Goal: Task Accomplishment & Management: Use online tool/utility

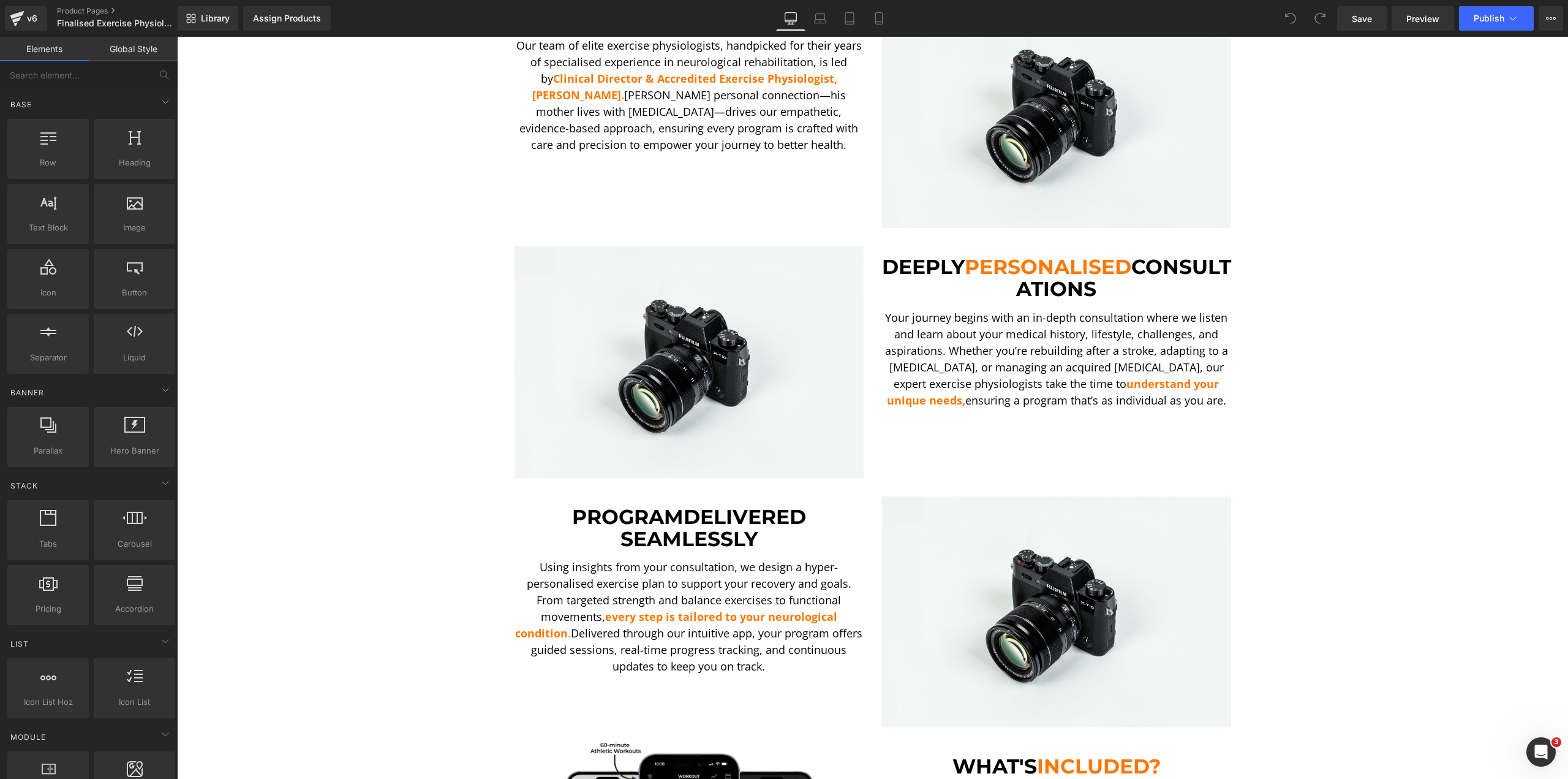
scroll to position [612, 0]
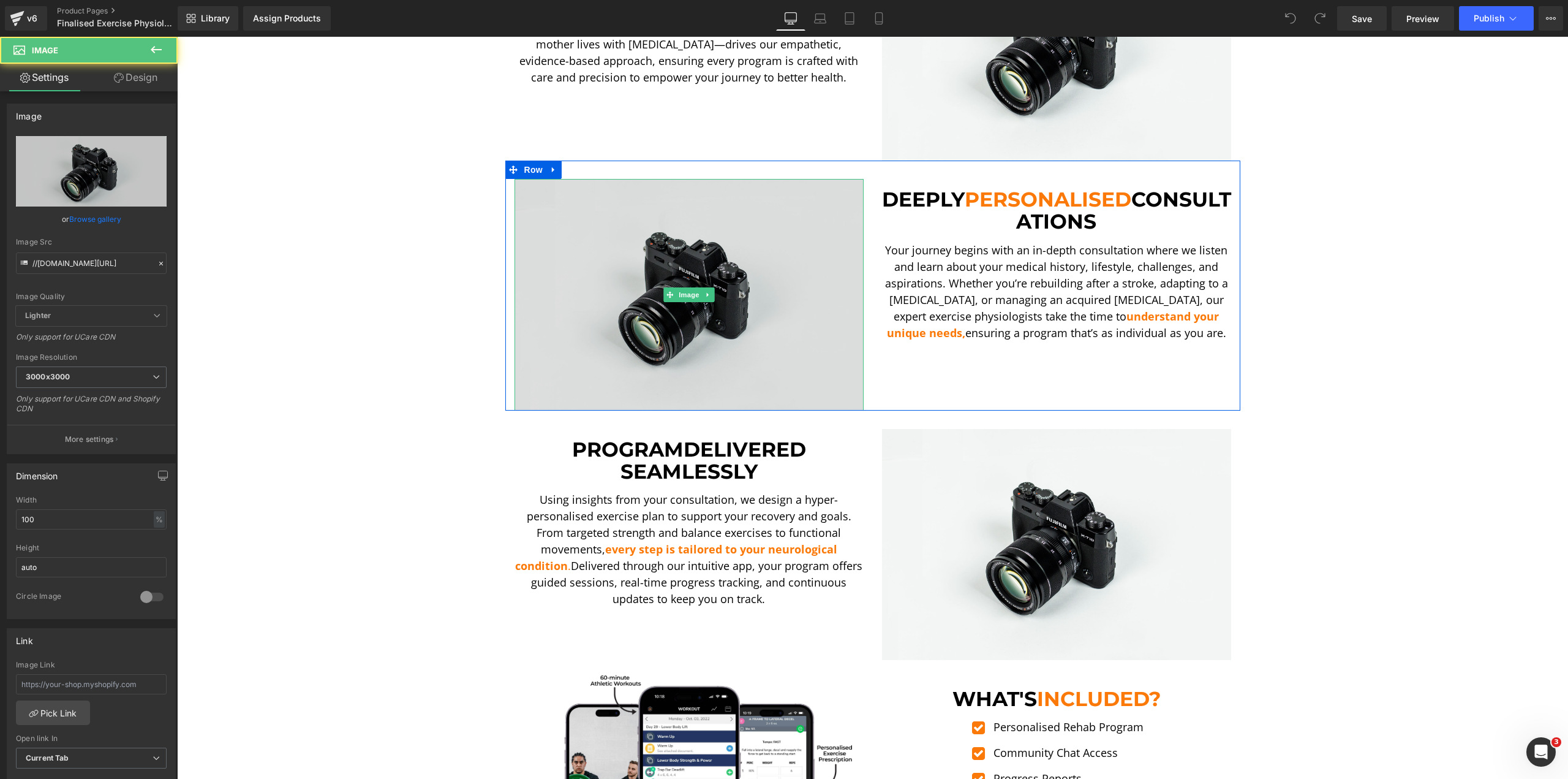
click at [647, 216] on img at bounding box center [689, 295] width 349 height 232
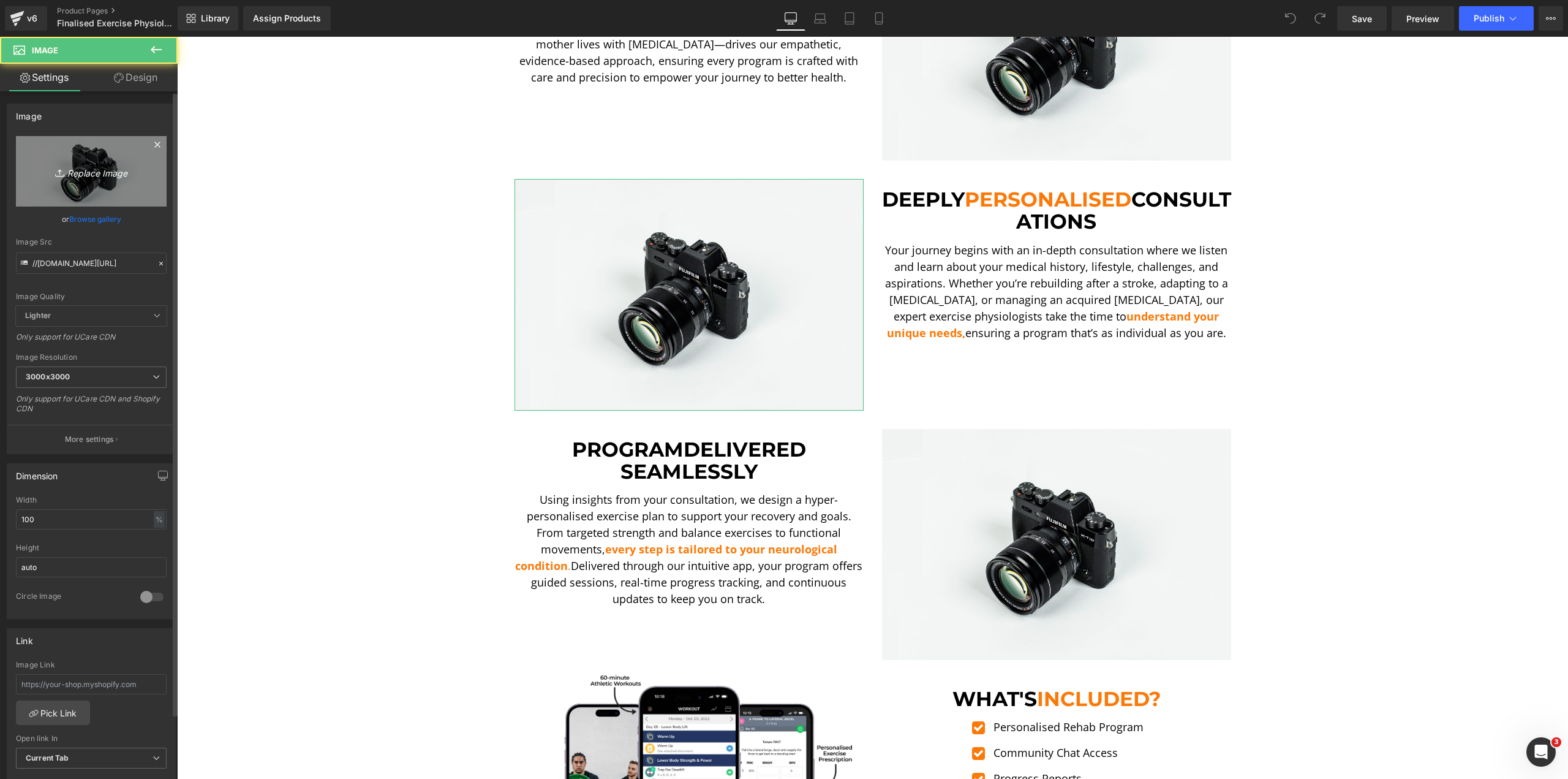
click at [80, 152] on link "Replace Image" at bounding box center [91, 171] width 151 height 70
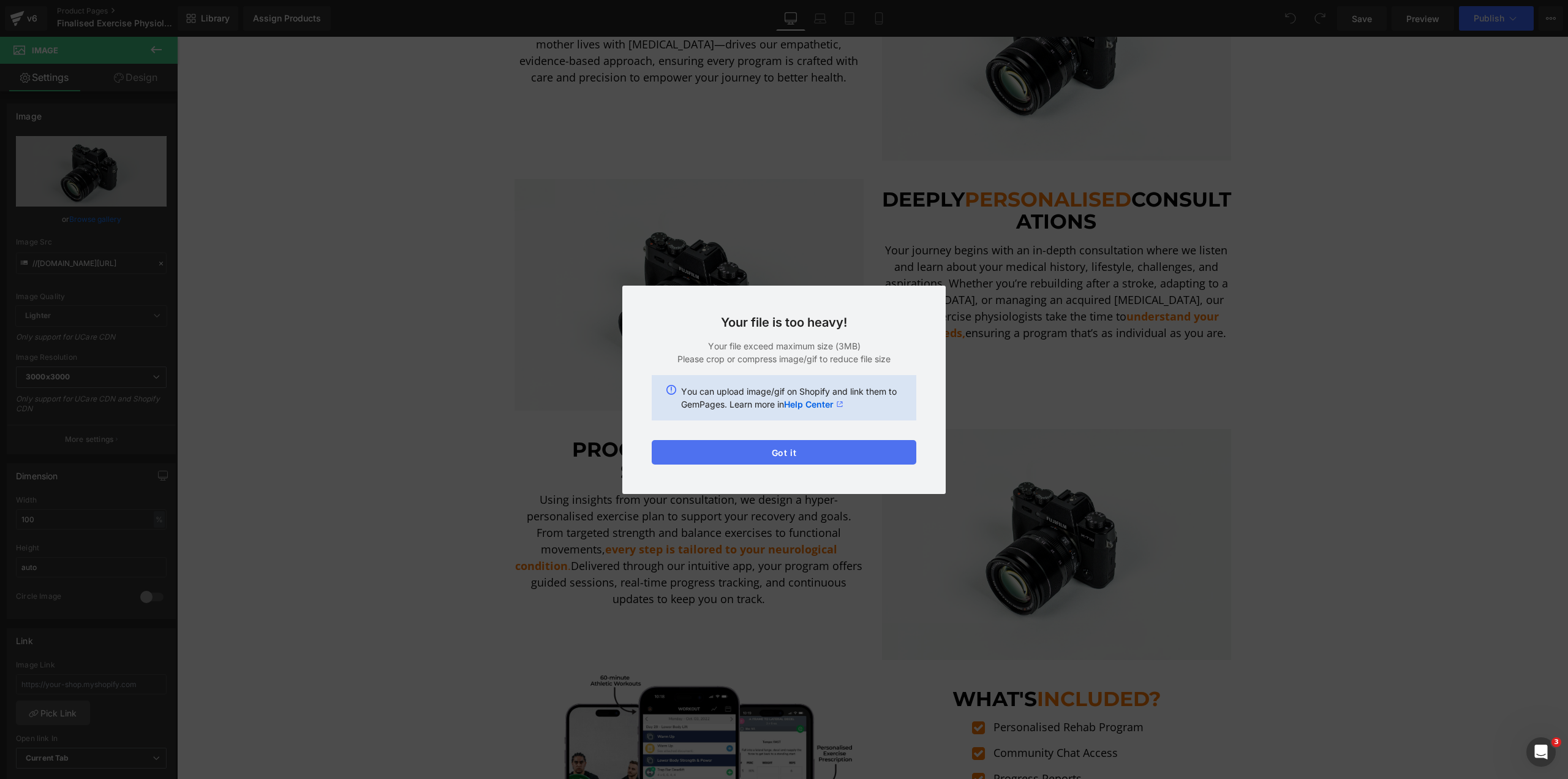
click at [751, 451] on button "Got it" at bounding box center [784, 452] width 265 height 25
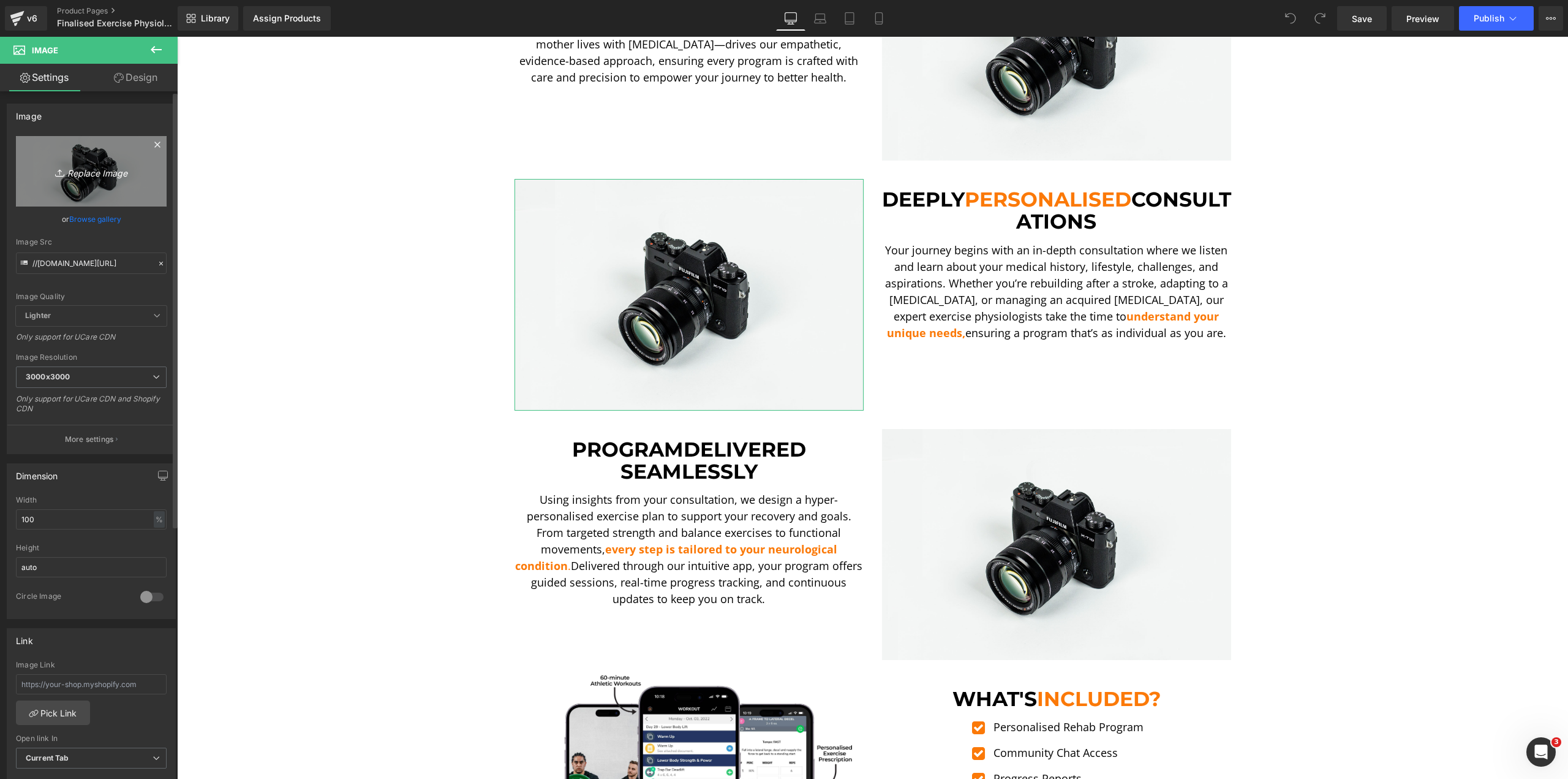
click at [50, 167] on icon "Replace Image" at bounding box center [90, 171] width 98 height 15
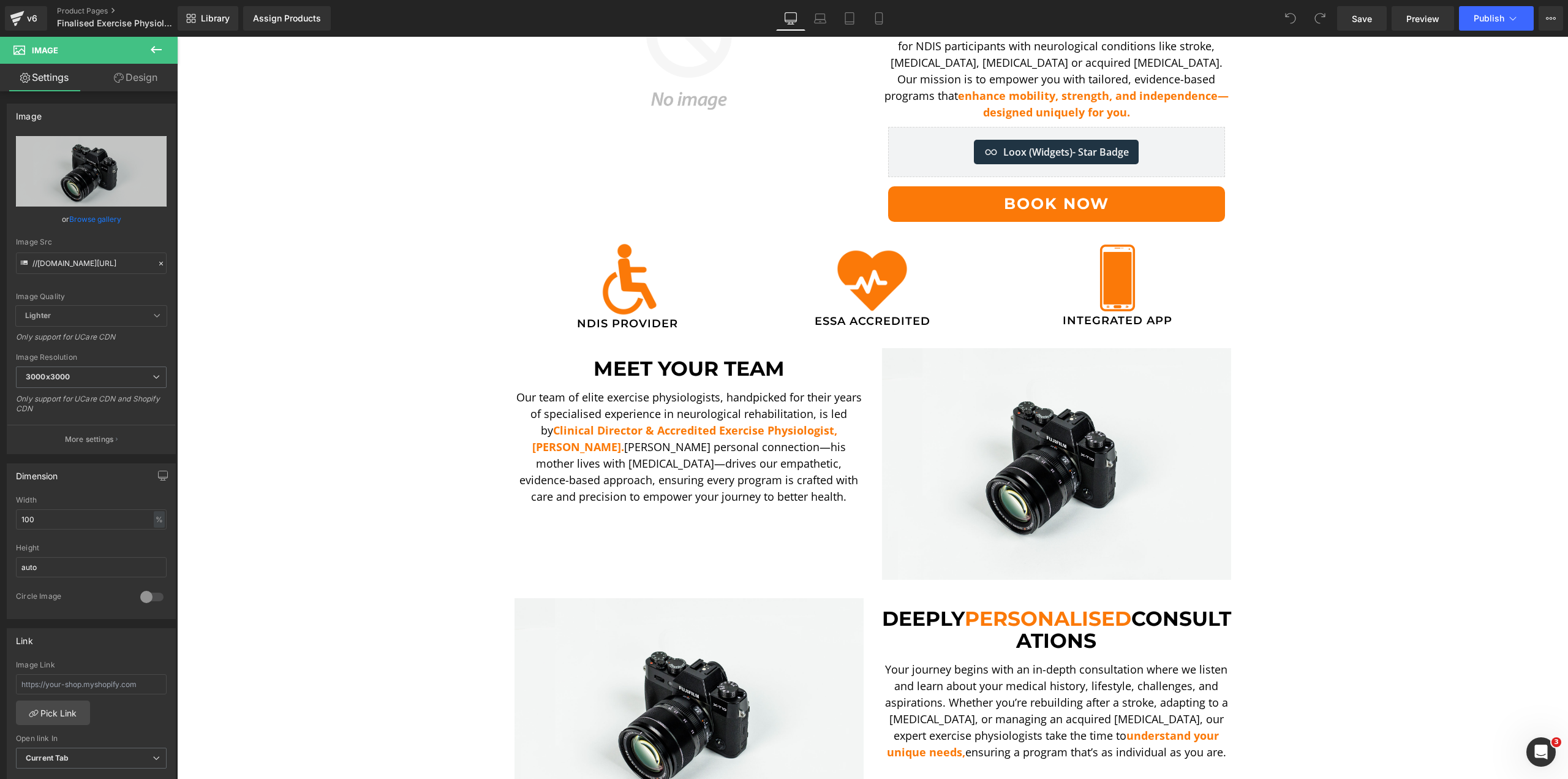
scroll to position [184, 0]
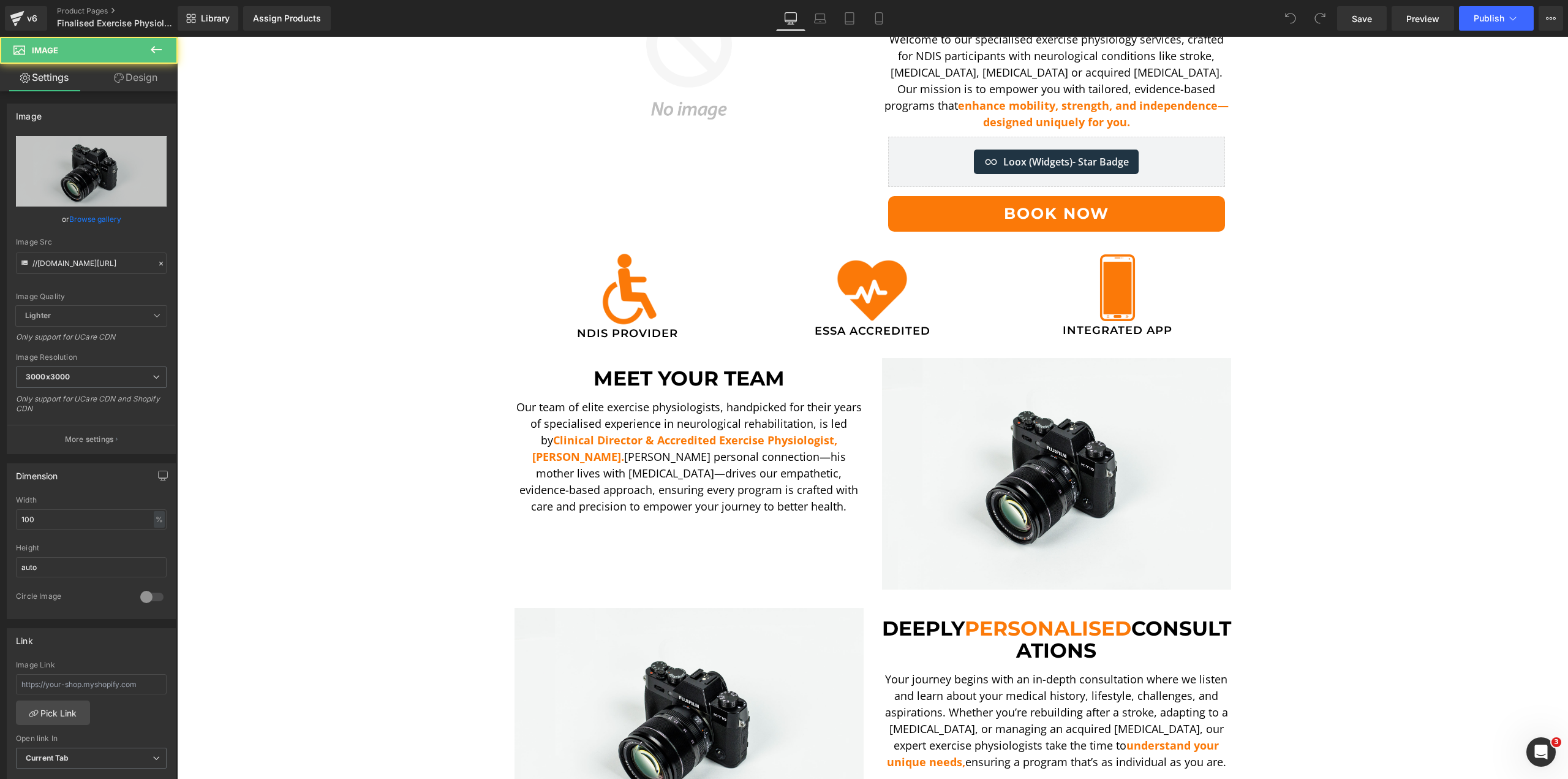
click at [1086, 453] on img at bounding box center [1057, 473] width 349 height 232
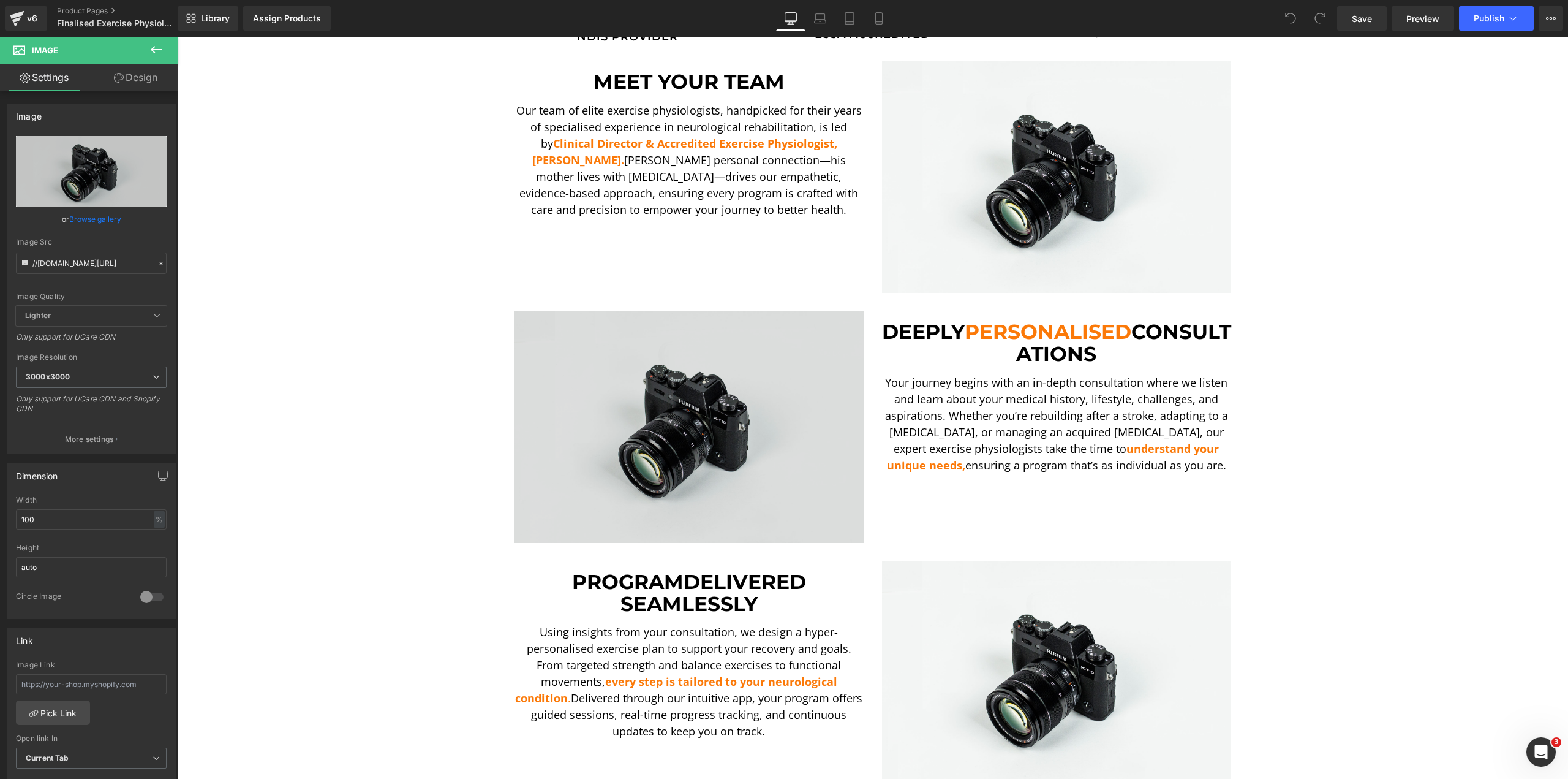
scroll to position [490, 0]
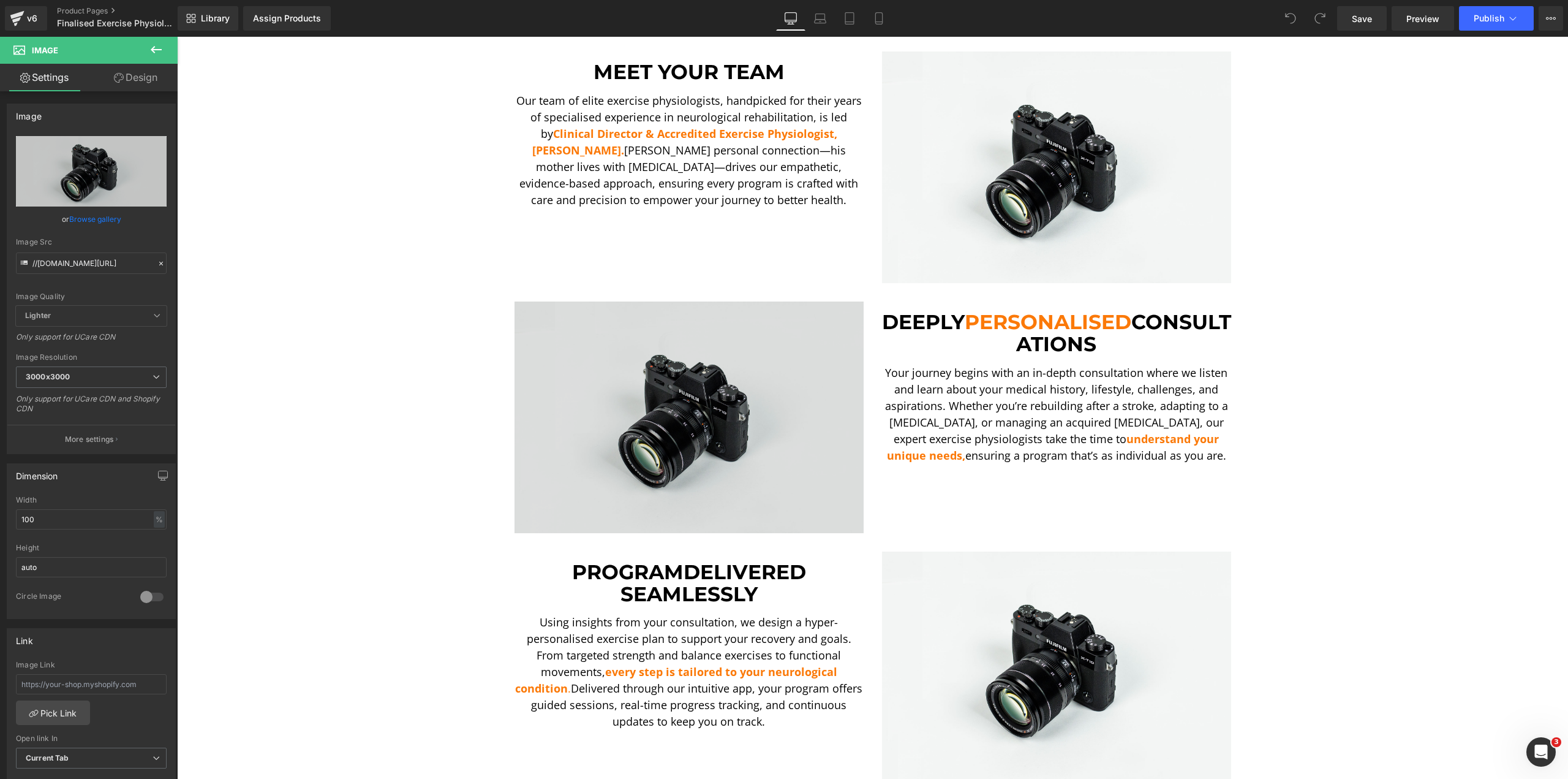
click at [692, 353] on img at bounding box center [689, 417] width 349 height 232
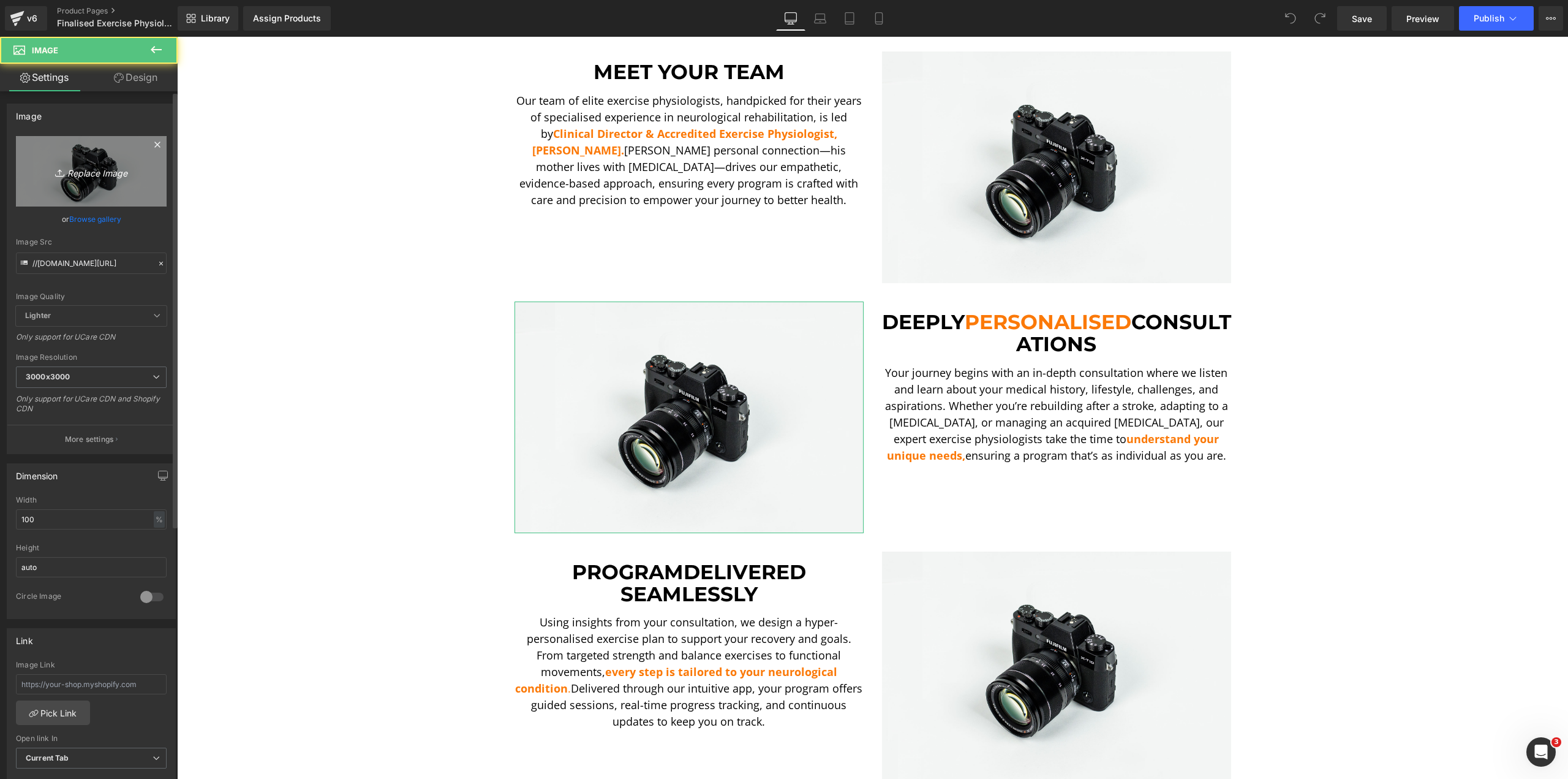
click at [119, 188] on link "Replace Image" at bounding box center [91, 171] width 151 height 70
type input "C:\fakepath\Consult 2-min.png"
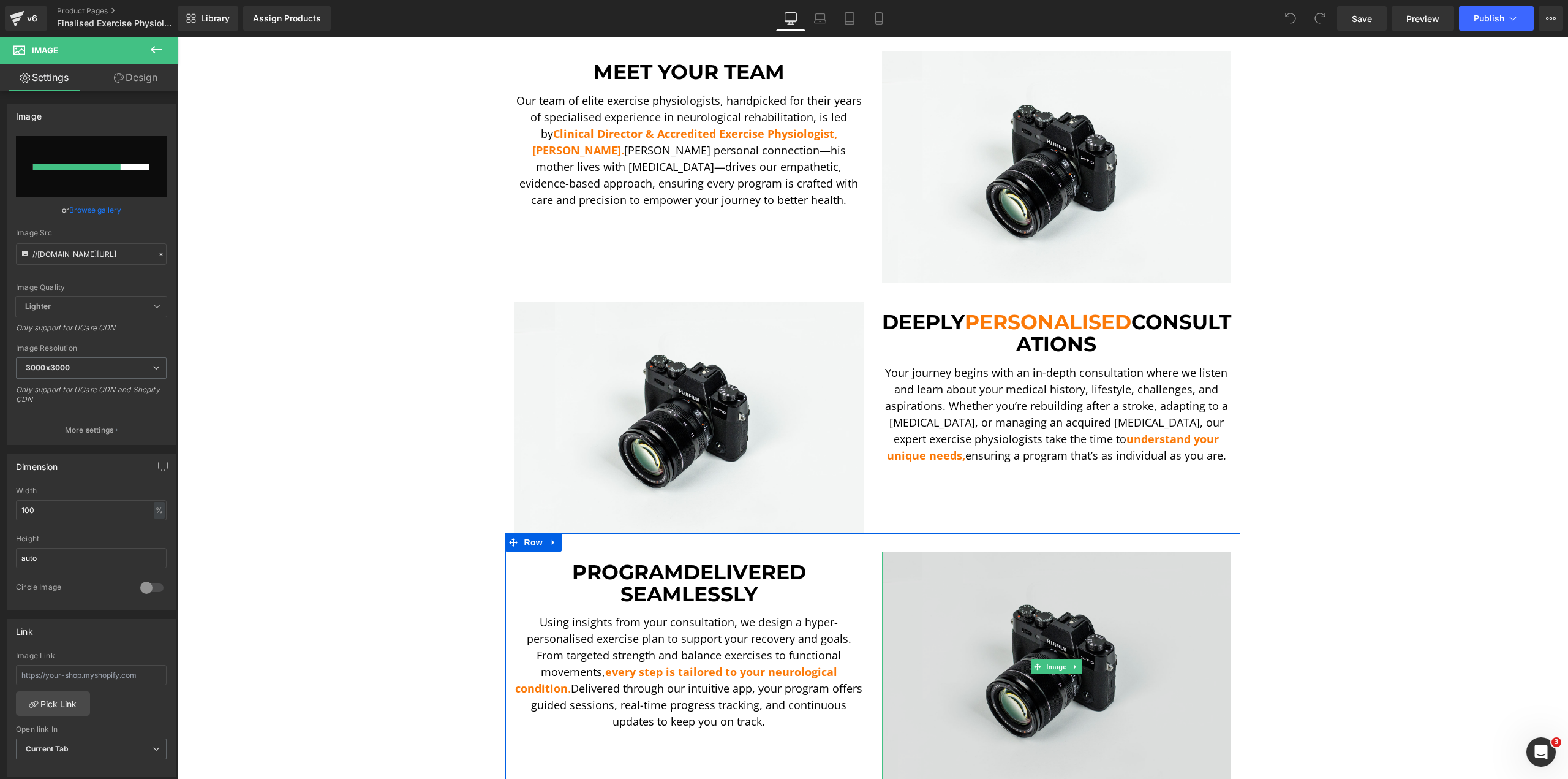
click at [1024, 623] on img at bounding box center [1057, 668] width 349 height 232
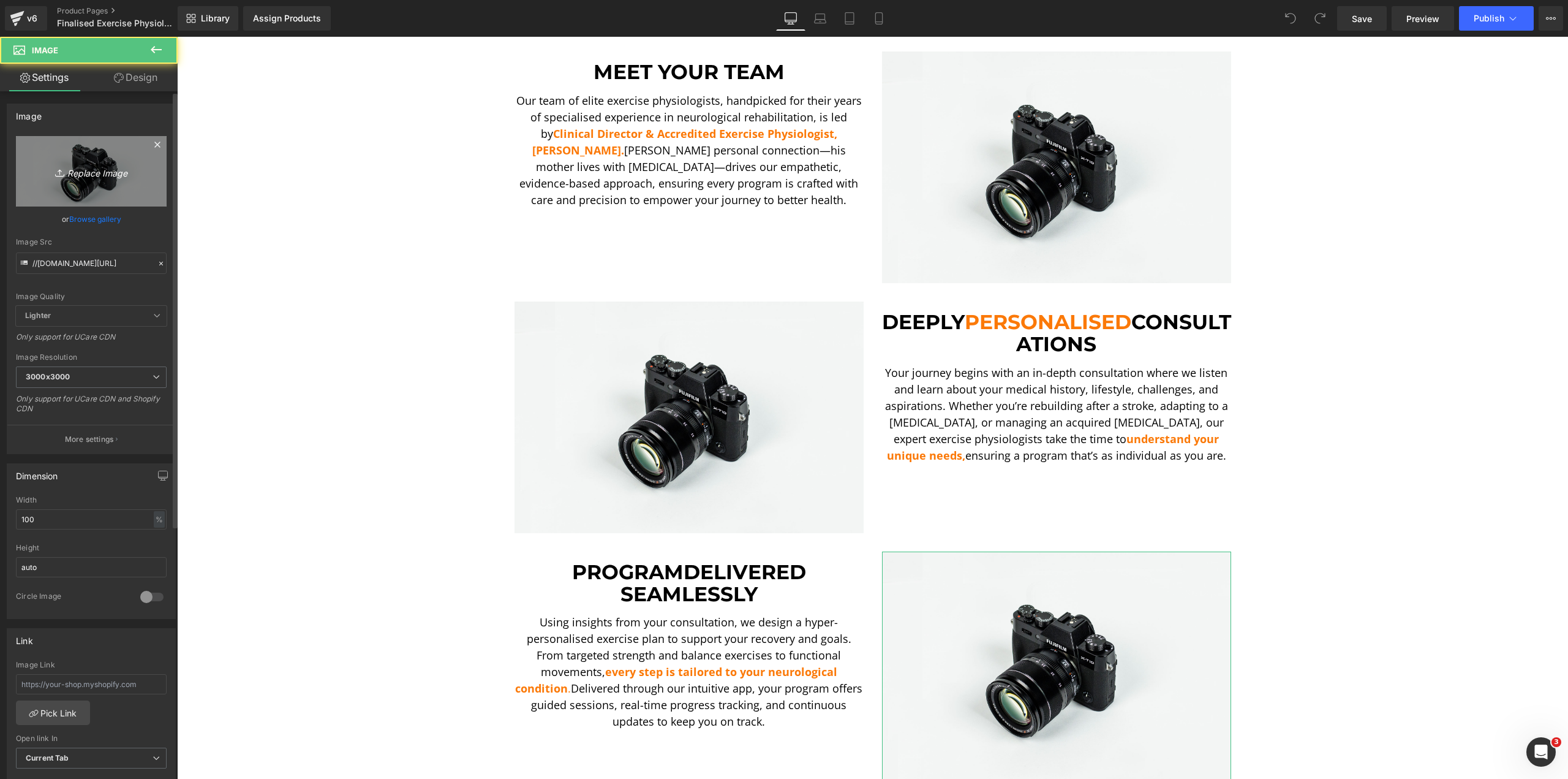
click at [117, 185] on link "Replace Image" at bounding box center [91, 171] width 151 height 70
type input "C:\fakepath\Ando [MEDICAL_DATA] Curl-min.png"
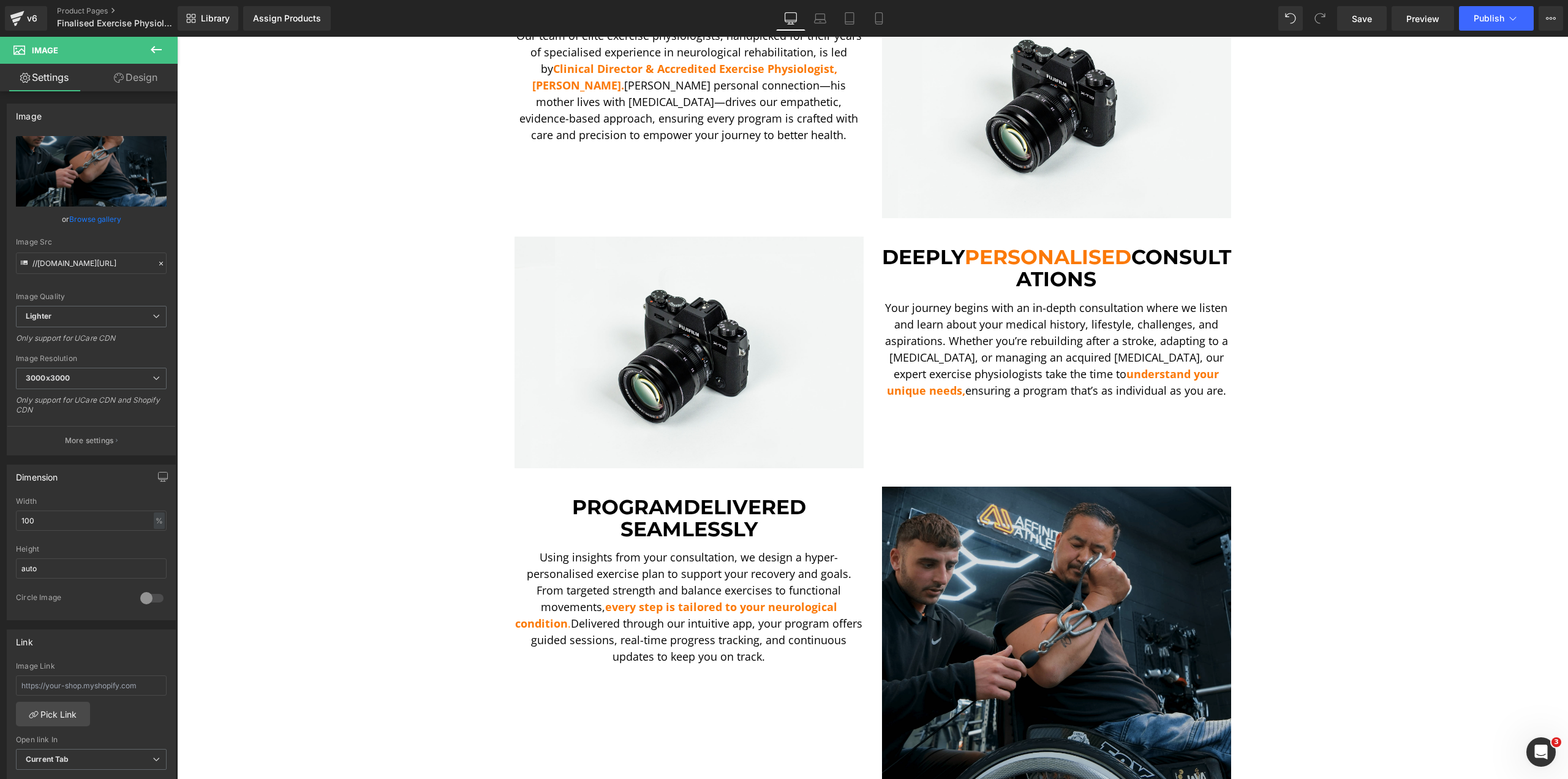
scroll to position [552, 0]
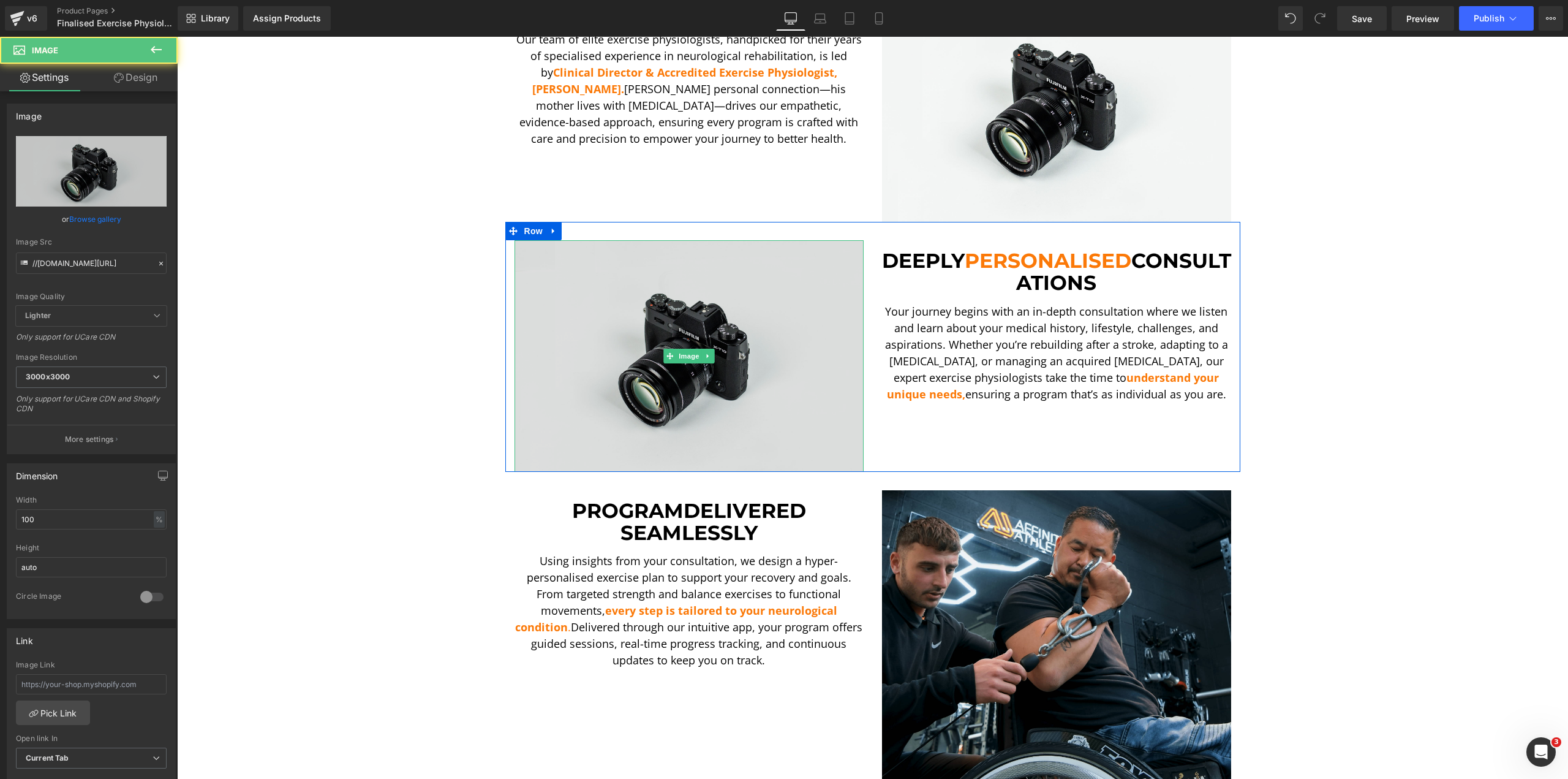
click at [801, 392] on img at bounding box center [689, 356] width 349 height 232
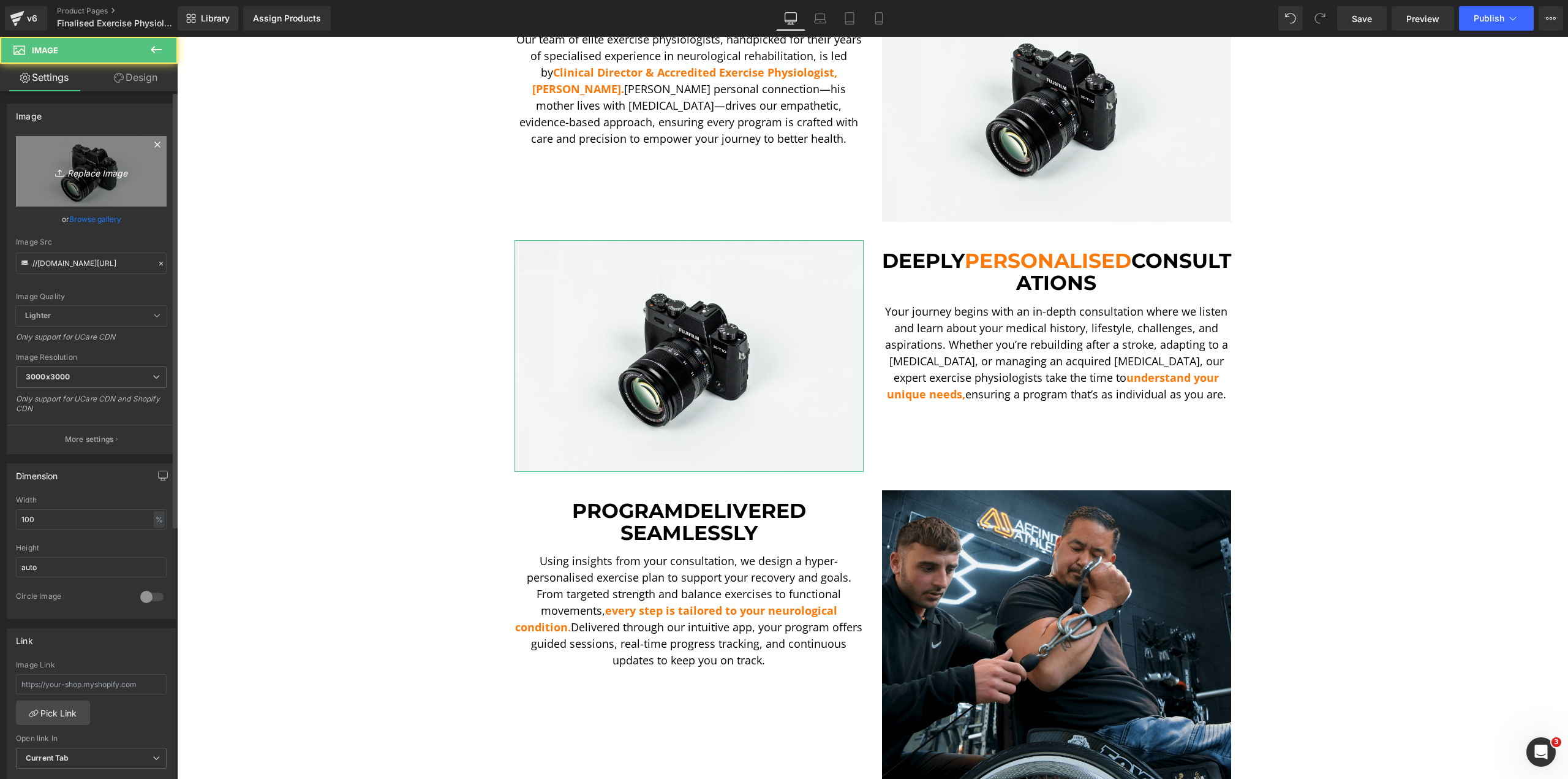
click at [106, 168] on icon "Replace Image" at bounding box center [90, 171] width 98 height 15
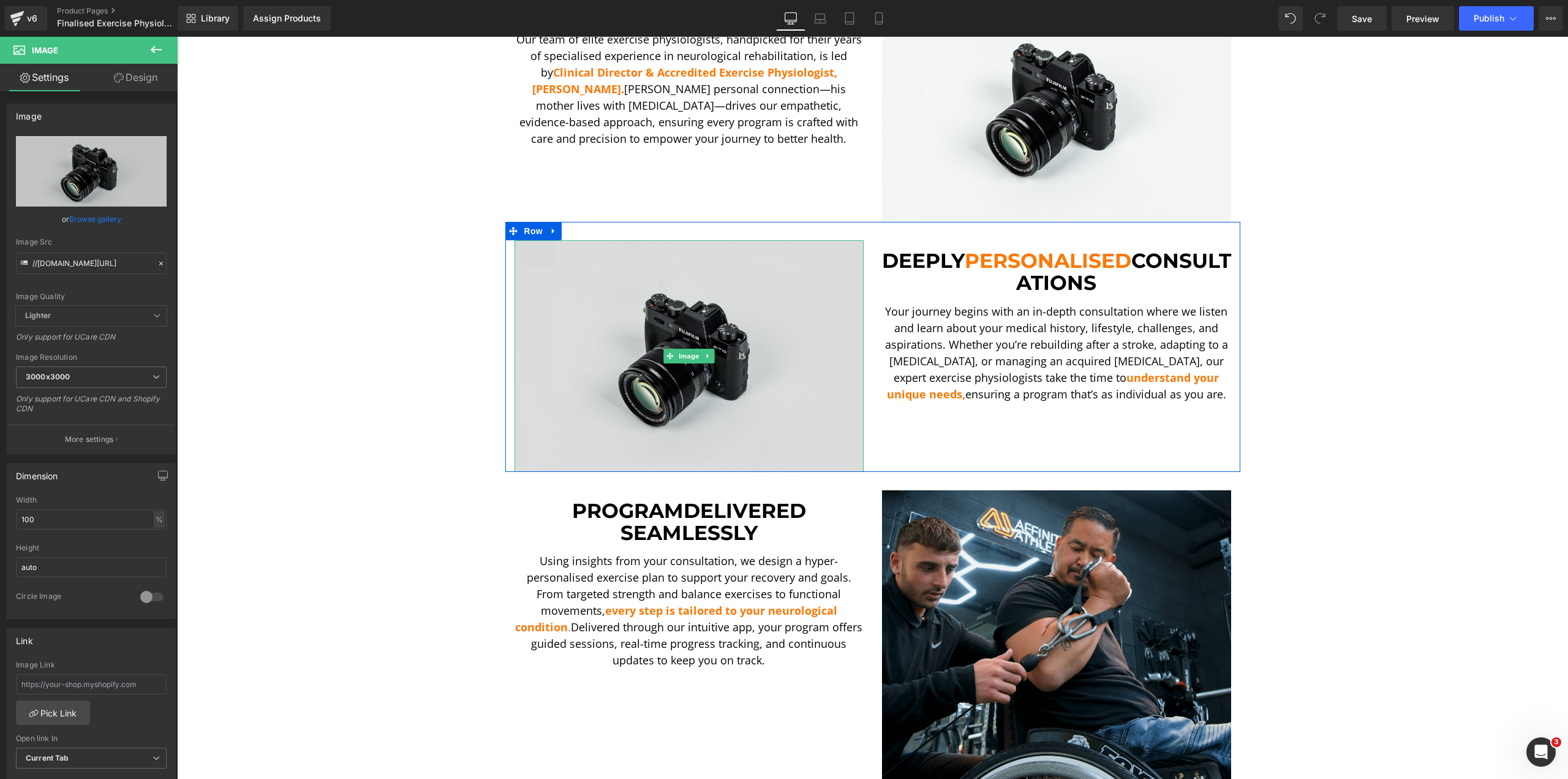
click at [548, 353] on img at bounding box center [689, 356] width 349 height 232
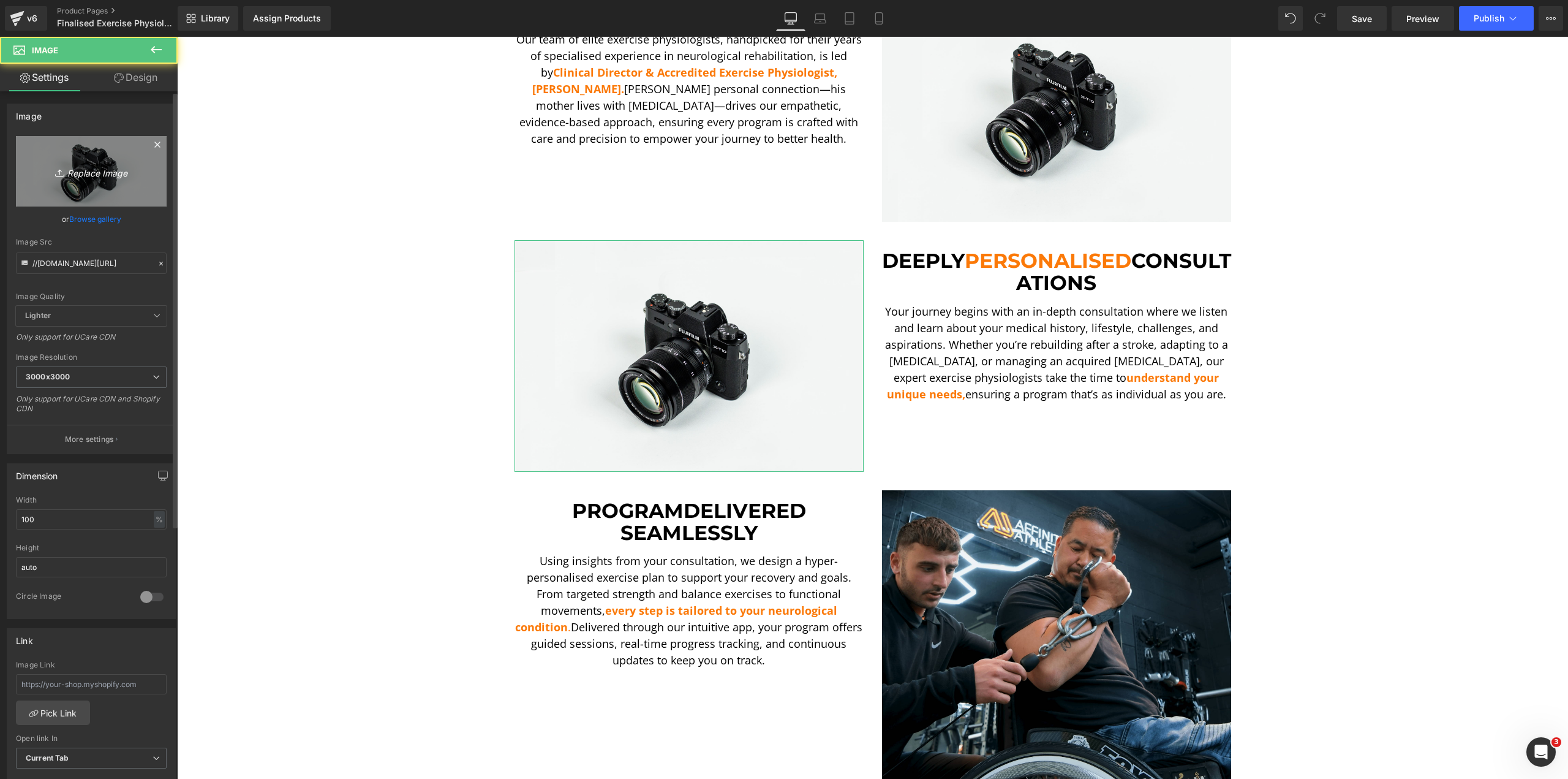
click at [67, 157] on link "Replace Image" at bounding box center [91, 171] width 151 height 70
type input "C:\fakepath\Consult 2-min.png"
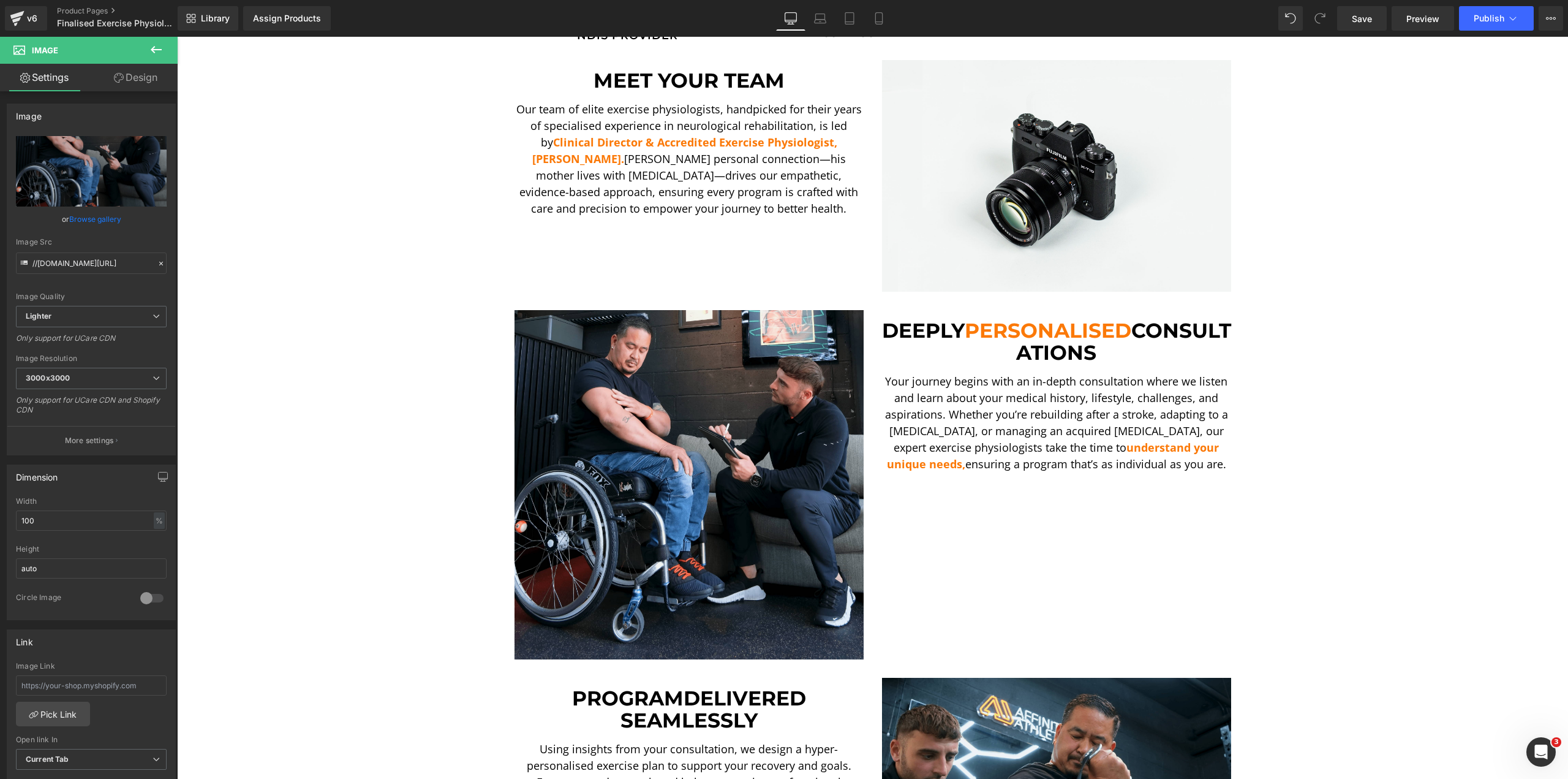
scroll to position [429, 0]
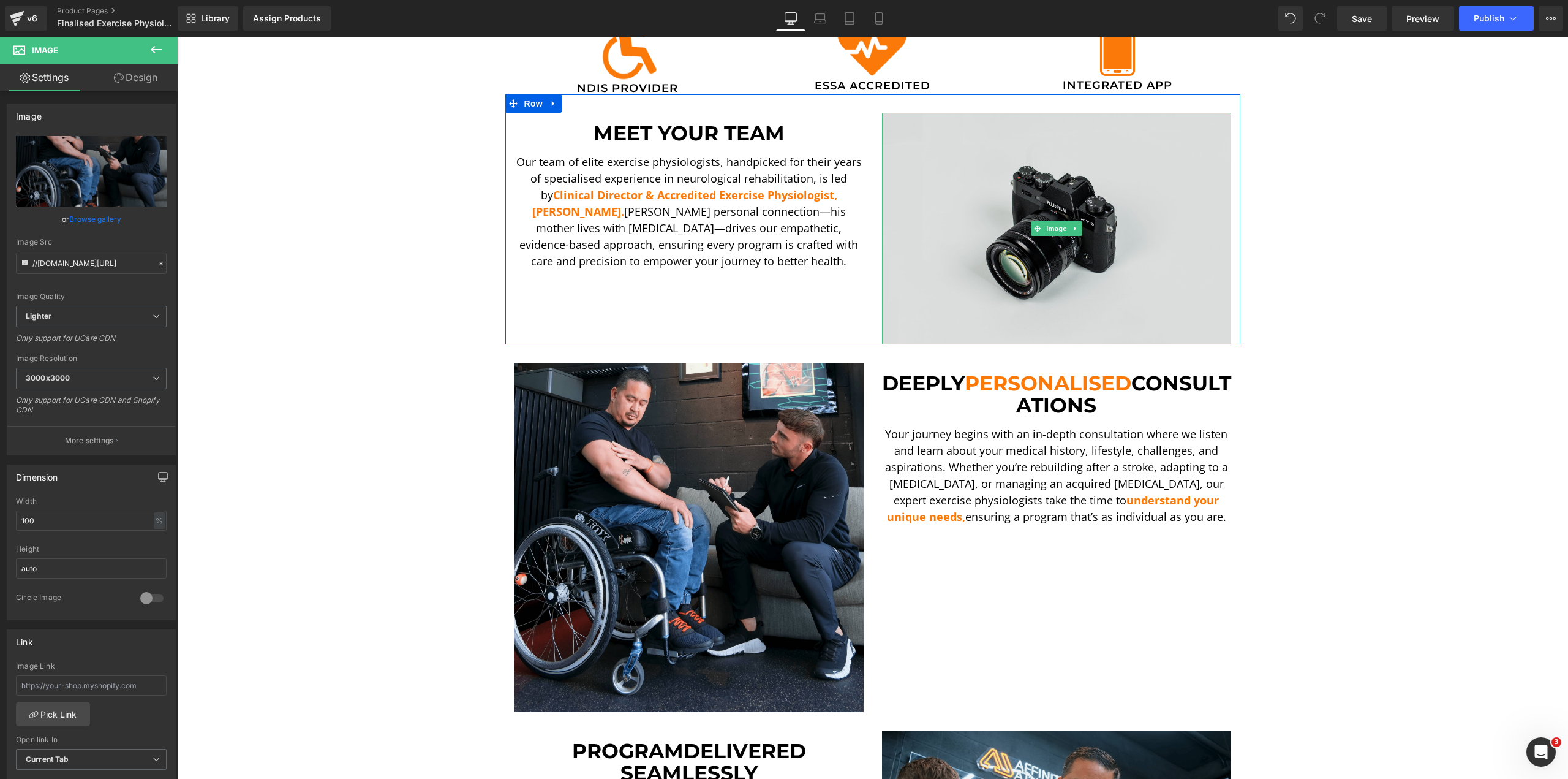
click at [1024, 224] on img at bounding box center [1057, 229] width 349 height 232
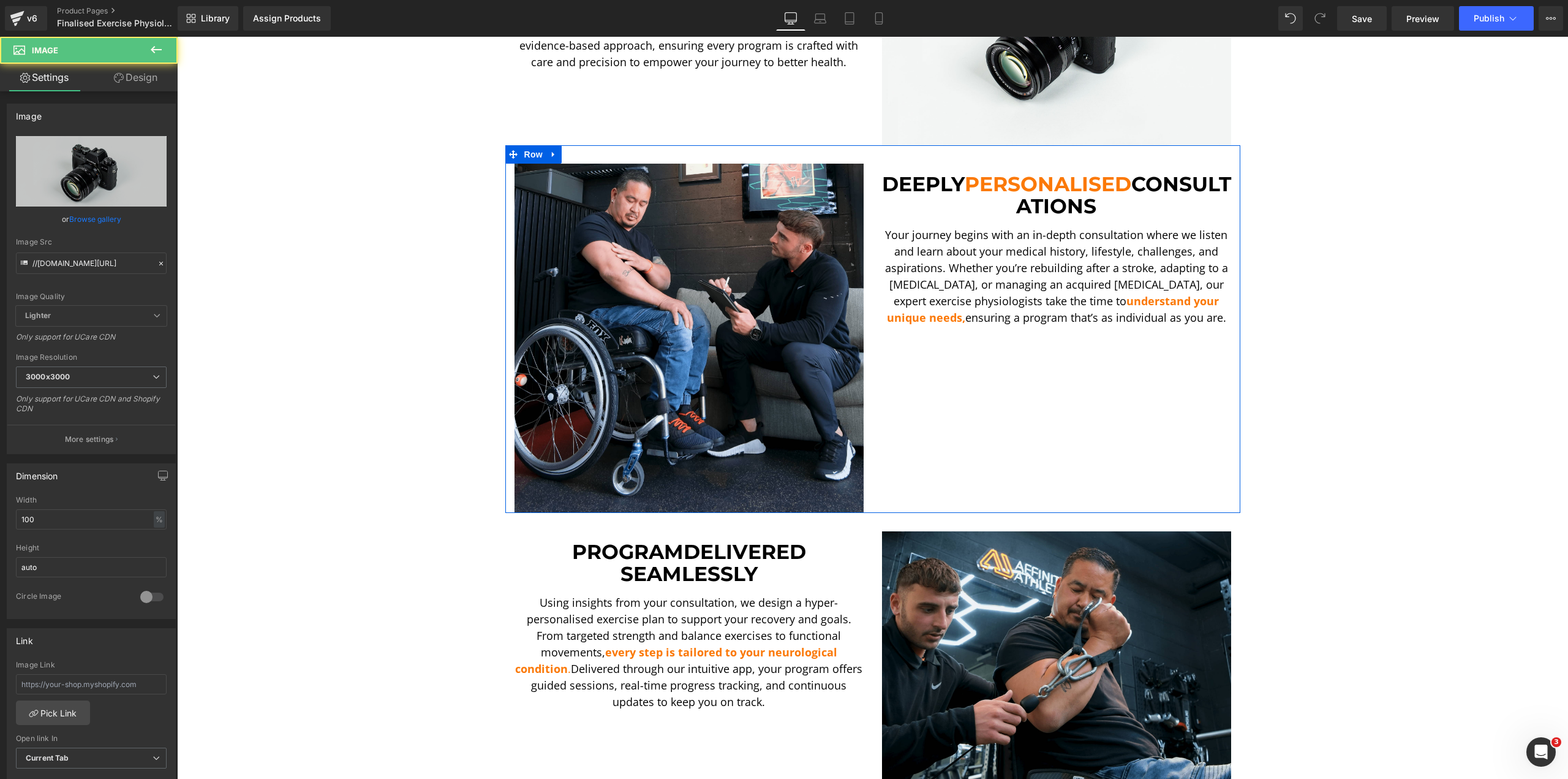
scroll to position [796, 0]
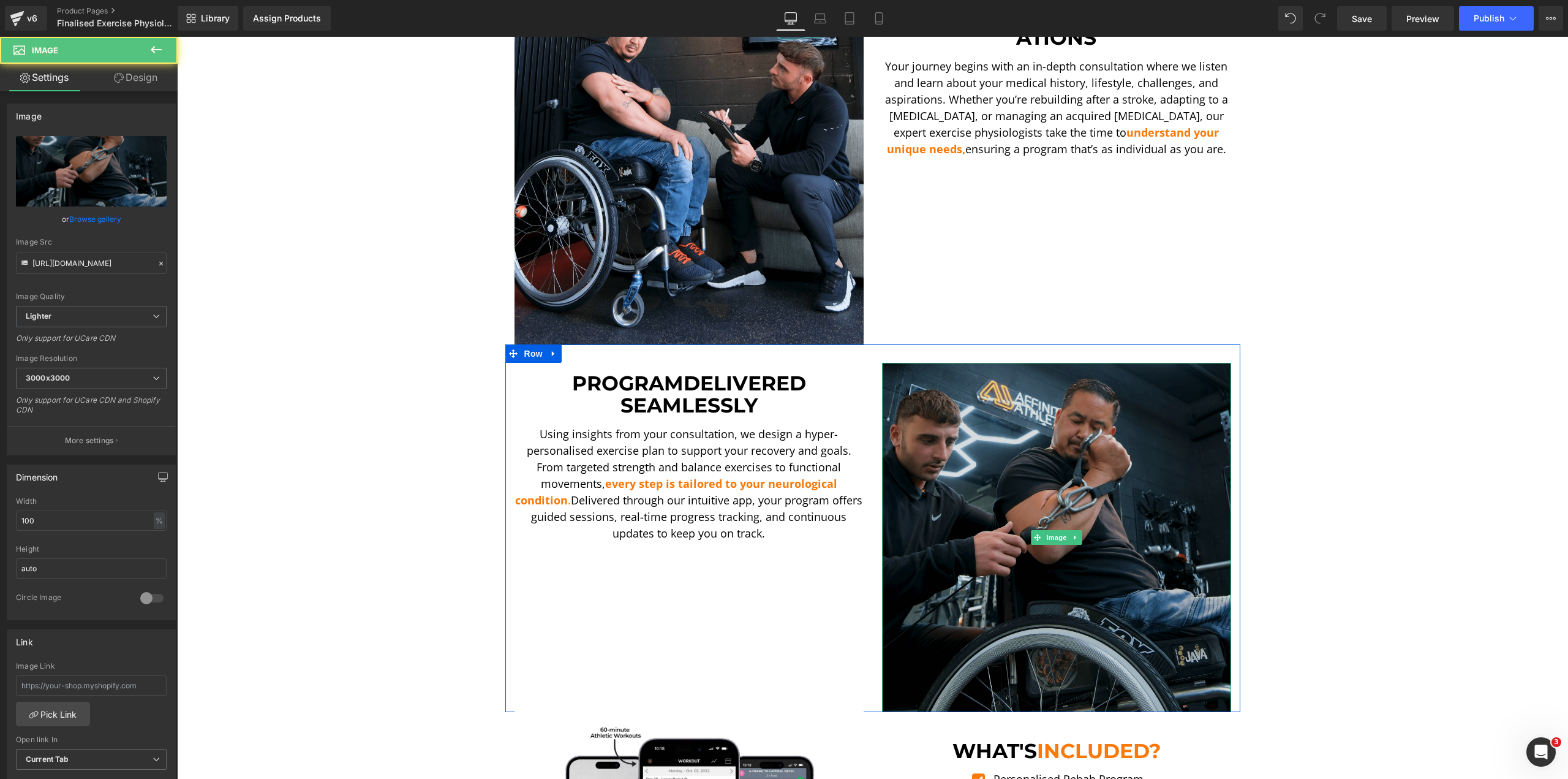
click at [1091, 447] on img at bounding box center [1057, 537] width 349 height 349
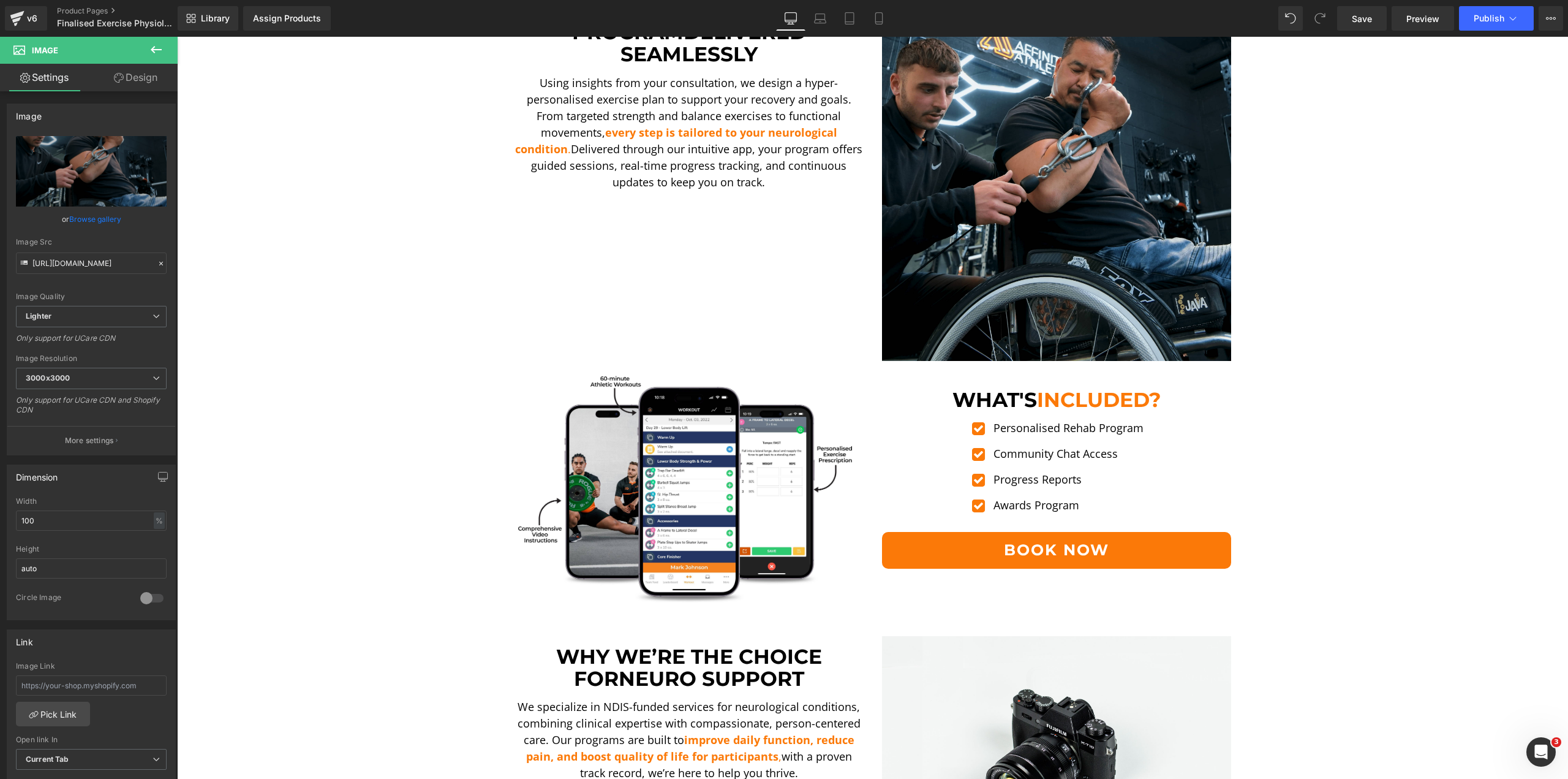
scroll to position [1225, 0]
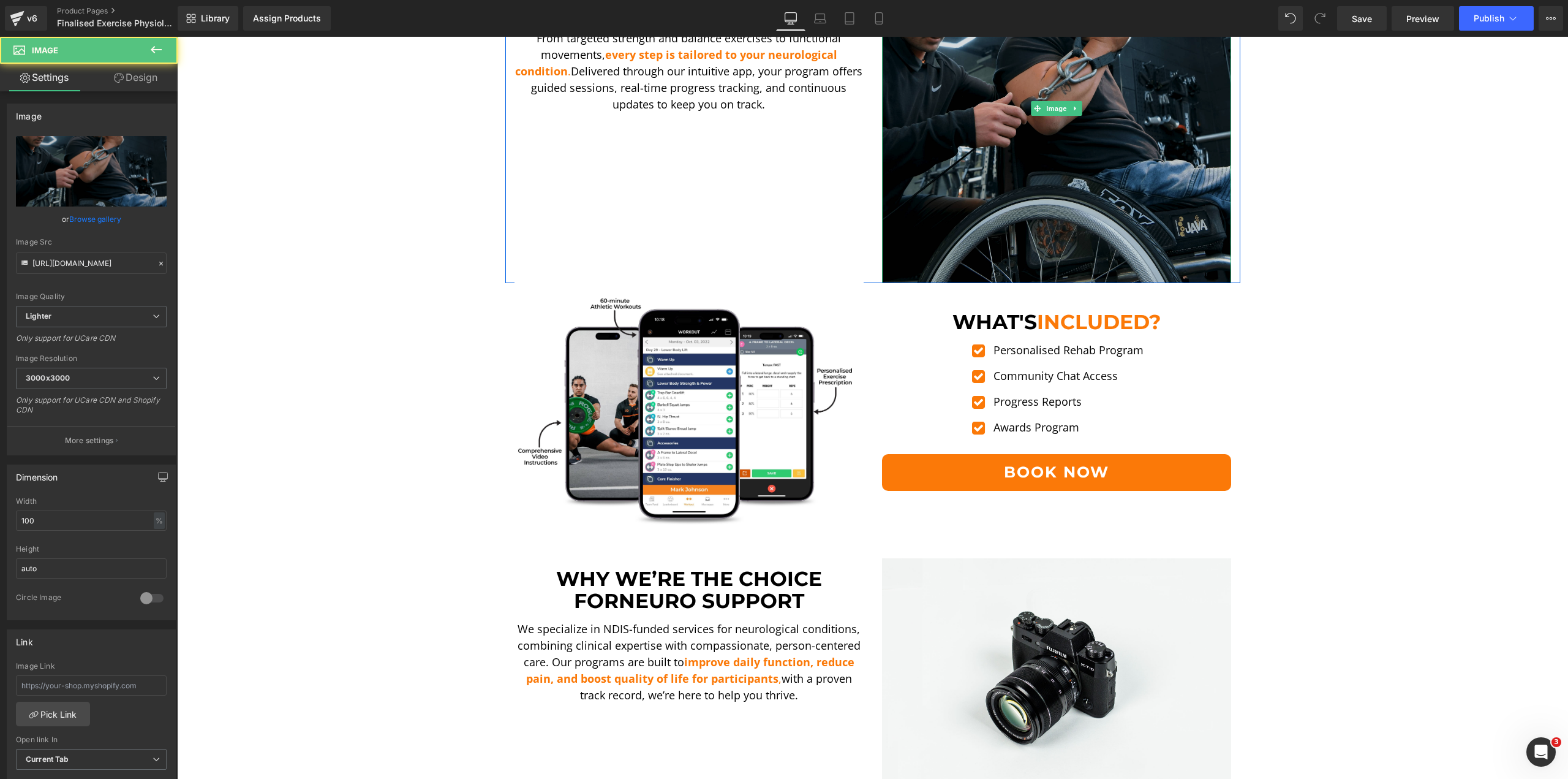
click at [1073, 168] on img at bounding box center [1057, 109] width 349 height 349
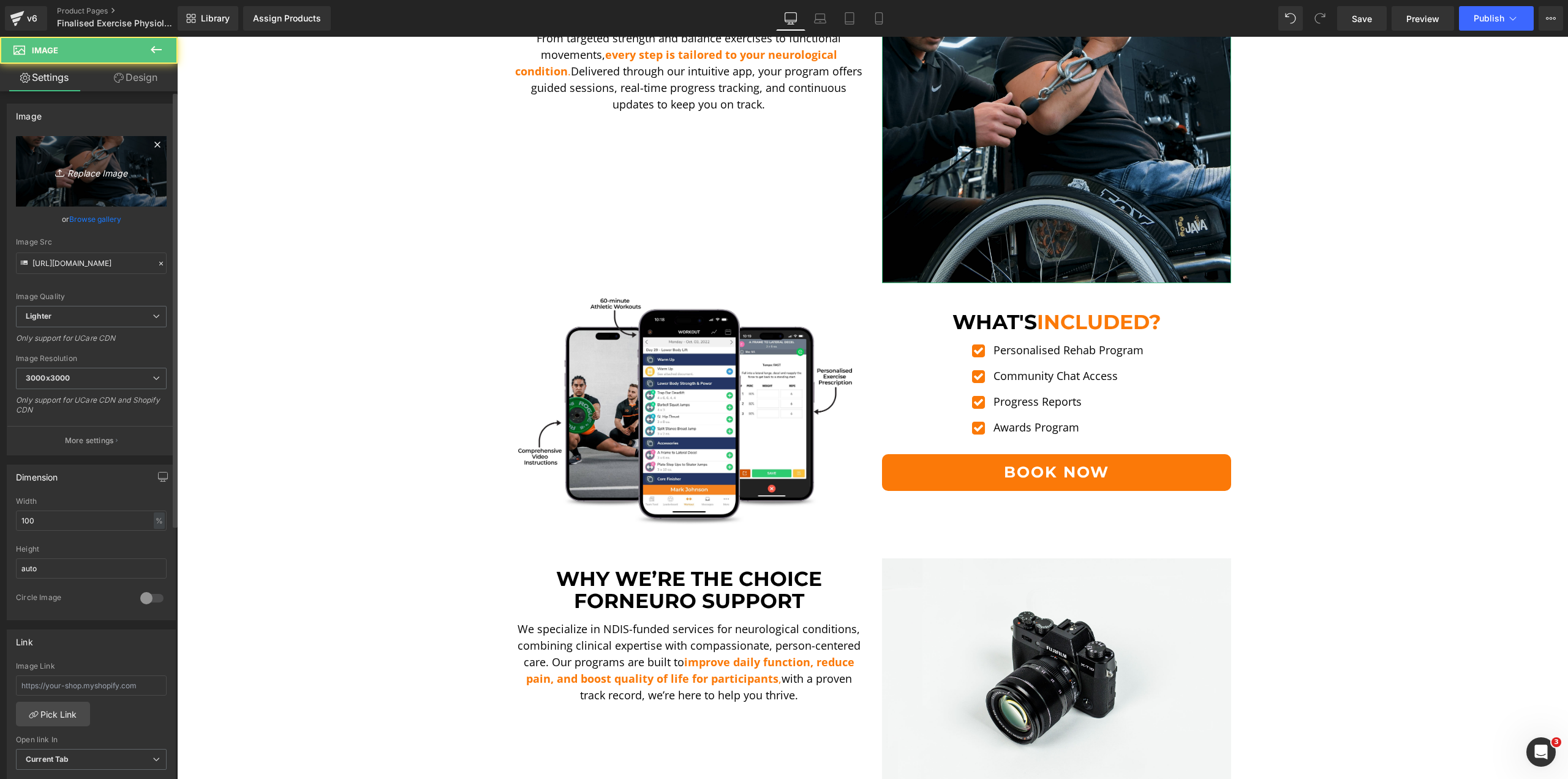
click at [82, 183] on link "Replace Image" at bounding box center [91, 171] width 151 height 70
type input "C:\fakepath\Ando SALPD-min.png"
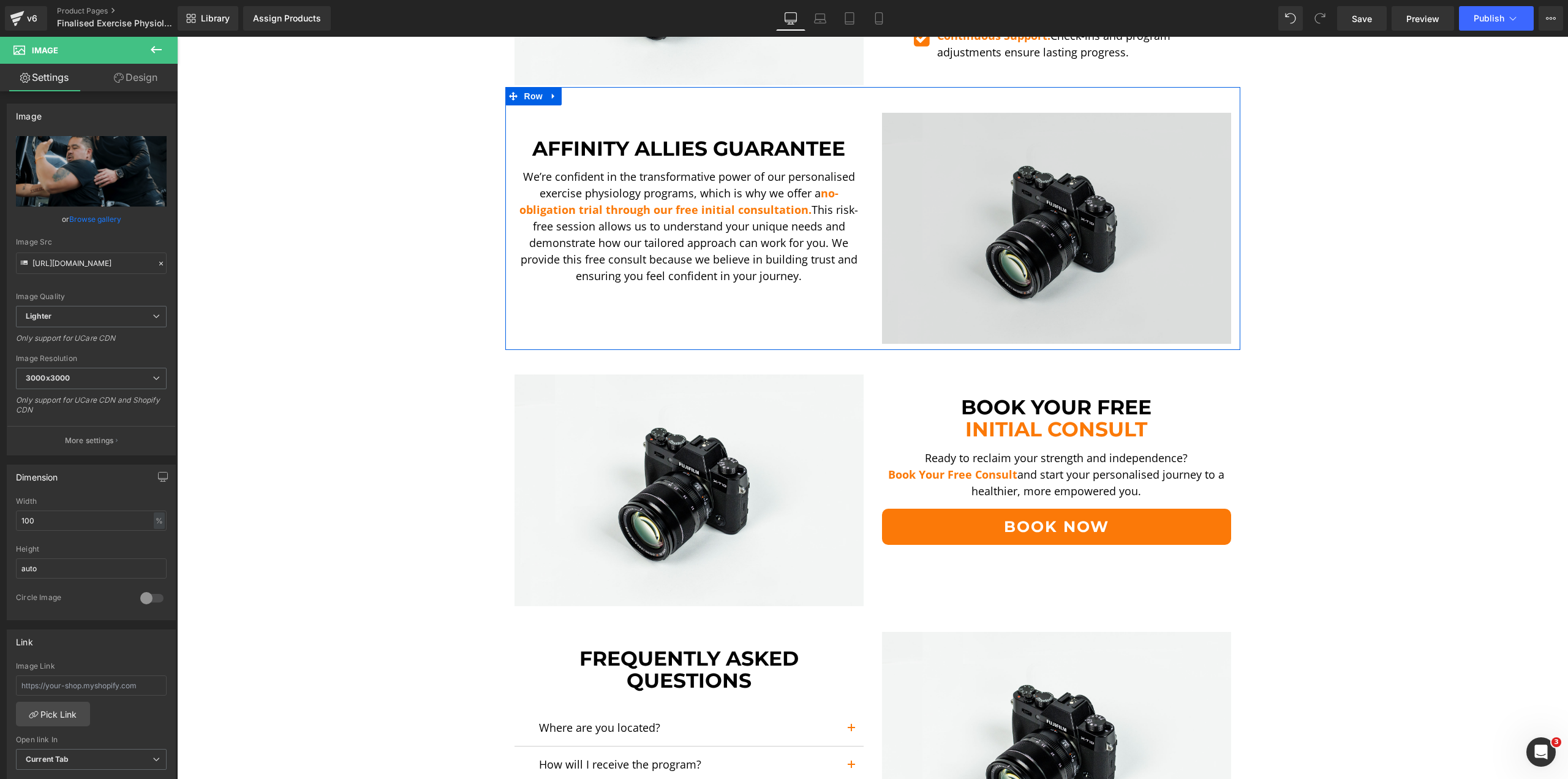
scroll to position [2267, 0]
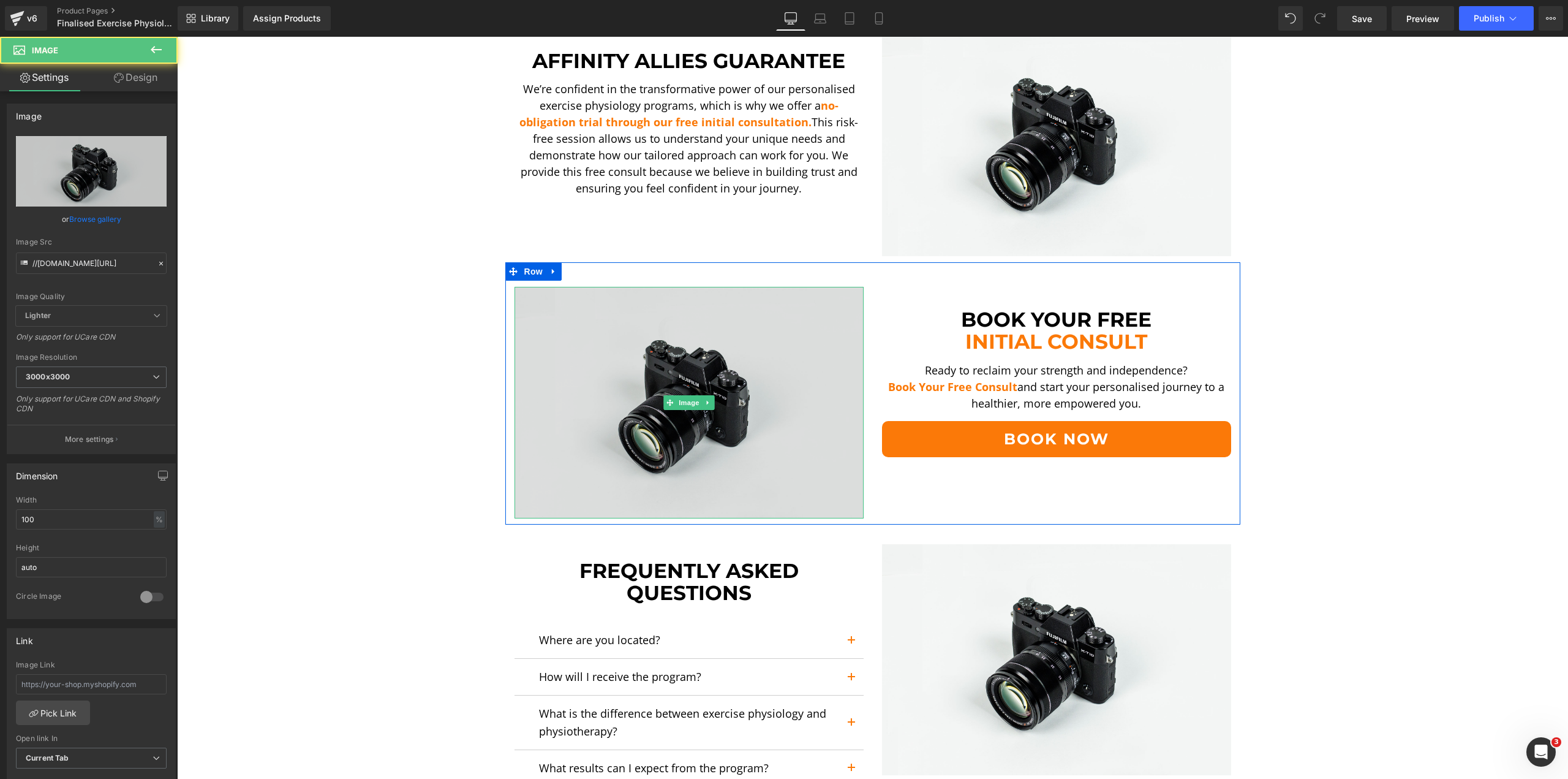
click at [687, 376] on img at bounding box center [689, 403] width 349 height 232
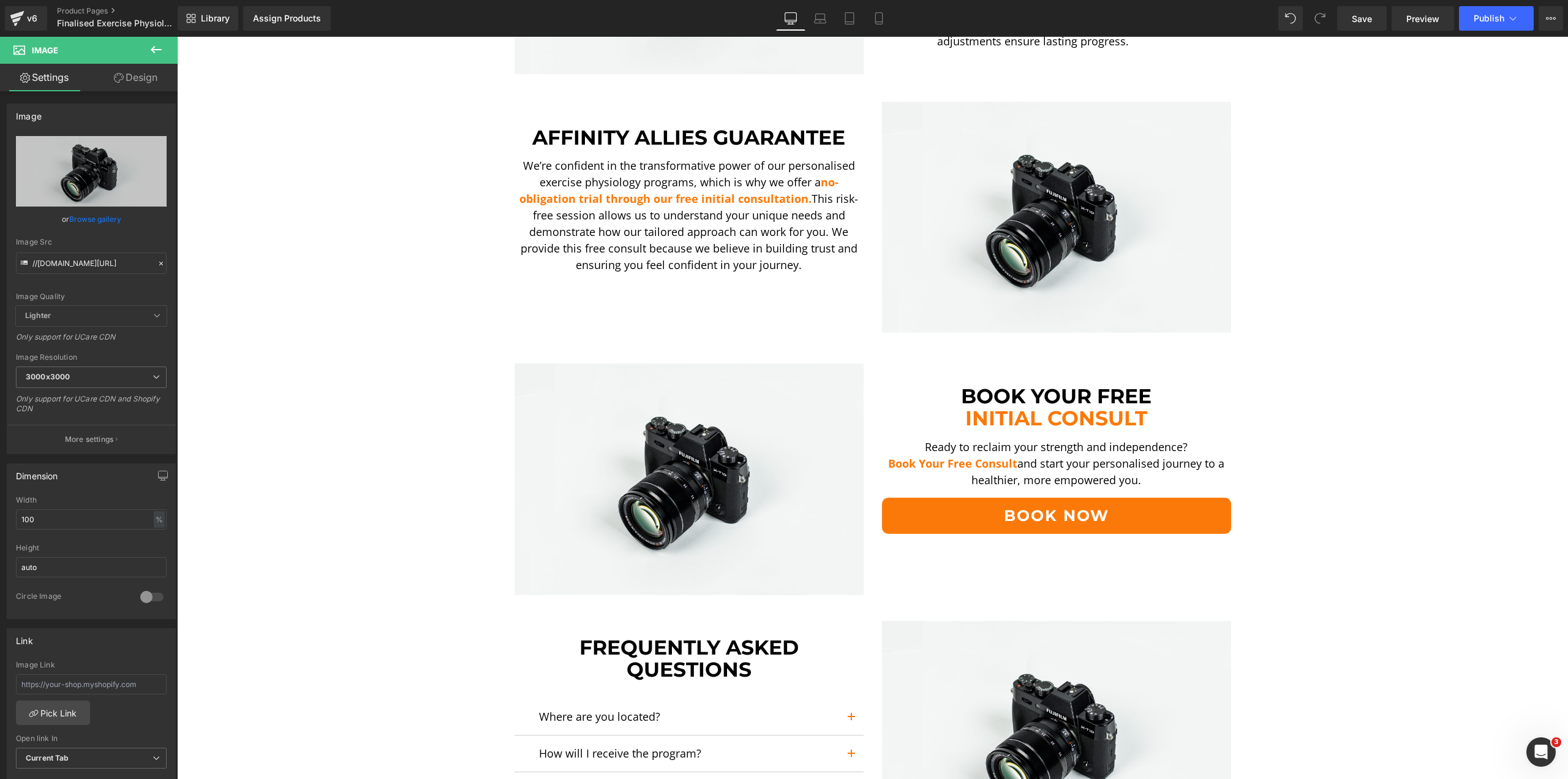
scroll to position [2328, 0]
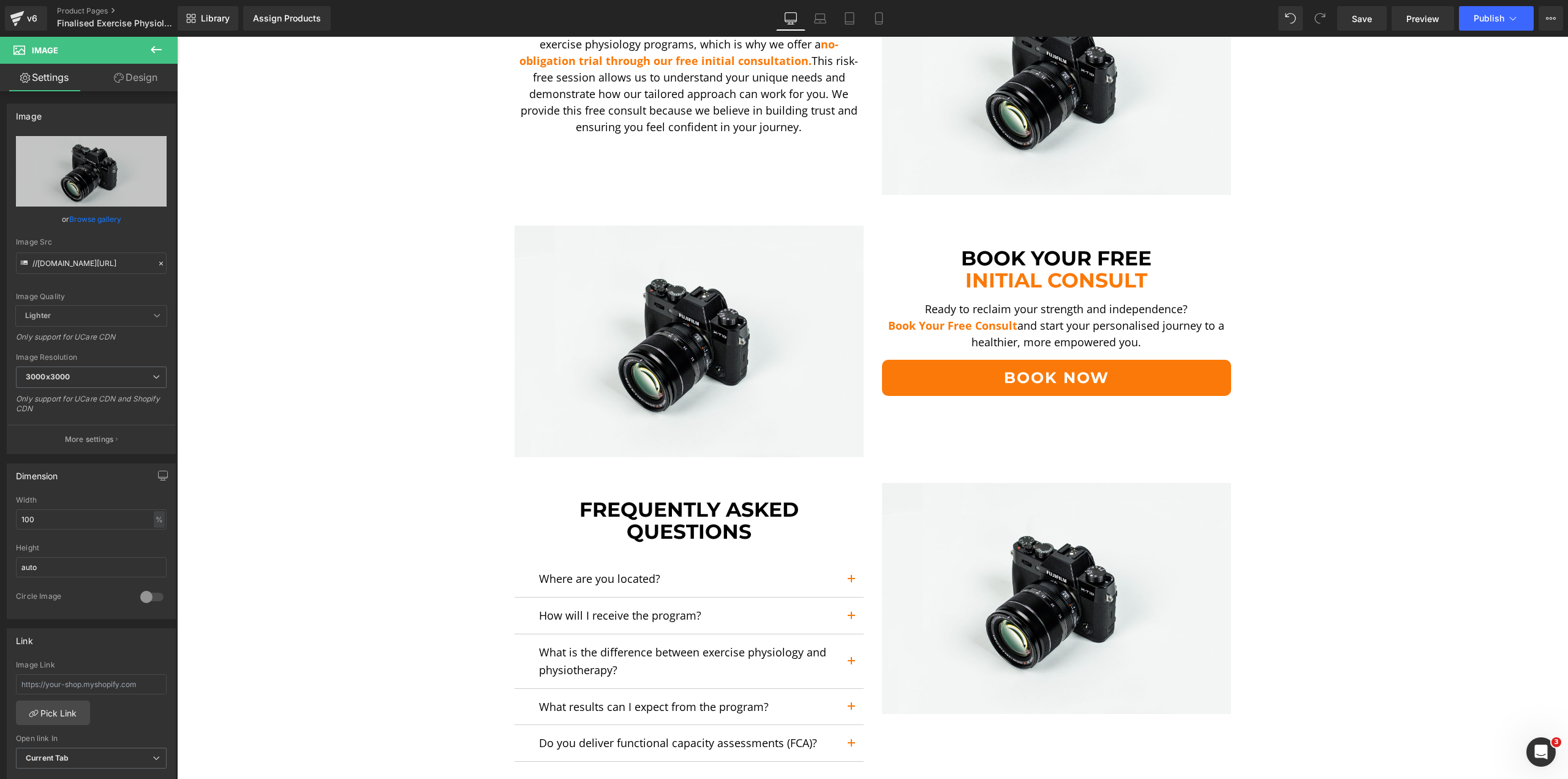
click at [1029, 595] on div "Image" at bounding box center [1057, 599] width 349 height 232
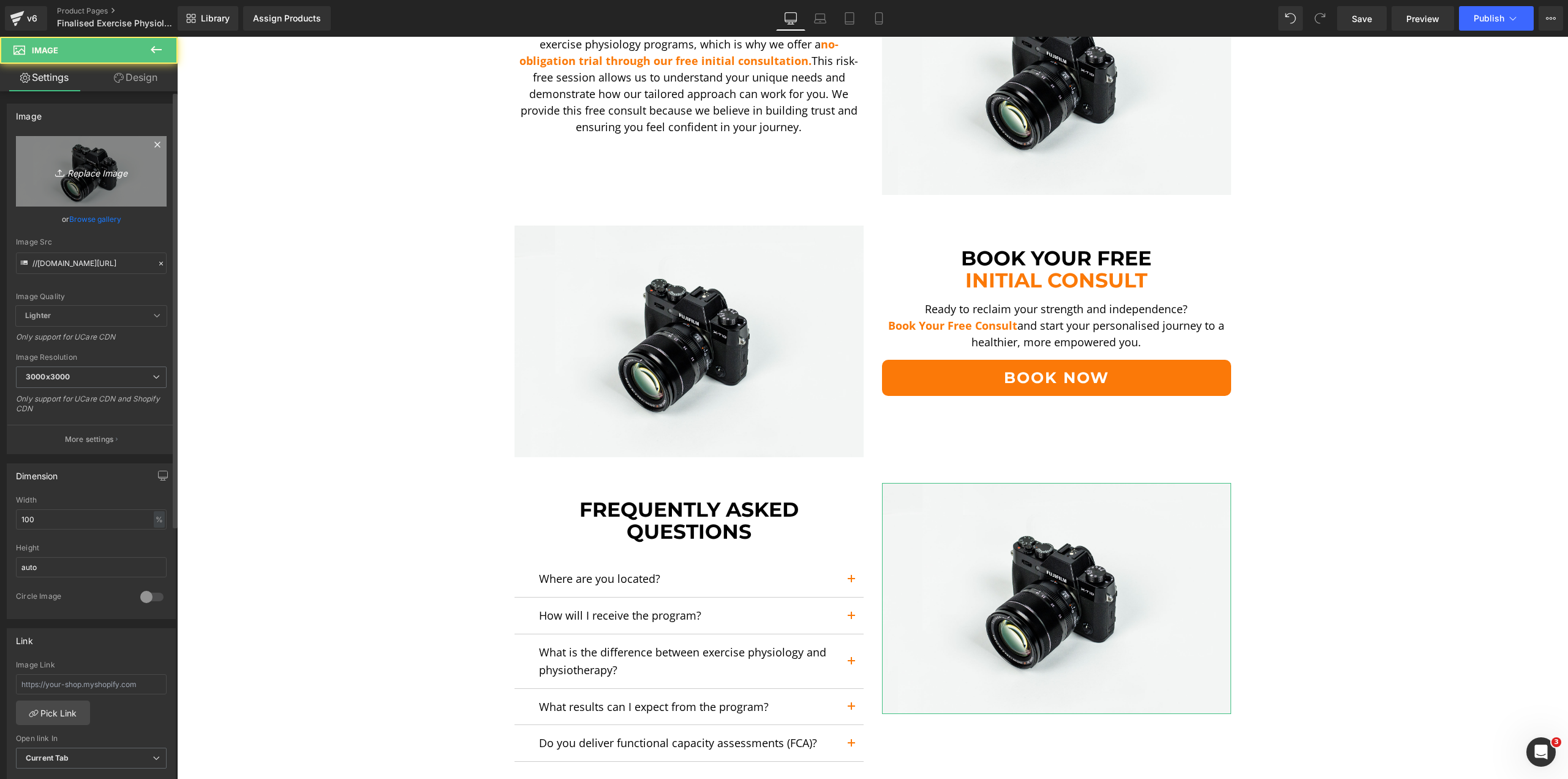
click at [85, 164] on icon "Replace Image" at bounding box center [90, 171] width 98 height 15
type input "C:\fakepath\FAQ-min.png"
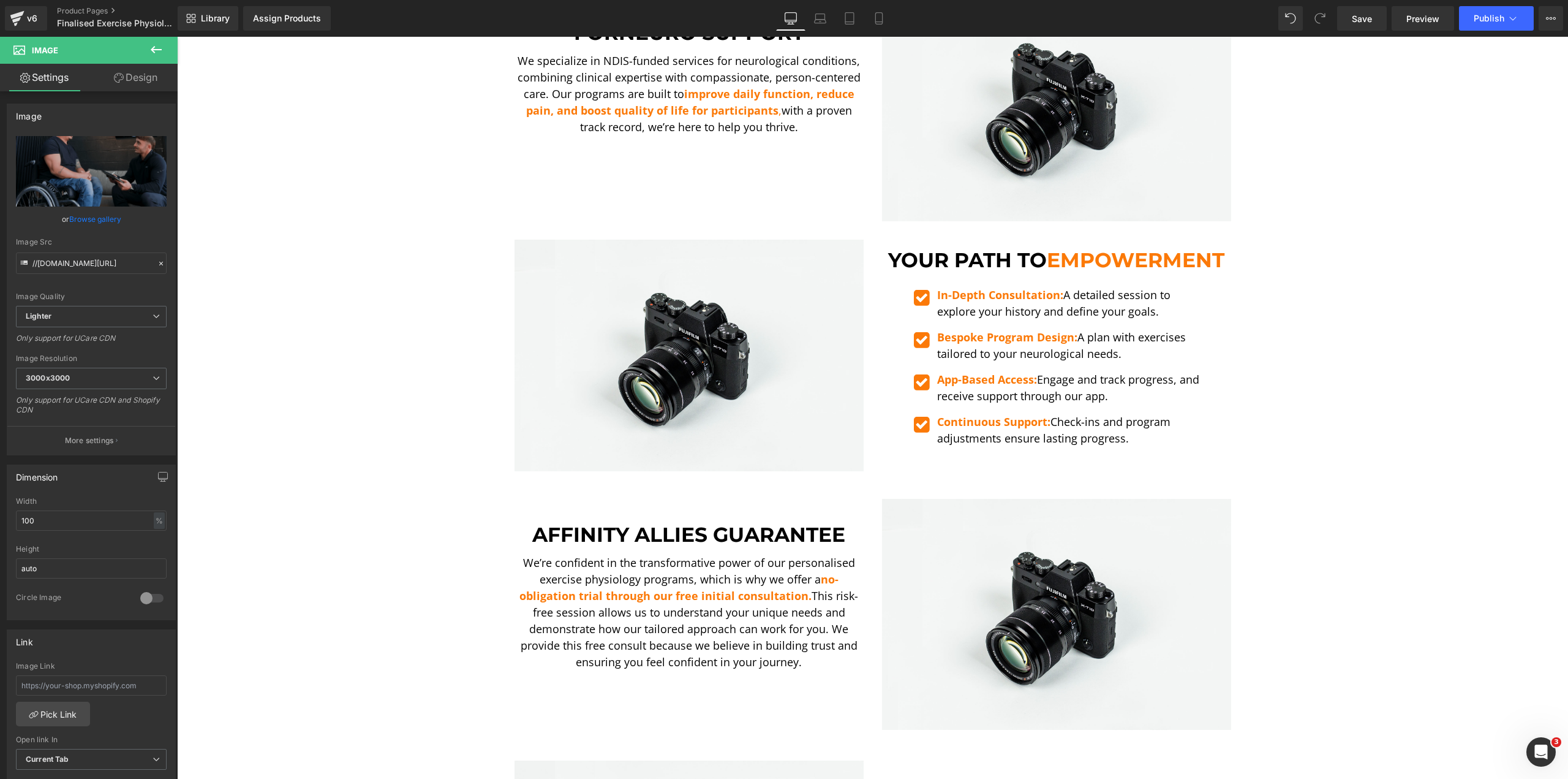
scroll to position [1777, 0]
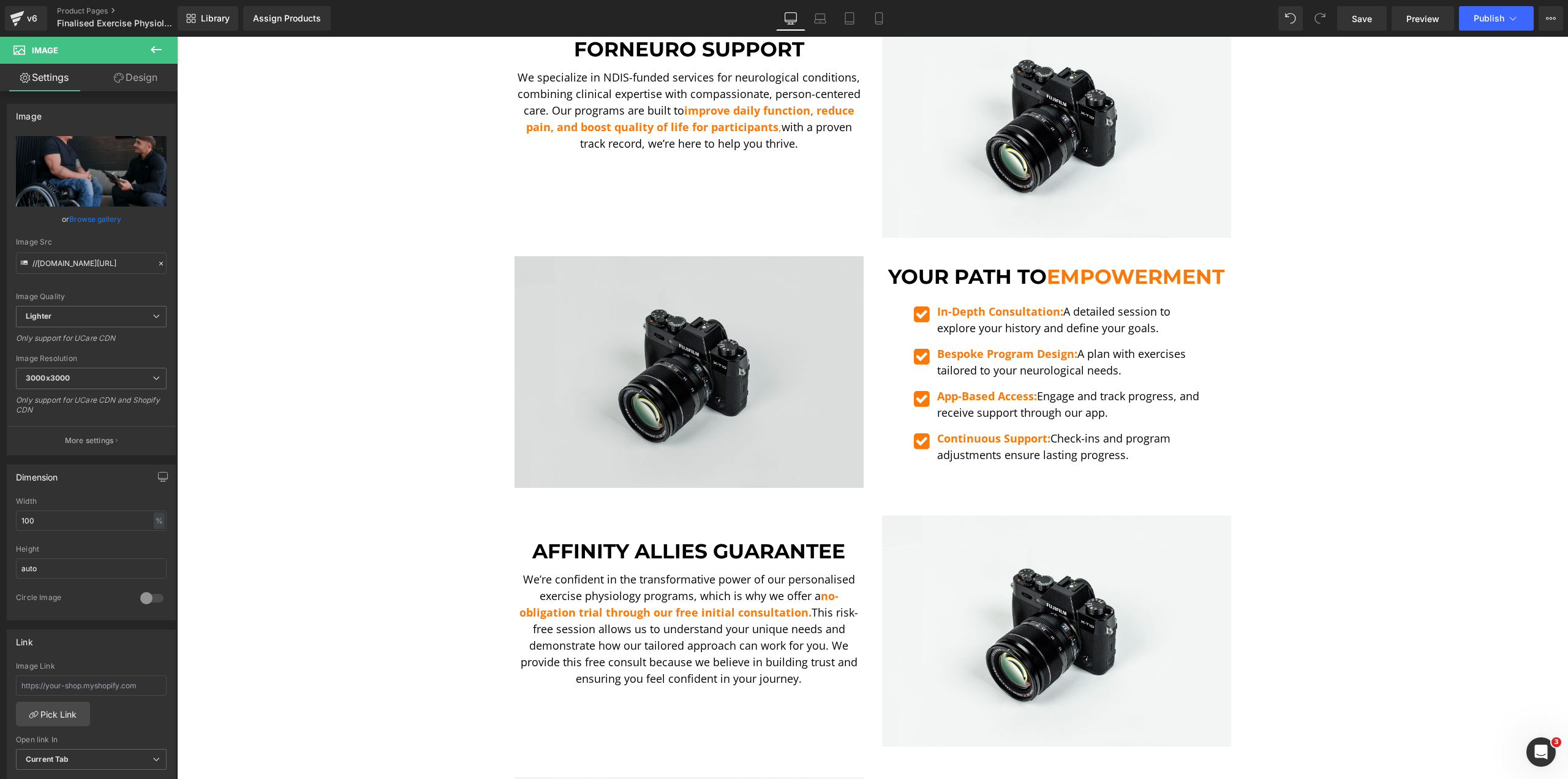
click at [719, 314] on img at bounding box center [689, 372] width 349 height 232
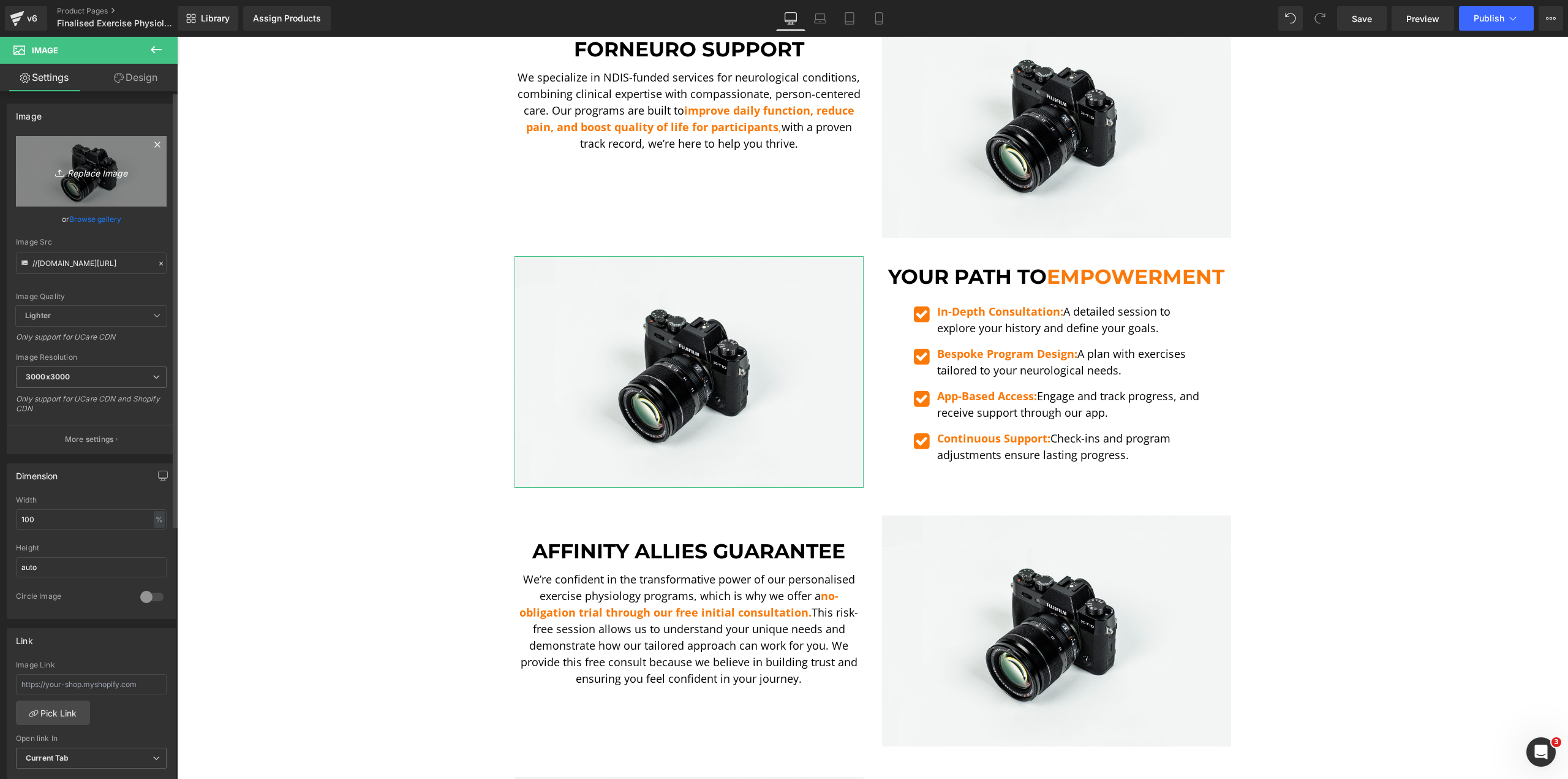
click at [55, 147] on link "Replace Image" at bounding box center [91, 171] width 151 height 70
type input "C:\fakepath\[PERSON_NAME] STS 2-min.png"
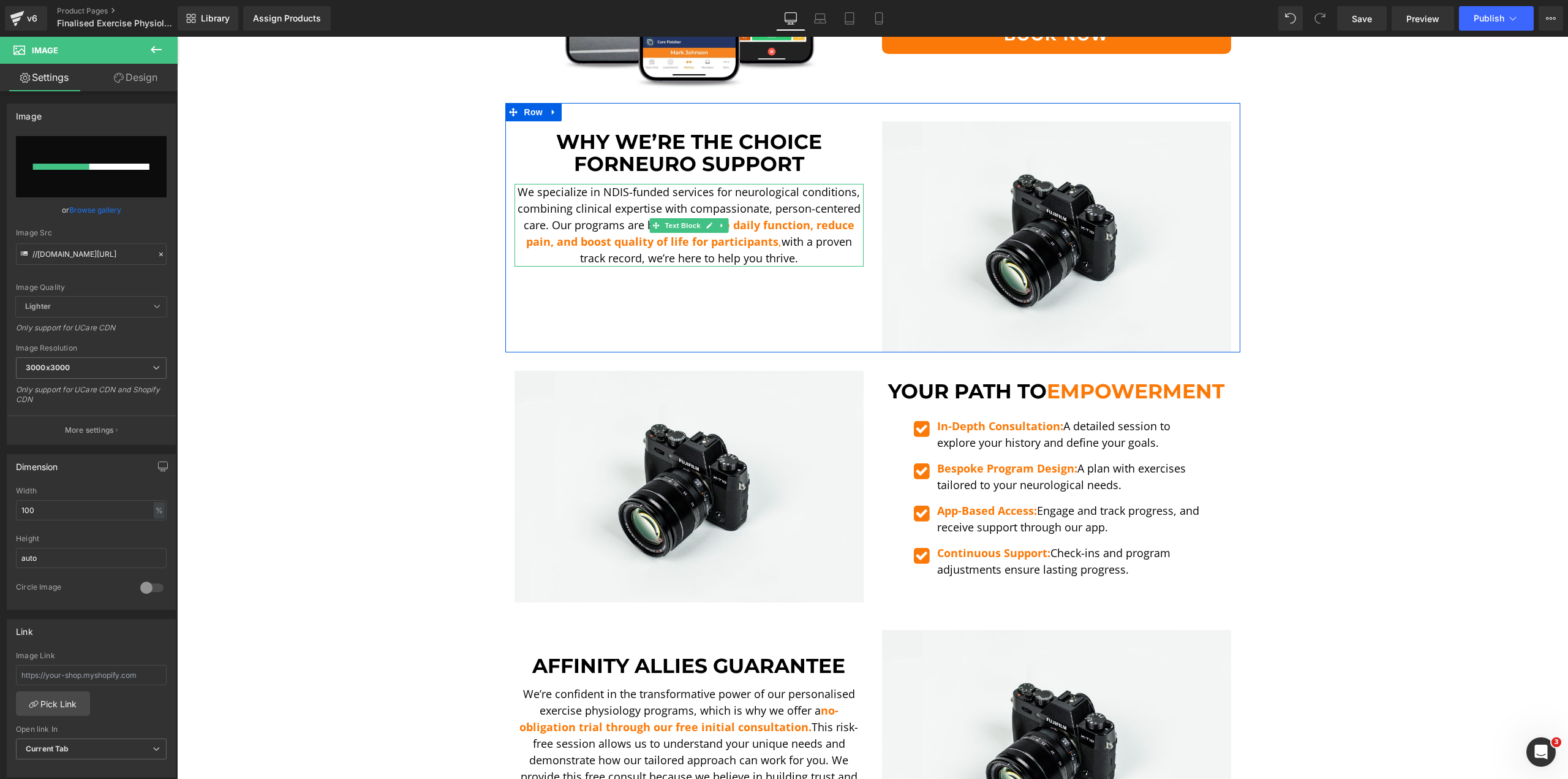
scroll to position [1654, 0]
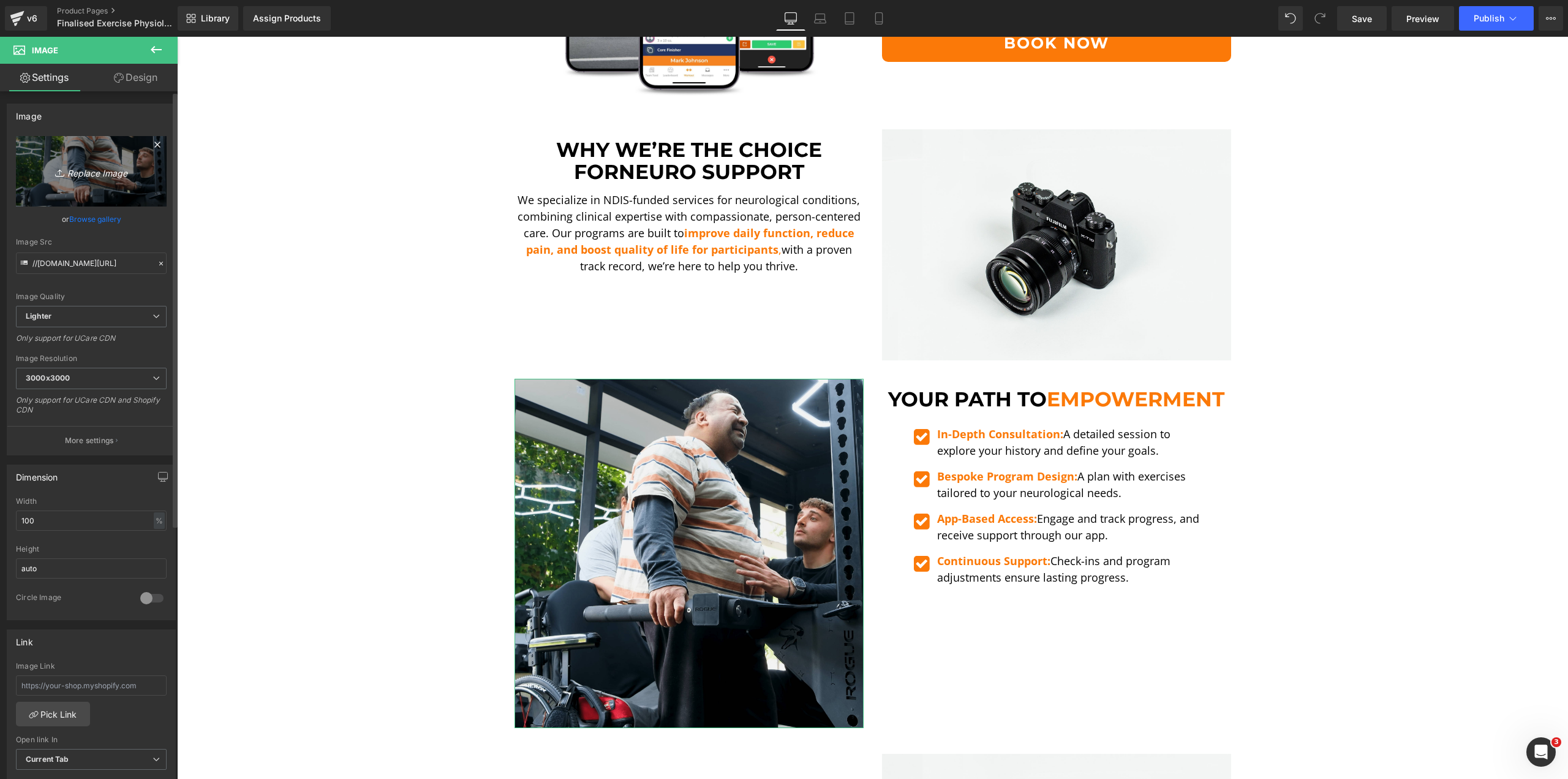
click at [54, 155] on link "Replace Image" at bounding box center [91, 171] width 151 height 70
type input "C:\fakepath\[PERSON_NAME] STS-min.png"
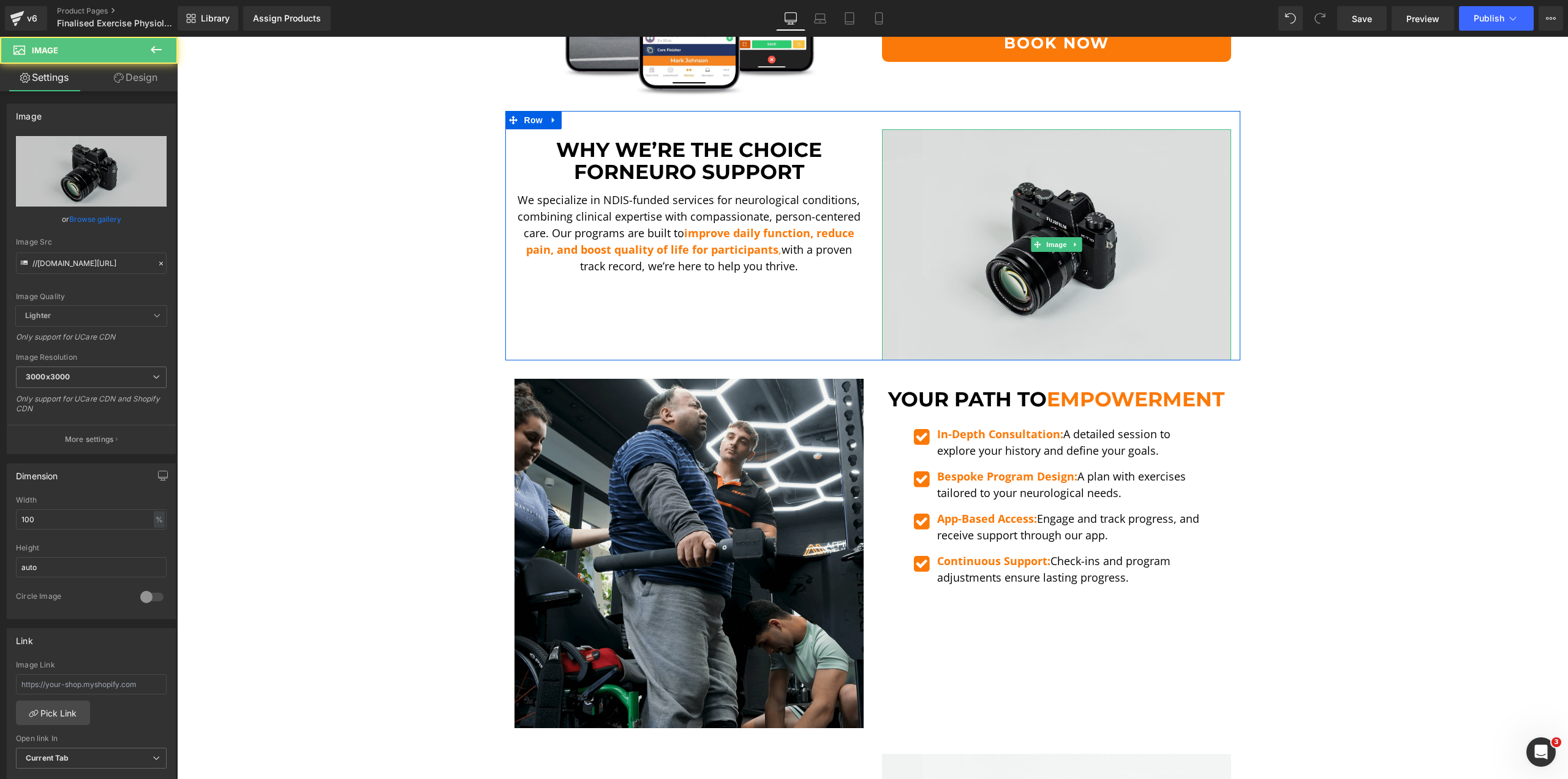
click at [1003, 198] on img at bounding box center [1057, 245] width 349 height 232
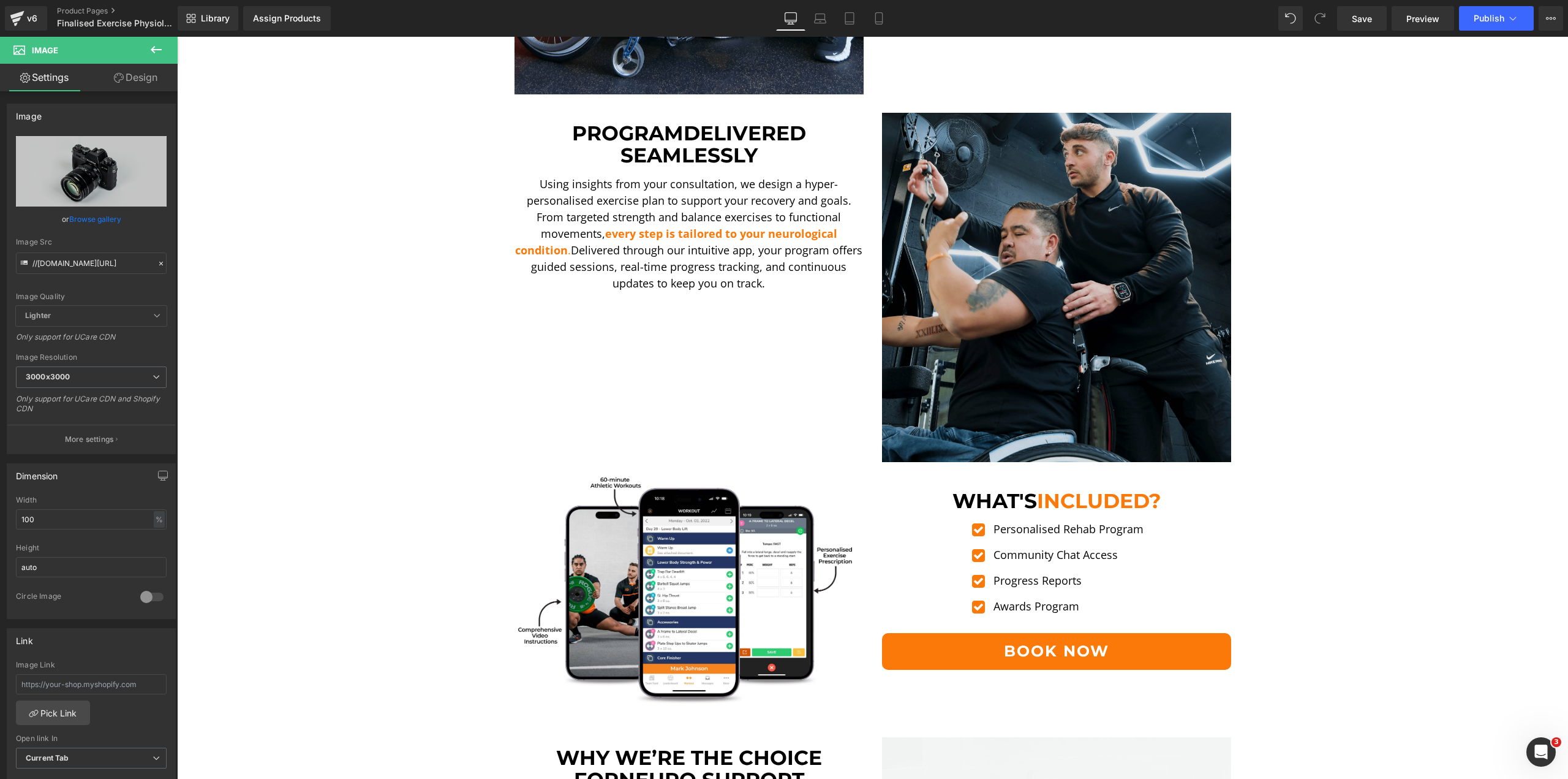
scroll to position [1042, 0]
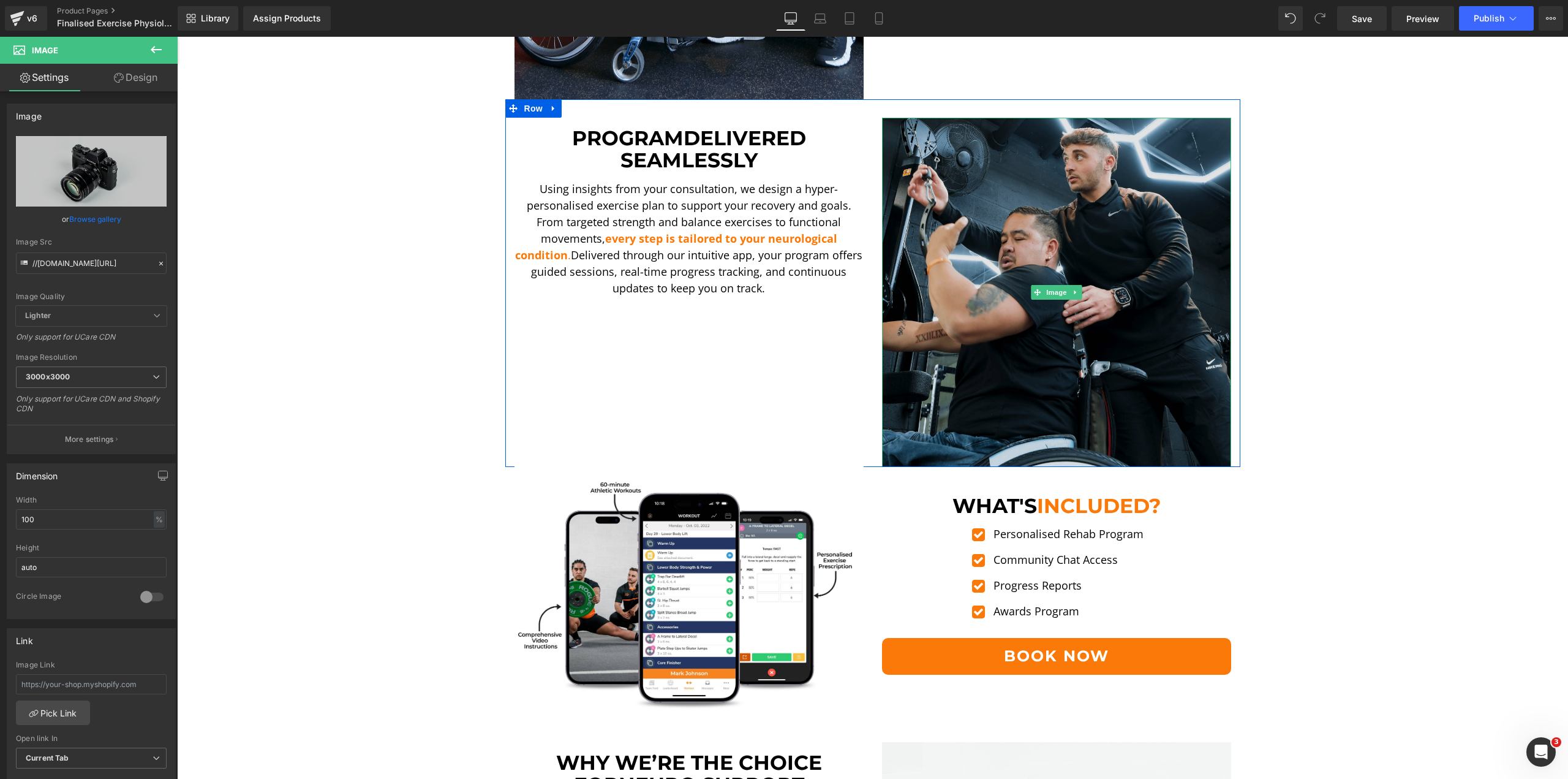
click at [1000, 206] on img at bounding box center [1057, 292] width 349 height 349
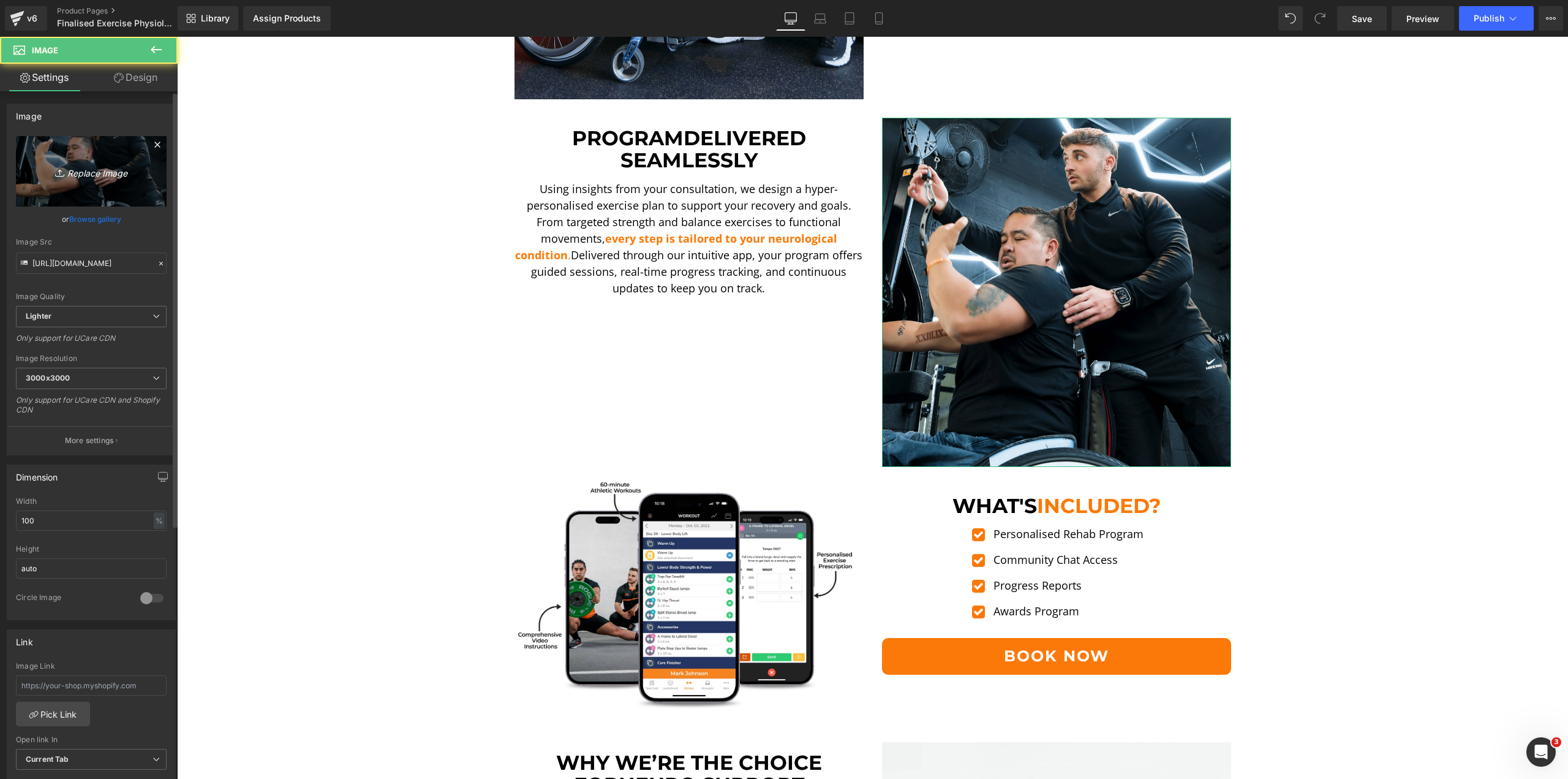
click at [47, 151] on link "Replace Image" at bounding box center [91, 171] width 151 height 70
type input "C:\fakepath\[PERSON_NAME][MEDICAL_DATA] Curl-min.png"
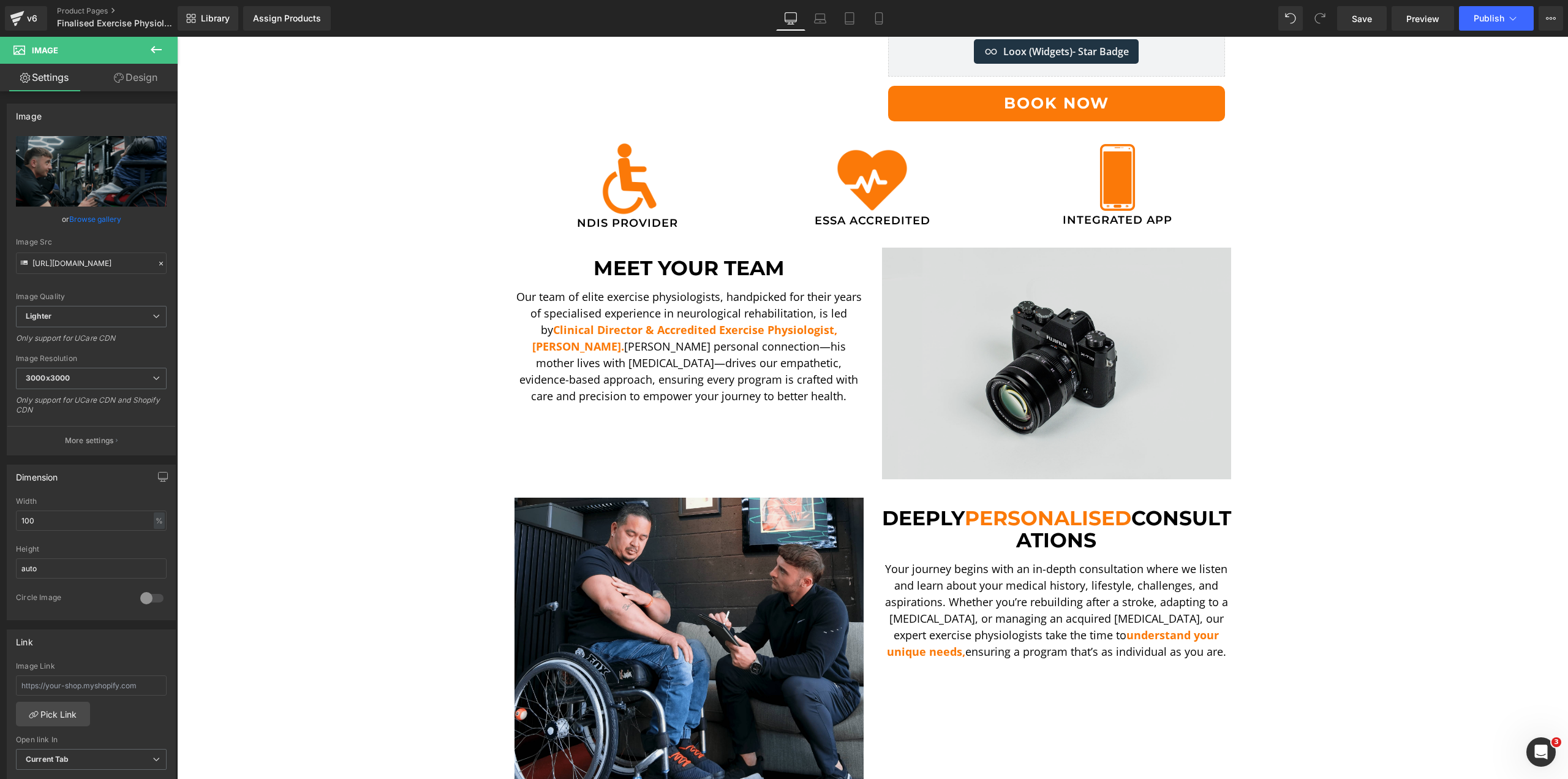
scroll to position [306, 0]
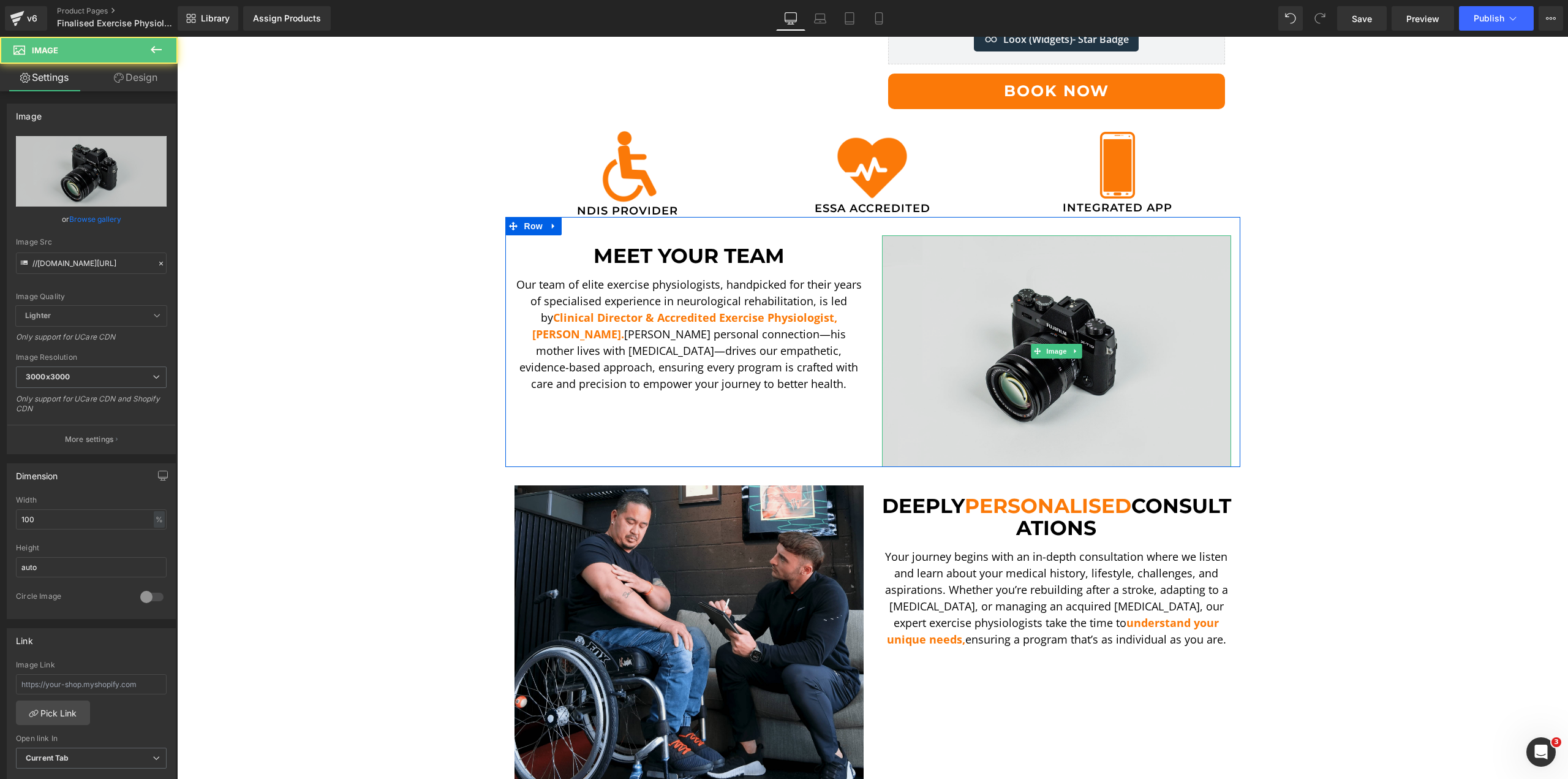
click at [1017, 329] on img at bounding box center [1057, 351] width 349 height 232
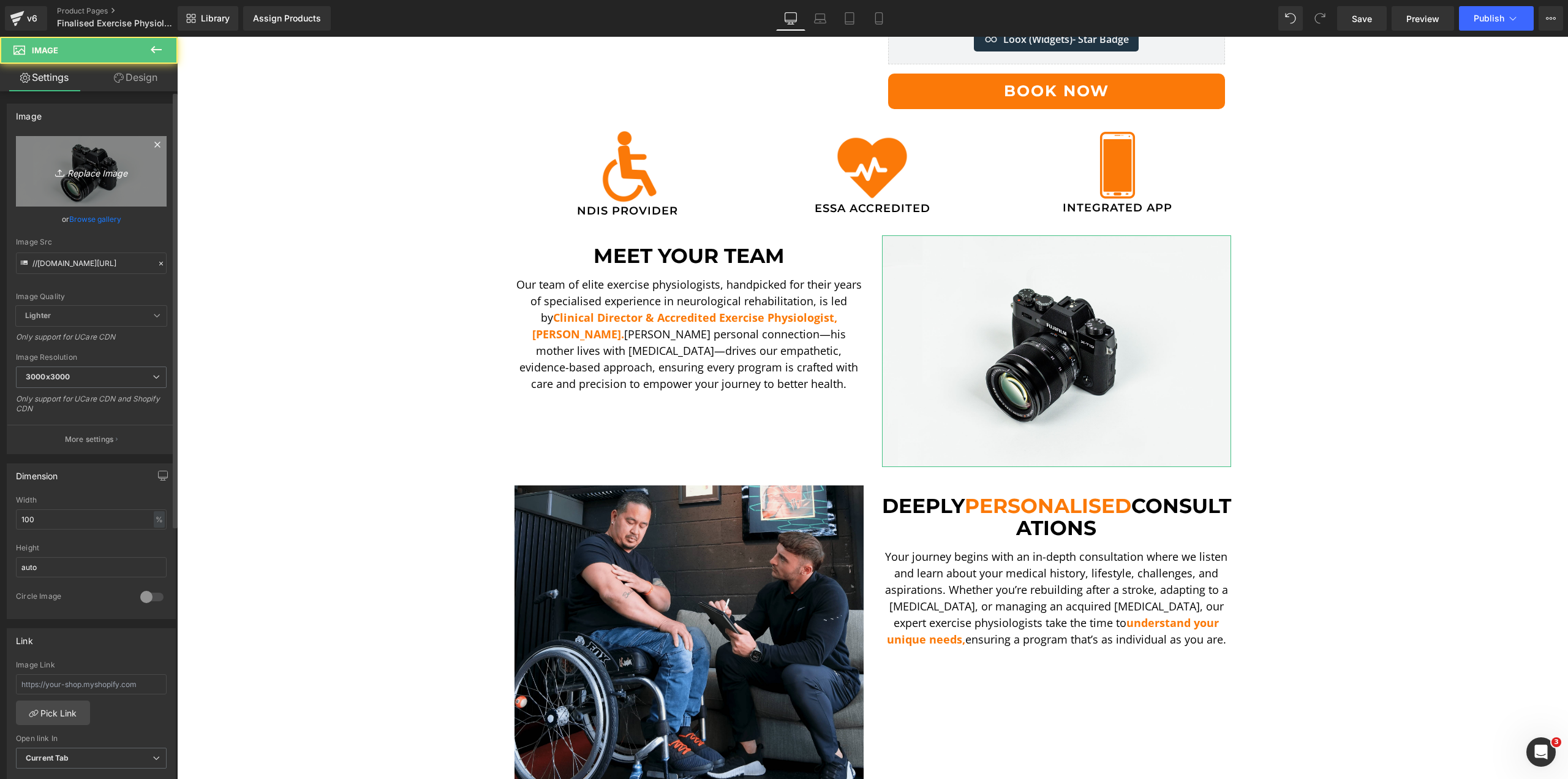
click at [99, 178] on icon "Replace Image" at bounding box center [90, 171] width 98 height 15
type input "C:\fakepath\[PERSON_NAME] STS-min.png"
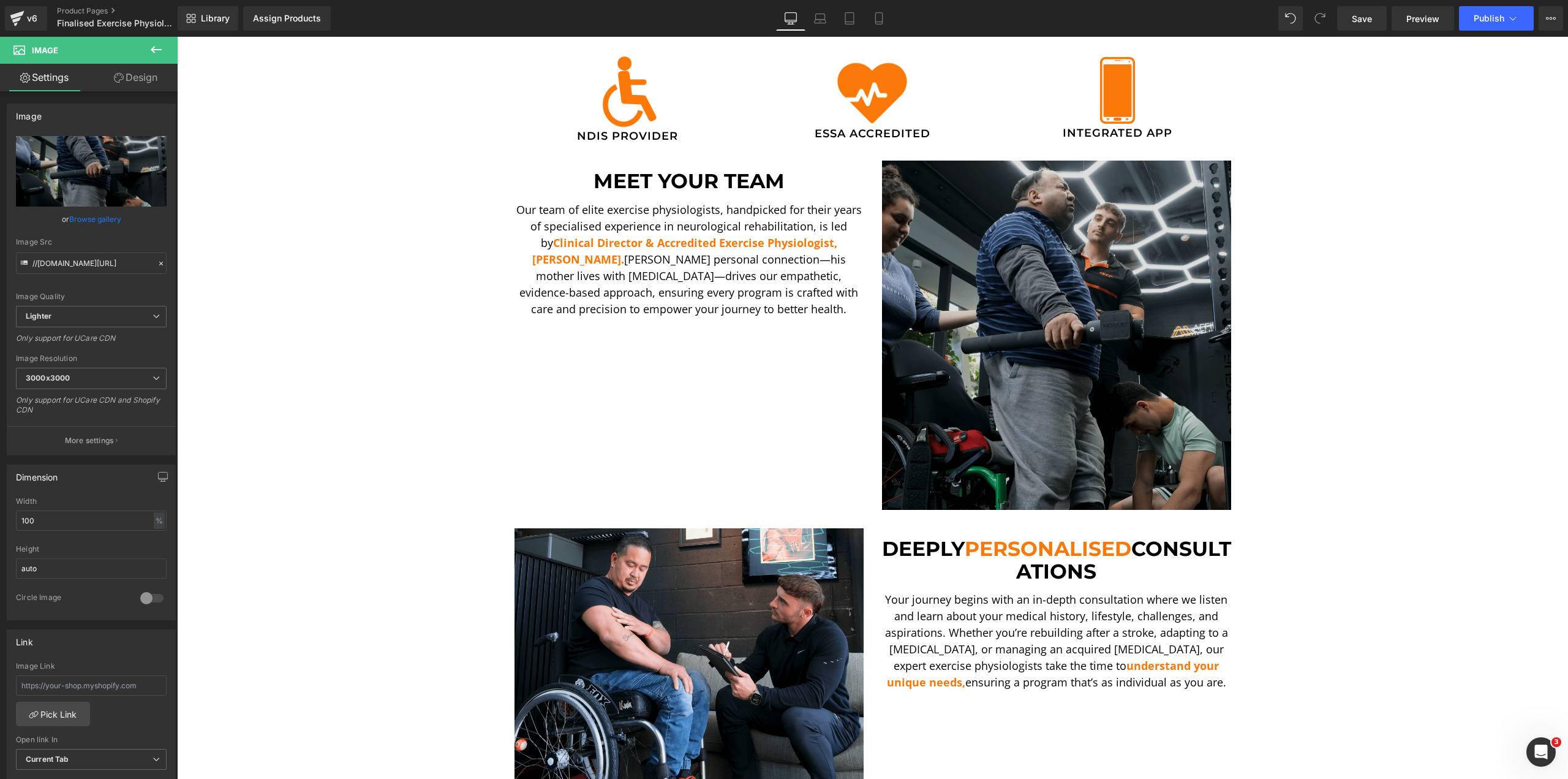
scroll to position [429, 0]
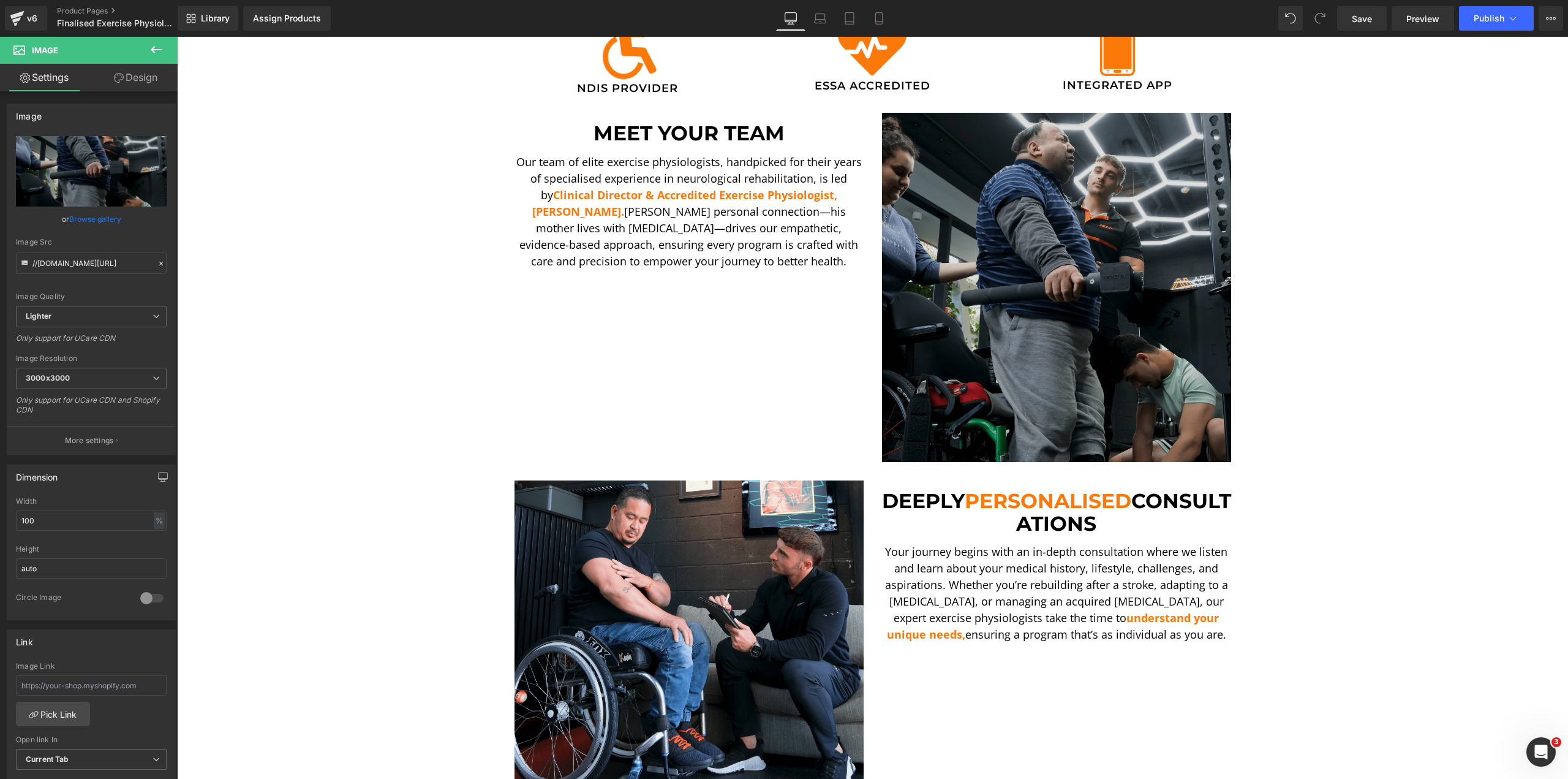
click at [956, 376] on img at bounding box center [1057, 287] width 349 height 349
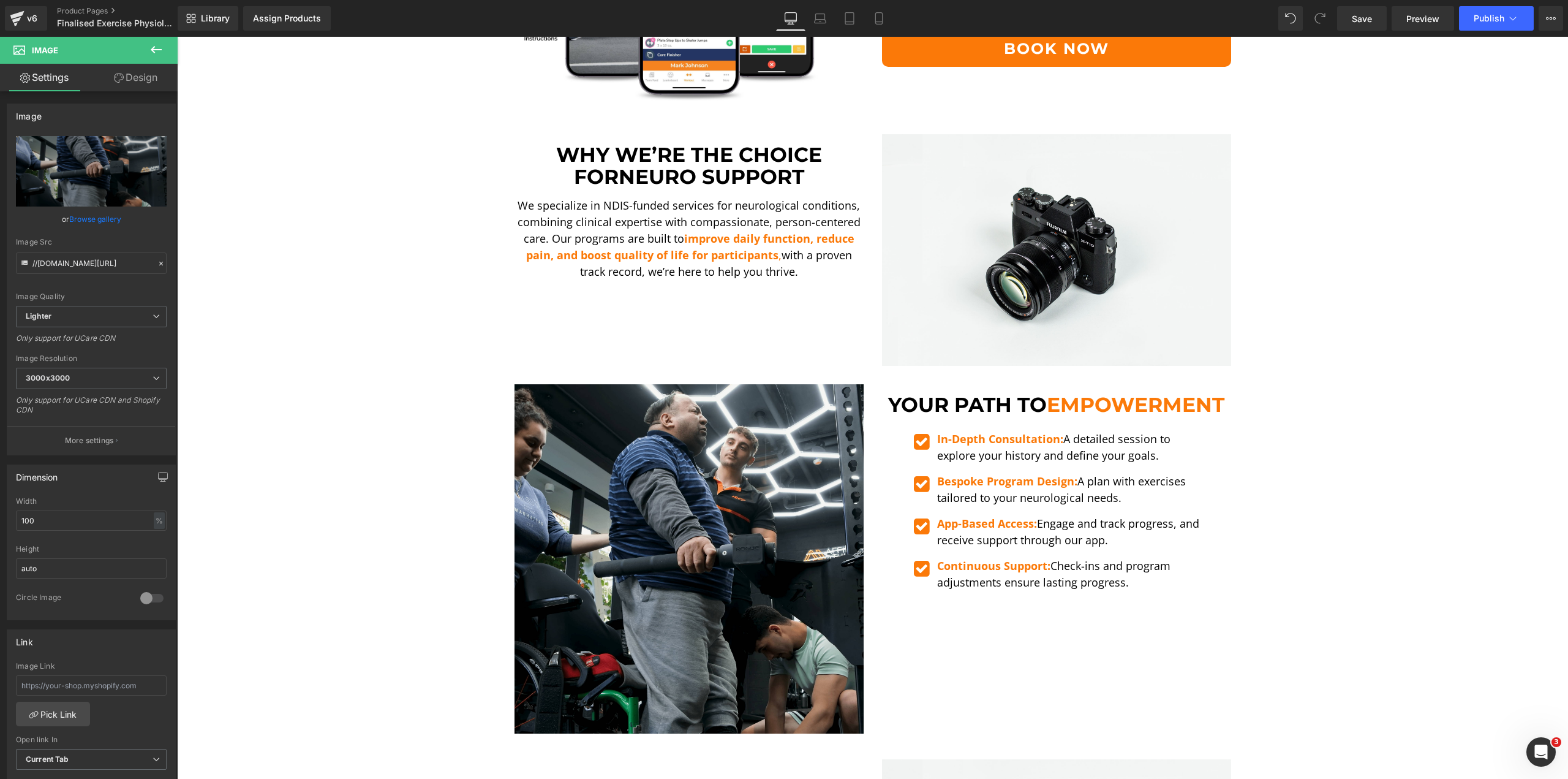
scroll to position [1838, 0]
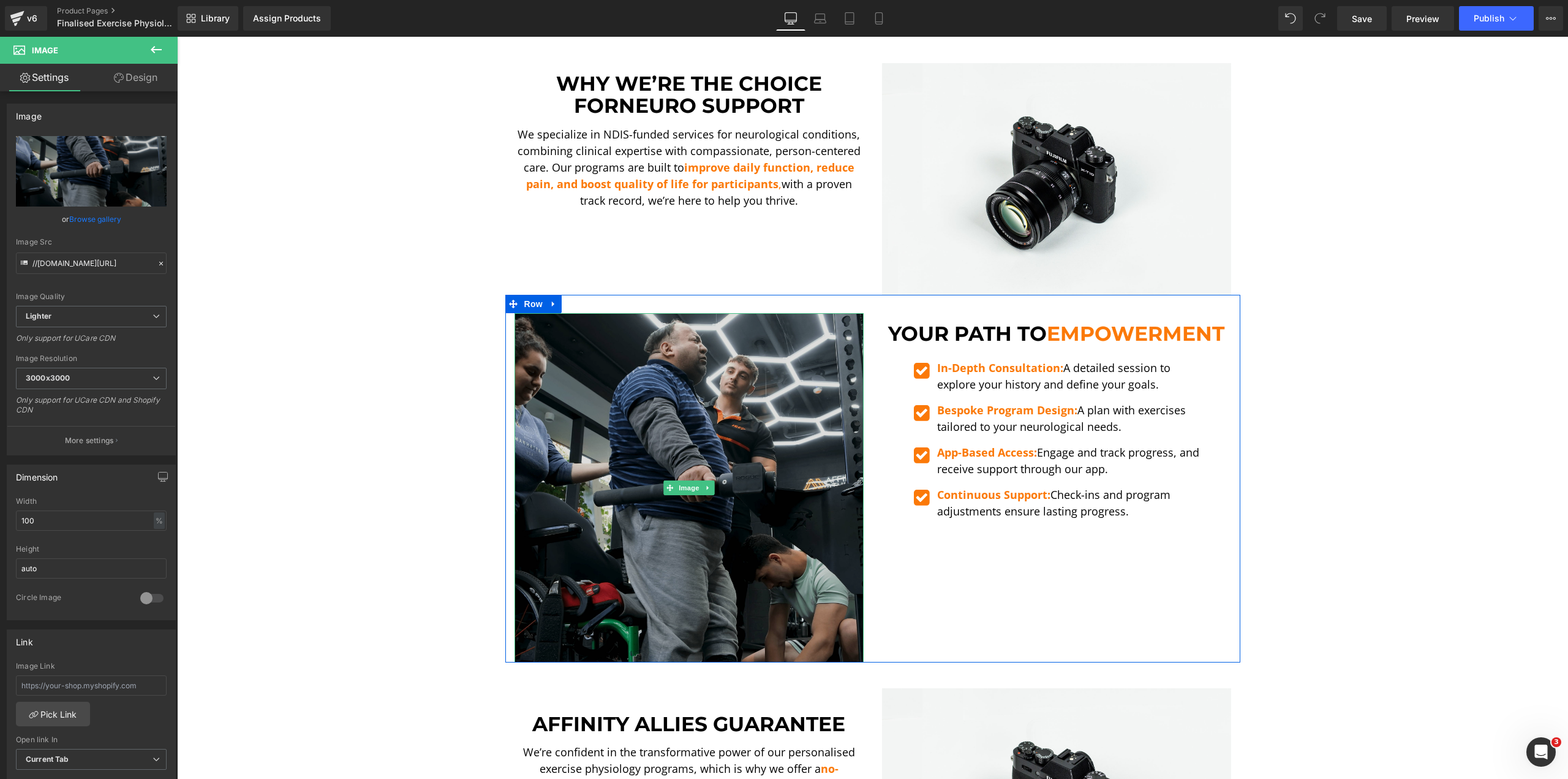
click at [764, 351] on img at bounding box center [689, 487] width 349 height 349
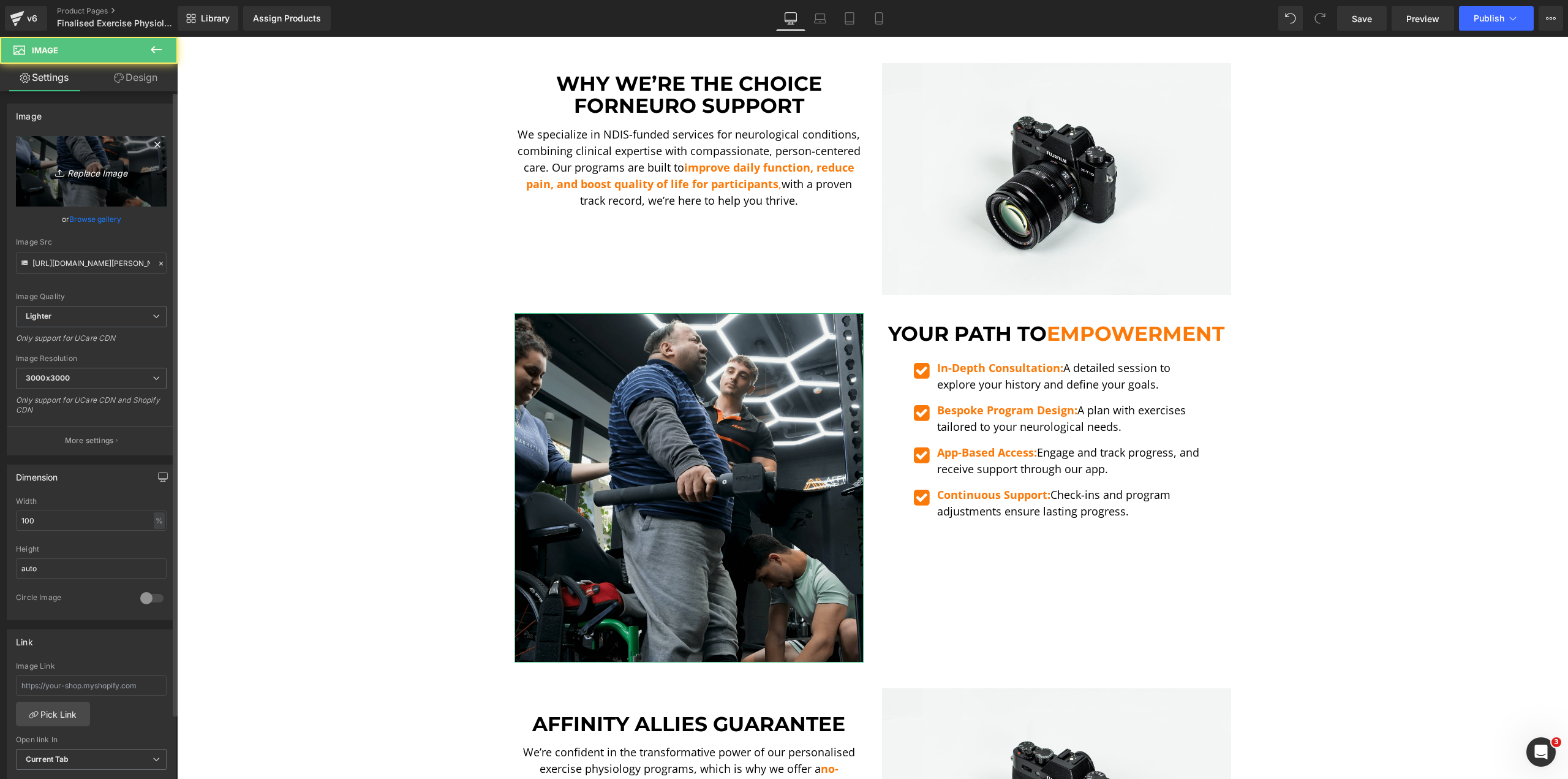
click at [106, 174] on icon "Replace Image" at bounding box center [90, 171] width 98 height 15
type input "C:\fakepath\[PERSON_NAME] LE 2-min.png"
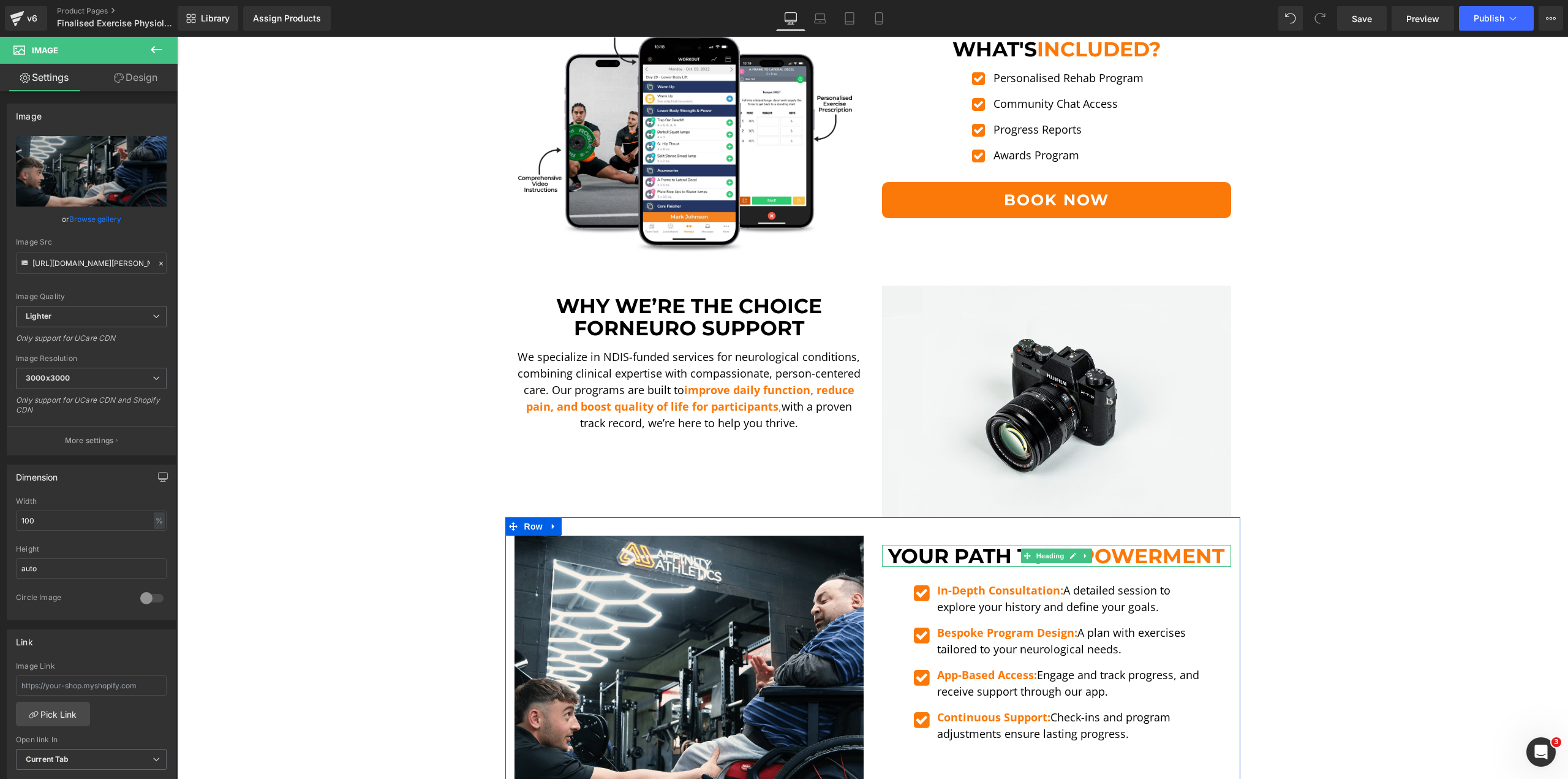
scroll to position [1593, 0]
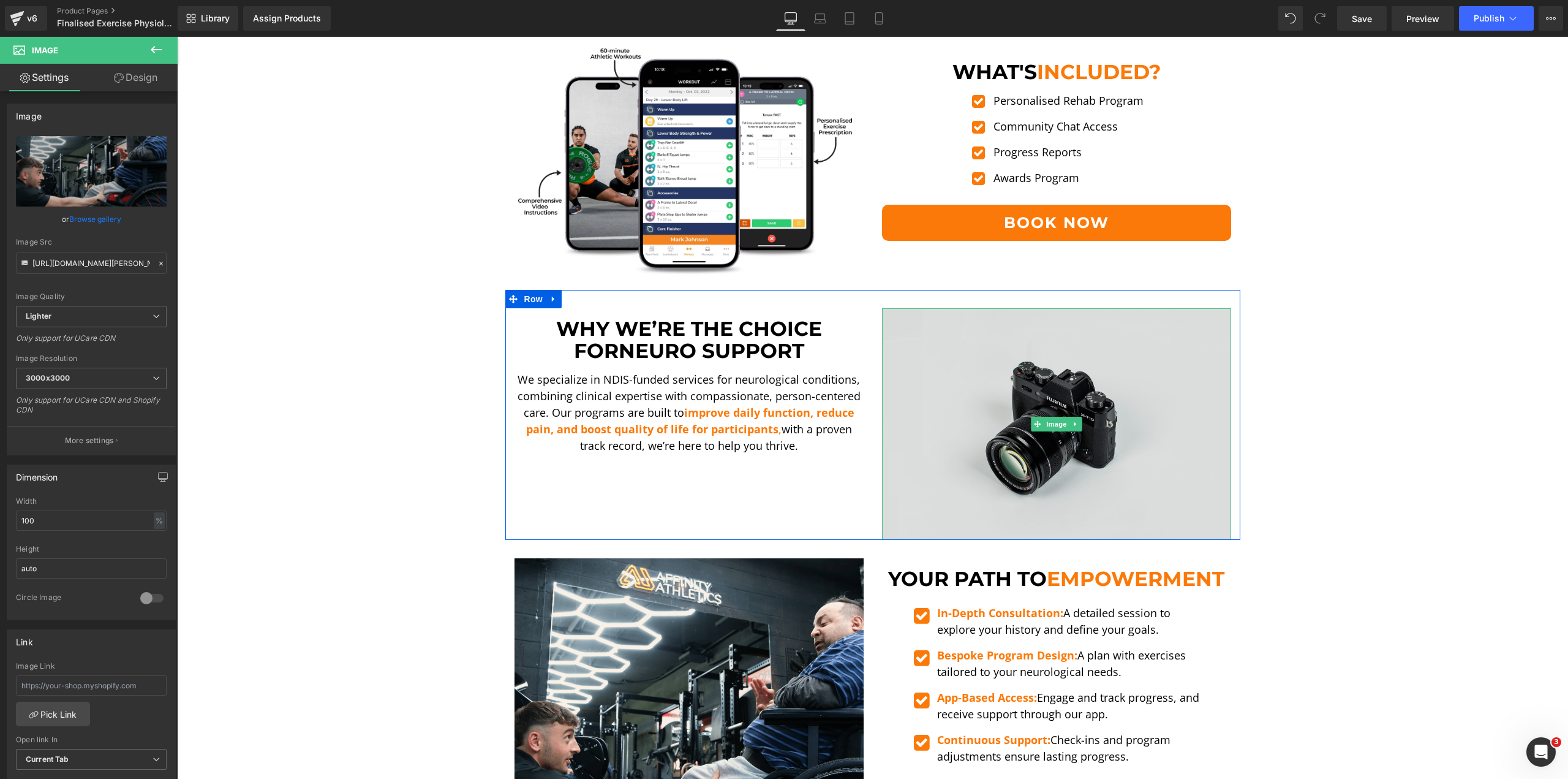
click at [1092, 342] on img at bounding box center [1057, 424] width 349 height 232
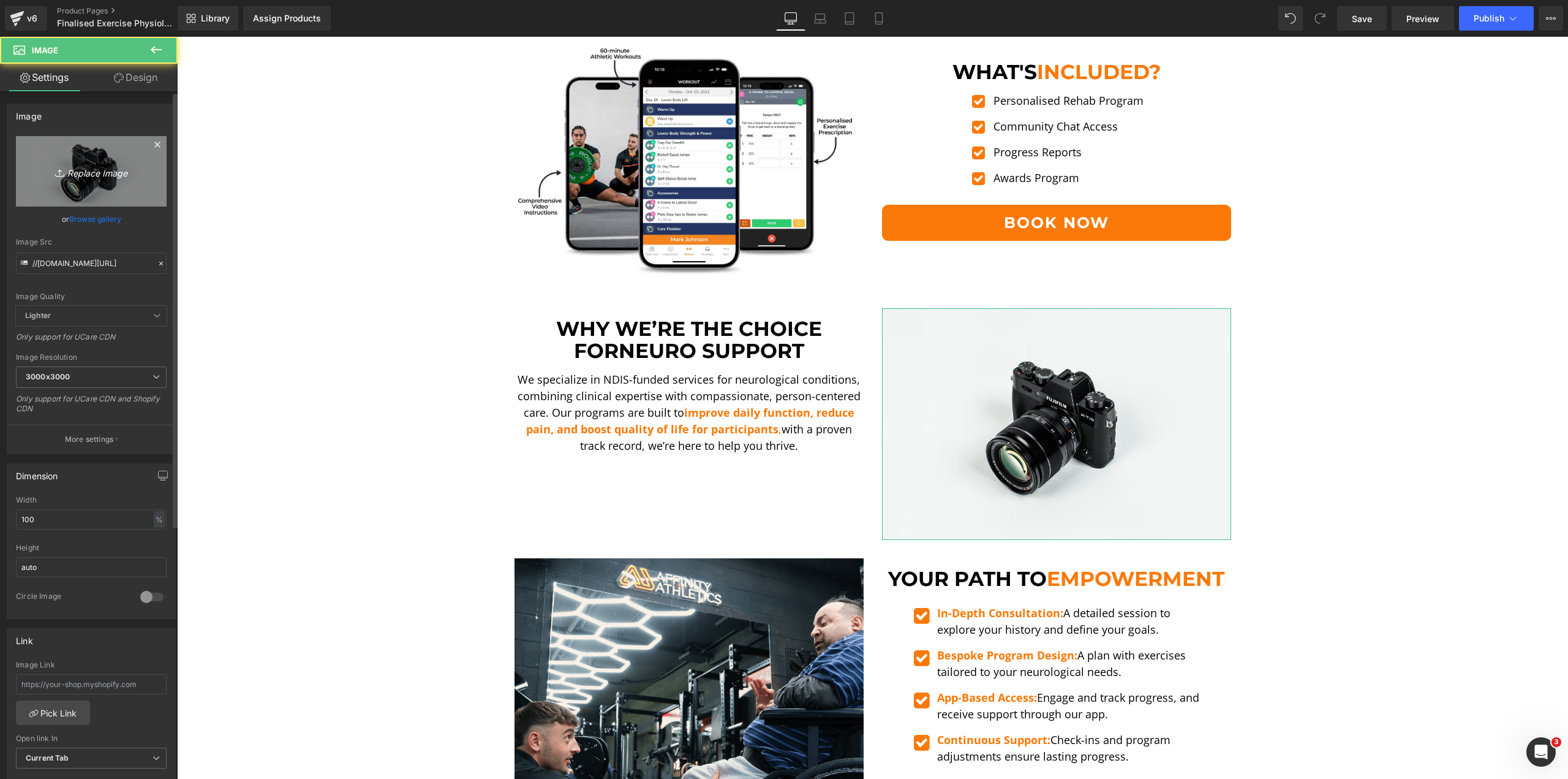
click at [129, 172] on icon "Replace Image" at bounding box center [90, 171] width 98 height 15
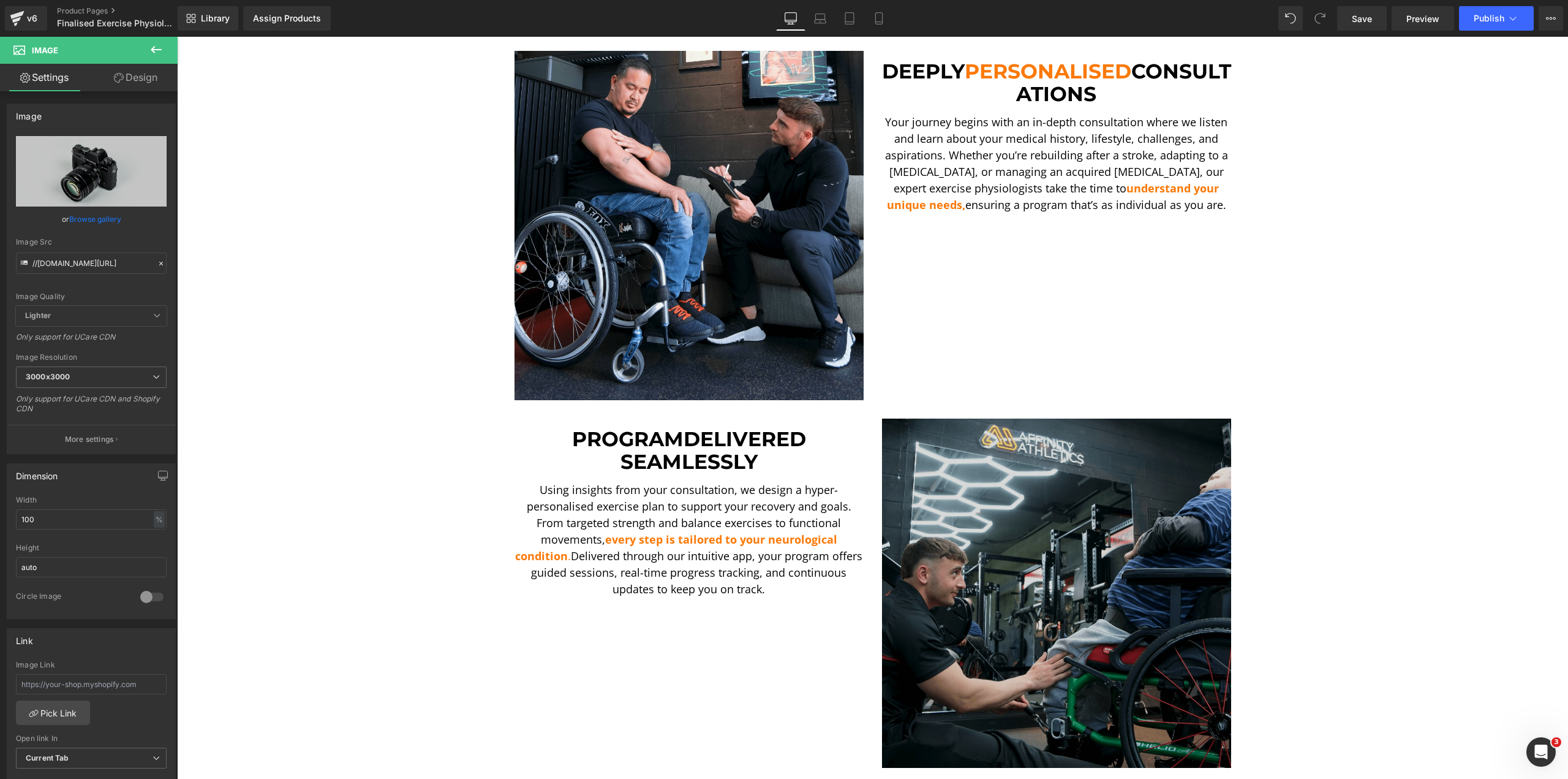
scroll to position [858, 0]
click at [1074, 512] on img at bounding box center [1057, 594] width 349 height 349
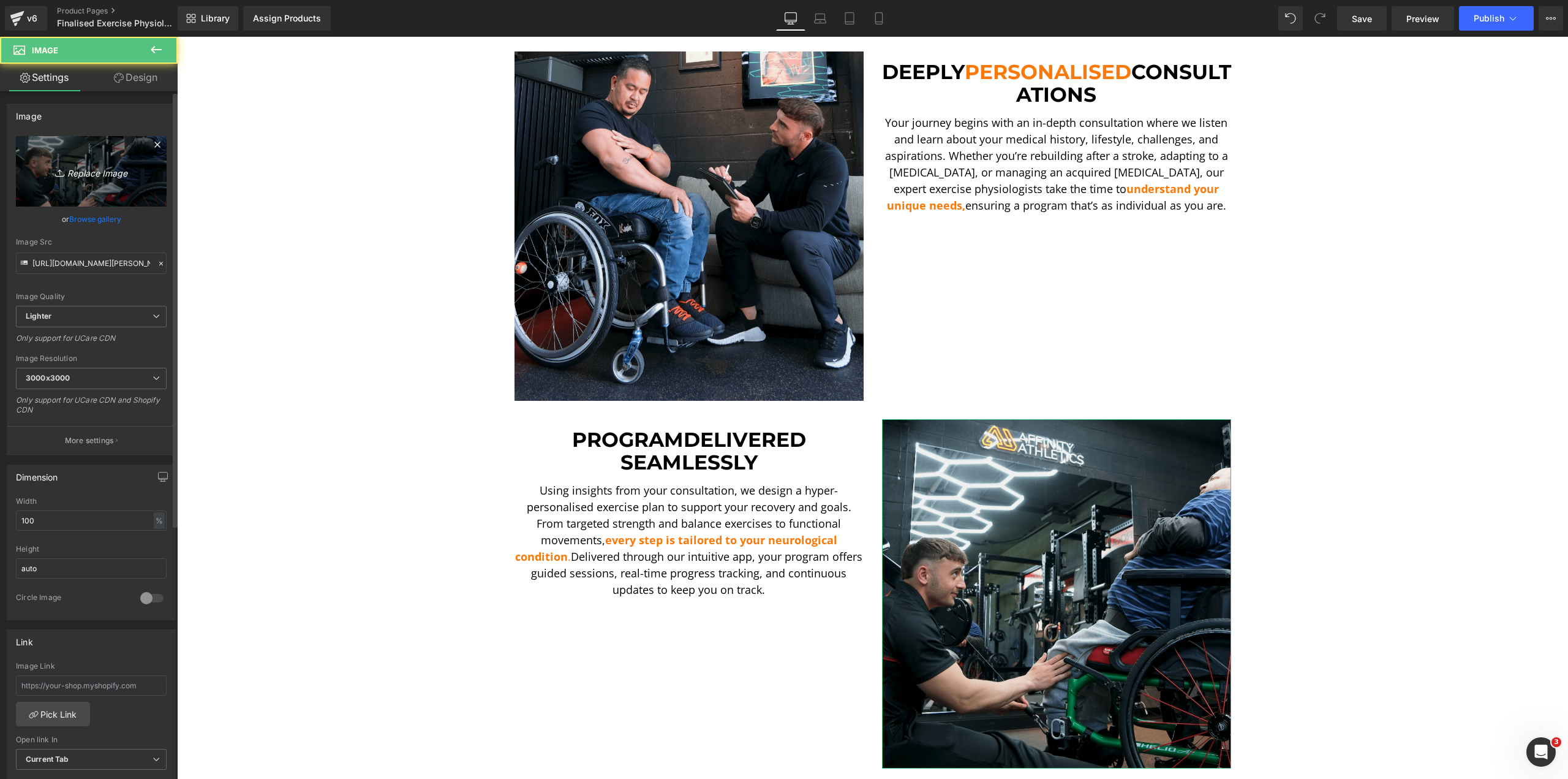
click at [61, 172] on icon at bounding box center [61, 172] width 12 height 12
type input "C:\fakepath\[PERSON_NAME] LE-min.png"
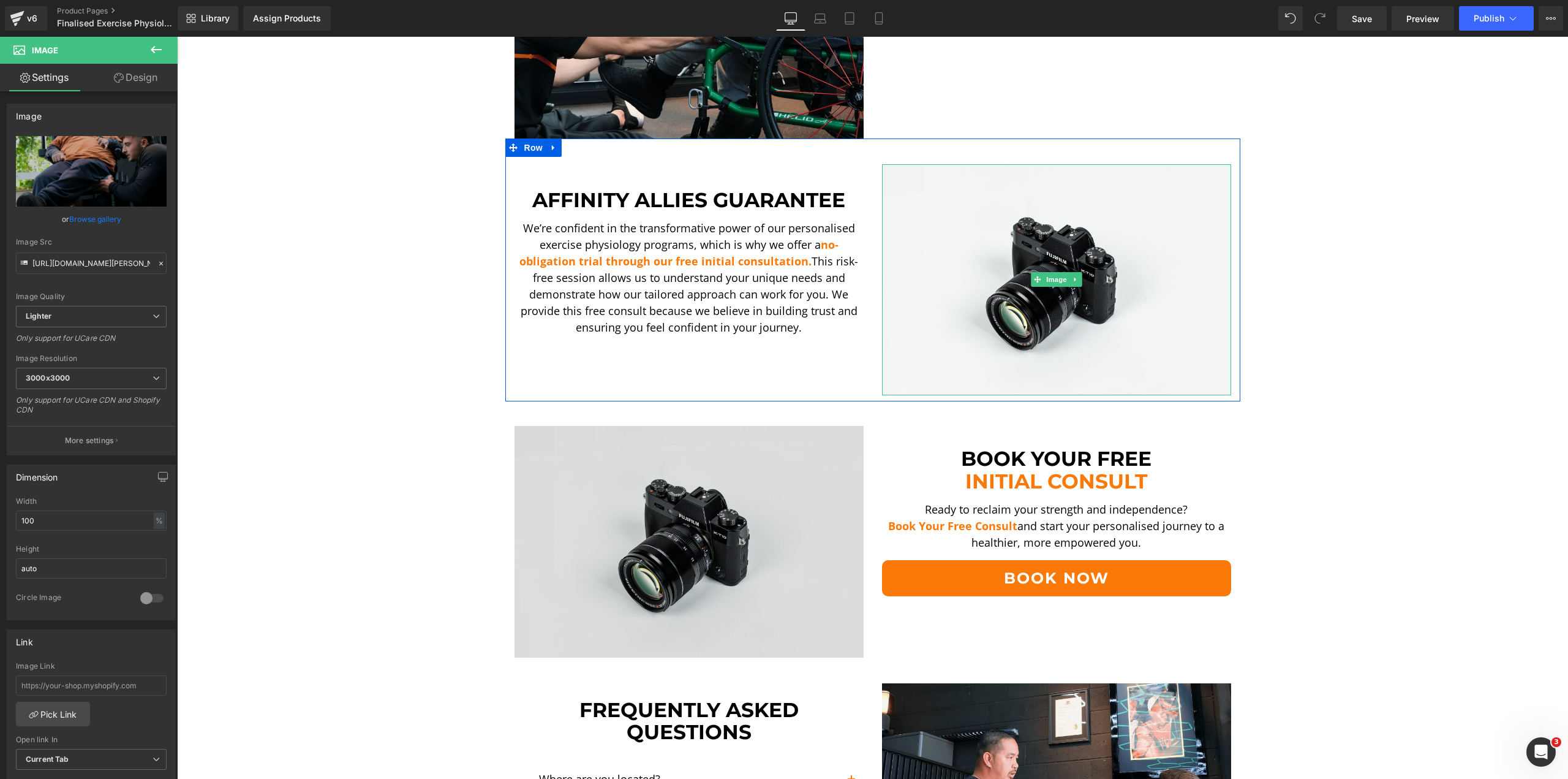
scroll to position [2389, 0]
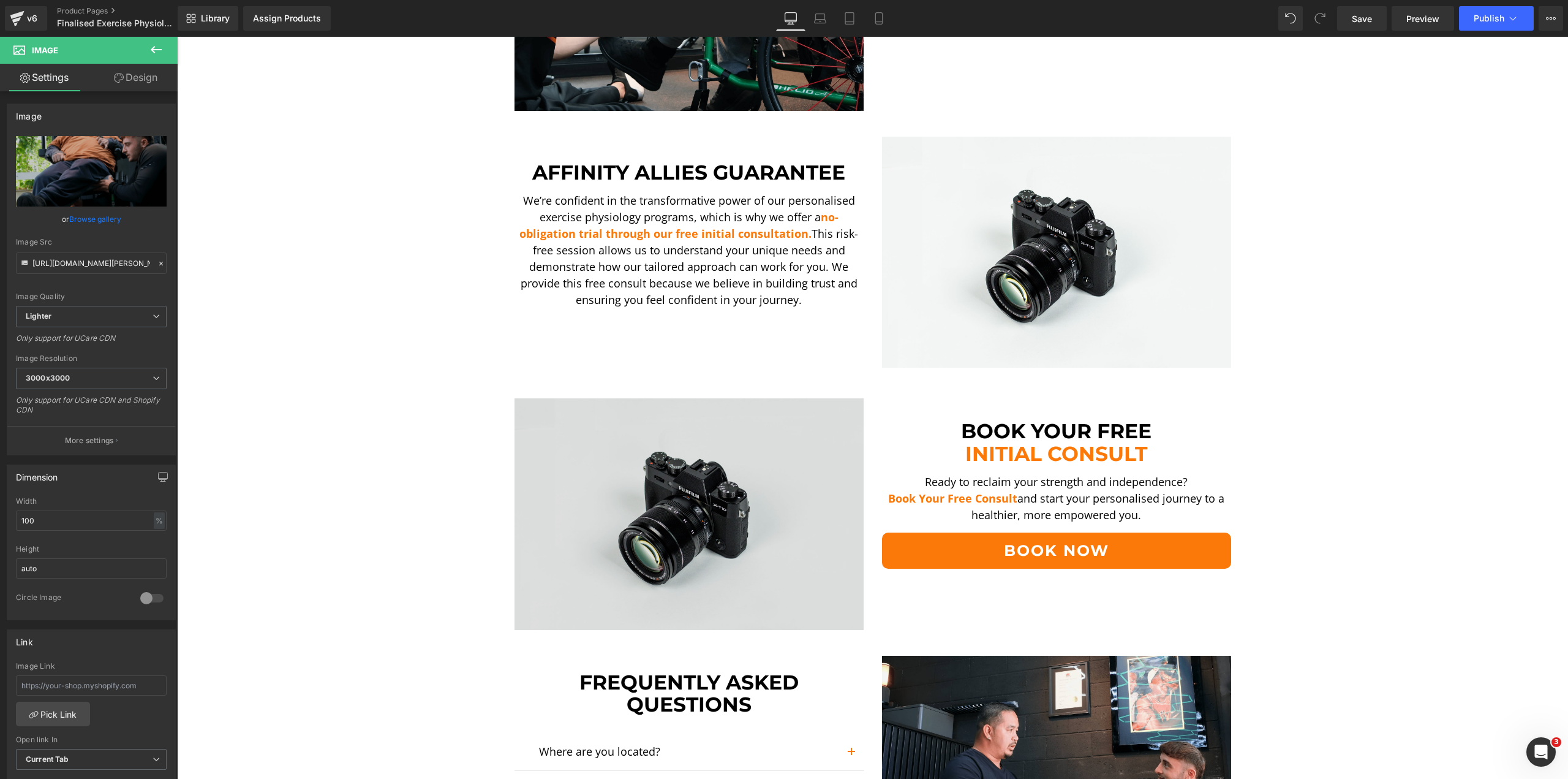
click at [704, 476] on img at bounding box center [689, 514] width 349 height 232
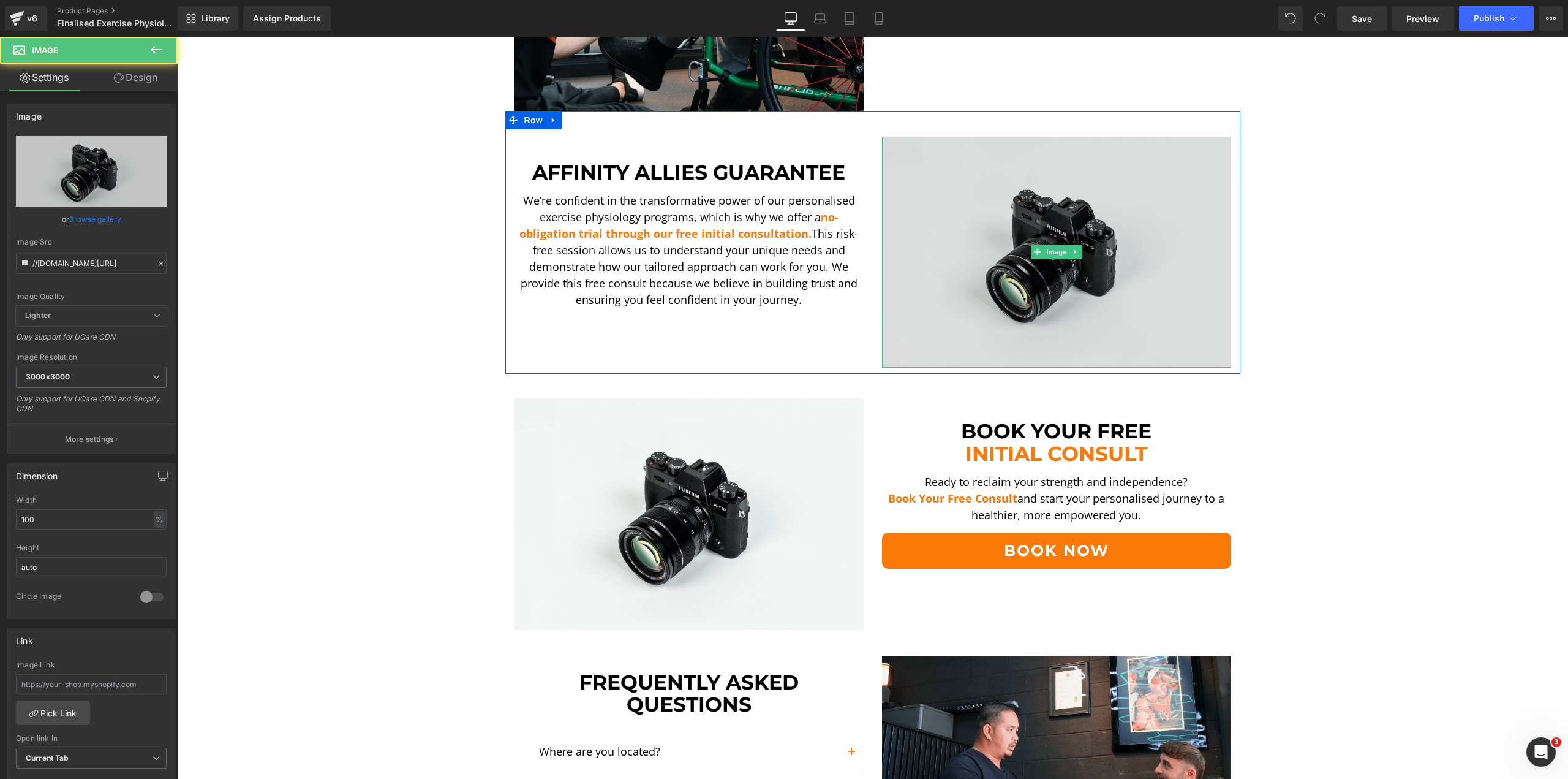
click at [1071, 237] on img at bounding box center [1057, 253] width 349 height 232
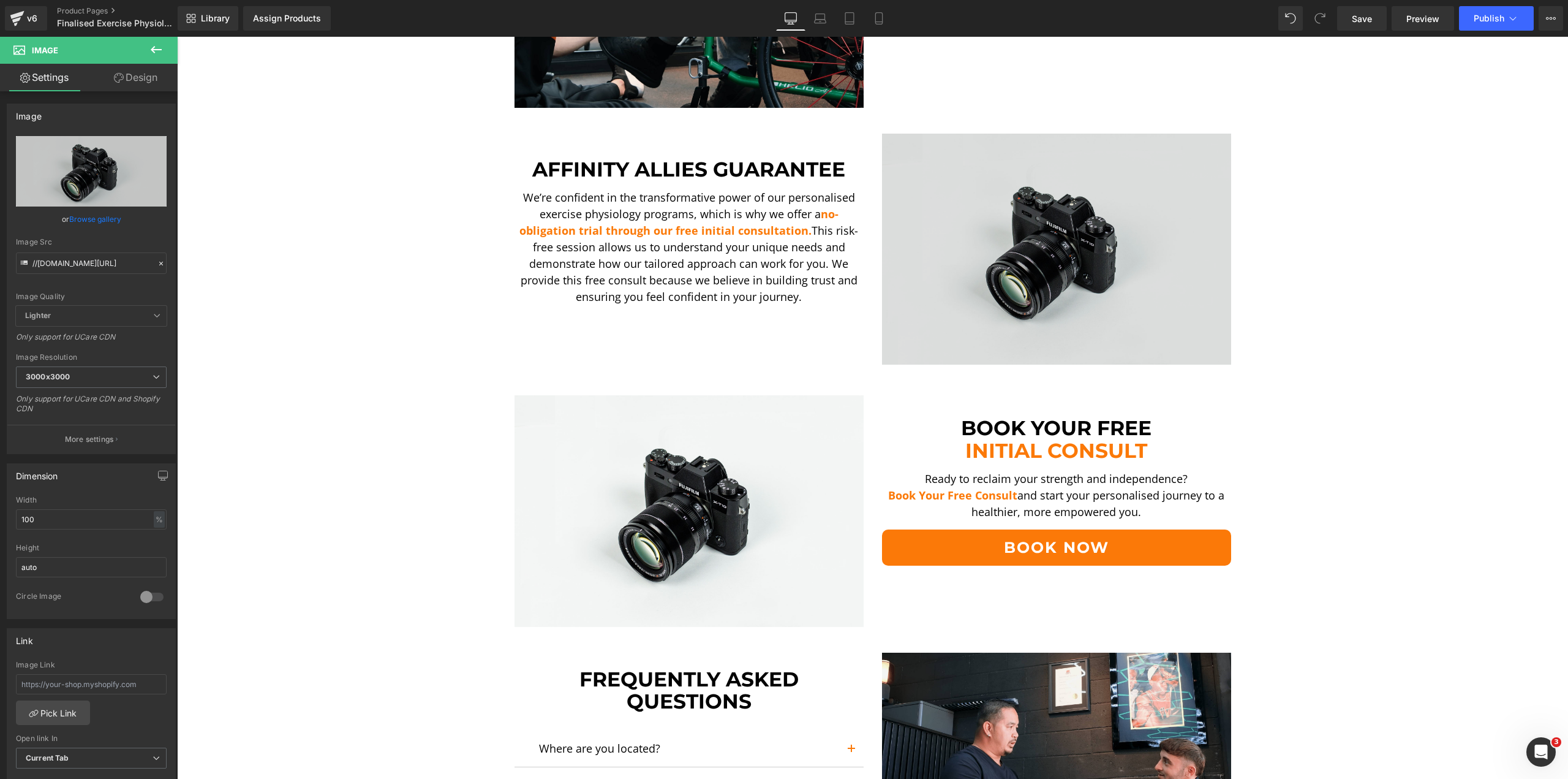
scroll to position [2205, 0]
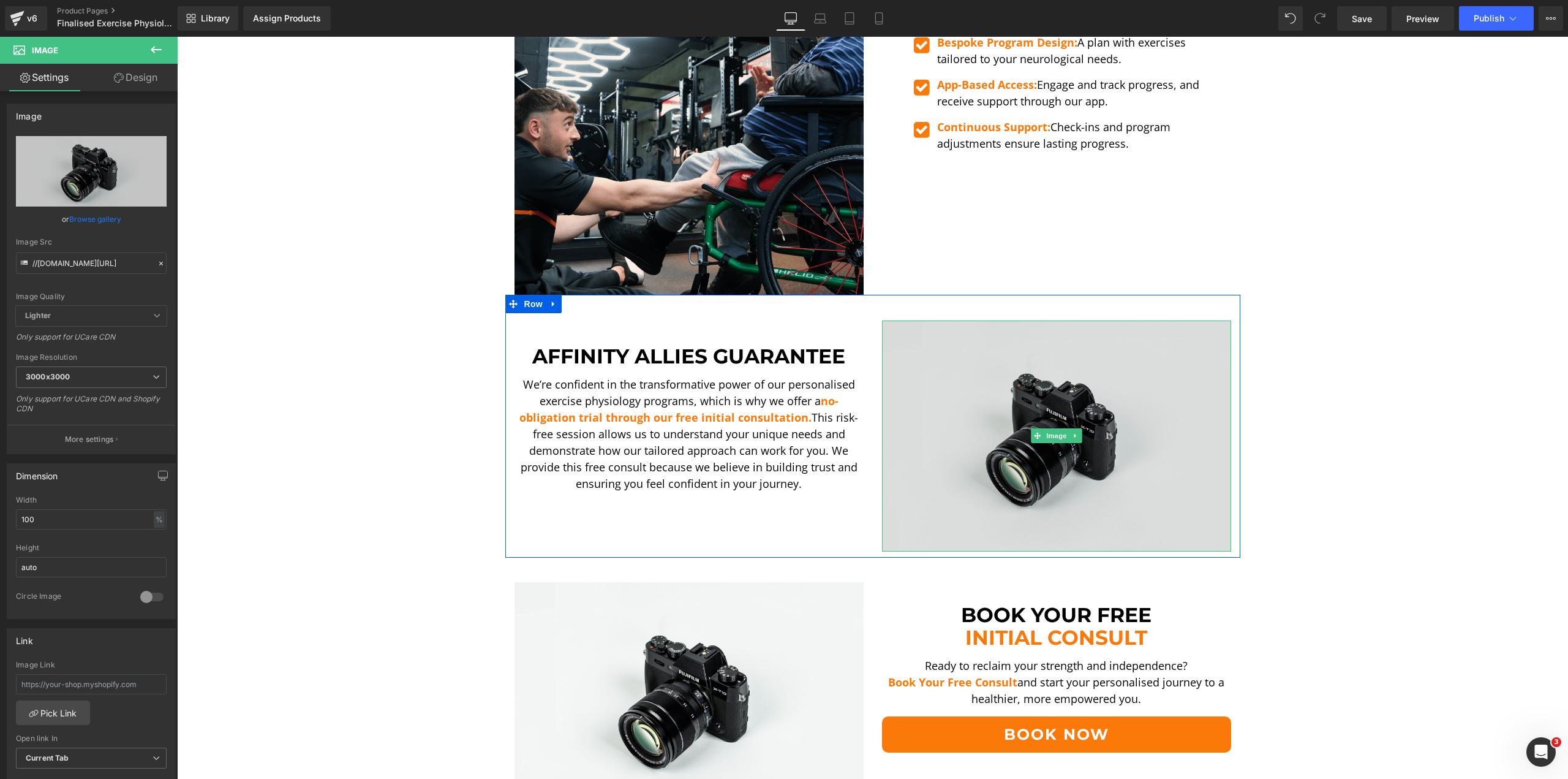
click at [1022, 405] on img at bounding box center [1057, 437] width 349 height 232
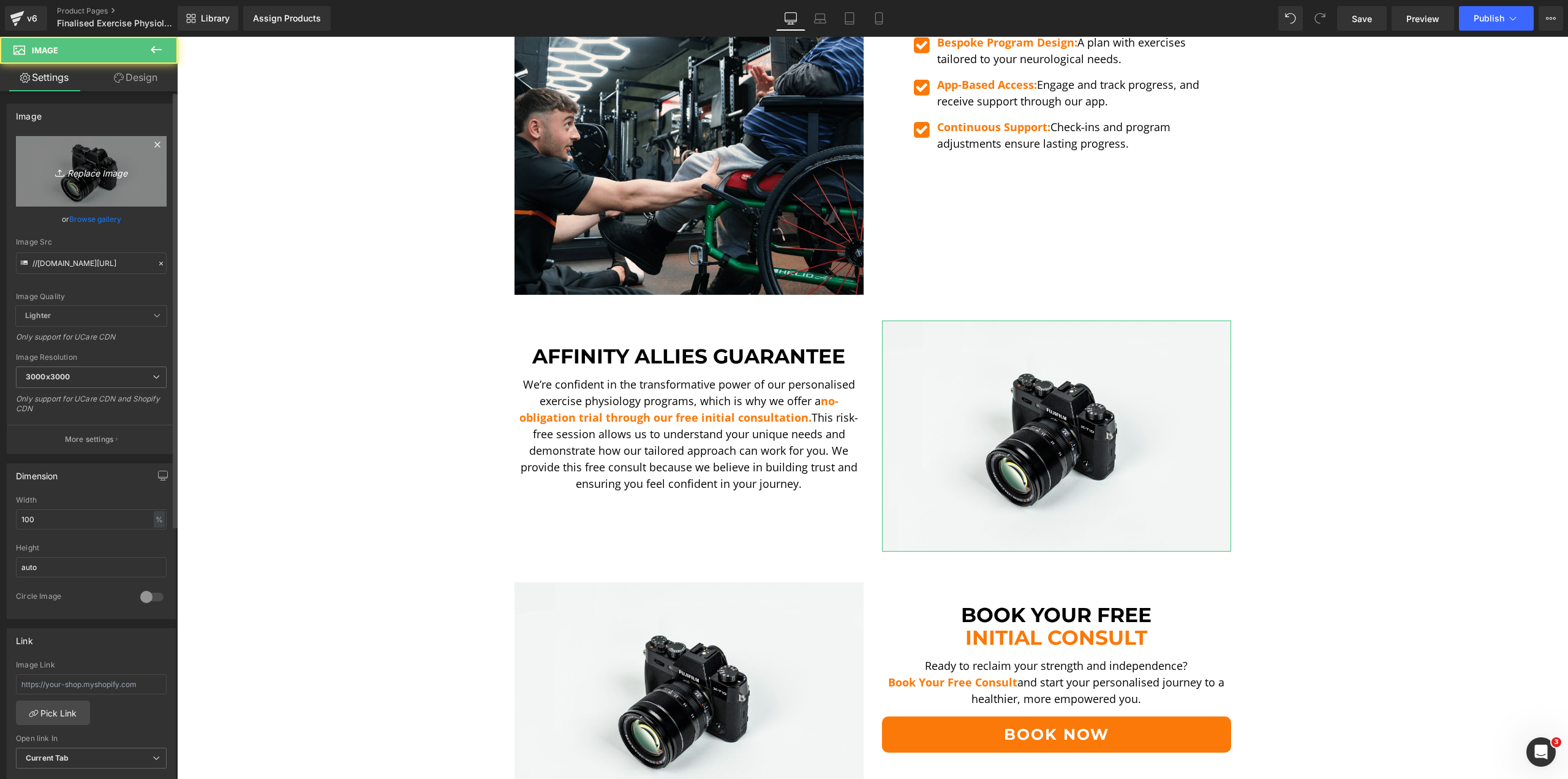
click at [72, 161] on link "Replace Image" at bounding box center [91, 171] width 151 height 70
type input "C:\fakepath\[PERSON_NAME] Up-min.png"
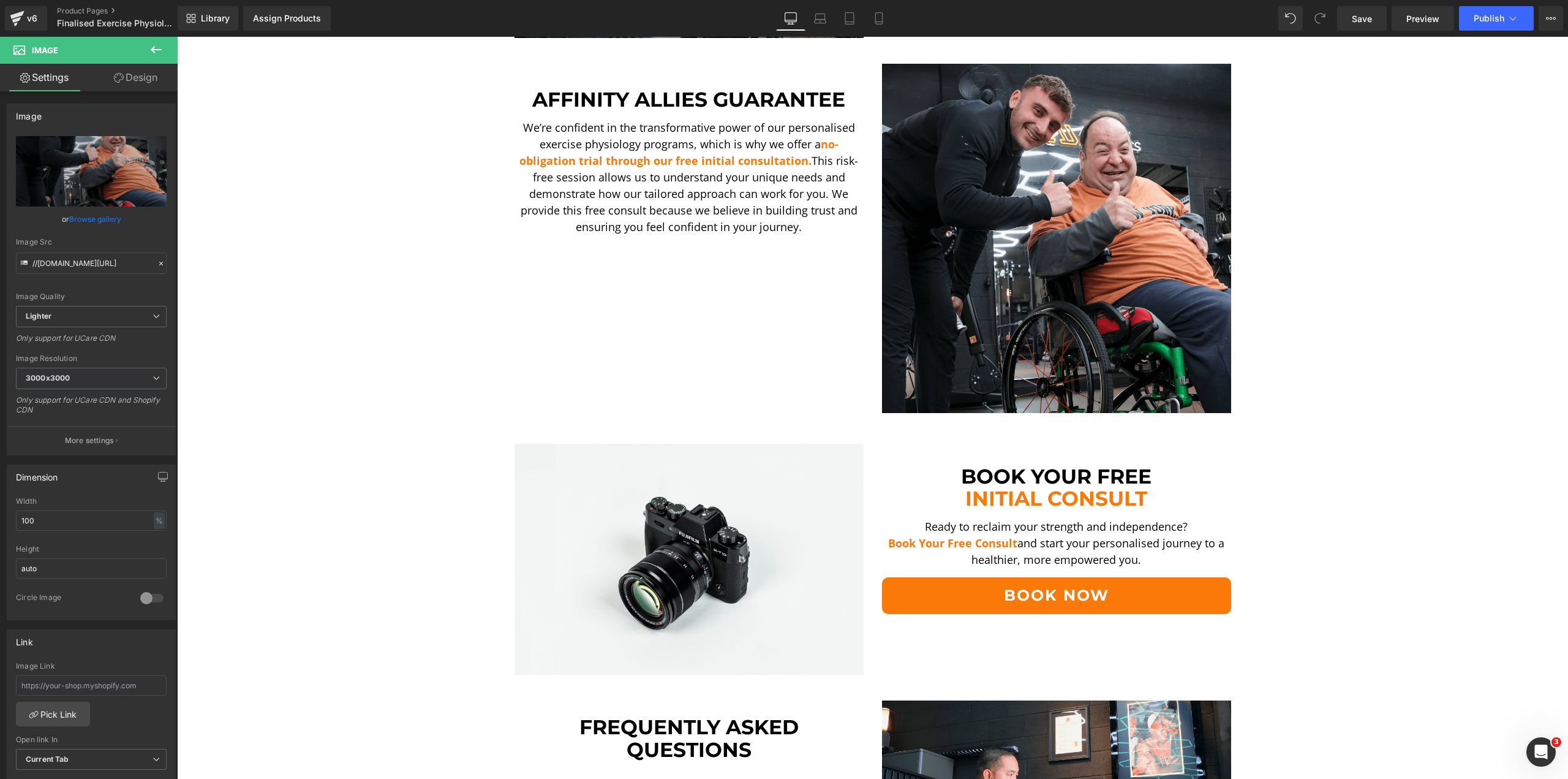
scroll to position [2512, 0]
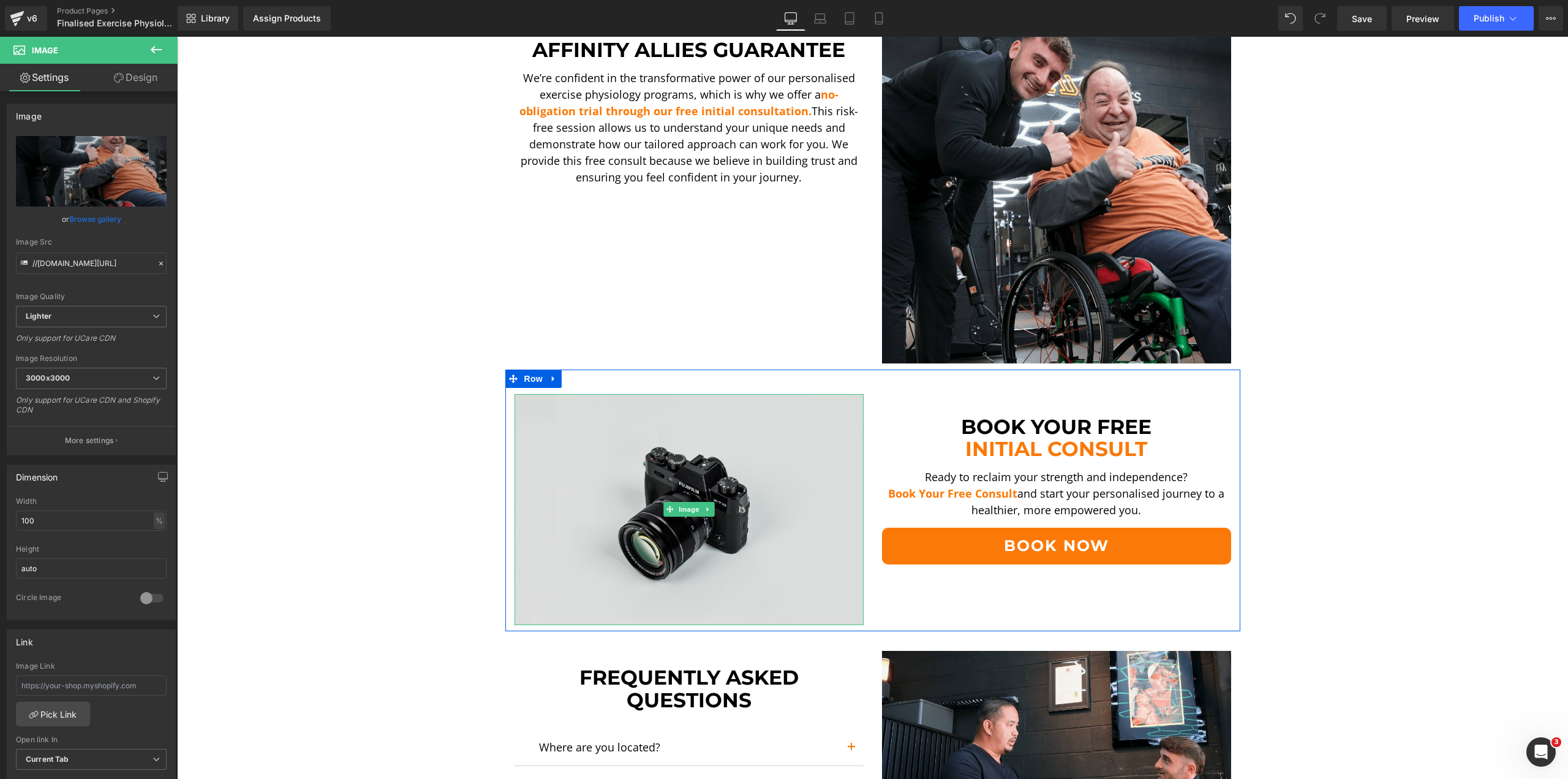
click at [701, 439] on img at bounding box center [689, 510] width 349 height 232
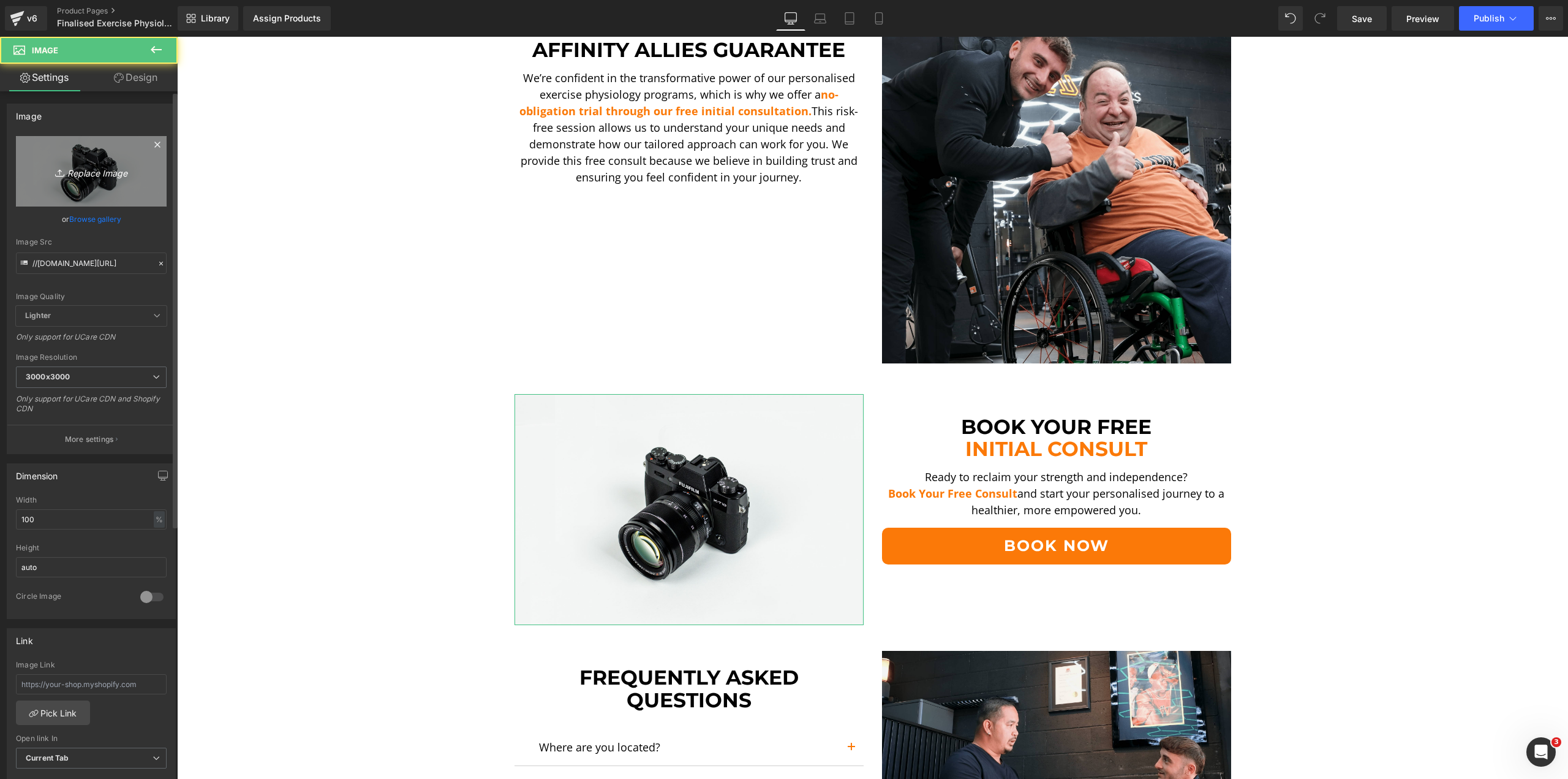
click at [131, 193] on link "Replace Image" at bounding box center [91, 171] width 151 height 70
type input "C:\fakepath\[PERSON_NAME] Up-min.png"
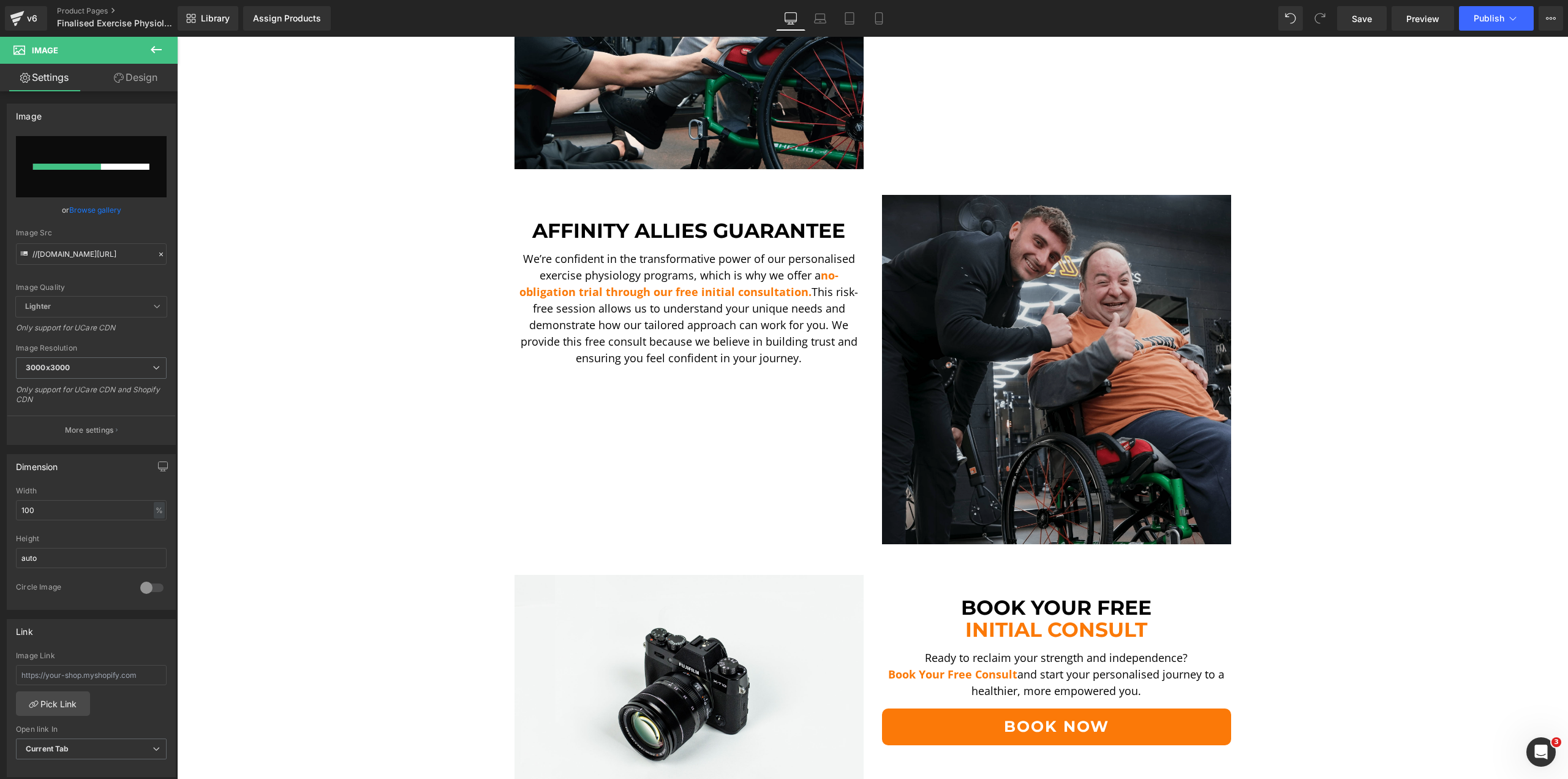
scroll to position [2328, 0]
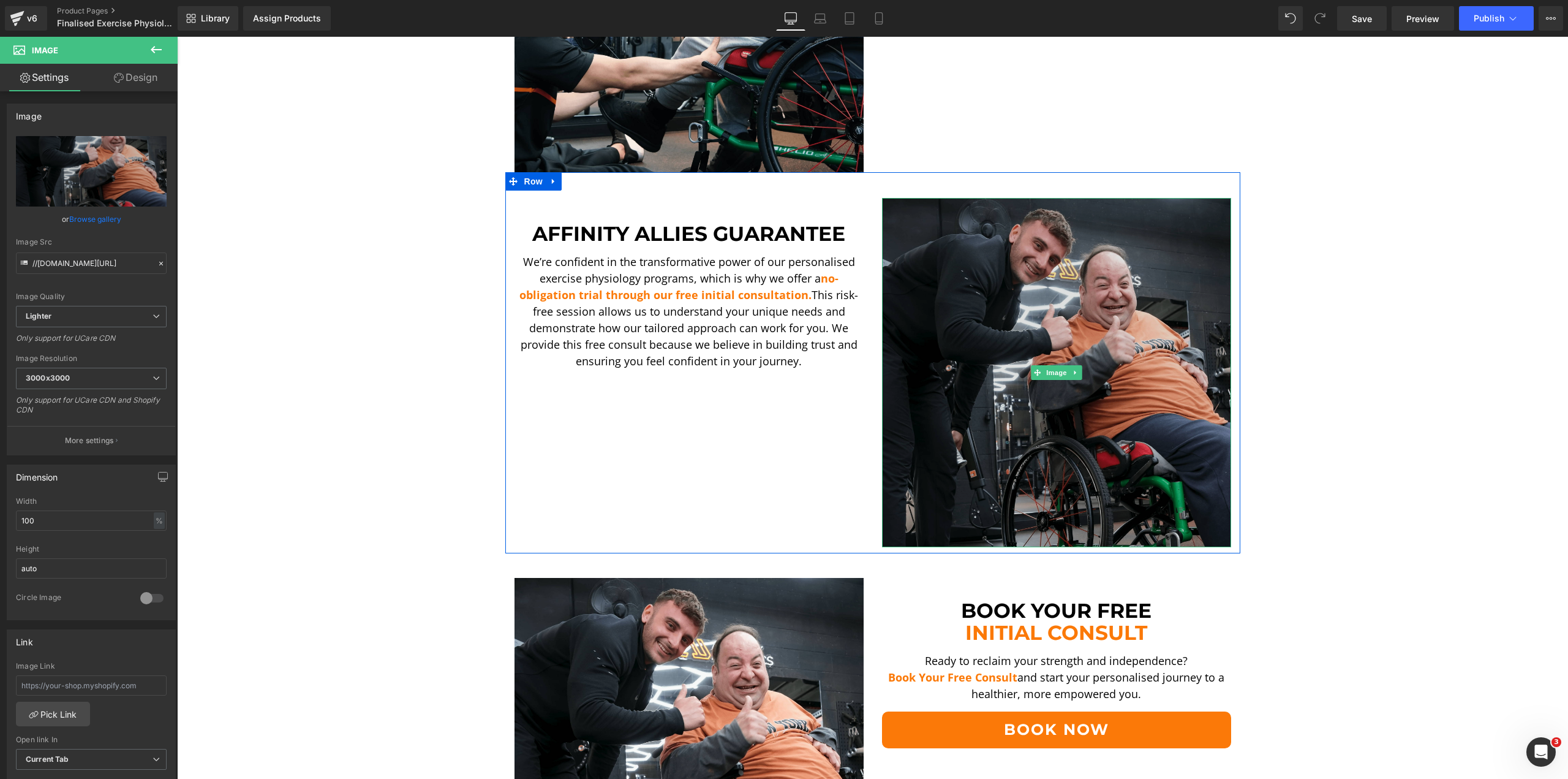
click at [1098, 216] on img at bounding box center [1057, 372] width 349 height 349
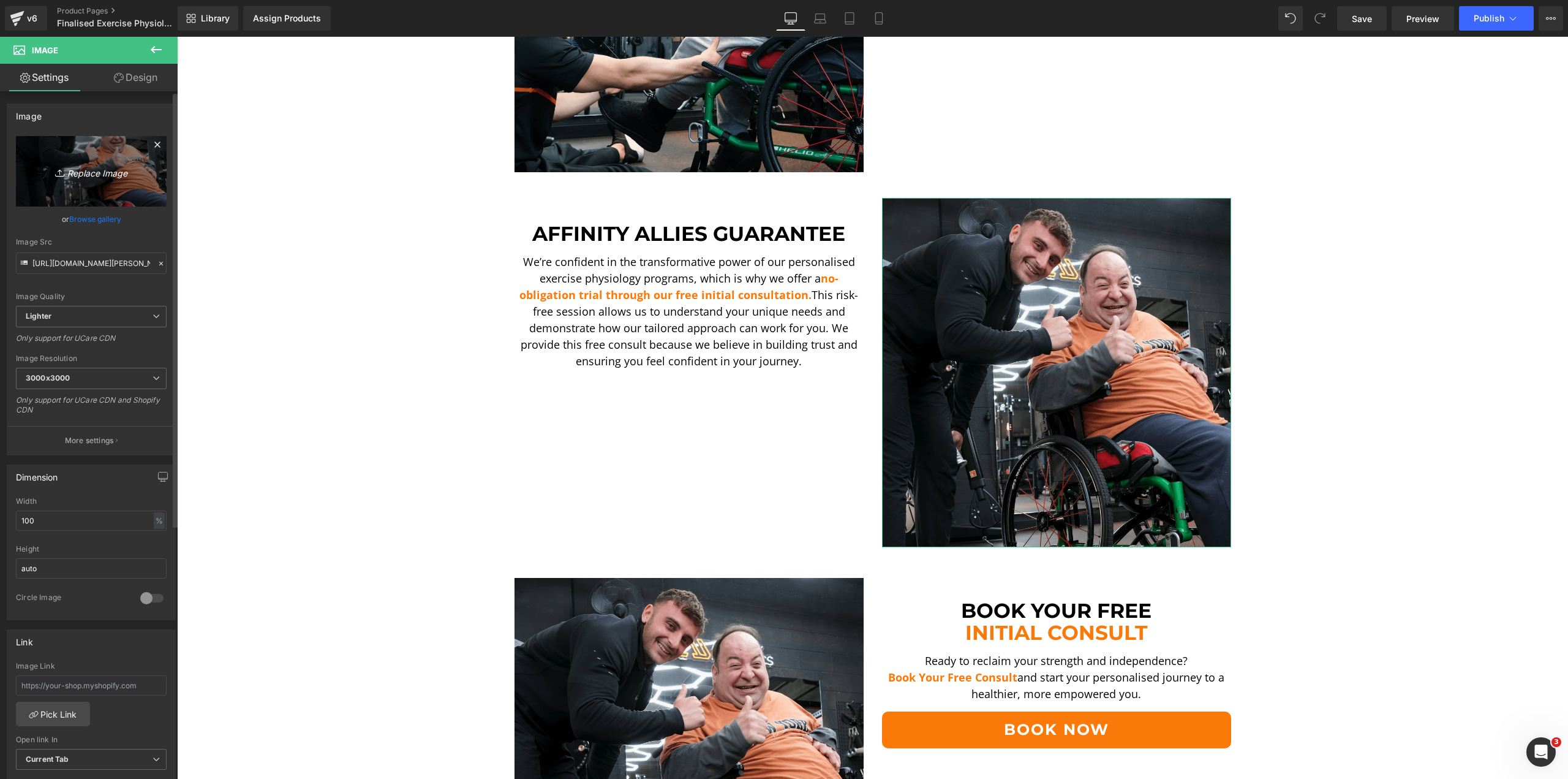
click at [65, 157] on link "Replace Image" at bounding box center [91, 171] width 151 height 70
type input "C:\fakepath\[PERSON_NAME] LE 2-min.png"
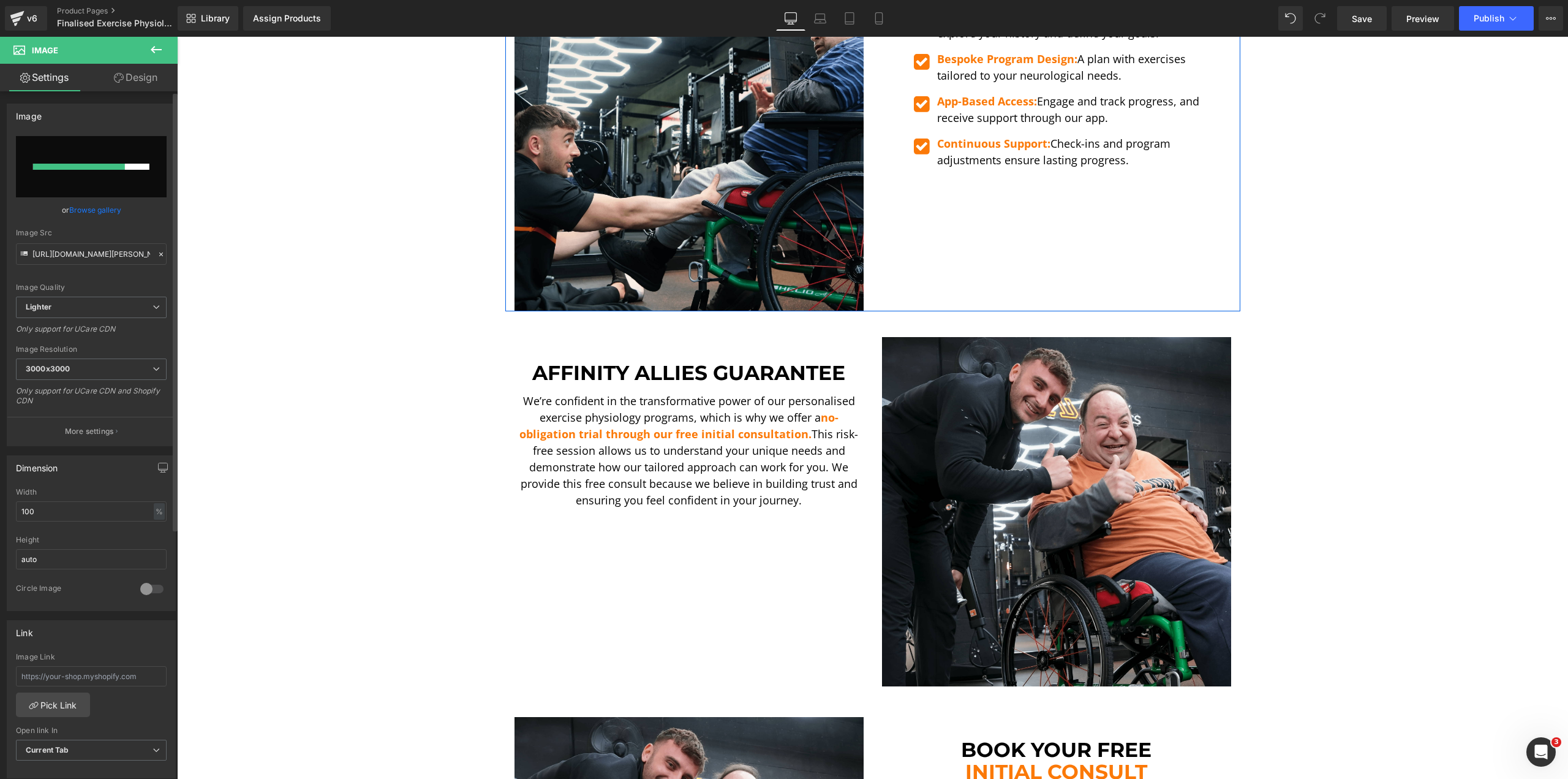
scroll to position [2205, 0]
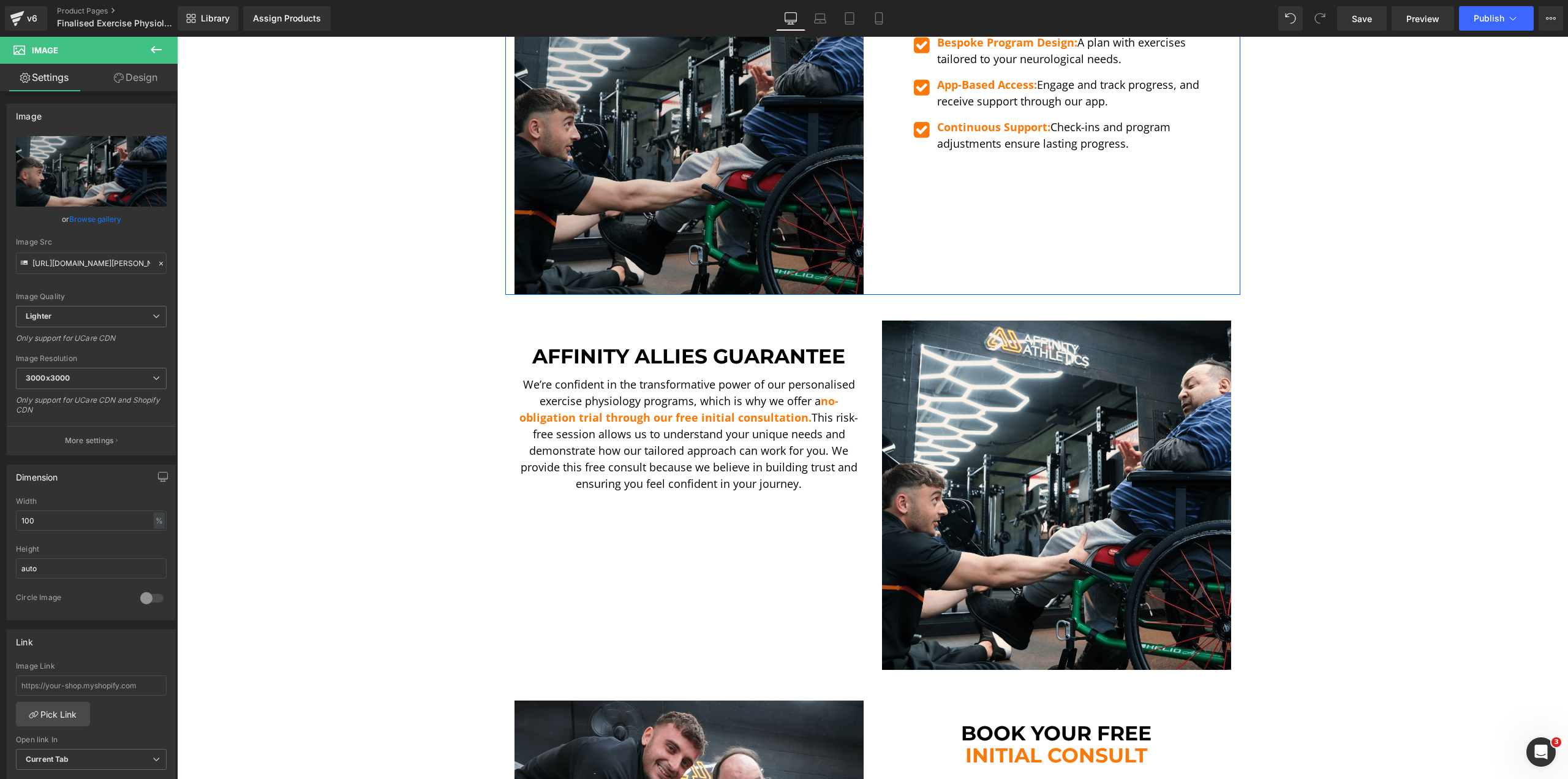
click at [716, 147] on img at bounding box center [689, 120] width 349 height 349
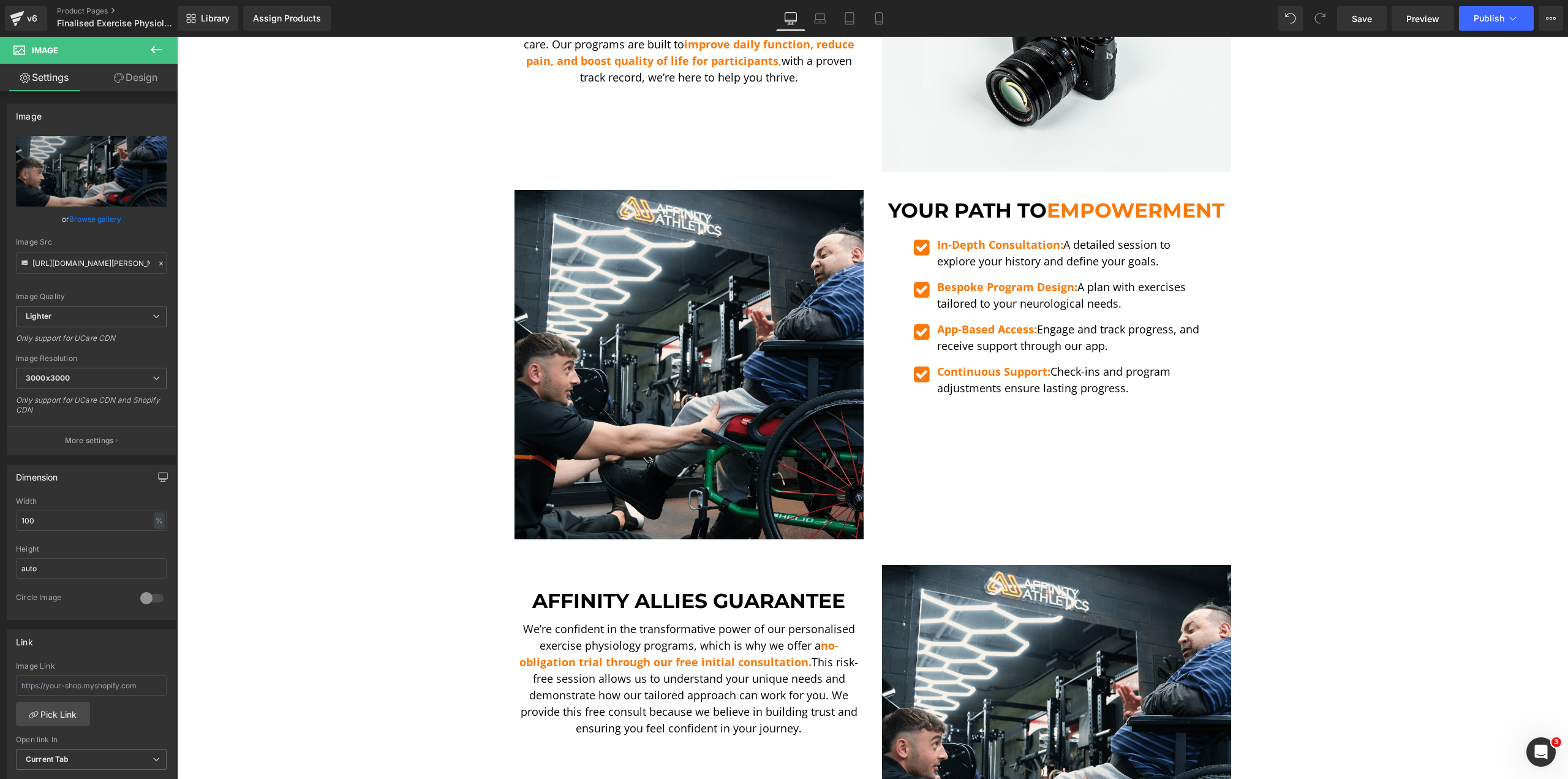
scroll to position [1961, 0]
click at [69, 172] on icon "Replace Image" at bounding box center [90, 171] width 98 height 15
type input "C:\fakepath\Ando [MEDICAL_DATA] Curl-min.png"
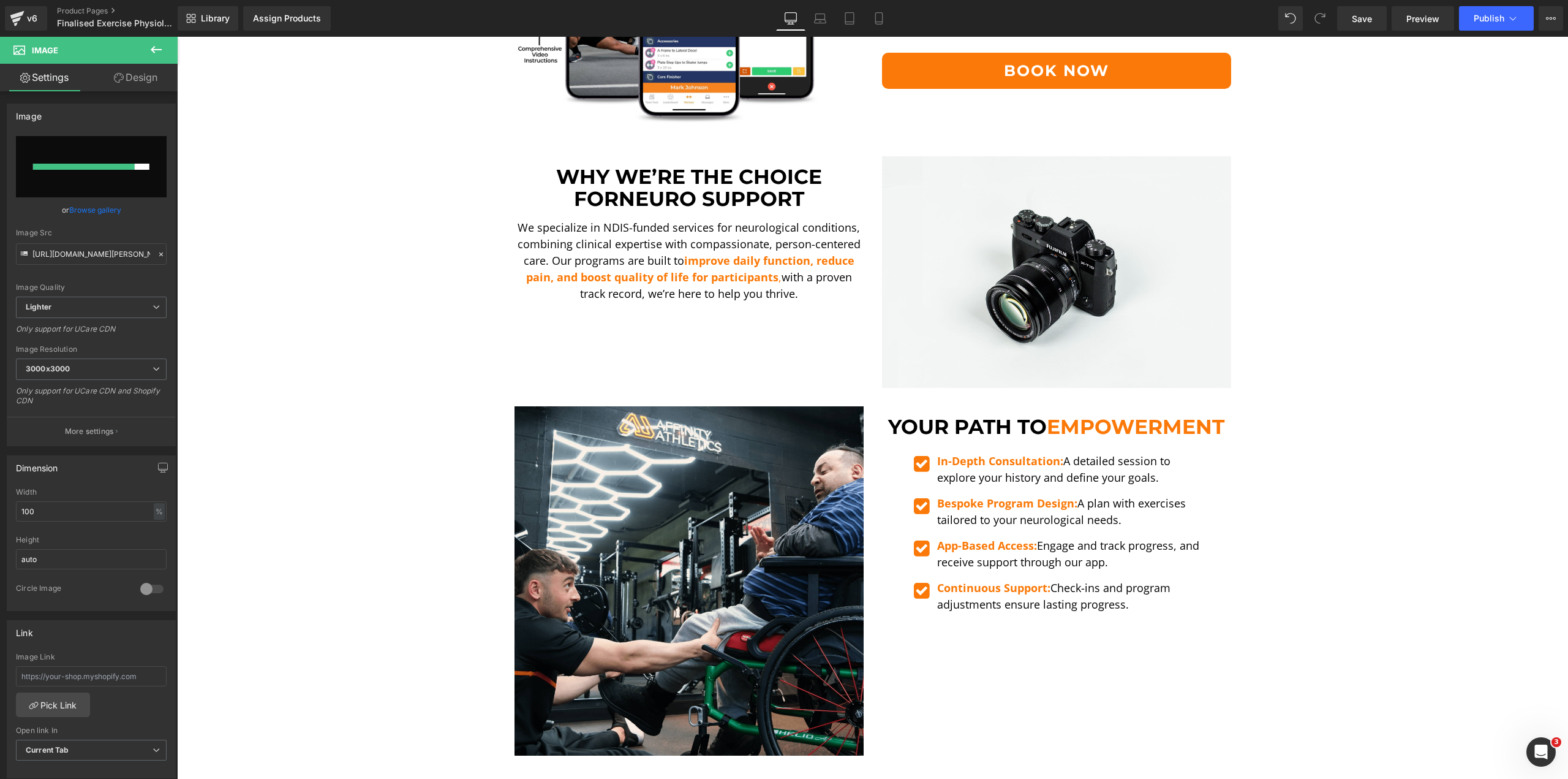
scroll to position [1899, 0]
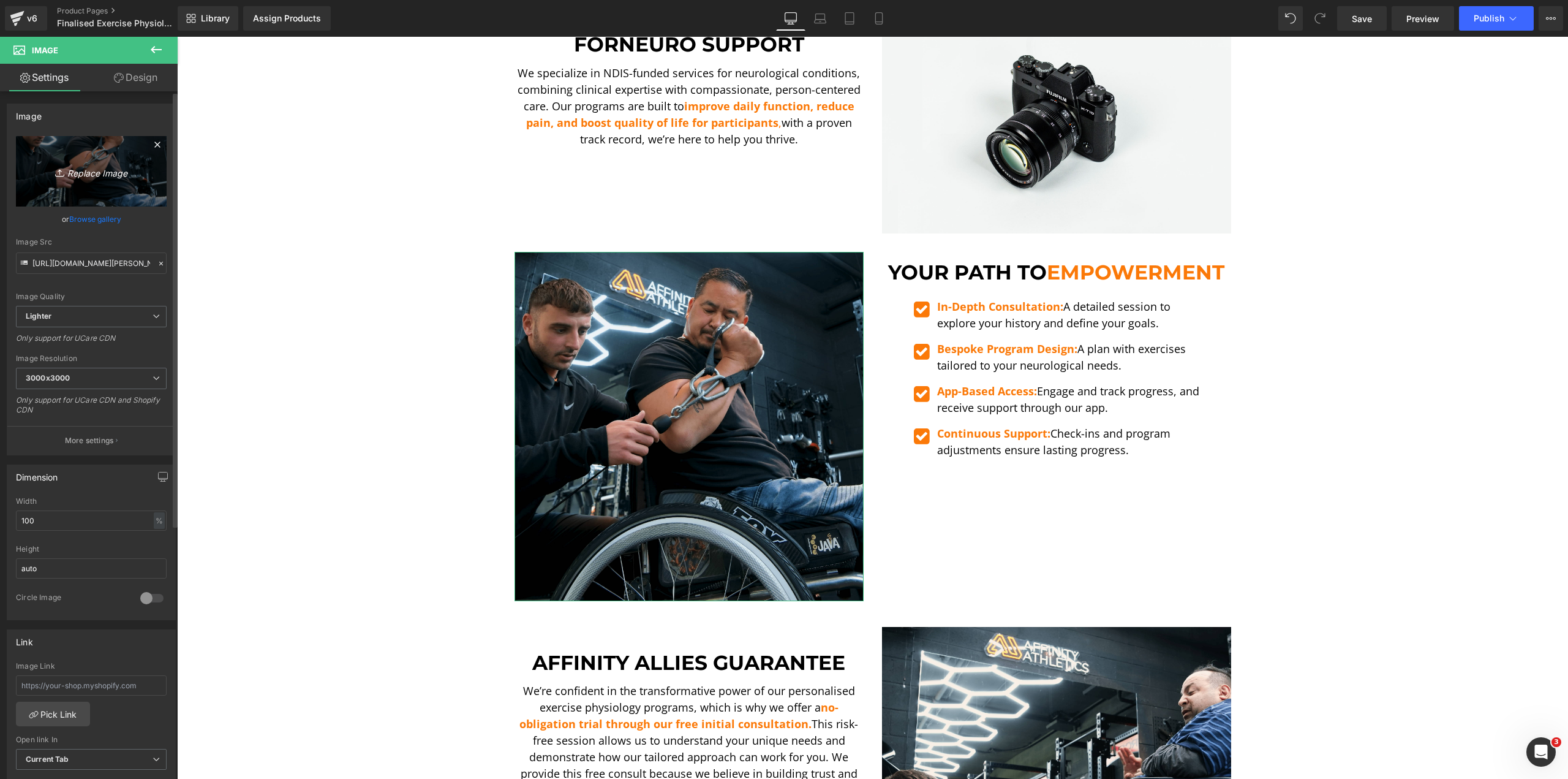
click at [82, 174] on icon "Replace Image" at bounding box center [90, 171] width 98 height 15
type input "C:\fakepath\Ando Chest Press-min.png"
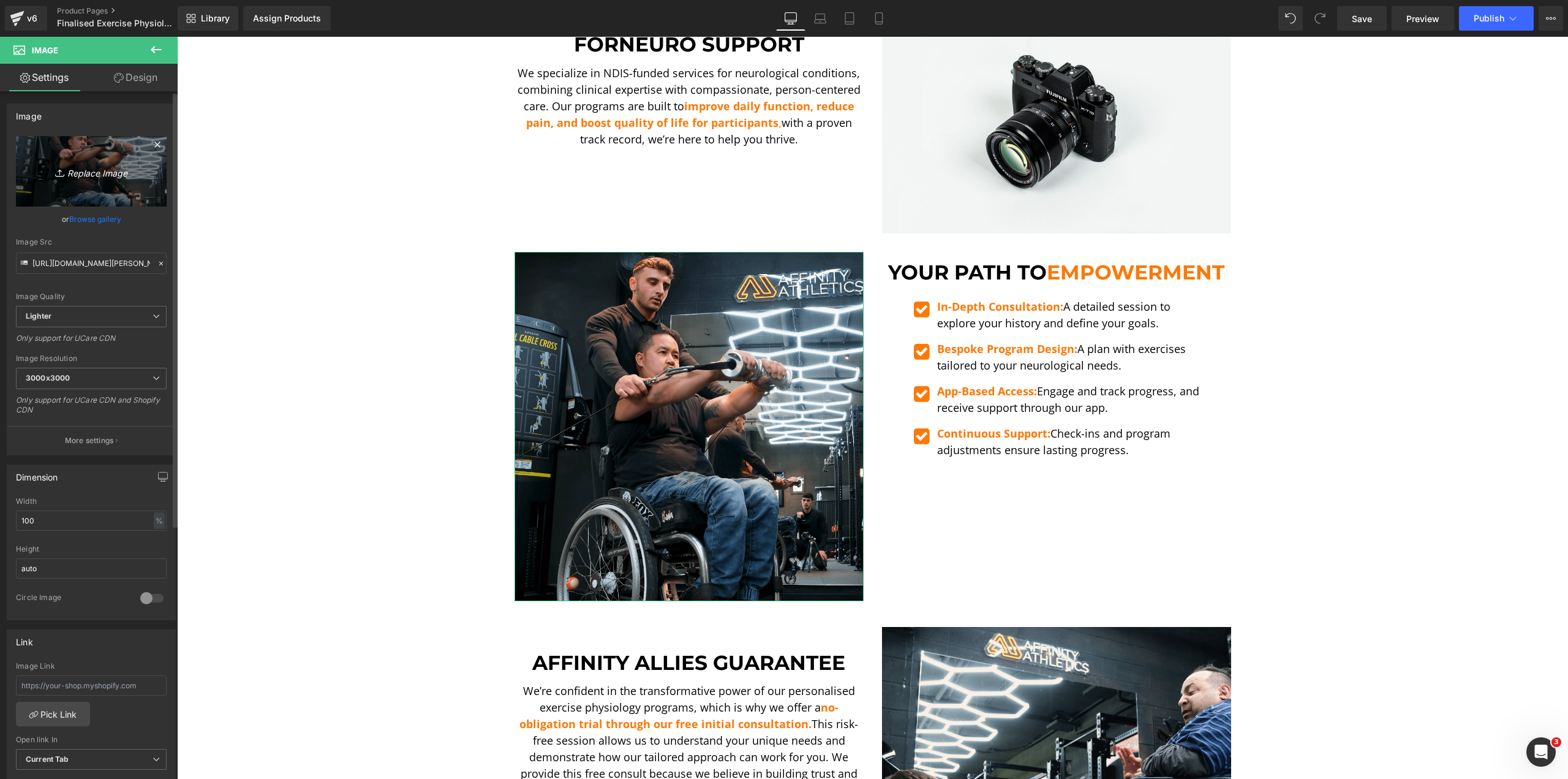
click at [58, 167] on icon at bounding box center [61, 172] width 12 height 12
type input "C:\fakepath\Ando [MEDICAL_DATA] Curl-min.png"
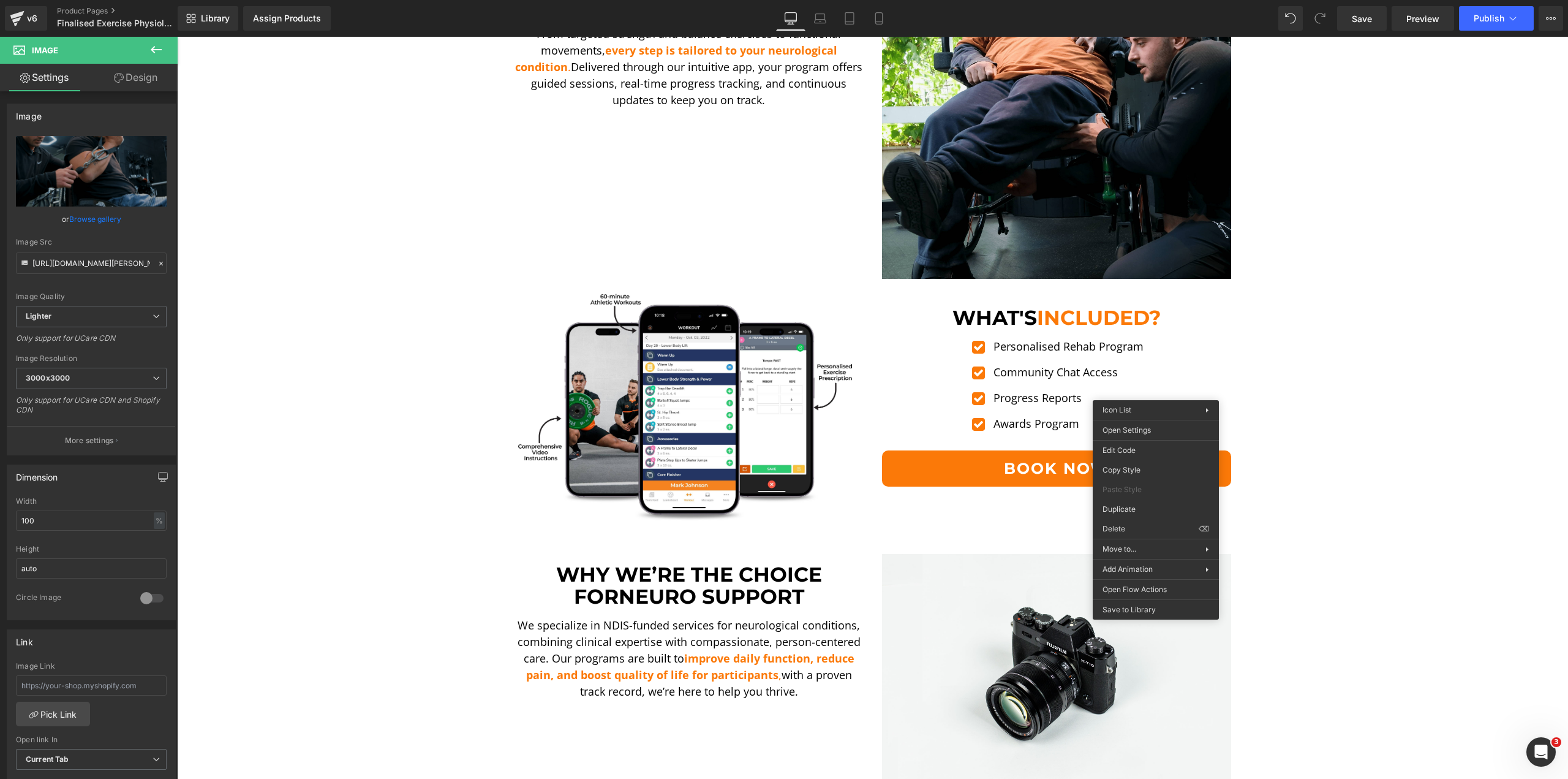
scroll to position [1348, 0]
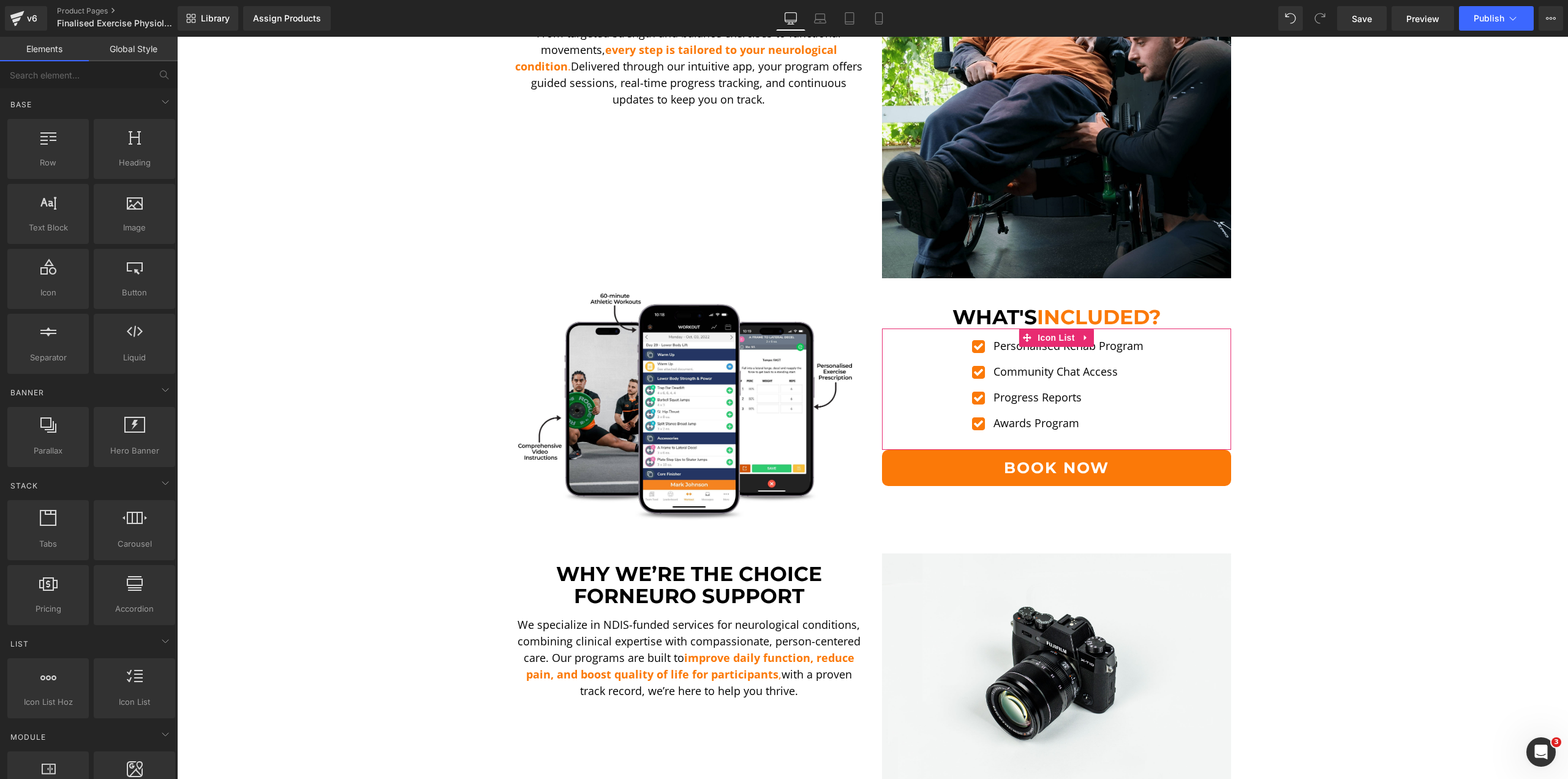
click at [1332, 400] on div "Sale Off (P) Image Unlock Your Abilities With Exercise Physiology Heading Welco…" at bounding box center [873, 627] width 1391 height 3645
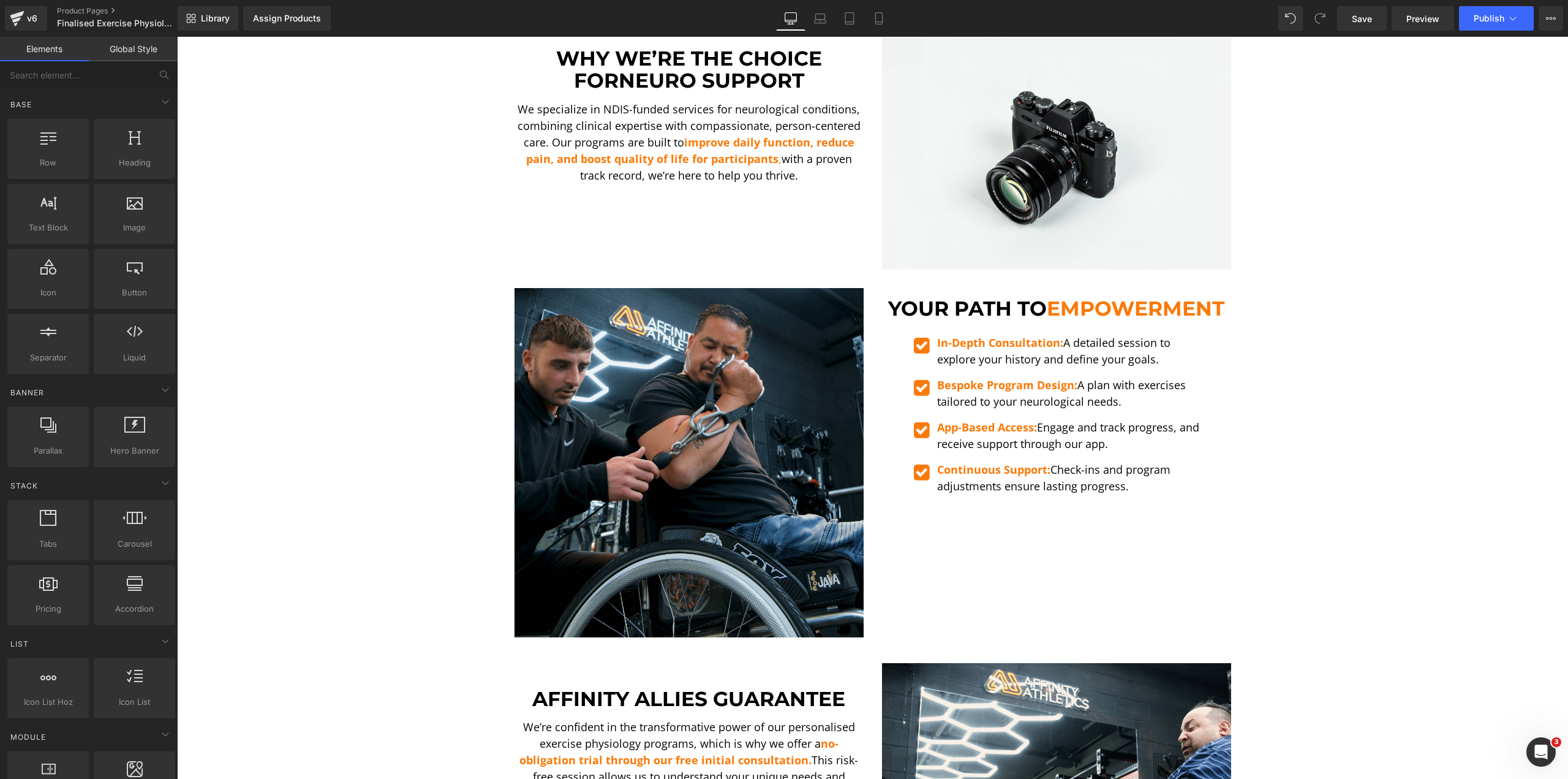
scroll to position [1593, 0]
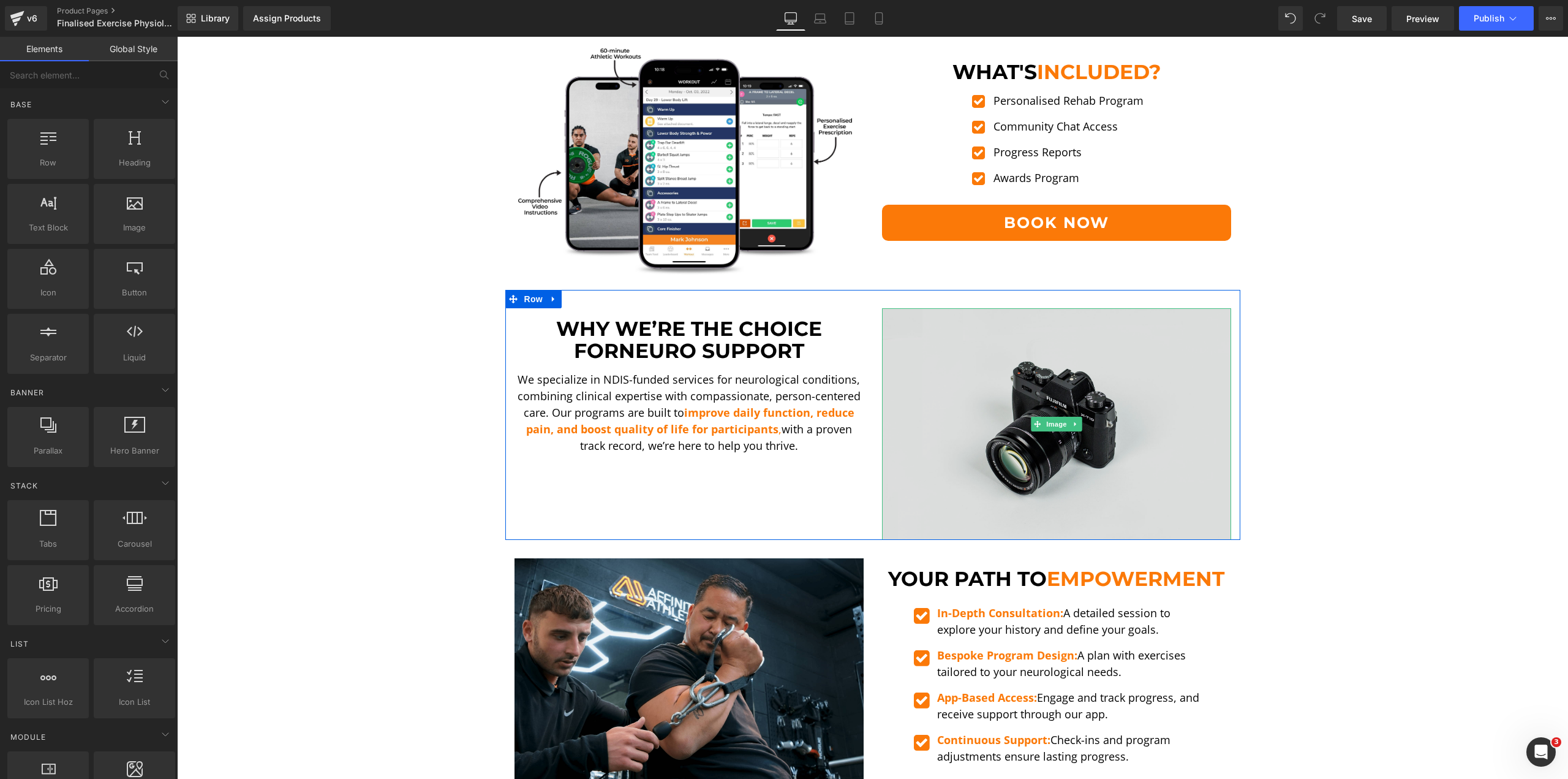
click at [1152, 405] on img at bounding box center [1057, 424] width 349 height 232
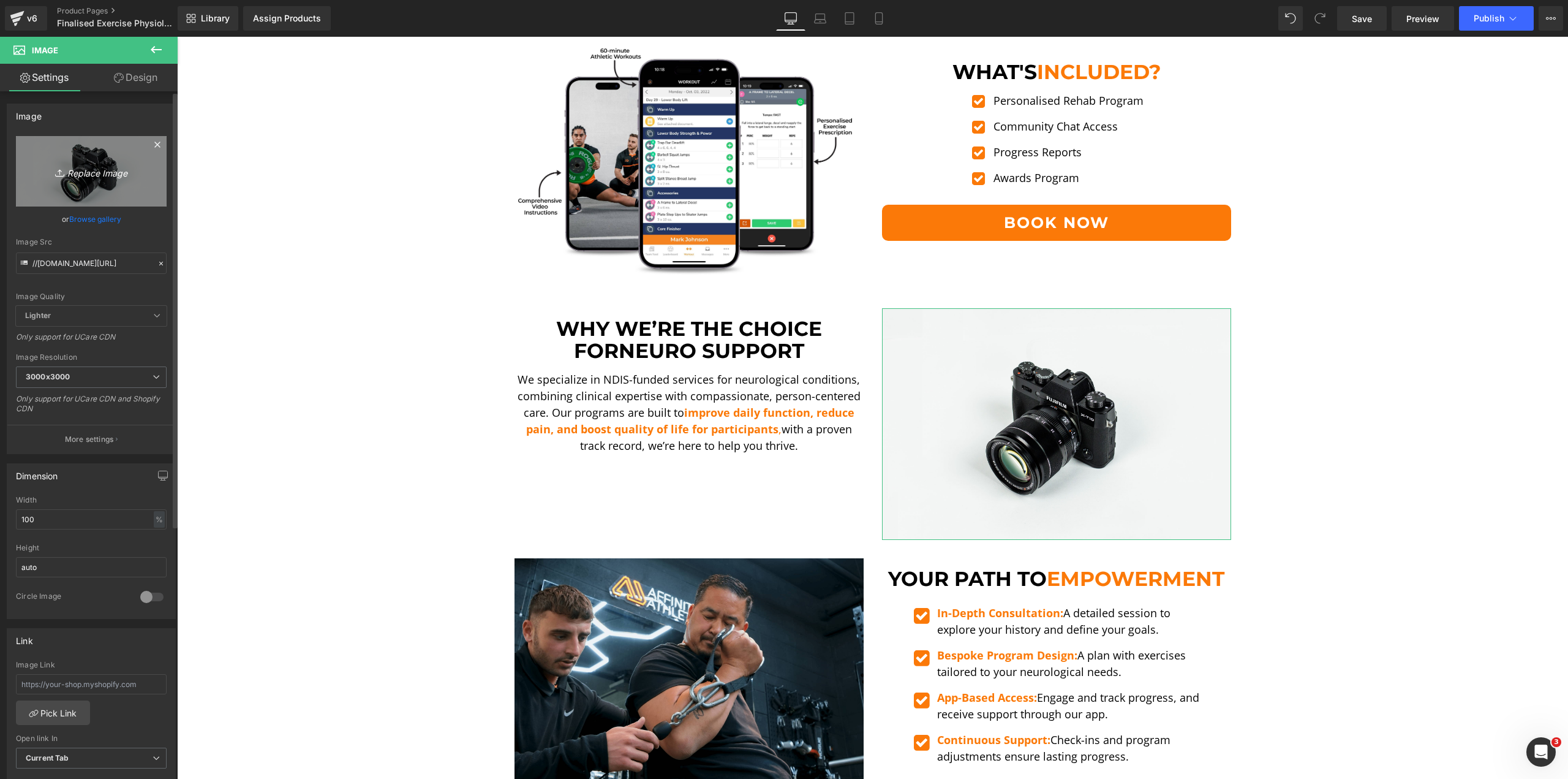
click at [134, 170] on icon "Replace Image" at bounding box center [90, 171] width 98 height 15
type input "C:\fakepath\Zac Medball Carry-min.png"
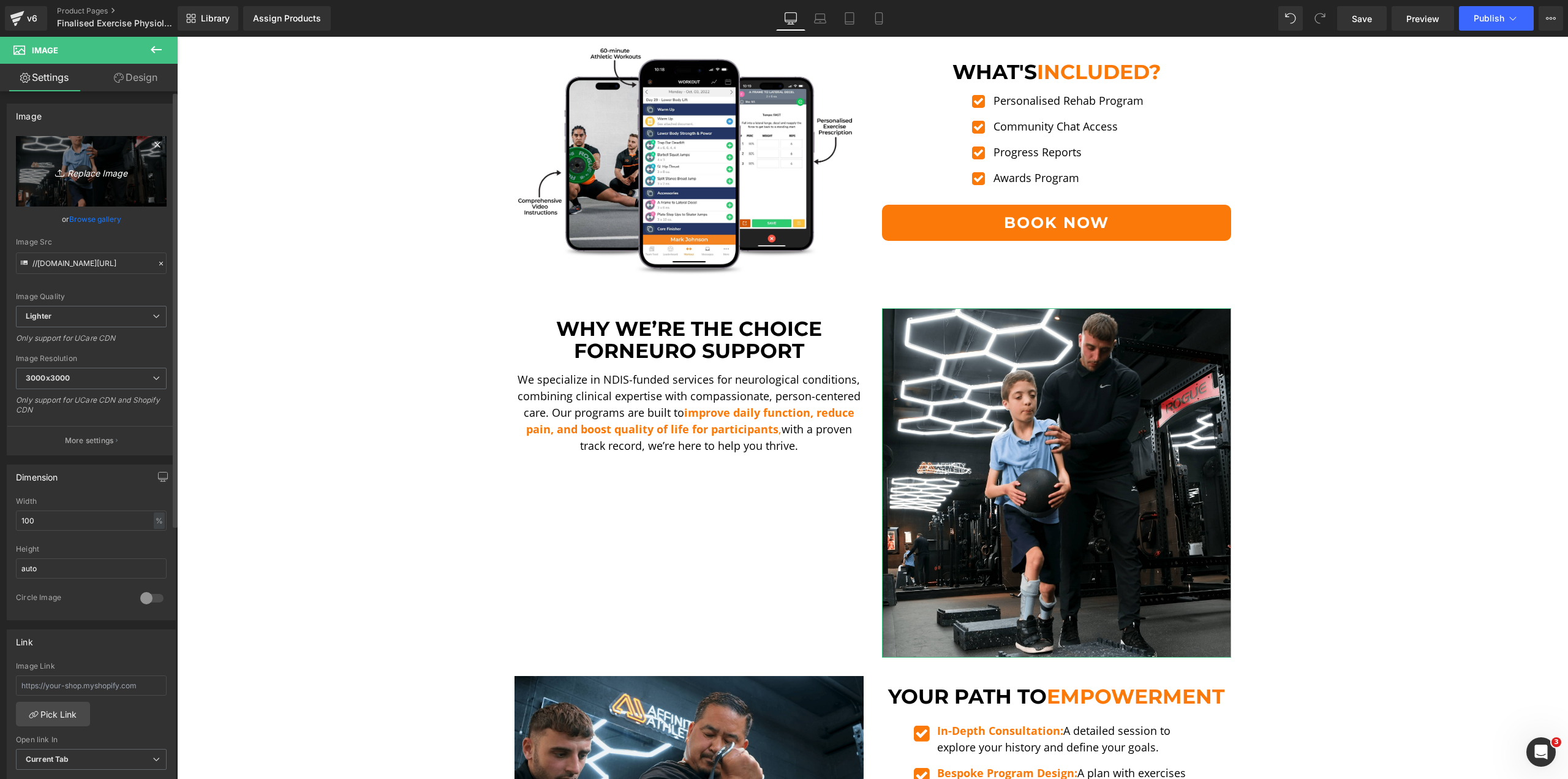
click at [106, 185] on link "Replace Image" at bounding box center [91, 171] width 151 height 70
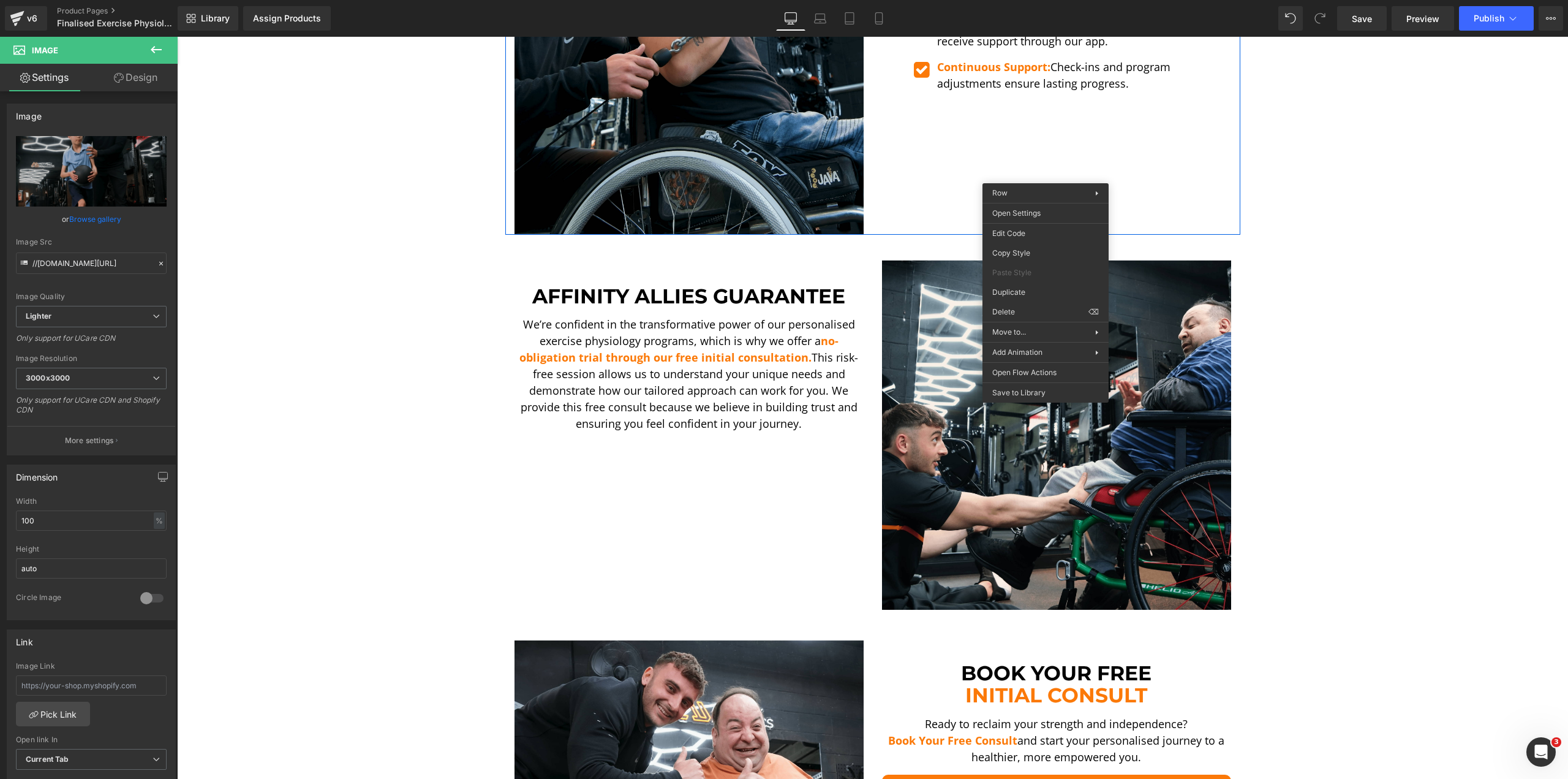
scroll to position [2389, 0]
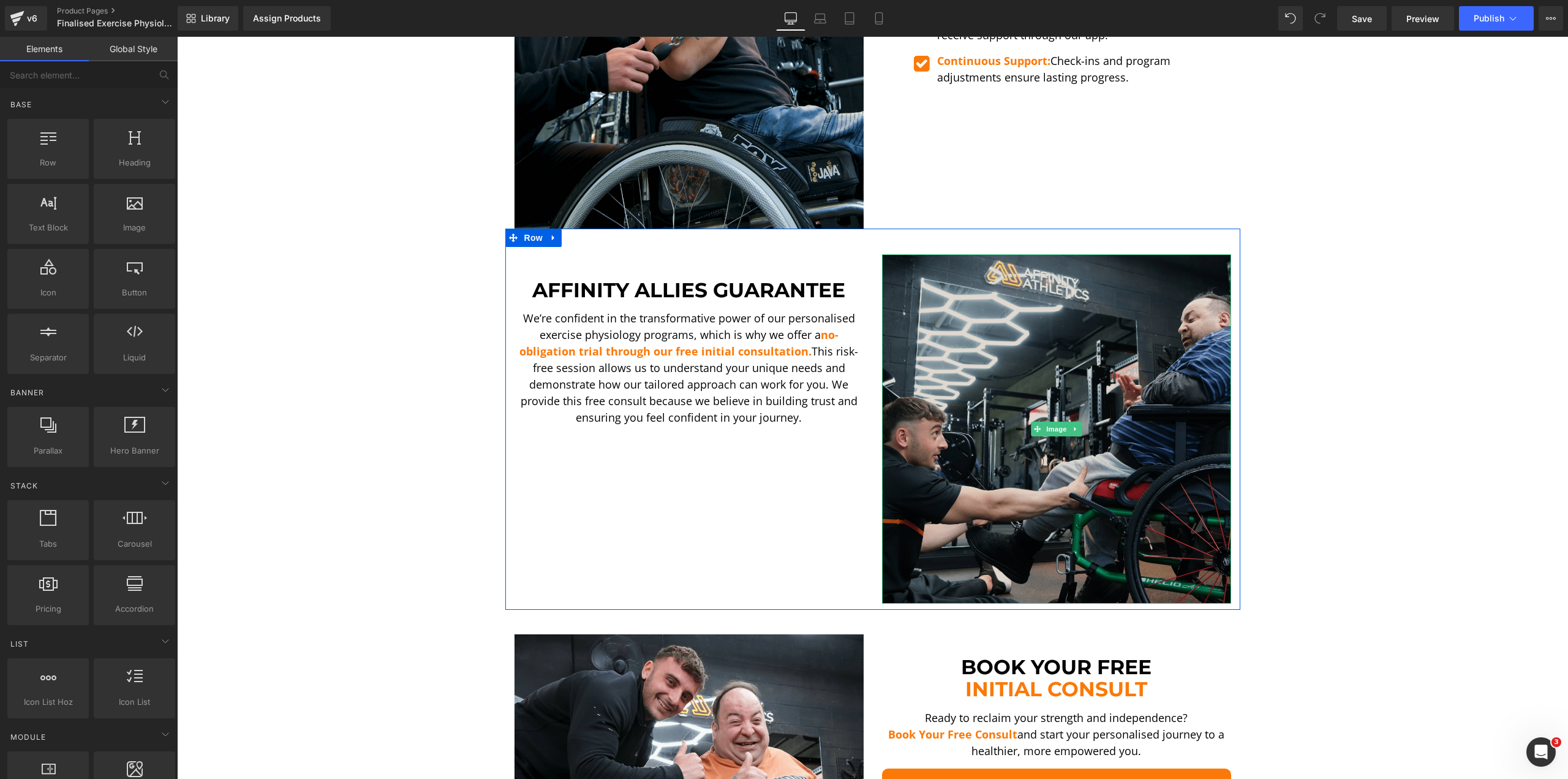
click at [1082, 337] on img at bounding box center [1057, 429] width 349 height 349
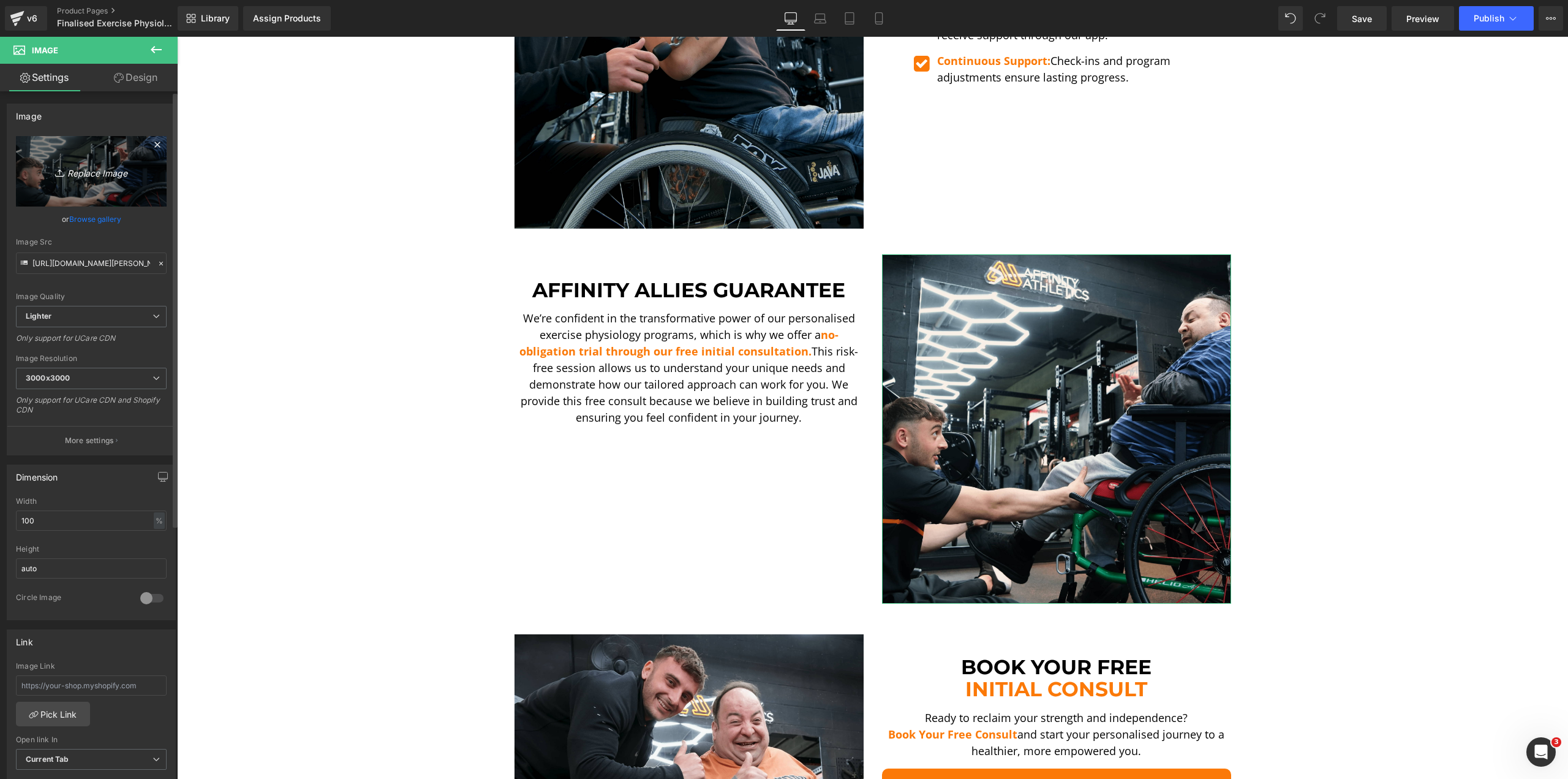
click at [58, 178] on icon at bounding box center [61, 172] width 12 height 12
type input "C:\fakepath\Ando SA [MEDICAL_DATA]-min.png"
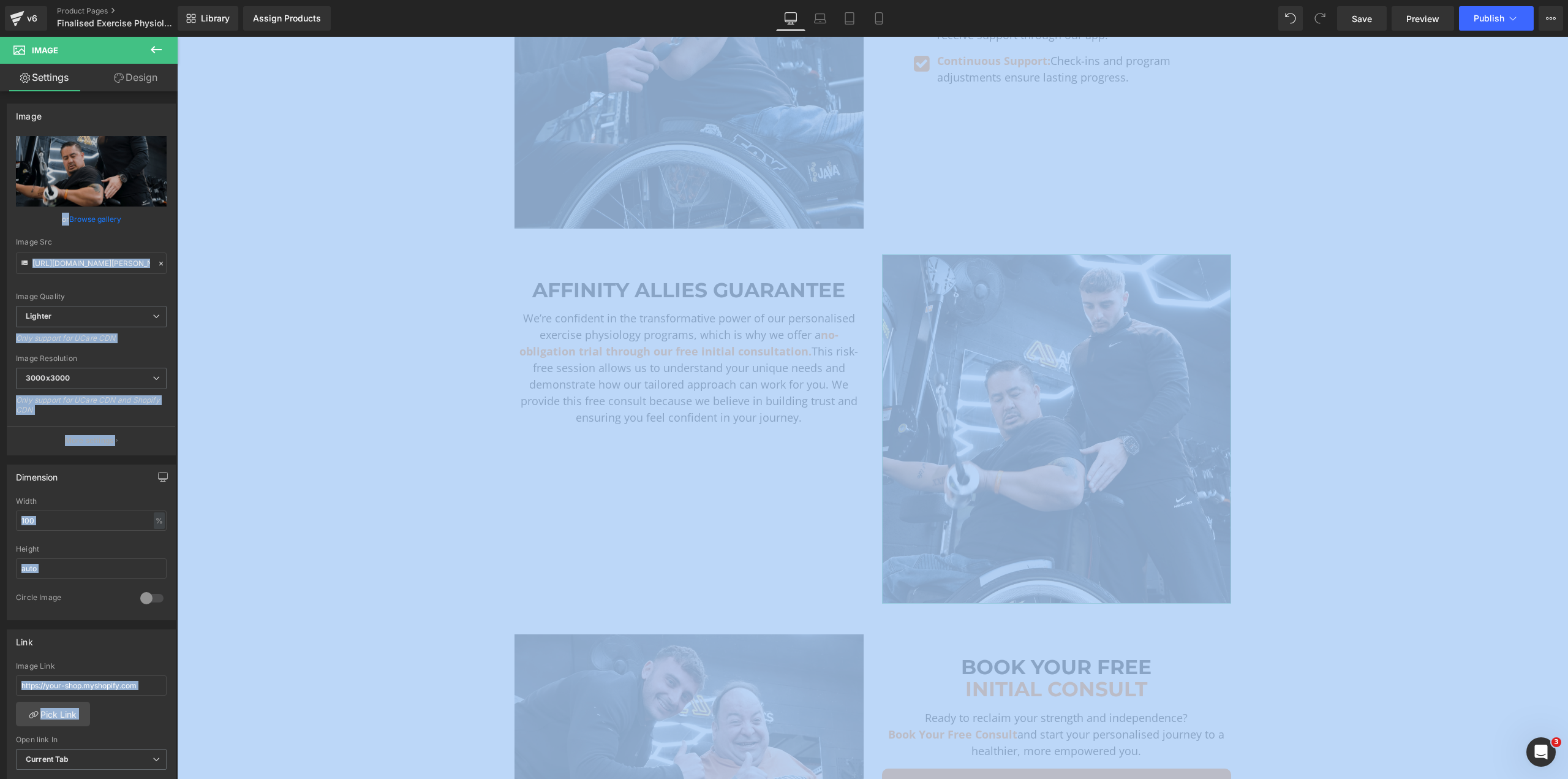
click at [0, 232] on html "You are previewing how the will restyle your page. You can not edit Elements in…" at bounding box center [784, 390] width 1568 height 779
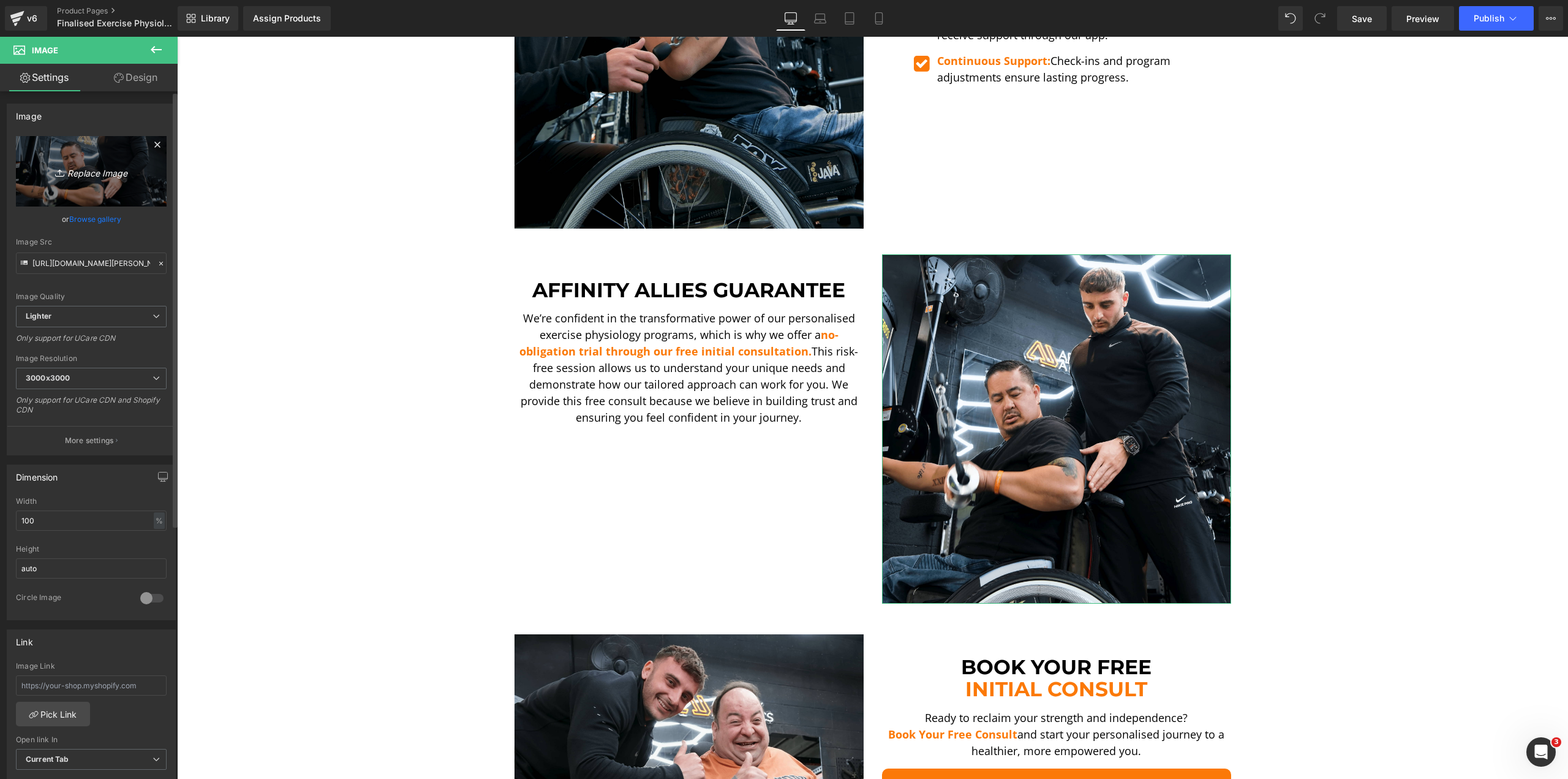
click at [45, 175] on icon "Replace Image" at bounding box center [90, 171] width 98 height 15
type input "C:\fakepath\[PERSON_NAME] Shoulder Press-min.png"
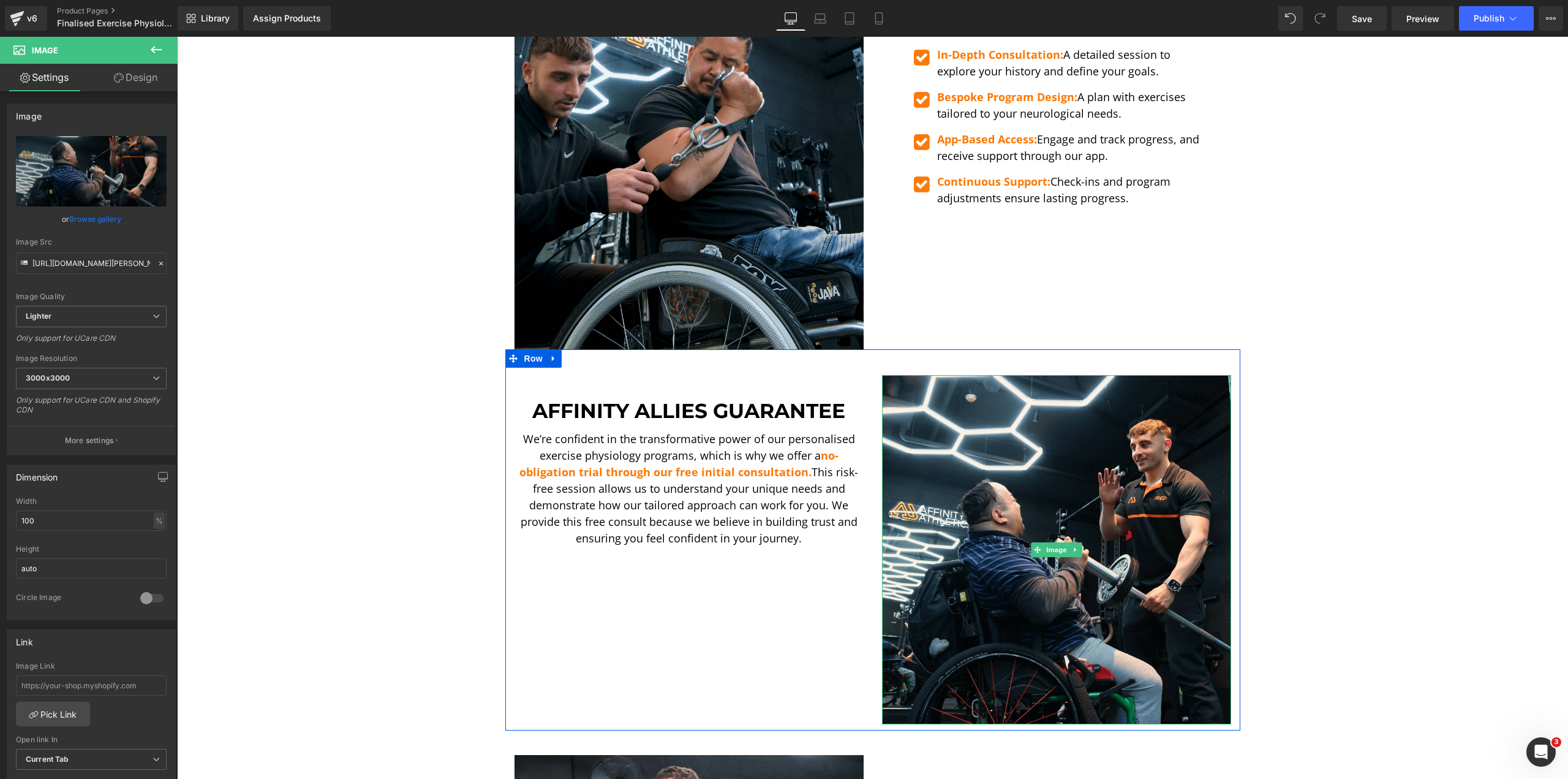
scroll to position [2267, 0]
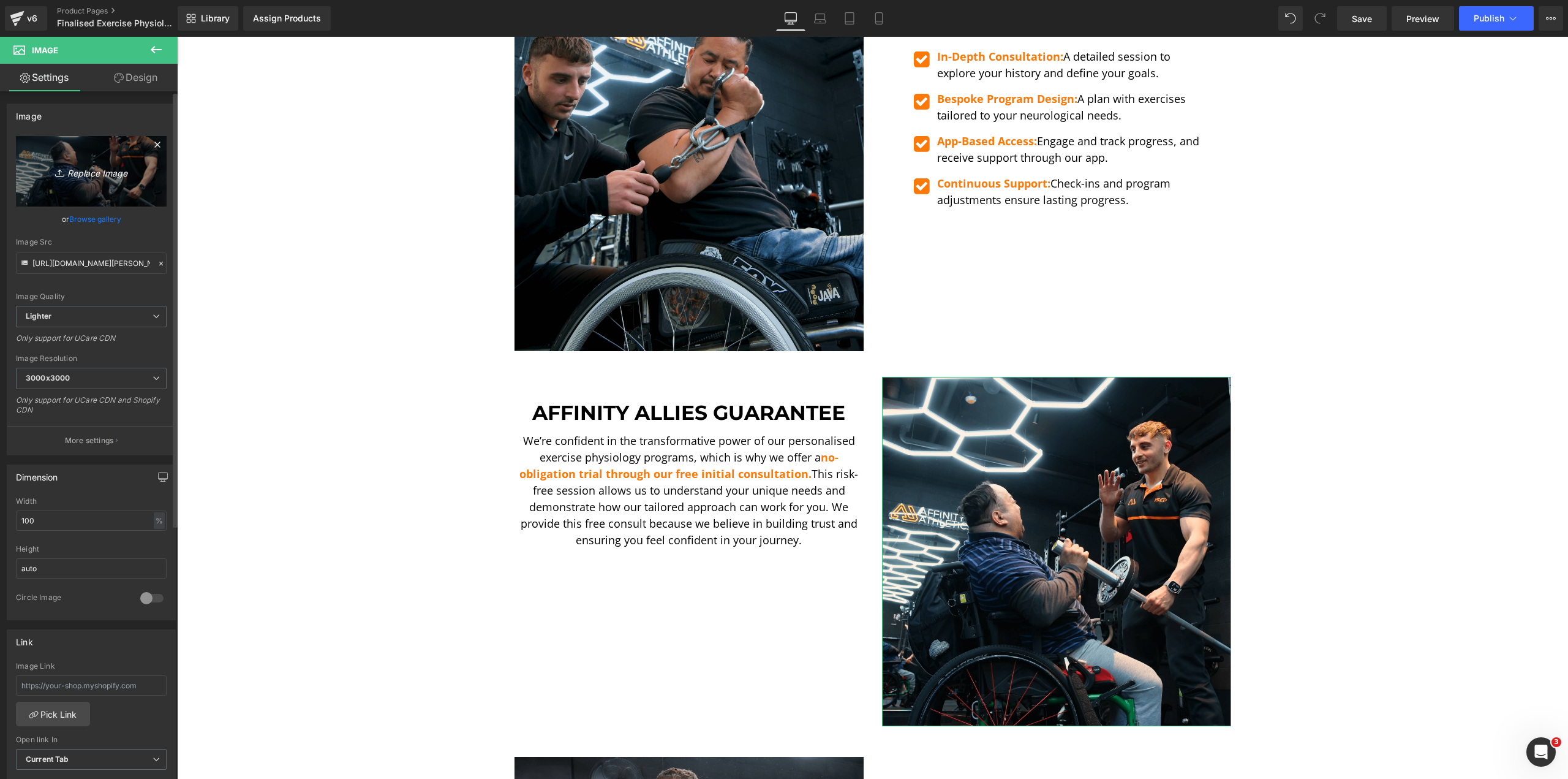
click at [35, 184] on link "Replace Image" at bounding box center [91, 171] width 151 height 70
type input "C:\fakepath\[PERSON_NAME] STS 2-min.png"
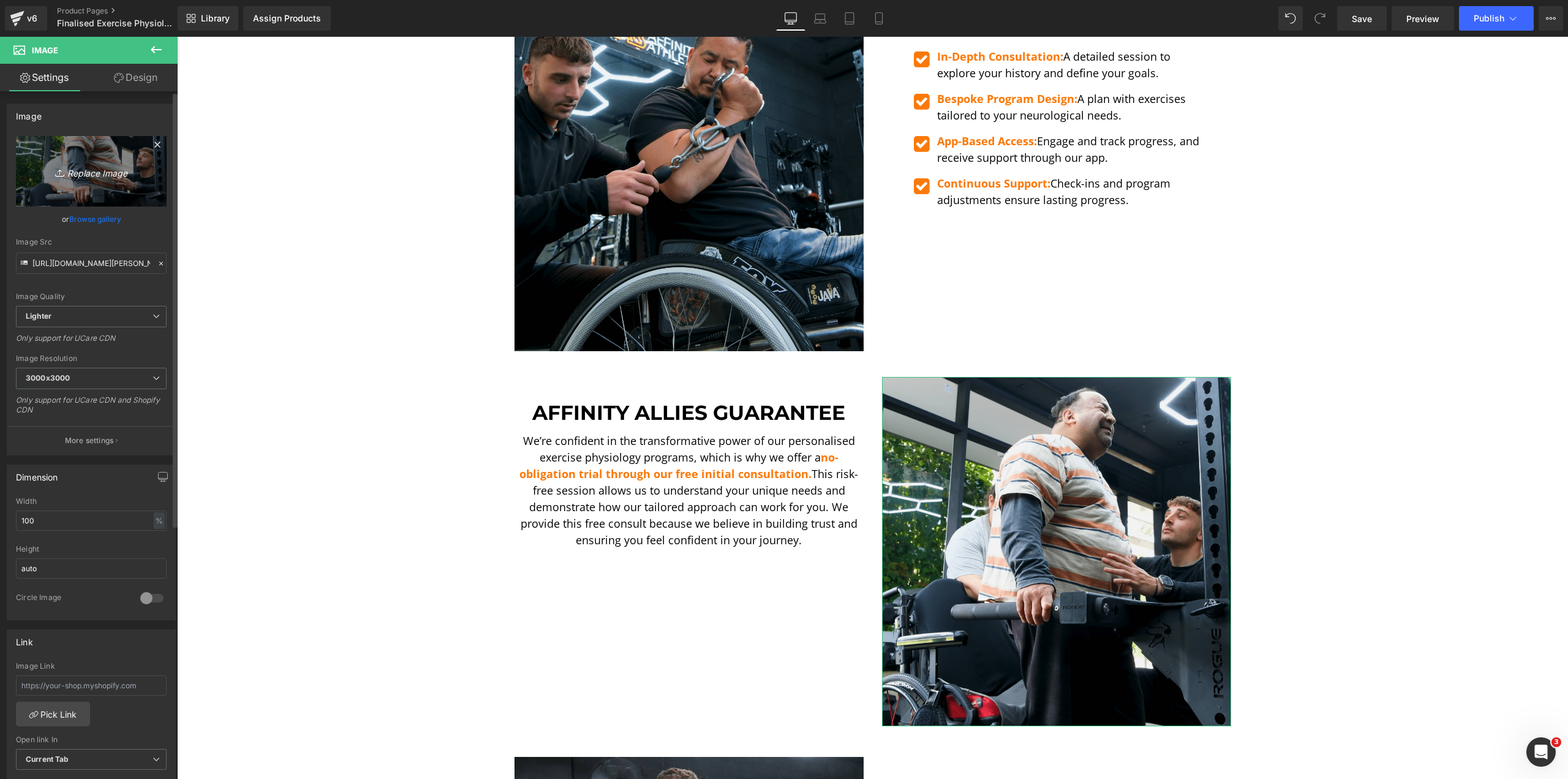
click at [86, 171] on icon "Replace Image" at bounding box center [90, 171] width 98 height 15
type input "C:\fakepath\[PERSON_NAME] LE 2-min.png"
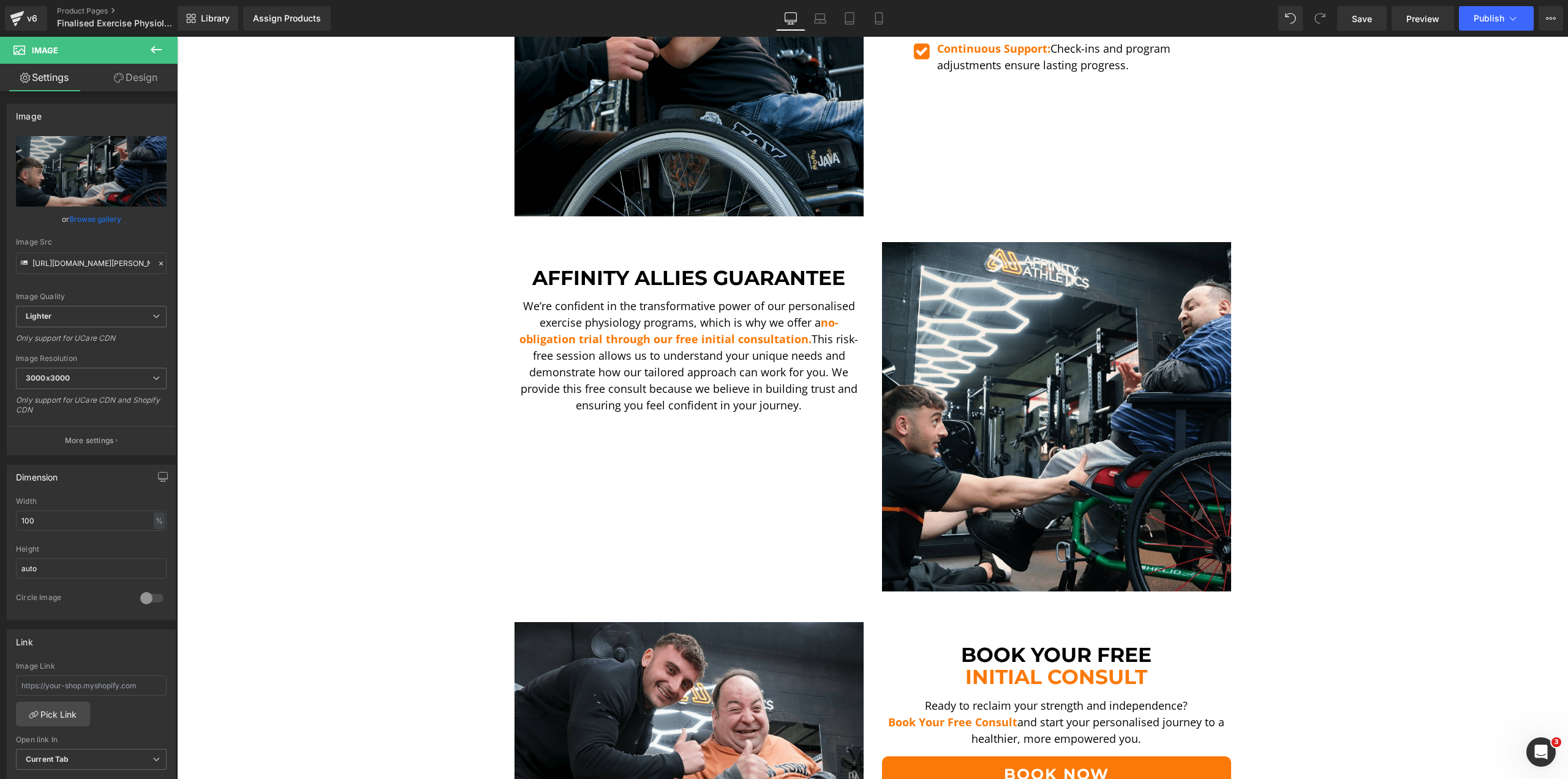
scroll to position [2144, 0]
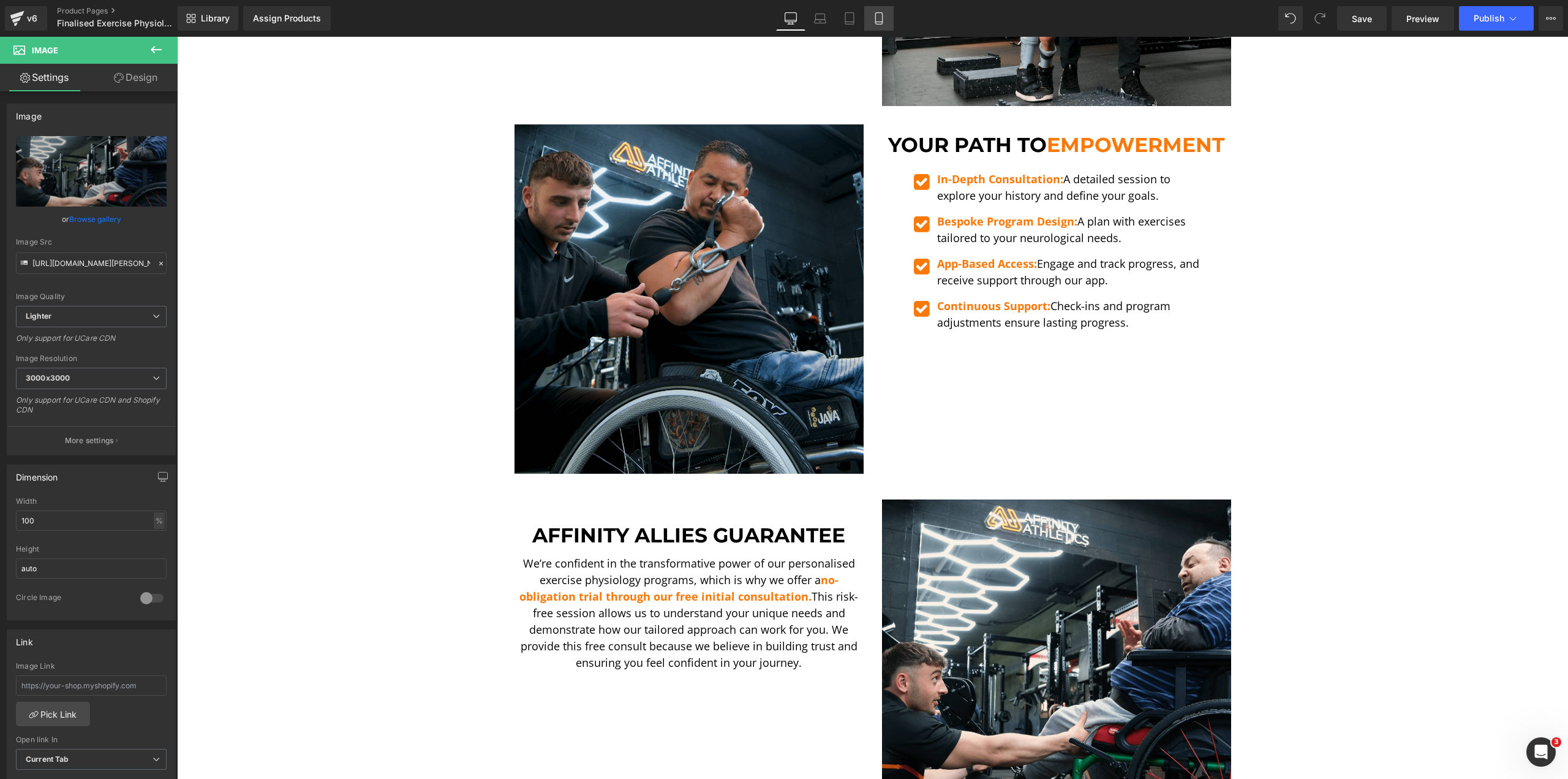
click at [874, 20] on icon at bounding box center [879, 18] width 12 height 12
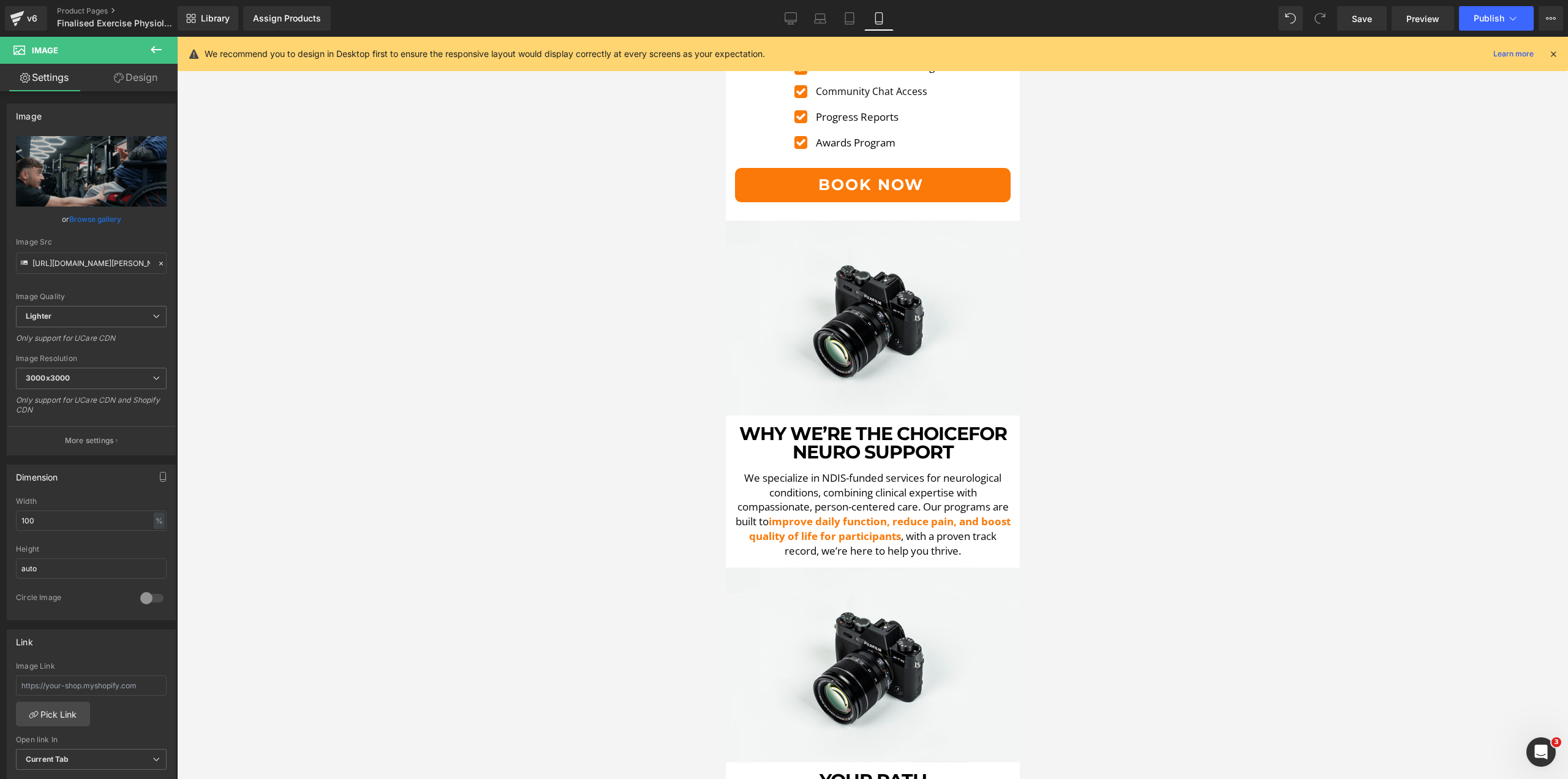
scroll to position [0, 0]
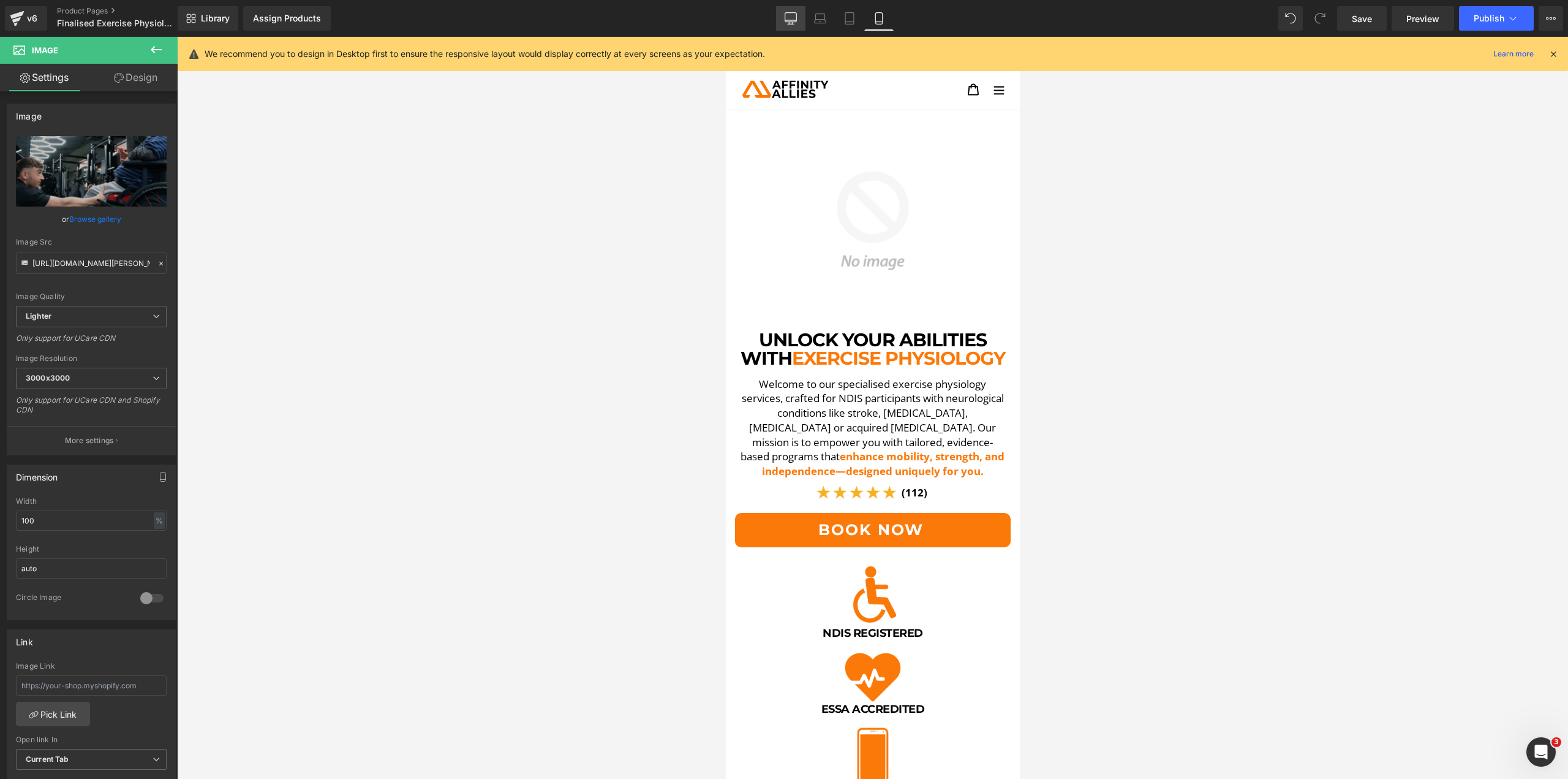
click at [780, 17] on link "Desktop" at bounding box center [791, 18] width 30 height 25
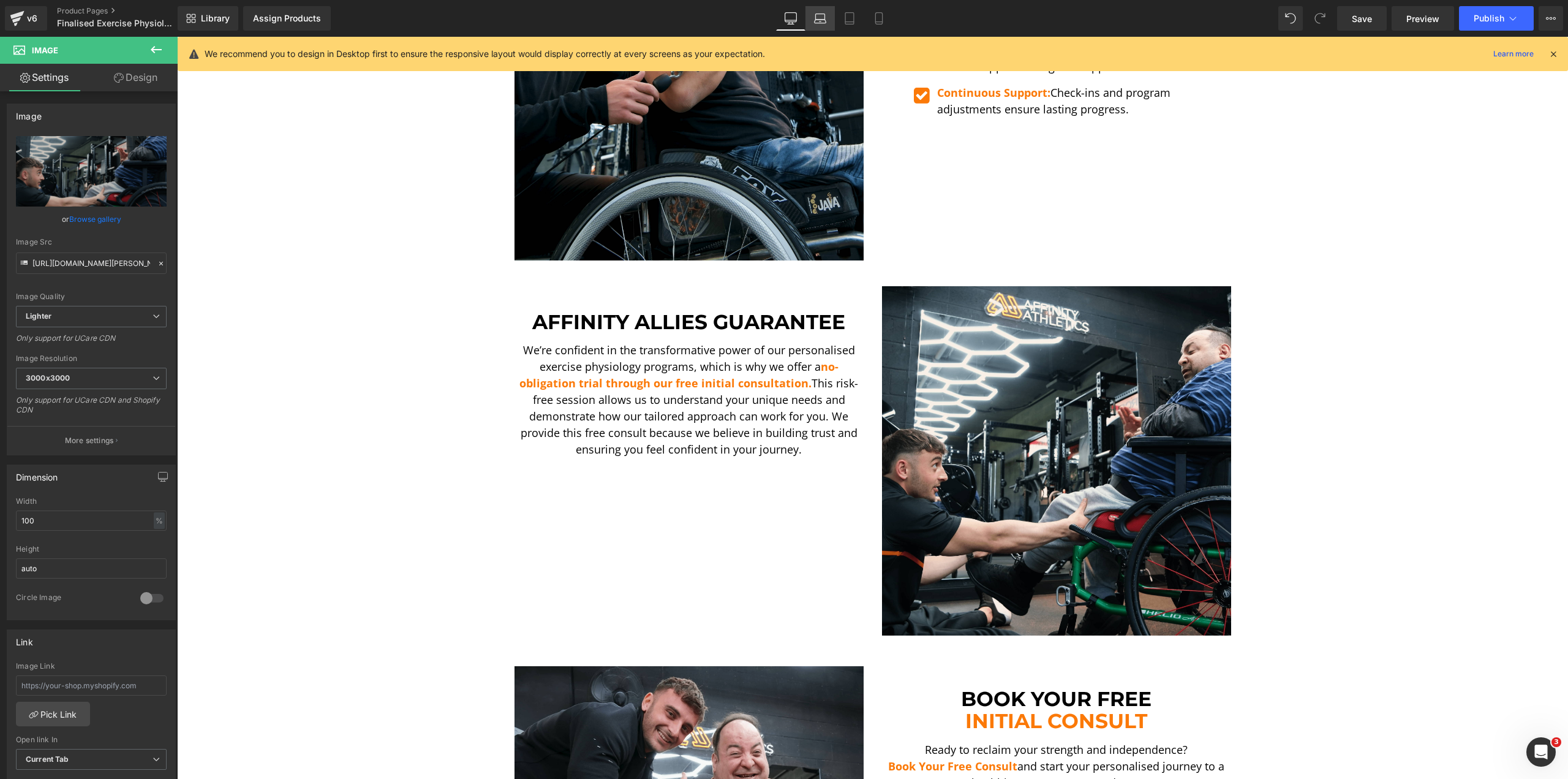
click at [814, 19] on icon at bounding box center [820, 18] width 12 height 12
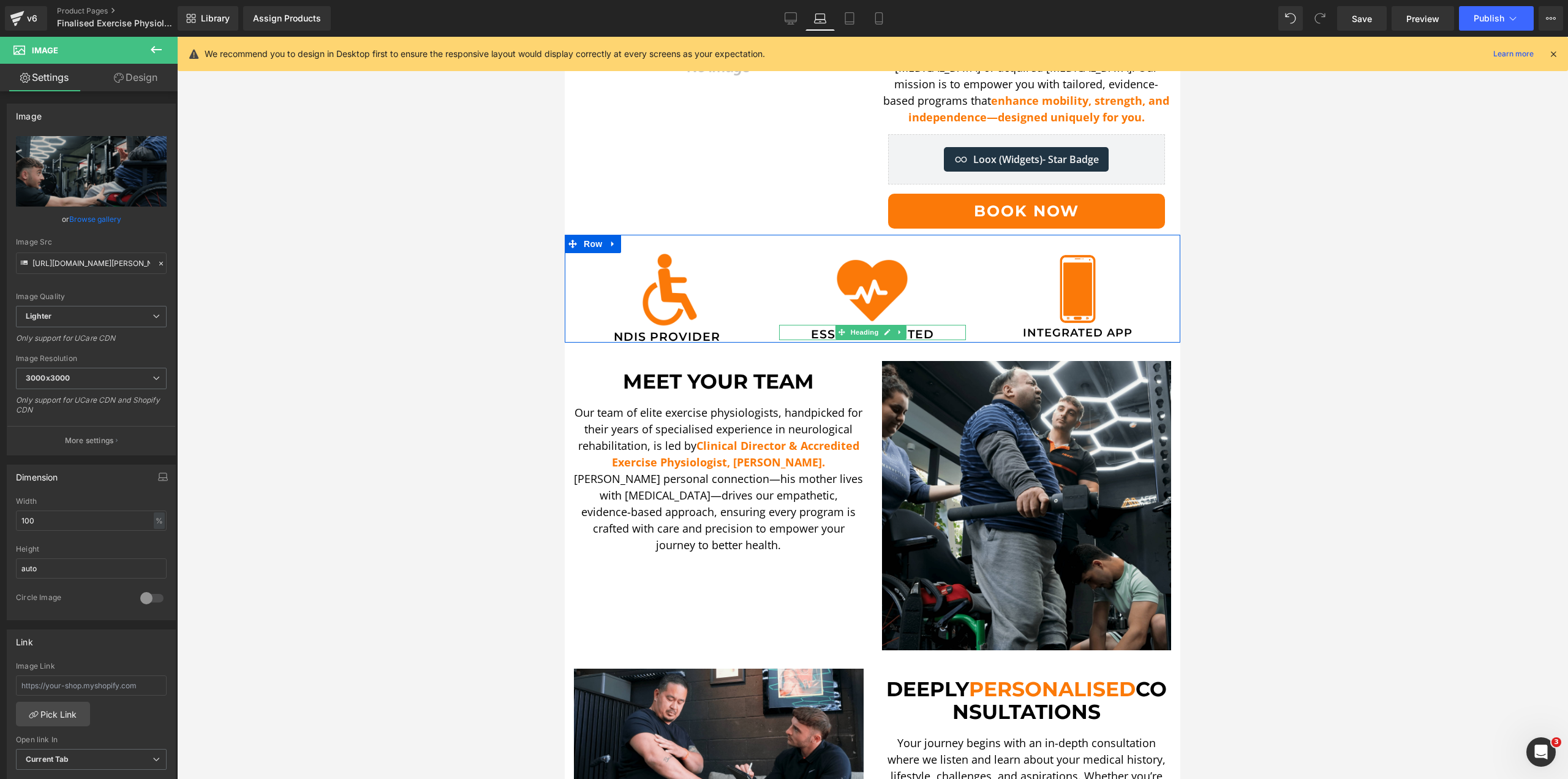
scroll to position [315, 0]
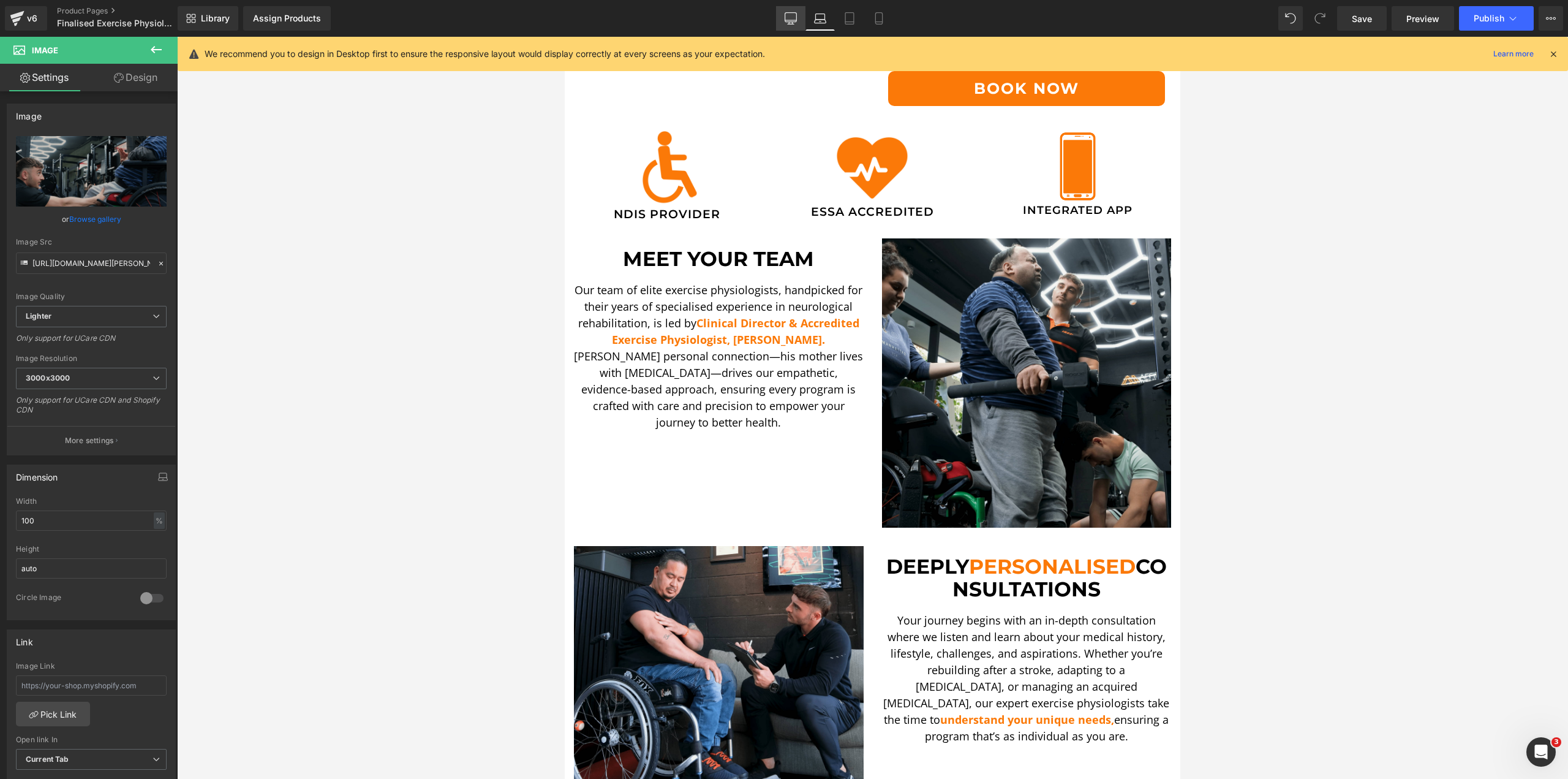
click at [791, 13] on icon at bounding box center [791, 17] width 12 height 9
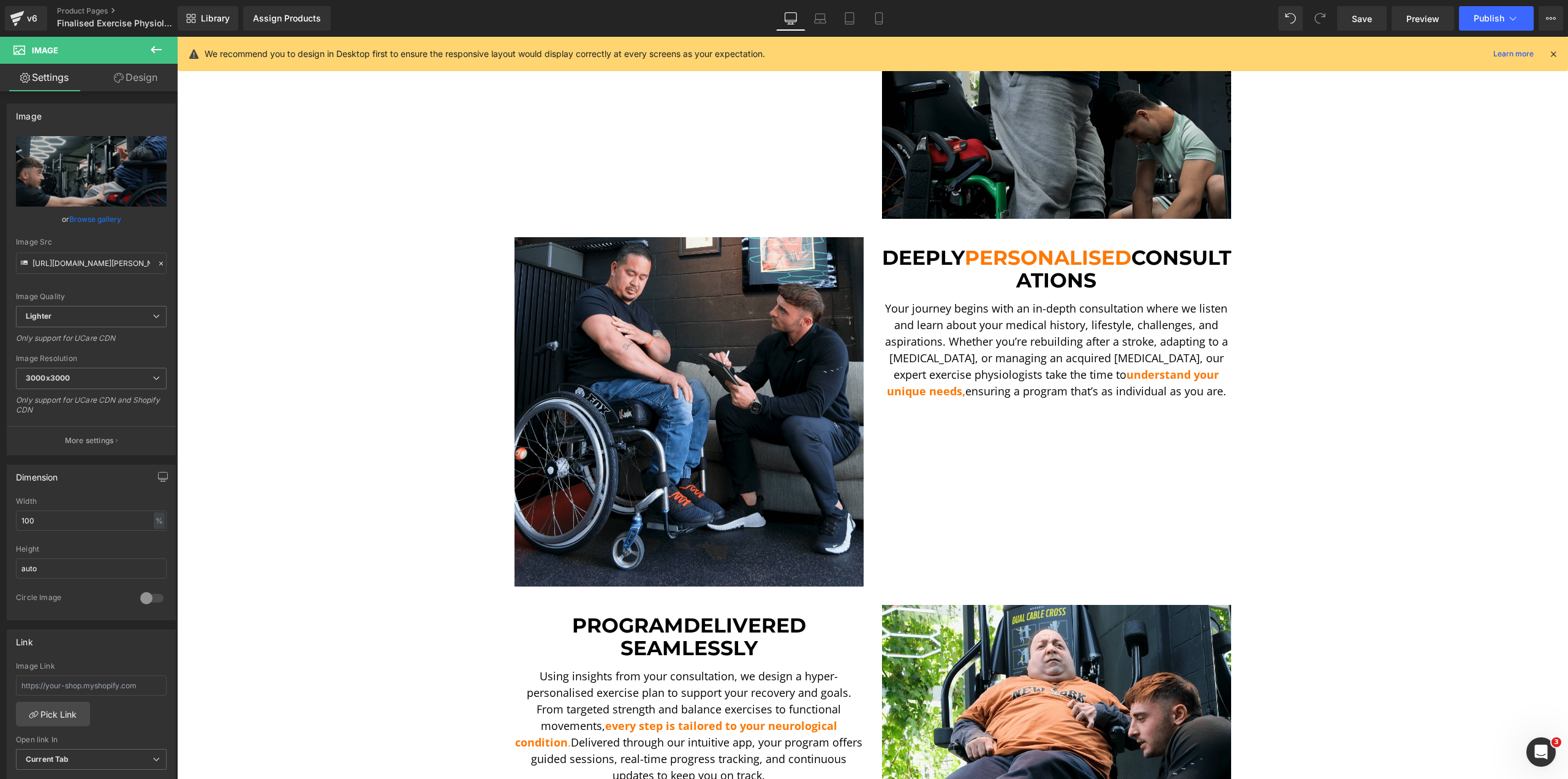
scroll to position [671, 0]
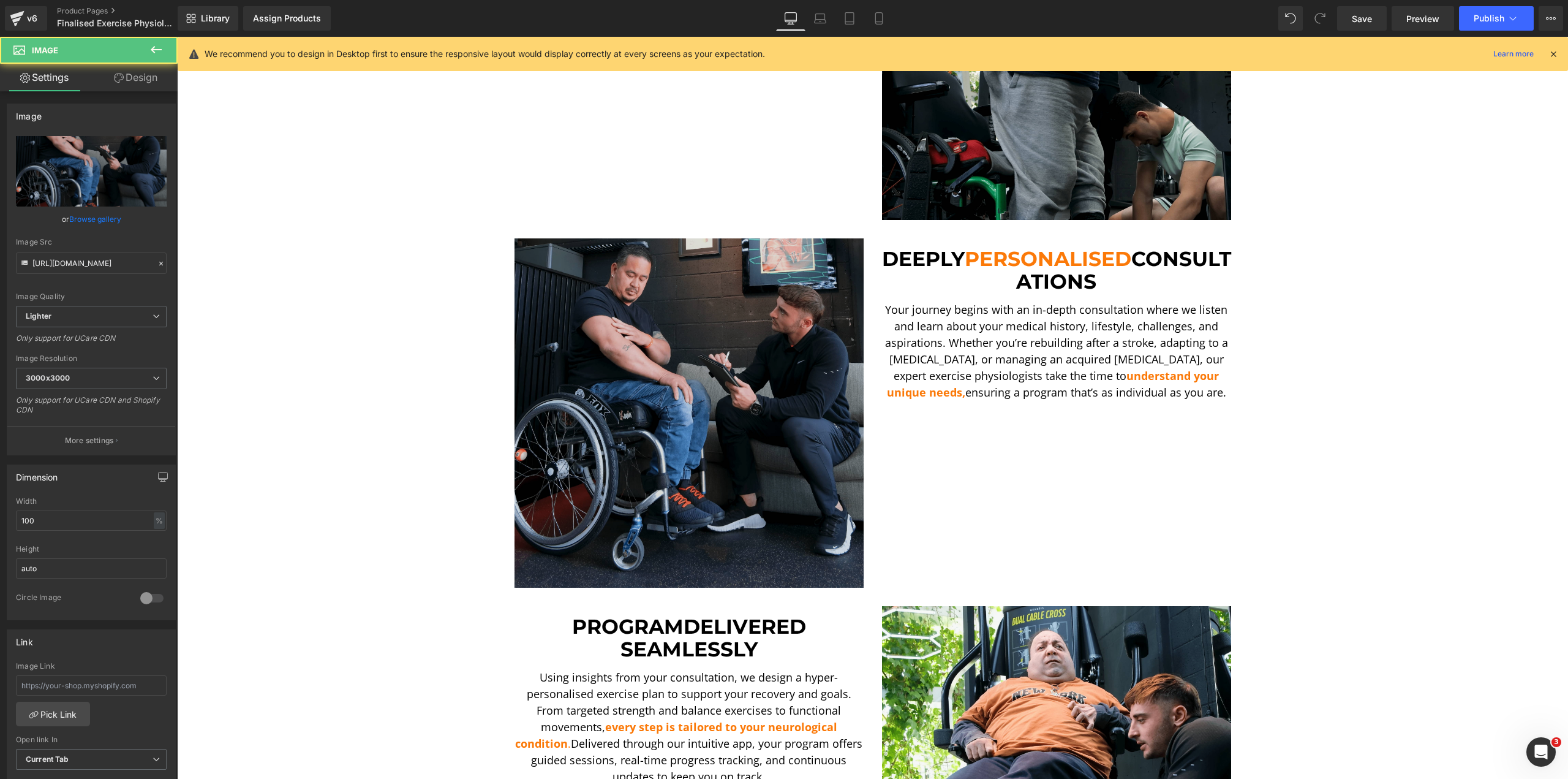
click at [738, 257] on img at bounding box center [689, 413] width 349 height 349
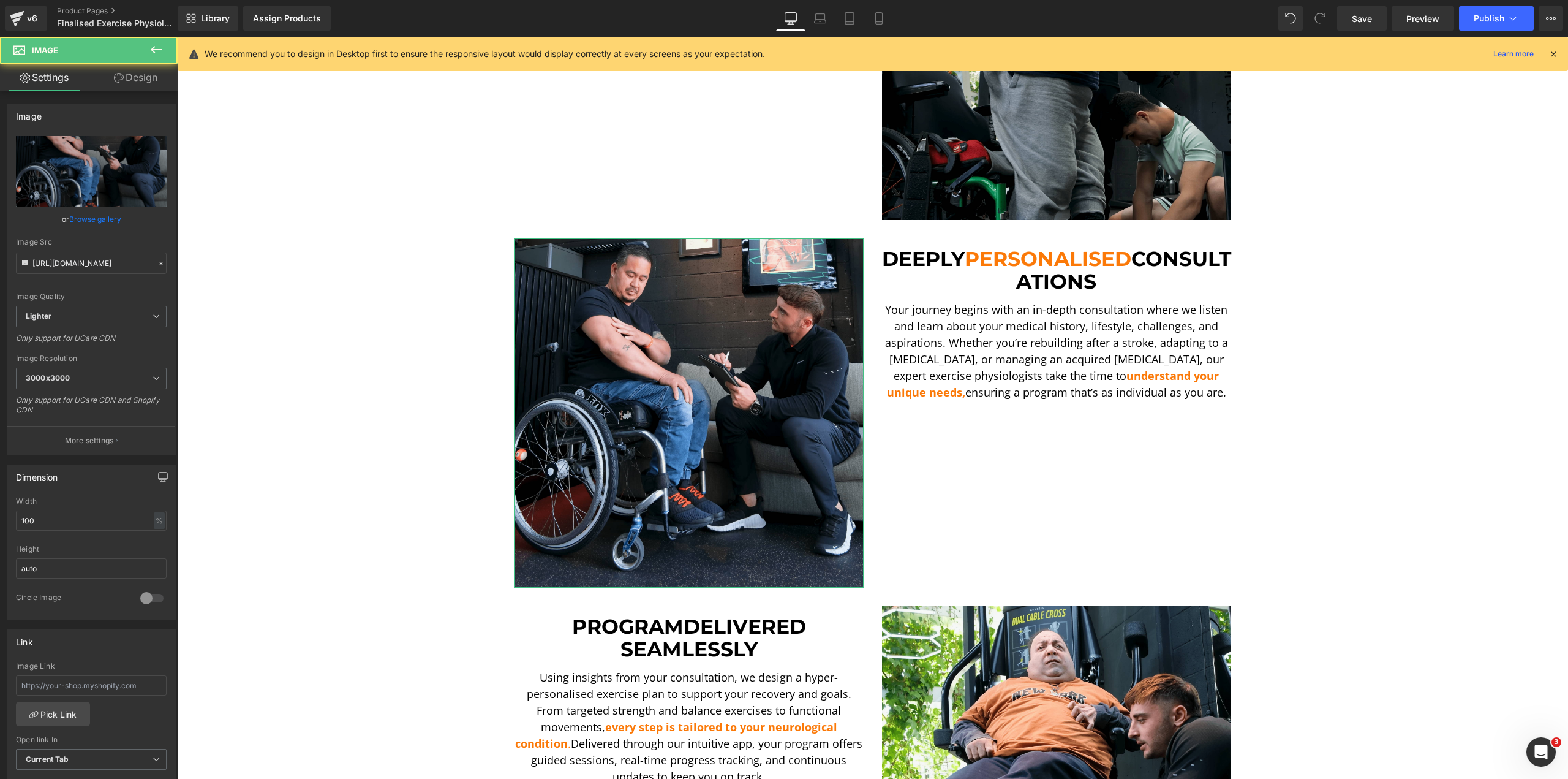
click at [119, 77] on icon at bounding box center [119, 78] width 10 height 10
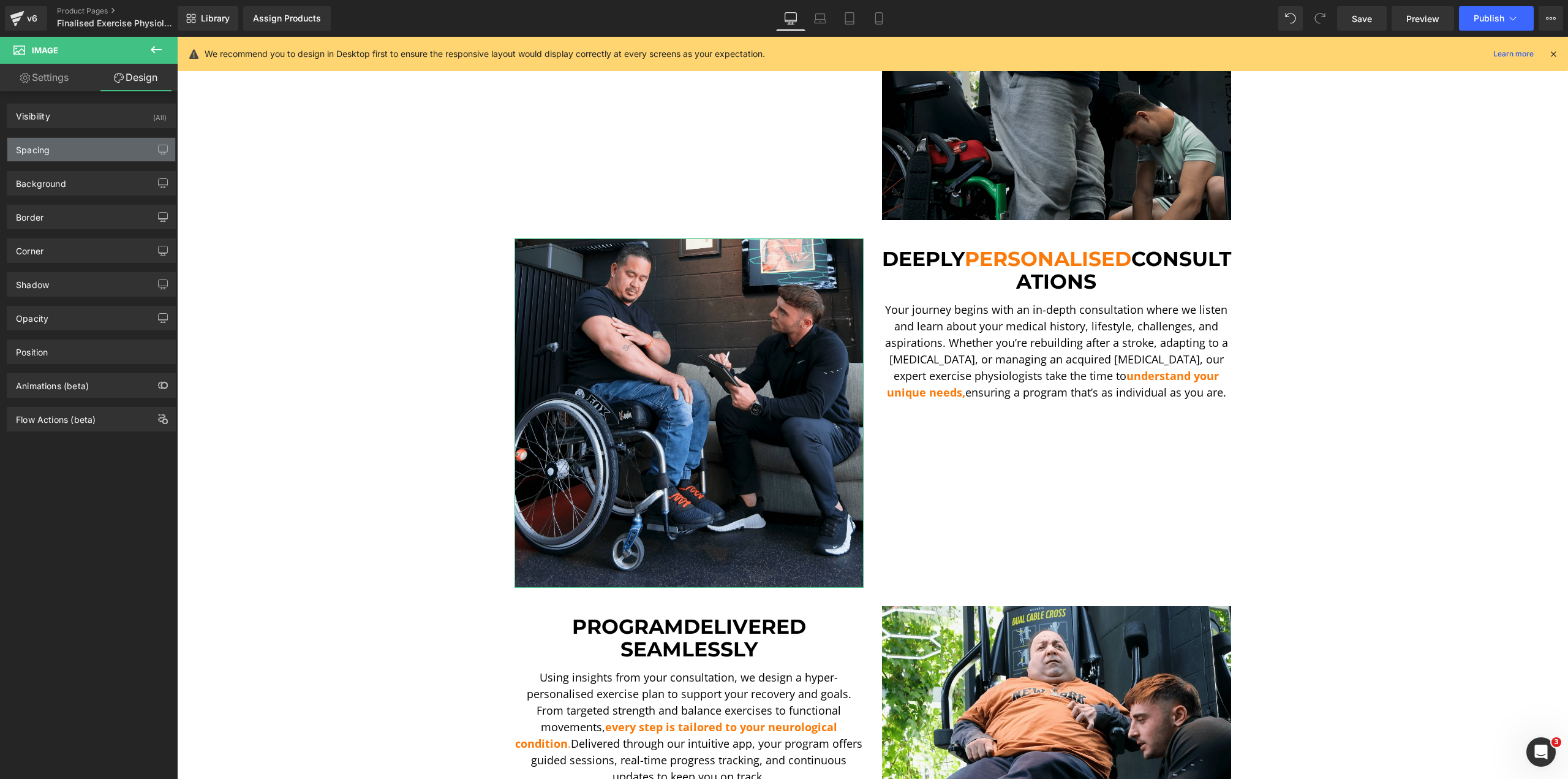
click at [85, 145] on div "Spacing" at bounding box center [91, 149] width 168 height 23
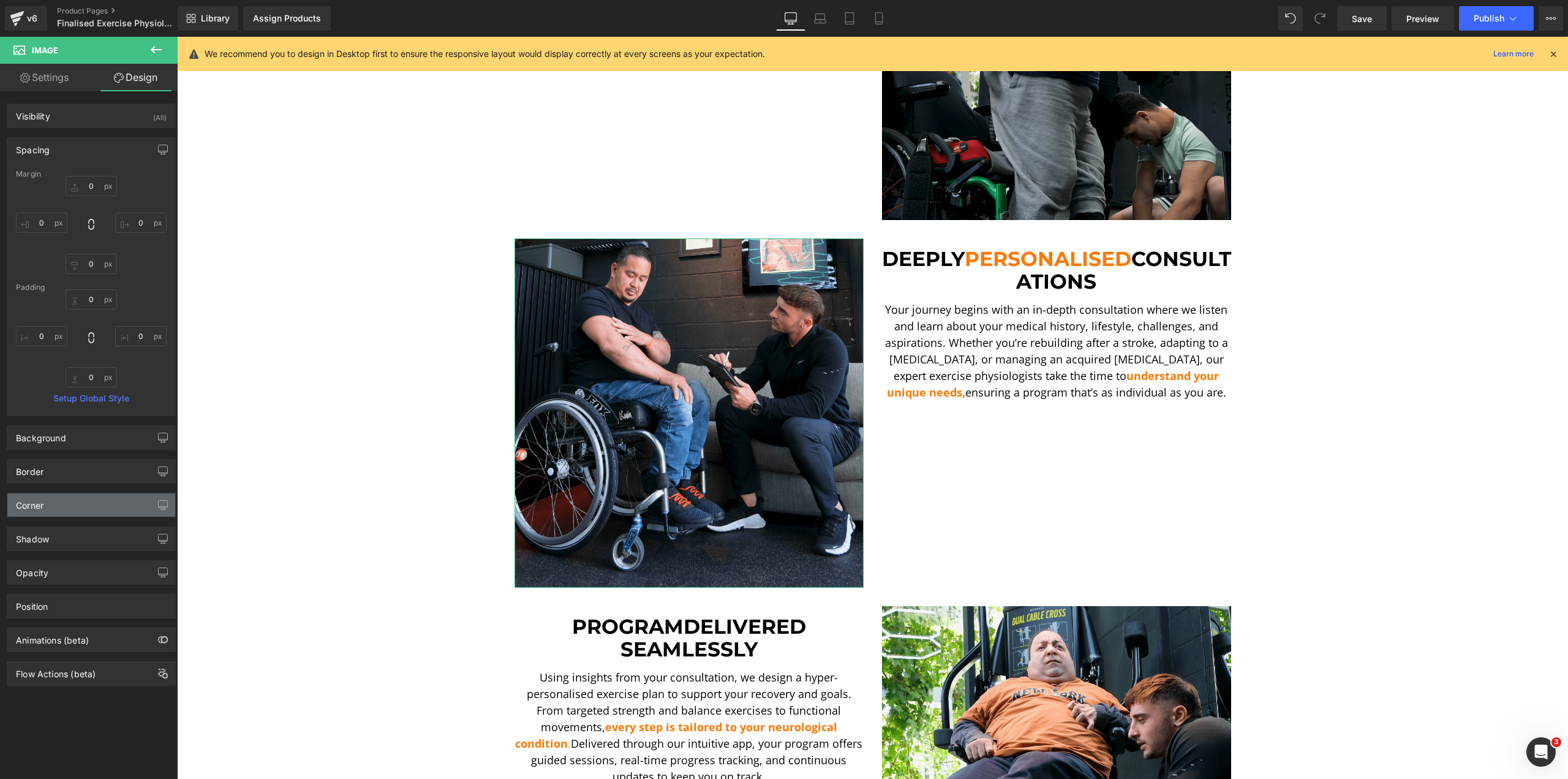
click at [94, 500] on div "Corner" at bounding box center [91, 505] width 168 height 23
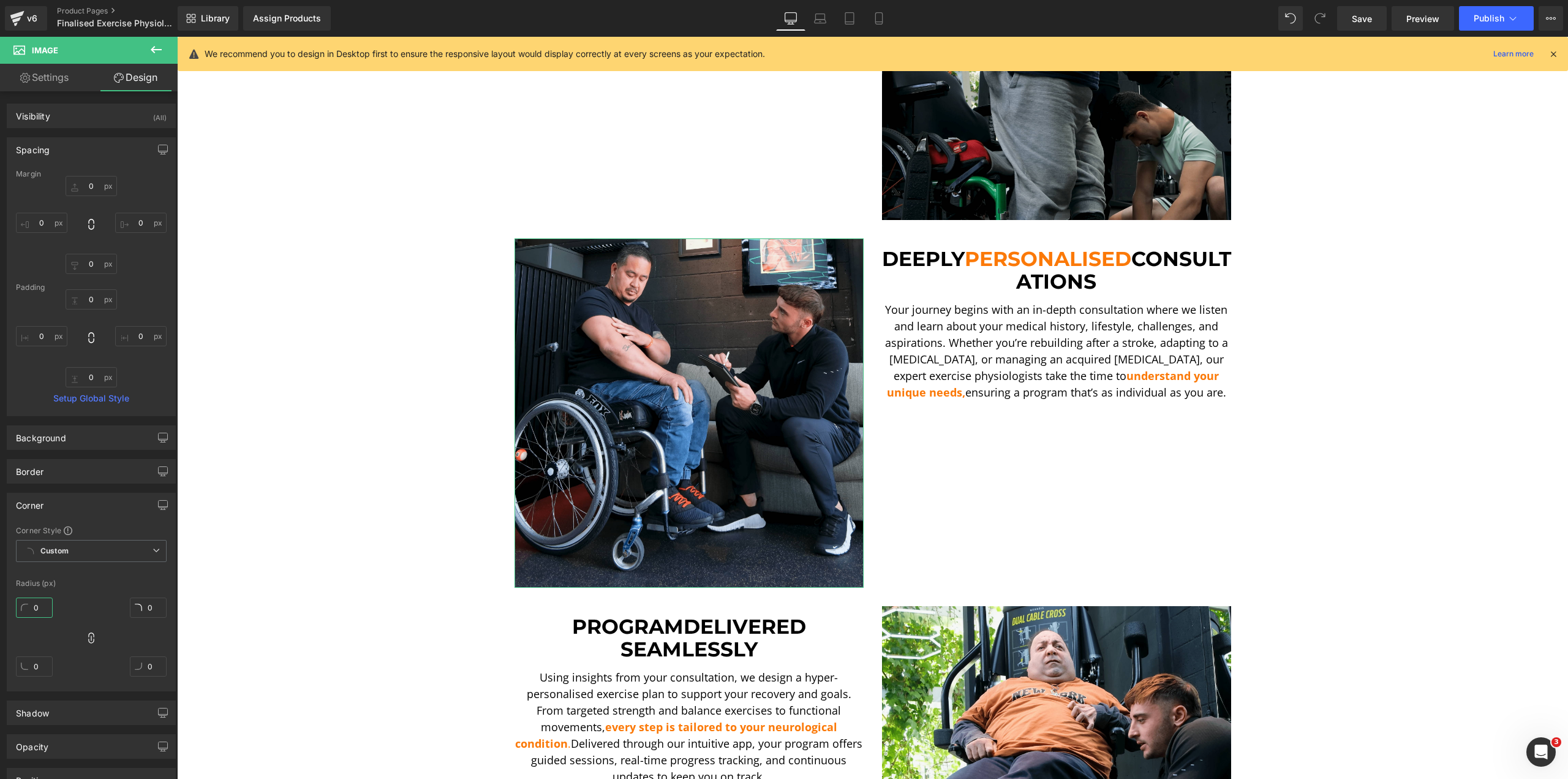
click at [41, 601] on input "0" at bounding box center [34, 607] width 37 height 20
click at [44, 605] on input "5" at bounding box center [34, 607] width 37 height 20
click at [46, 605] on input "5" at bounding box center [34, 607] width 37 height 20
type input "10"
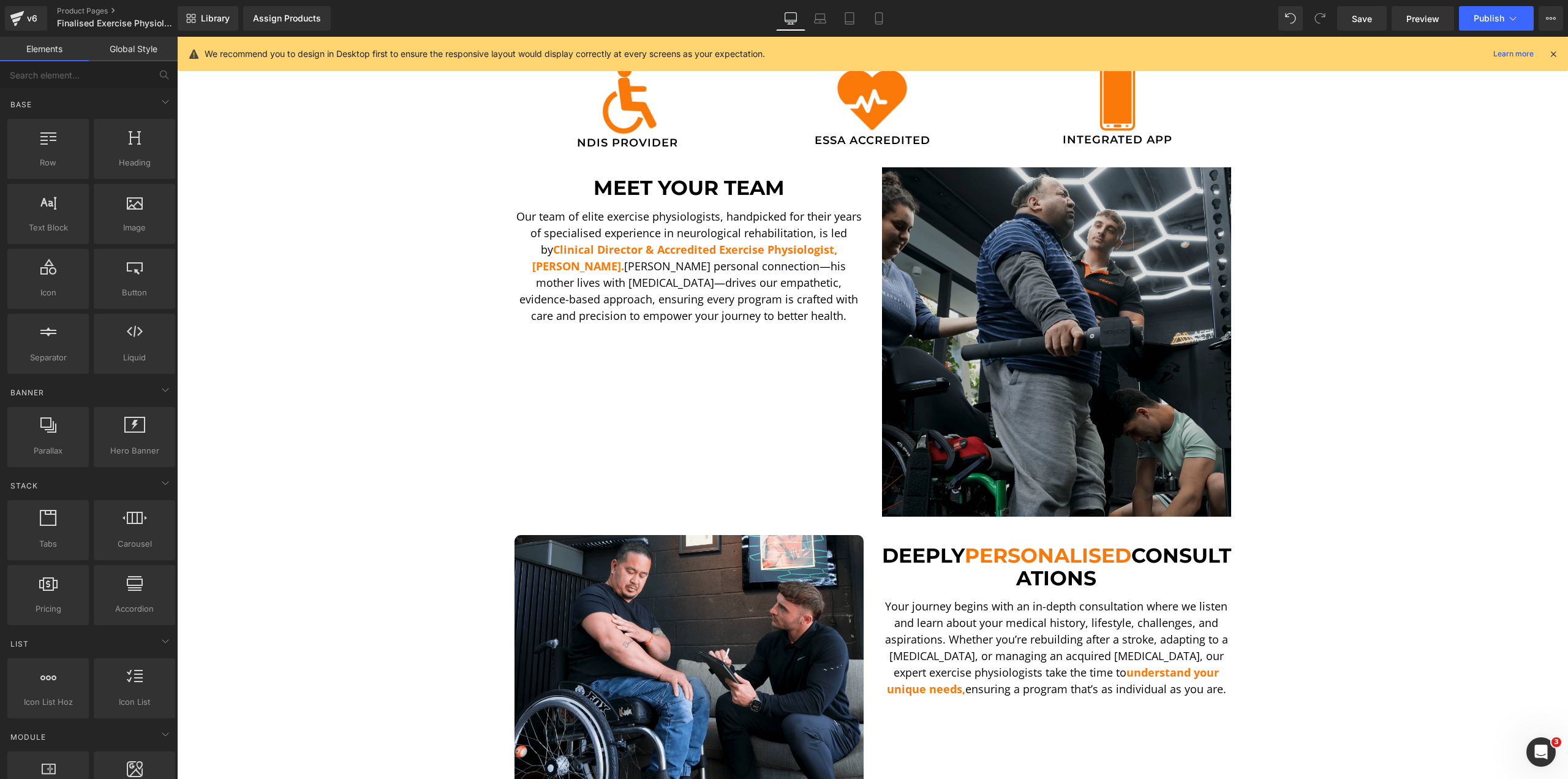
scroll to position [365, 0]
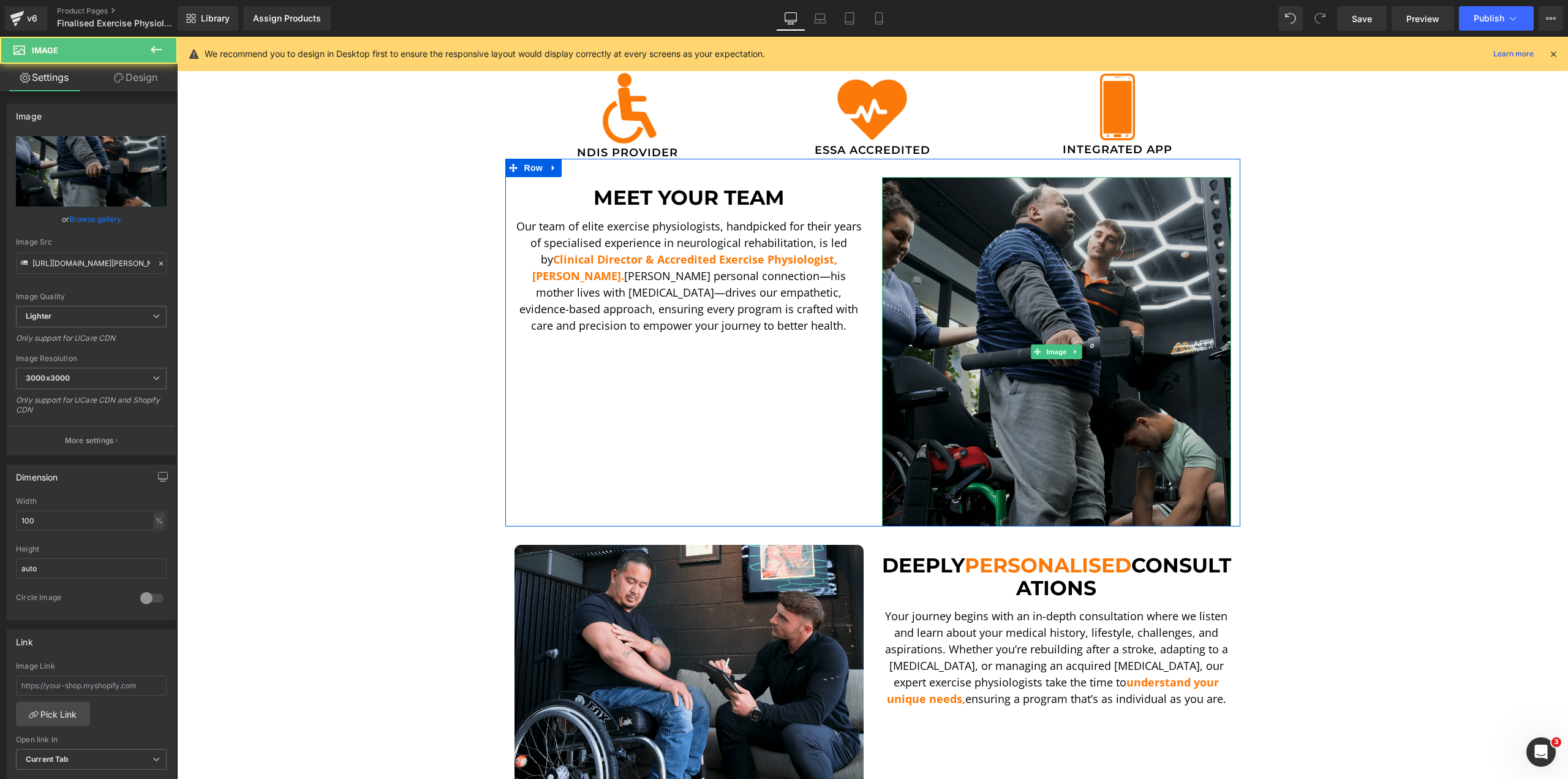
click at [1080, 312] on img at bounding box center [1057, 352] width 349 height 349
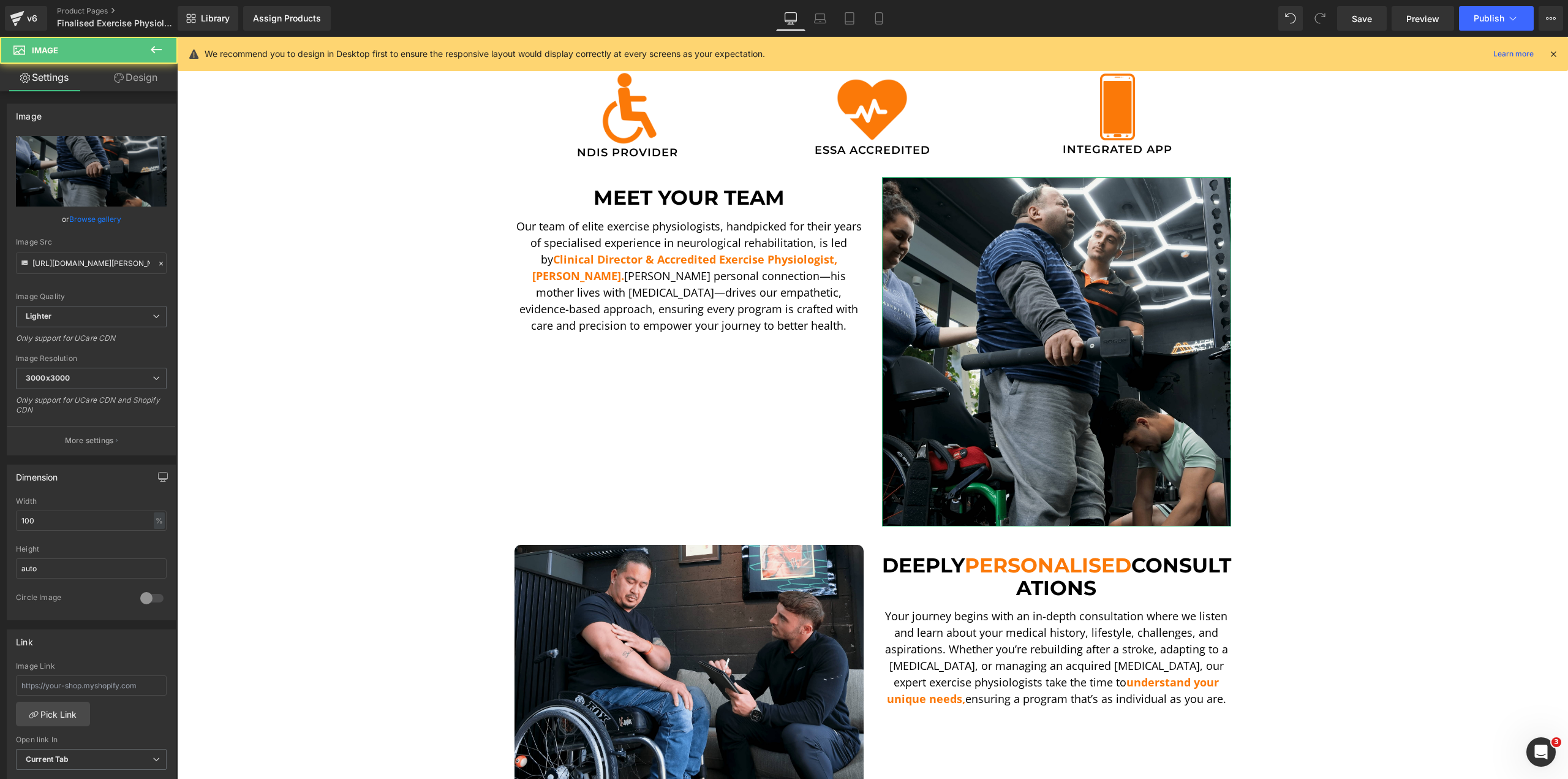
drag, startPoint x: 146, startPoint y: 85, endPoint x: 96, endPoint y: 155, distance: 86.0
click at [146, 85] on link "Design" at bounding box center [135, 77] width 89 height 28
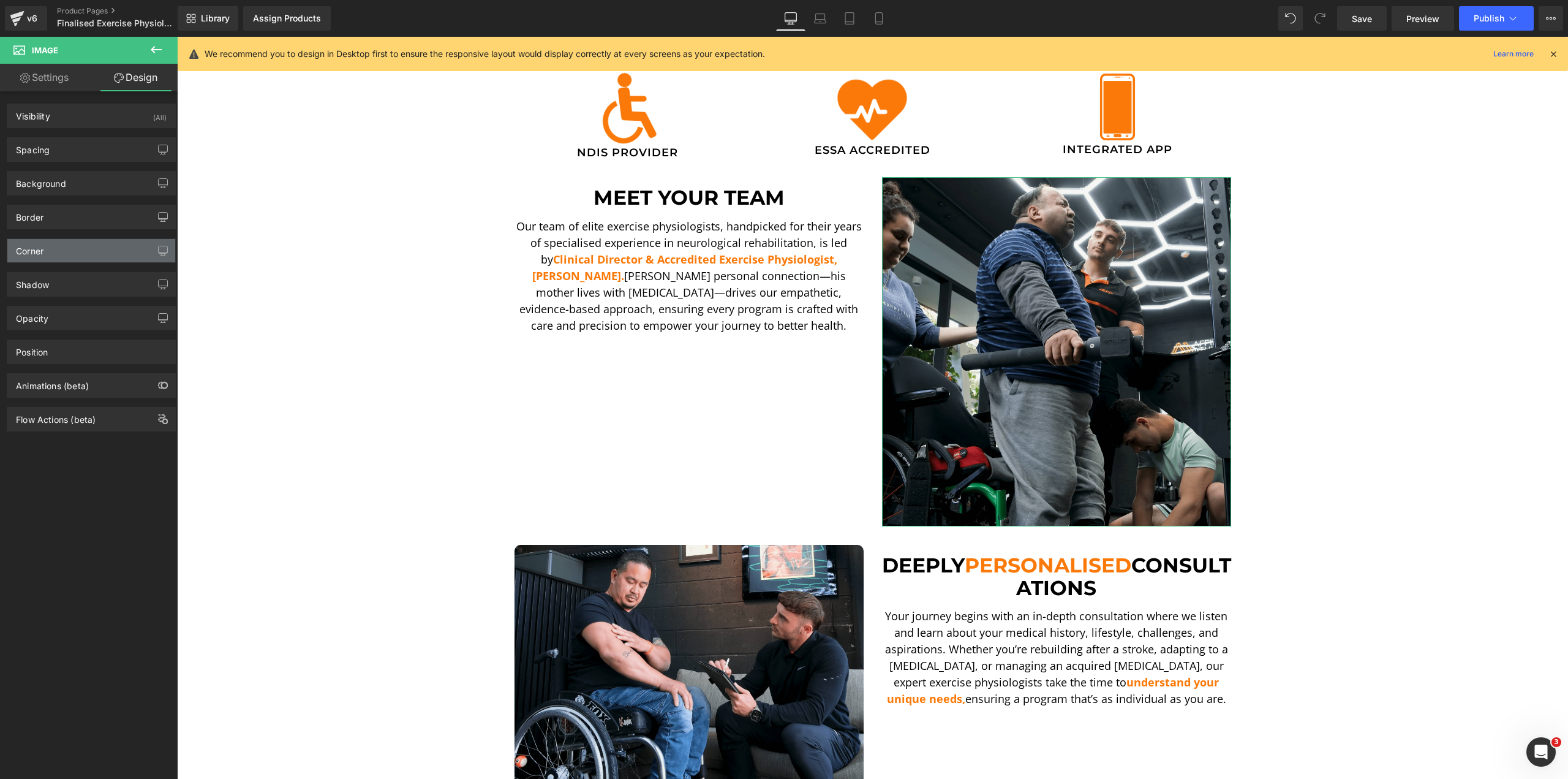
click at [54, 245] on div "Corner" at bounding box center [91, 250] width 168 height 23
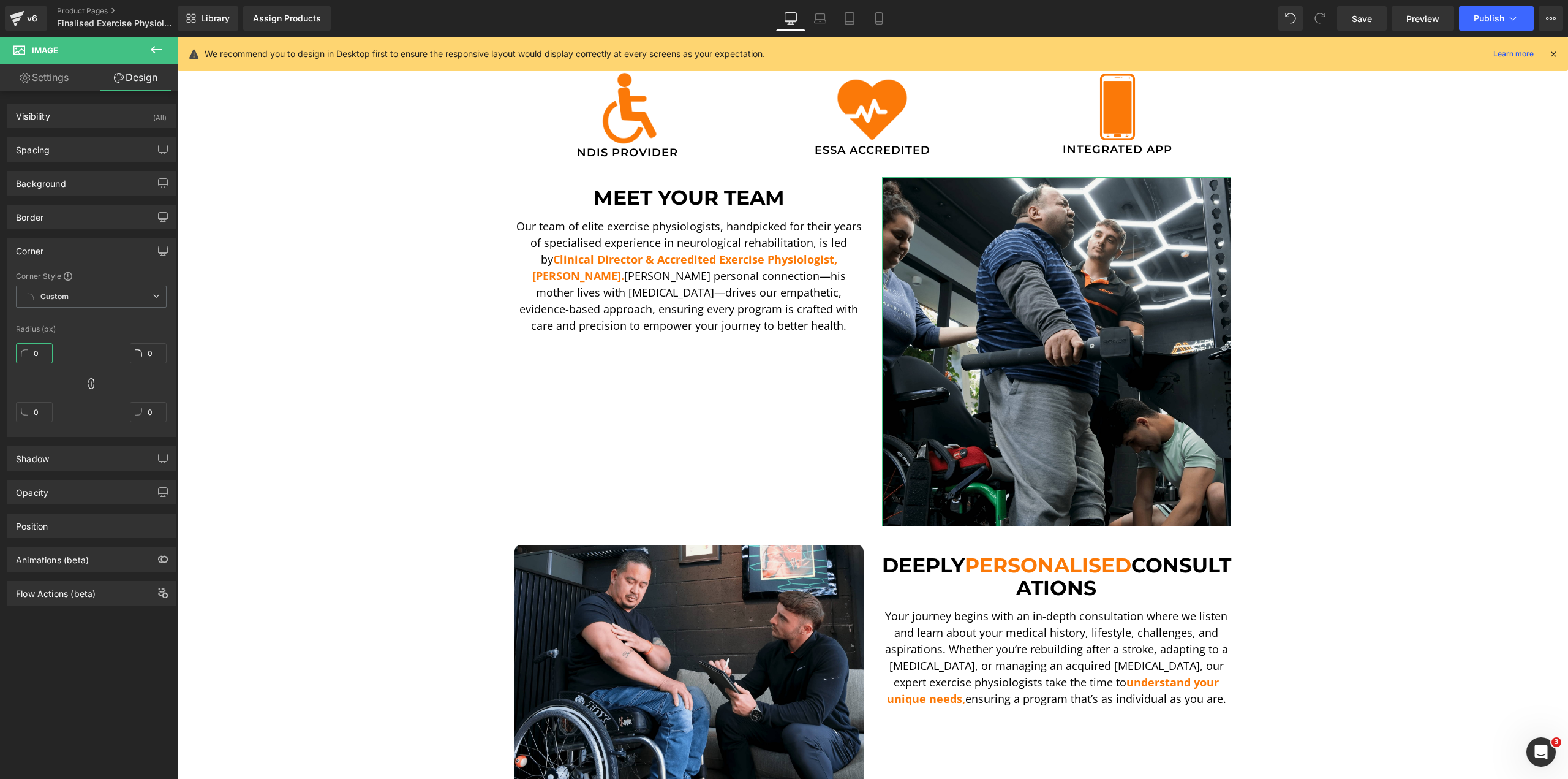
click at [38, 349] on input "0" at bounding box center [34, 353] width 37 height 20
type input "10"
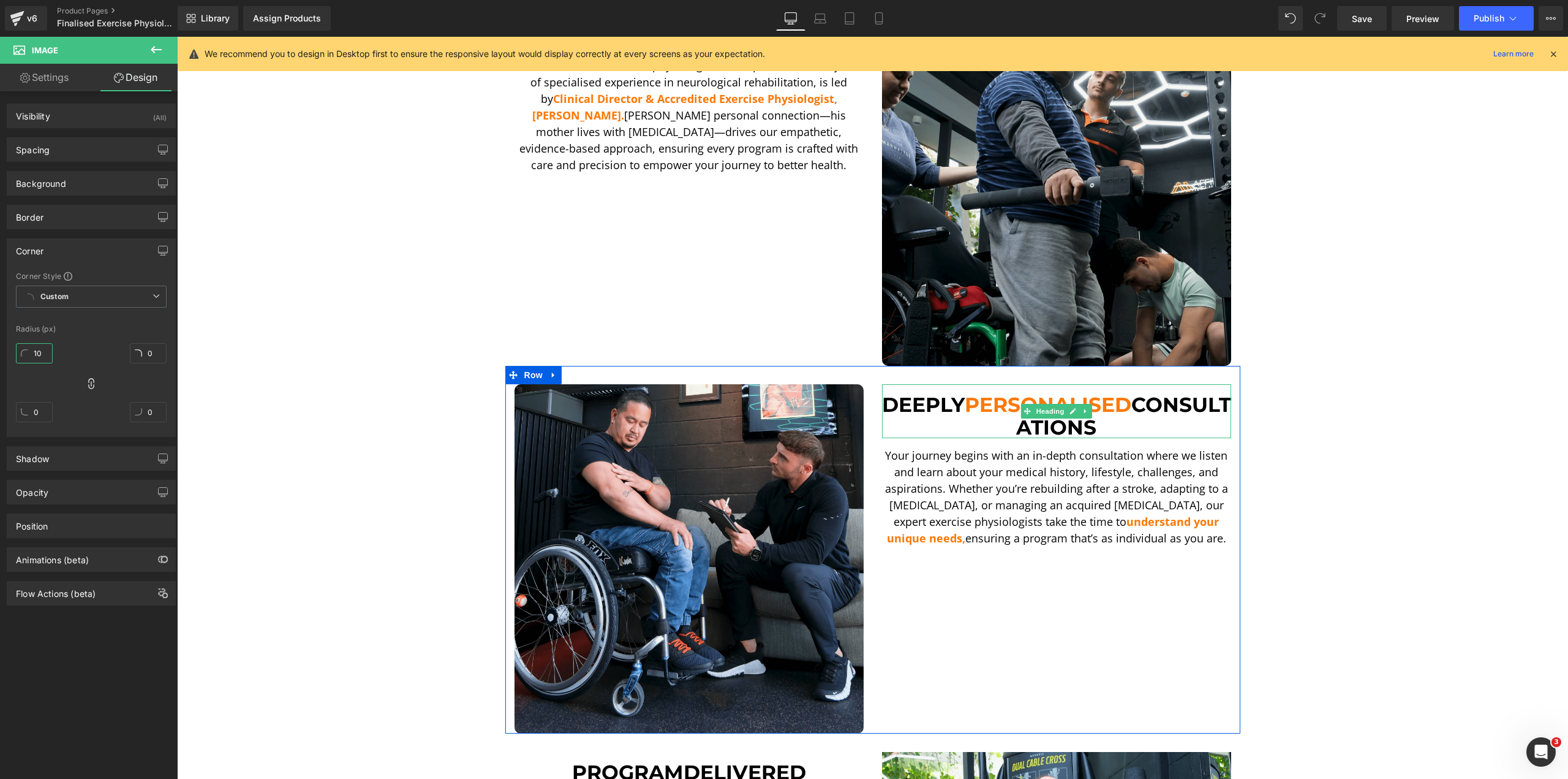
scroll to position [793, 0]
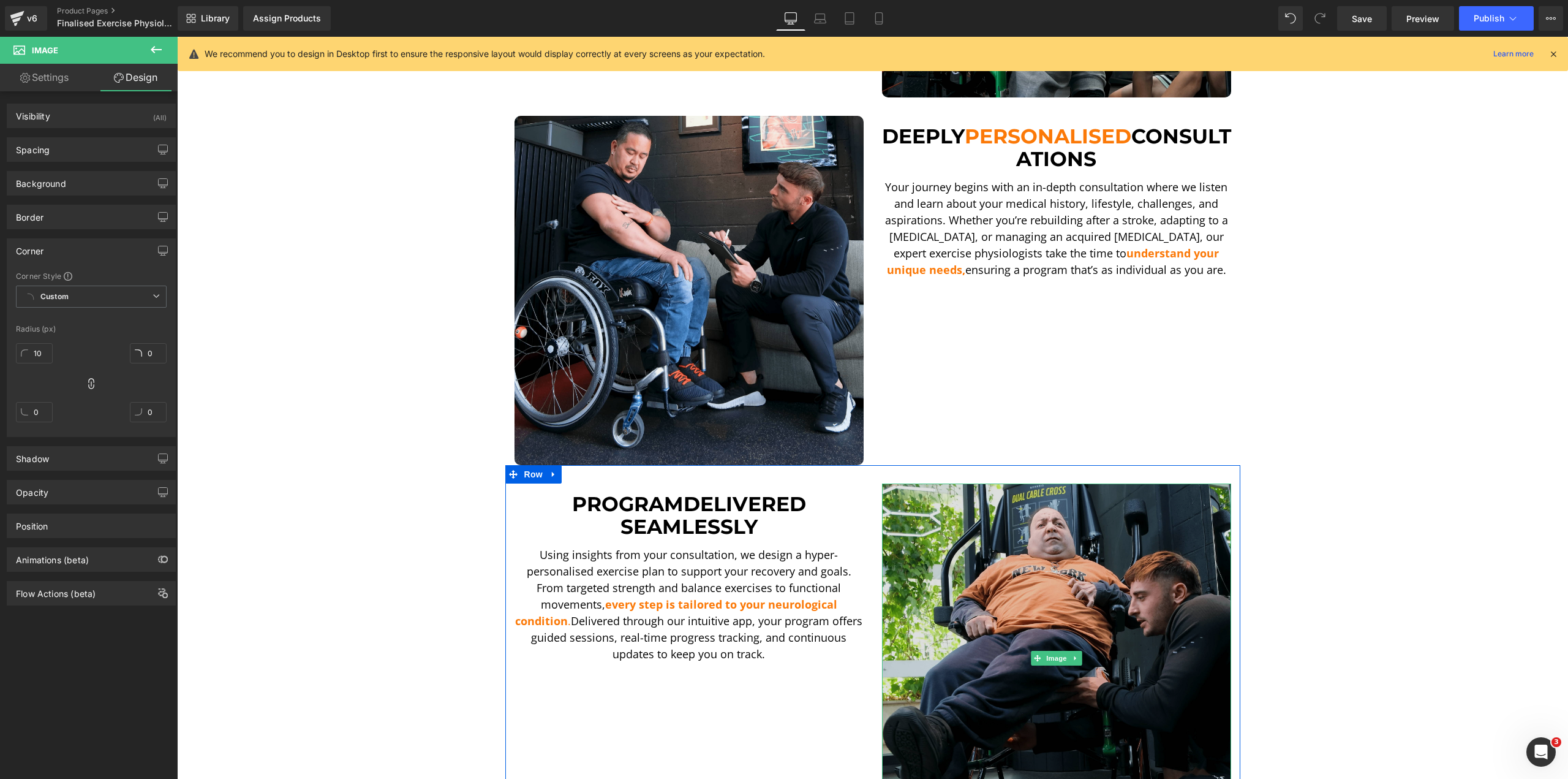
click at [1082, 544] on img at bounding box center [1057, 658] width 349 height 349
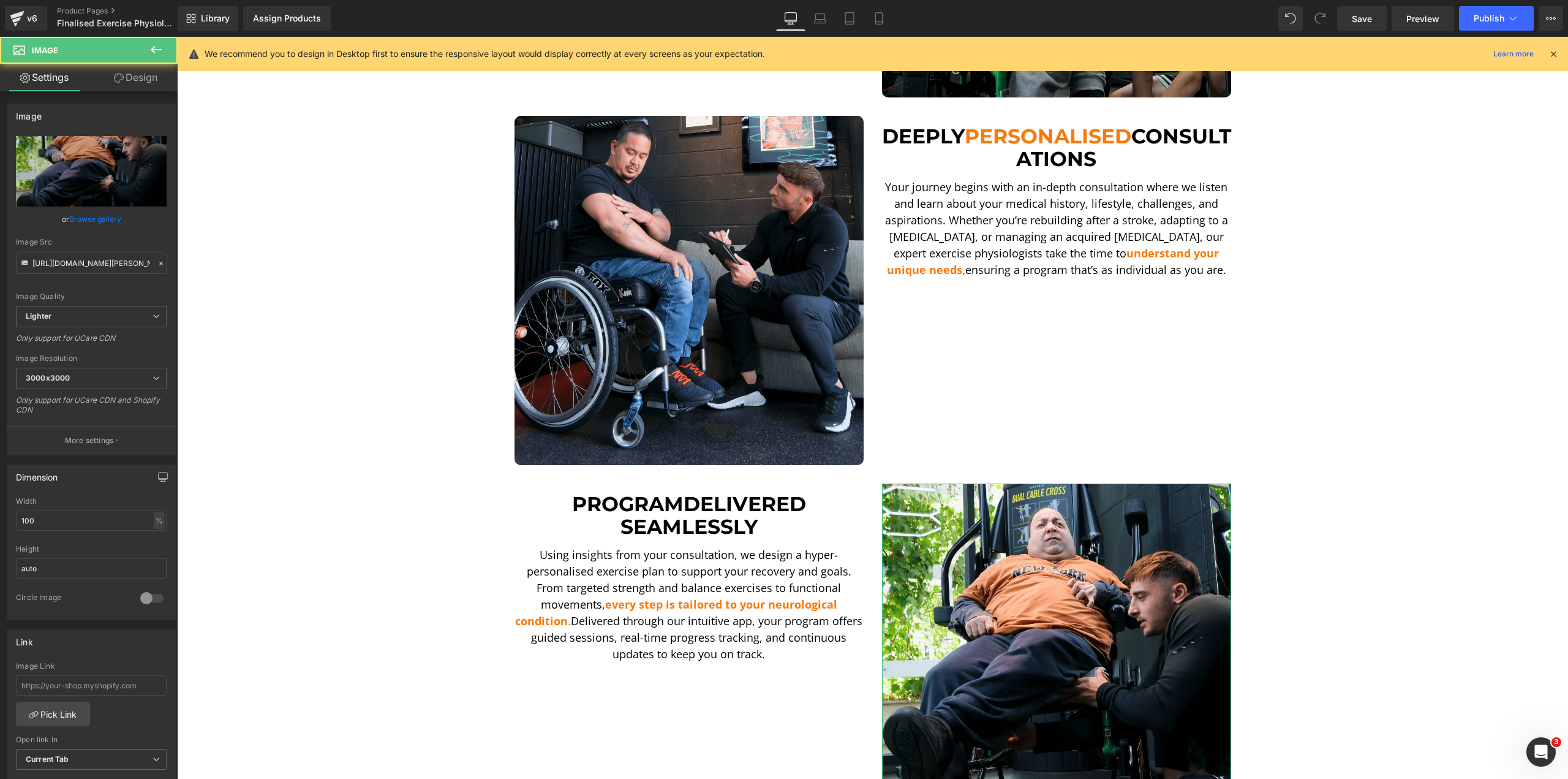
click at [134, 74] on link "Design" at bounding box center [135, 77] width 89 height 28
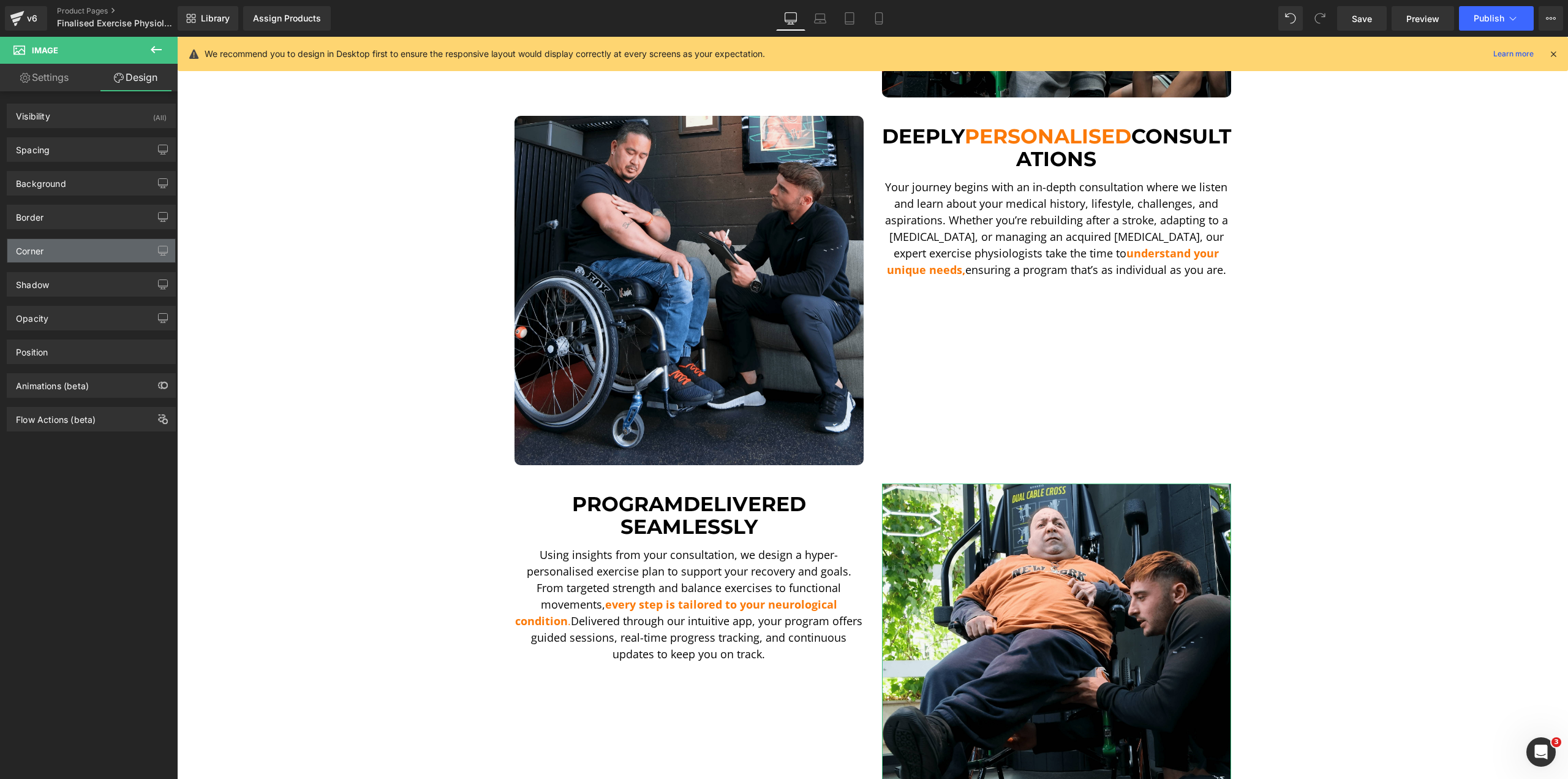
click at [58, 243] on div "Corner" at bounding box center [91, 250] width 168 height 23
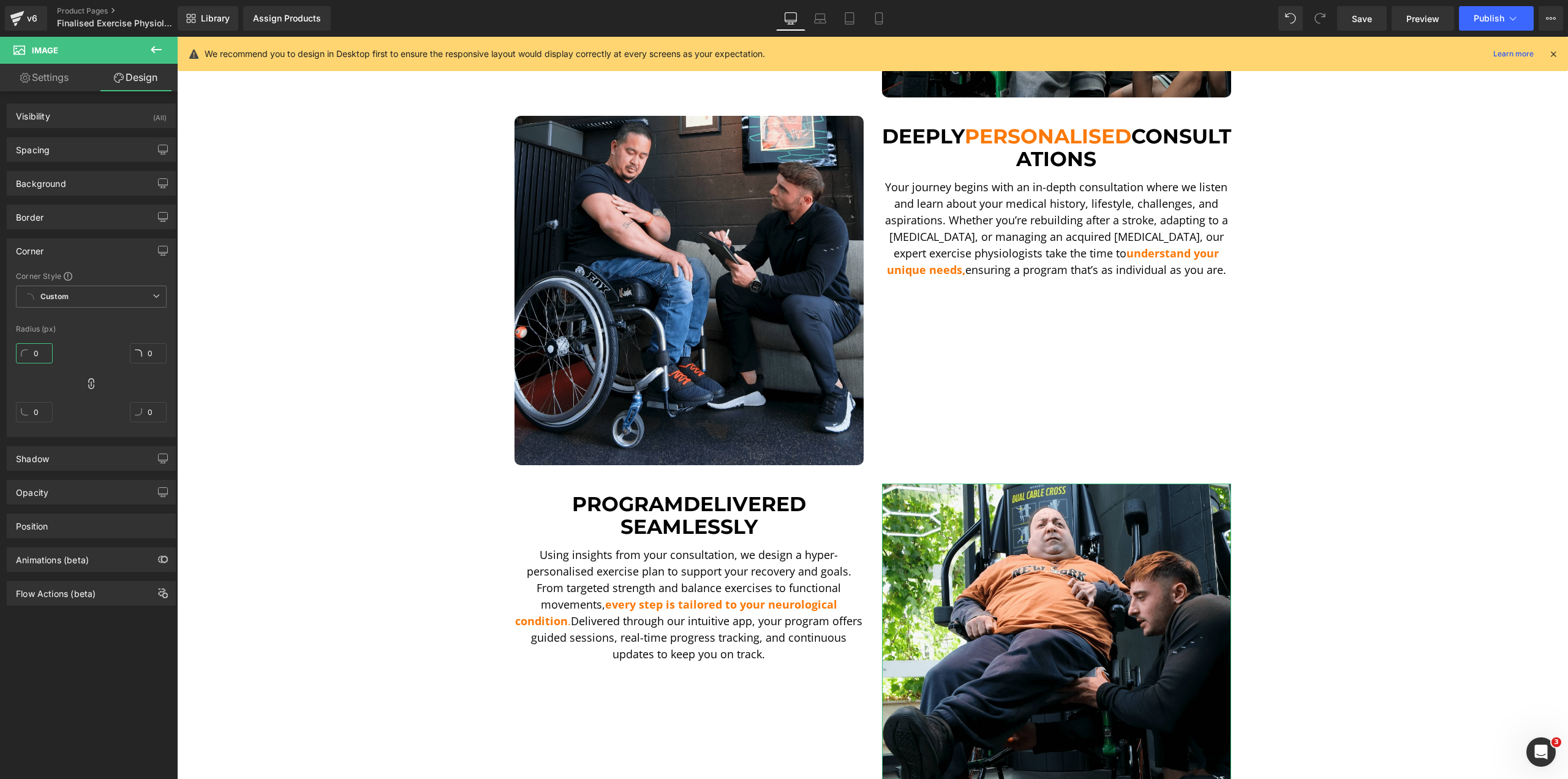
click at [36, 345] on input "0" at bounding box center [34, 353] width 37 height 20
type input "10"
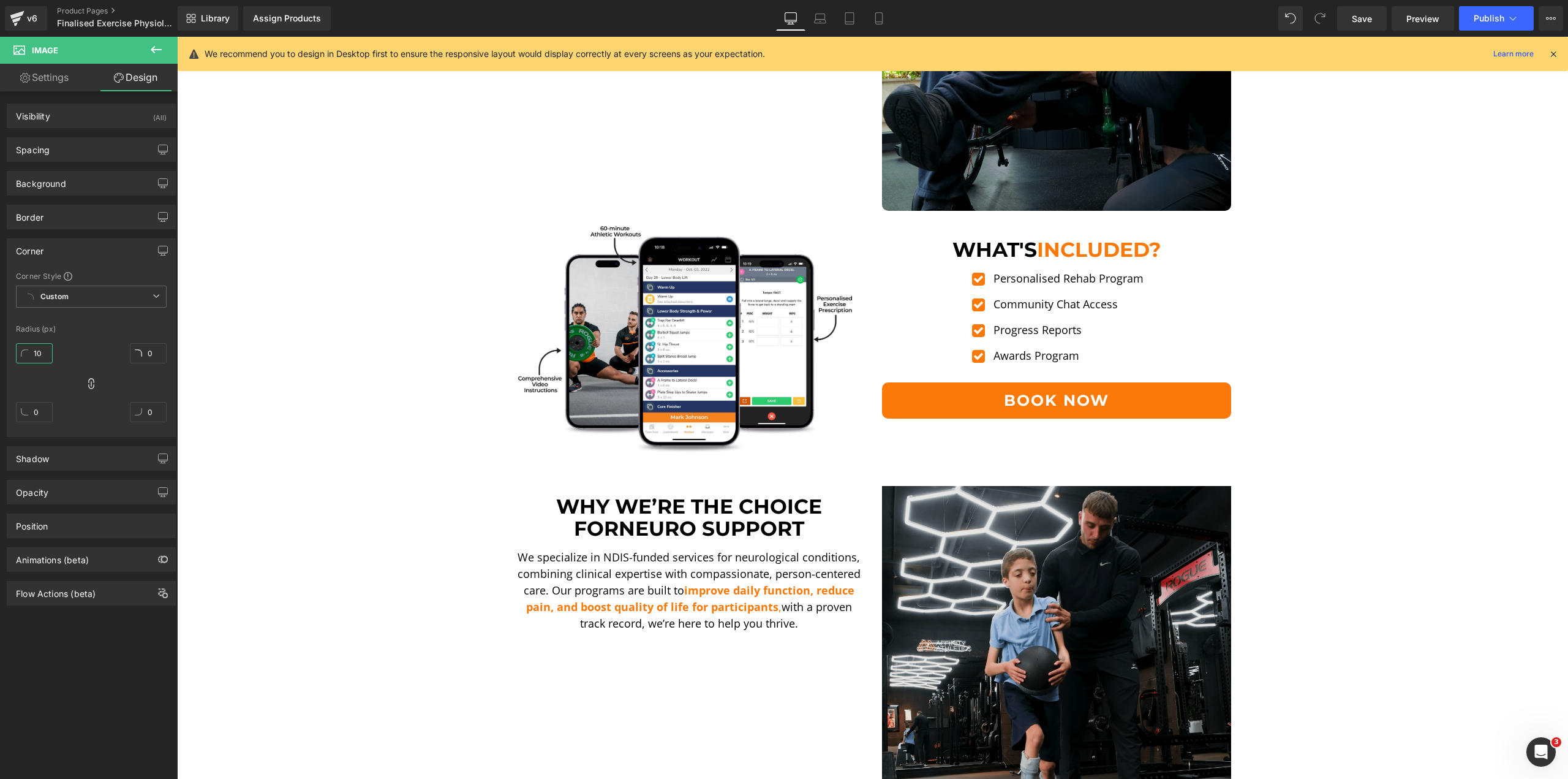
scroll to position [1590, 0]
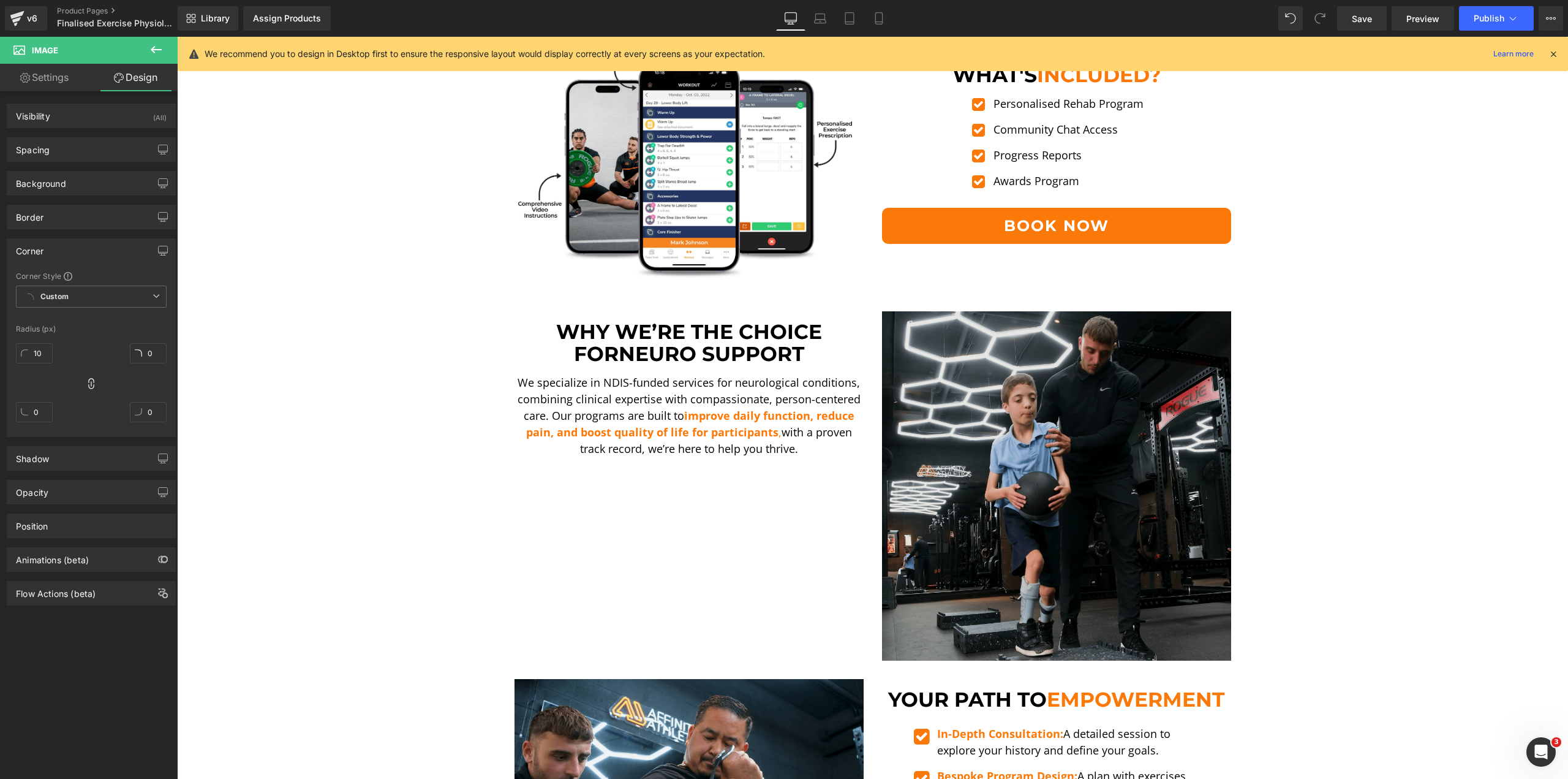
click at [966, 405] on img at bounding box center [1057, 486] width 349 height 349
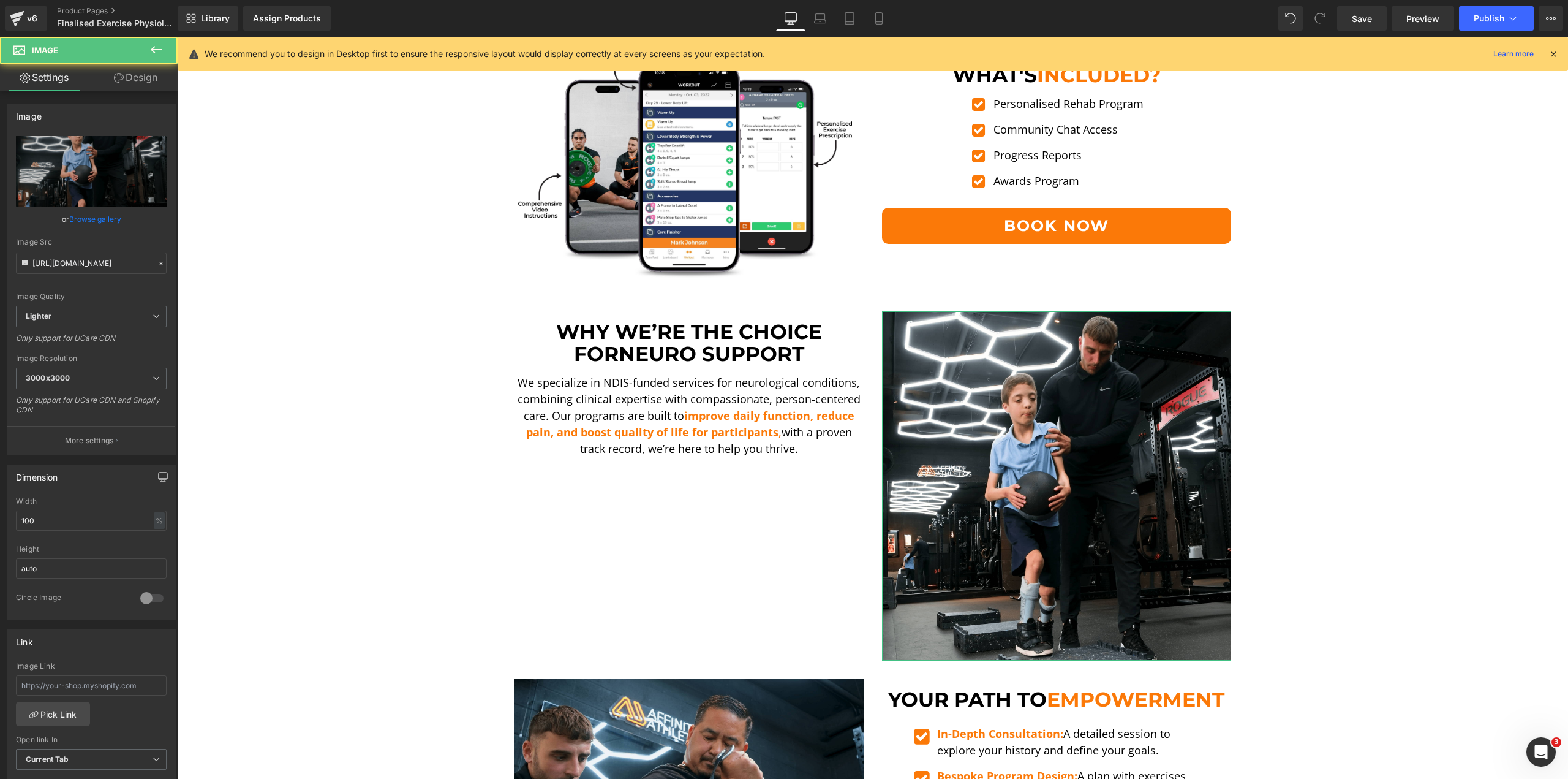
click at [169, 84] on link "Design" at bounding box center [135, 77] width 89 height 28
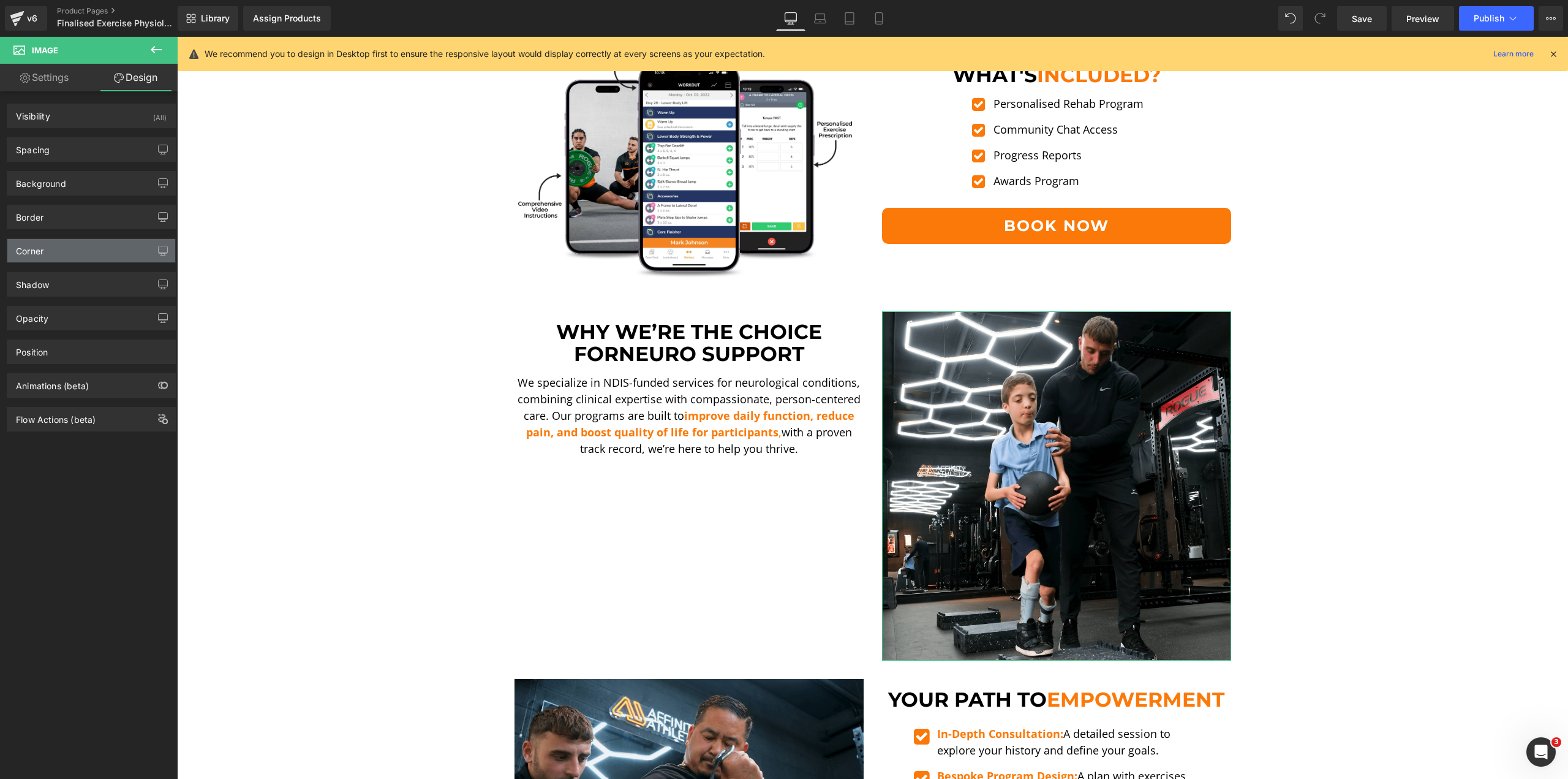
click at [54, 248] on div "Corner" at bounding box center [91, 250] width 168 height 23
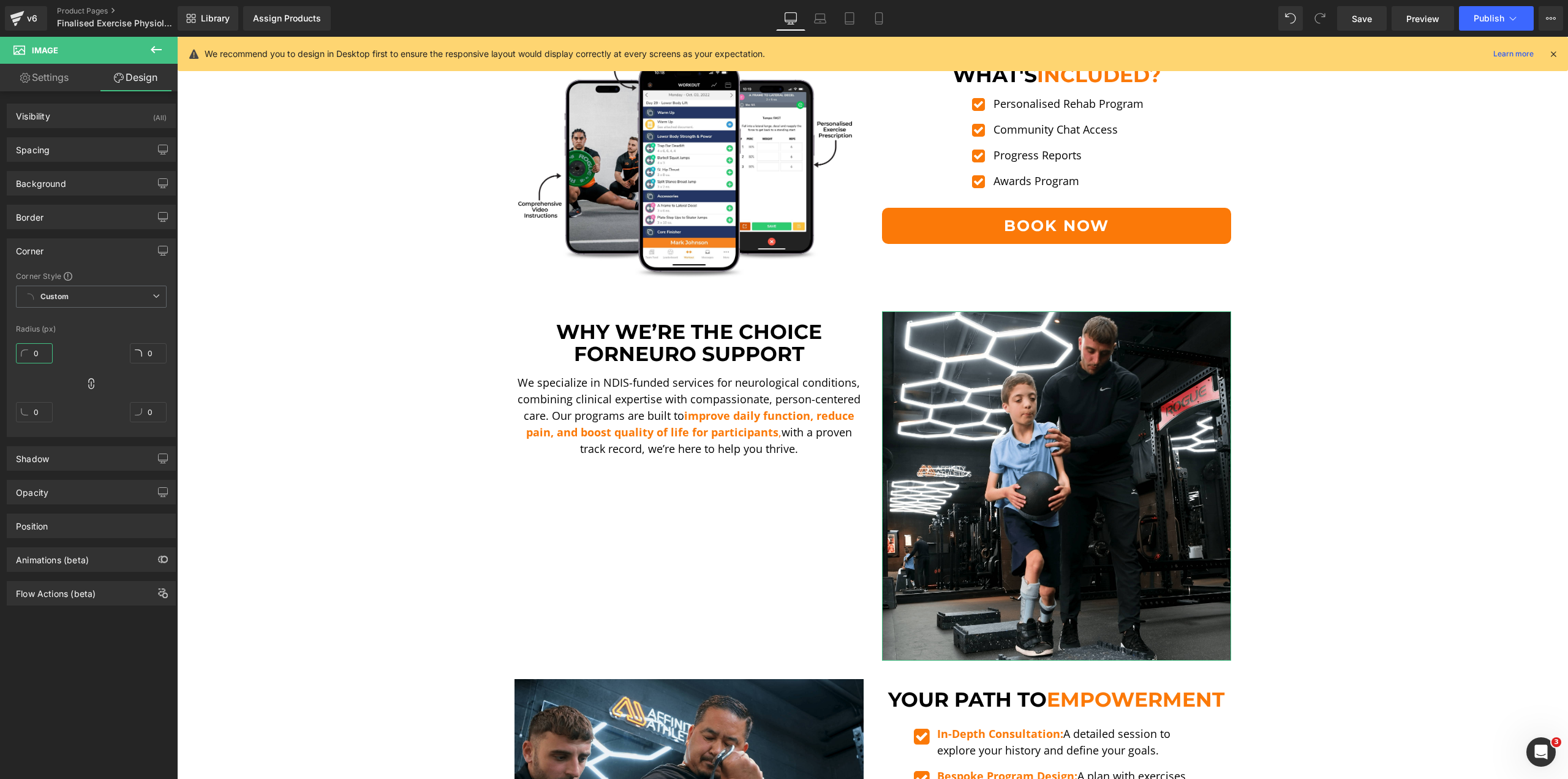
click at [34, 355] on input "0" at bounding box center [34, 353] width 37 height 20
type input "10"
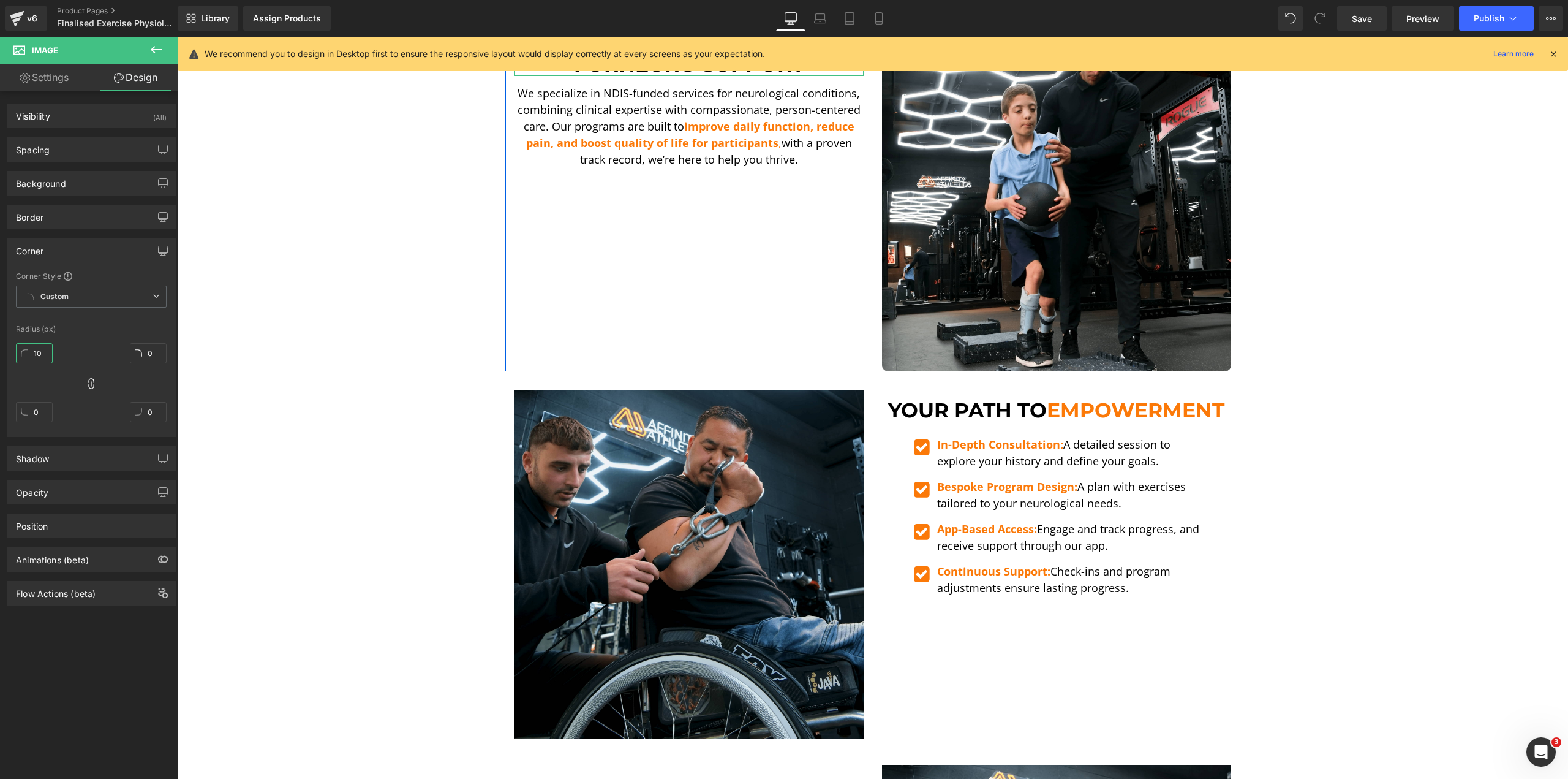
scroll to position [1958, 0]
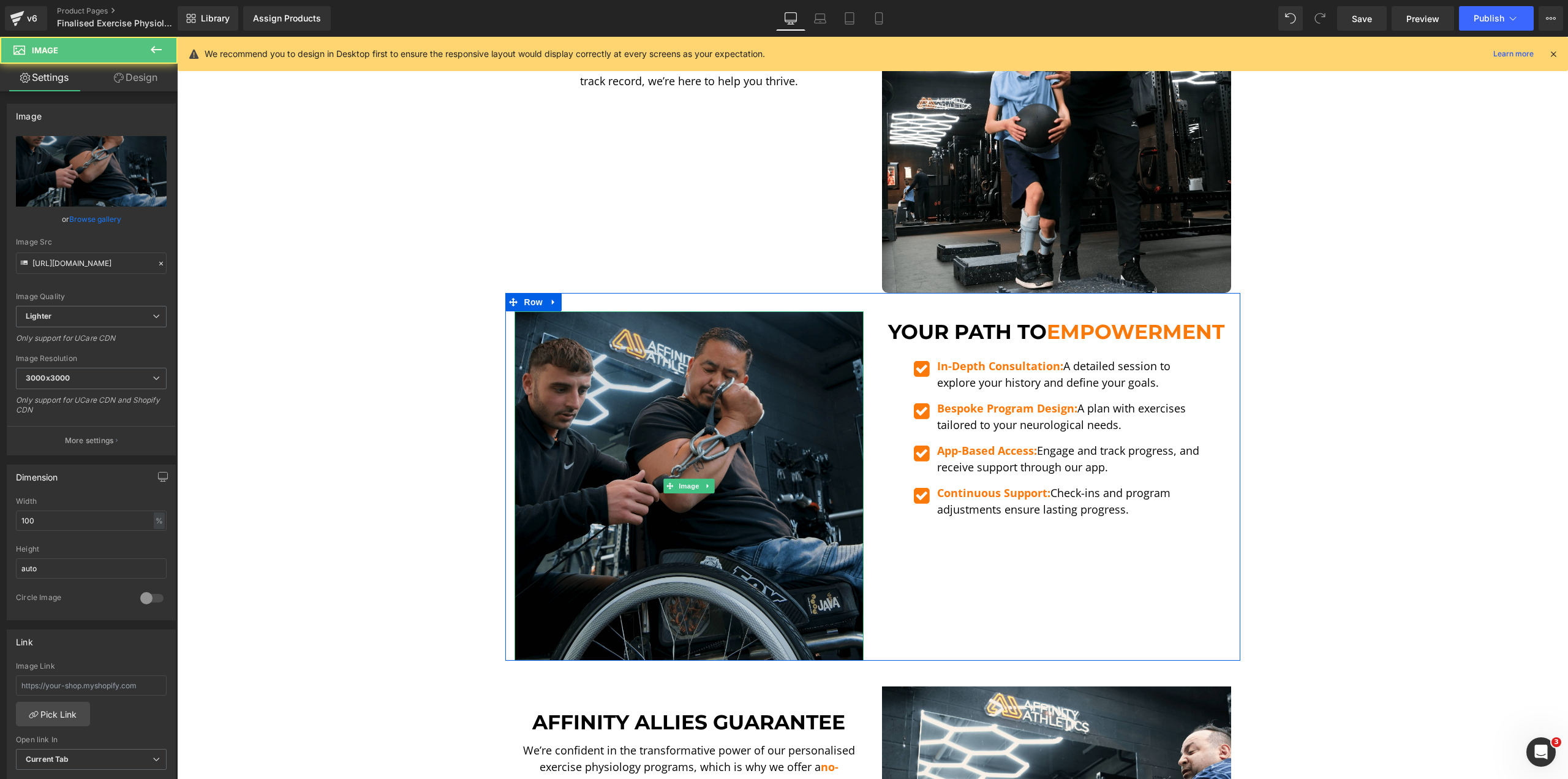
click at [717, 355] on img at bounding box center [689, 486] width 349 height 349
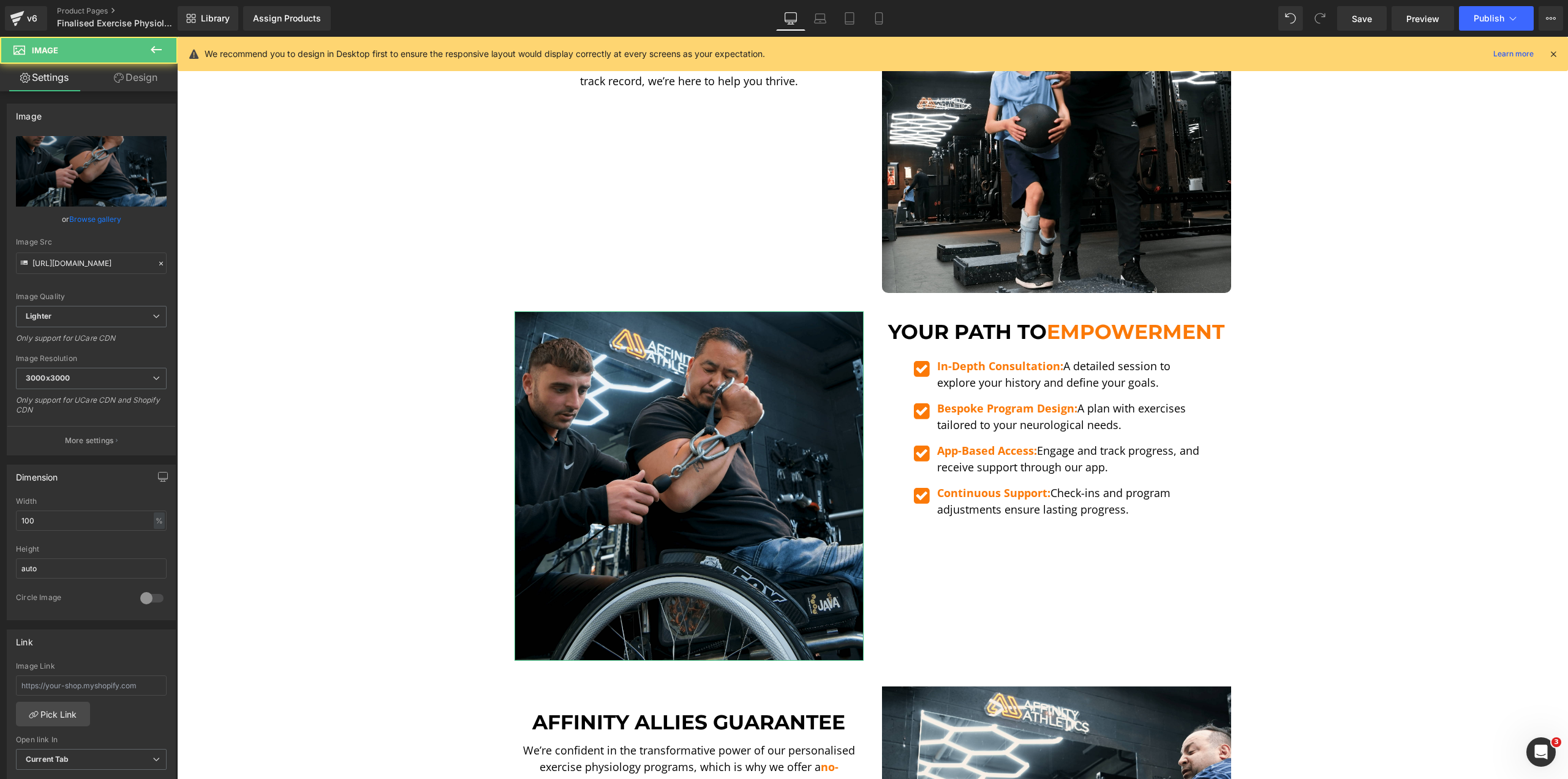
click at [111, 79] on link "Design" at bounding box center [135, 77] width 89 height 28
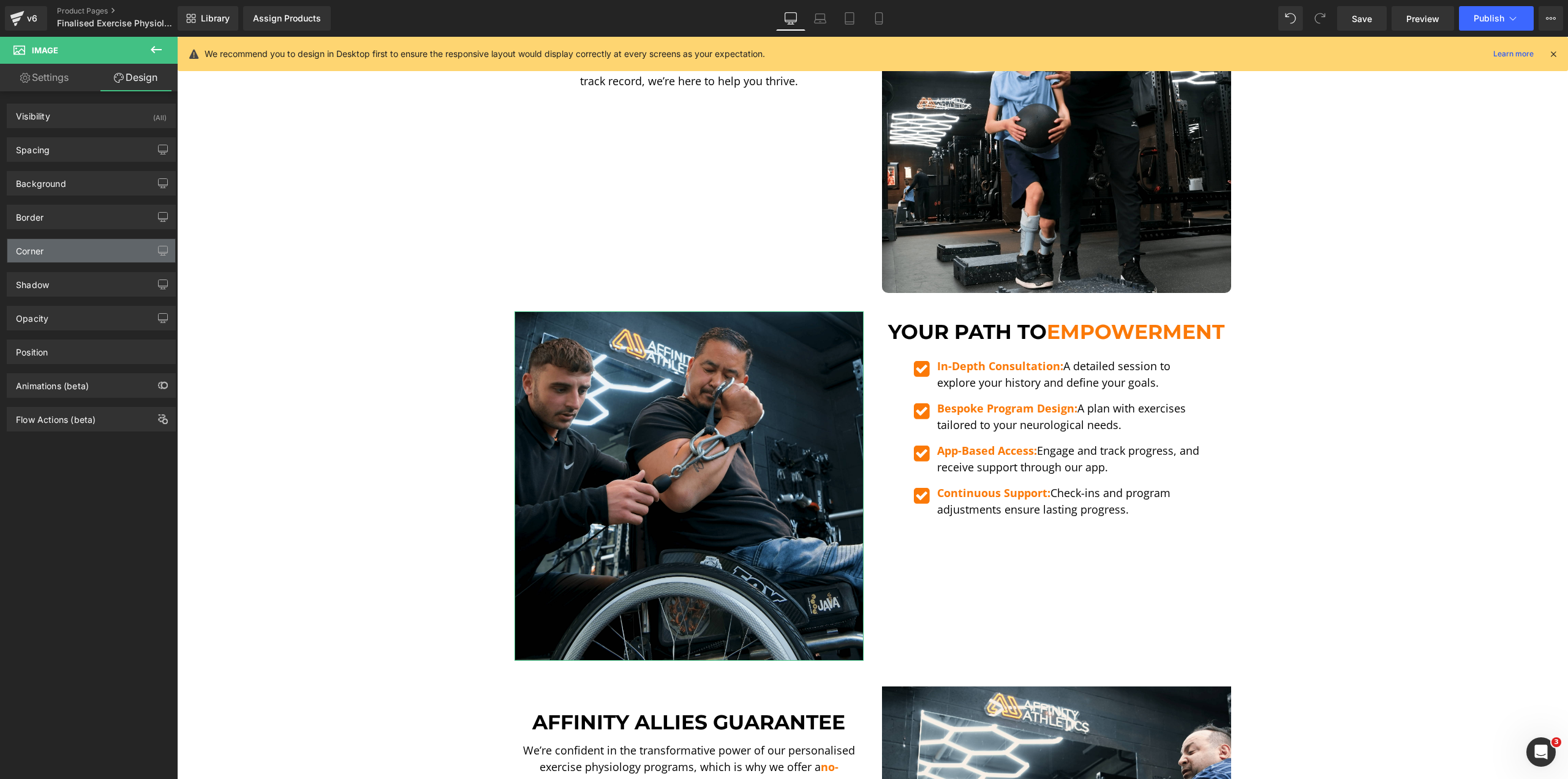
click at [54, 260] on div "Corner" at bounding box center [91, 250] width 168 height 23
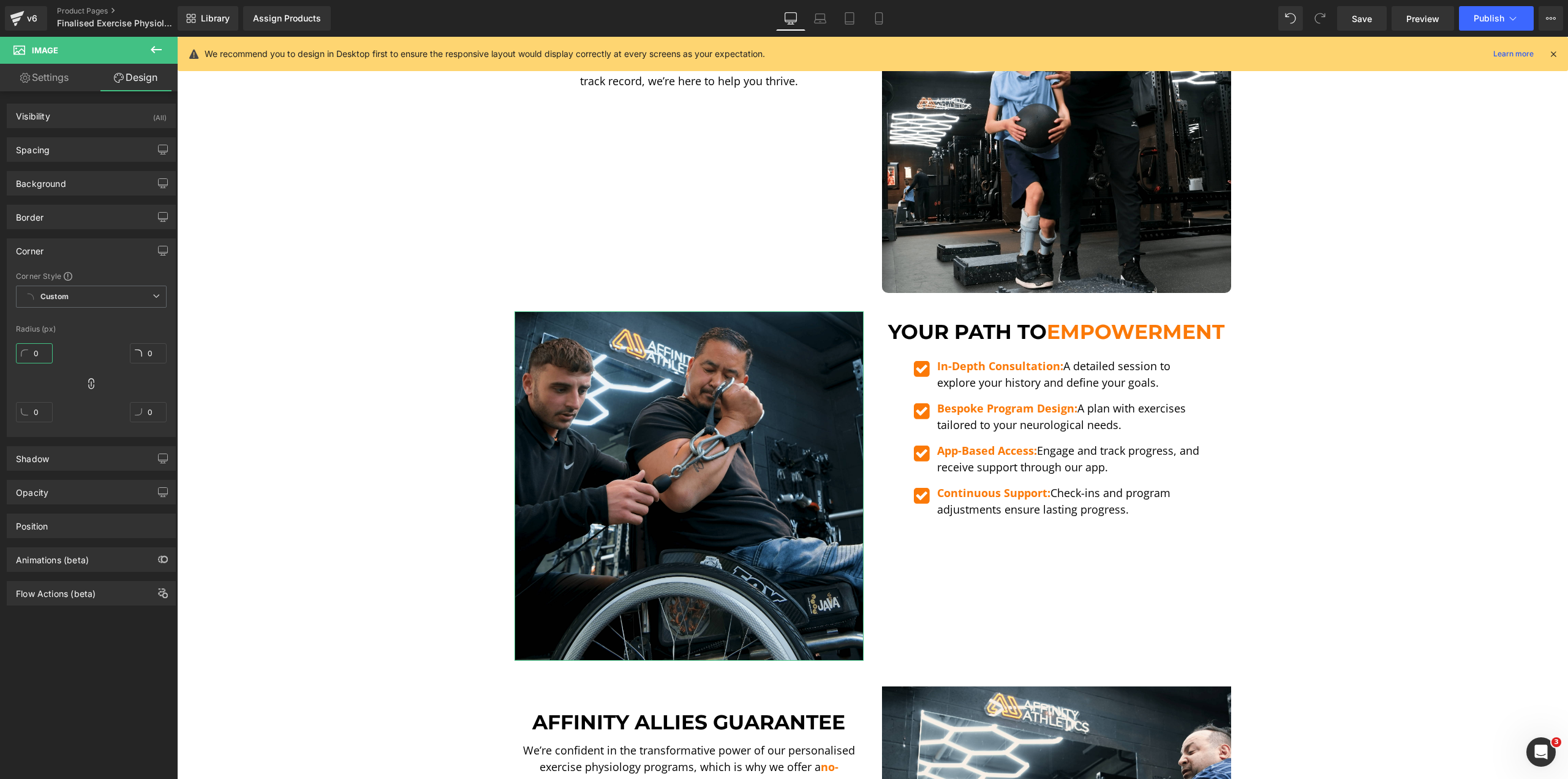
click at [34, 350] on input "0" at bounding box center [34, 353] width 37 height 20
type input "10"
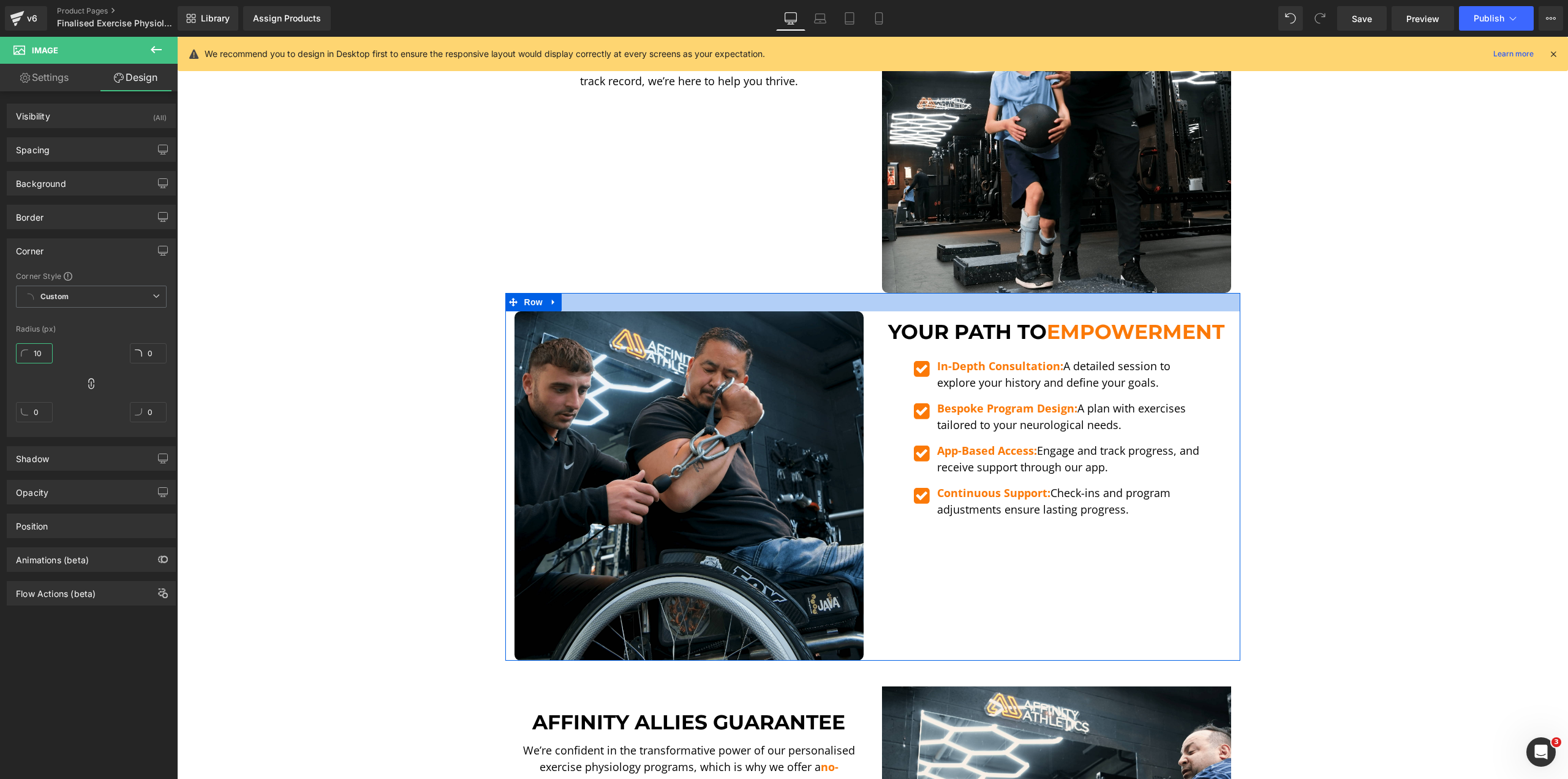
scroll to position [2325, 0]
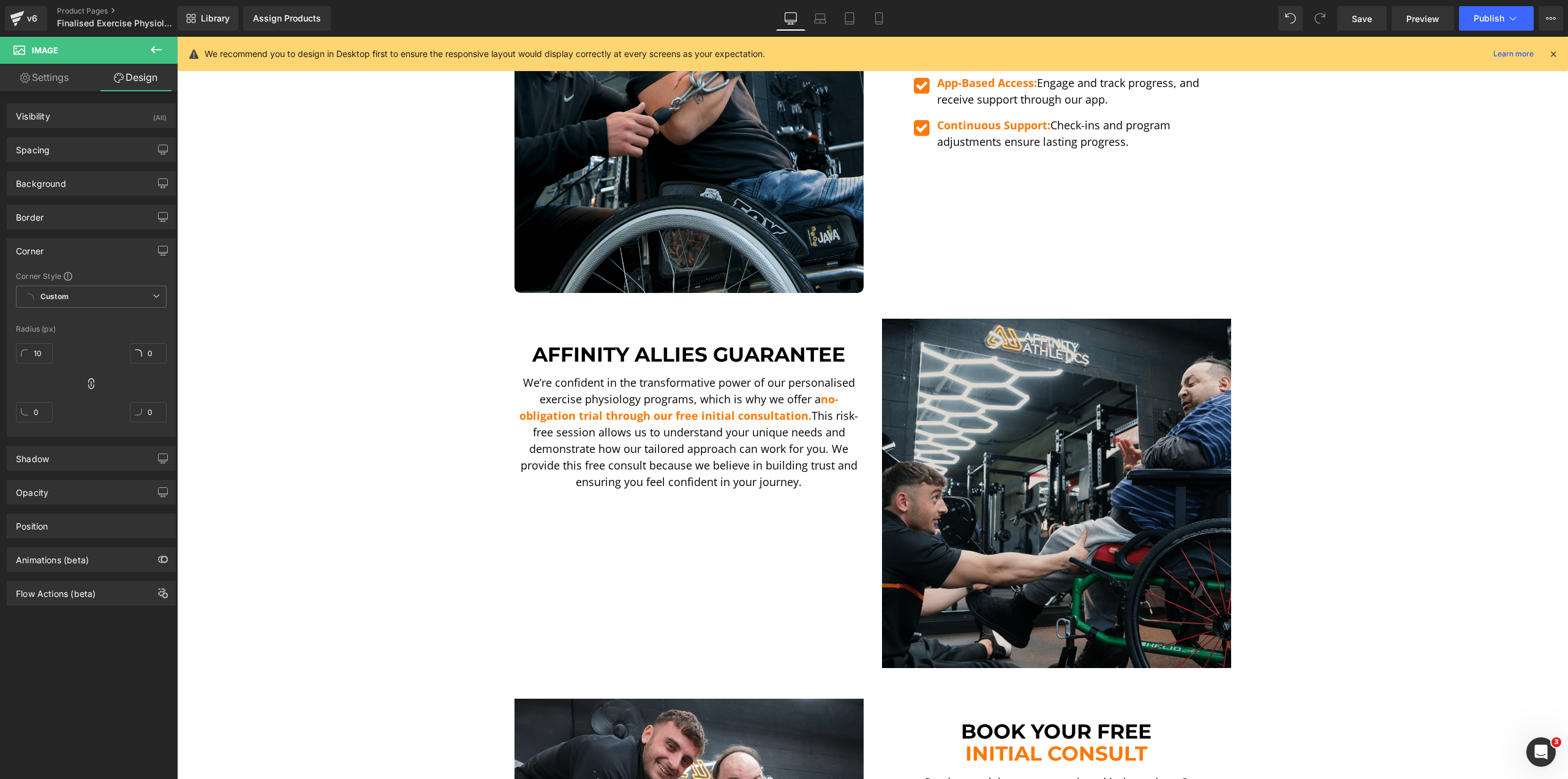
click at [977, 369] on img at bounding box center [1057, 493] width 349 height 349
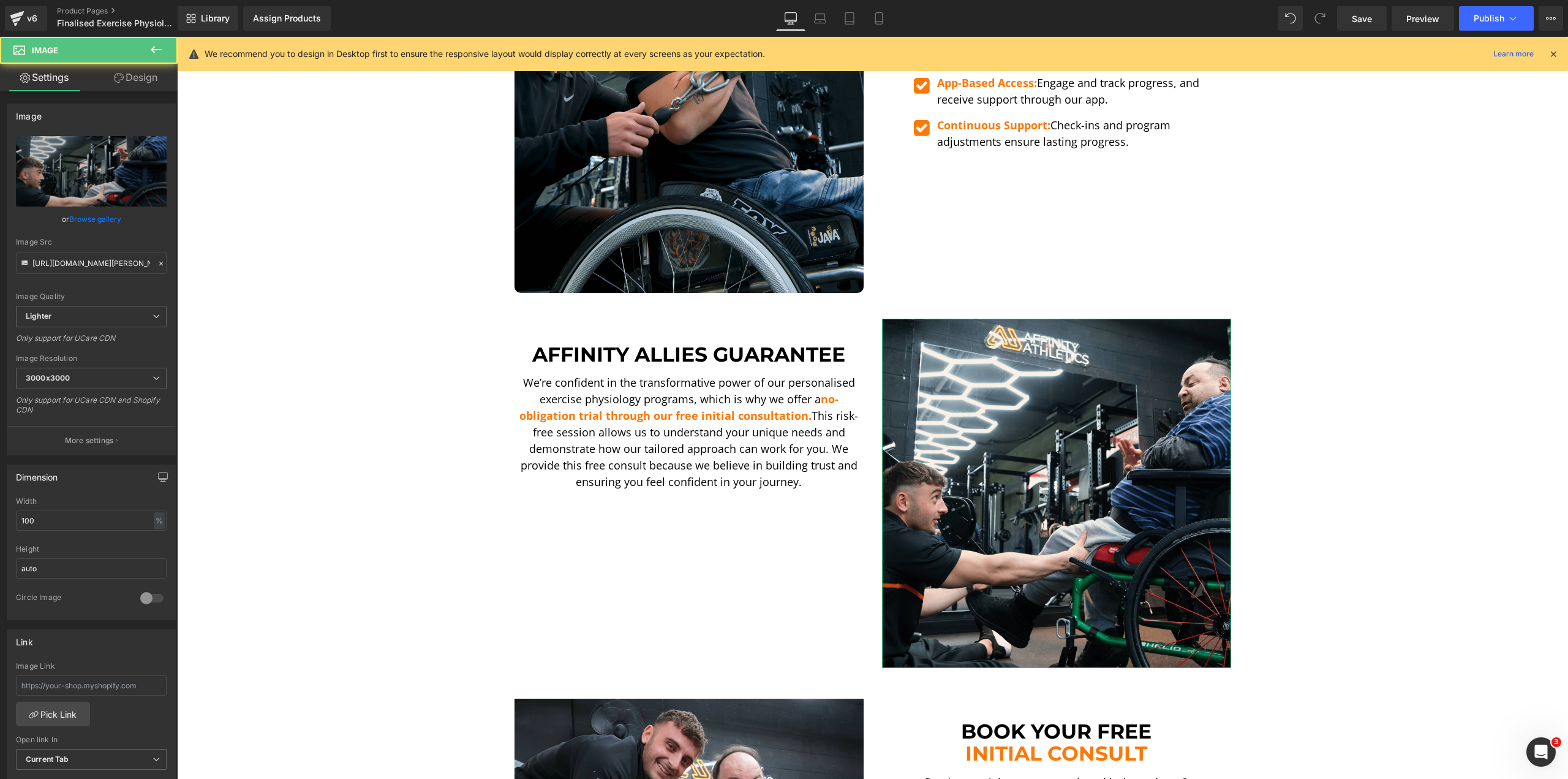
click at [109, 77] on link "Design" at bounding box center [135, 77] width 89 height 28
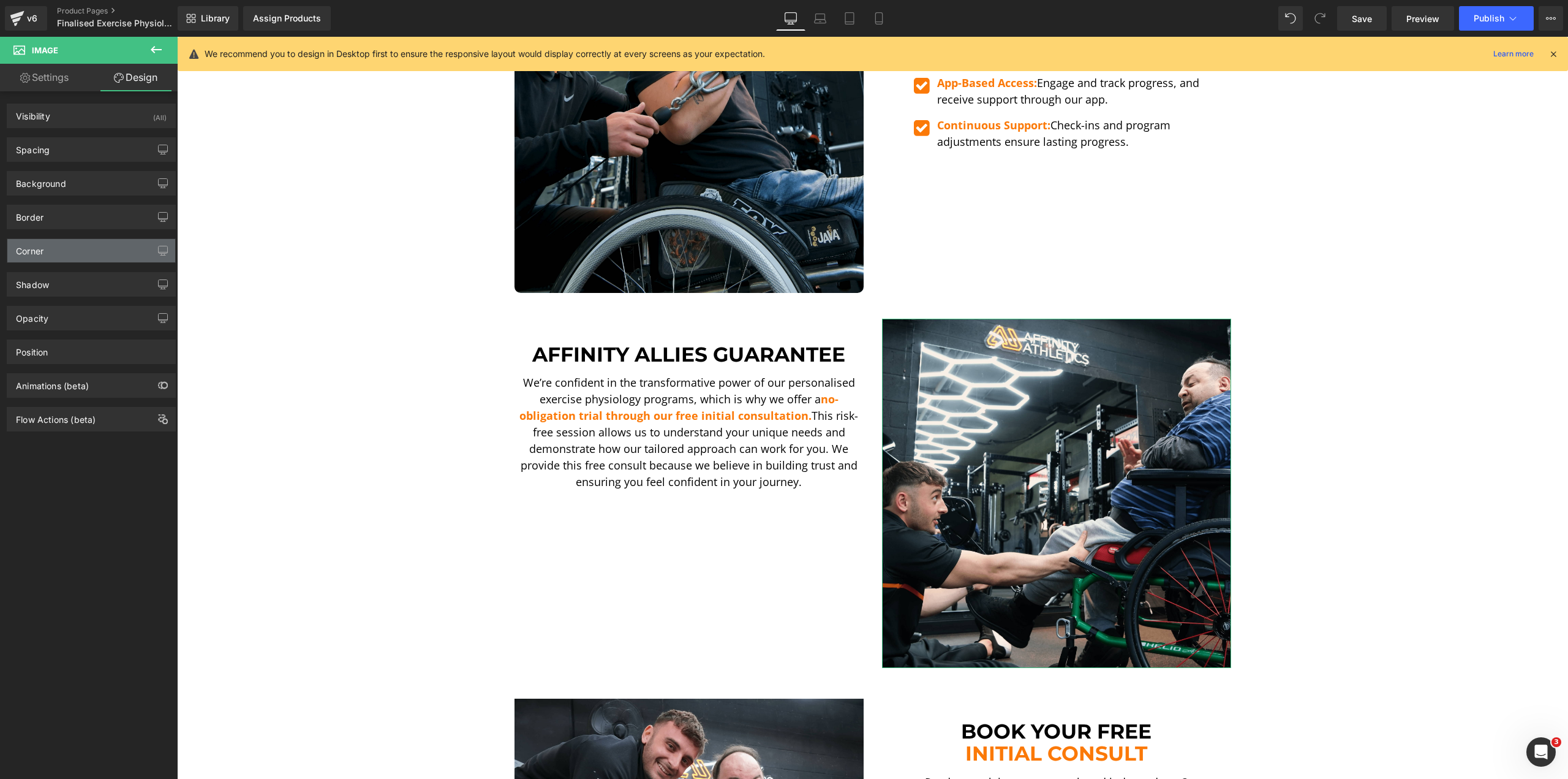
click at [78, 250] on div "Corner" at bounding box center [91, 250] width 168 height 23
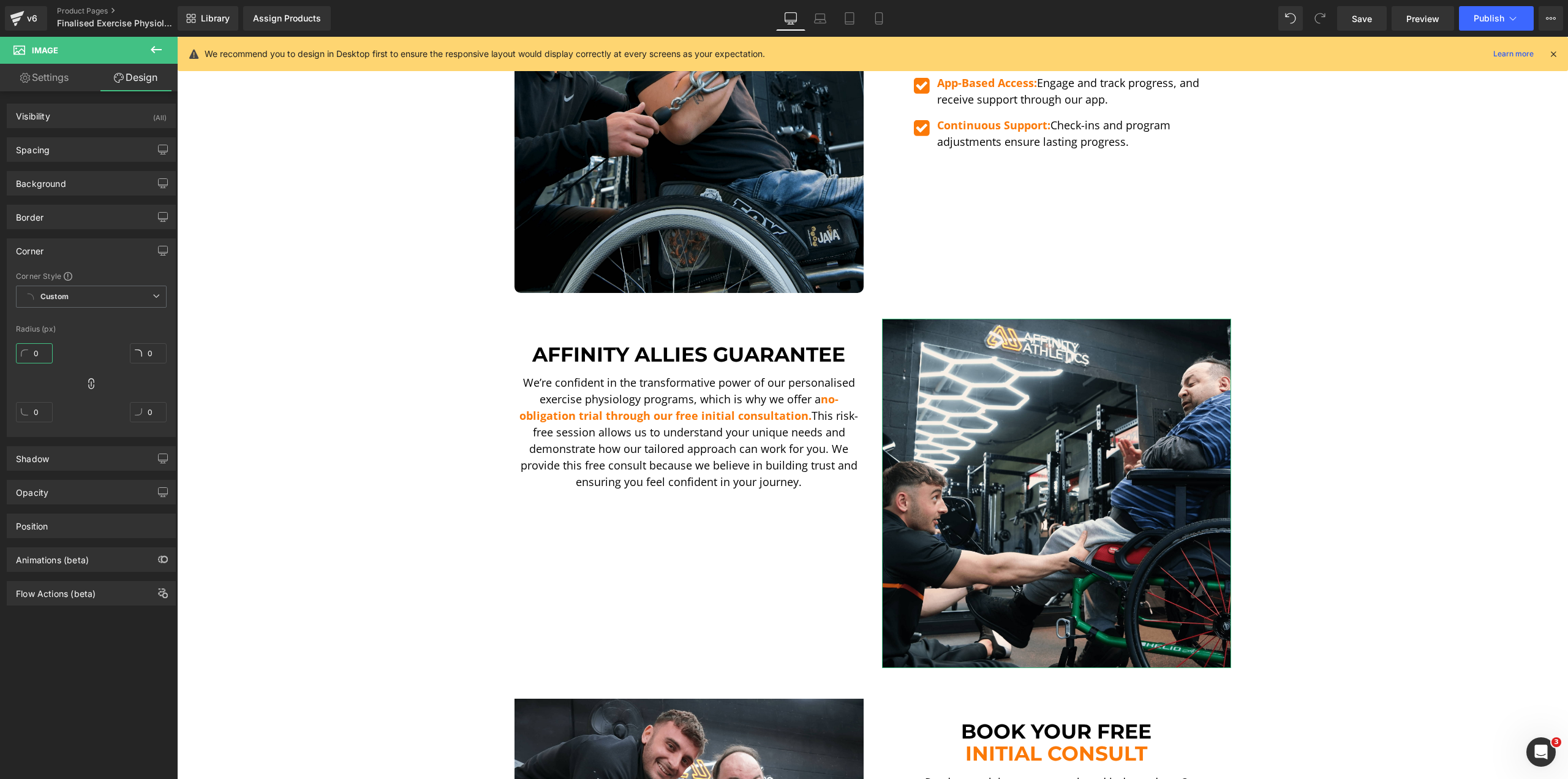
click at [28, 348] on input "0" at bounding box center [34, 353] width 37 height 20
type input "10"
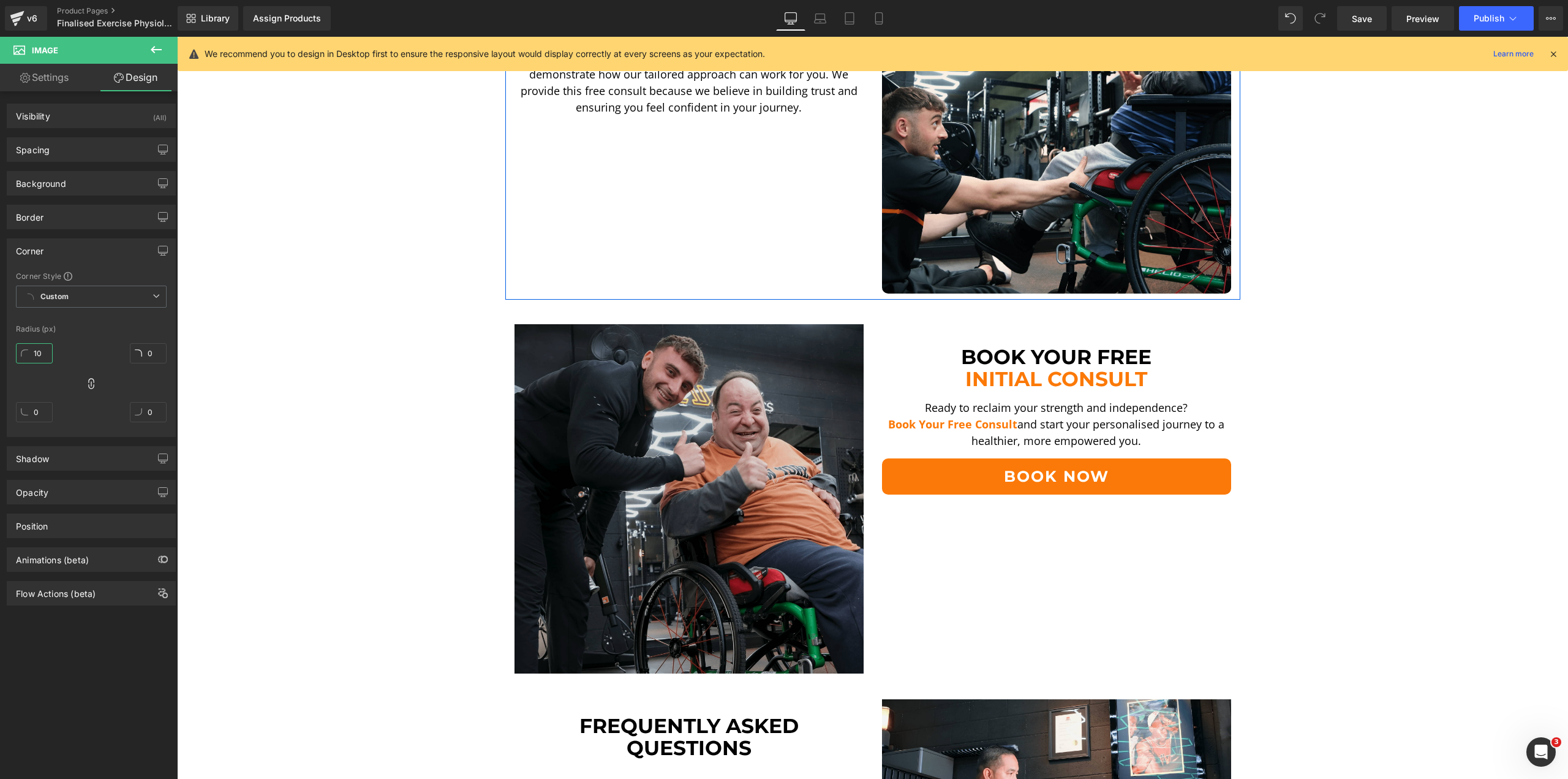
scroll to position [2754, 0]
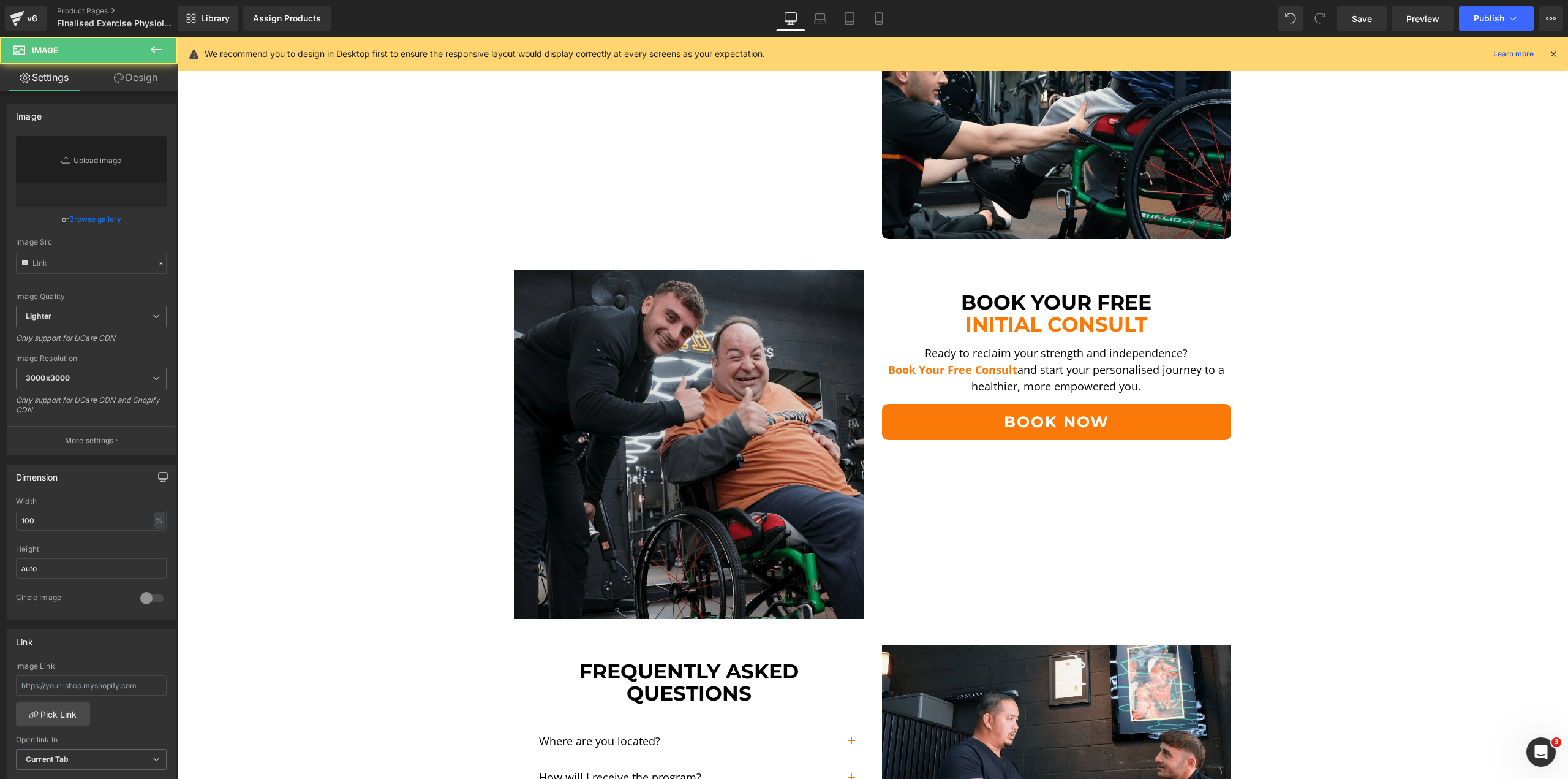
click at [570, 349] on img at bounding box center [689, 444] width 349 height 349
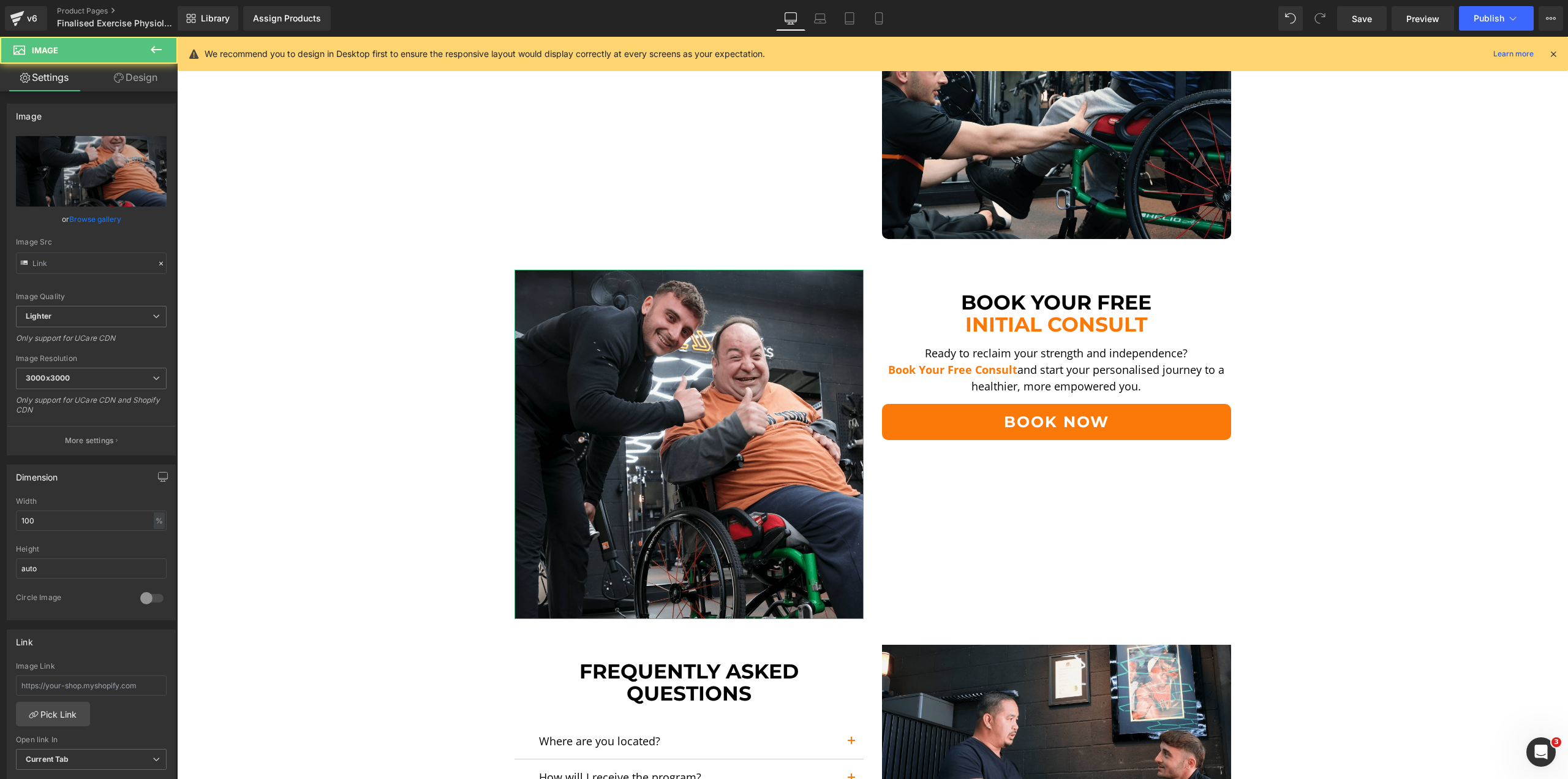
click at [128, 85] on link "Design" at bounding box center [135, 77] width 89 height 28
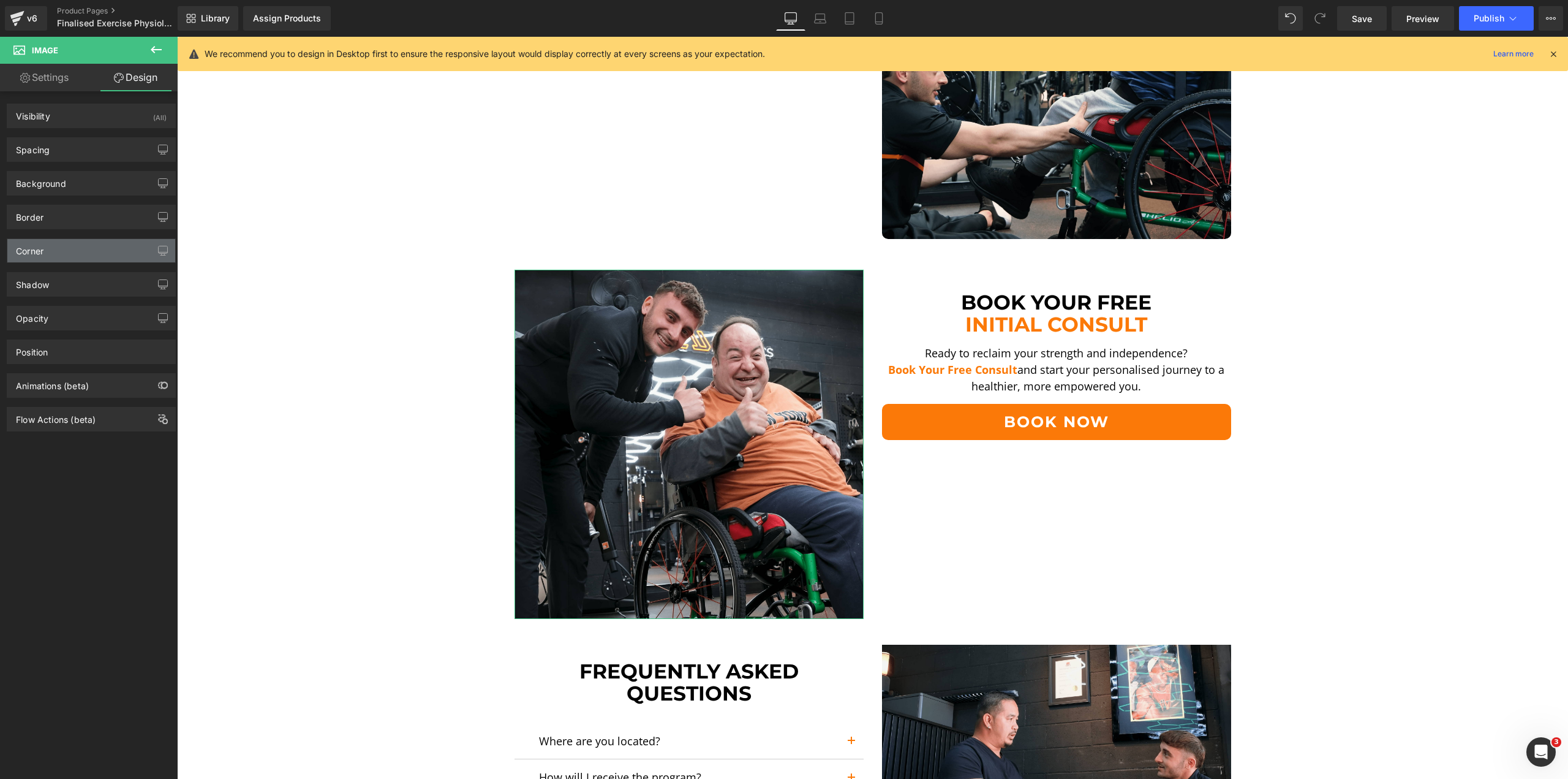
click at [51, 253] on div "Corner" at bounding box center [91, 250] width 168 height 23
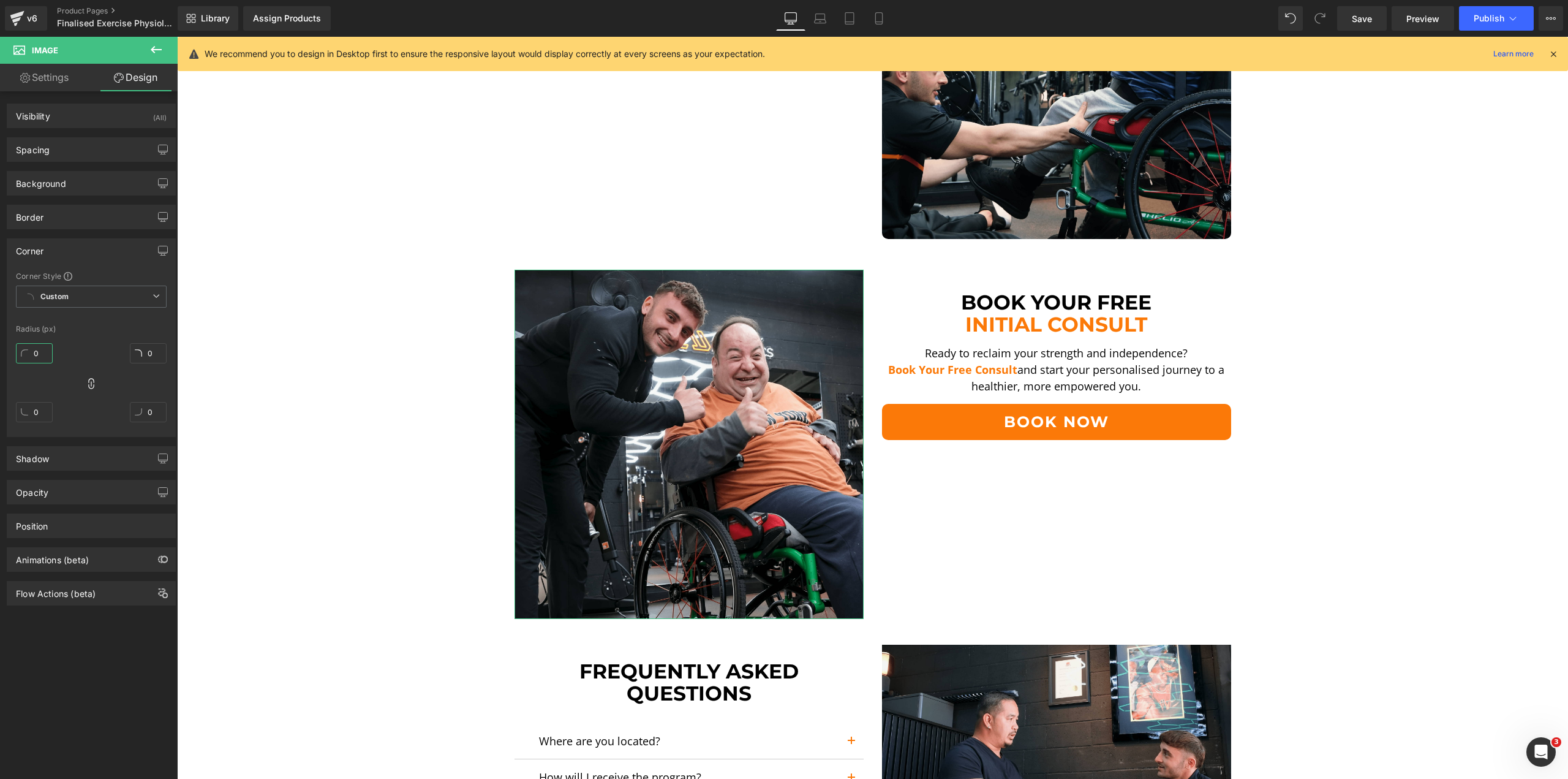
click at [36, 351] on input "0" at bounding box center [34, 353] width 37 height 20
type input "10"
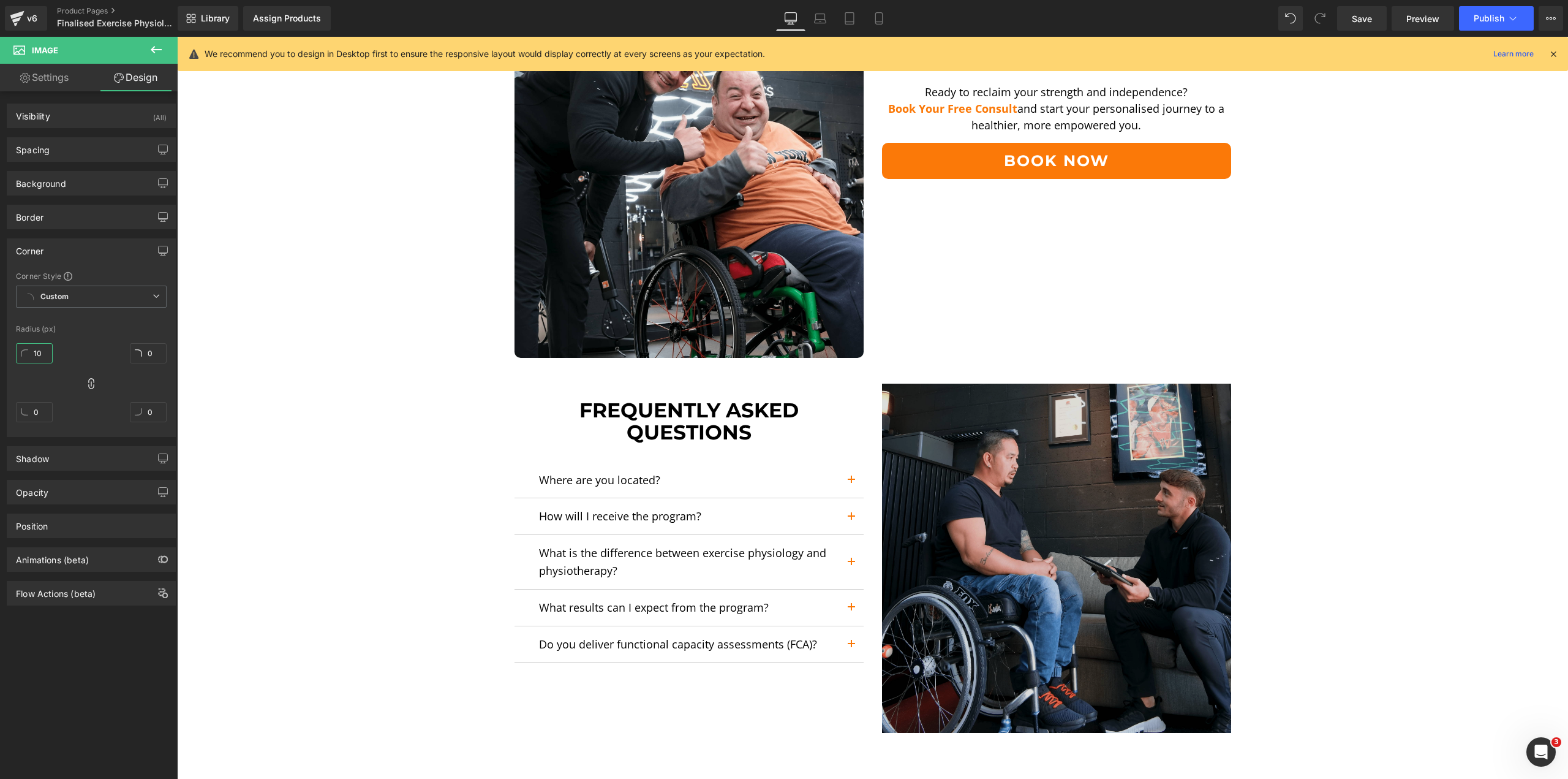
scroll to position [3060, 0]
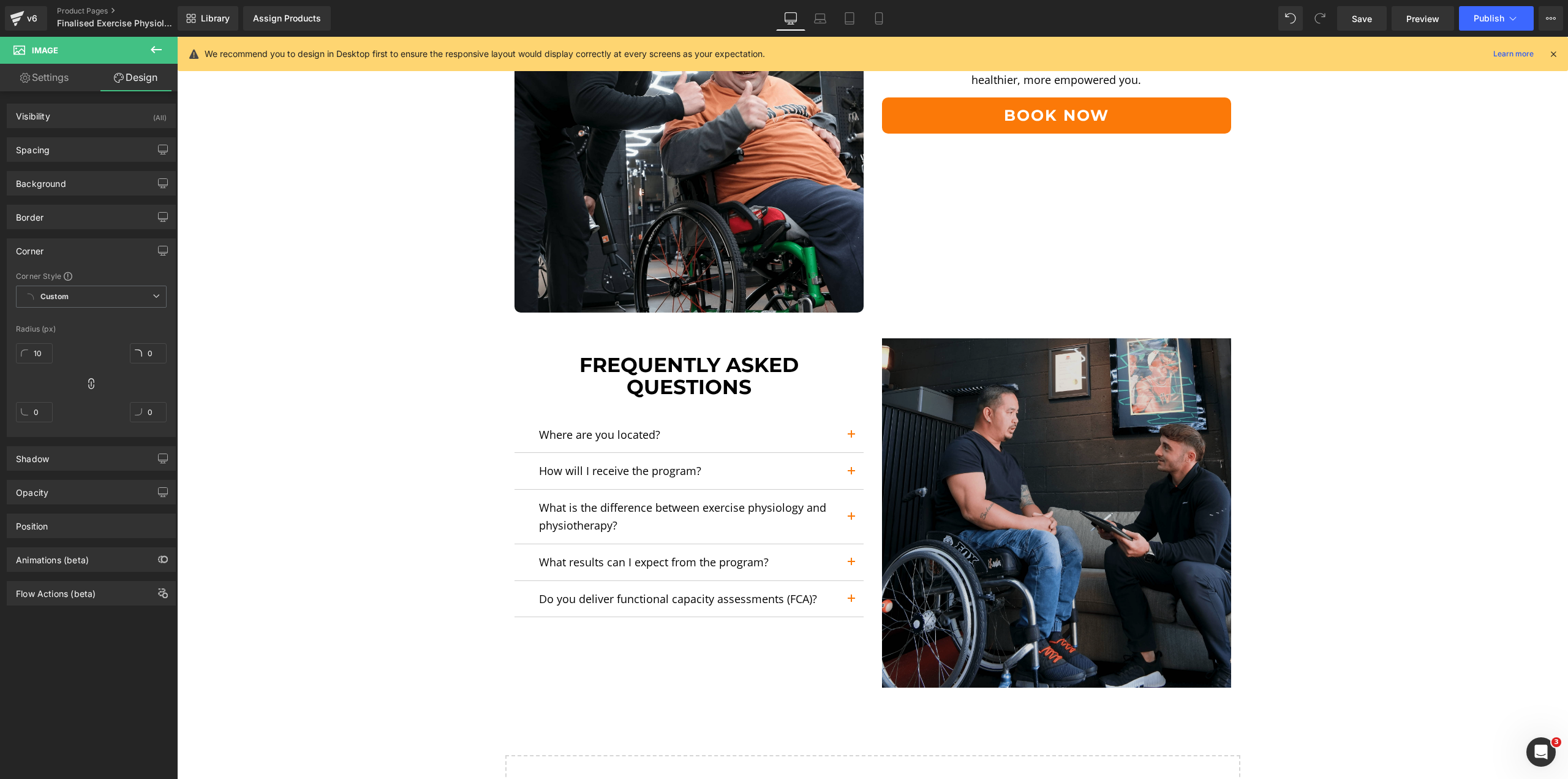
click at [1077, 392] on img at bounding box center [1057, 513] width 349 height 349
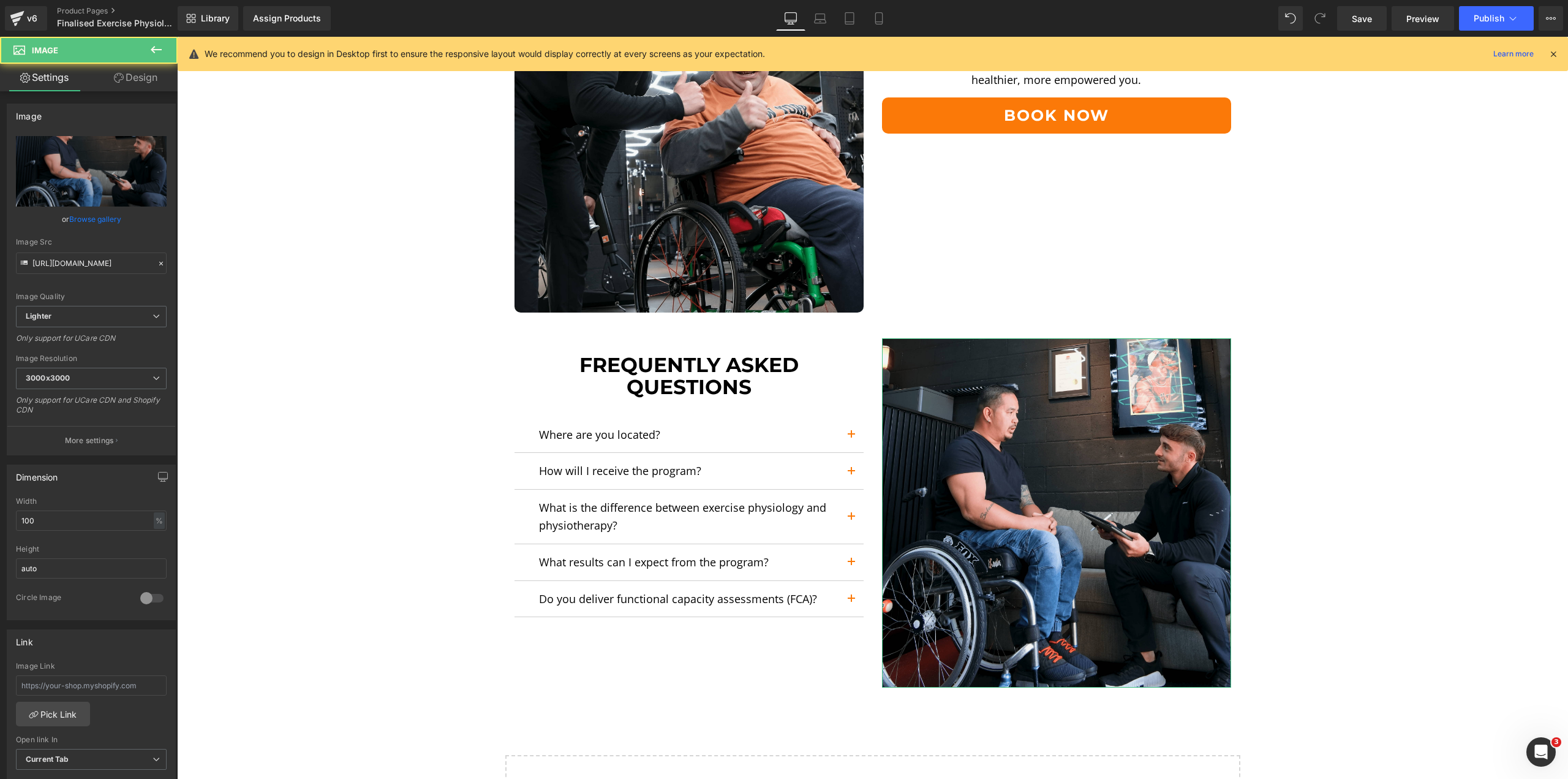
click at [122, 83] on link "Design" at bounding box center [135, 77] width 89 height 28
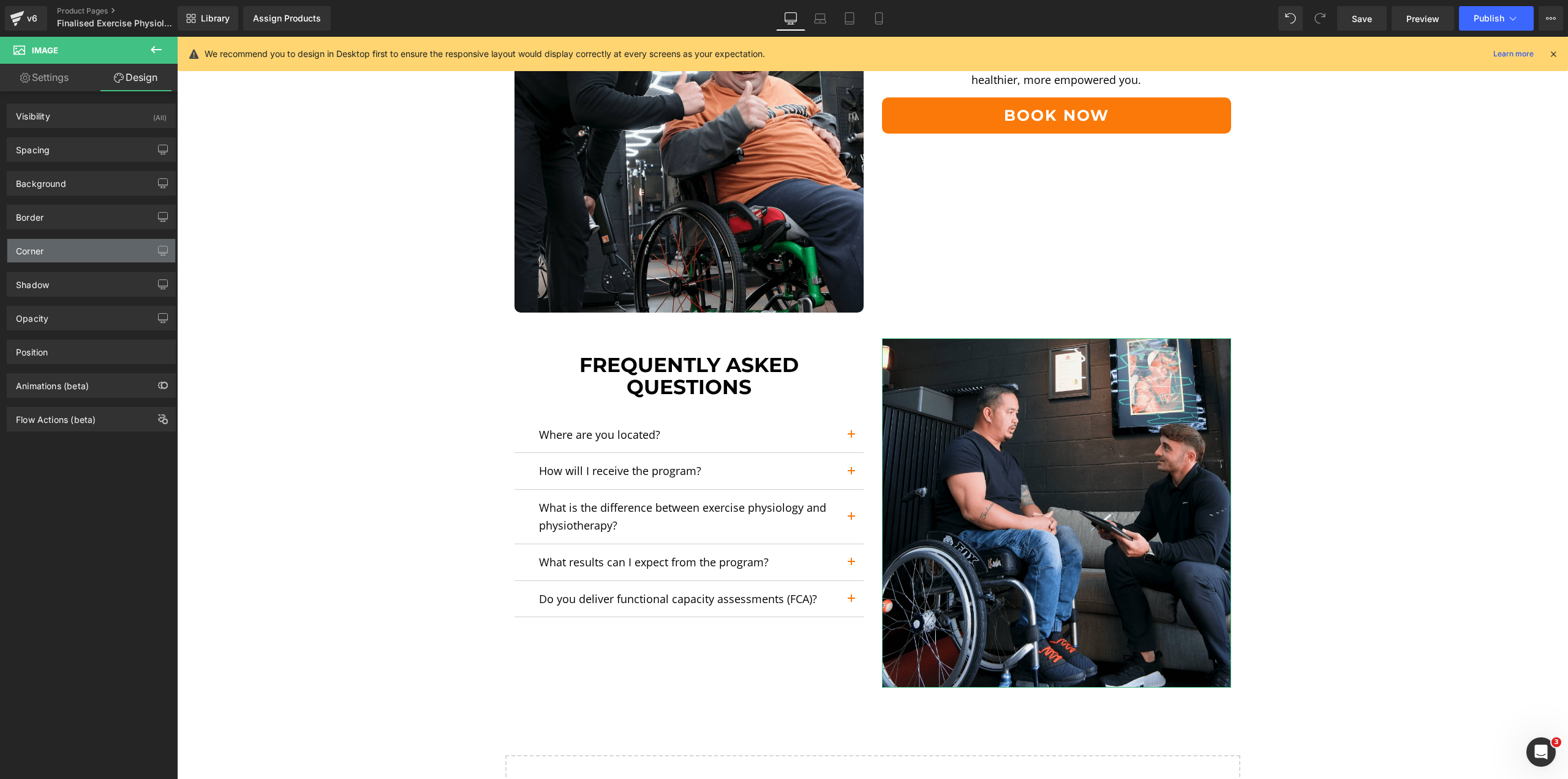
click at [51, 243] on div "Corner" at bounding box center [91, 250] width 168 height 23
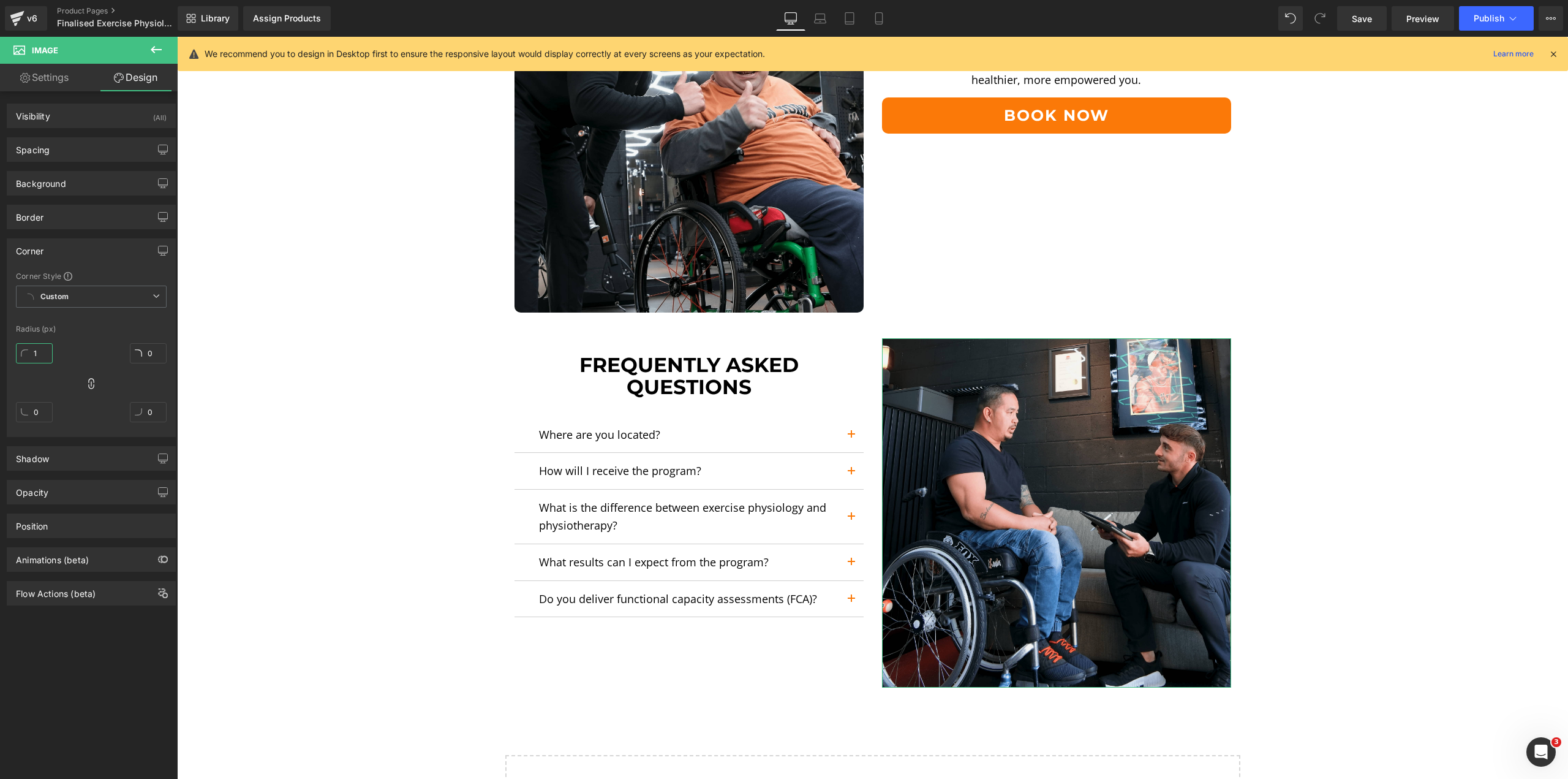
click at [41, 352] on input "1" at bounding box center [34, 353] width 37 height 20
type input "10"
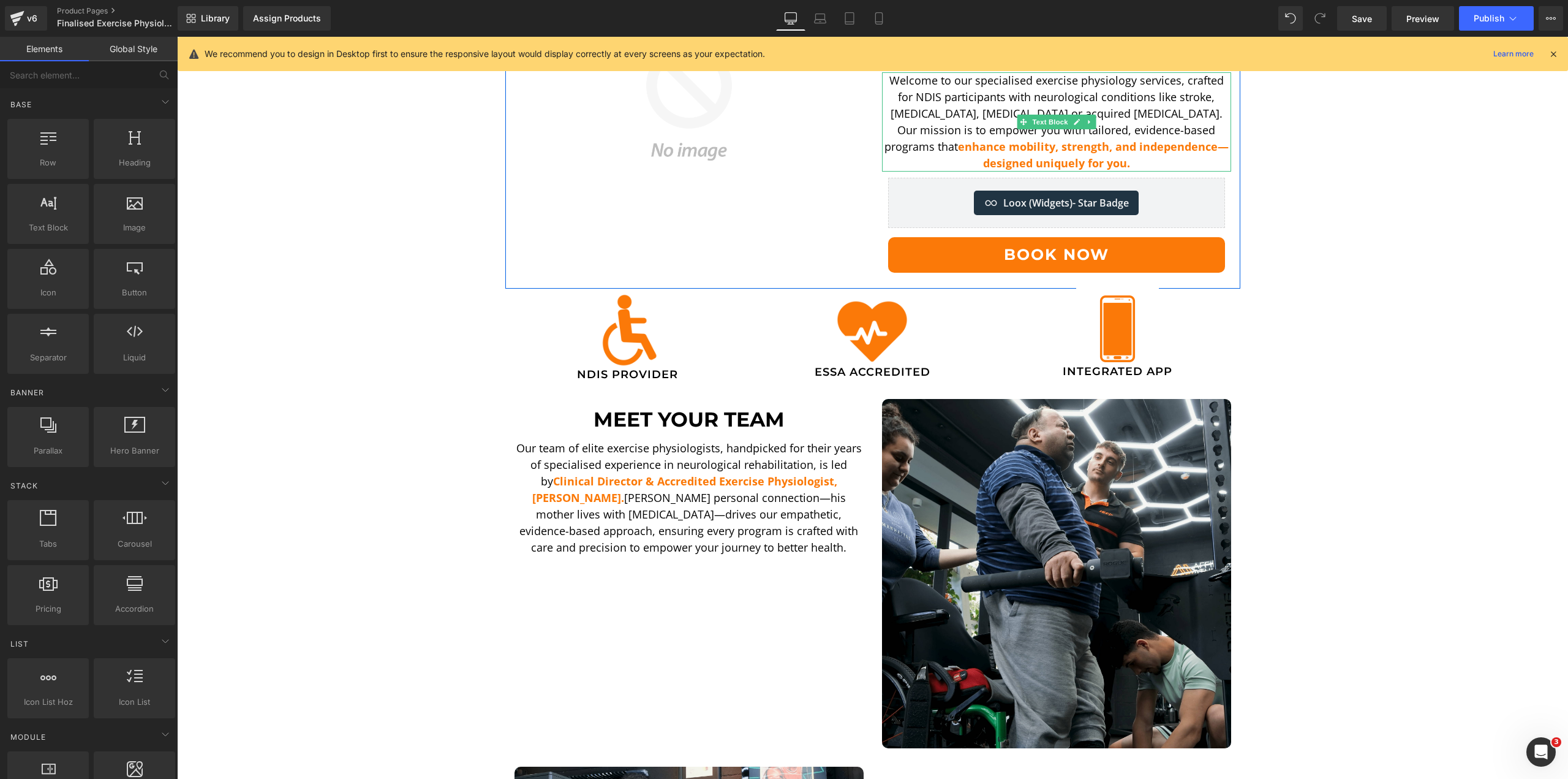
scroll to position [184, 0]
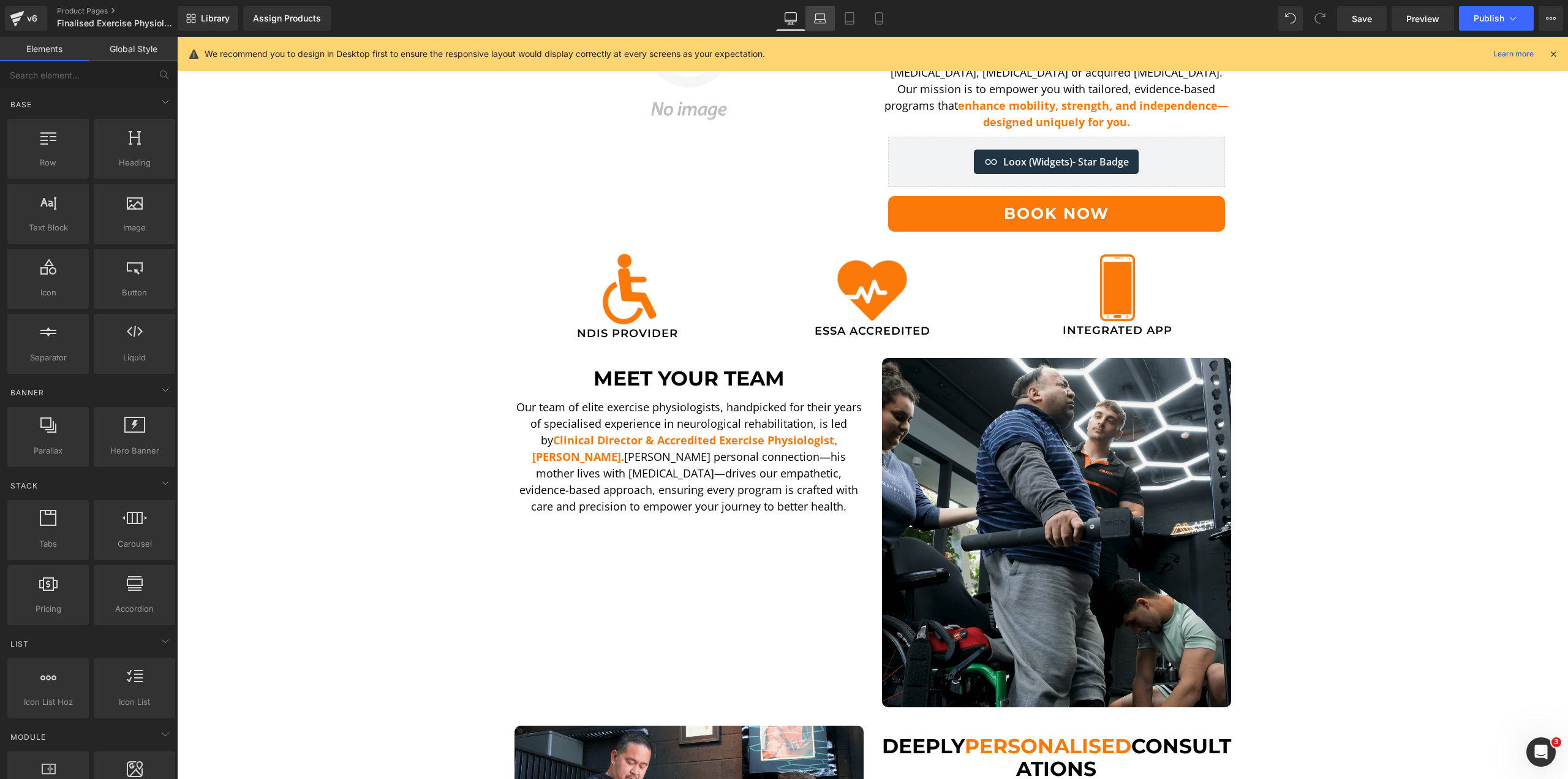
click at [819, 16] on icon at bounding box center [820, 18] width 12 height 12
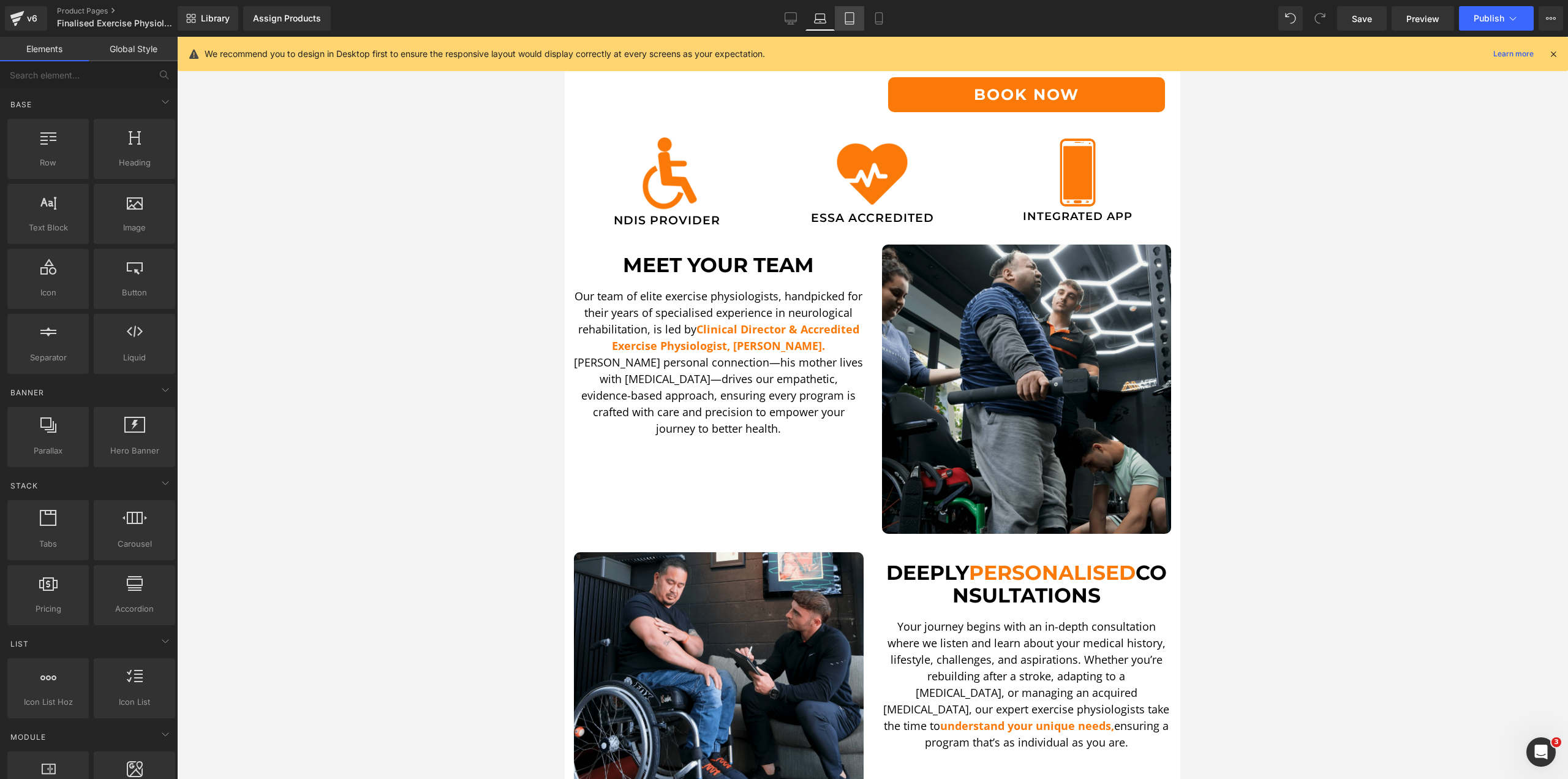
click at [848, 24] on icon at bounding box center [850, 19] width 9 height 12
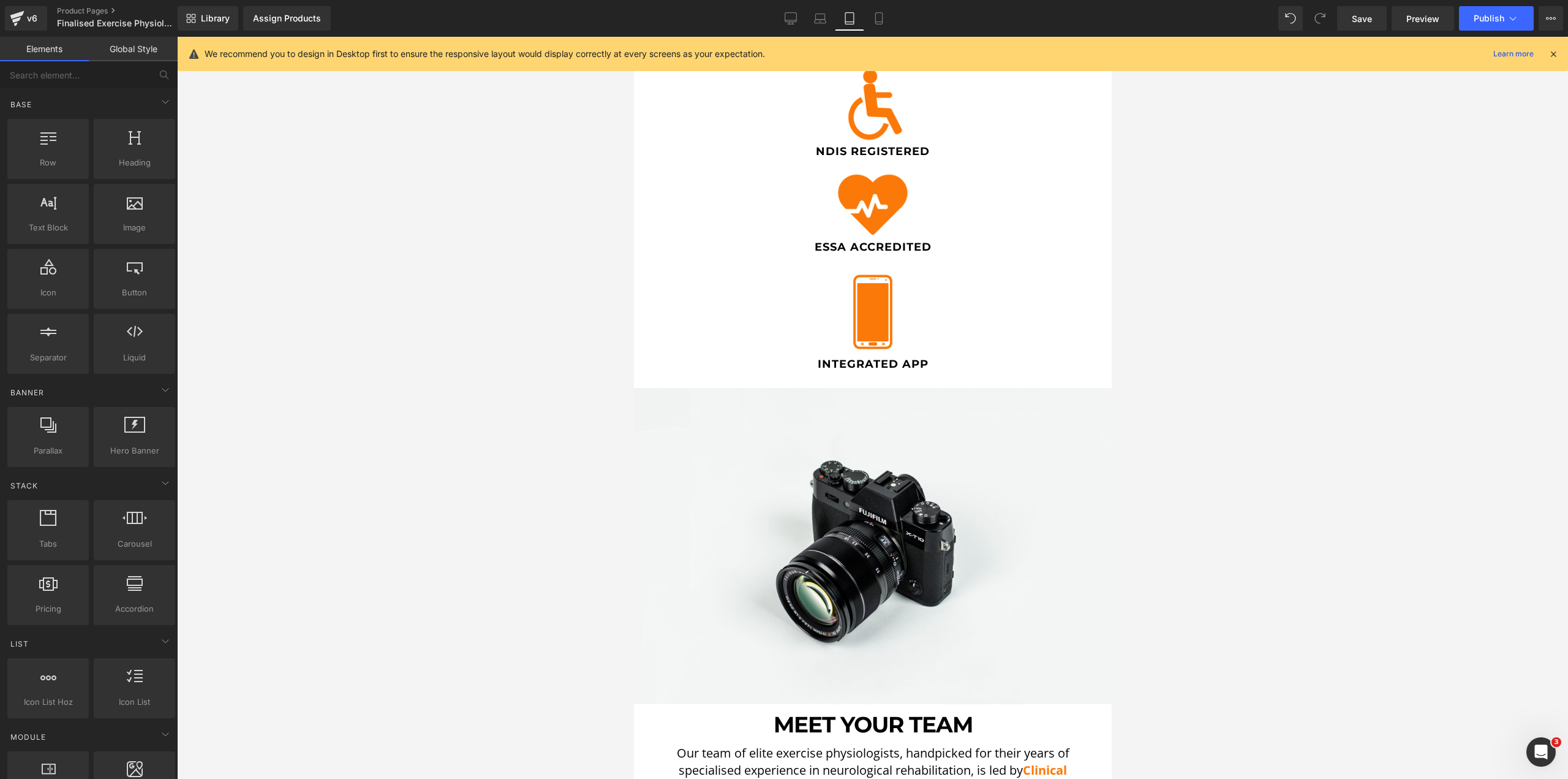
scroll to position [796, 0]
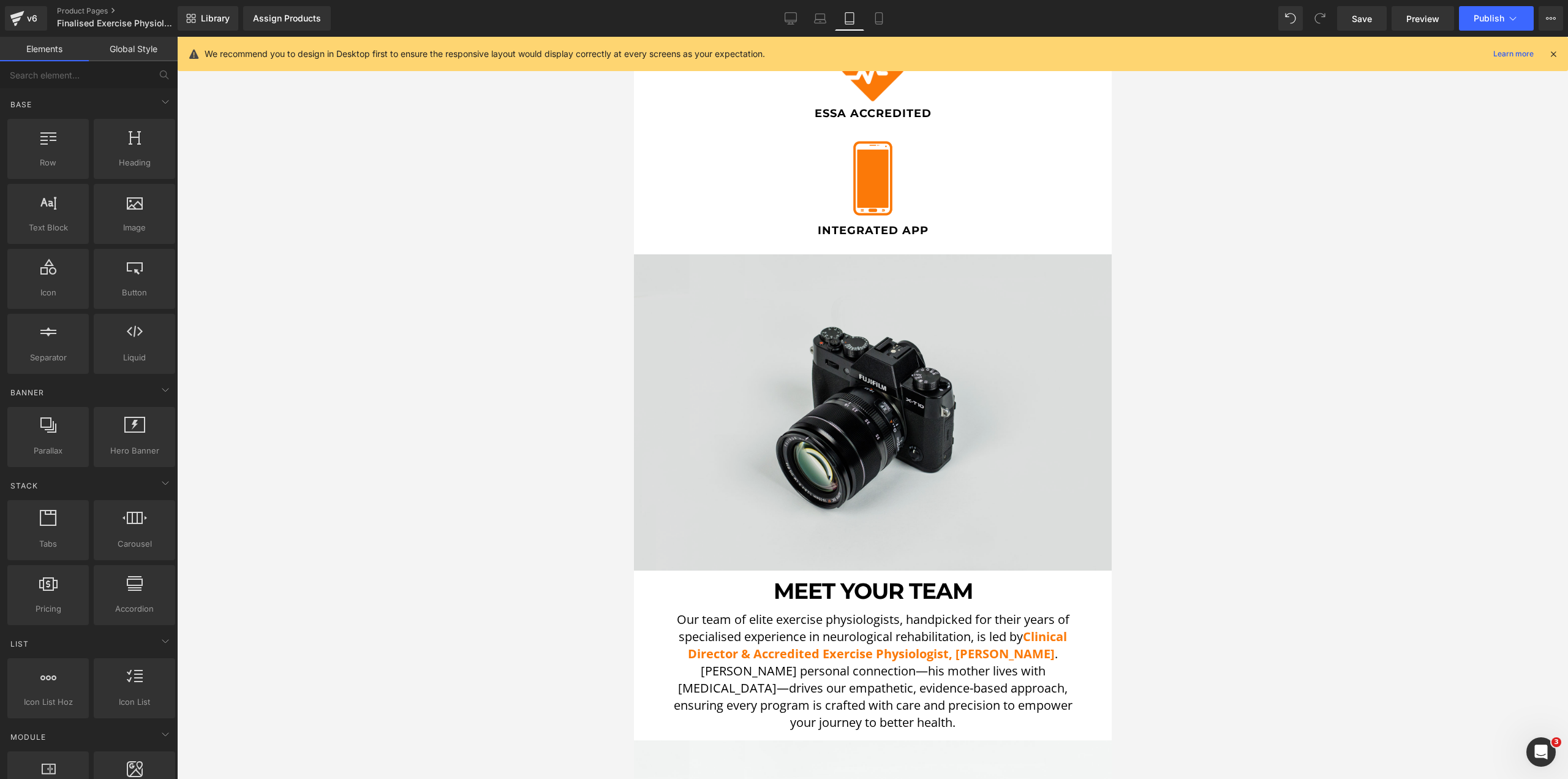
click at [837, 374] on img at bounding box center [872, 413] width 478 height 317
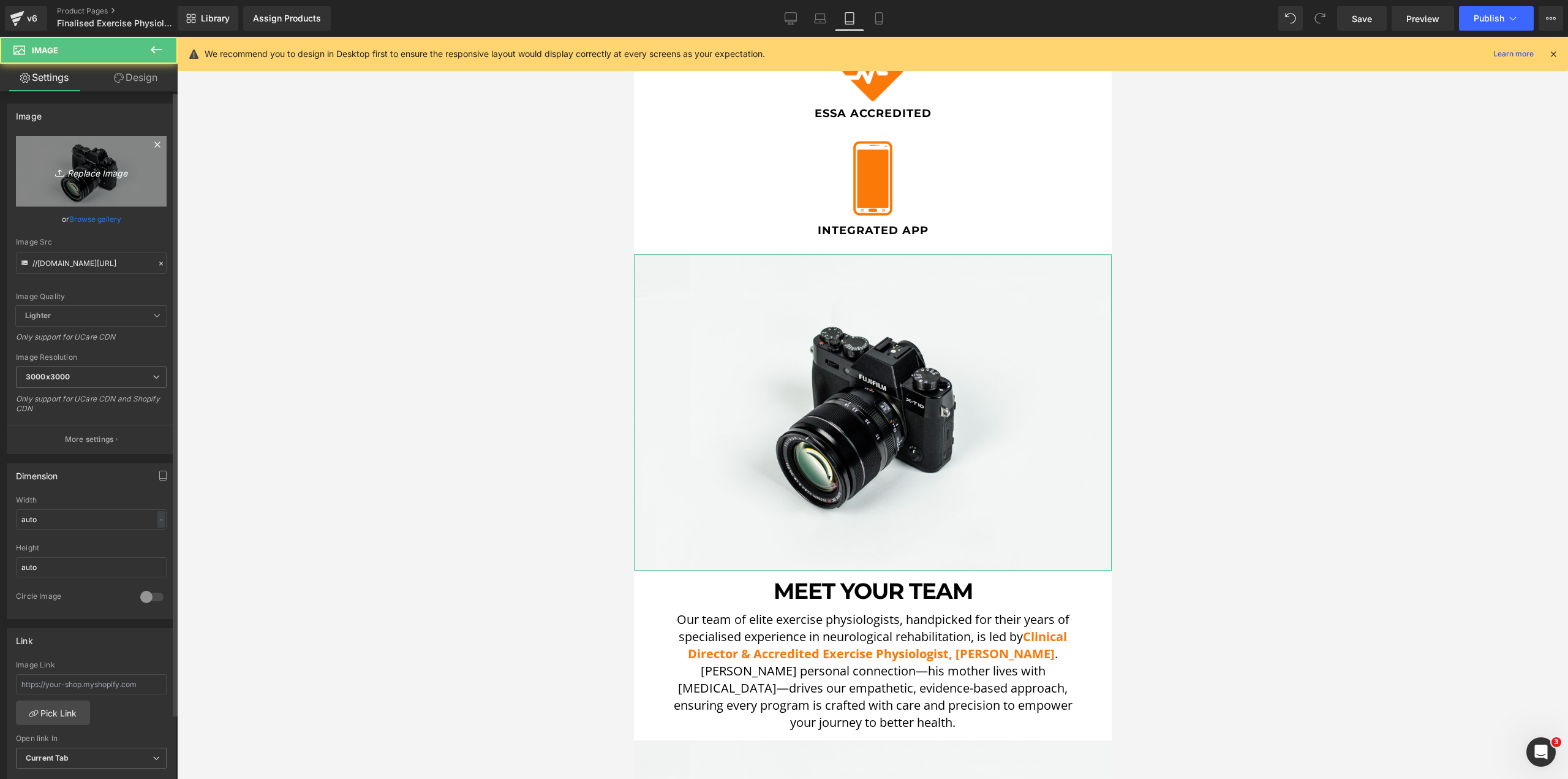
click at [107, 157] on link "Replace Image" at bounding box center [91, 171] width 151 height 70
type input "C:\fakepath\[PERSON_NAME] STS-min.png"
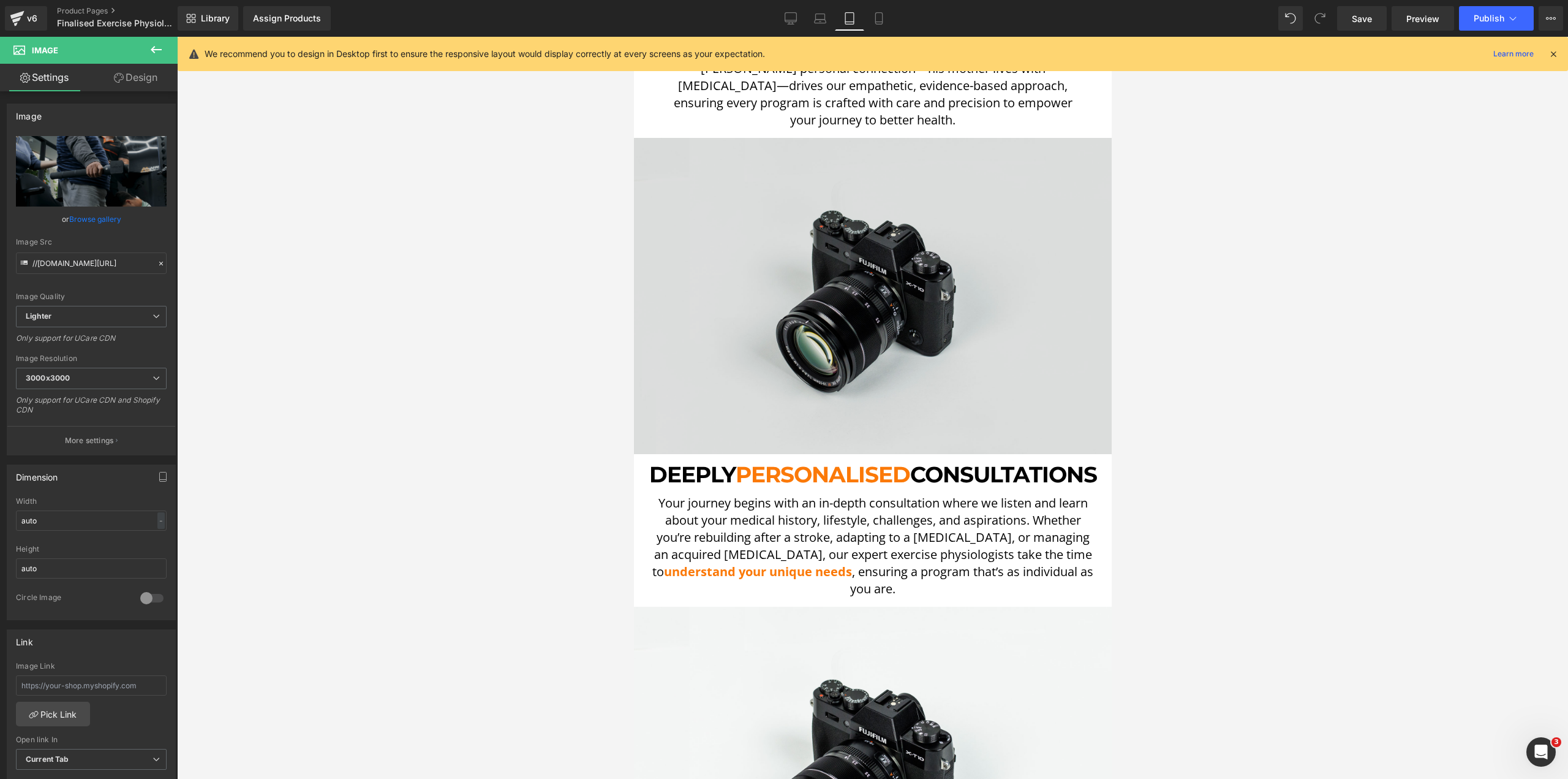
scroll to position [1593, 0]
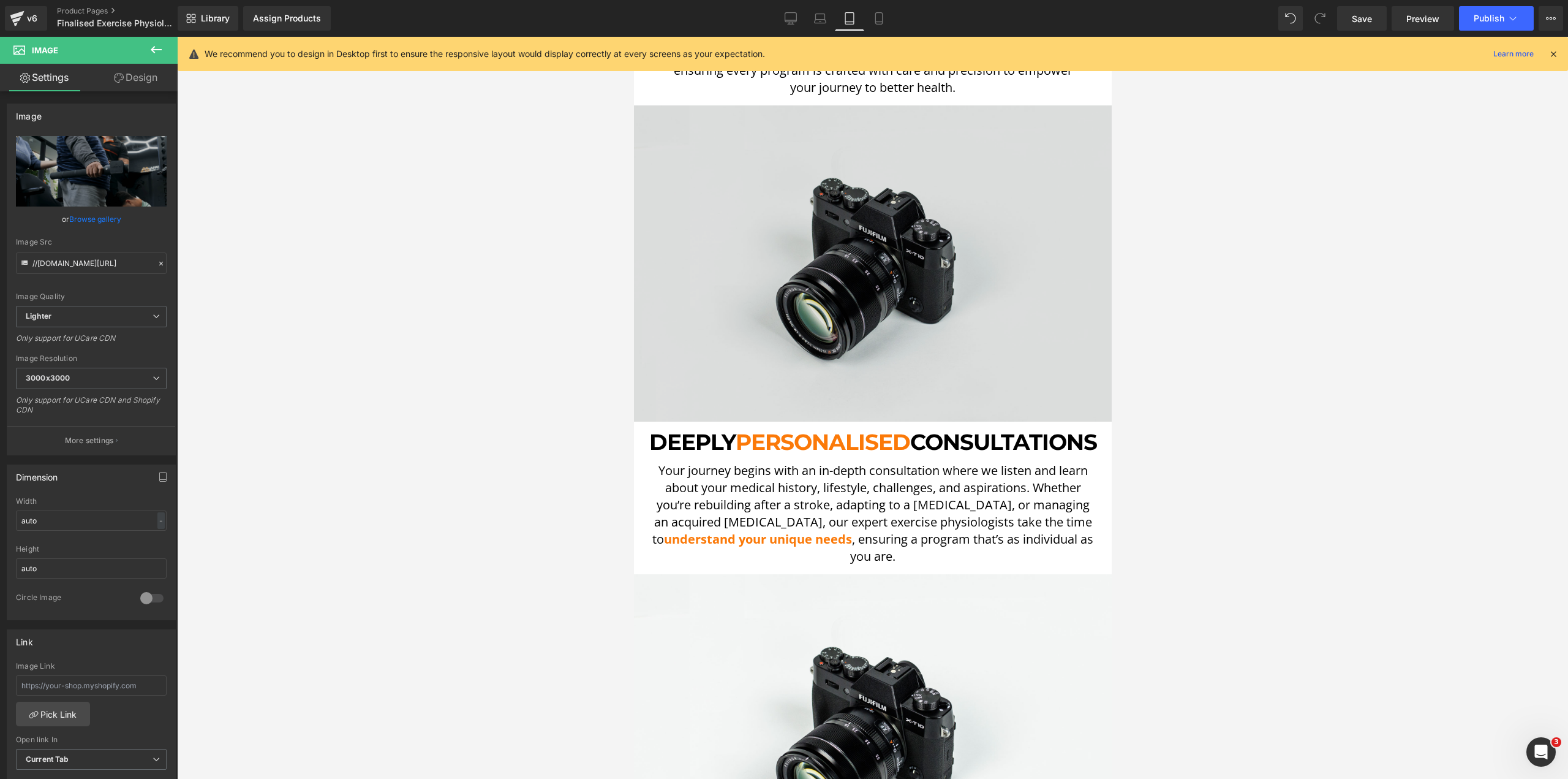
click at [870, 231] on img at bounding box center [872, 264] width 478 height 317
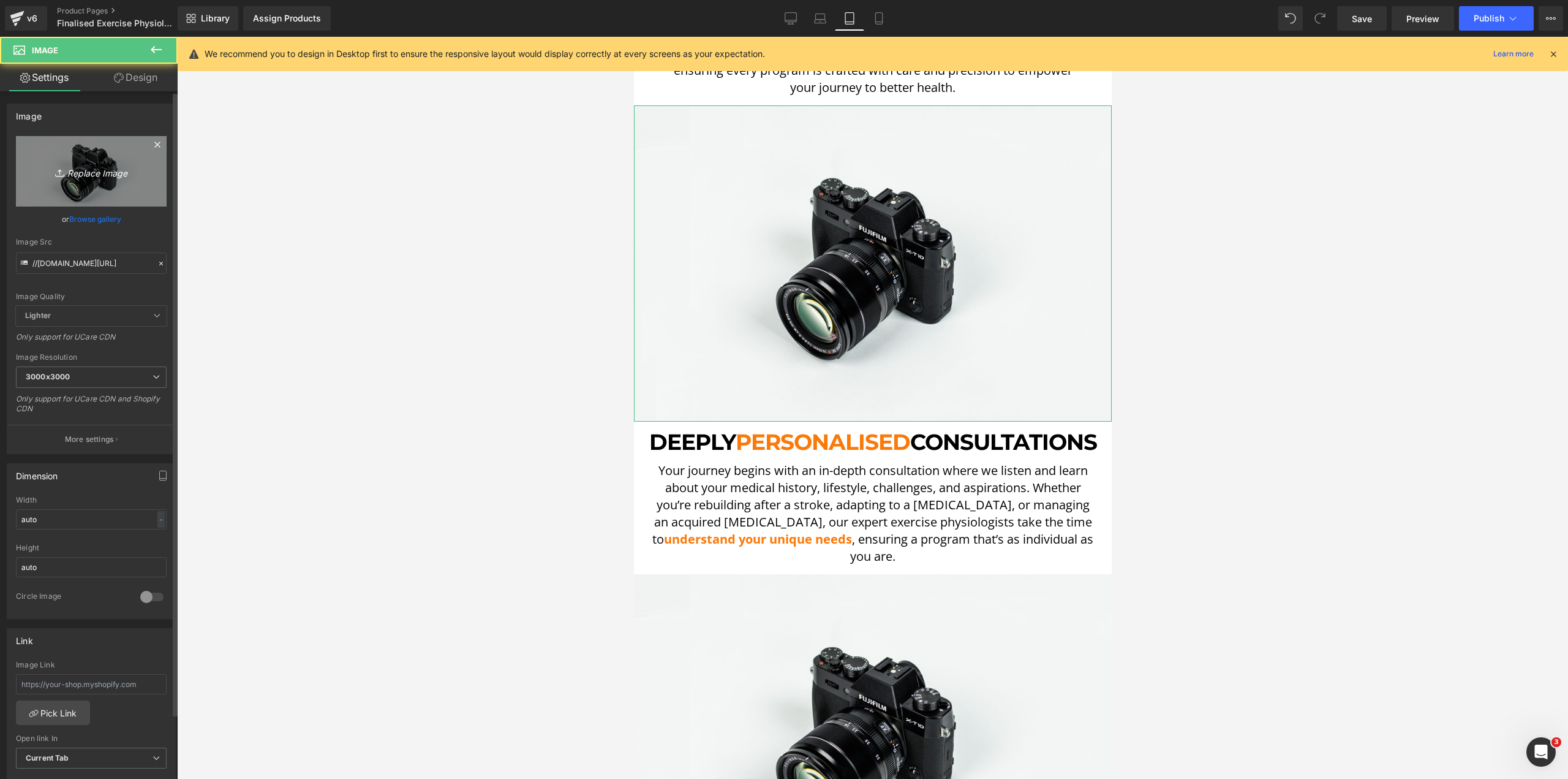
click at [149, 167] on link "Replace Image" at bounding box center [91, 171] width 151 height 70
type input "C:\fakepath\Consult 2-min.png"
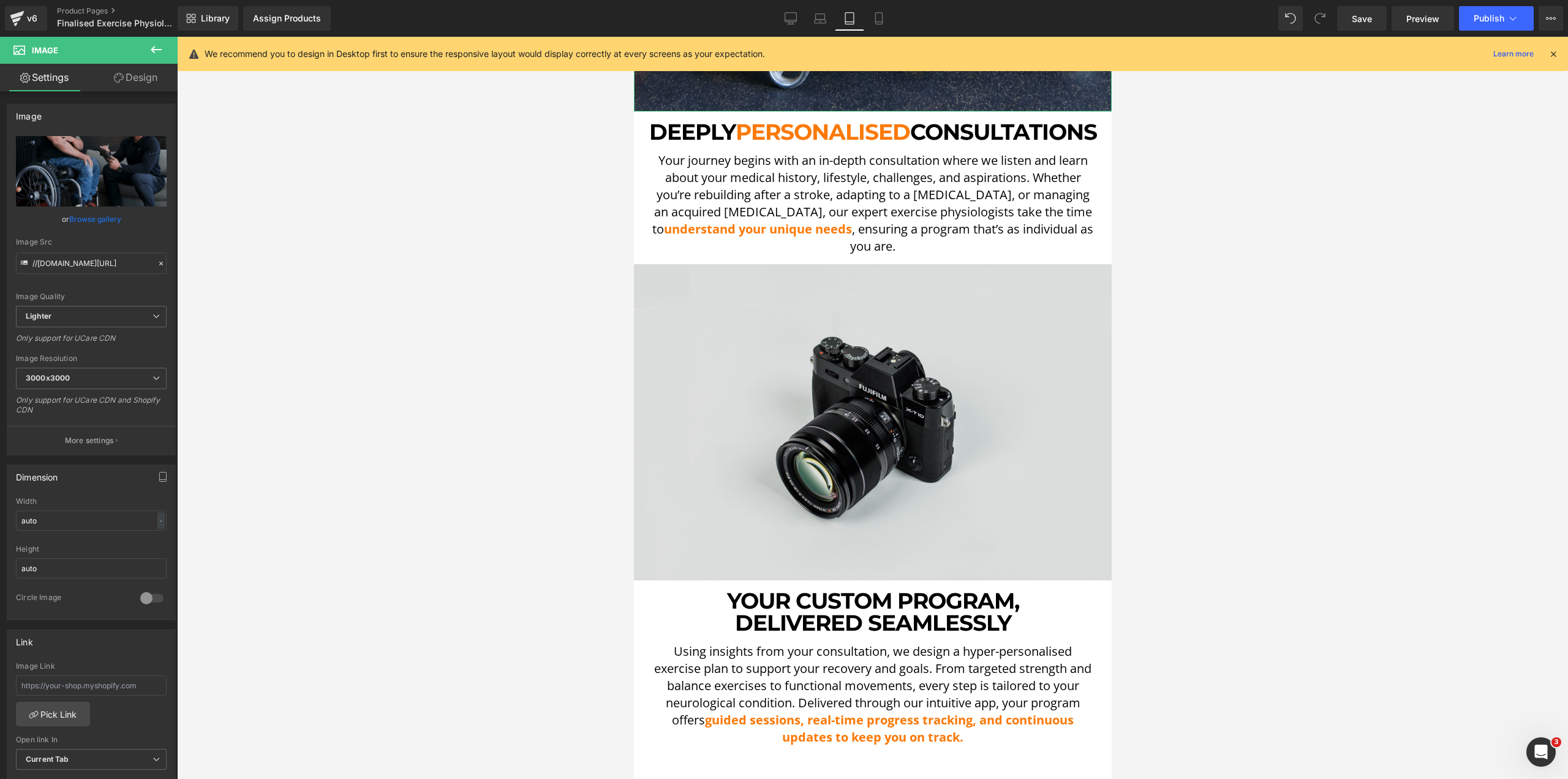
scroll to position [2083, 0]
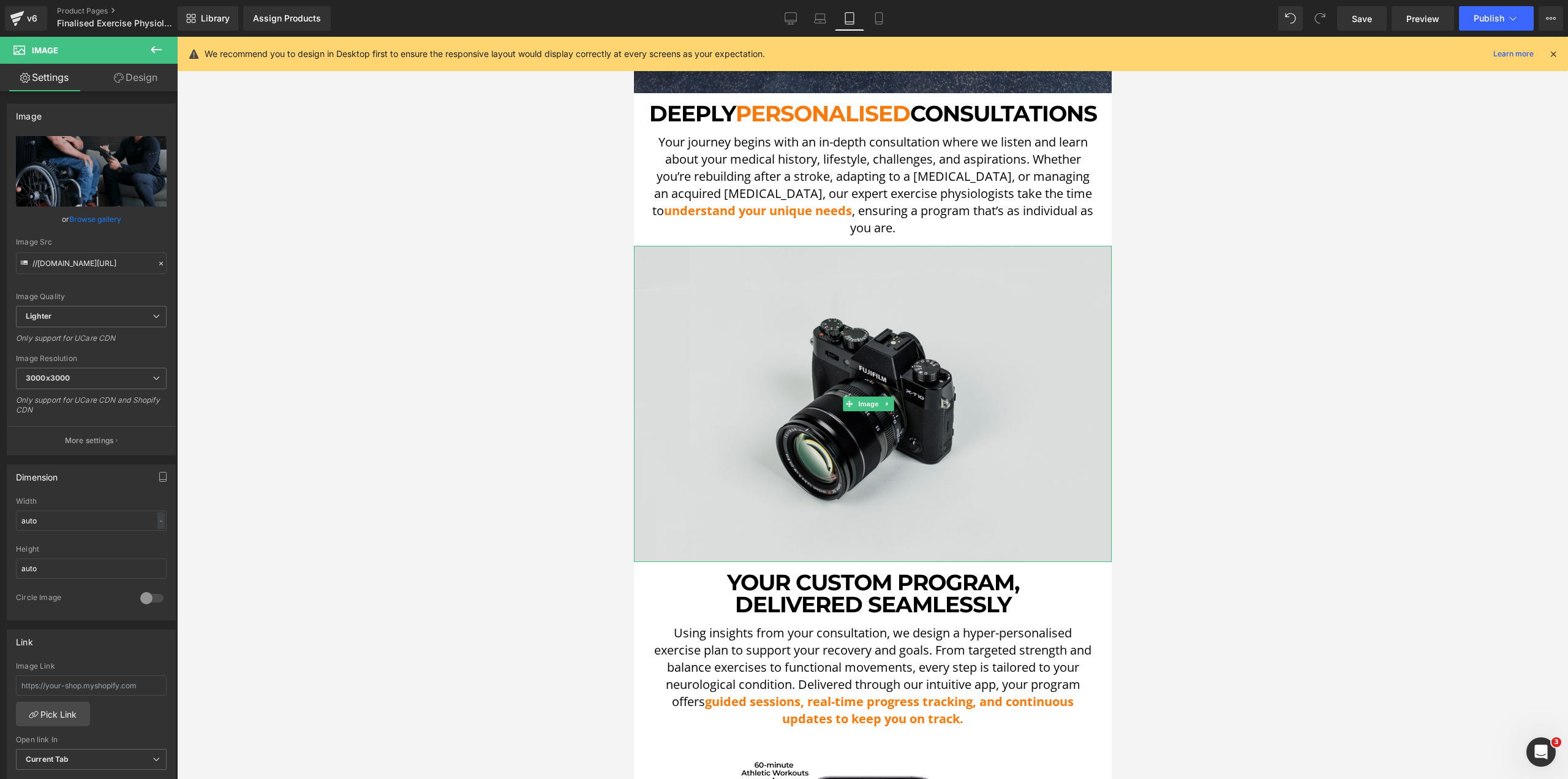
click at [901, 341] on img at bounding box center [872, 404] width 478 height 317
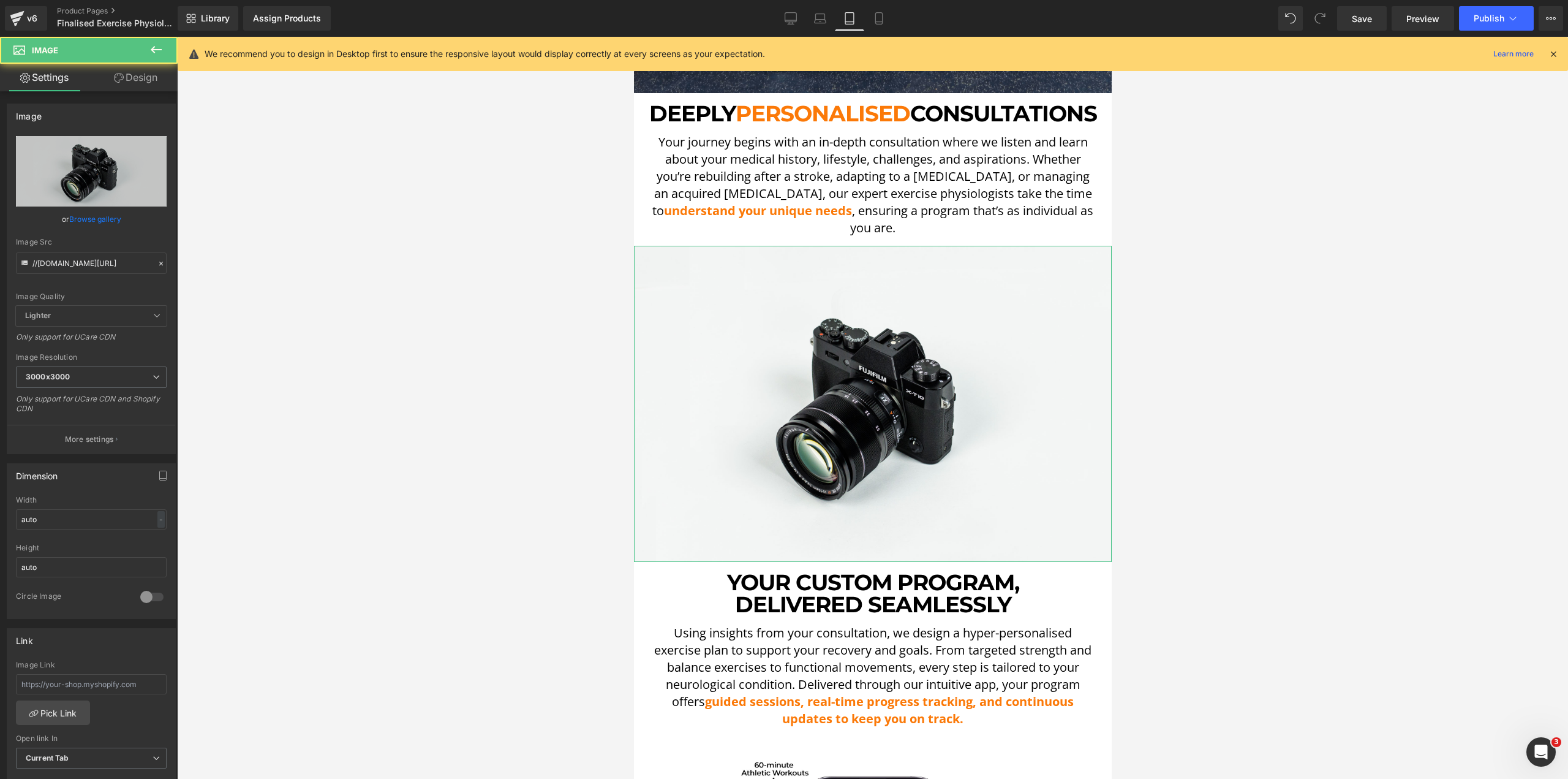
click at [138, 85] on link "Design" at bounding box center [135, 77] width 89 height 28
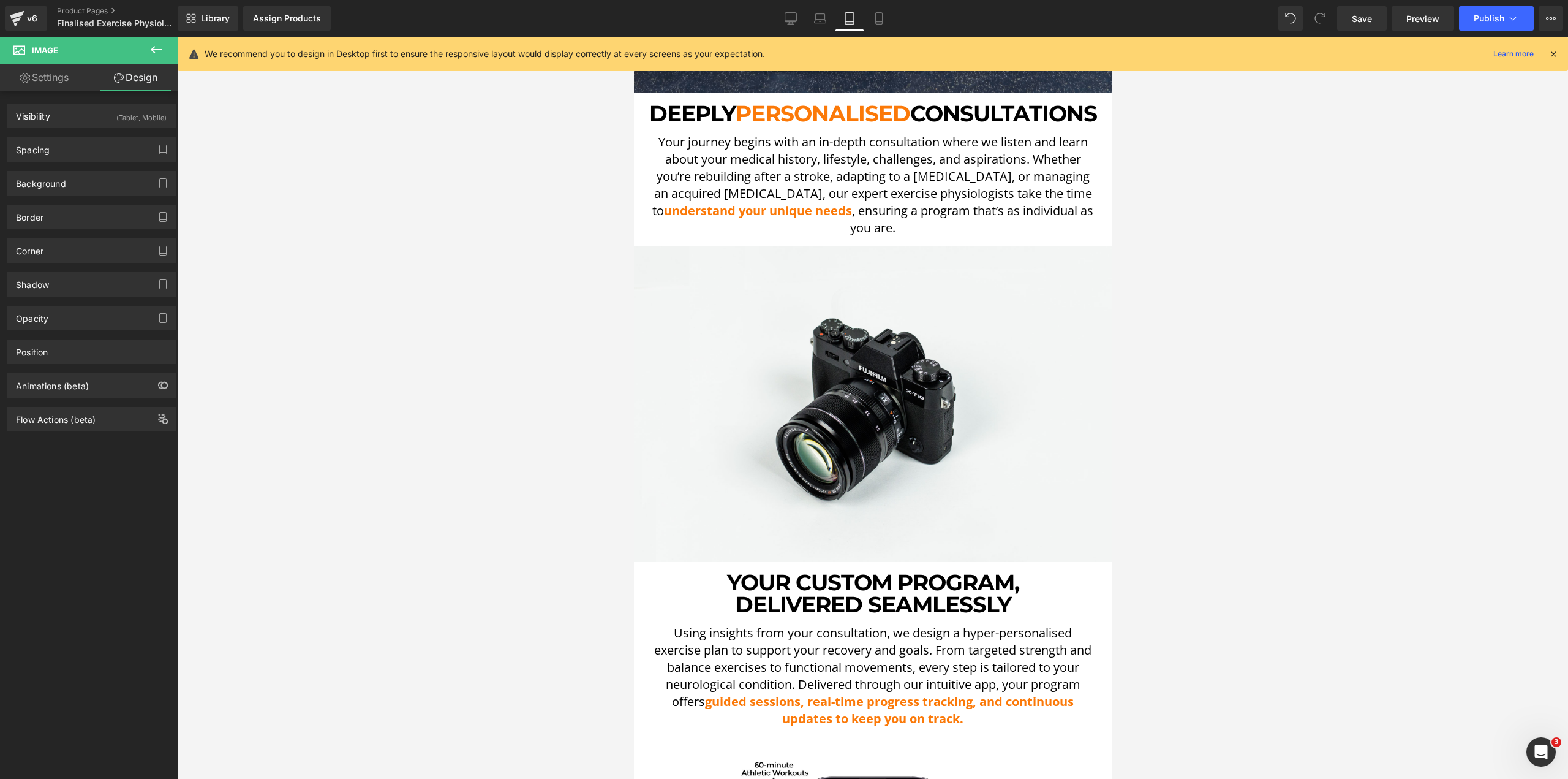
click at [60, 72] on link "Settings" at bounding box center [44, 77] width 89 height 28
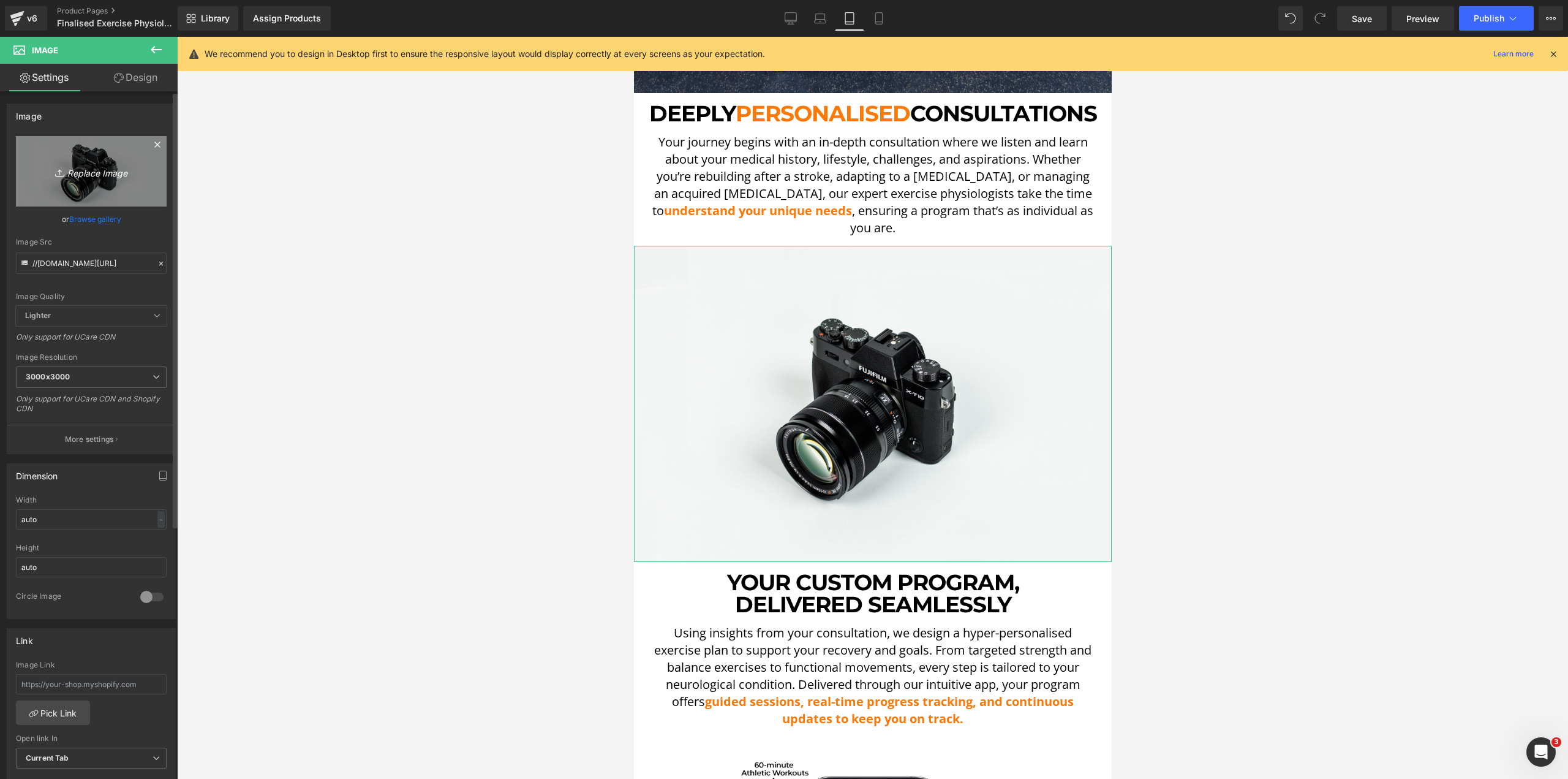
click at [69, 156] on link "Replace Image" at bounding box center [91, 171] width 151 height 70
click at [80, 175] on icon "Replace Image" at bounding box center [90, 171] width 98 height 15
type input "C:\fakepath\[PERSON_NAME] LE-min.png"
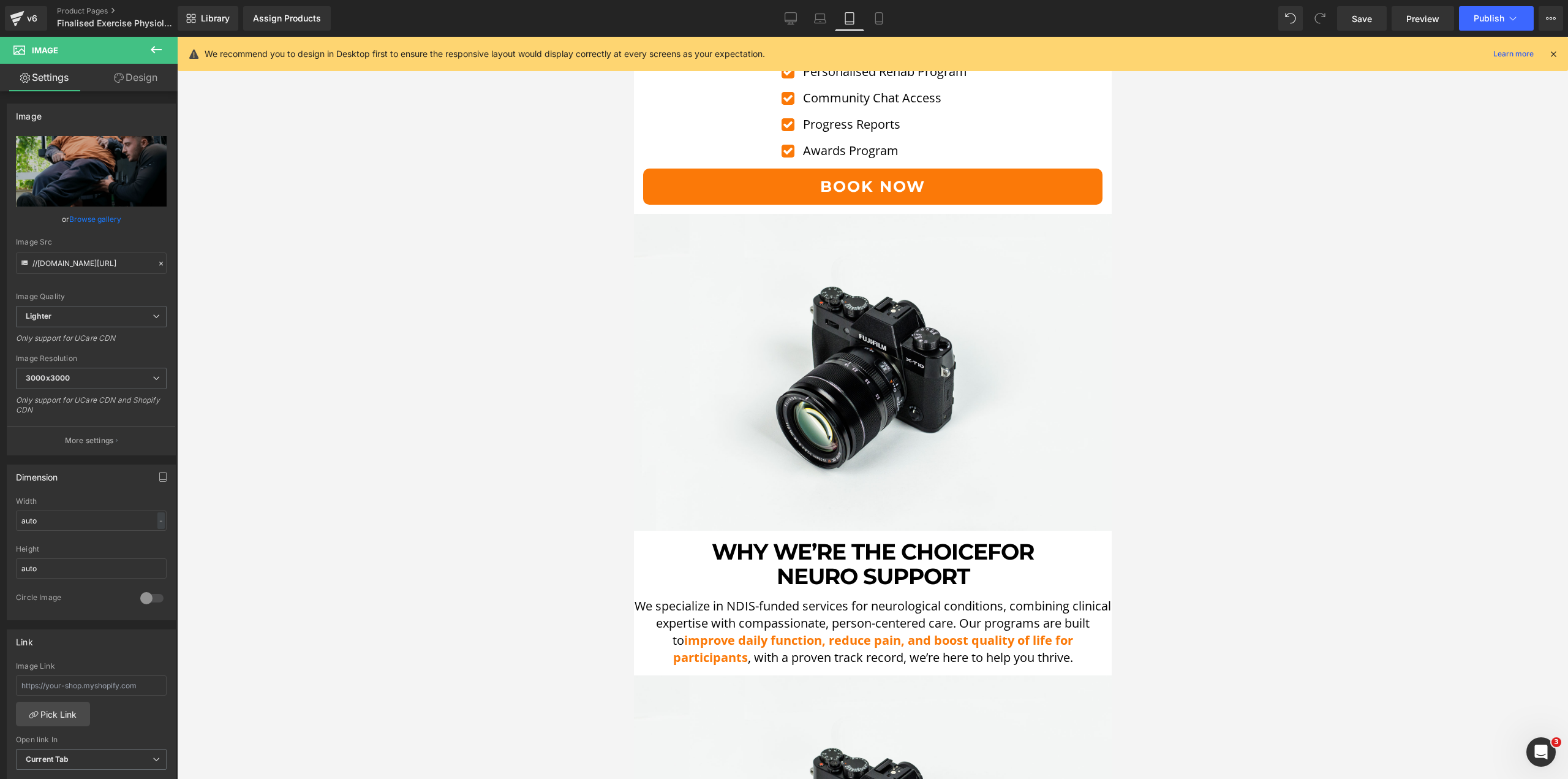
scroll to position [3309, 0]
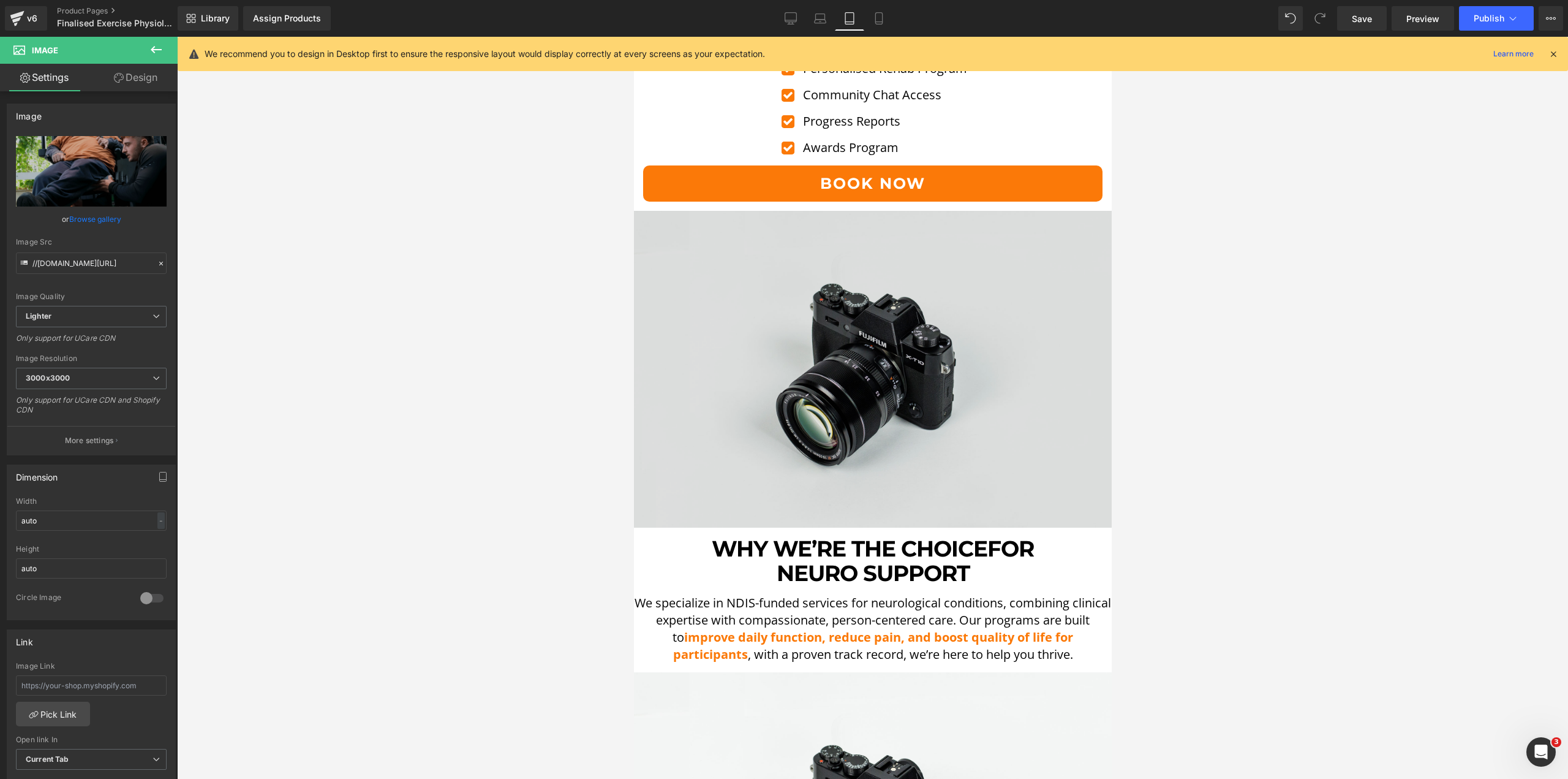
click at [893, 269] on img at bounding box center [872, 369] width 478 height 317
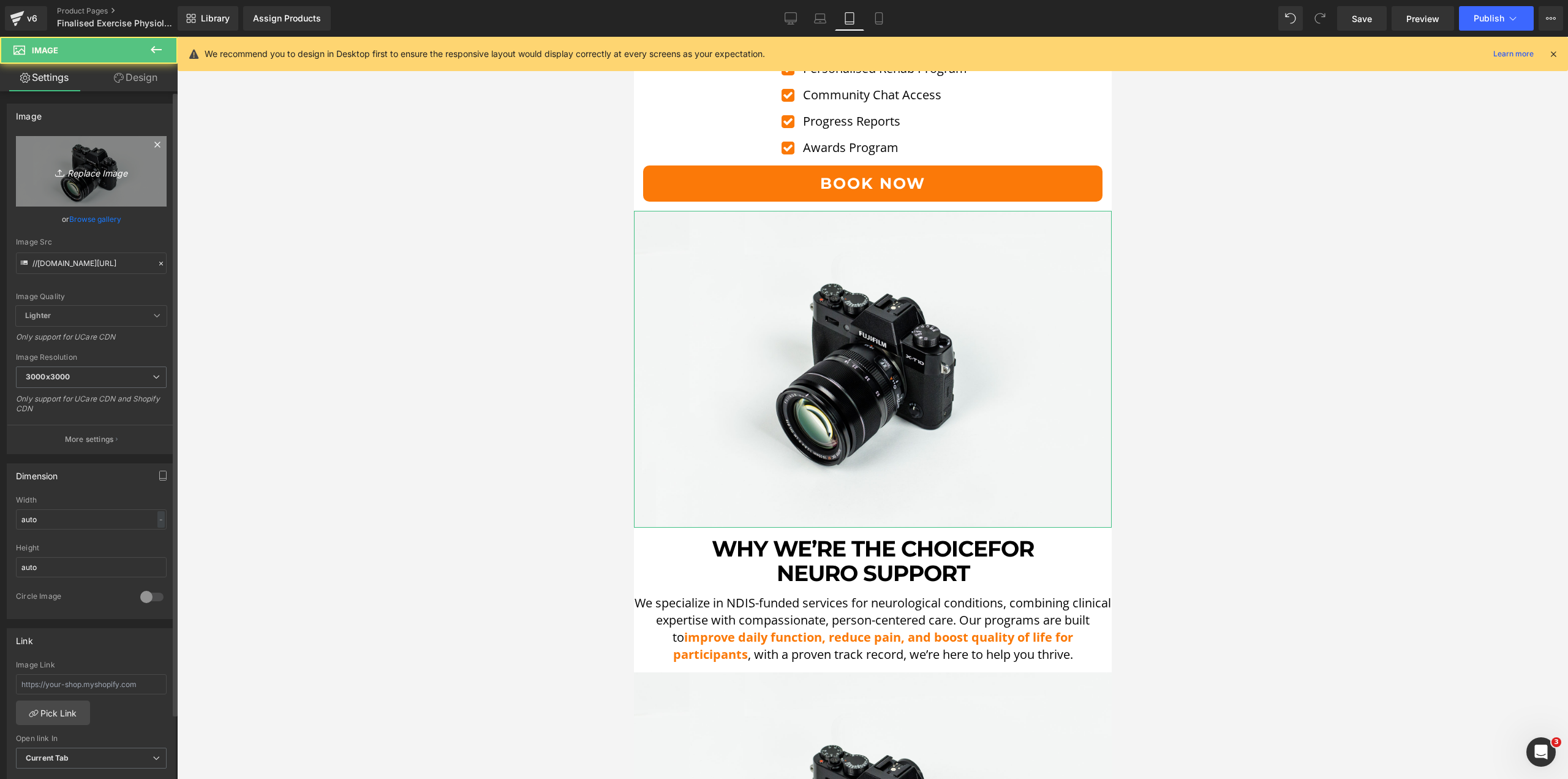
click at [153, 173] on link "Replace Image" at bounding box center [91, 171] width 151 height 70
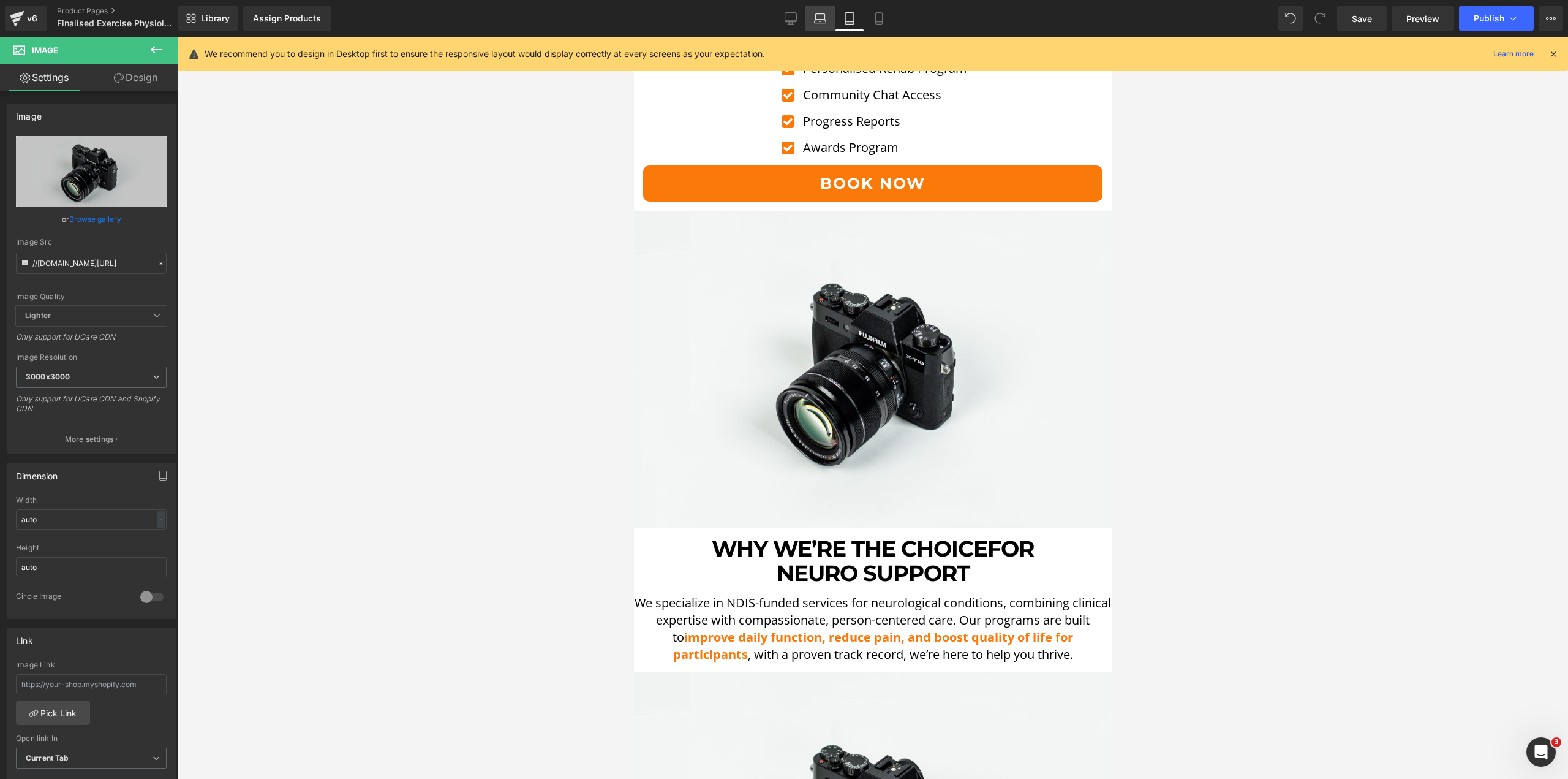
click at [830, 18] on link "Laptop" at bounding box center [820, 18] width 30 height 25
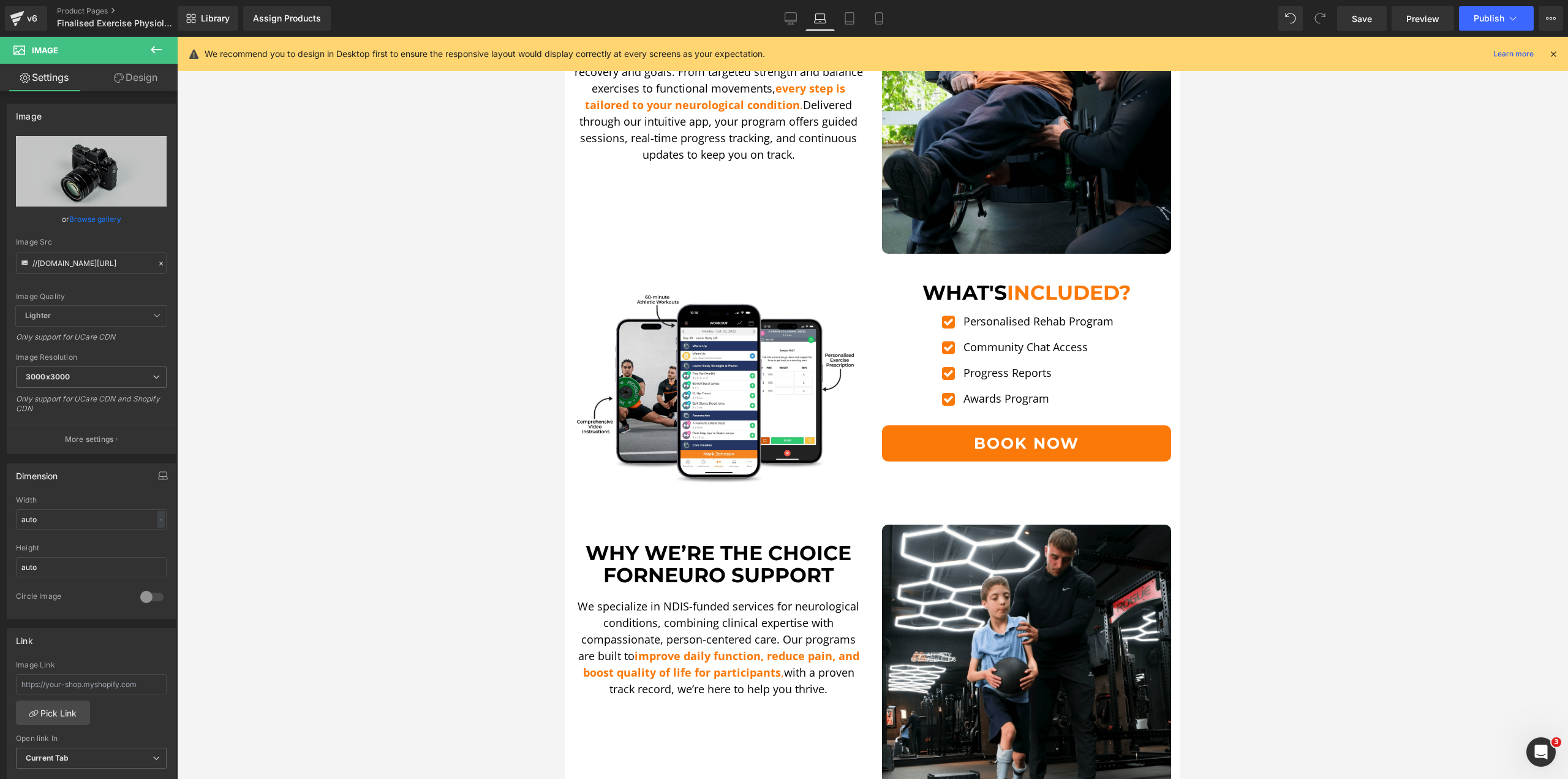
scroll to position [1225, 0]
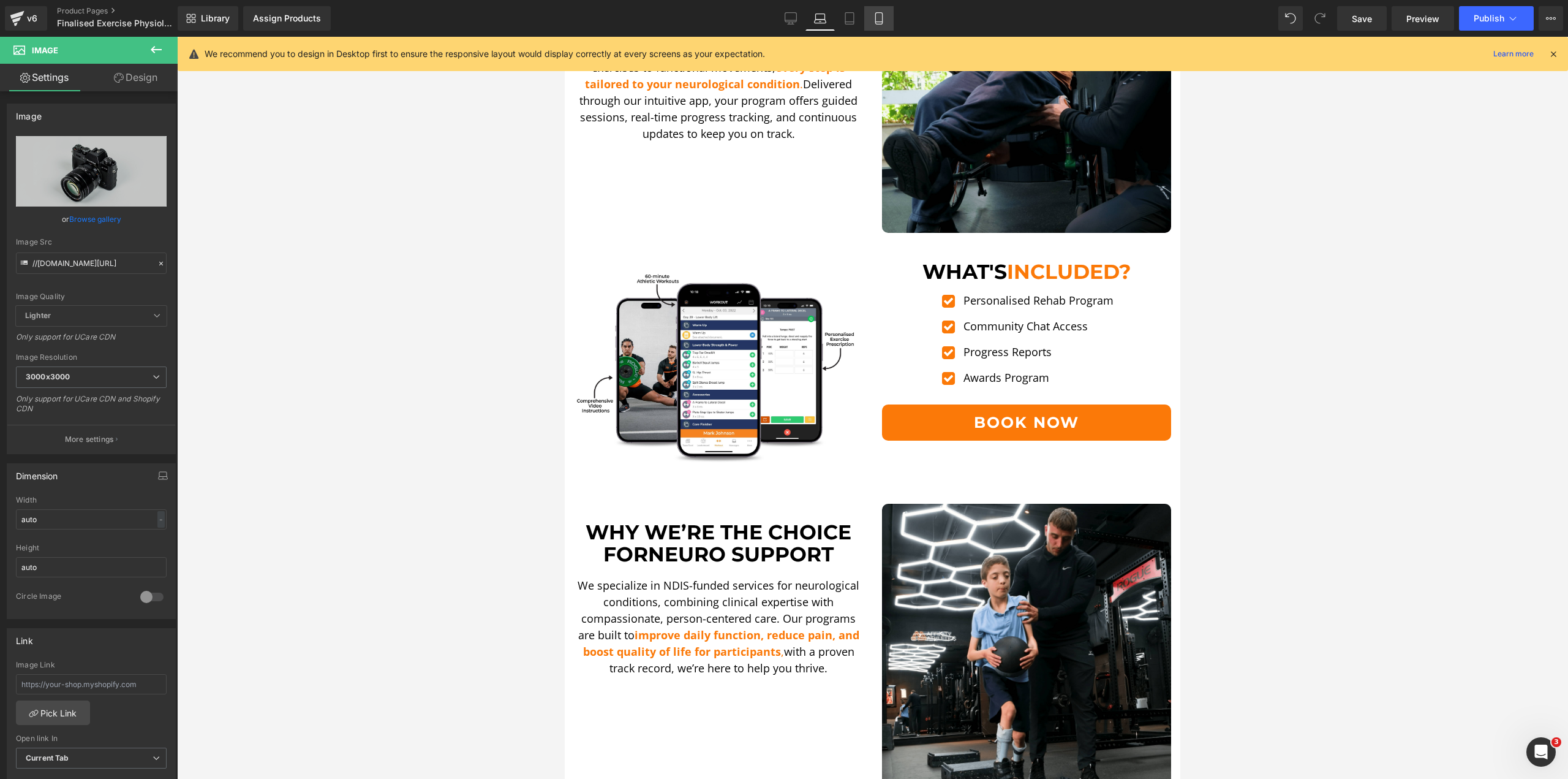
click at [877, 11] on link "Mobile" at bounding box center [879, 18] width 30 height 25
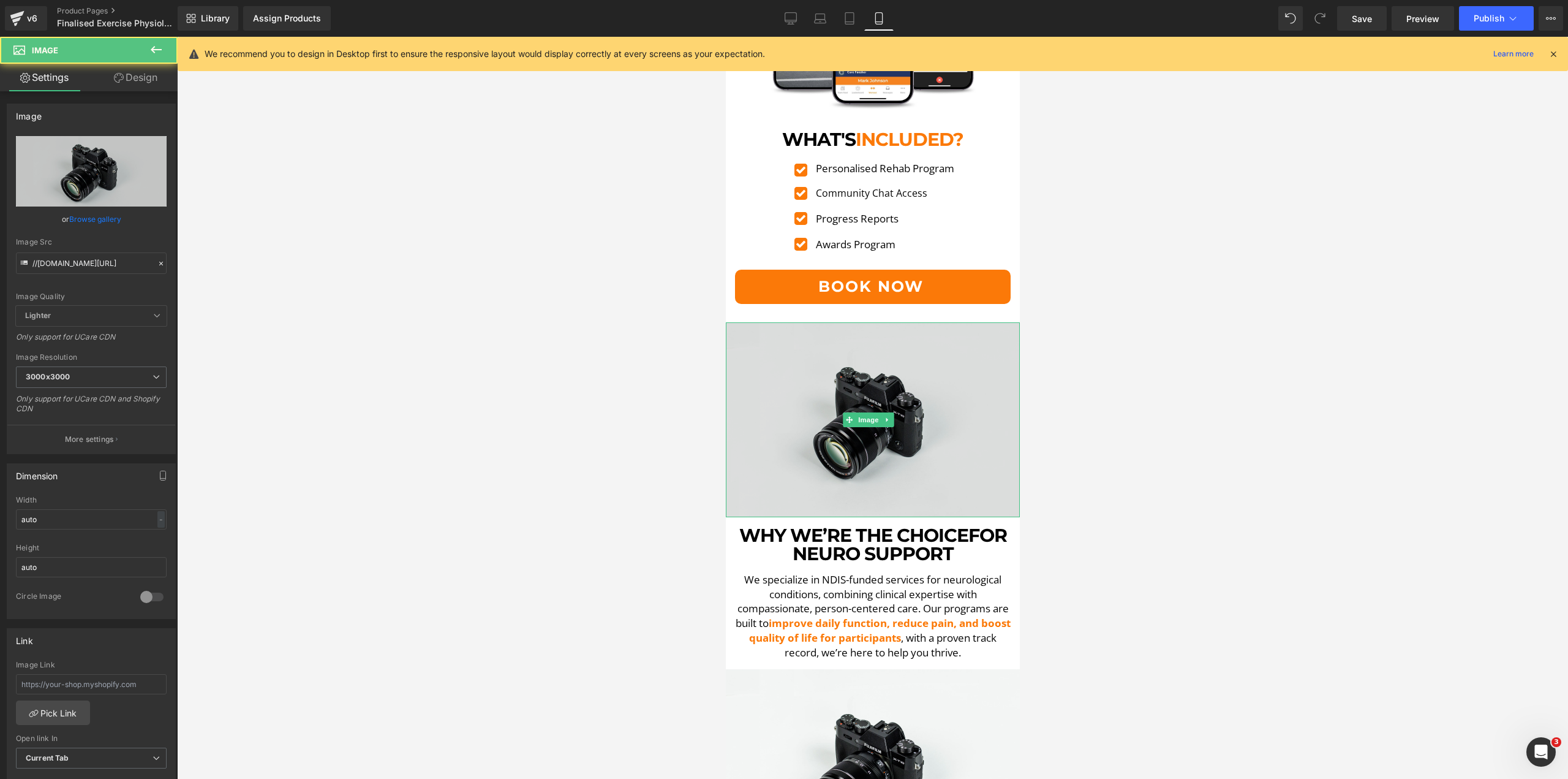
click at [906, 385] on img at bounding box center [872, 419] width 294 height 195
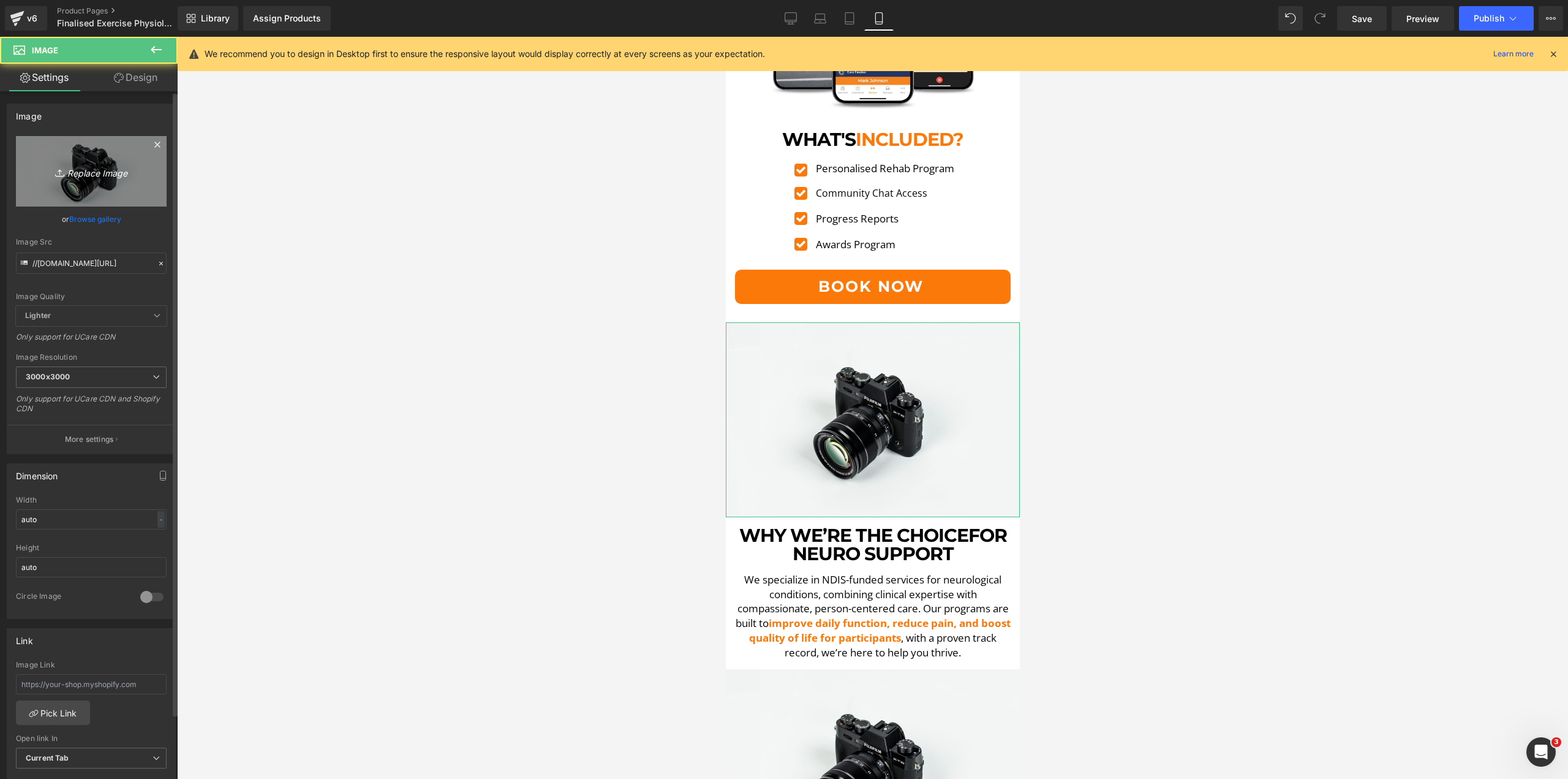
click at [74, 140] on link "Replace Image" at bounding box center [91, 171] width 151 height 70
type input "C:\fakepath\Zac Medball Carry-min.png"
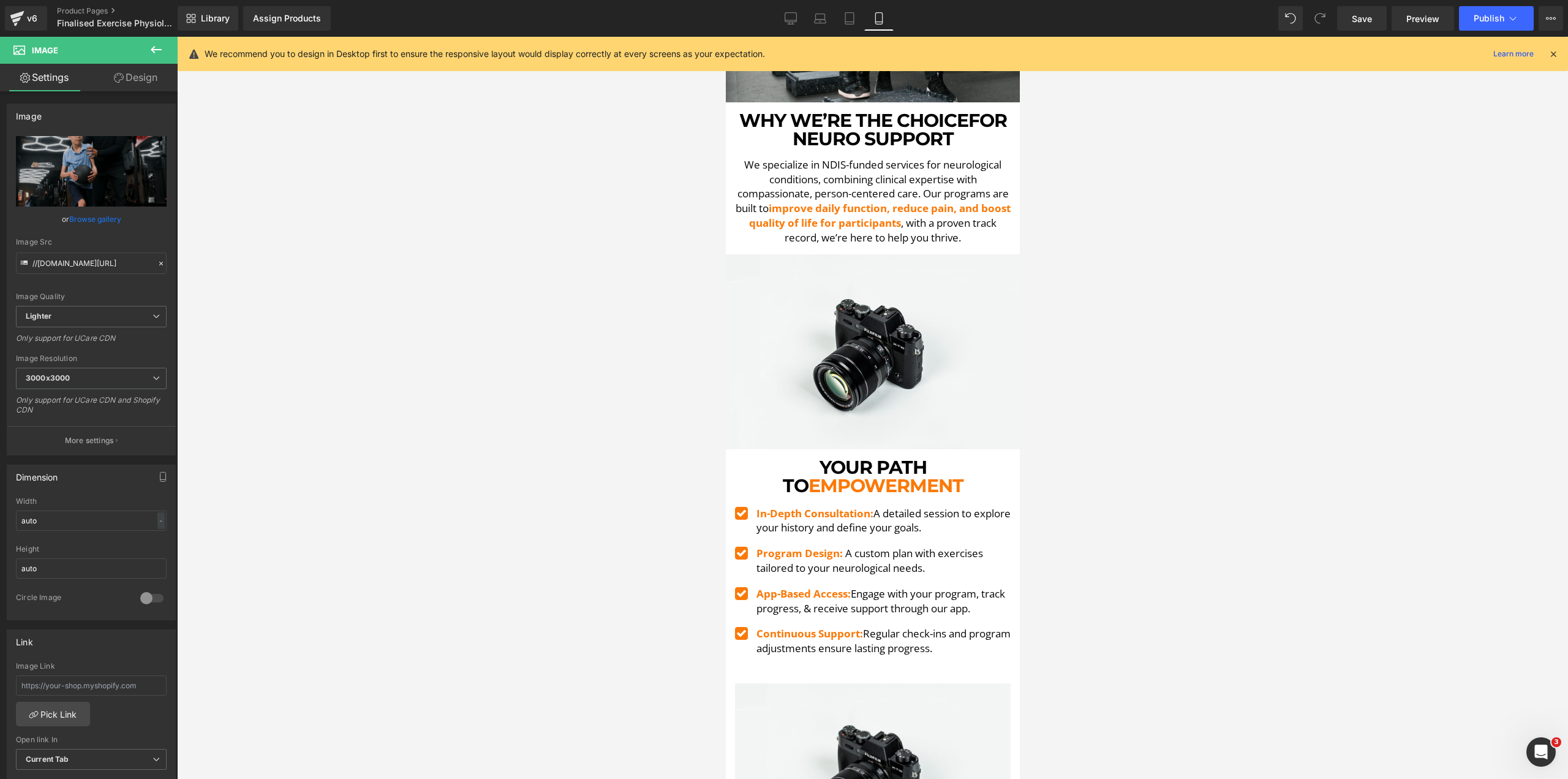
scroll to position [2892, 0]
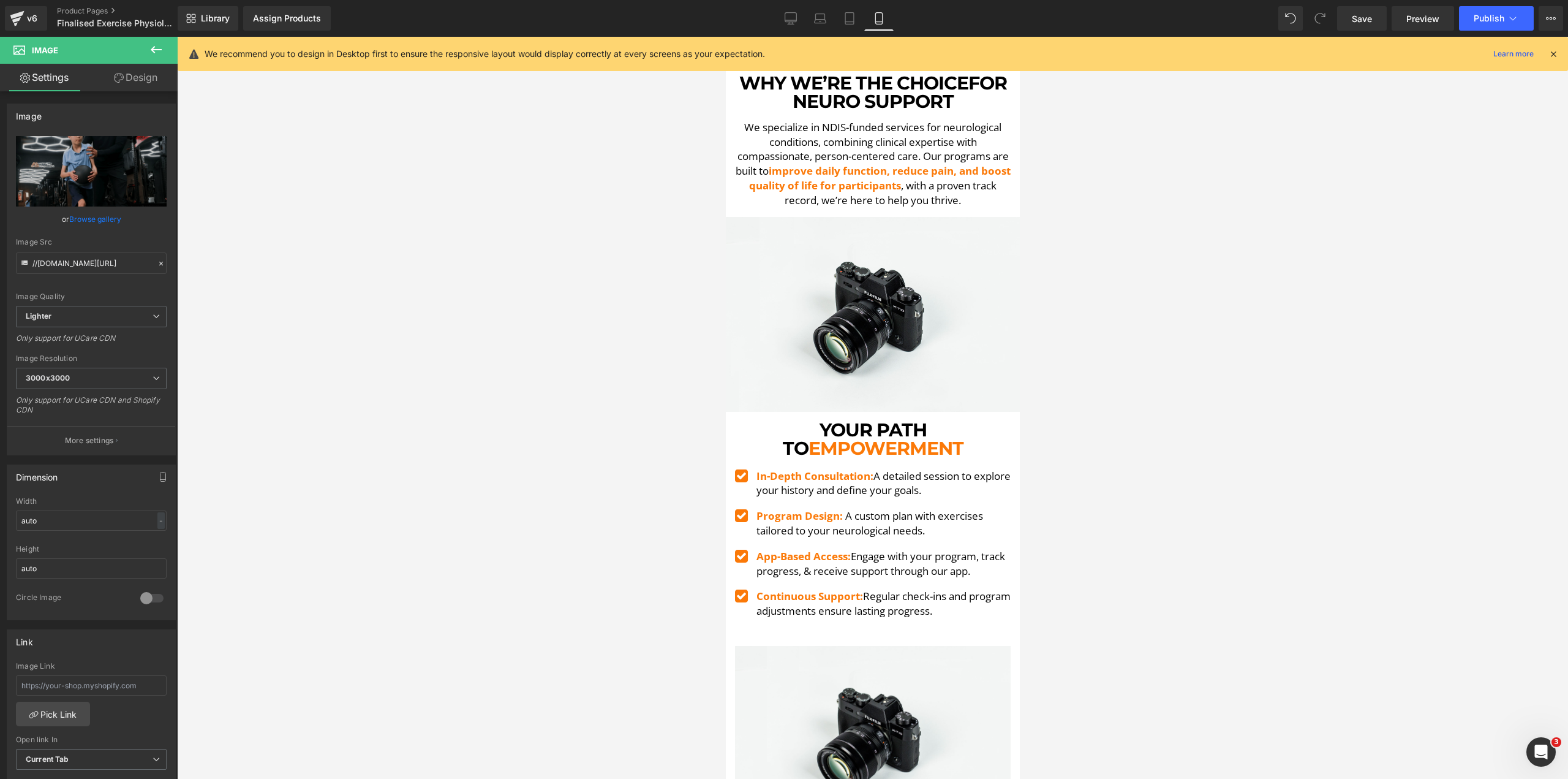
click at [920, 302] on img at bounding box center [872, 314] width 294 height 195
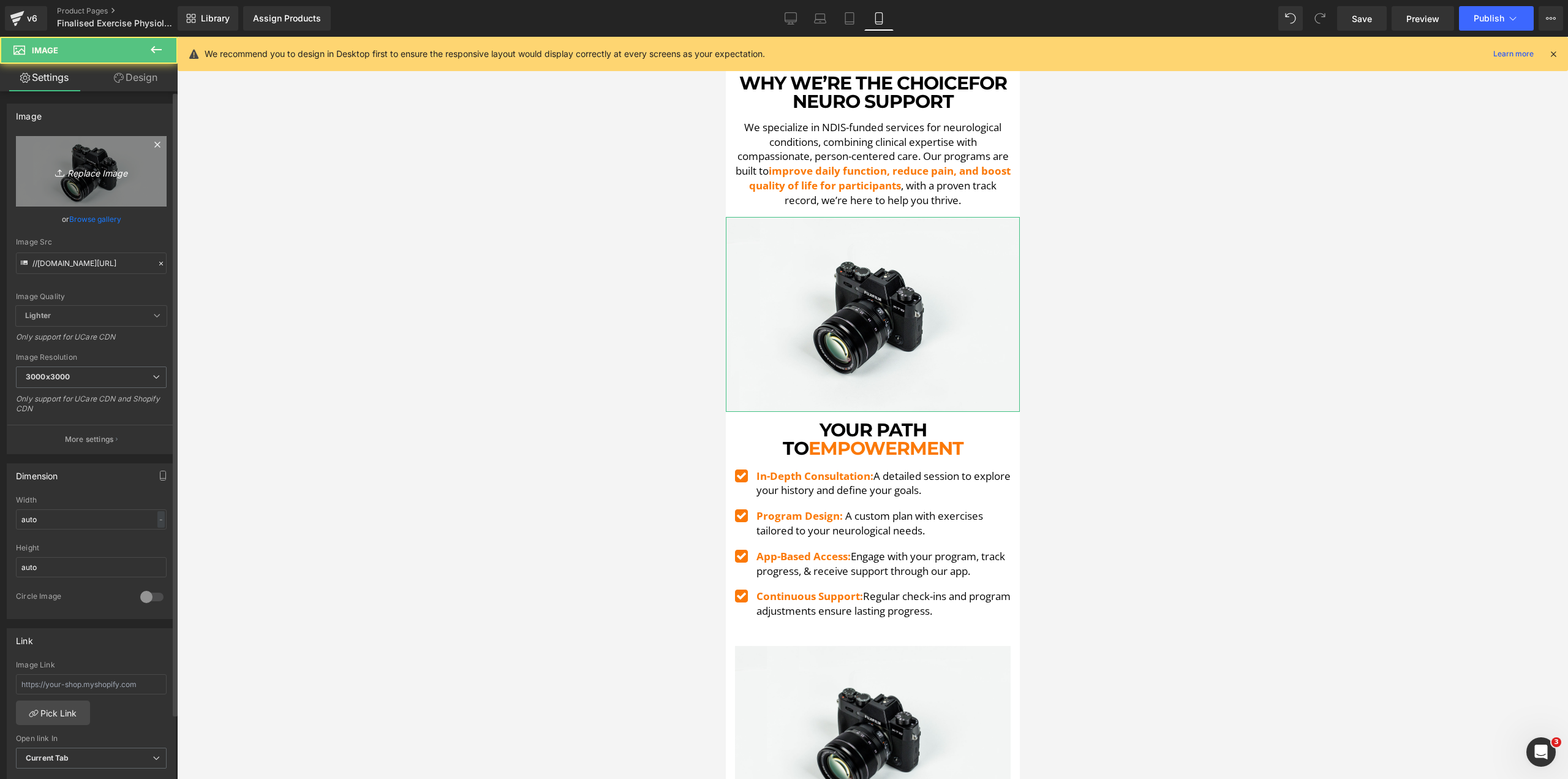
click at [102, 183] on link "Replace Image" at bounding box center [91, 171] width 151 height 70
type input "C:\fakepath\Ando [MEDICAL_DATA] Curl-min.png"
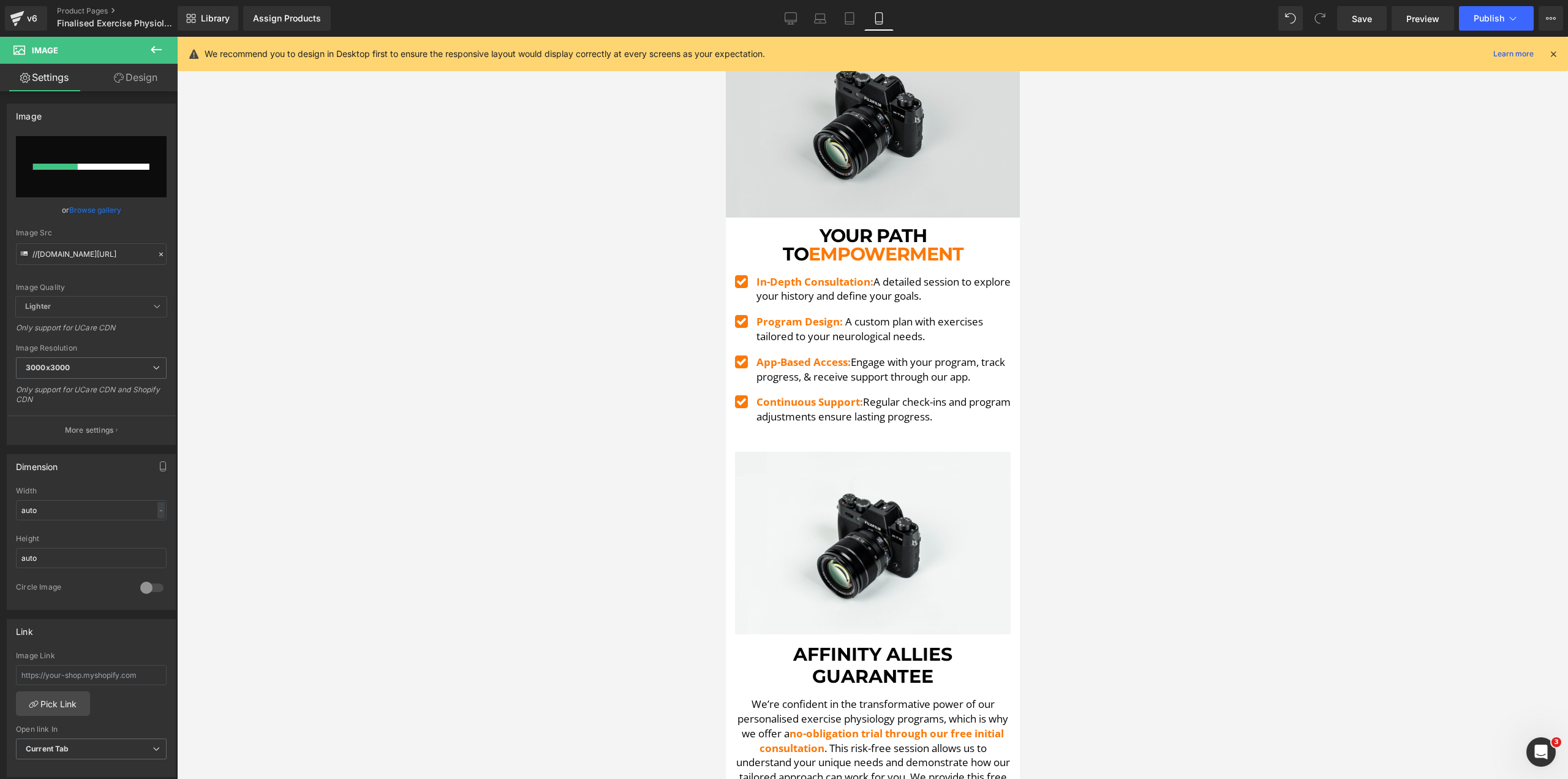
scroll to position [3198, 0]
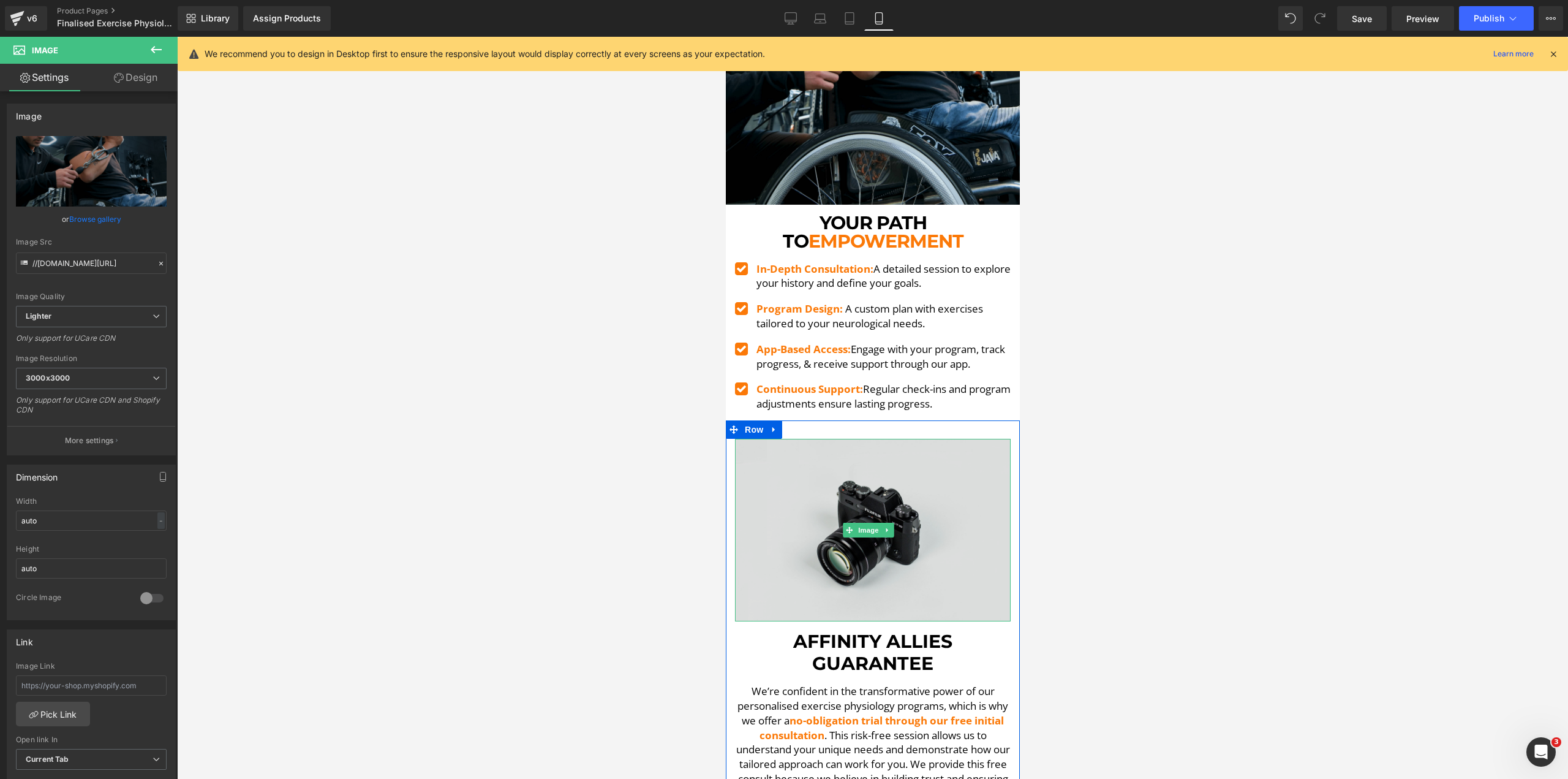
click at [814, 452] on img at bounding box center [872, 530] width 276 height 182
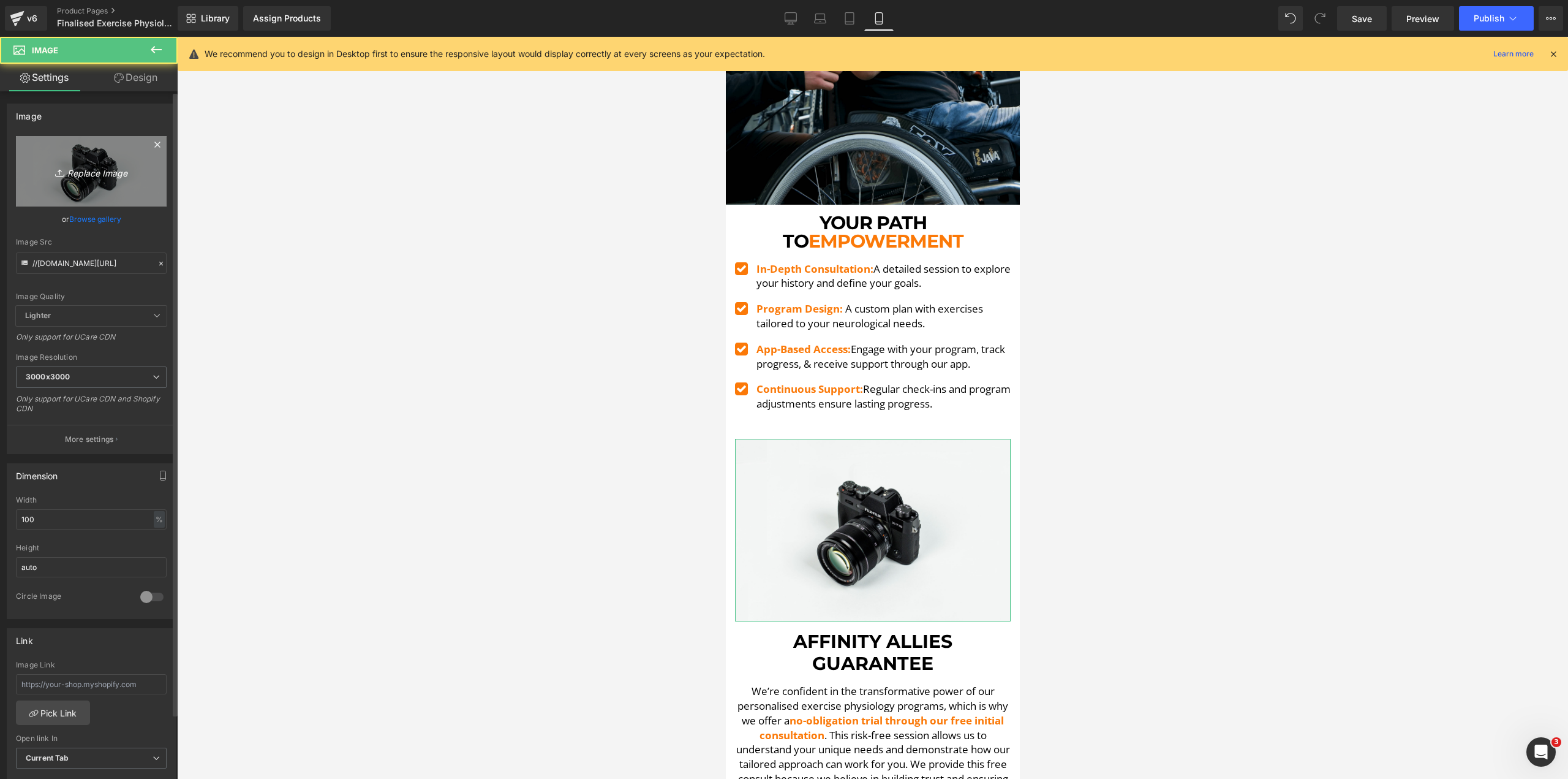
click at [87, 177] on icon "Replace Image" at bounding box center [90, 171] width 98 height 15
type input "C:\fakepath\[PERSON_NAME] LE 2-min.png"
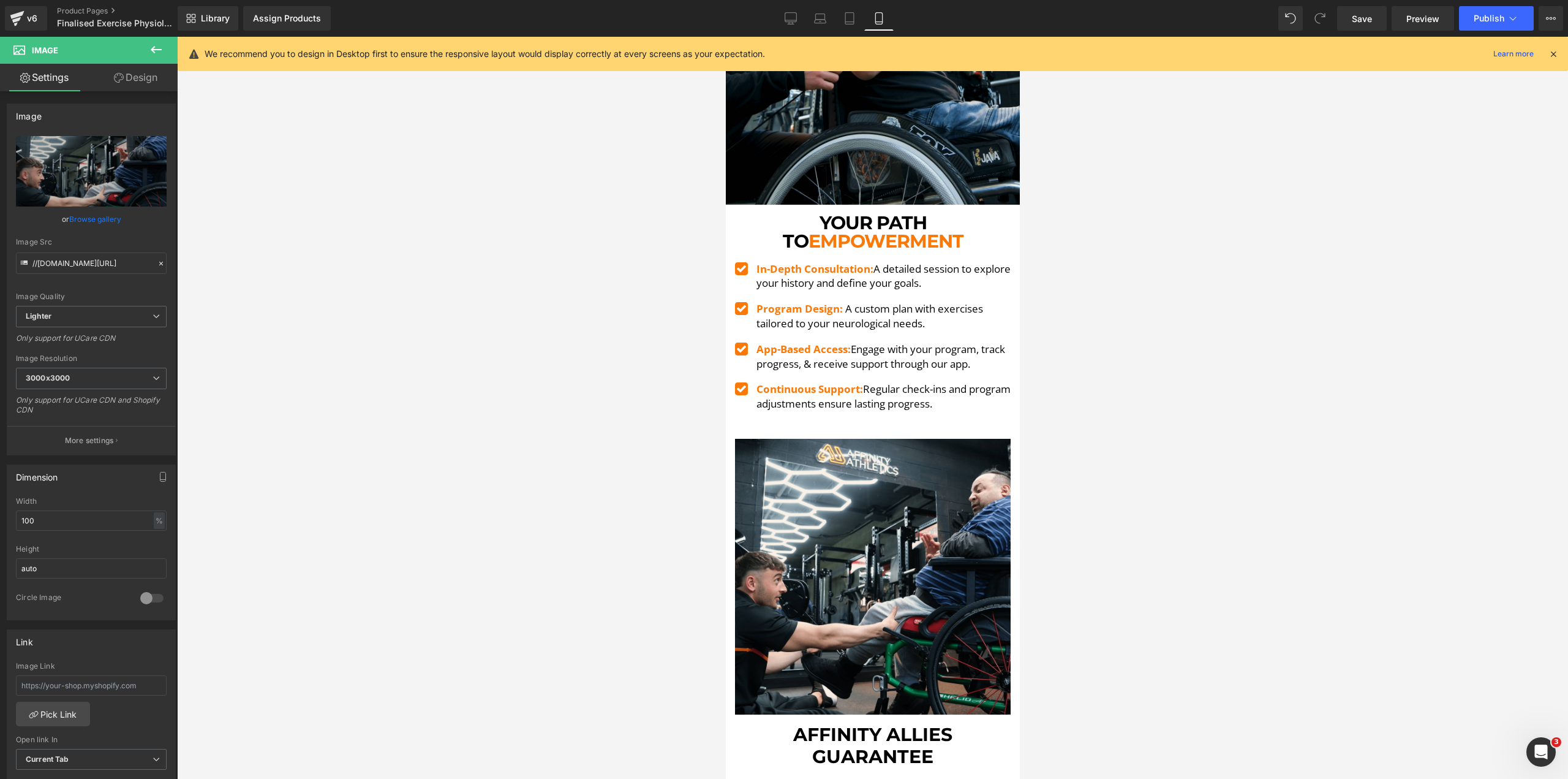
drag, startPoint x: 1189, startPoint y: 767, endPoint x: 284, endPoint y: 416, distance: 970.7
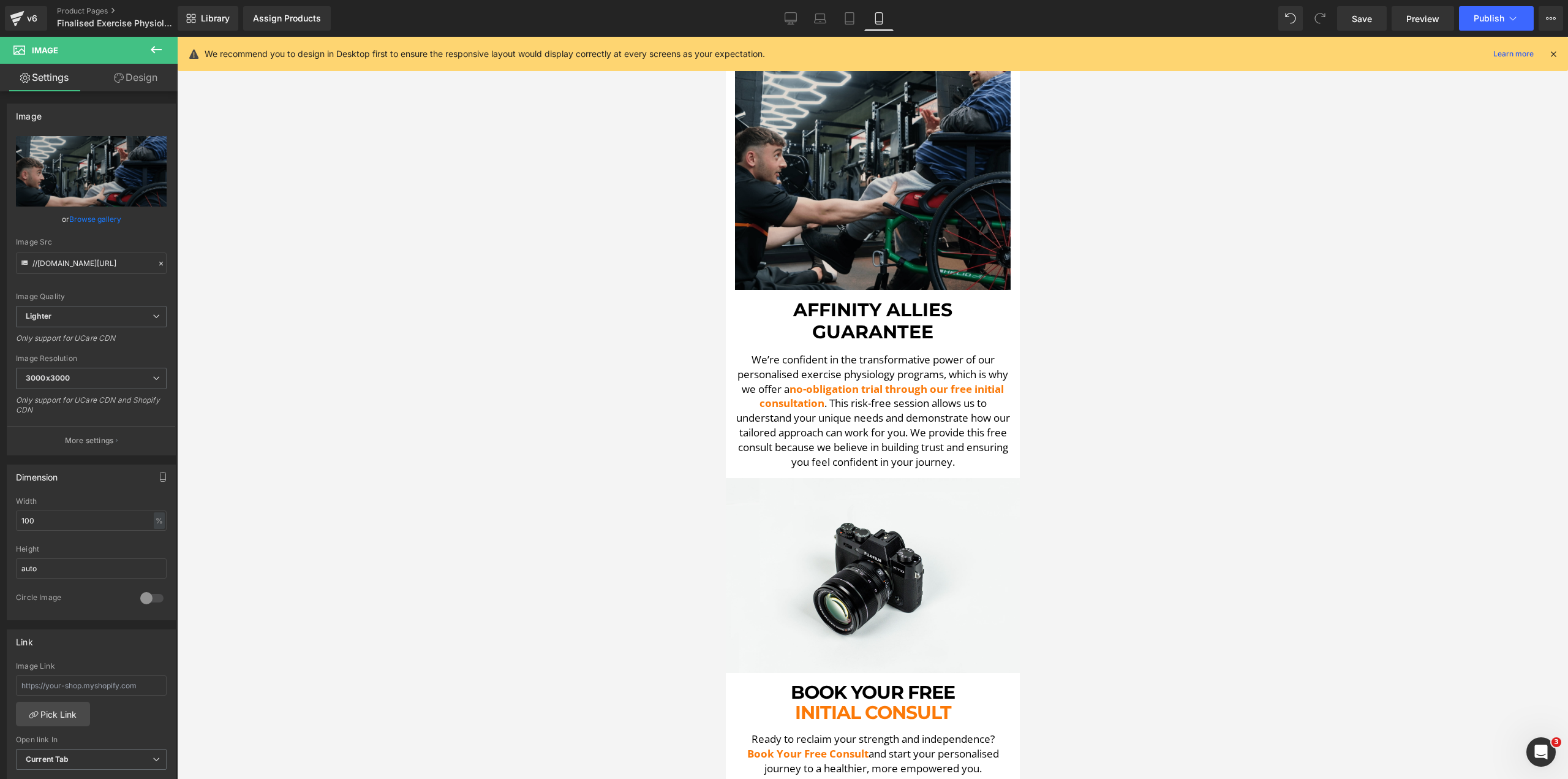
scroll to position [3688, 0]
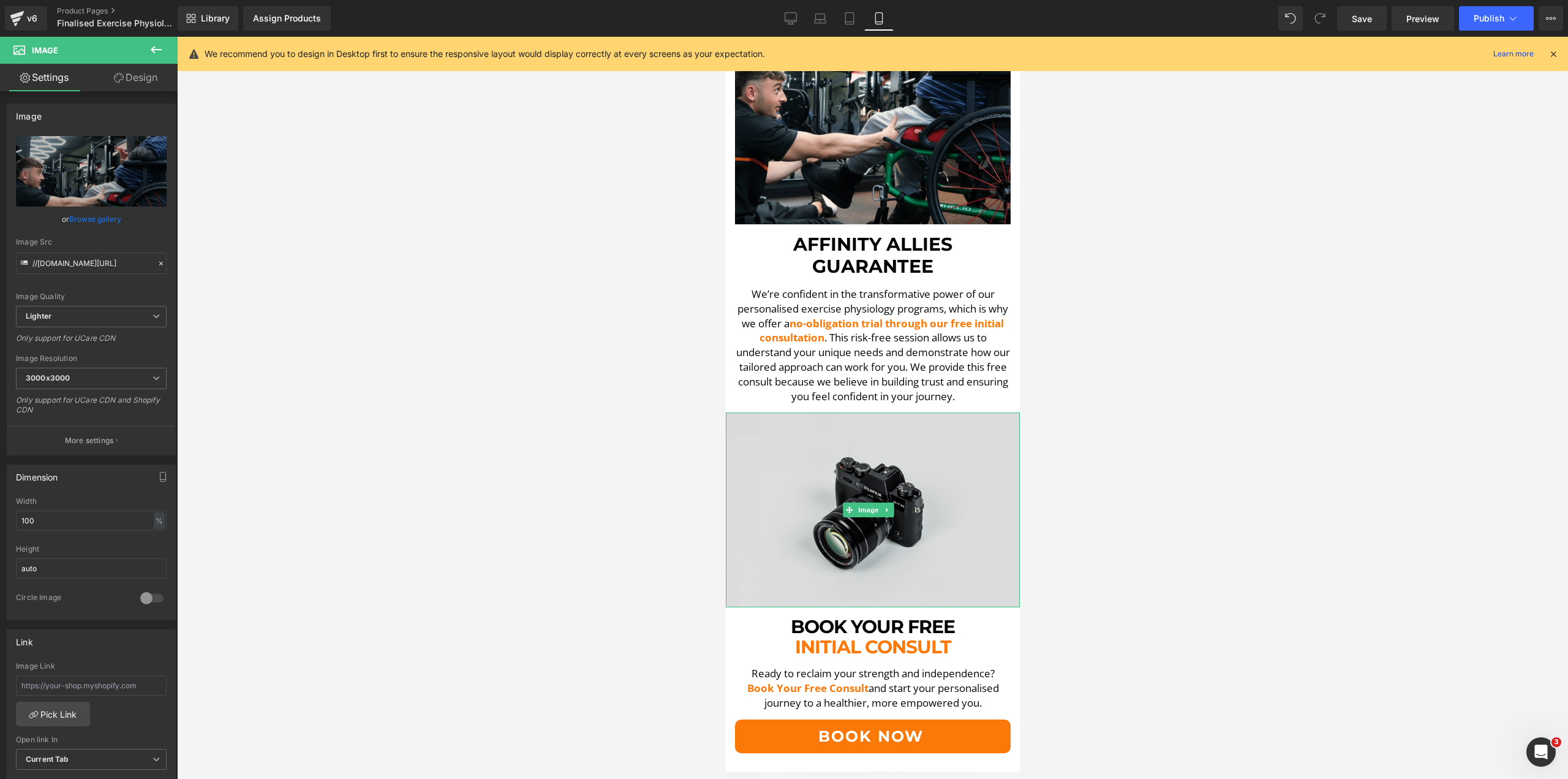
click at [926, 476] on img at bounding box center [872, 510] width 294 height 195
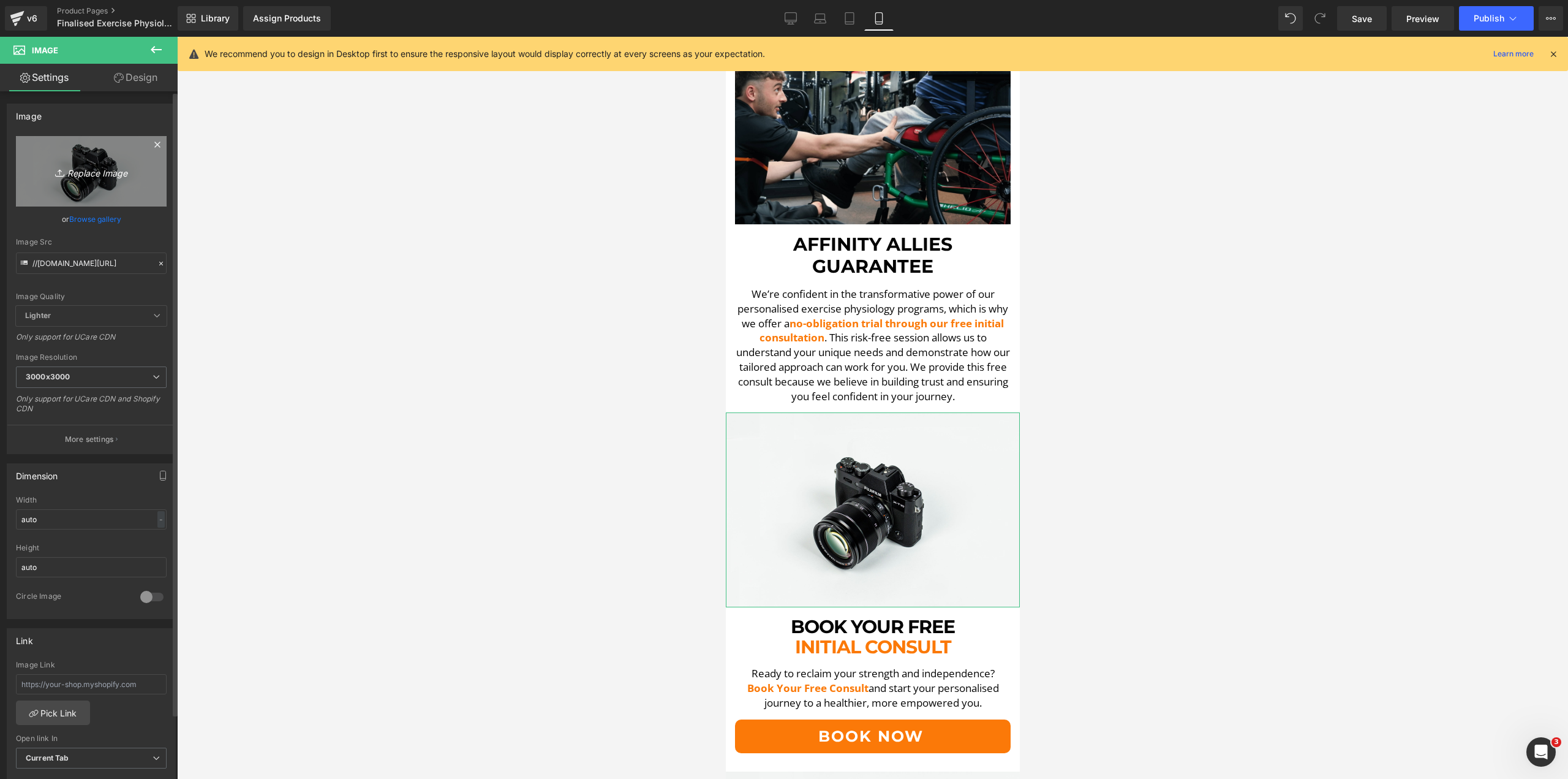
click at [94, 182] on link "Replace Image" at bounding box center [91, 171] width 151 height 70
type input "C:\fakepath\[PERSON_NAME] Up-min.png"
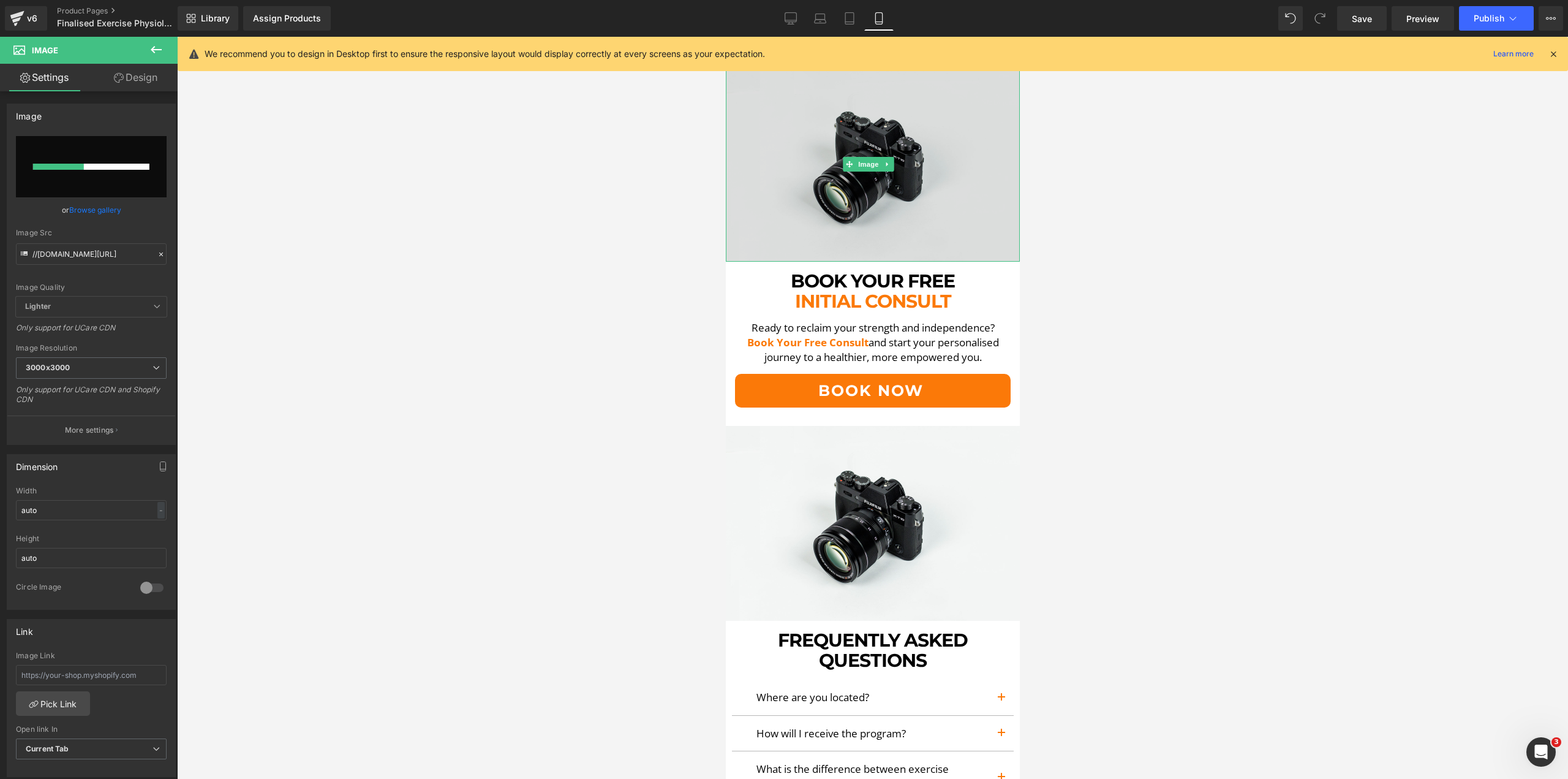
scroll to position [4056, 0]
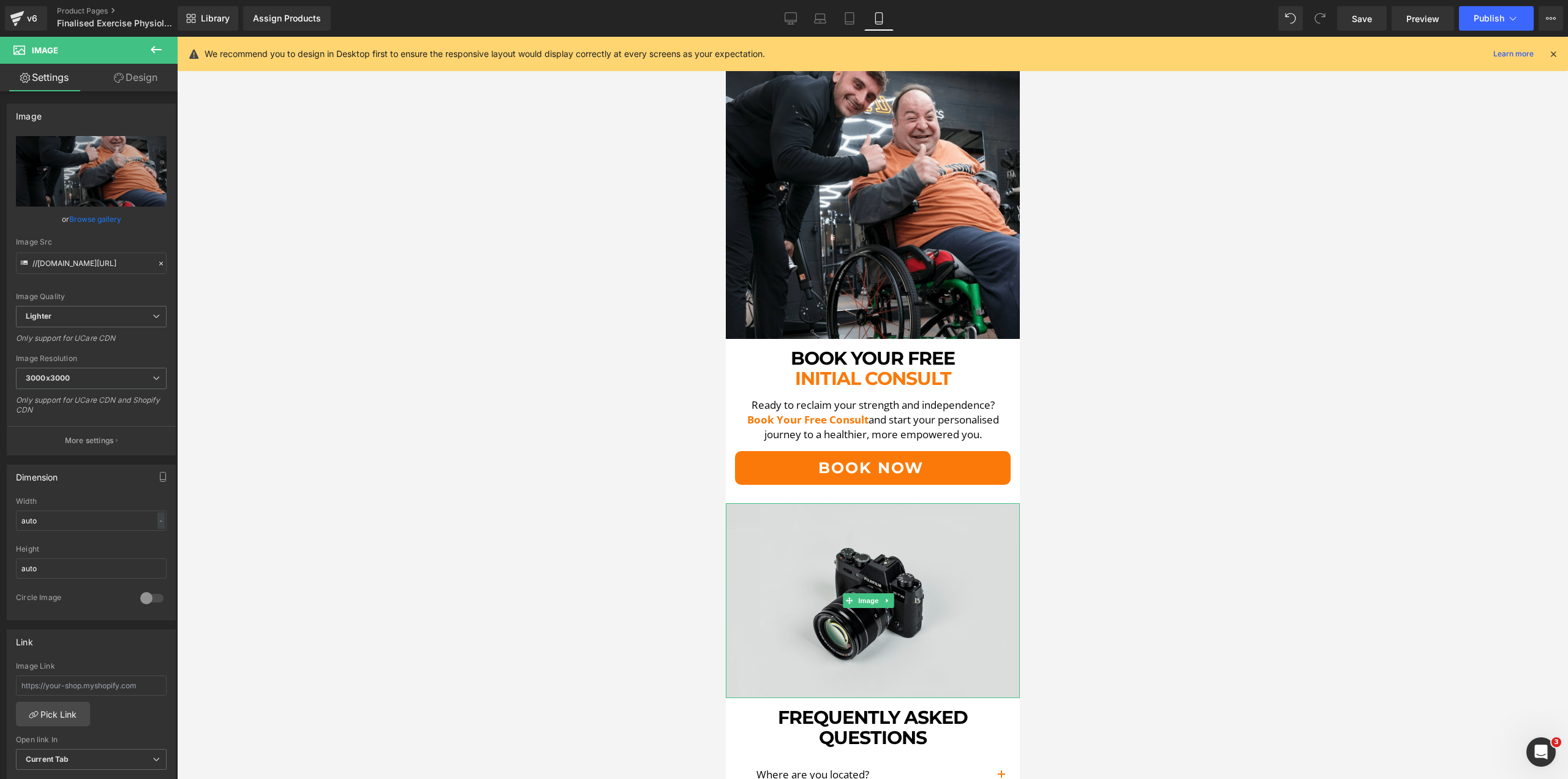
click at [943, 503] on img at bounding box center [872, 600] width 294 height 195
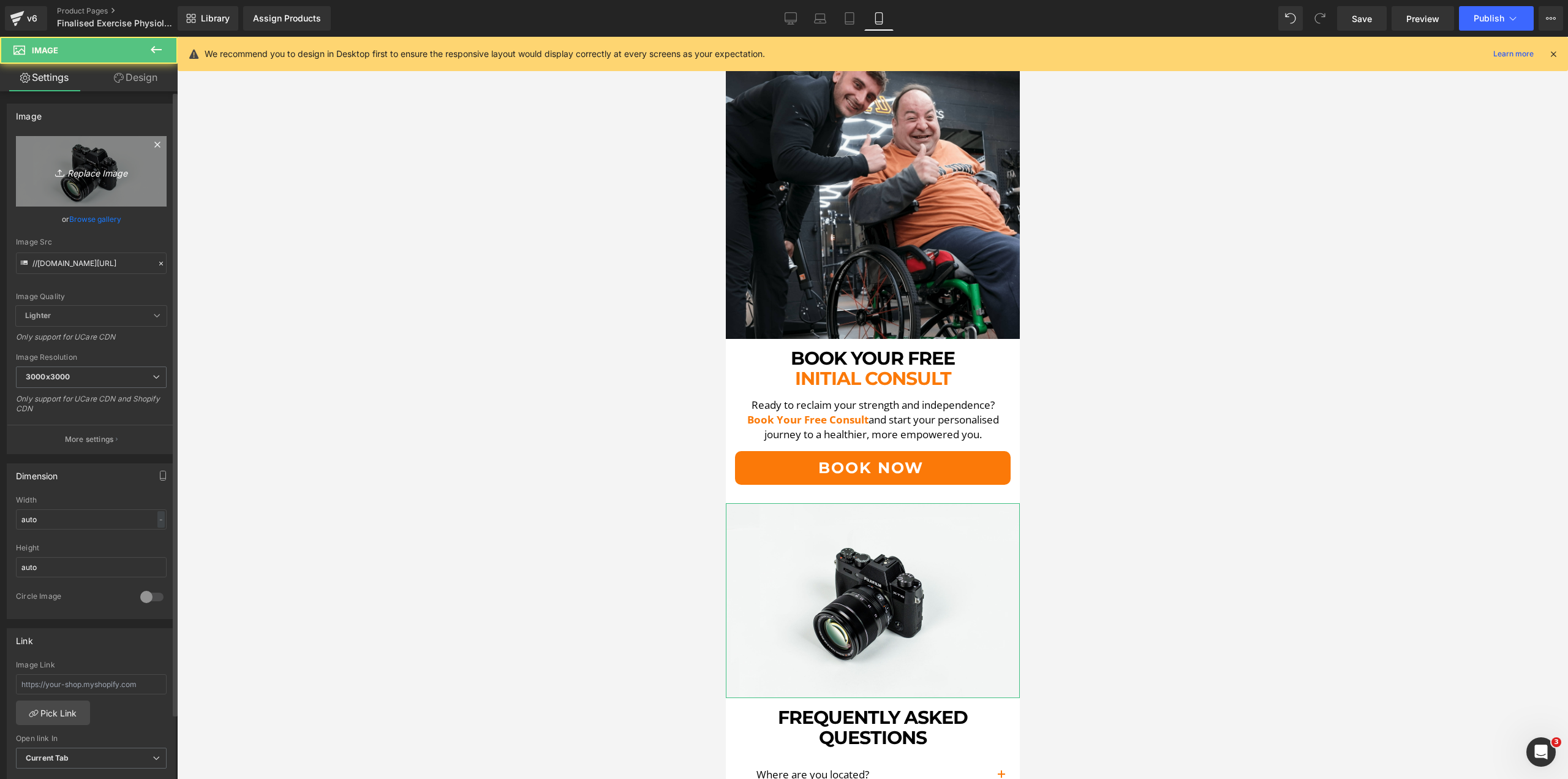
click at [85, 175] on icon "Replace Image" at bounding box center [90, 171] width 98 height 15
type input "C:\fakepath\FAQ-min.png"
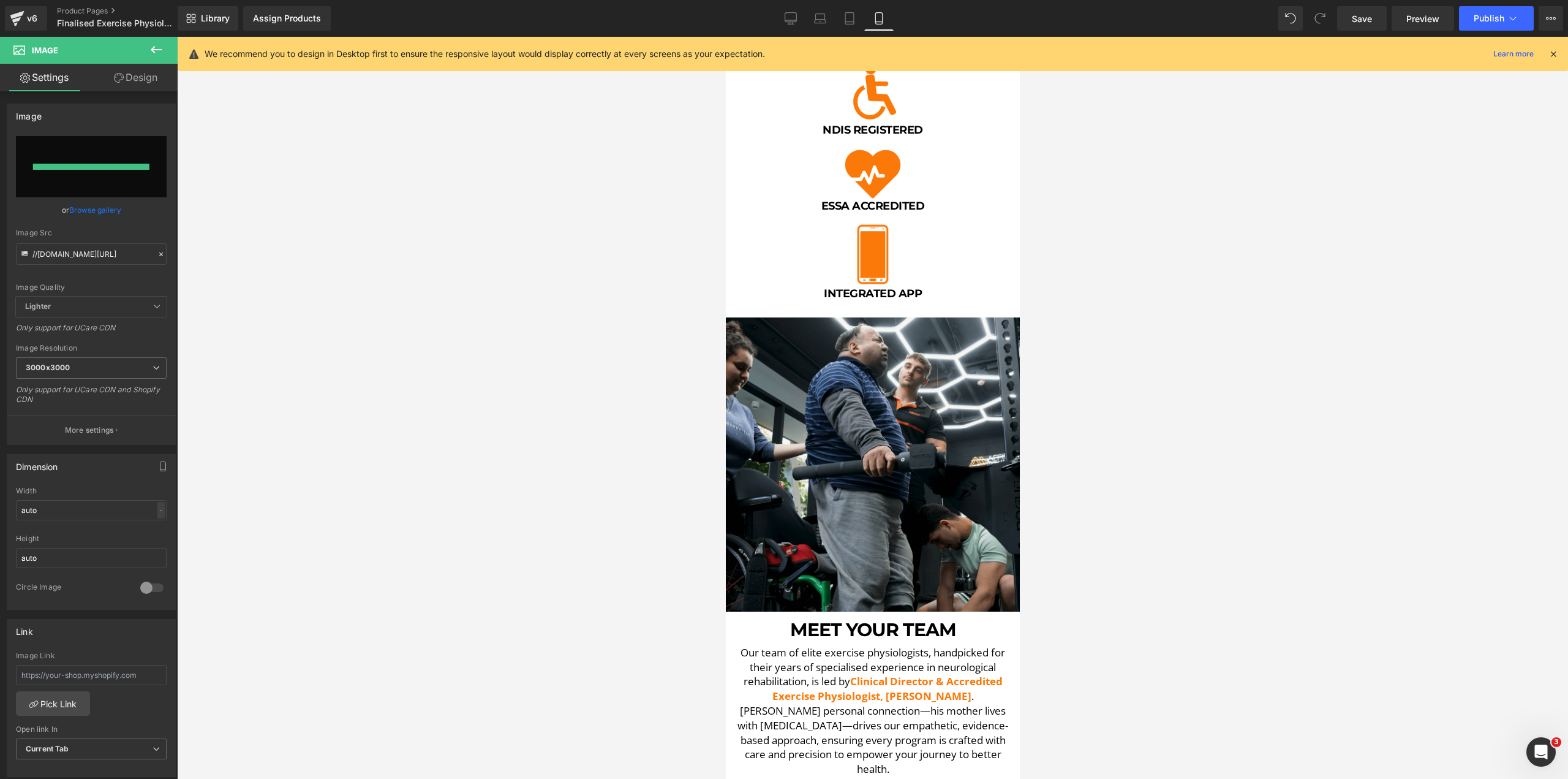
scroll to position [502, 0]
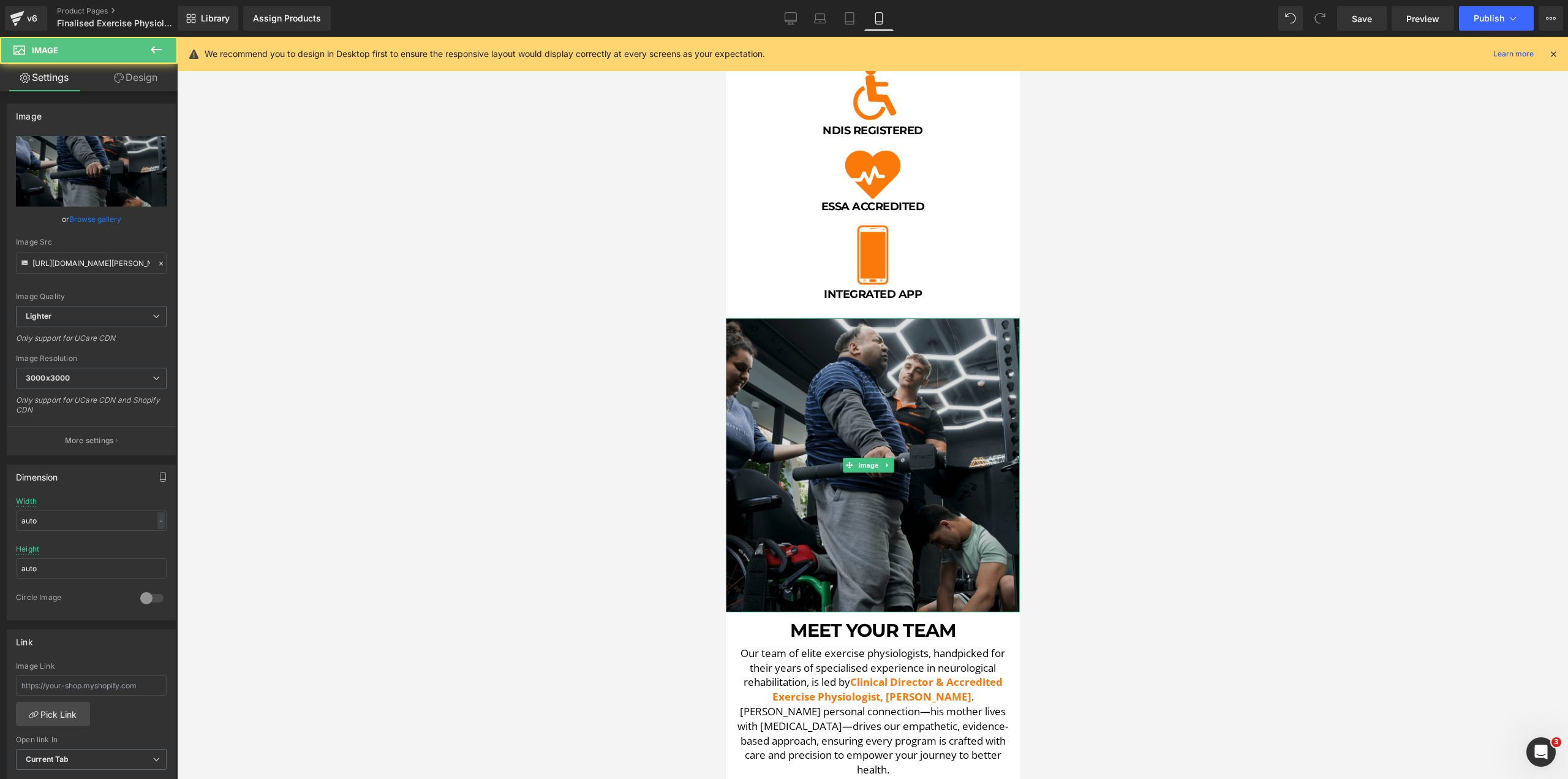
click at [832, 431] on img at bounding box center [872, 465] width 294 height 294
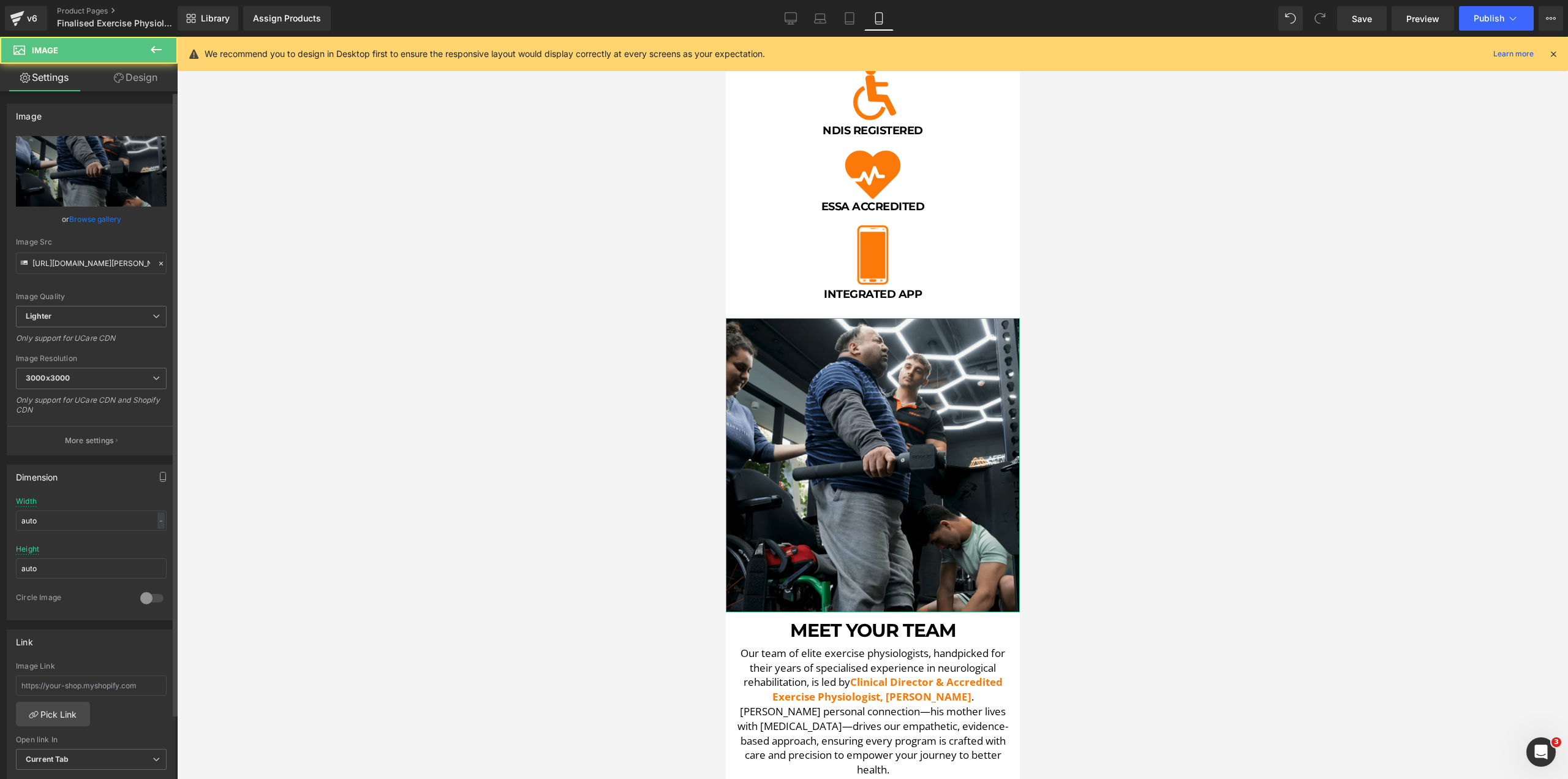
click at [135, 93] on div "Image [URL][DOMAIN_NAME][PERSON_NAME] Replace Image Upload image or Browse gall…" at bounding box center [91, 618] width 183 height 1054
click at [136, 88] on link "Design" at bounding box center [135, 77] width 89 height 28
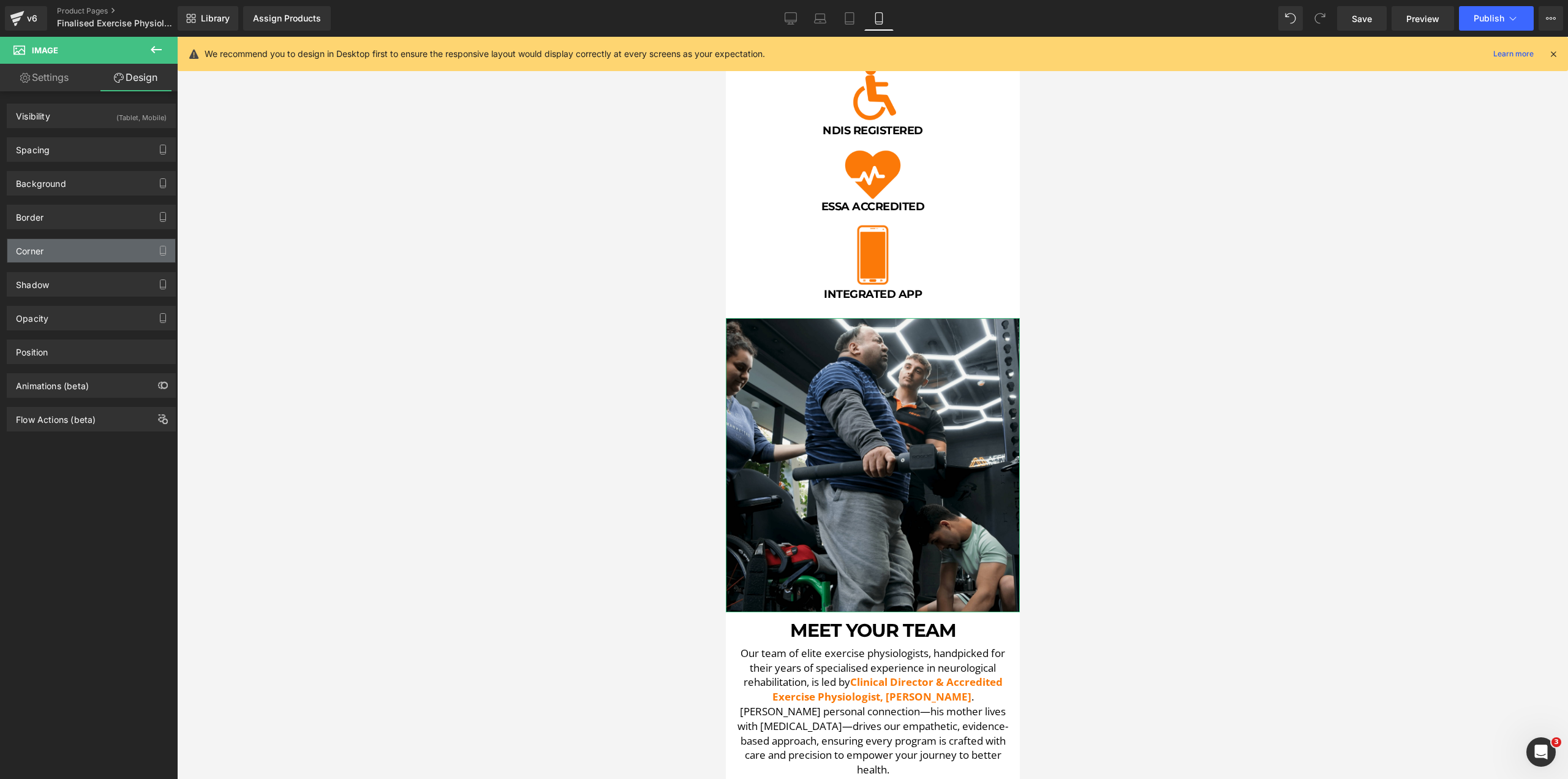
click at [69, 257] on div "Corner" at bounding box center [91, 250] width 168 height 23
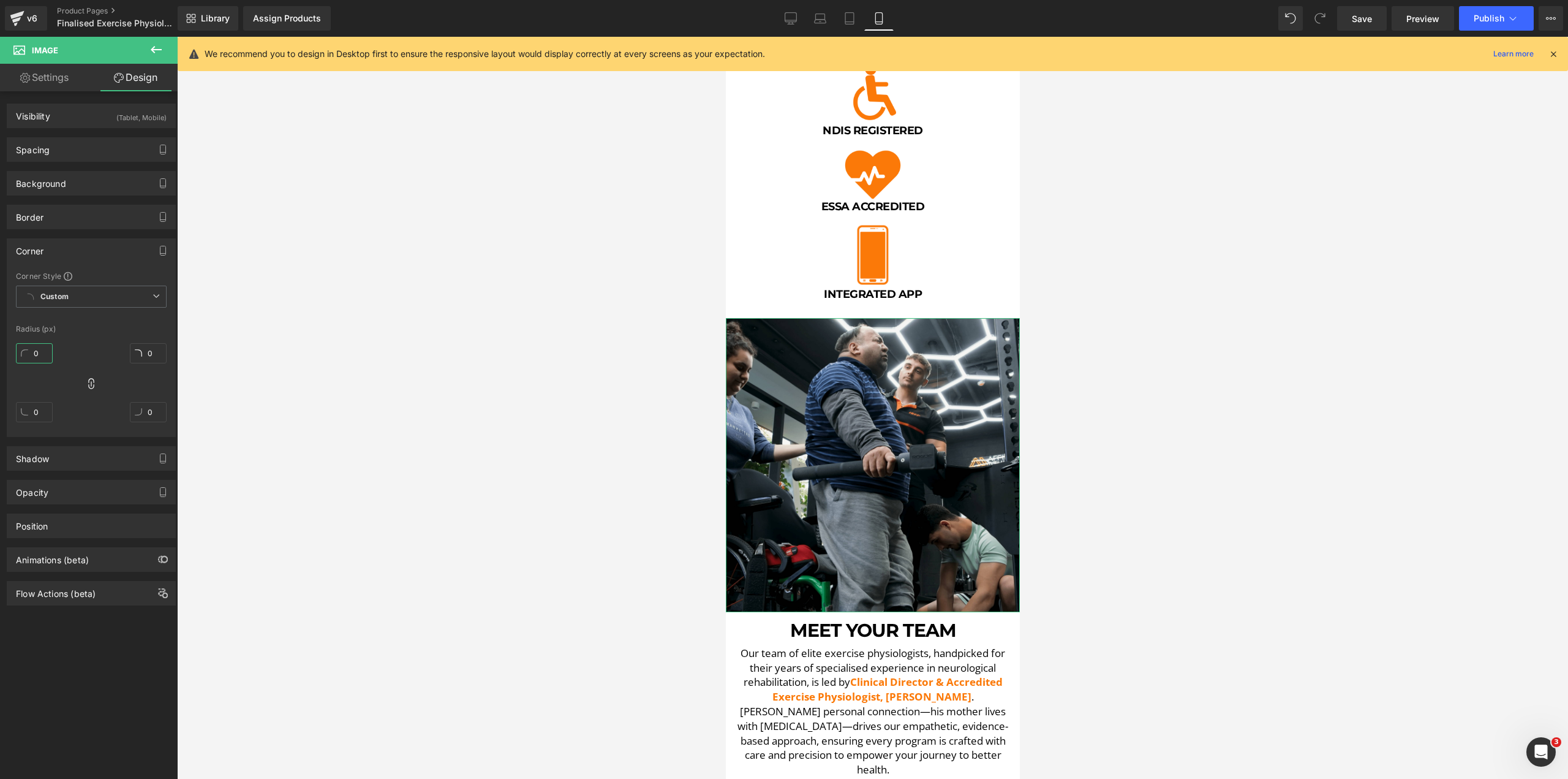
click at [35, 353] on input "0" at bounding box center [34, 353] width 37 height 20
type input "10"
click at [623, 492] on div at bounding box center [873, 408] width 1391 height 742
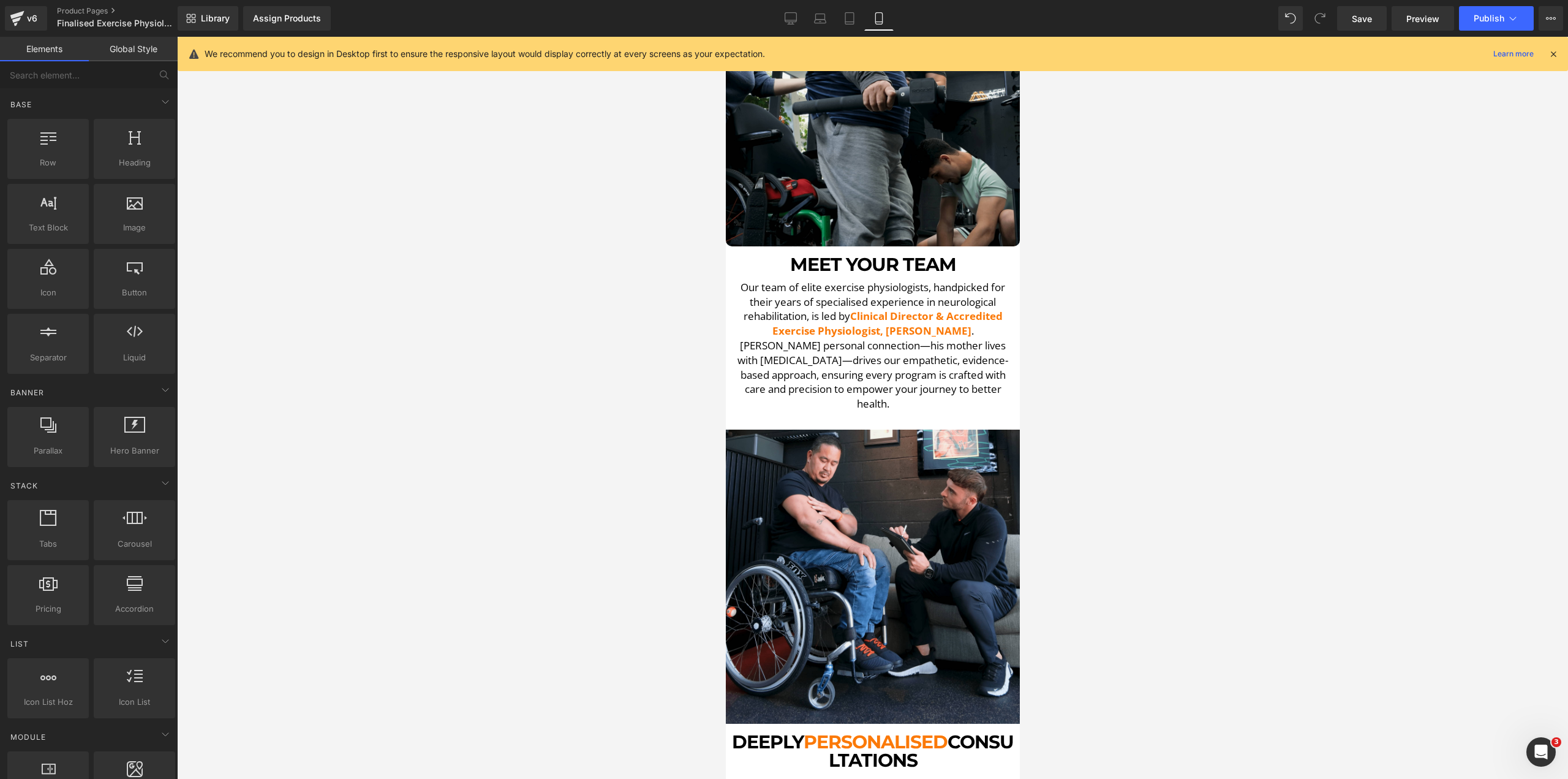
scroll to position [993, 0]
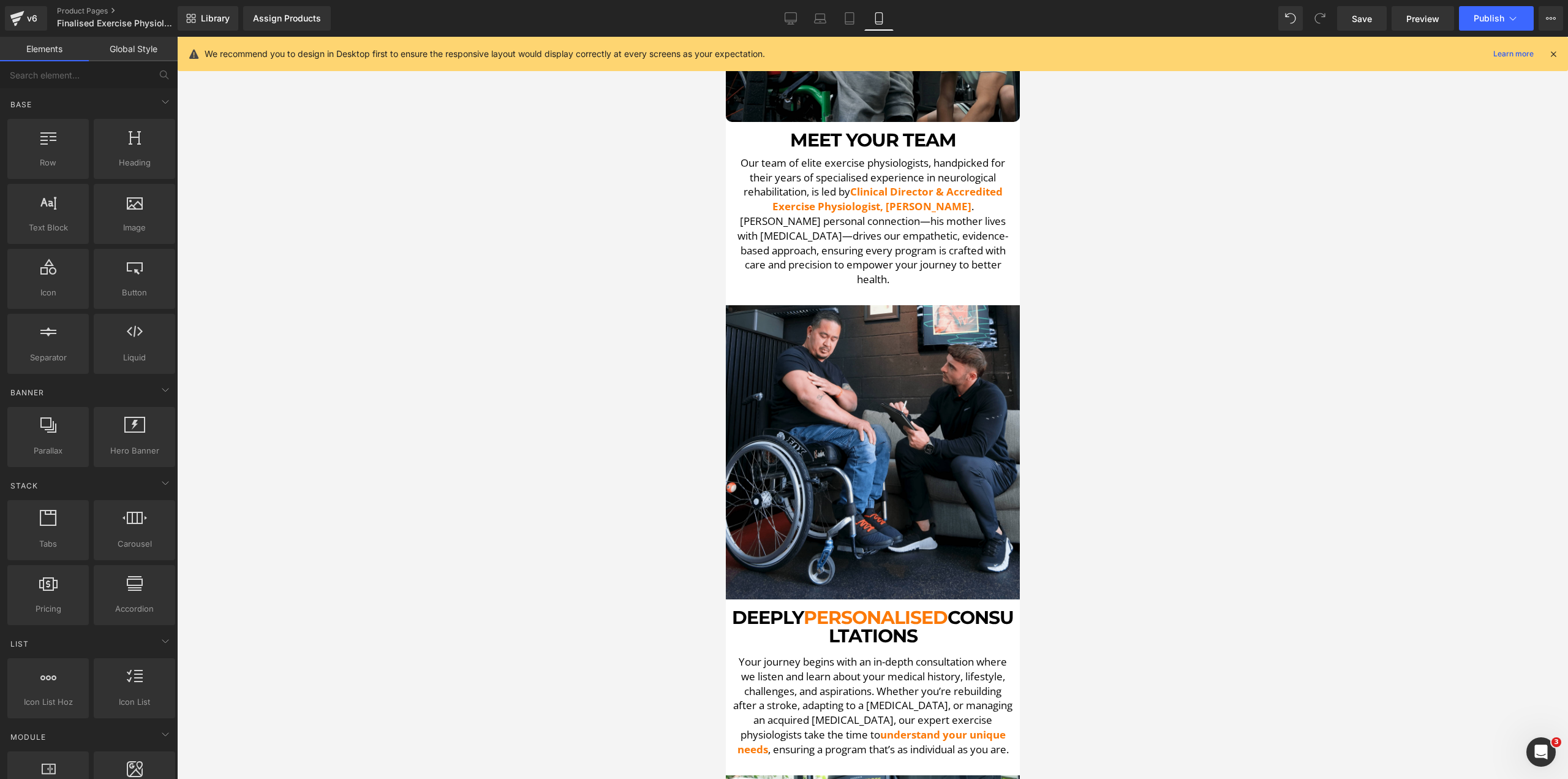
click at [895, 487] on img at bounding box center [872, 452] width 294 height 294
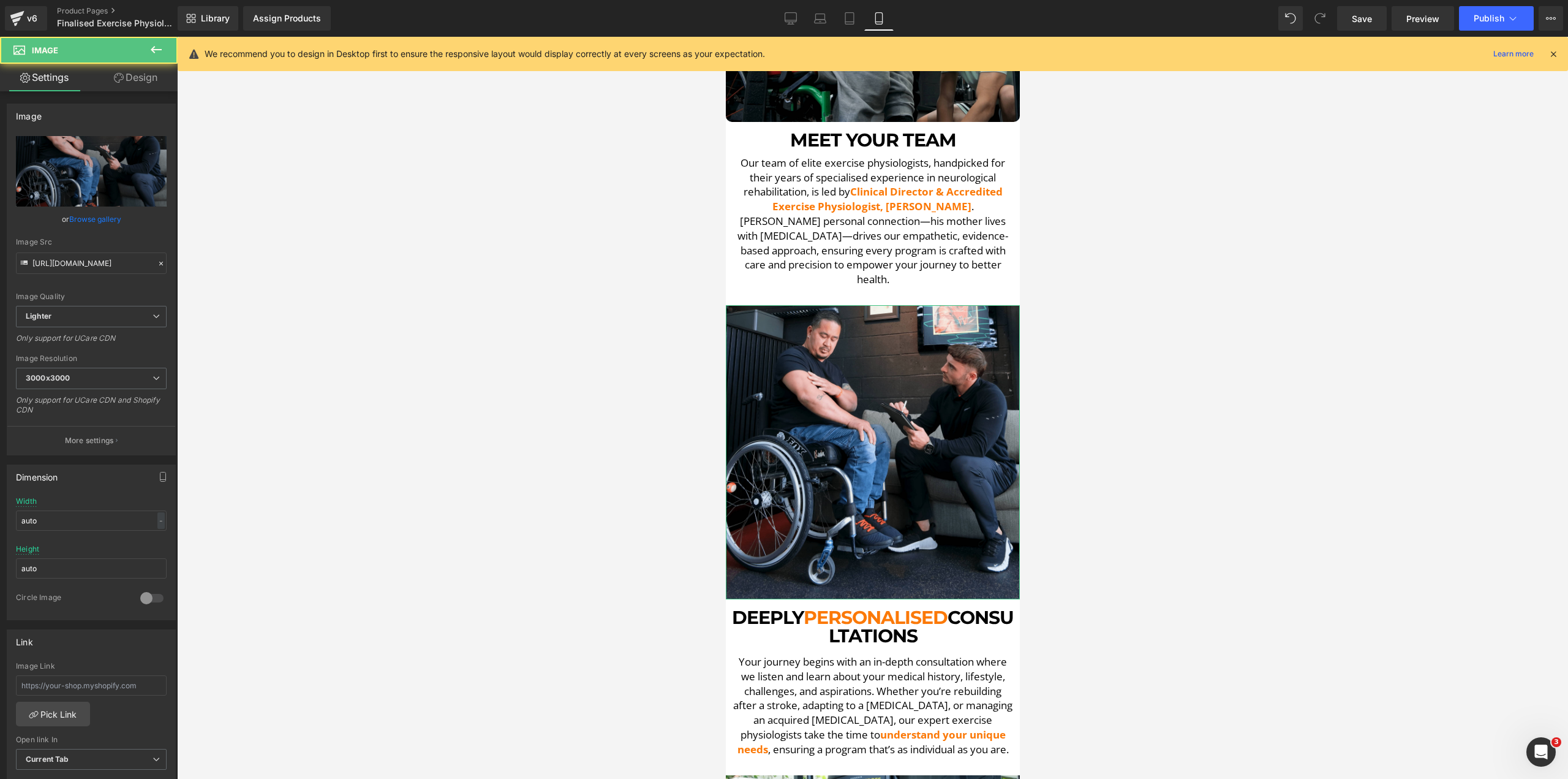
click at [160, 77] on link "Design" at bounding box center [135, 77] width 89 height 28
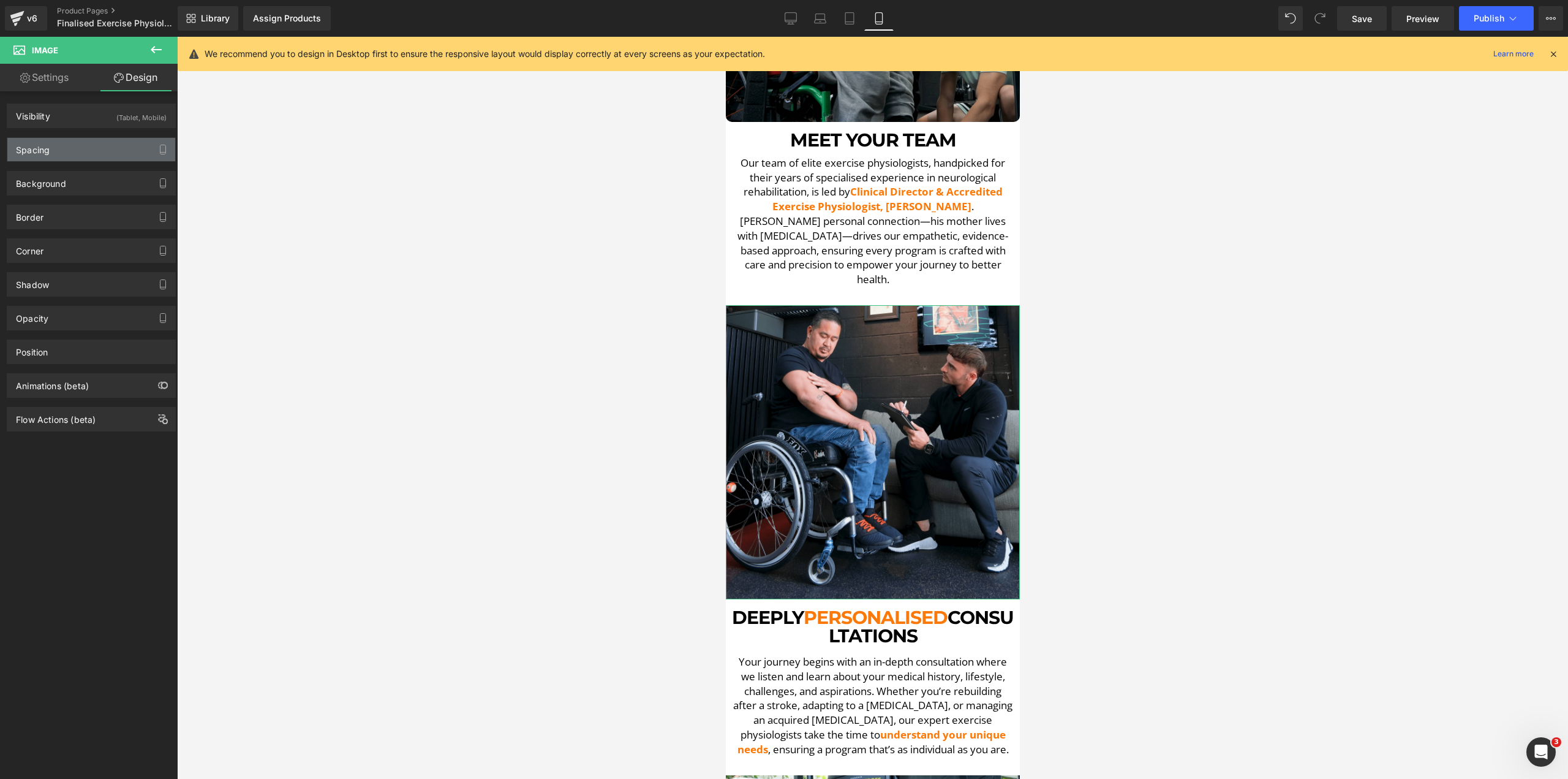
click at [54, 147] on div "Spacing" at bounding box center [91, 149] width 168 height 23
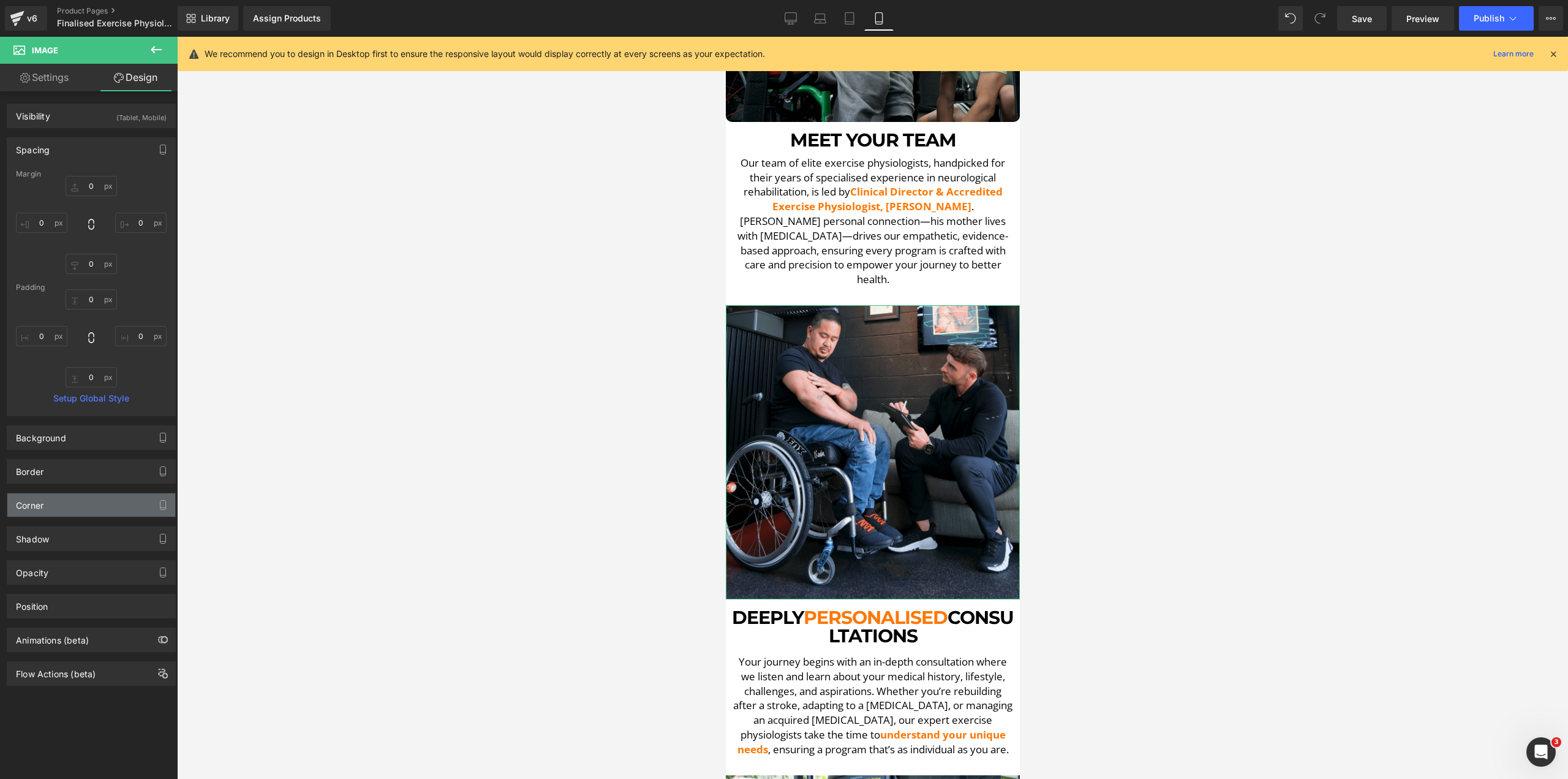
click at [62, 513] on div "Corner" at bounding box center [91, 505] width 168 height 23
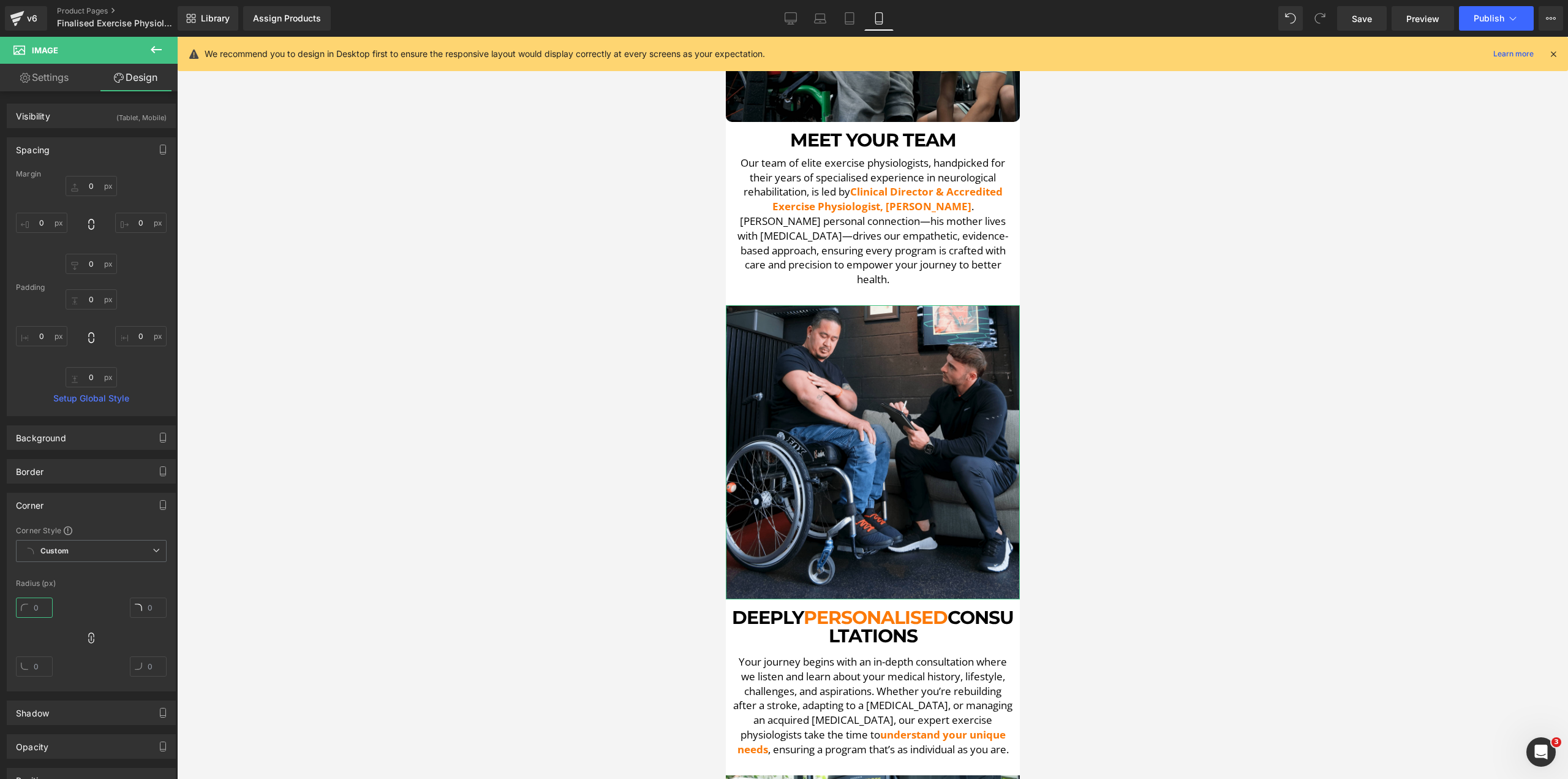
click at [34, 610] on input "text" at bounding box center [34, 607] width 37 height 20
type input "5"
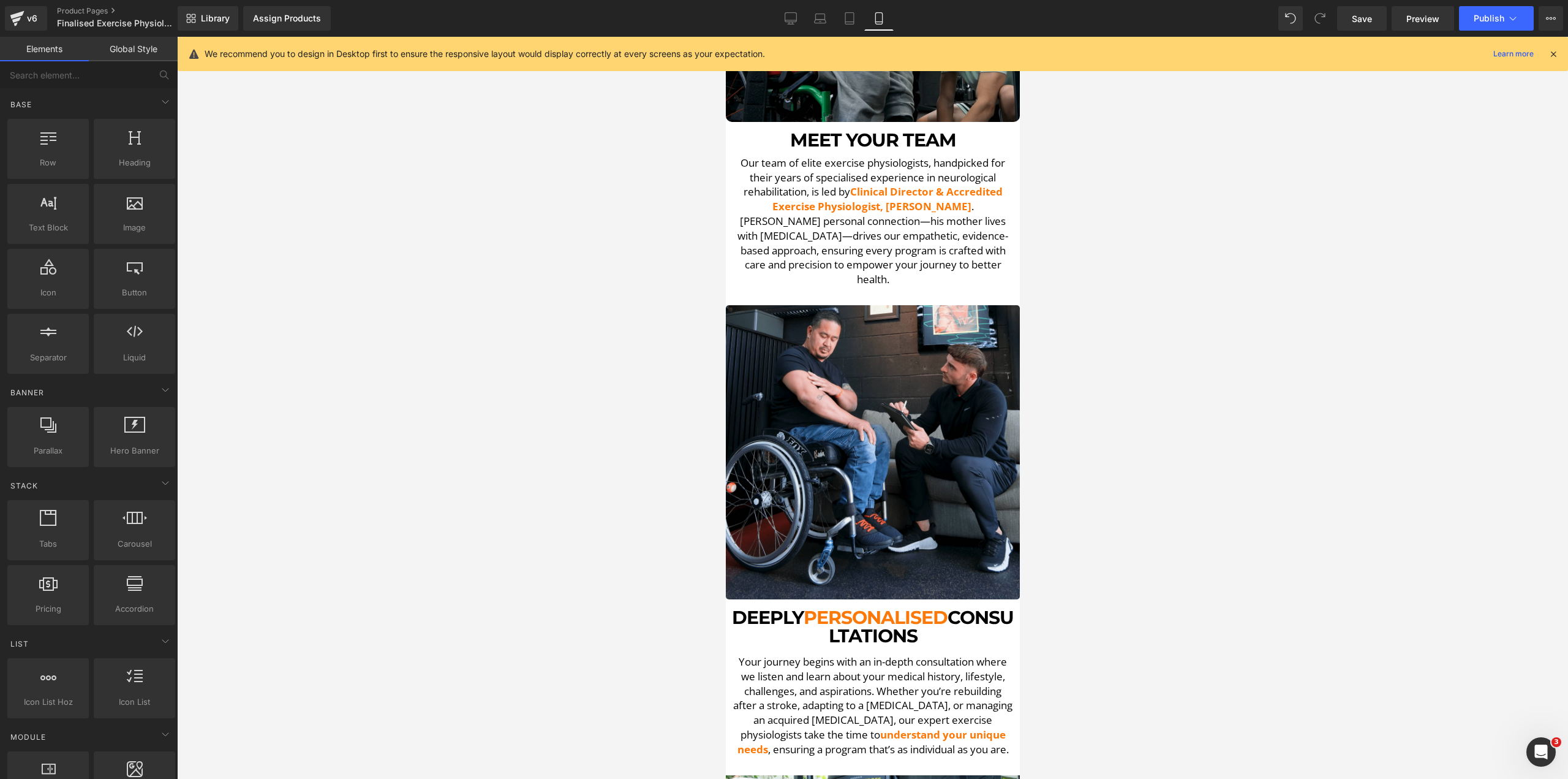
click at [370, 604] on div at bounding box center [873, 408] width 1391 height 742
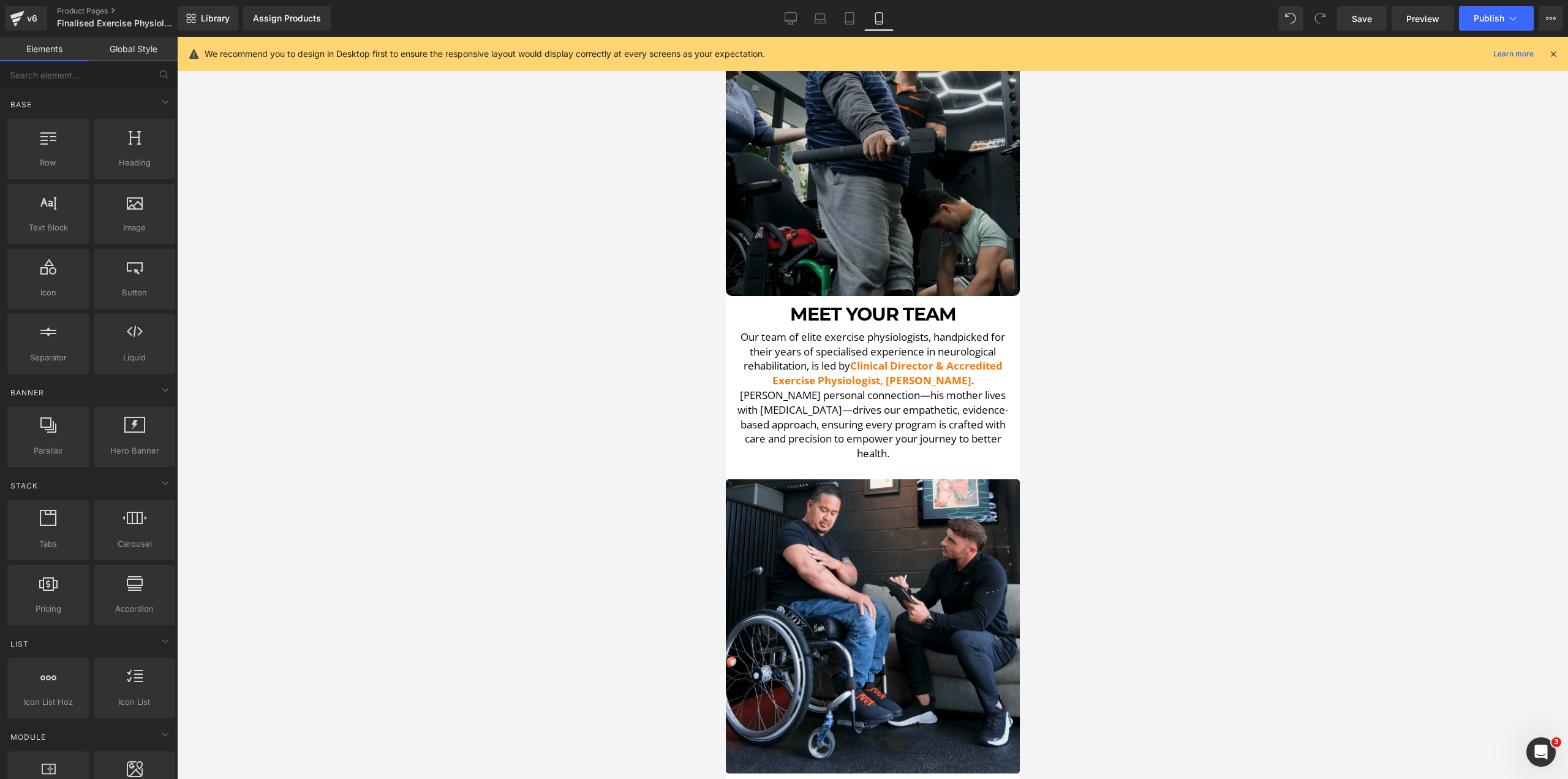
scroll to position [625, 0]
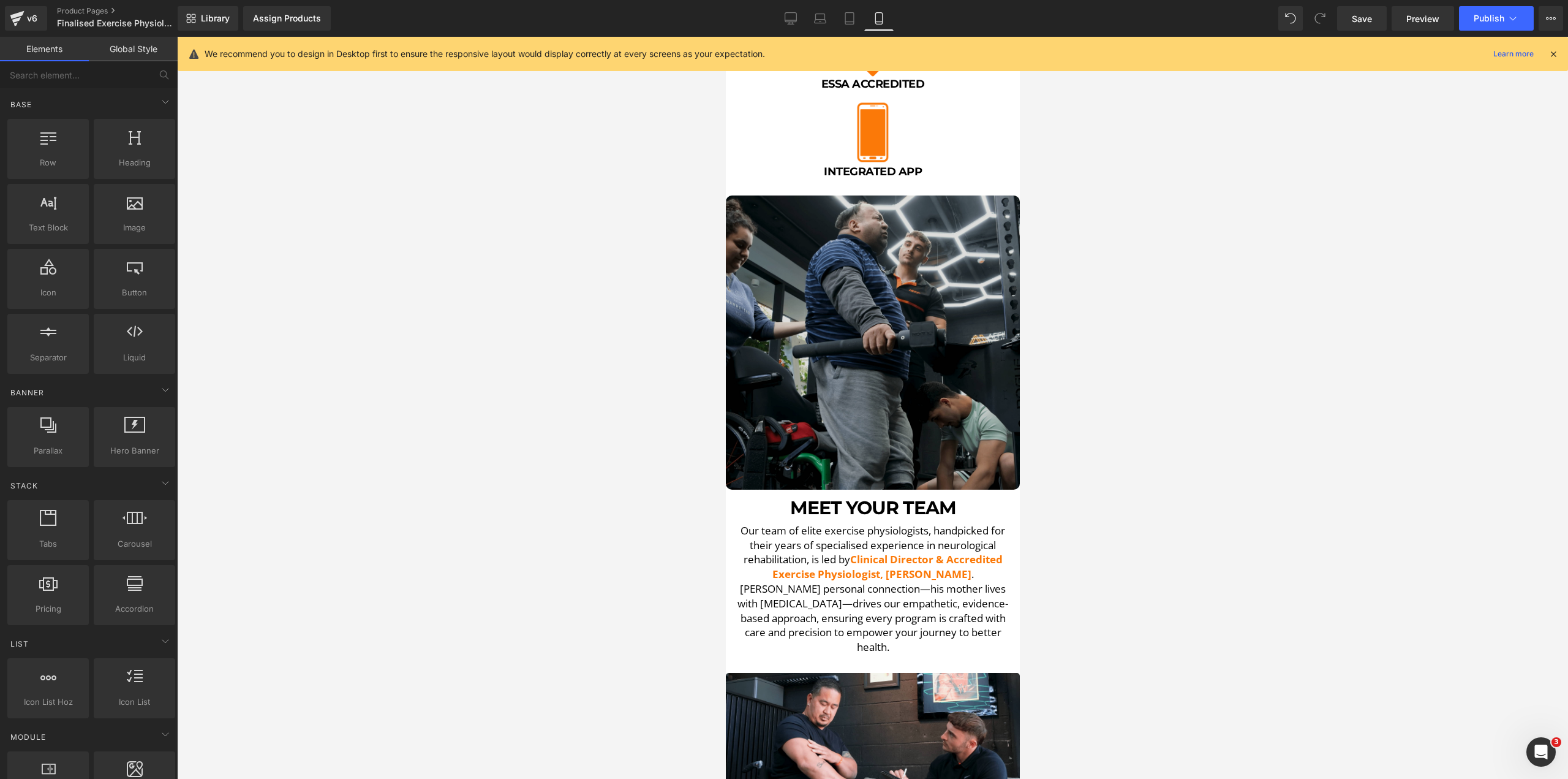
click at [790, 256] on img at bounding box center [872, 342] width 294 height 294
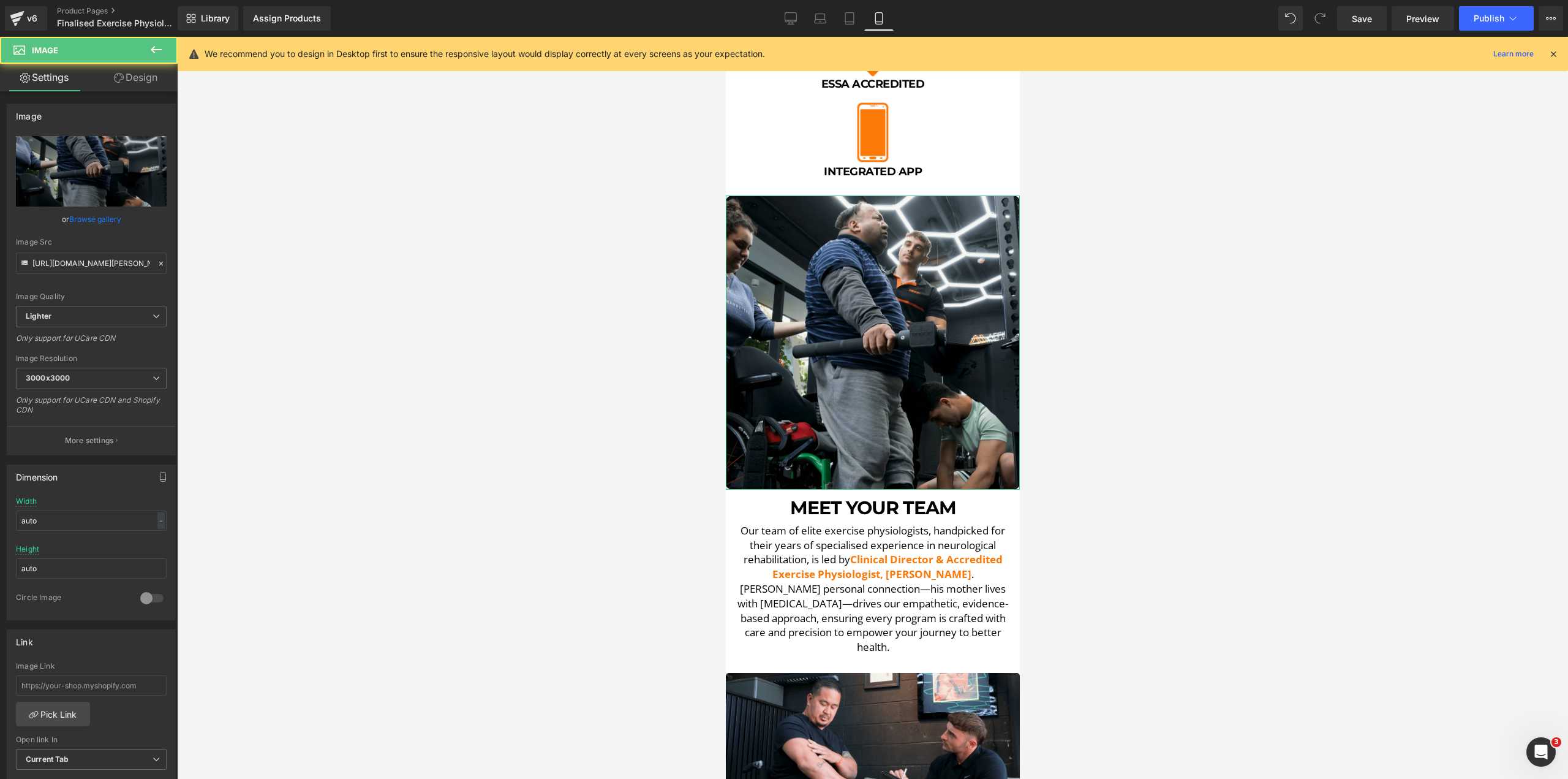
click at [151, 85] on link "Design" at bounding box center [135, 77] width 89 height 28
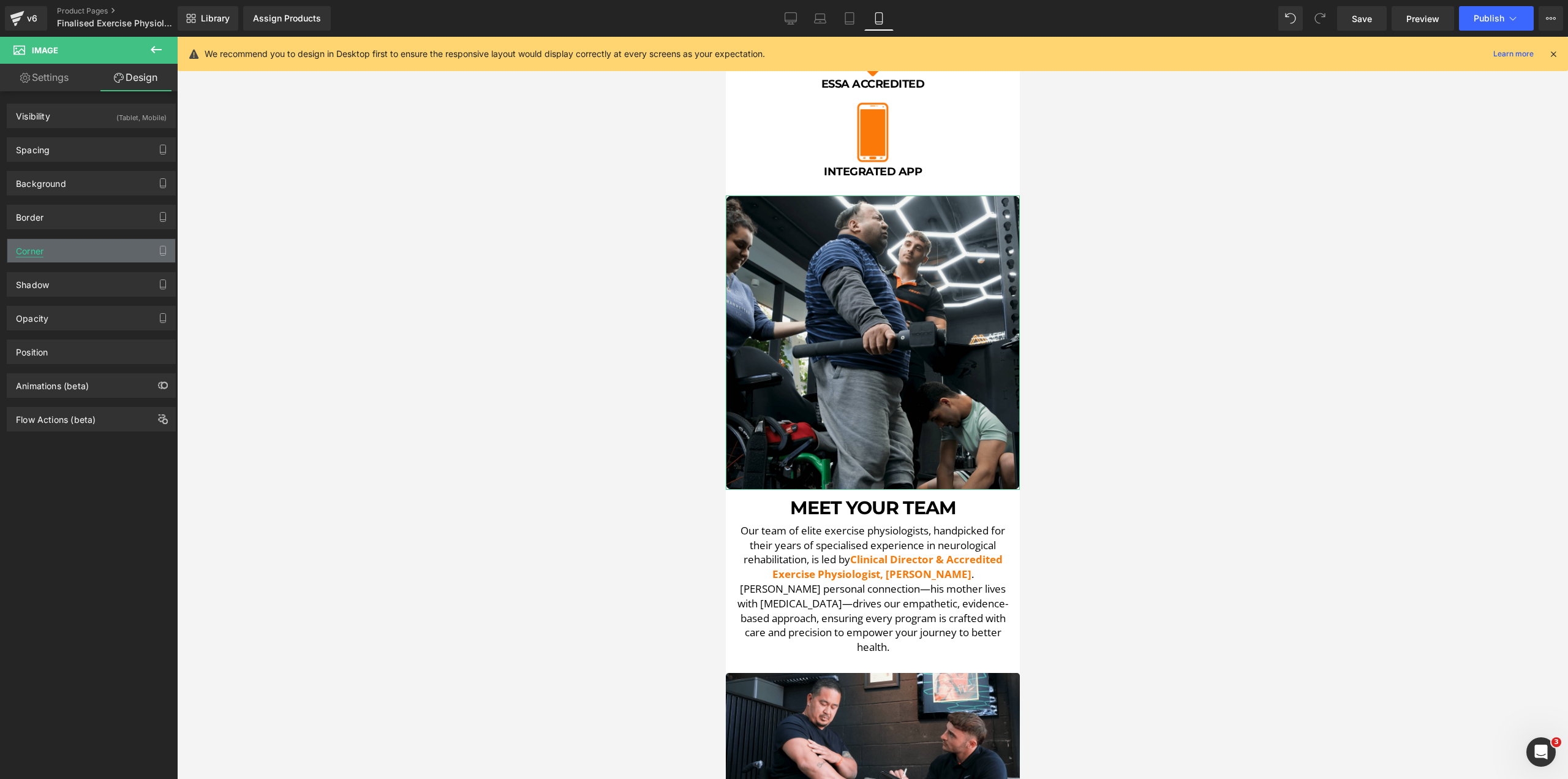
click at [41, 244] on div "Corner" at bounding box center [30, 248] width 28 height 17
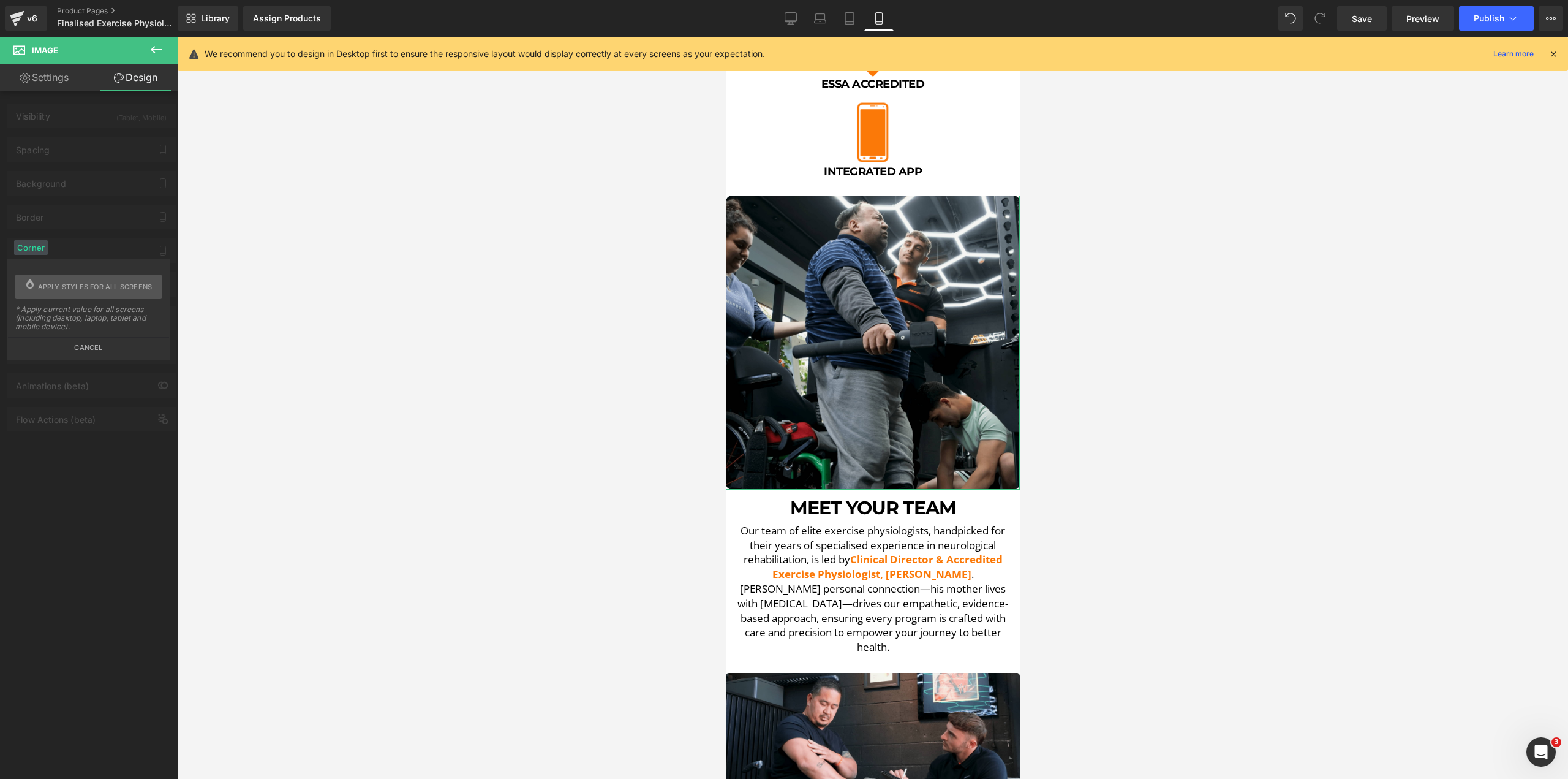
click at [76, 351] on button "Cancel" at bounding box center [88, 343] width 161 height 14
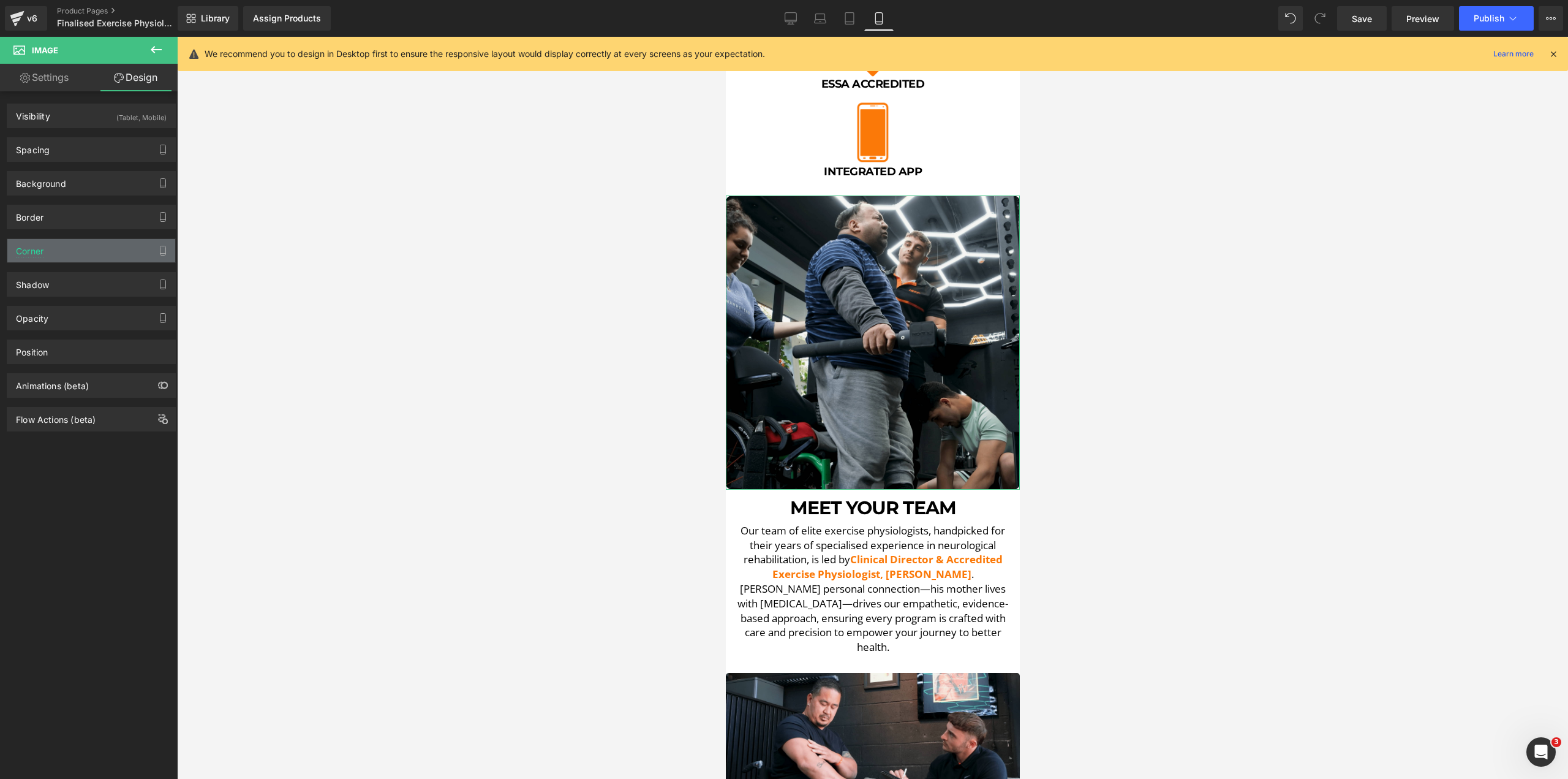
click at [65, 249] on div "Corner" at bounding box center [91, 250] width 168 height 23
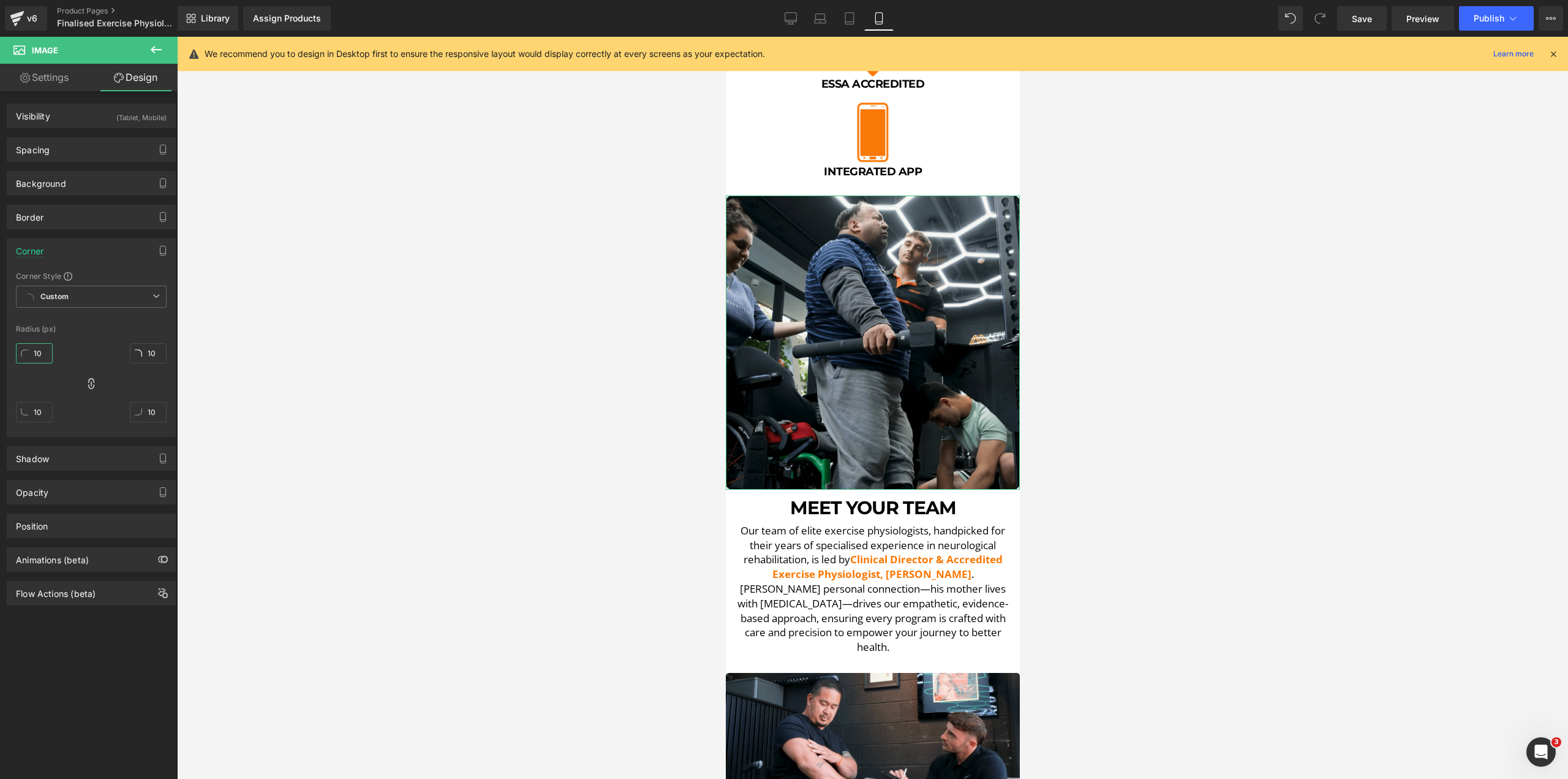
click at [46, 355] on input "10" at bounding box center [34, 353] width 37 height 20
type input "5"
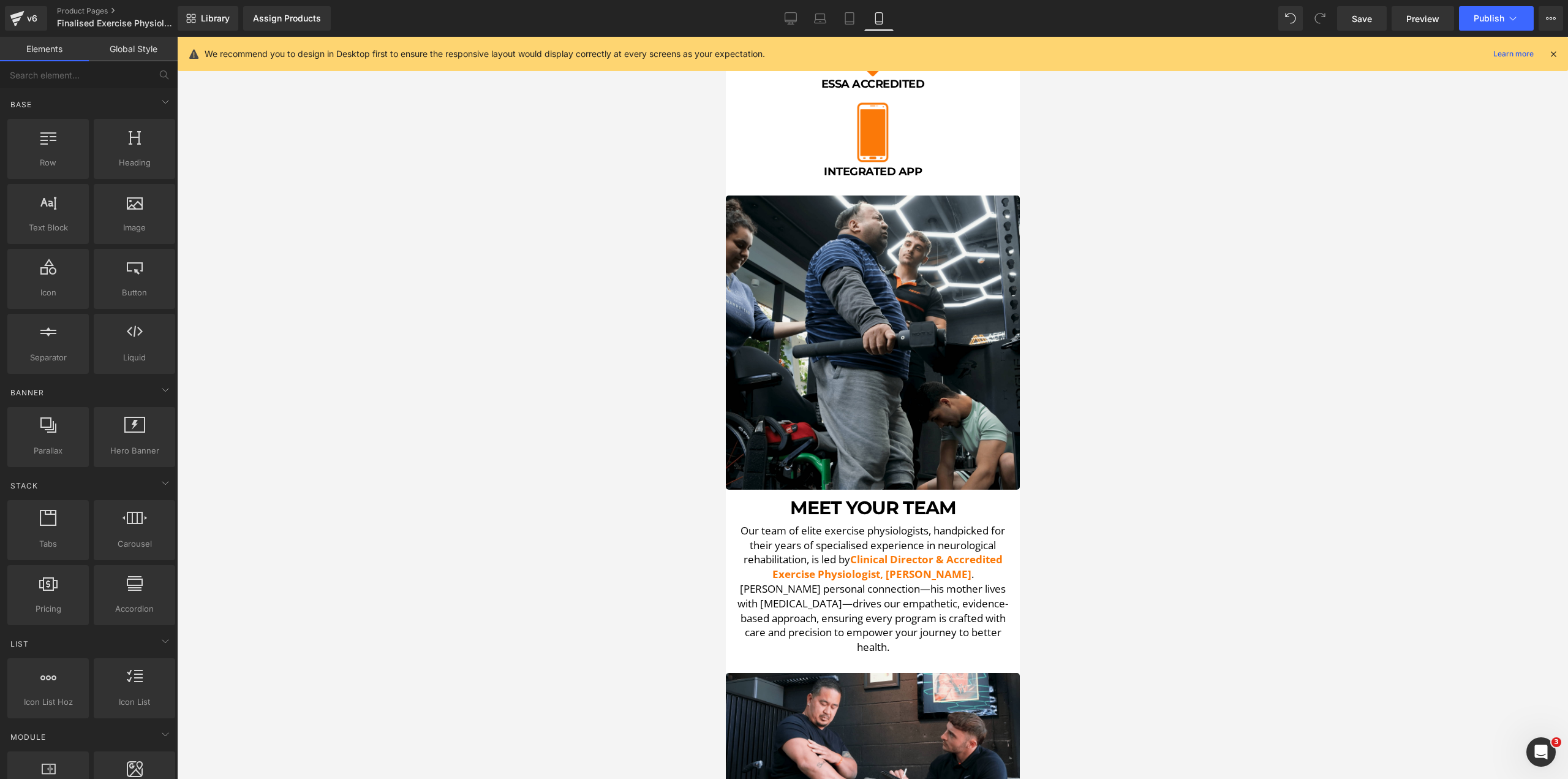
click at [341, 358] on div at bounding box center [873, 408] width 1391 height 742
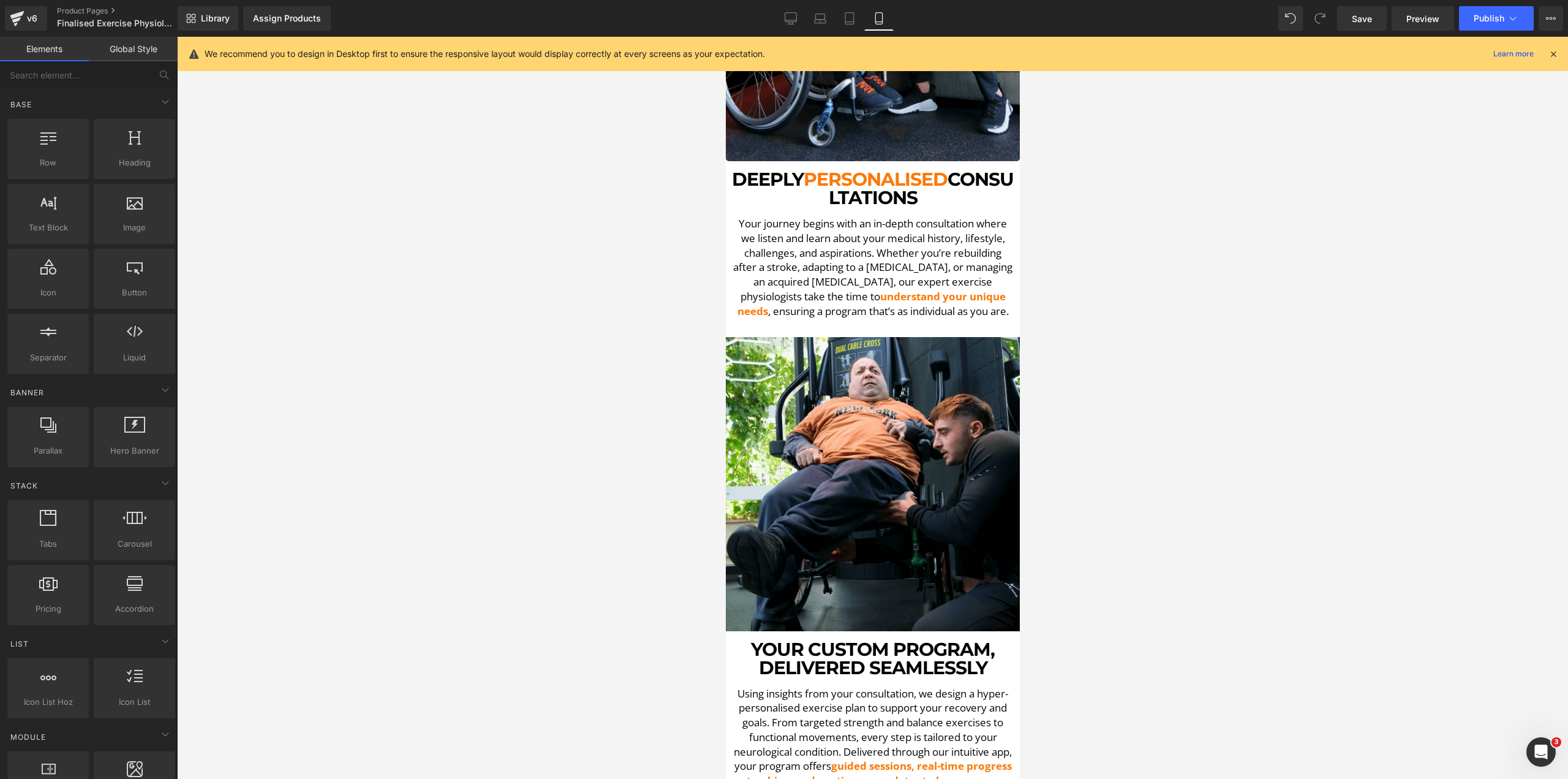
scroll to position [1483, 0]
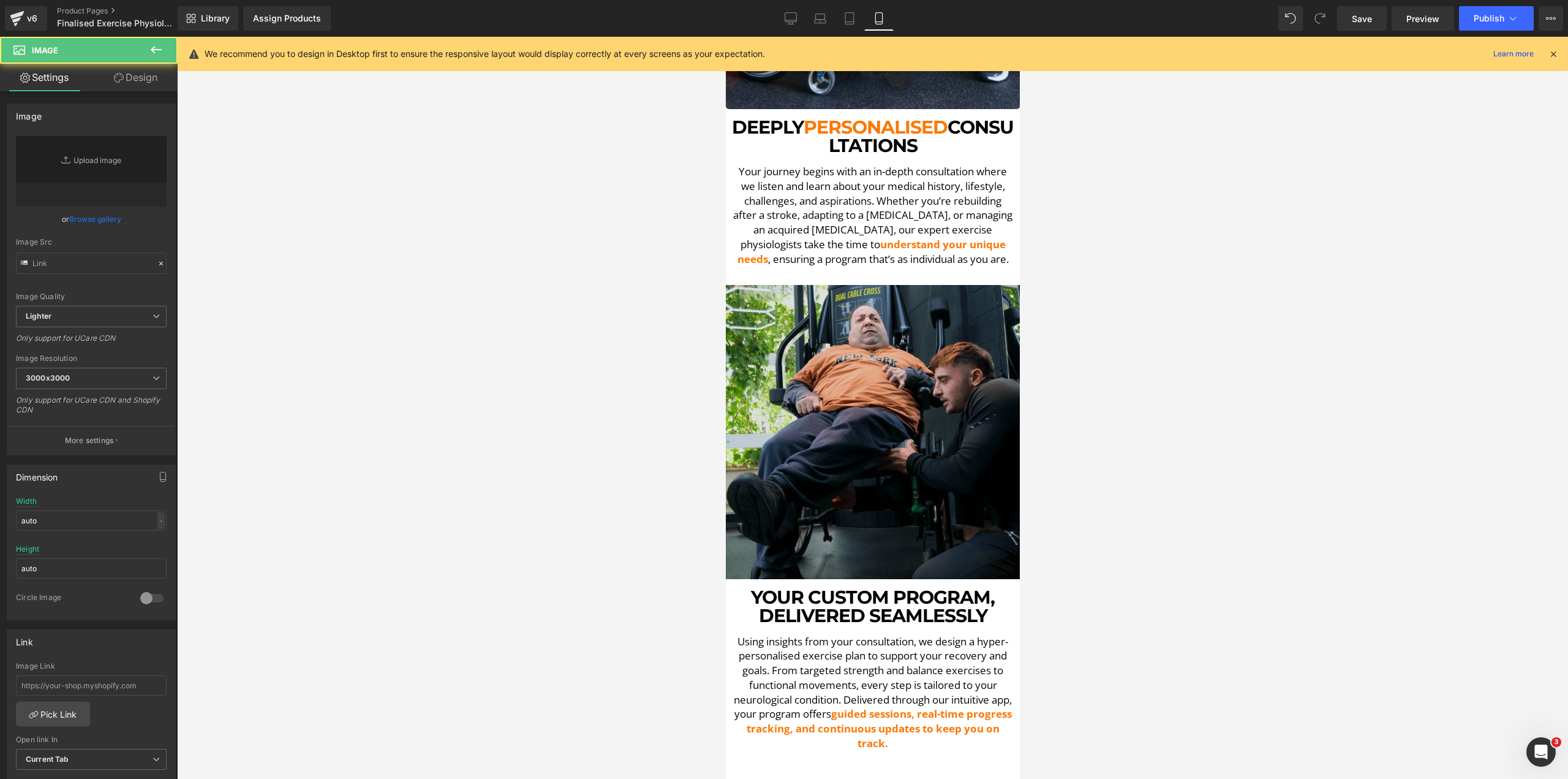
click at [886, 359] on img at bounding box center [872, 431] width 294 height 294
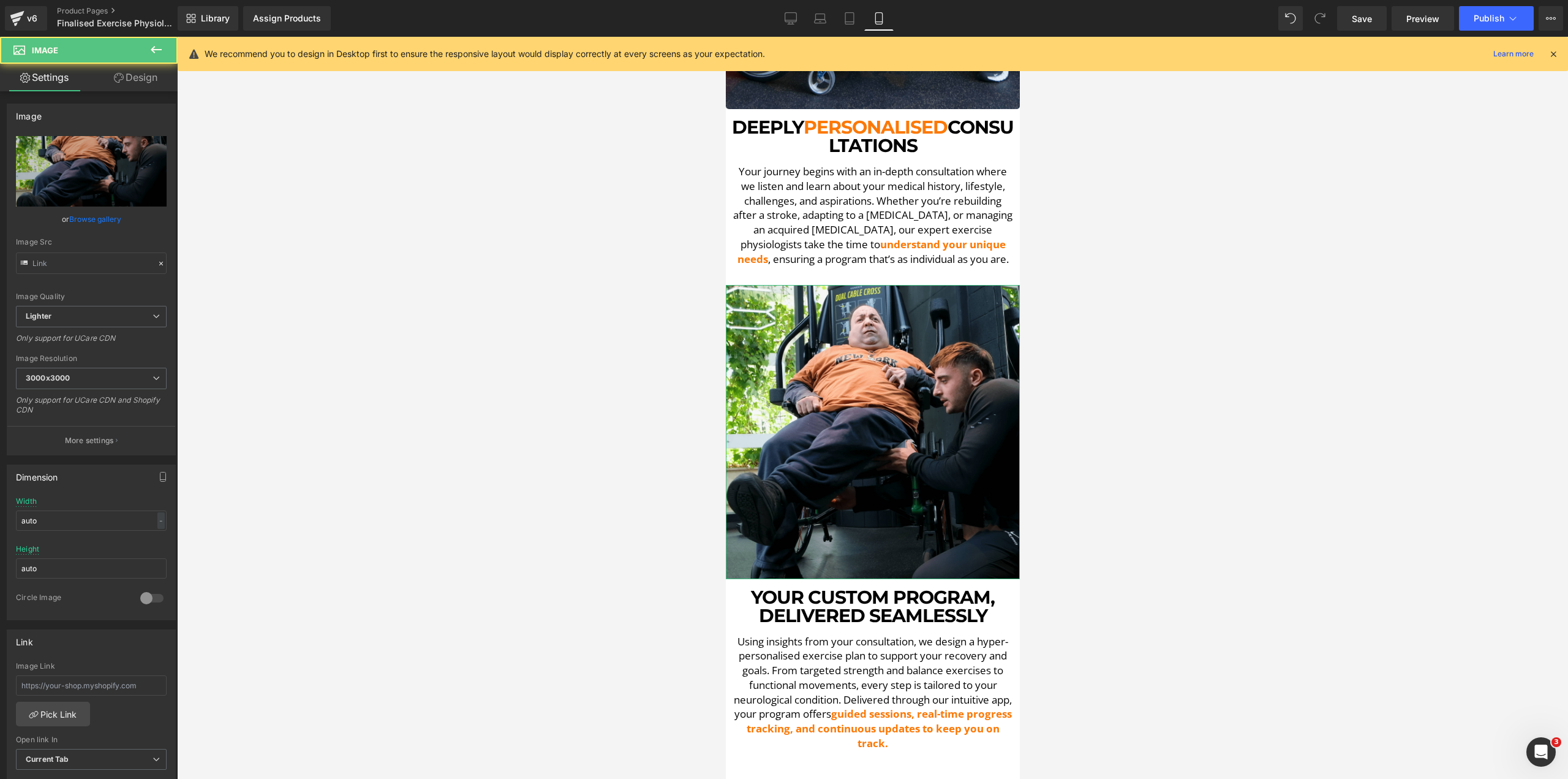
click at [154, 77] on link "Design" at bounding box center [135, 77] width 89 height 28
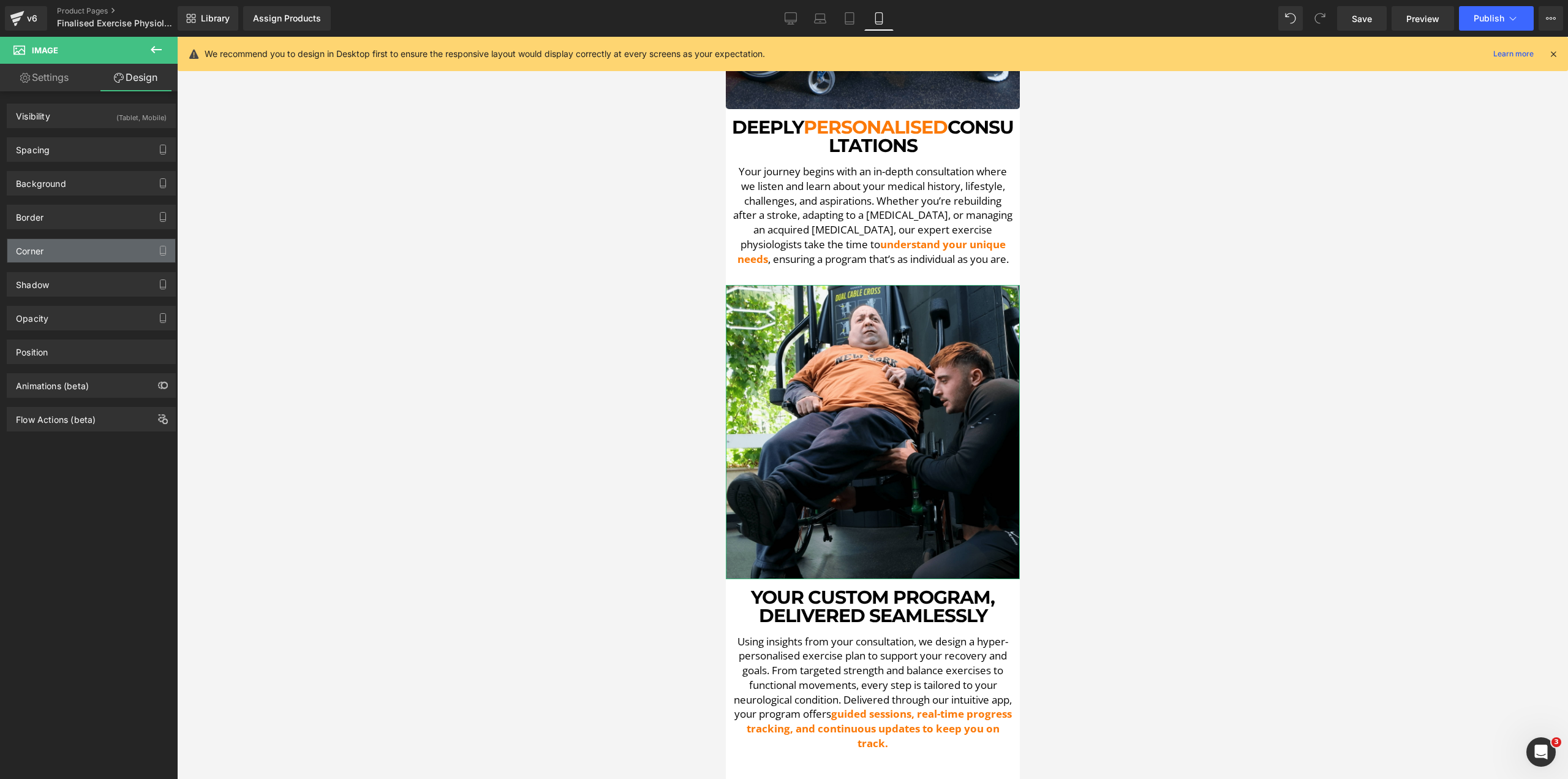
click at [50, 253] on div "Corner" at bounding box center [91, 250] width 168 height 23
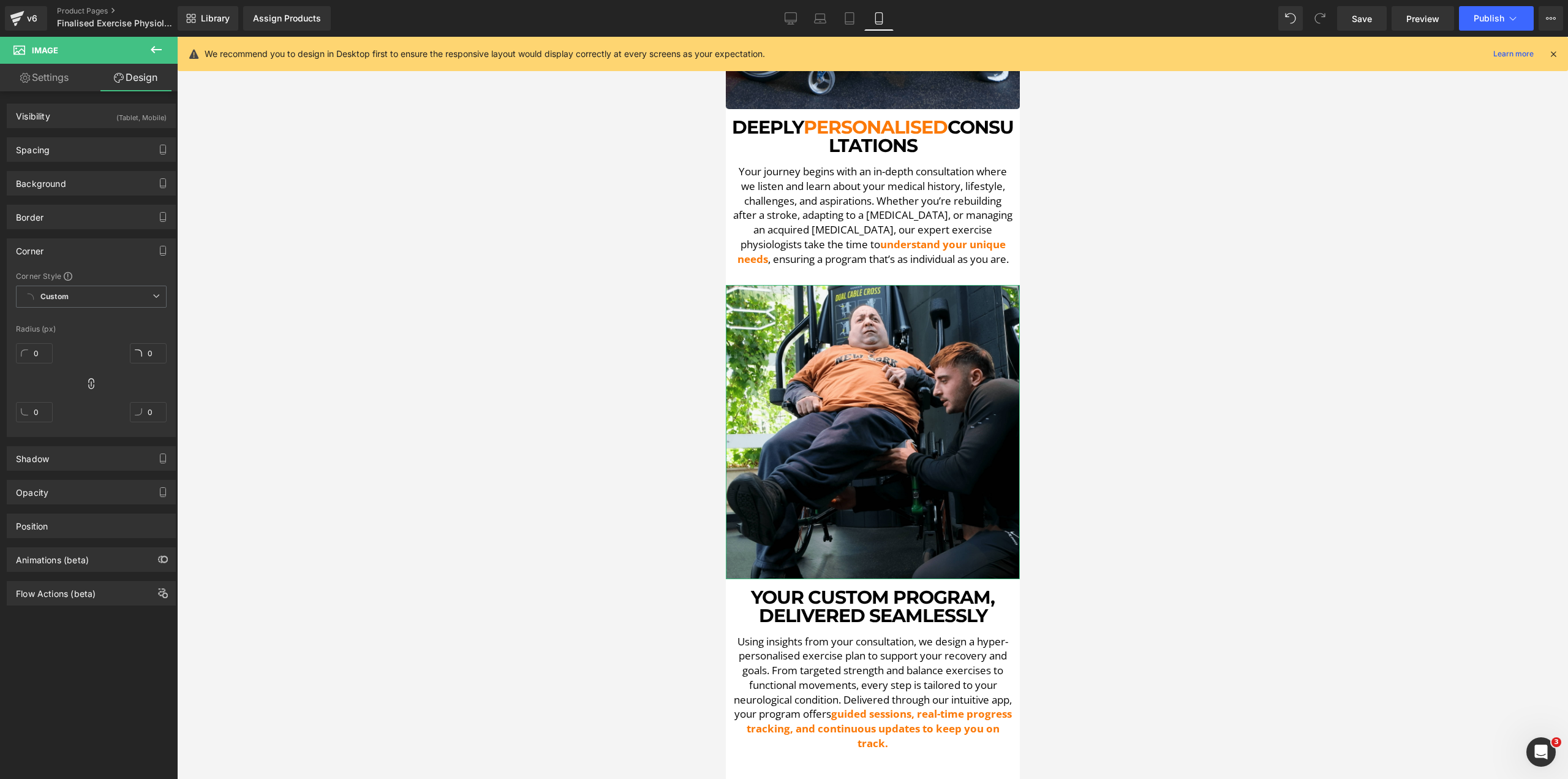
click at [30, 363] on div "0" at bounding box center [34, 358] width 37 height 39
click at [31, 357] on input "0" at bounding box center [34, 353] width 37 height 20
type input "5"
click at [1140, 545] on div at bounding box center [873, 408] width 1391 height 742
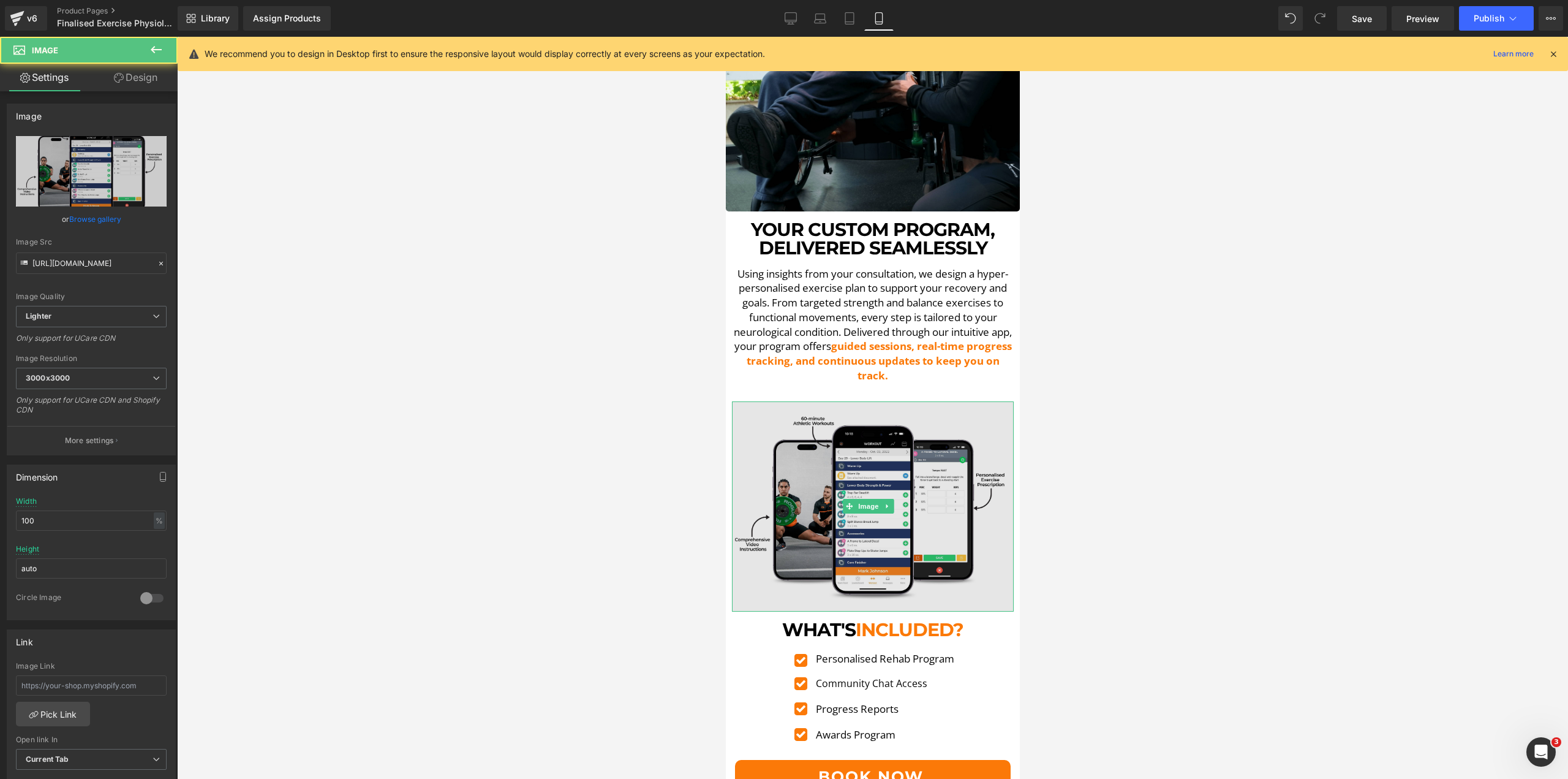
click at [878, 452] on img at bounding box center [872, 506] width 282 height 210
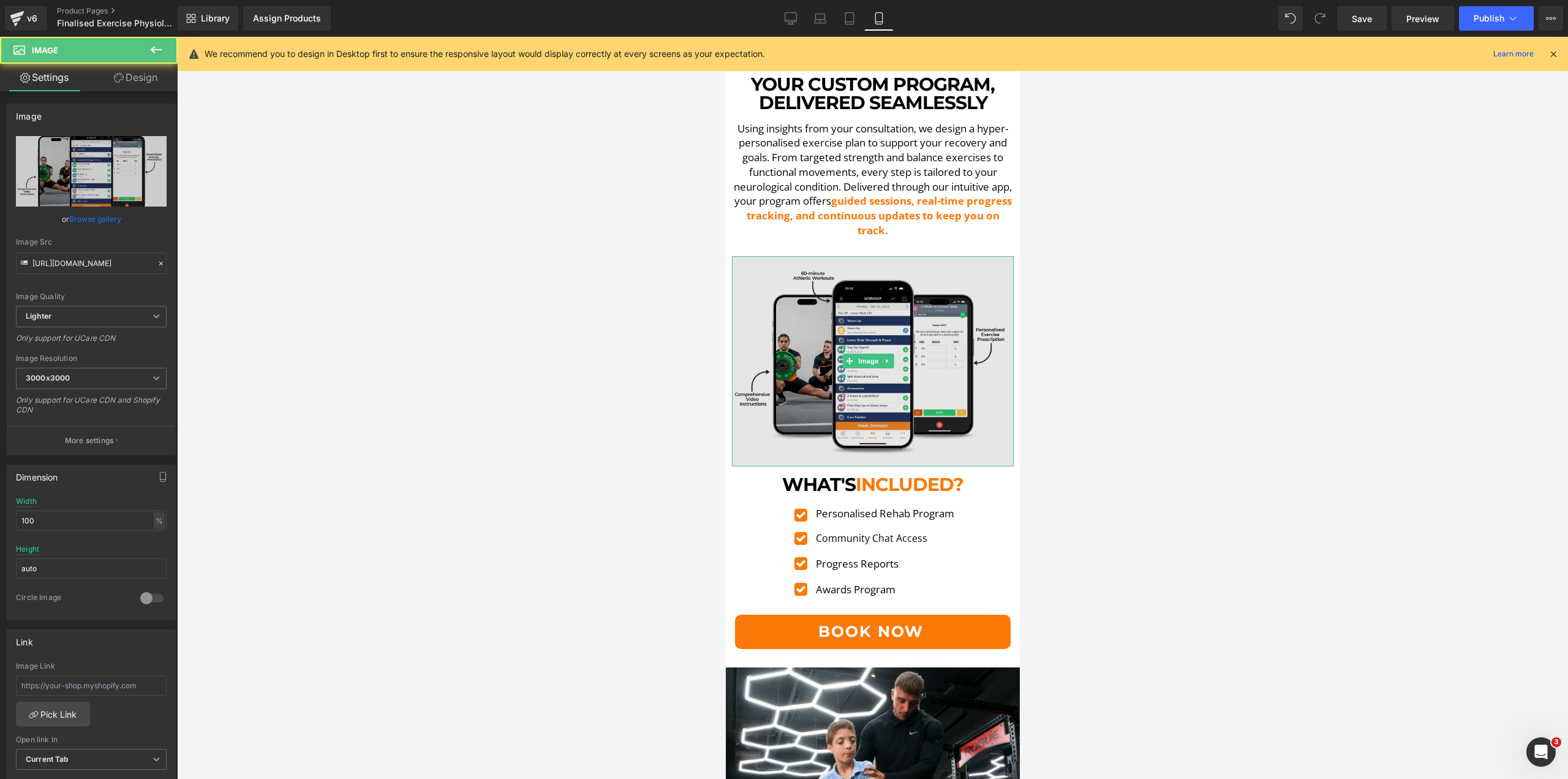
scroll to position [2218, 0]
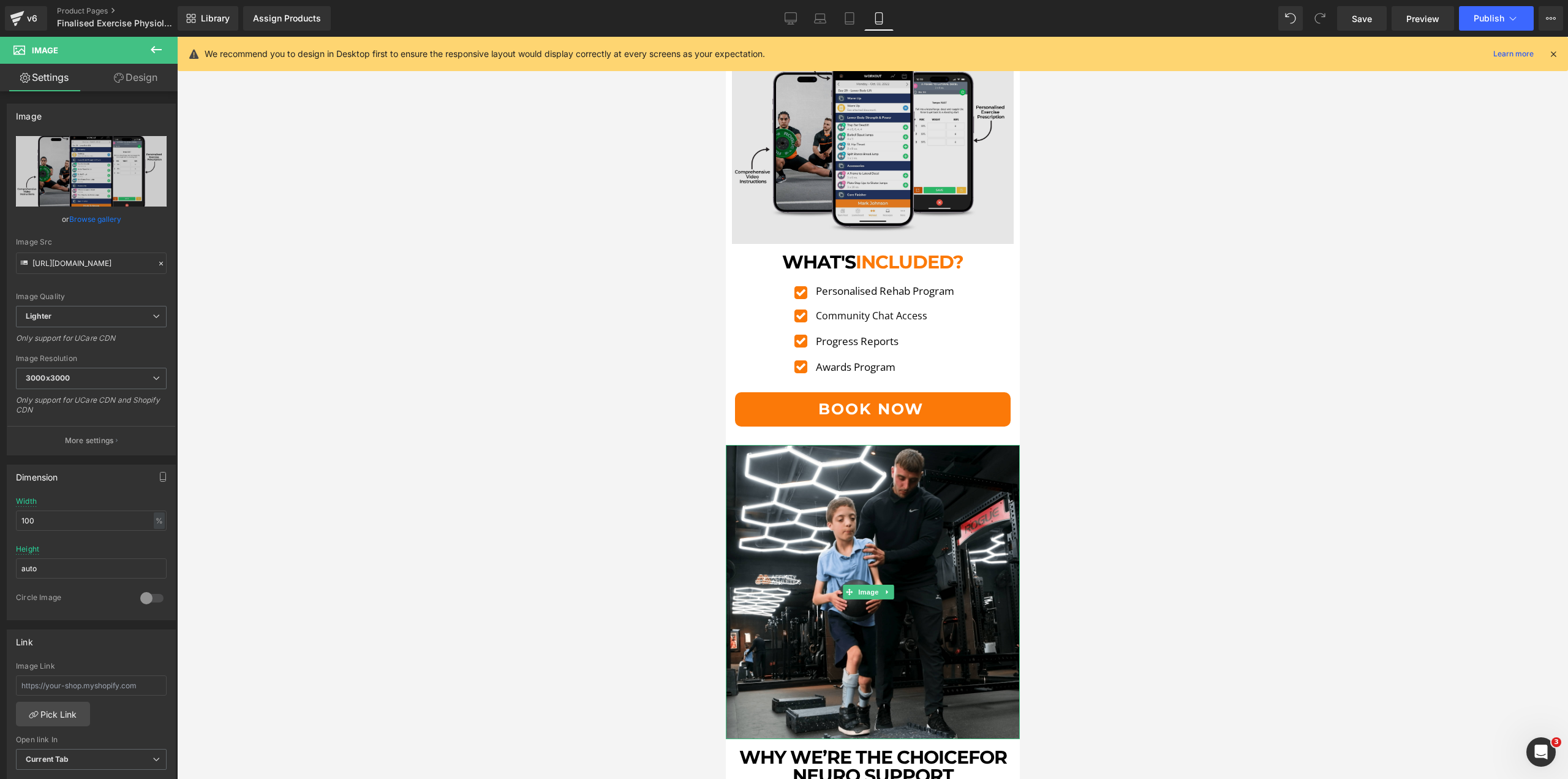
click at [878, 452] on img at bounding box center [872, 591] width 294 height 294
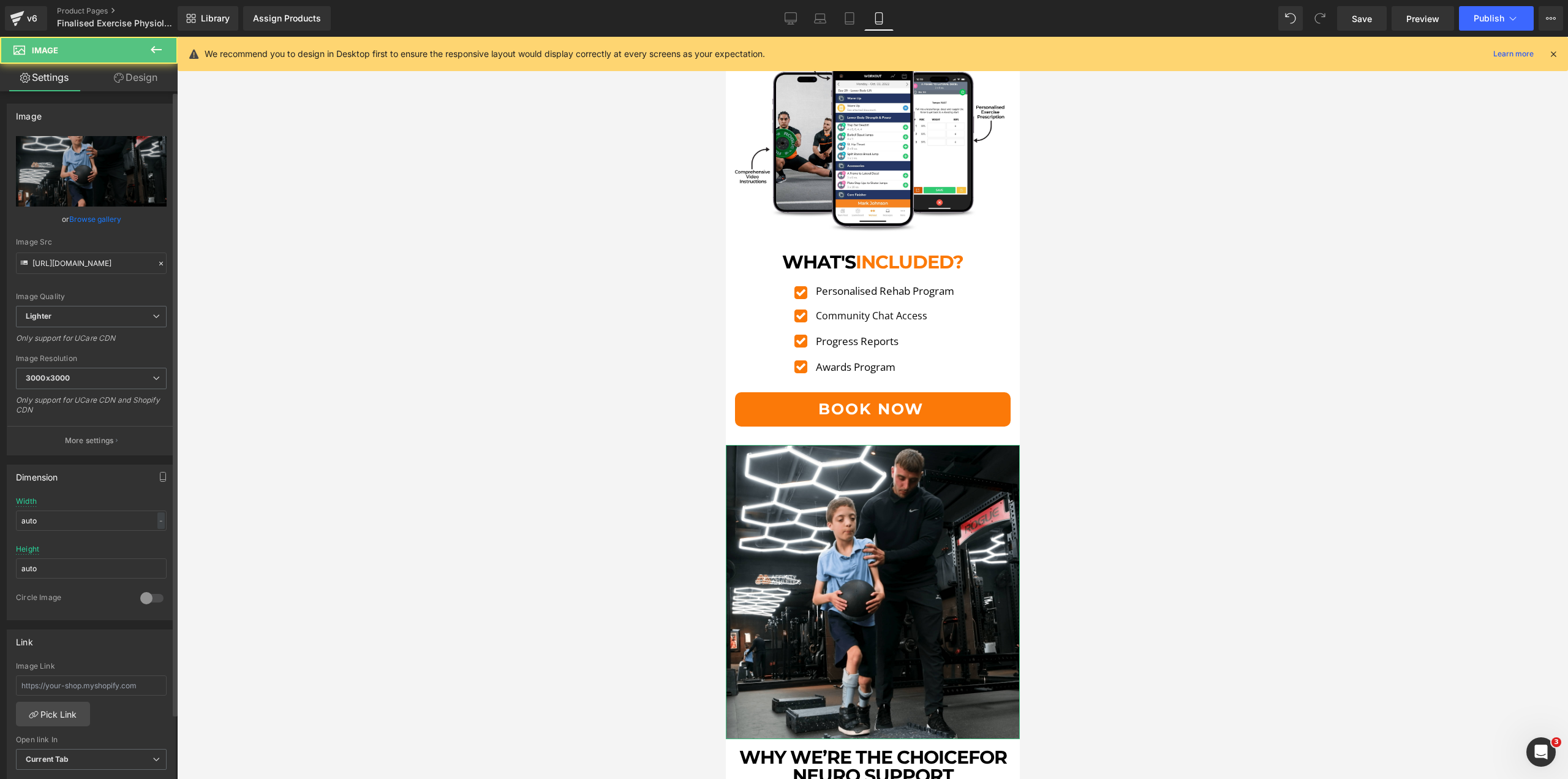
click at [134, 91] on div "Image [URL][DOMAIN_NAME] Replace Image Upload image or Browse gallery Image Src…" at bounding box center [91, 618] width 183 height 1054
click at [128, 88] on link "Design" at bounding box center [135, 77] width 89 height 28
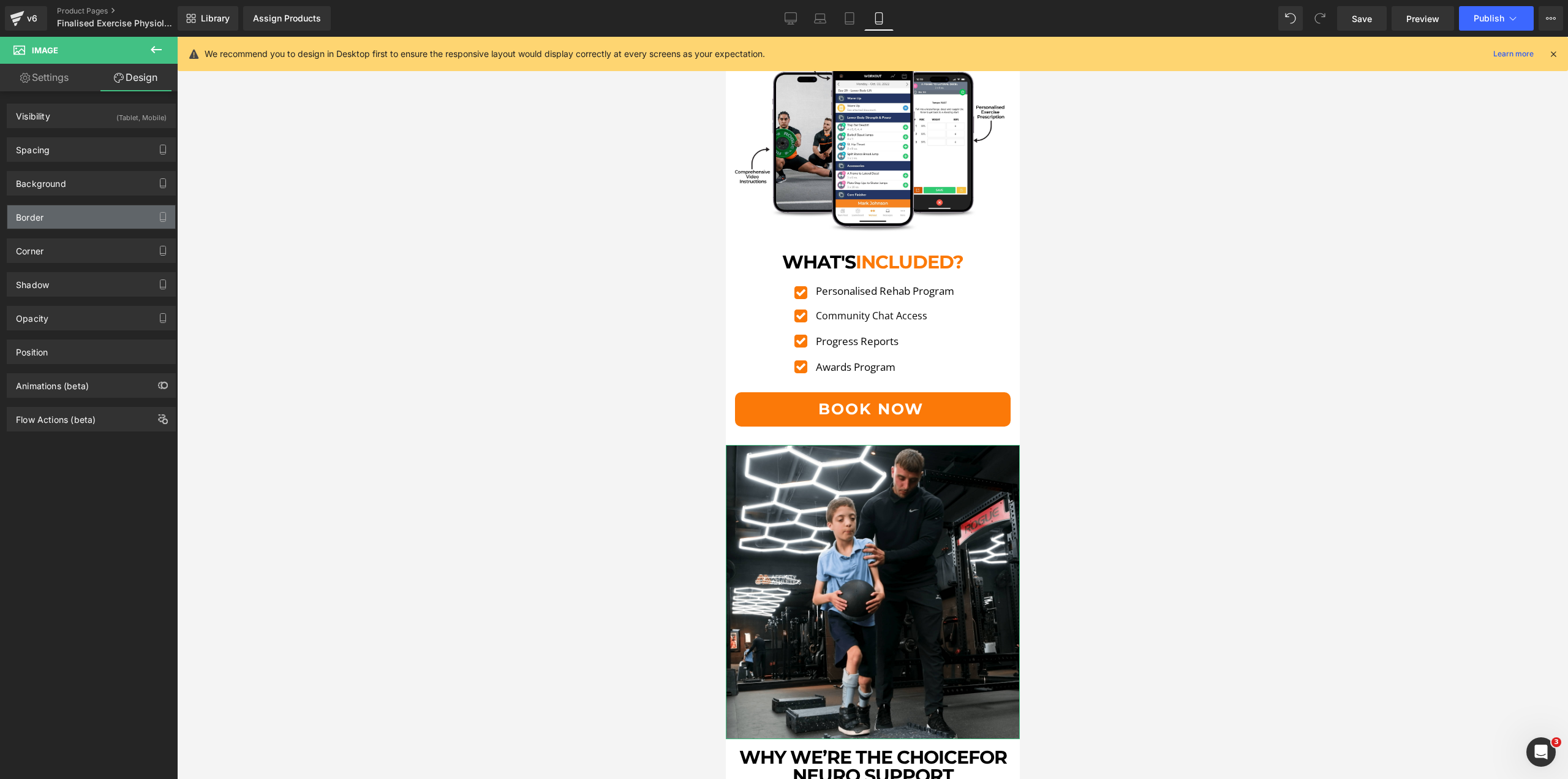
click at [93, 222] on div "Border" at bounding box center [91, 216] width 168 height 23
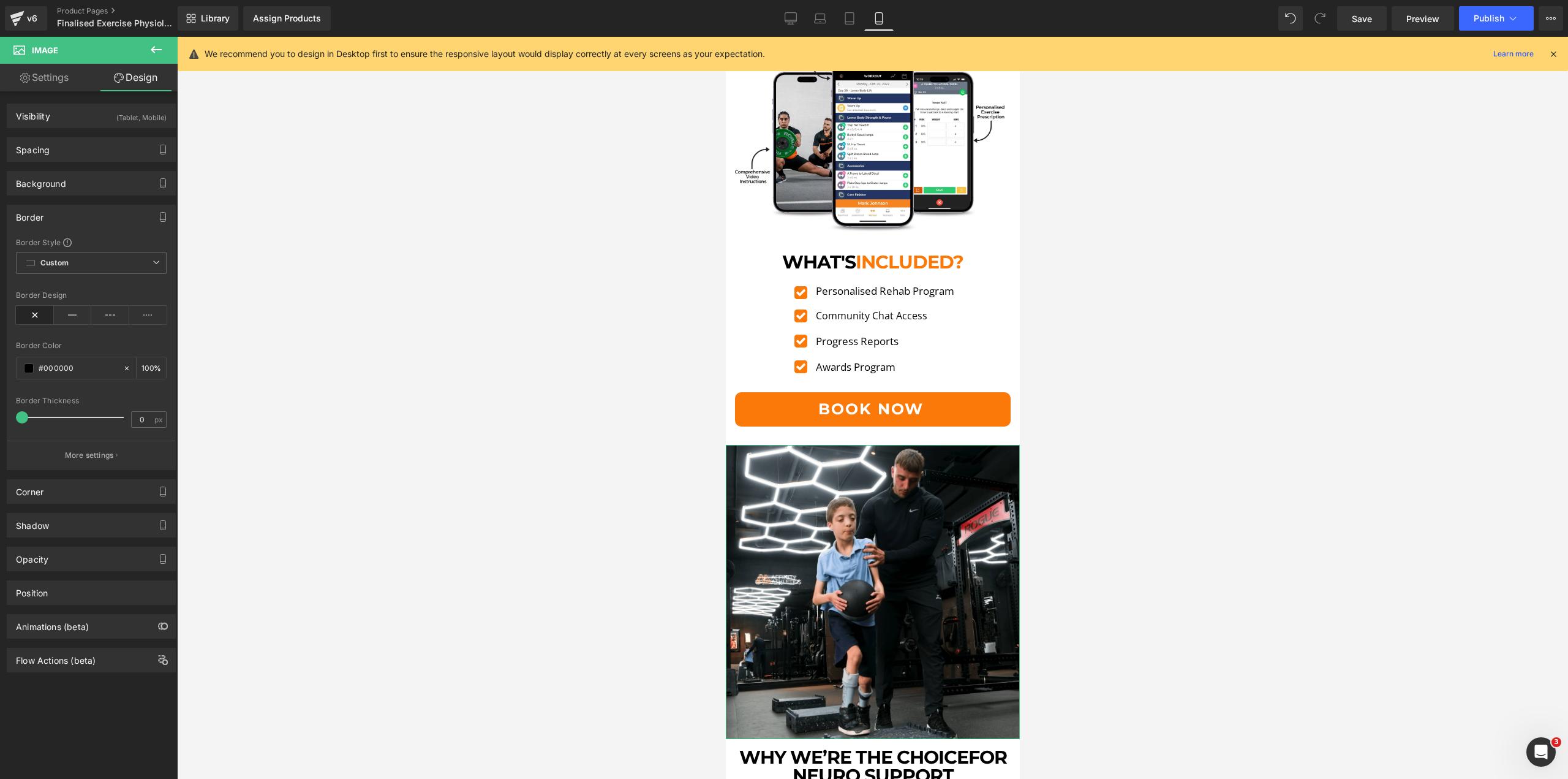
click at [67, 224] on div "Border" at bounding box center [91, 216] width 168 height 23
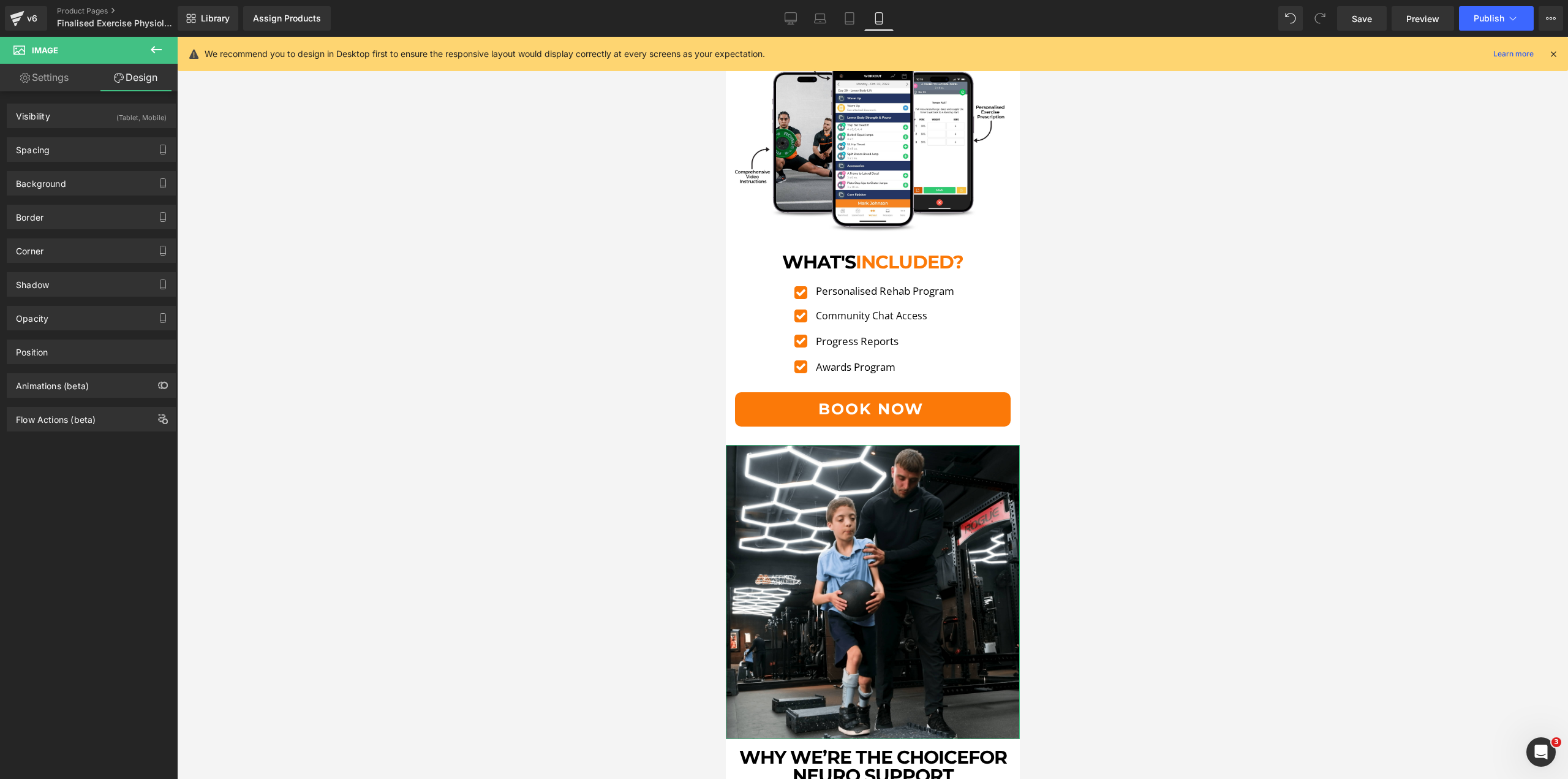
click at [72, 265] on div "Shadow Shadow Style Drop Shadow Outer Shadow Shadow Color #333333 100 % More se…" at bounding box center [91, 279] width 183 height 34
click at [73, 257] on div "Corner" at bounding box center [91, 250] width 168 height 23
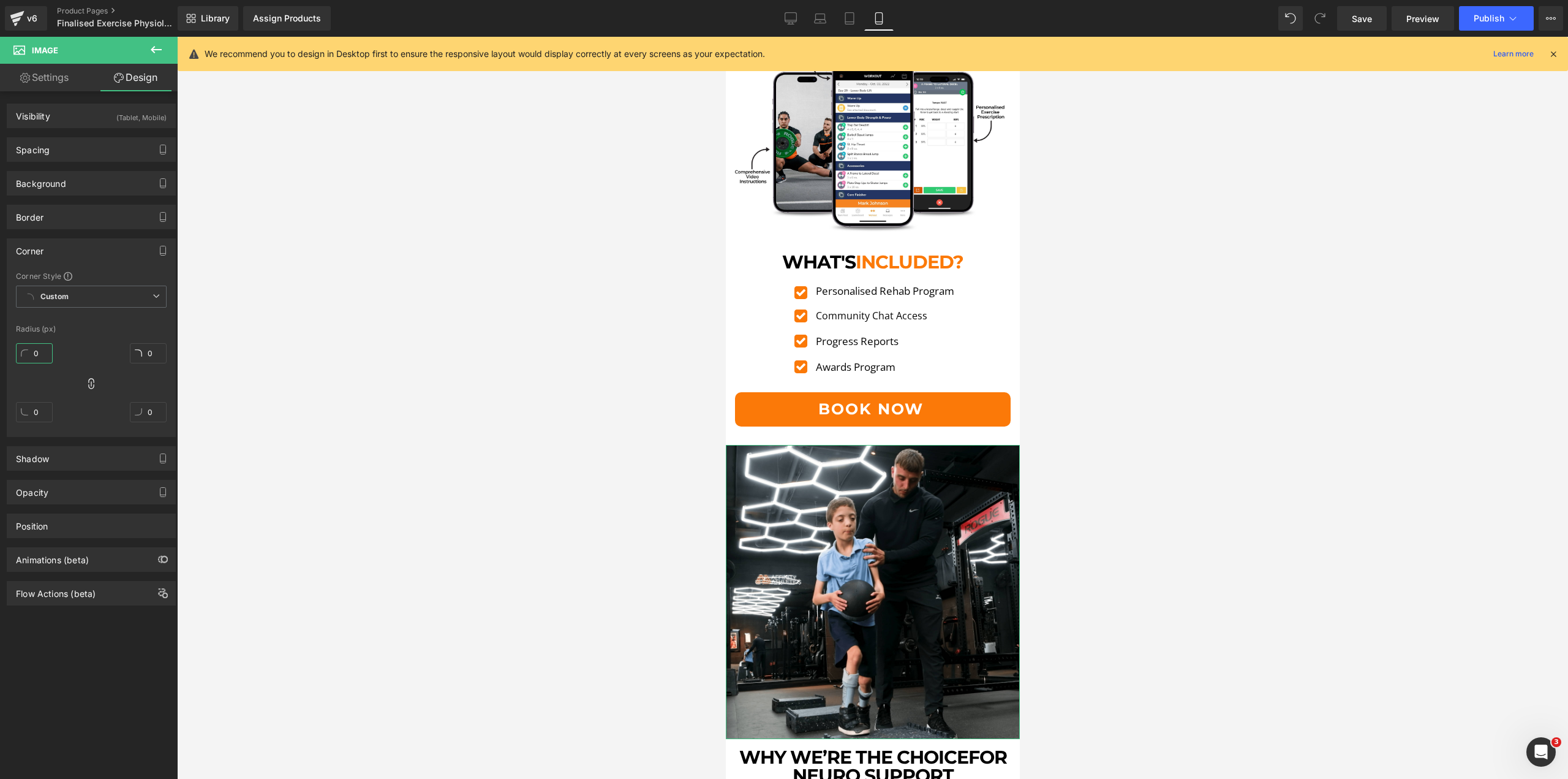
click at [33, 345] on input "0" at bounding box center [34, 353] width 37 height 20
type input "5"
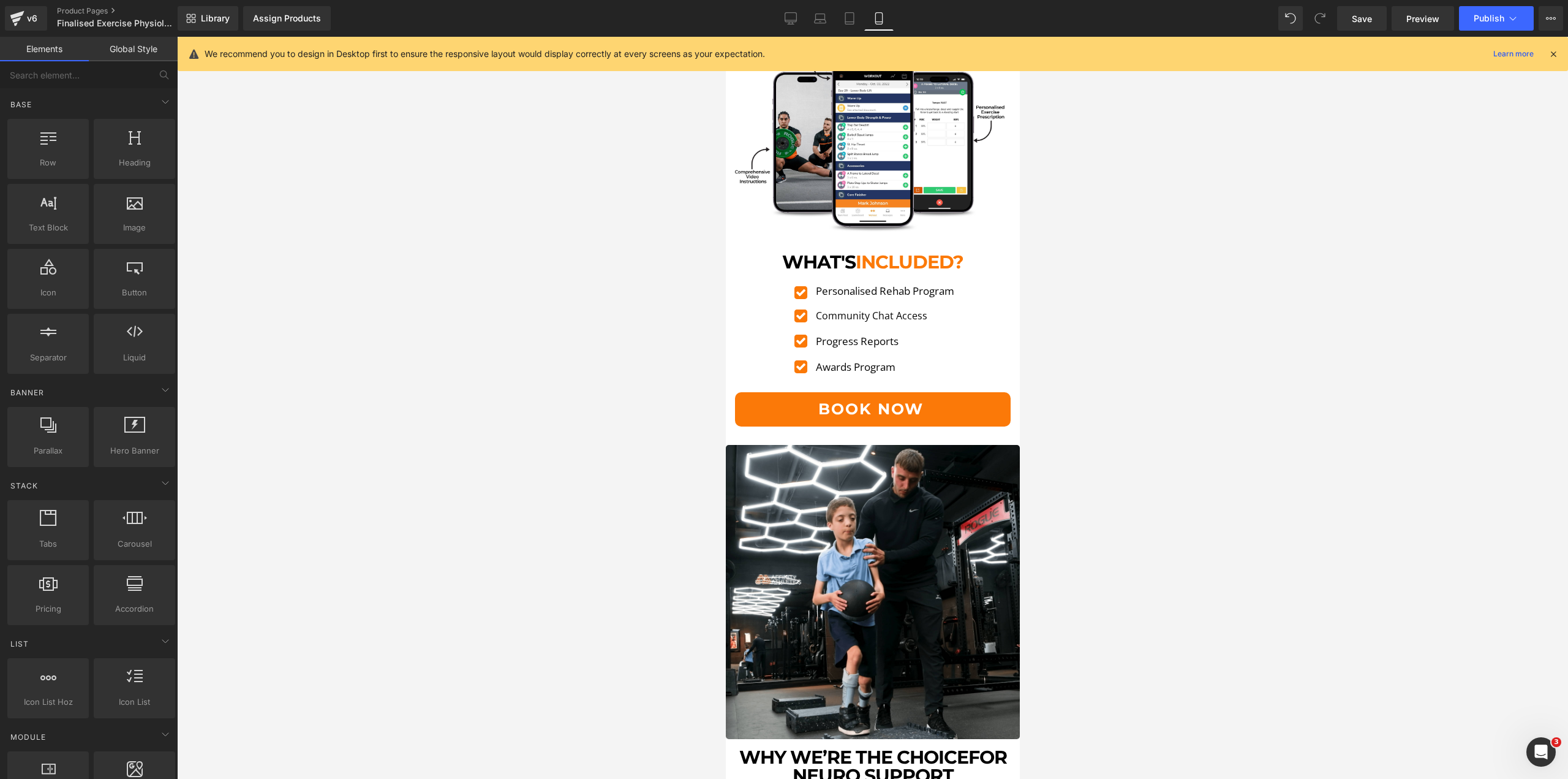
click at [496, 376] on div at bounding box center [873, 408] width 1391 height 742
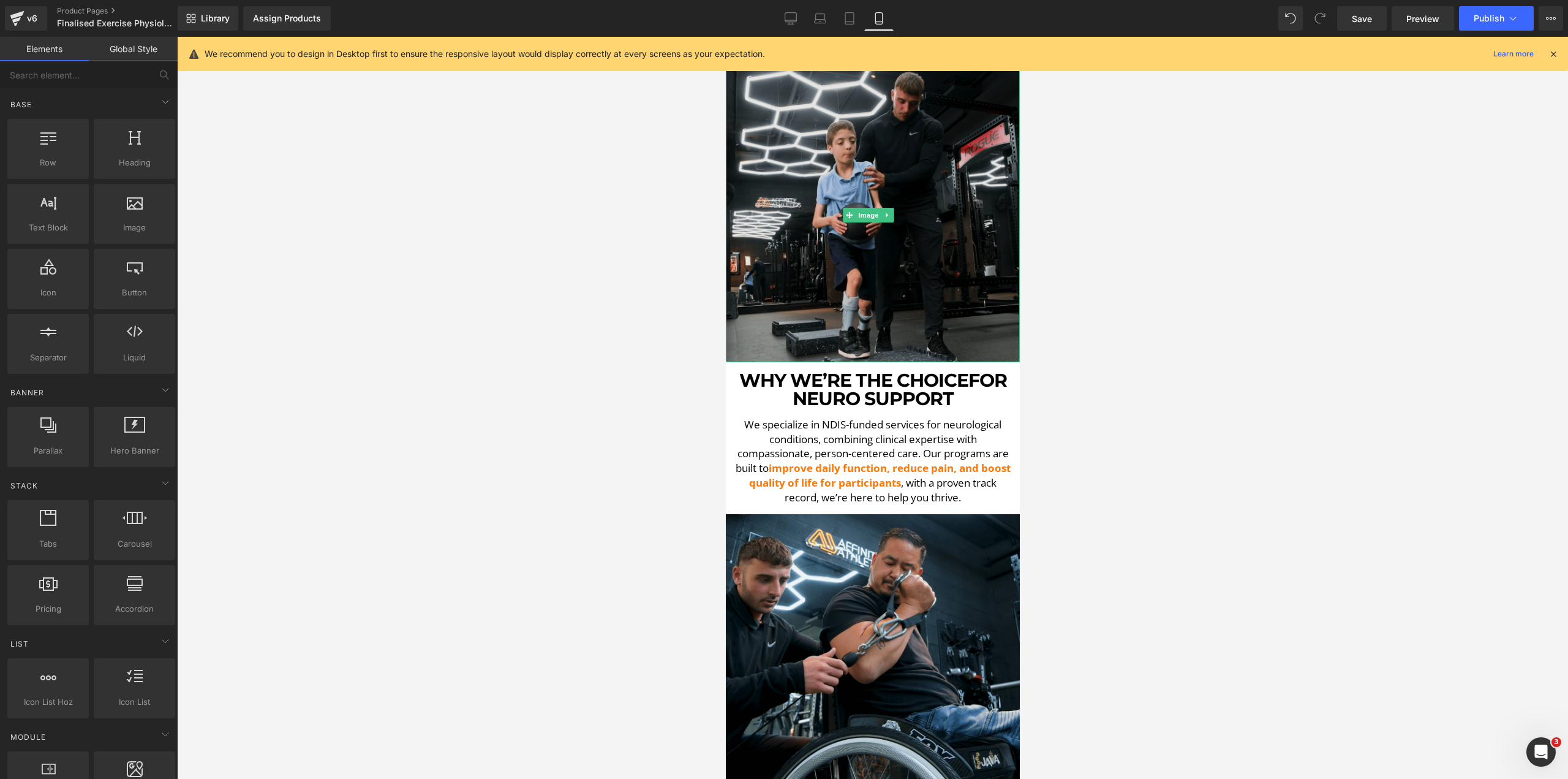
scroll to position [2647, 0]
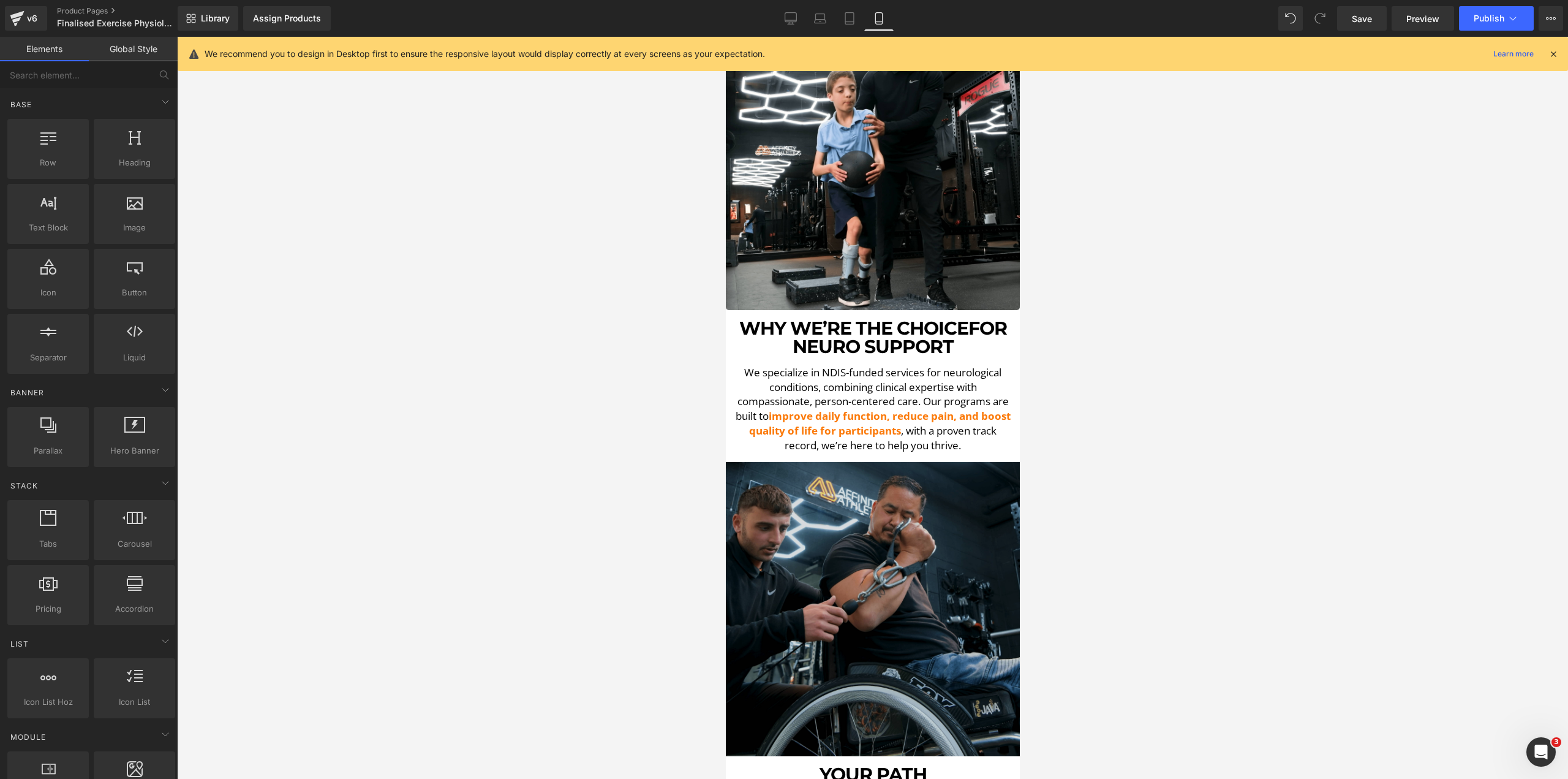
click at [841, 505] on img at bounding box center [872, 609] width 294 height 294
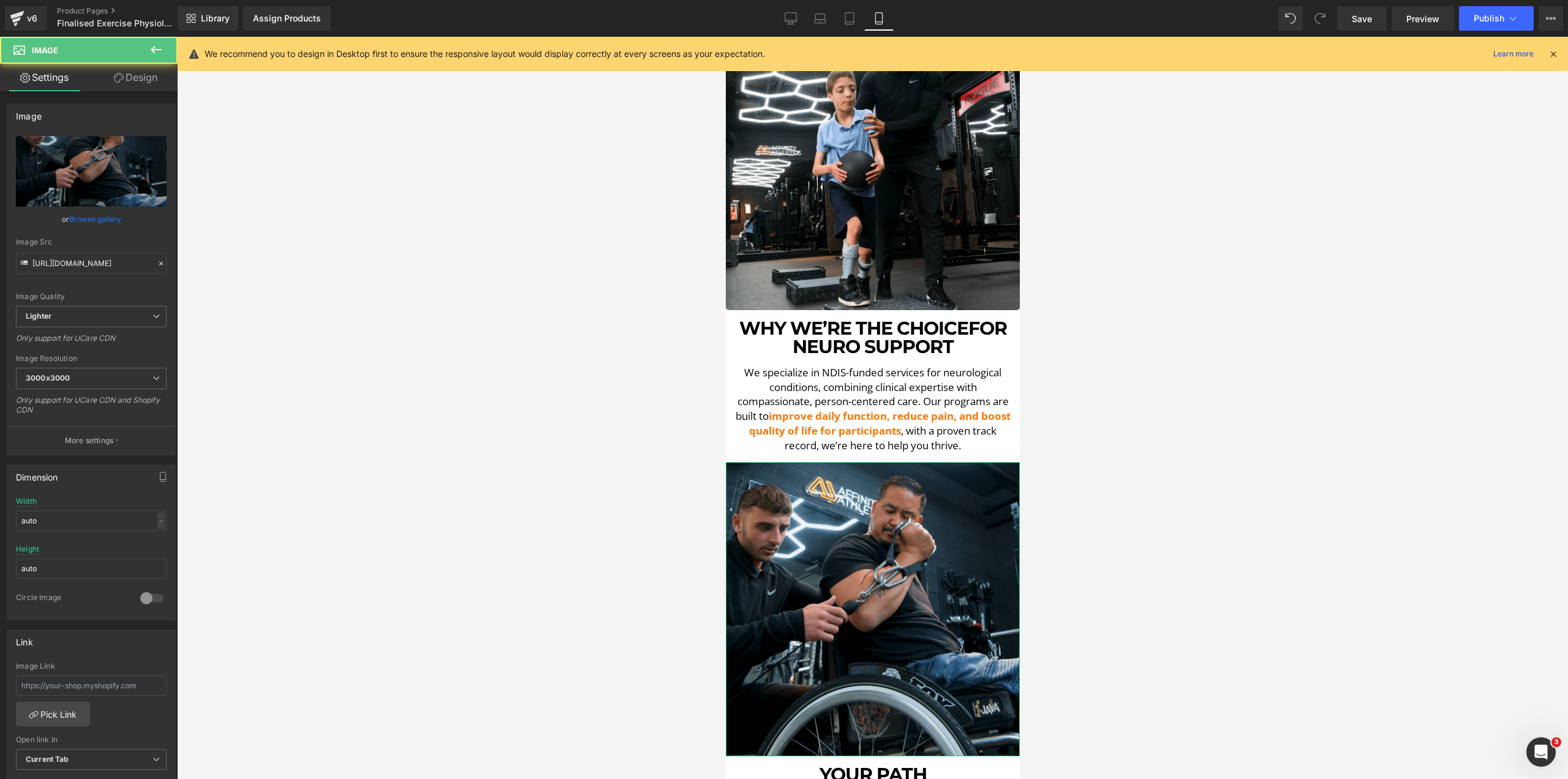
click at [154, 77] on link "Design" at bounding box center [135, 77] width 89 height 28
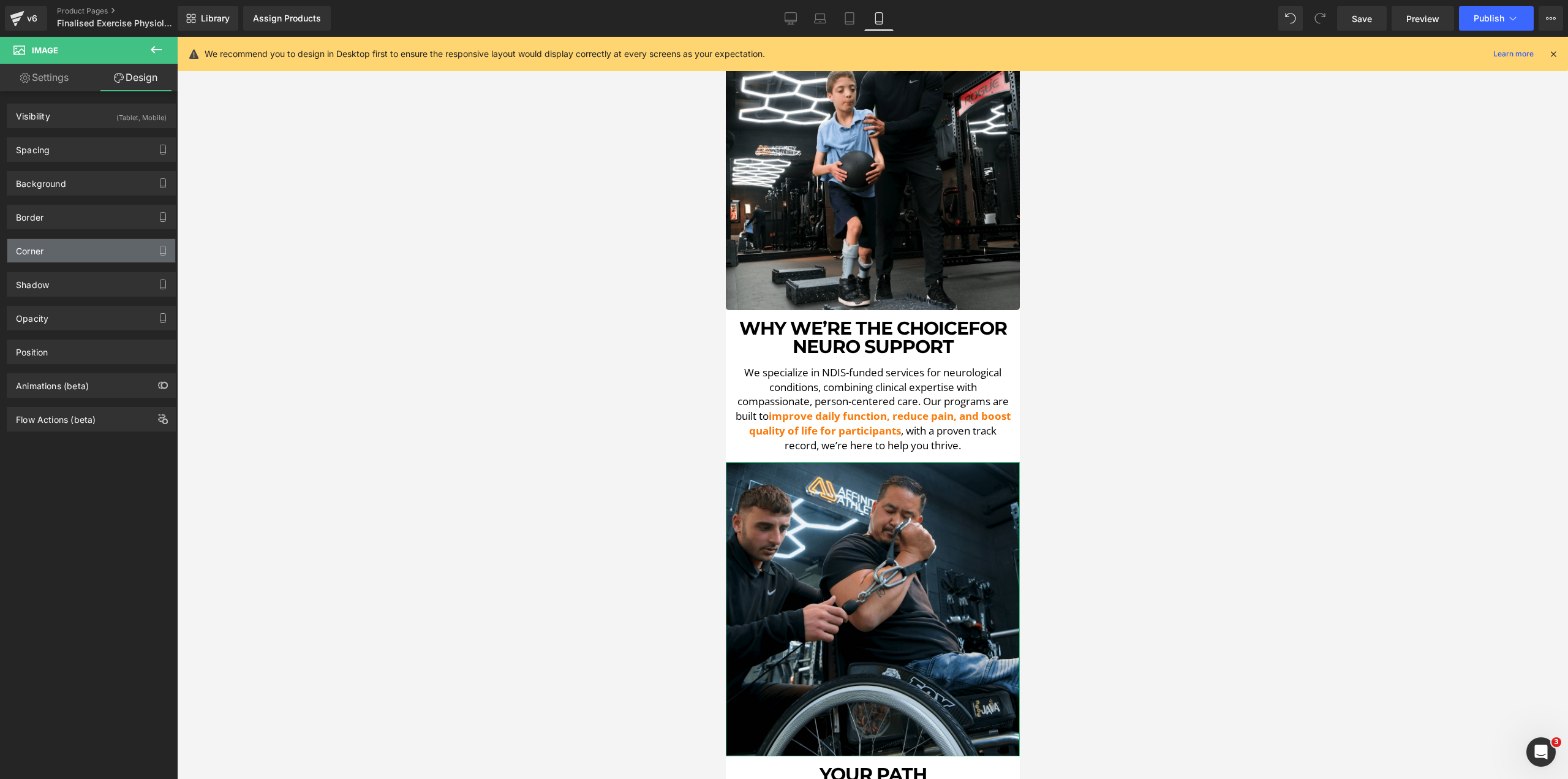
click at [55, 252] on div "Corner" at bounding box center [91, 250] width 168 height 23
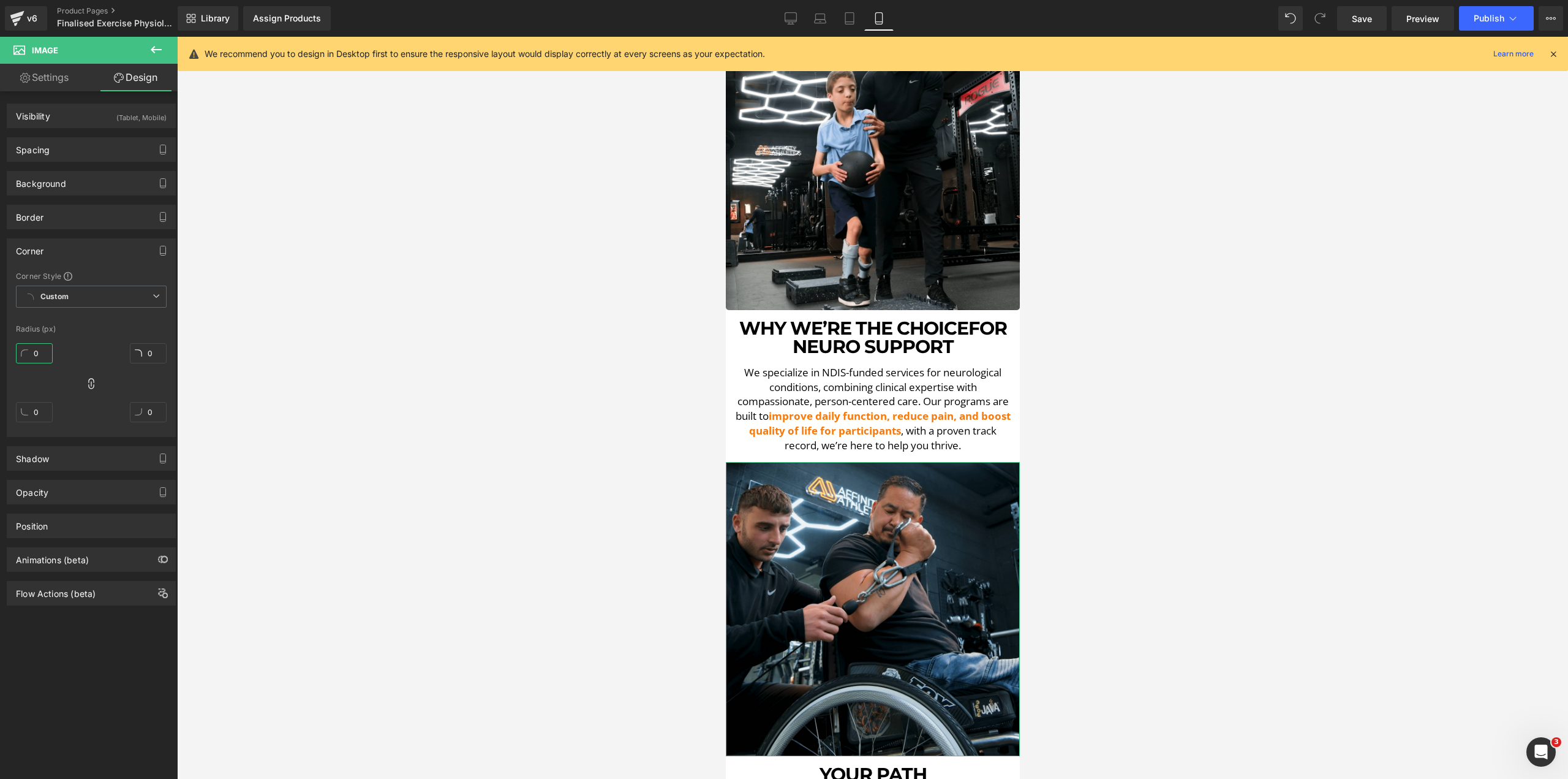
click at [36, 358] on input "0" at bounding box center [34, 353] width 37 height 20
type input "5"
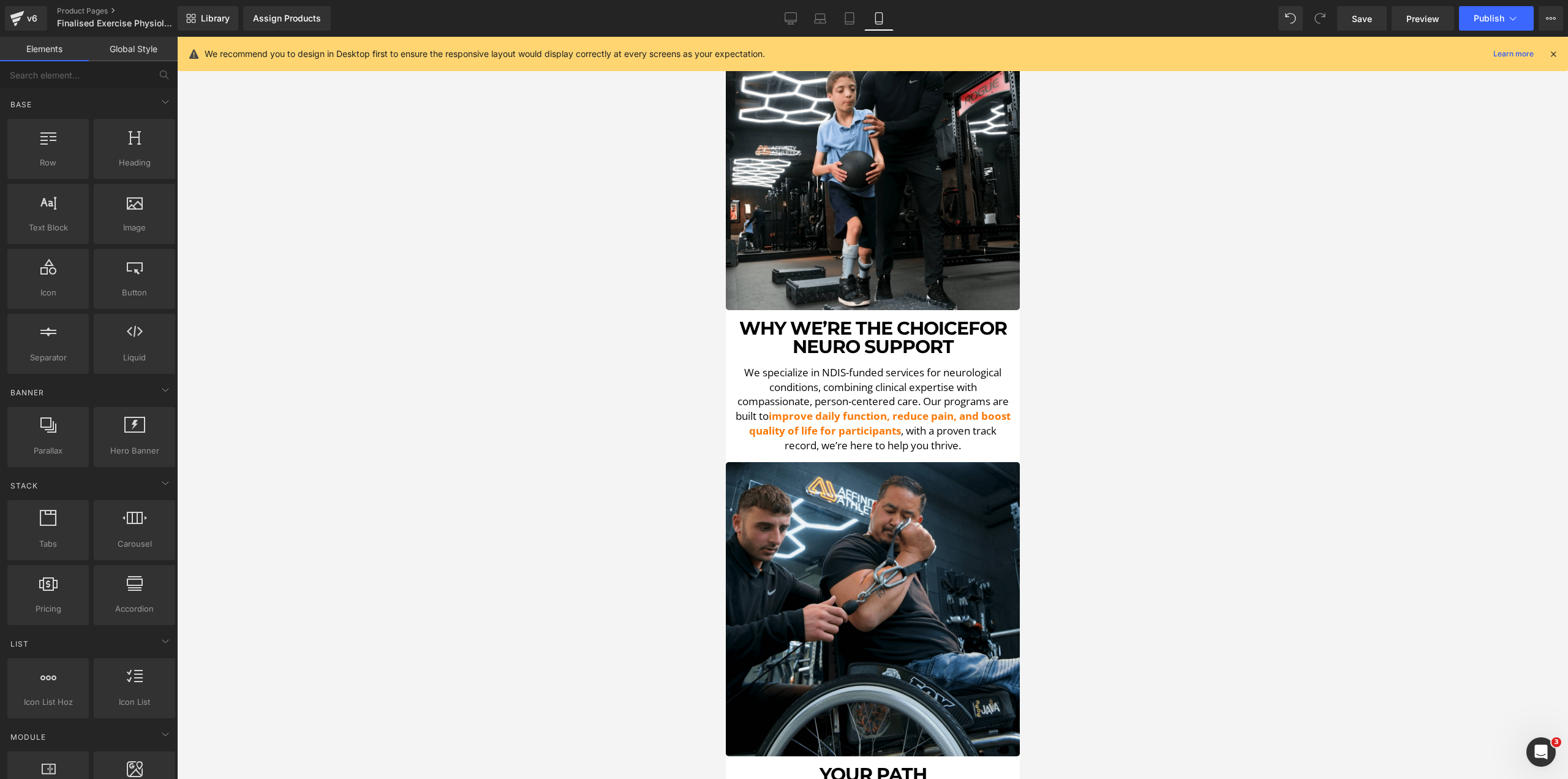
click at [384, 405] on div at bounding box center [873, 408] width 1391 height 742
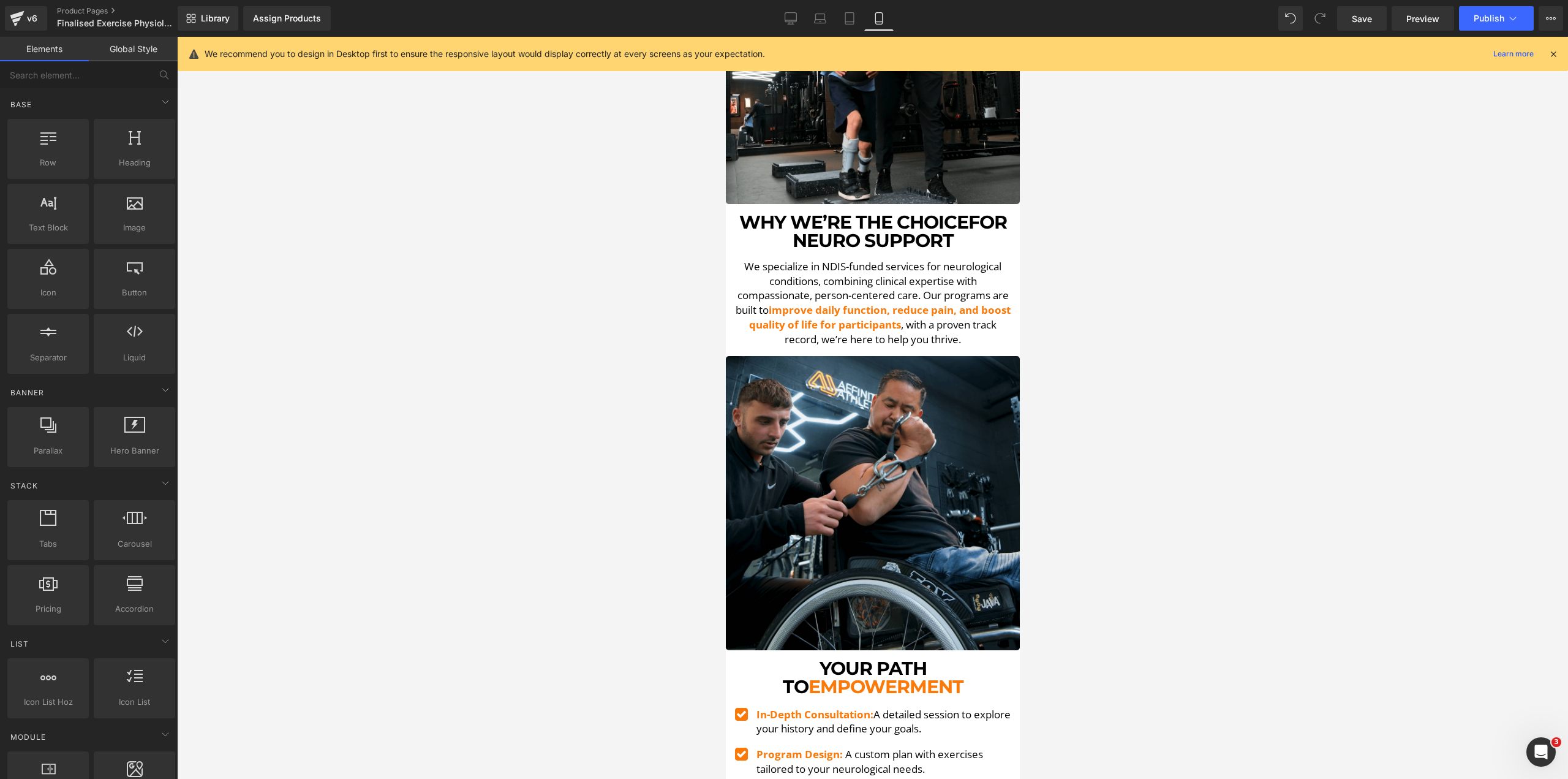
scroll to position [3075, 0]
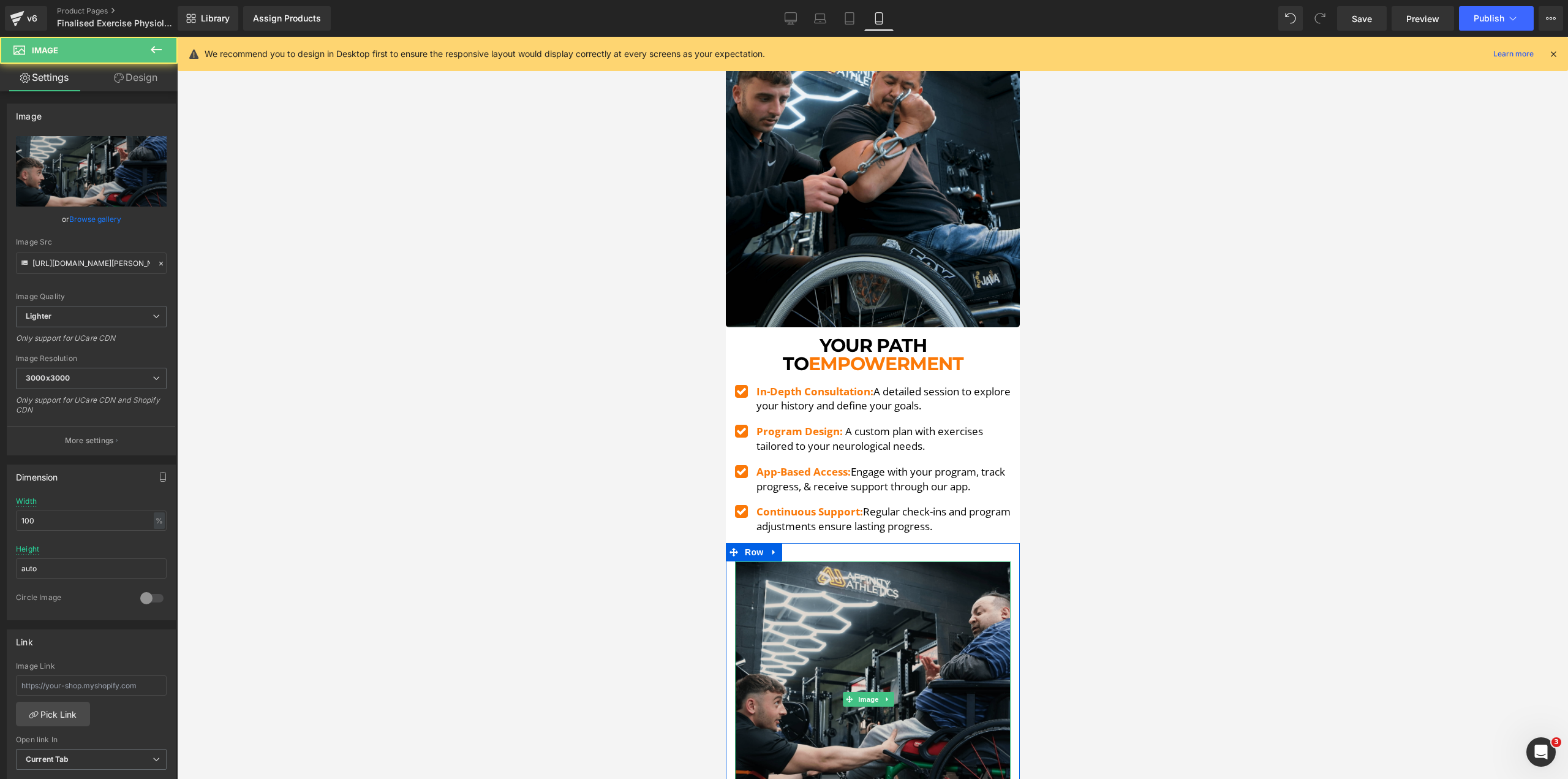
click at [843, 561] on img at bounding box center [872, 699] width 276 height 276
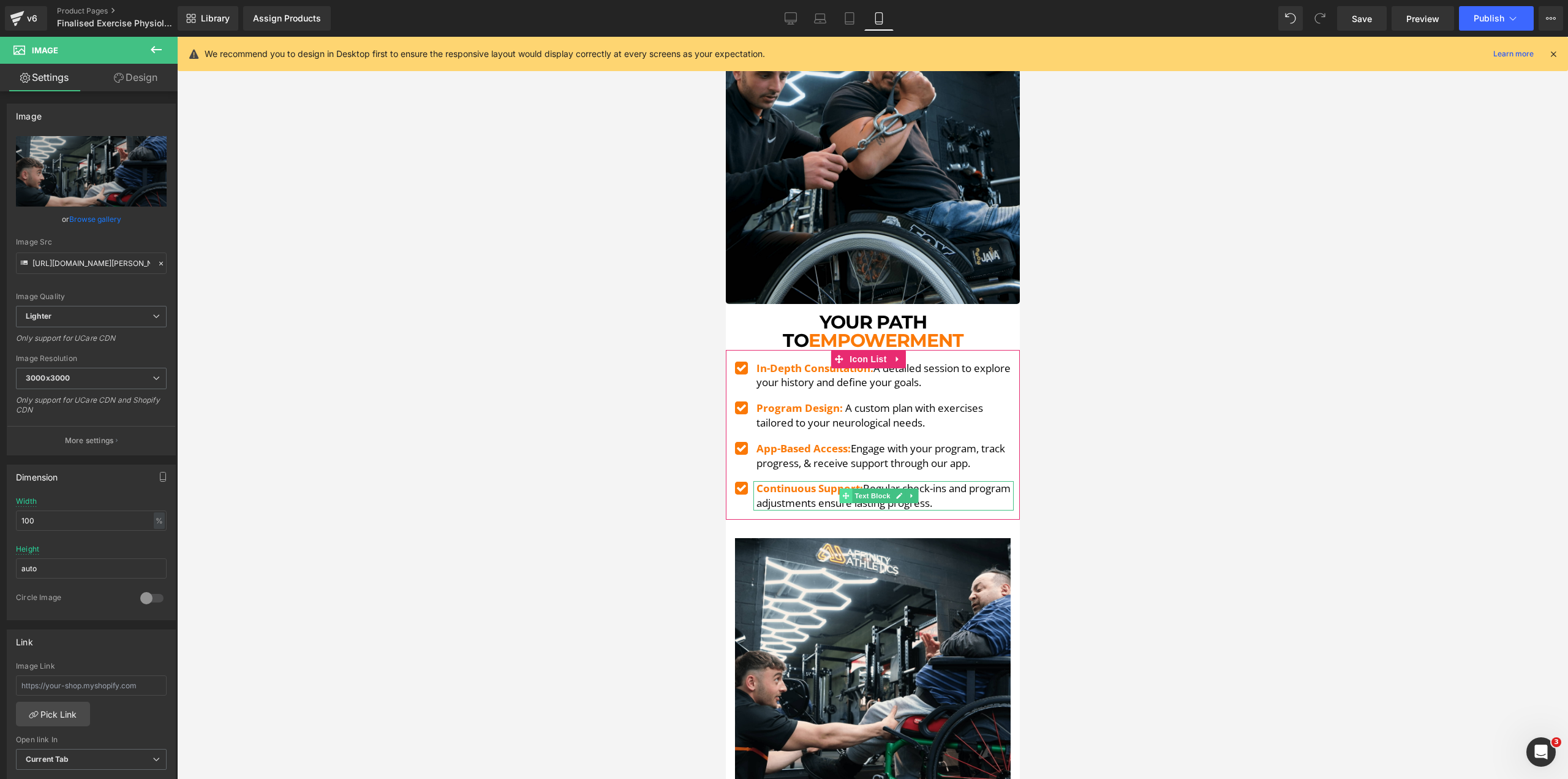
scroll to position [3321, 0]
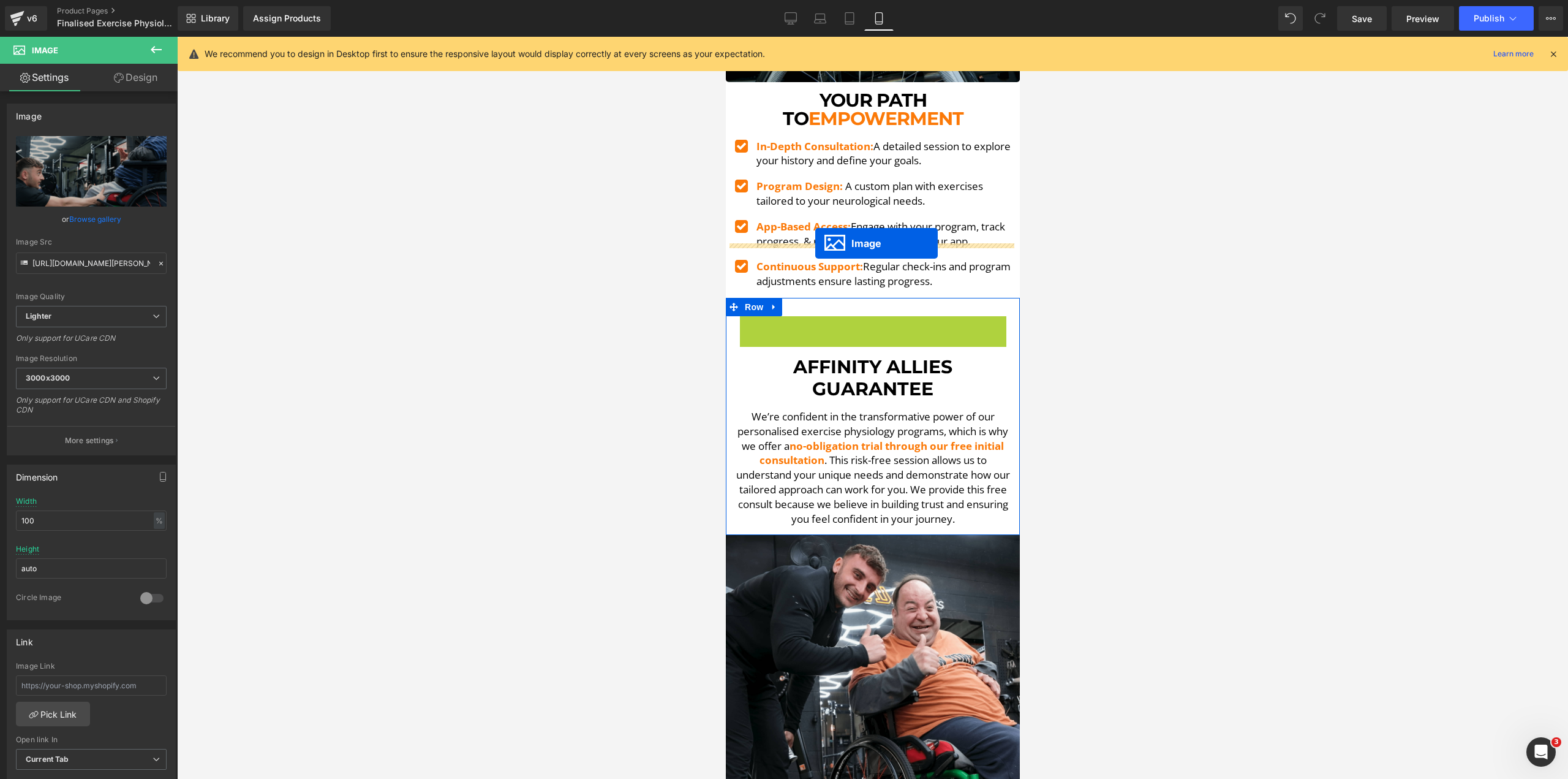
drag, startPoint x: 850, startPoint y: 392, endPoint x: 814, endPoint y: 243, distance: 153.3
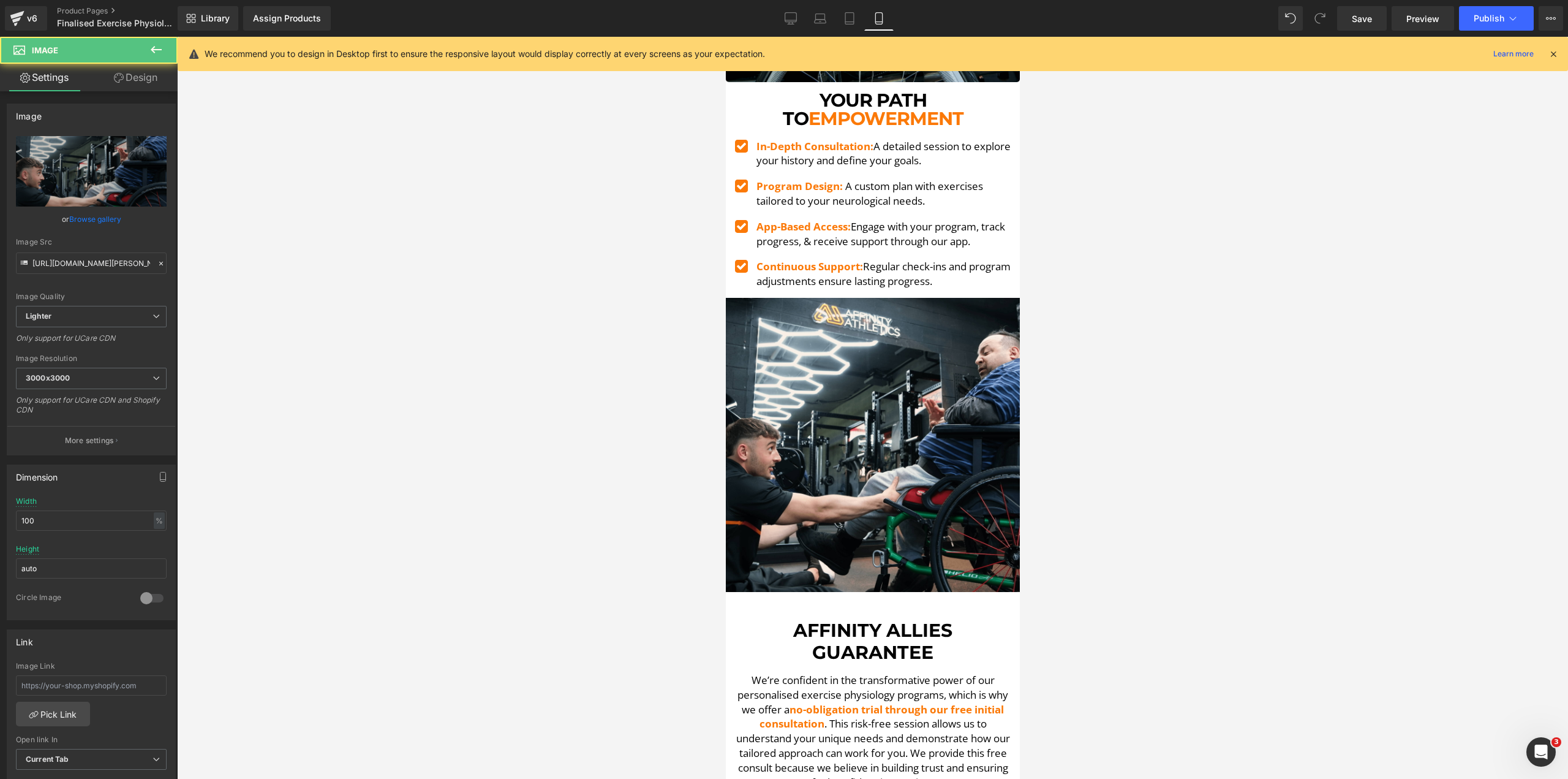
click at [638, 358] on div at bounding box center [873, 408] width 1391 height 742
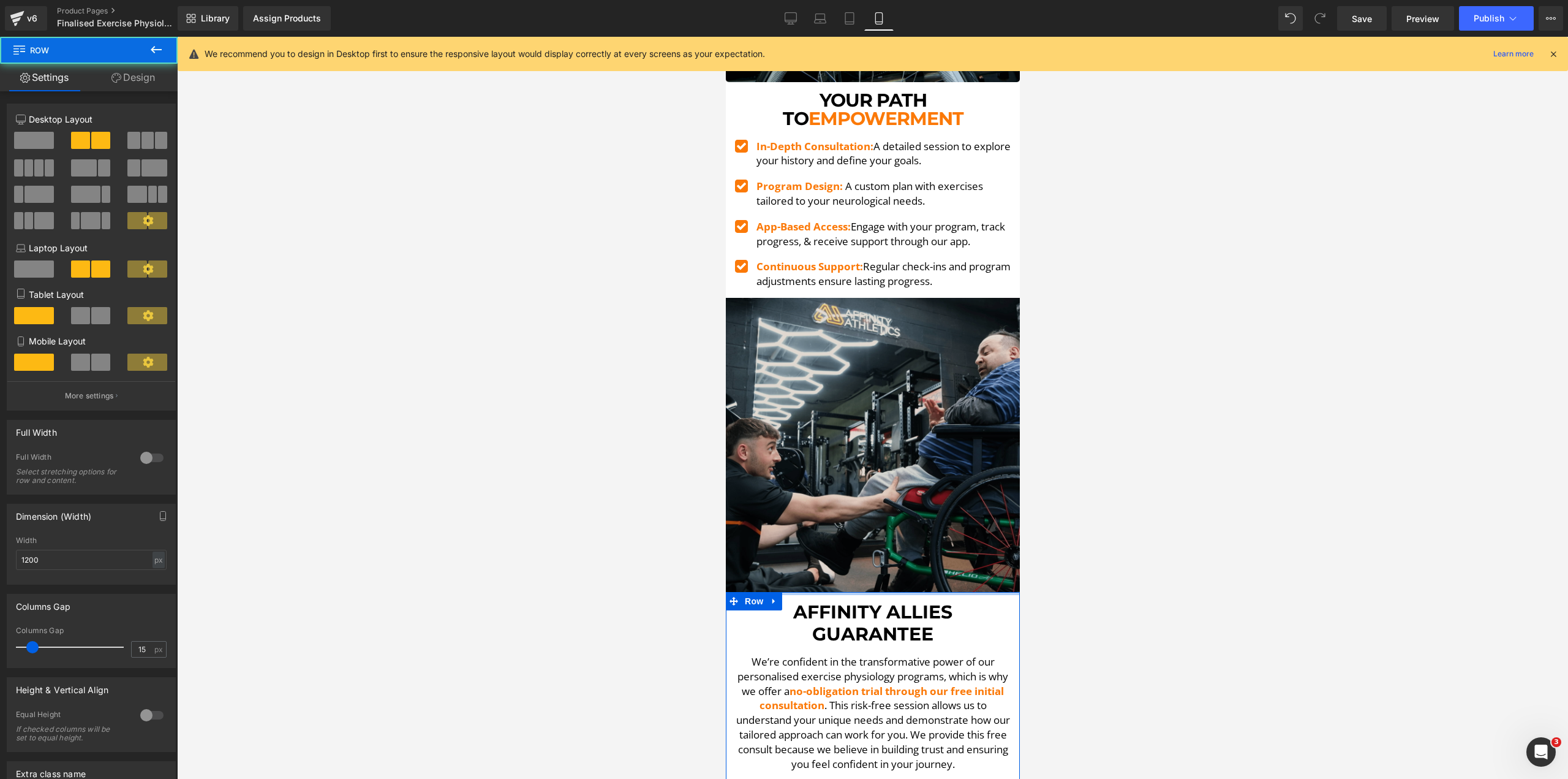
drag, startPoint x: 880, startPoint y: 541, endPoint x: 870, endPoint y: 486, distance: 55.9
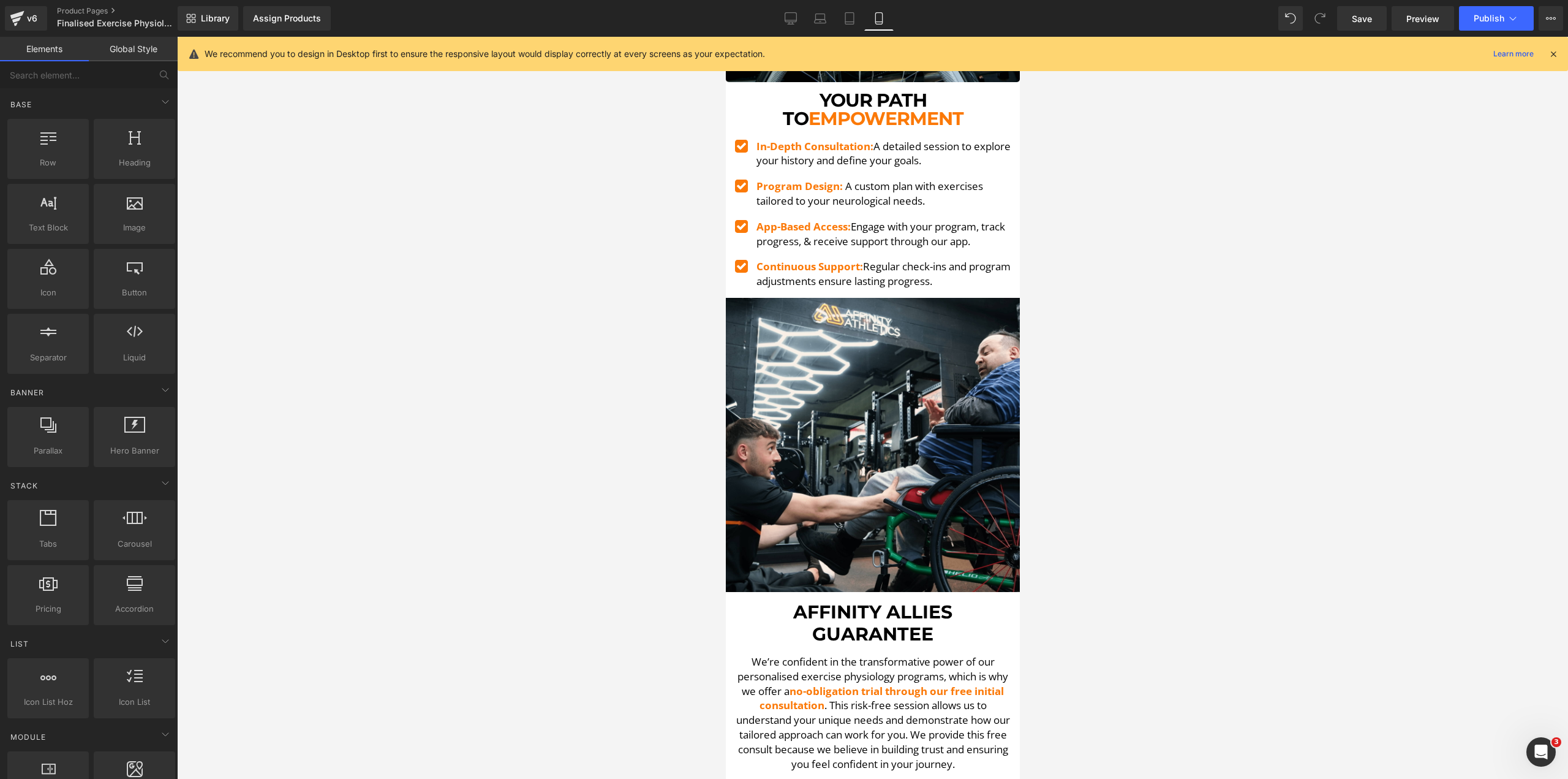
click at [550, 374] on div at bounding box center [873, 408] width 1391 height 742
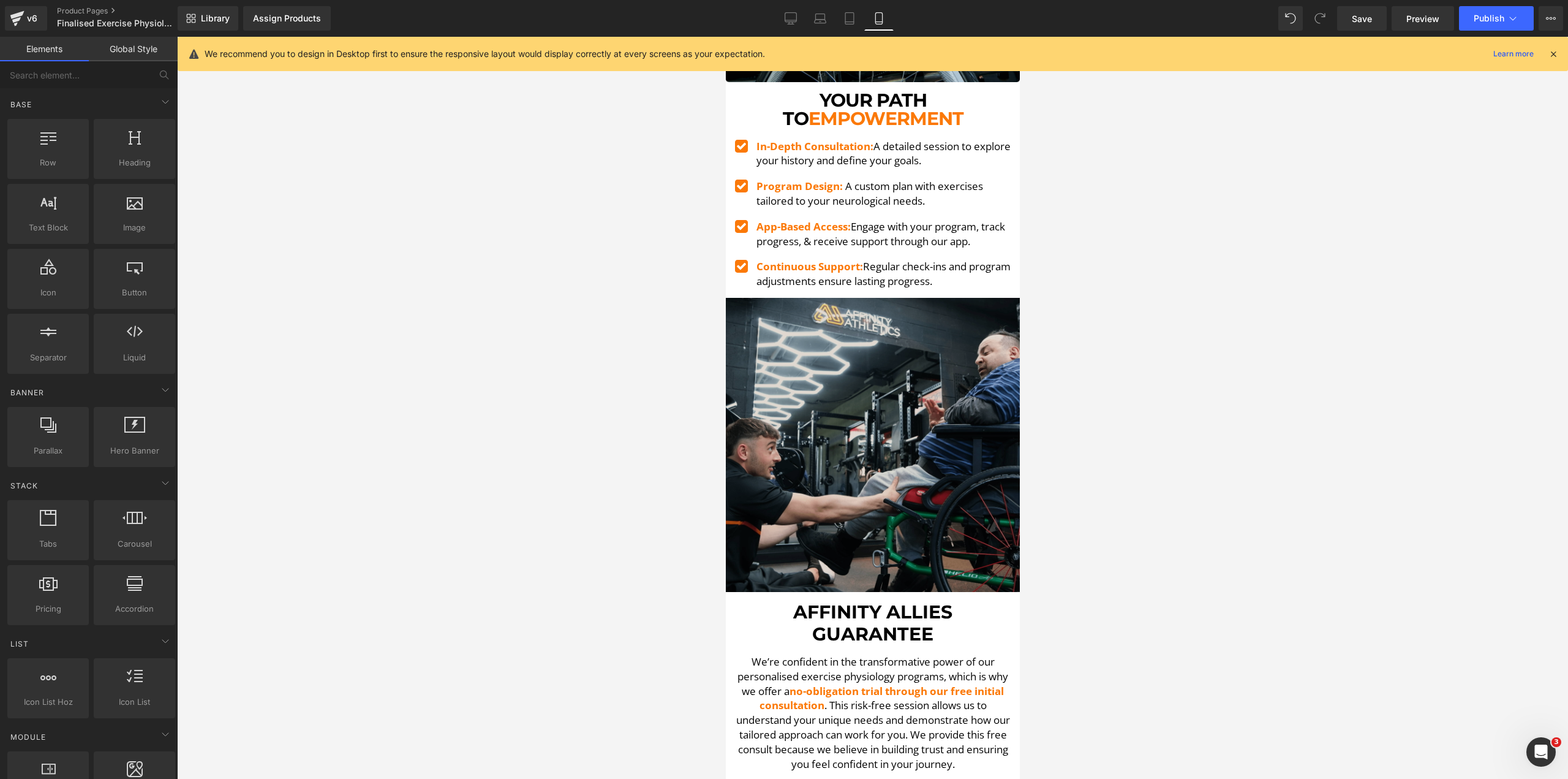
click at [814, 298] on img at bounding box center [872, 445] width 294 height 294
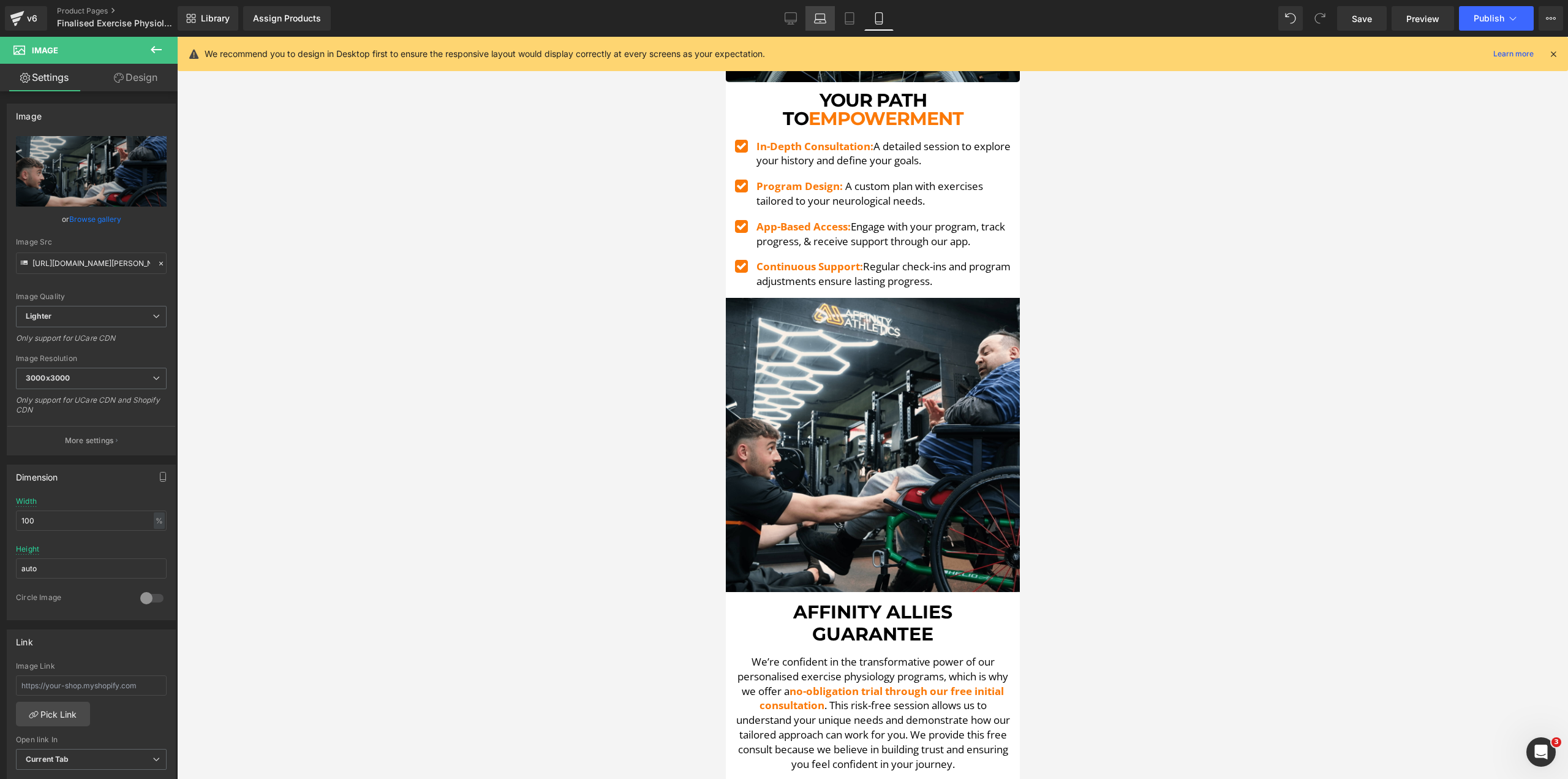
click at [820, 14] on icon at bounding box center [820, 18] width 12 height 12
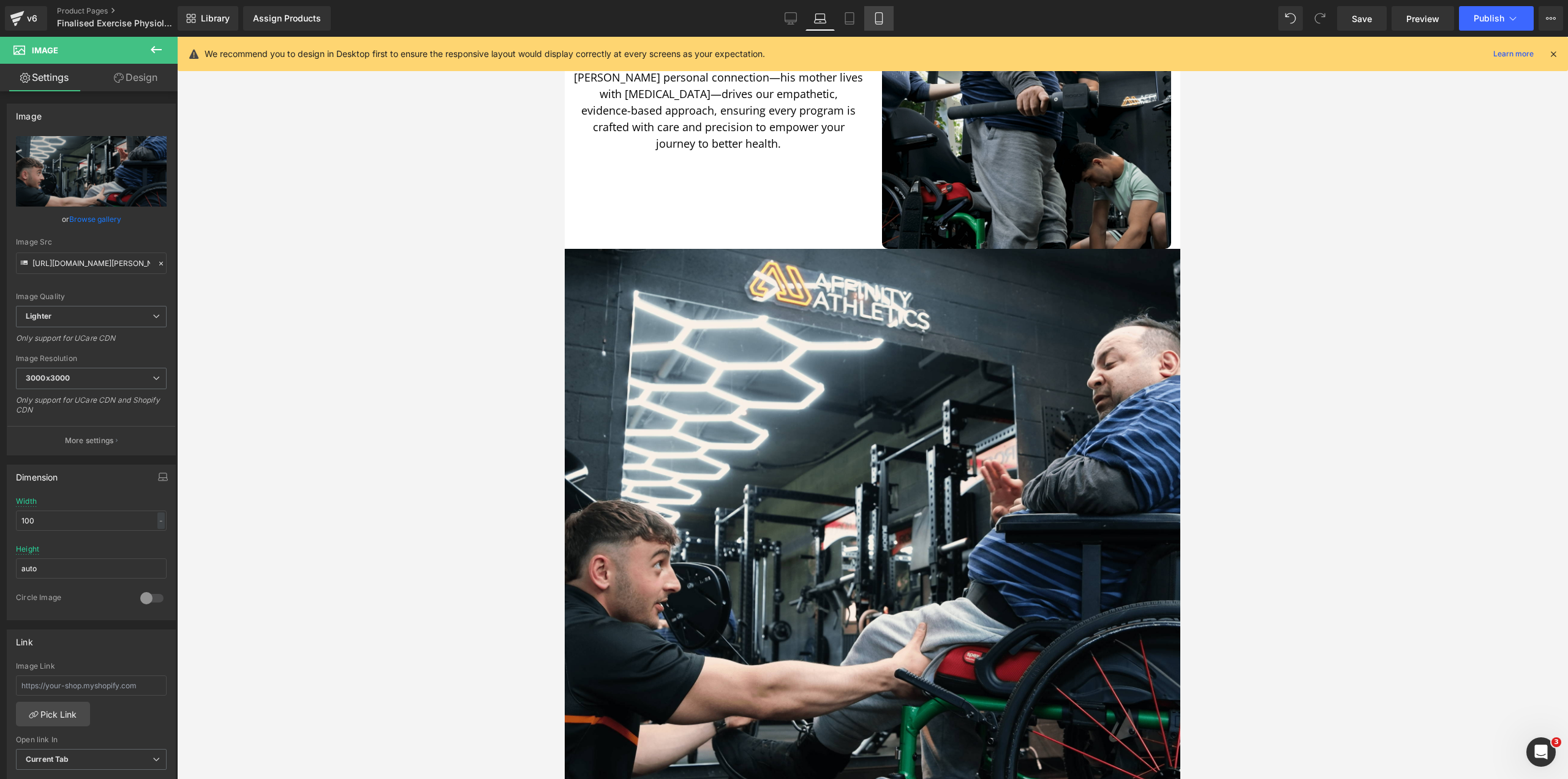
click at [882, 18] on icon at bounding box center [878, 19] width 7 height 12
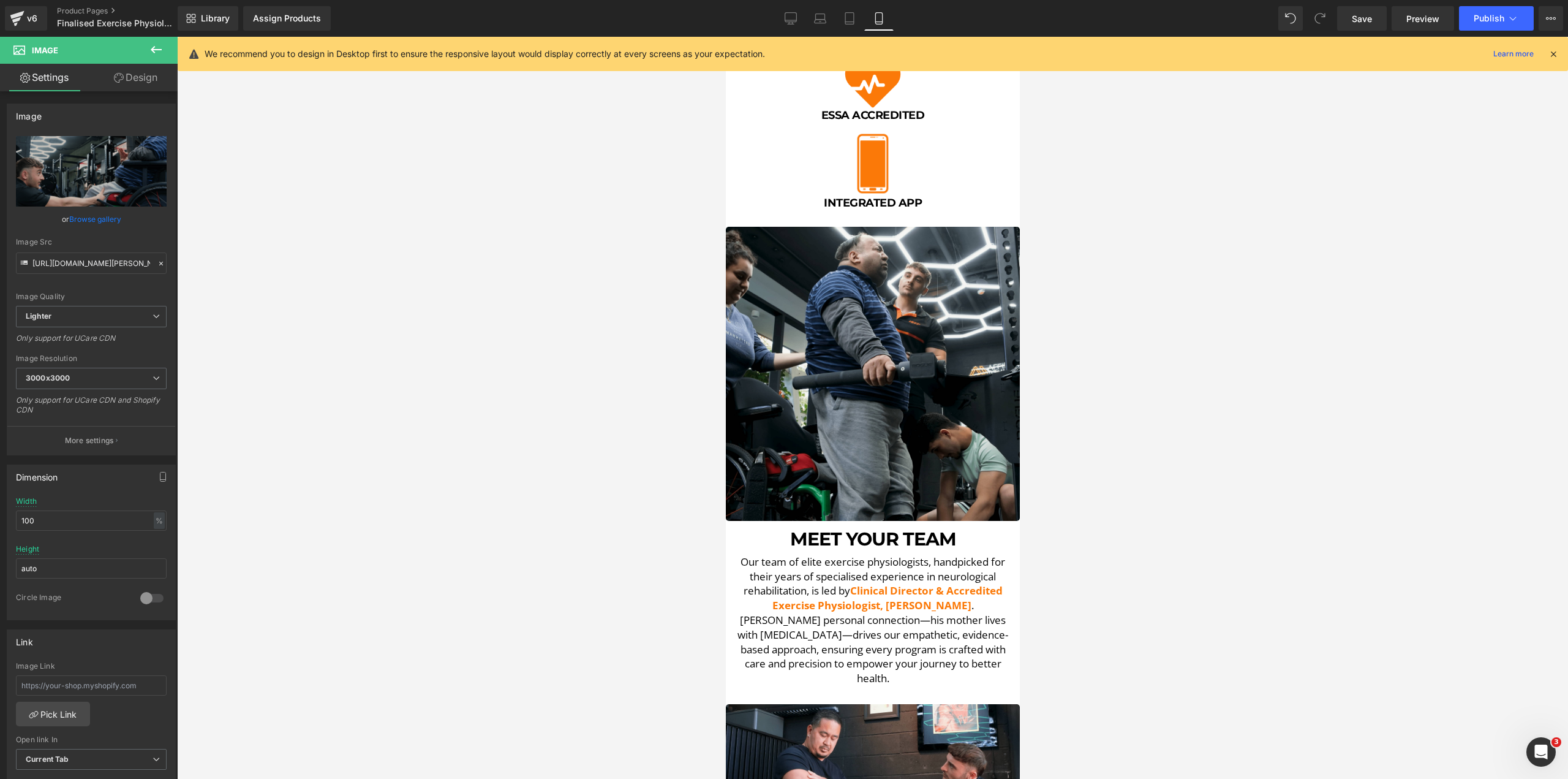
scroll to position [3321, 0]
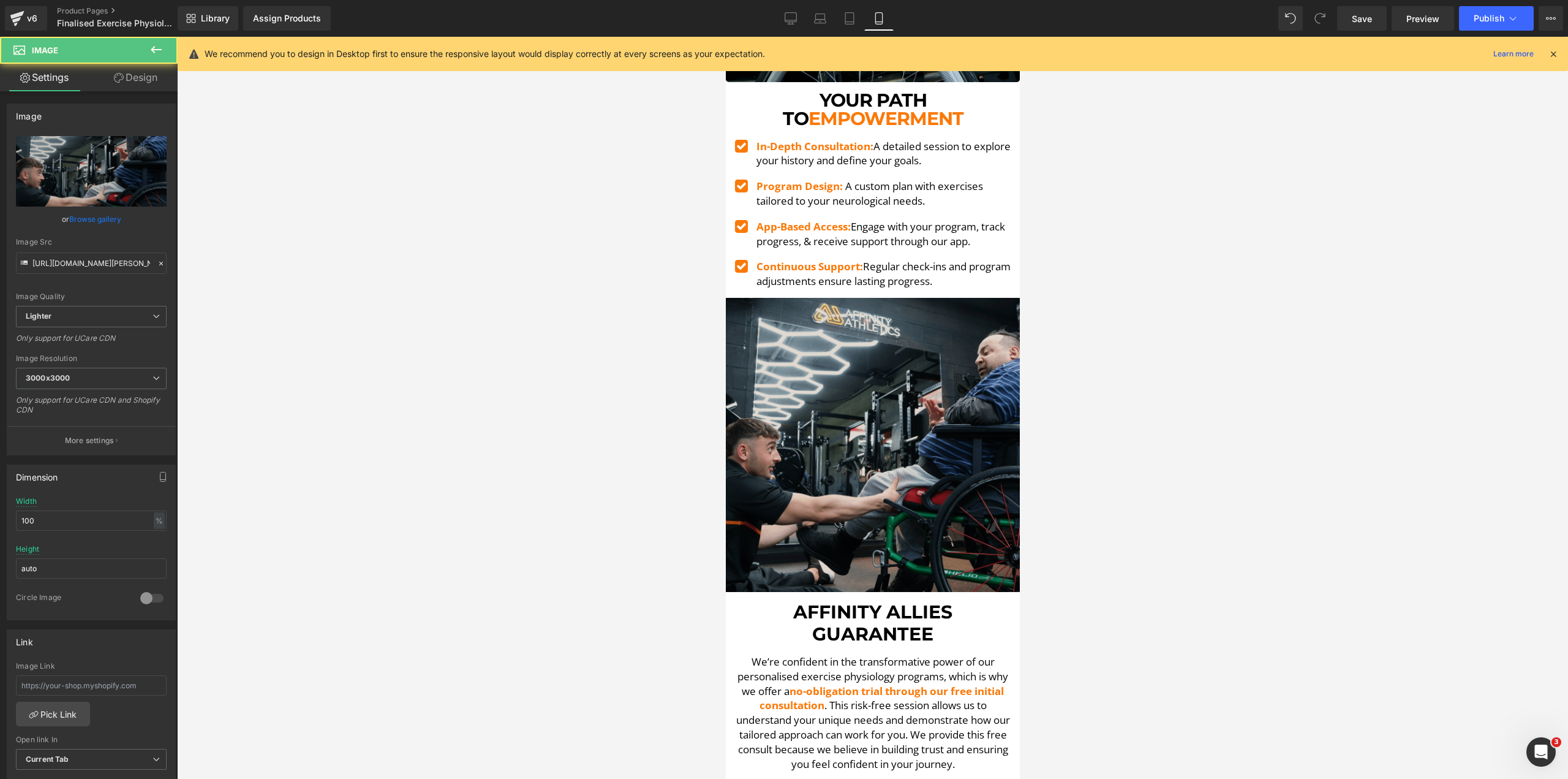
click at [862, 352] on img at bounding box center [872, 445] width 294 height 294
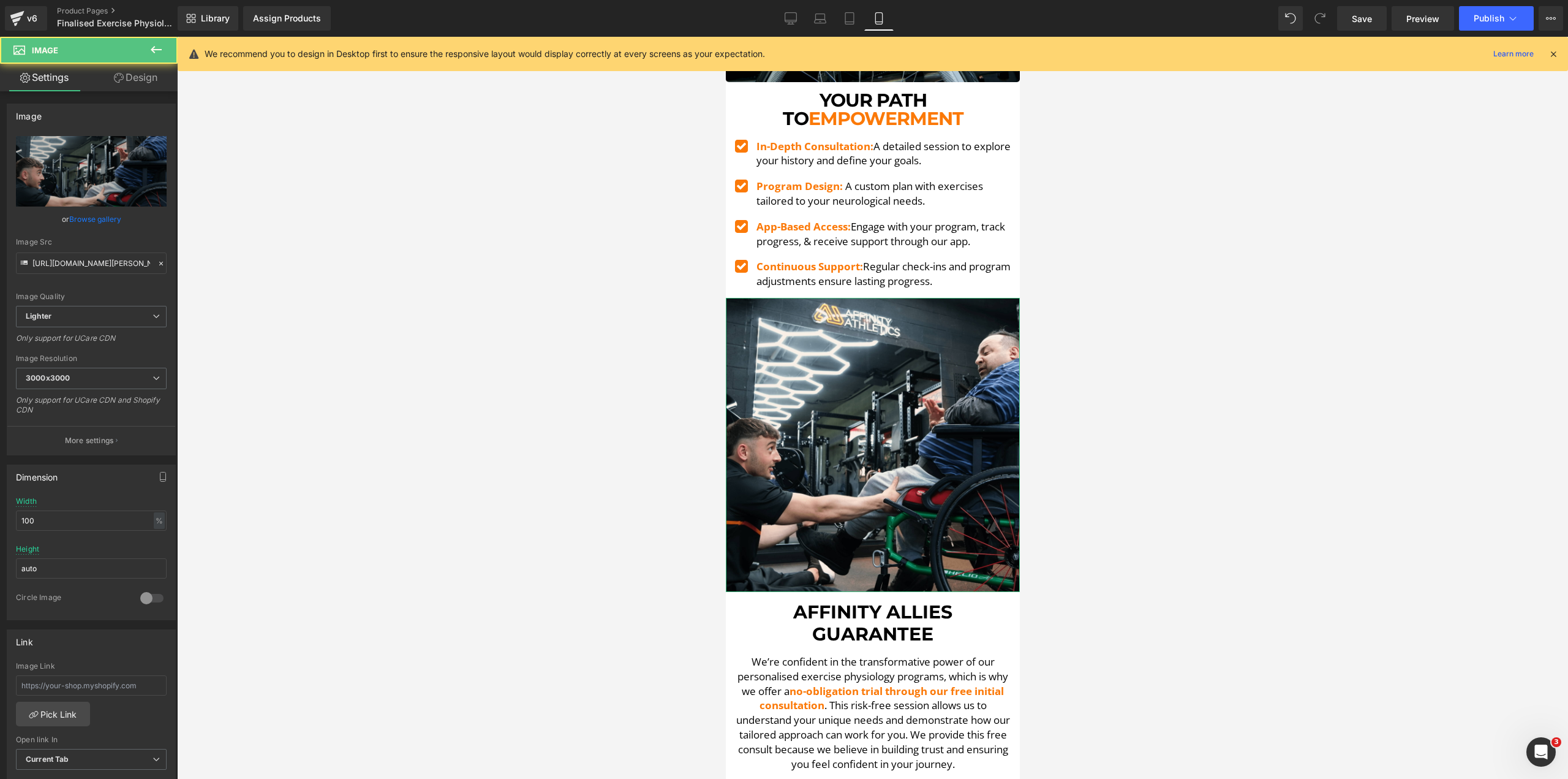
click at [143, 74] on link "Design" at bounding box center [135, 77] width 89 height 28
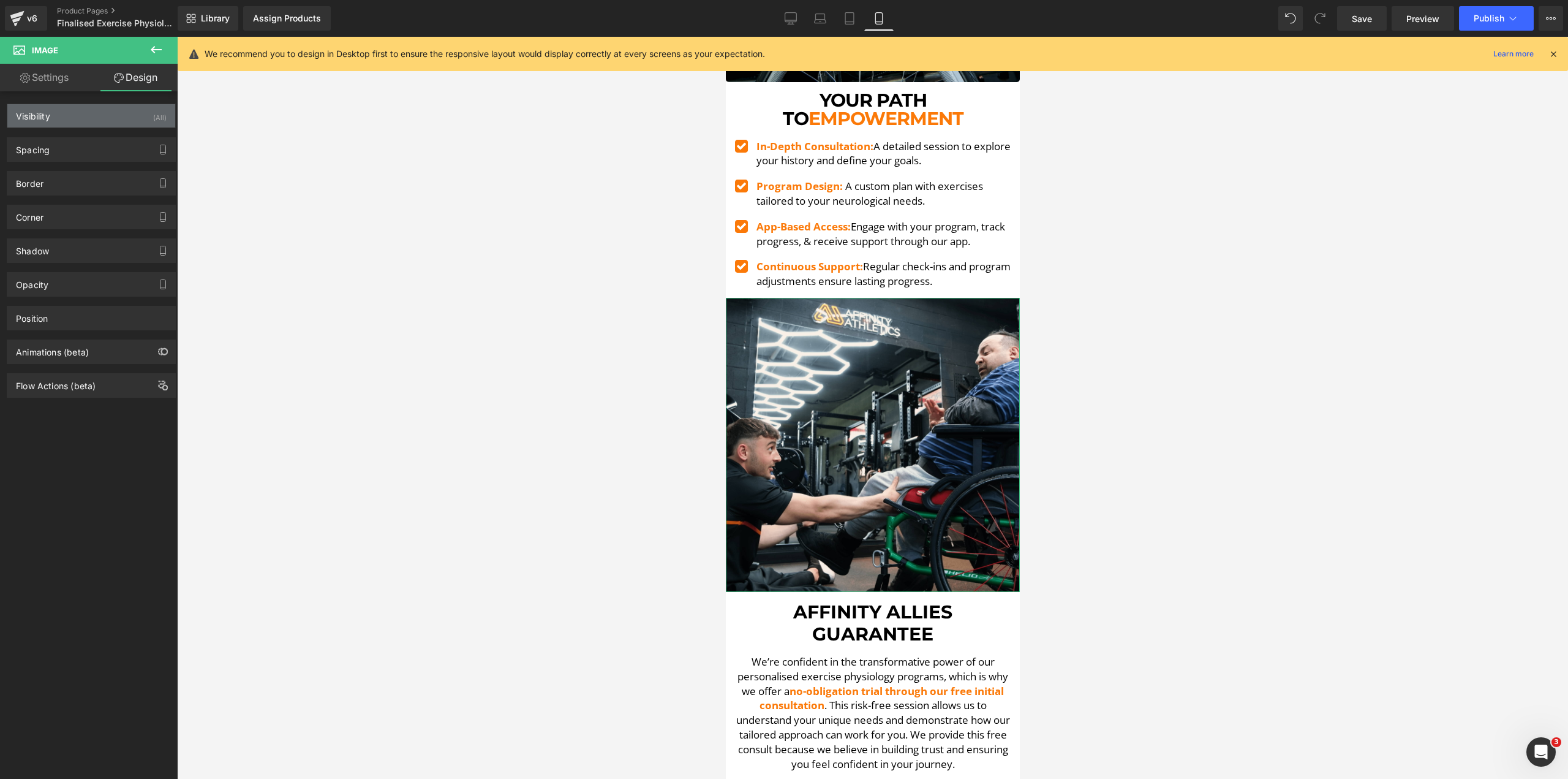
click at [83, 109] on div "Visibility (All)" at bounding box center [91, 116] width 168 height 23
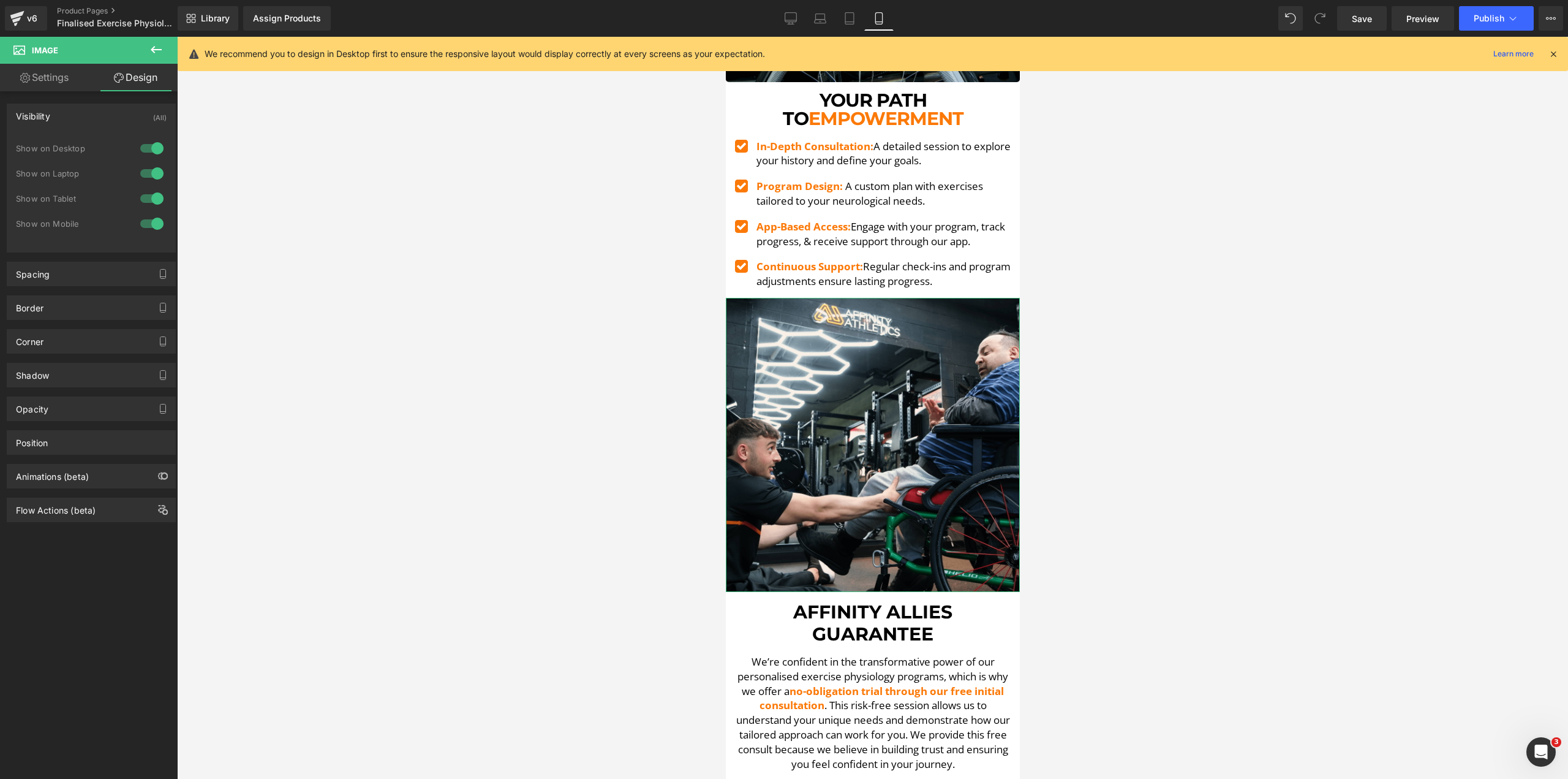
click at [153, 146] on div at bounding box center [152, 148] width 30 height 20
click at [149, 172] on div at bounding box center [152, 173] width 30 height 20
click at [38, 66] on link "Settings" at bounding box center [44, 77] width 89 height 28
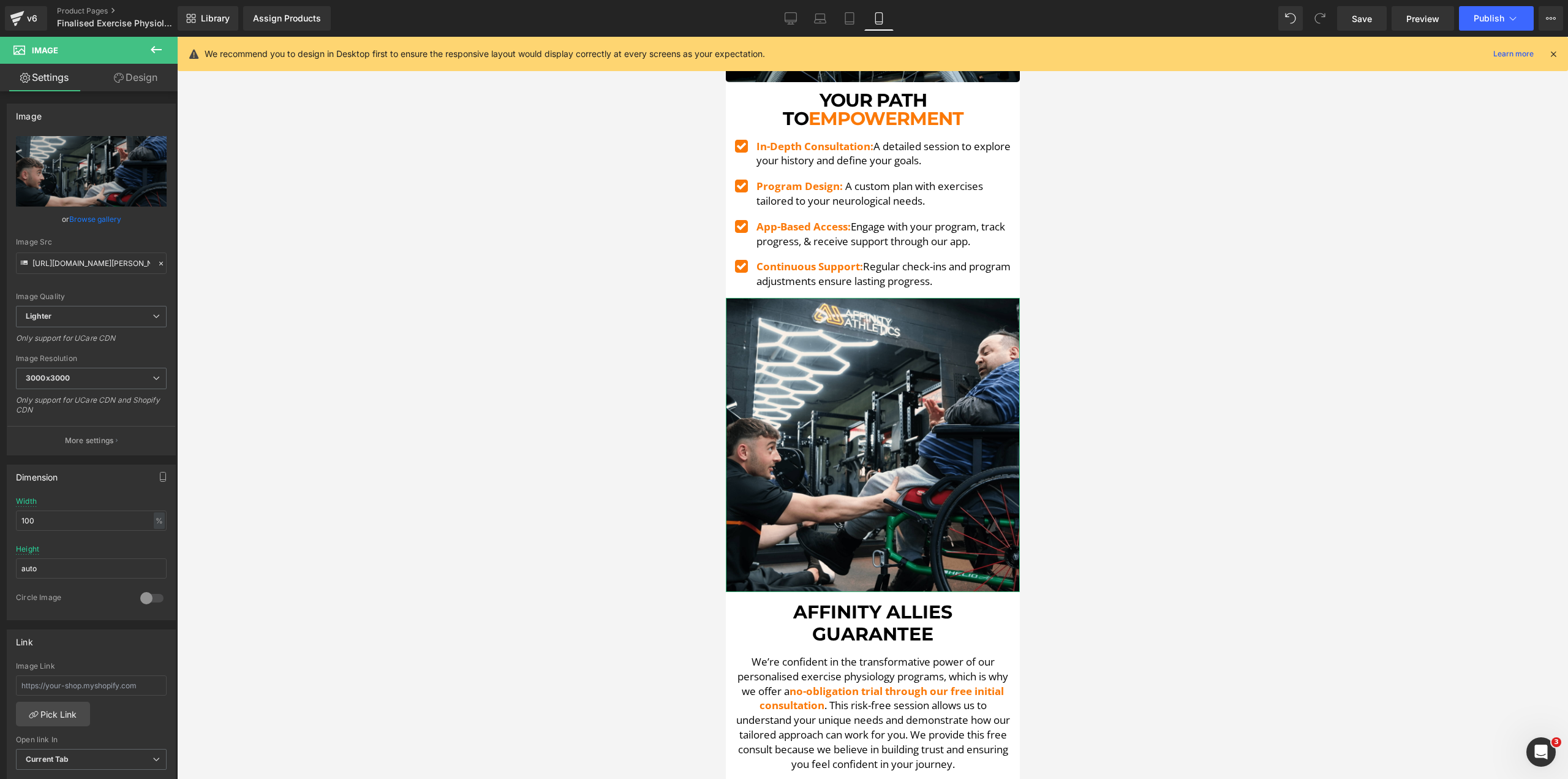
click at [119, 83] on link "Design" at bounding box center [135, 77] width 89 height 28
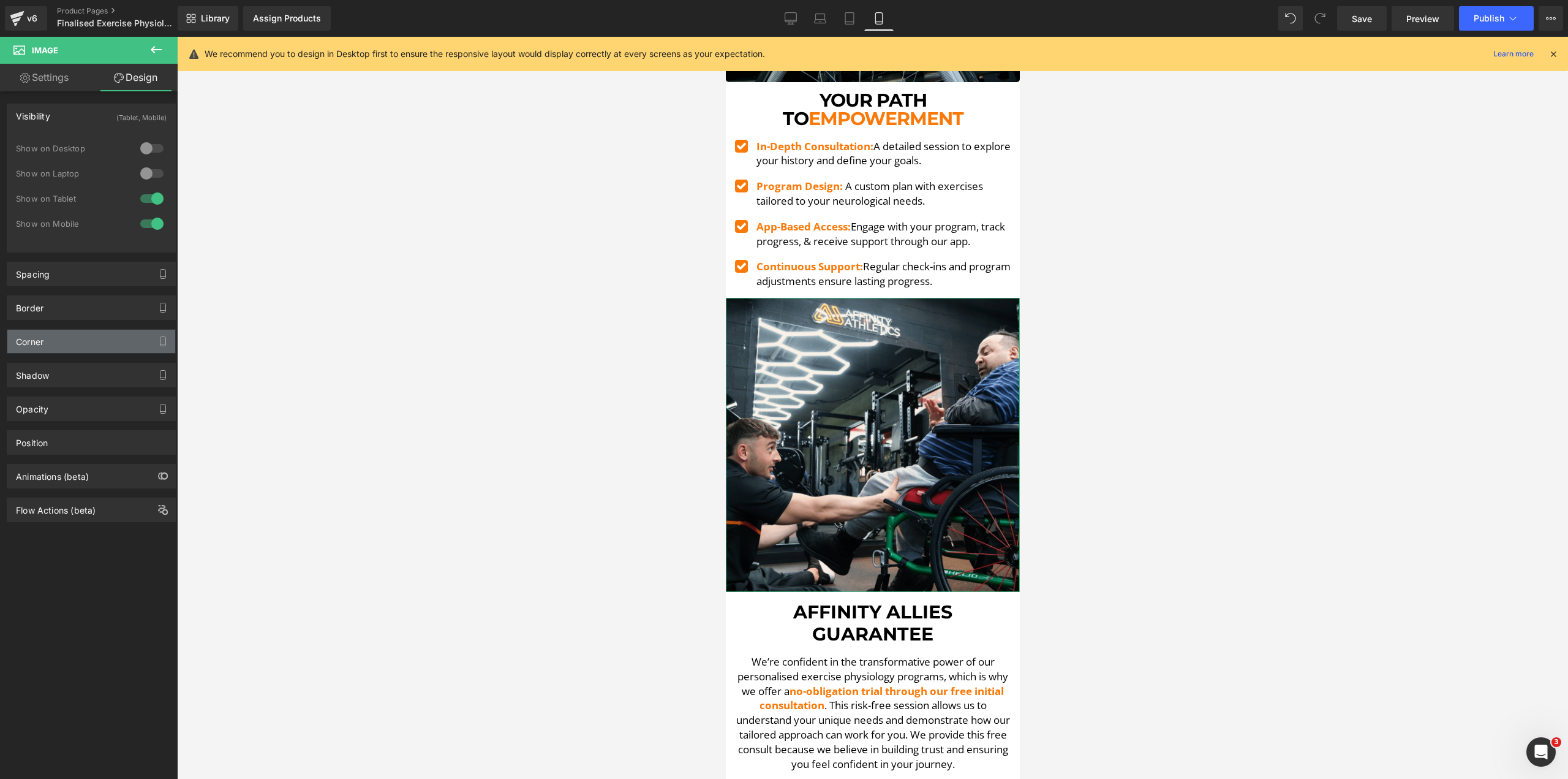
click at [73, 337] on div "Corner" at bounding box center [91, 341] width 168 height 23
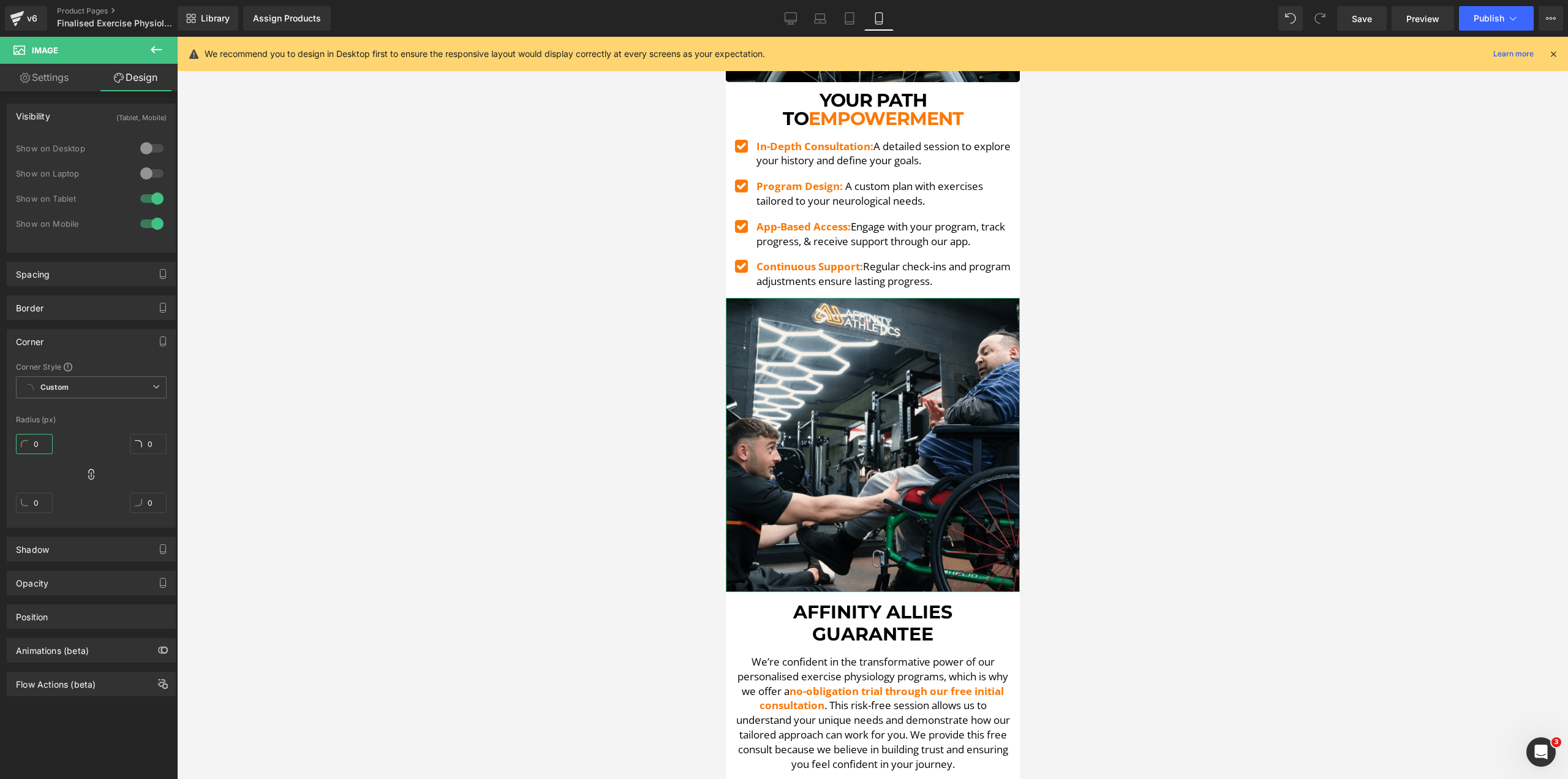
click at [37, 440] on input "0" at bounding box center [34, 444] width 37 height 20
type input "5"
click at [434, 481] on div at bounding box center [873, 408] width 1391 height 742
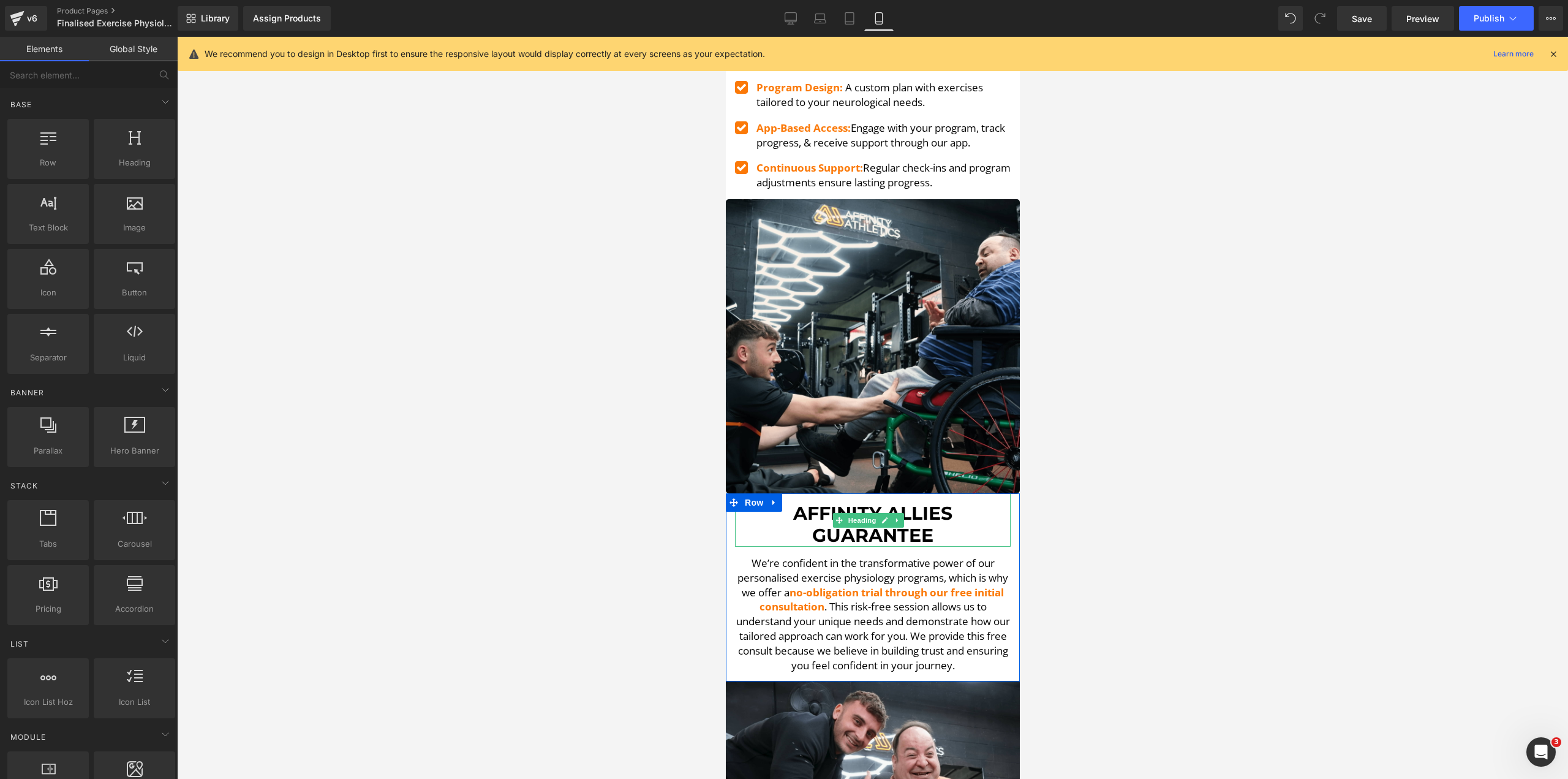
scroll to position [3688, 0]
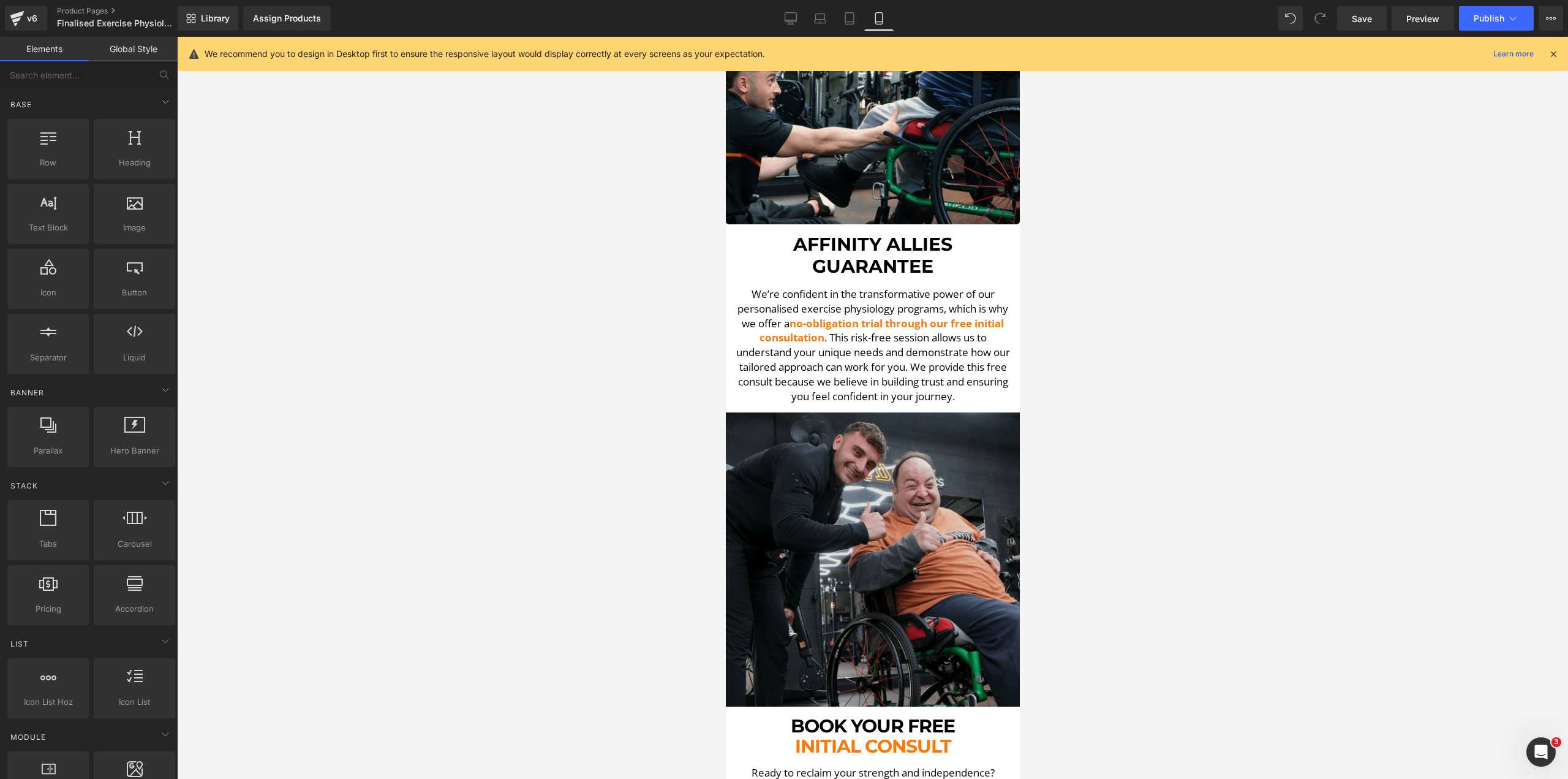
click at [840, 413] on img at bounding box center [872, 560] width 294 height 294
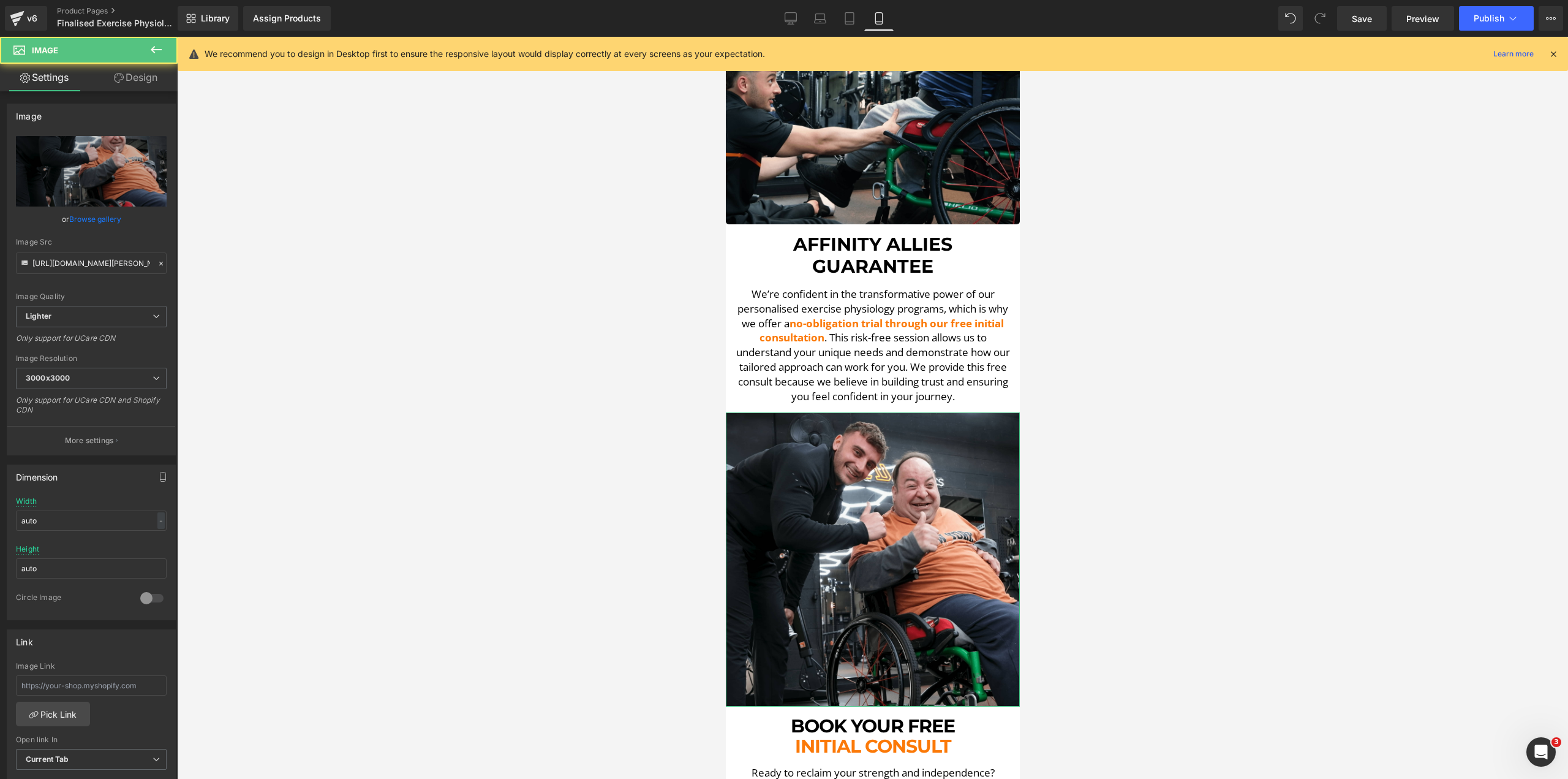
click at [138, 83] on link "Design" at bounding box center [135, 77] width 89 height 28
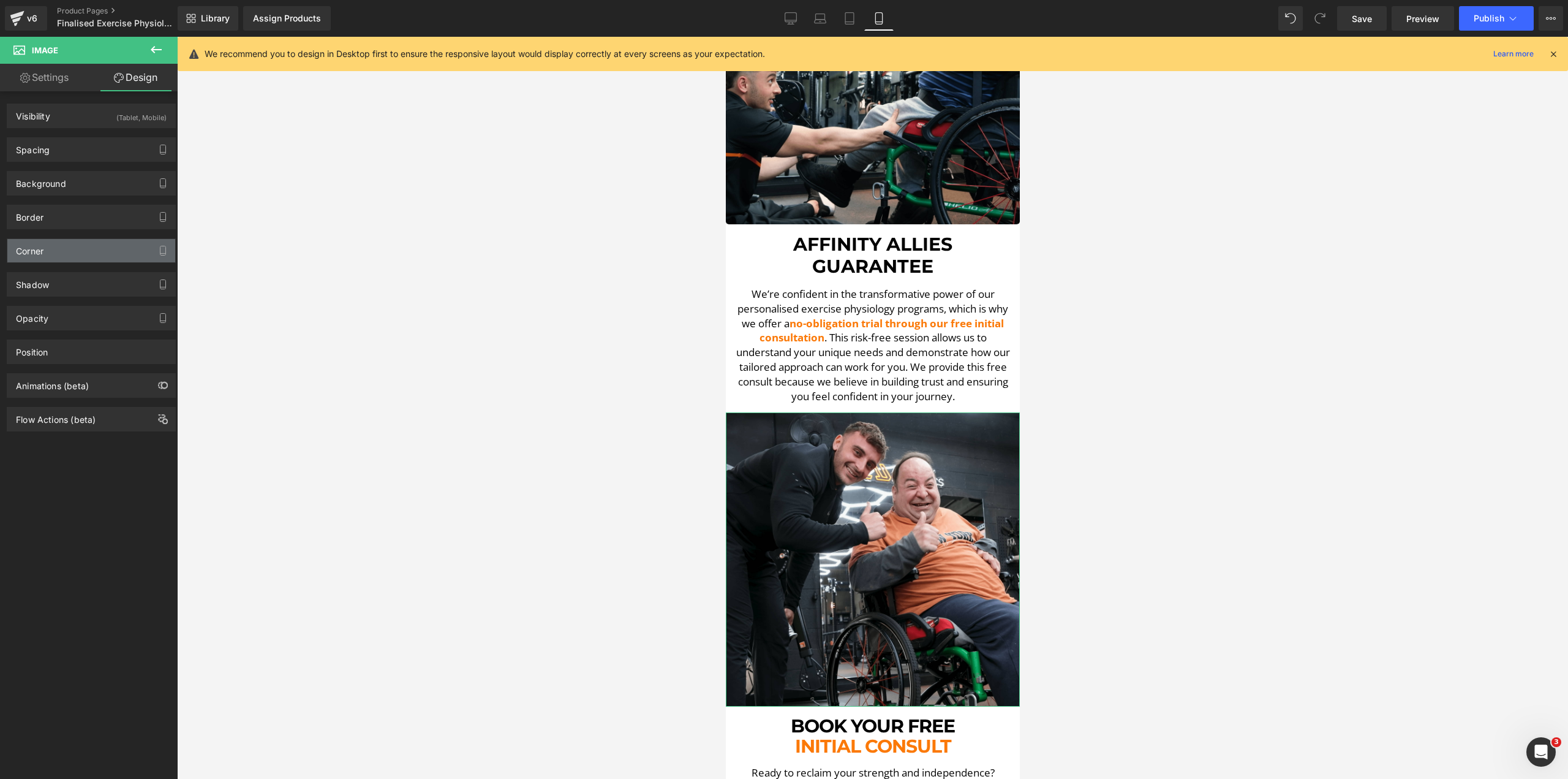
click at [80, 257] on div "Corner" at bounding box center [91, 250] width 168 height 23
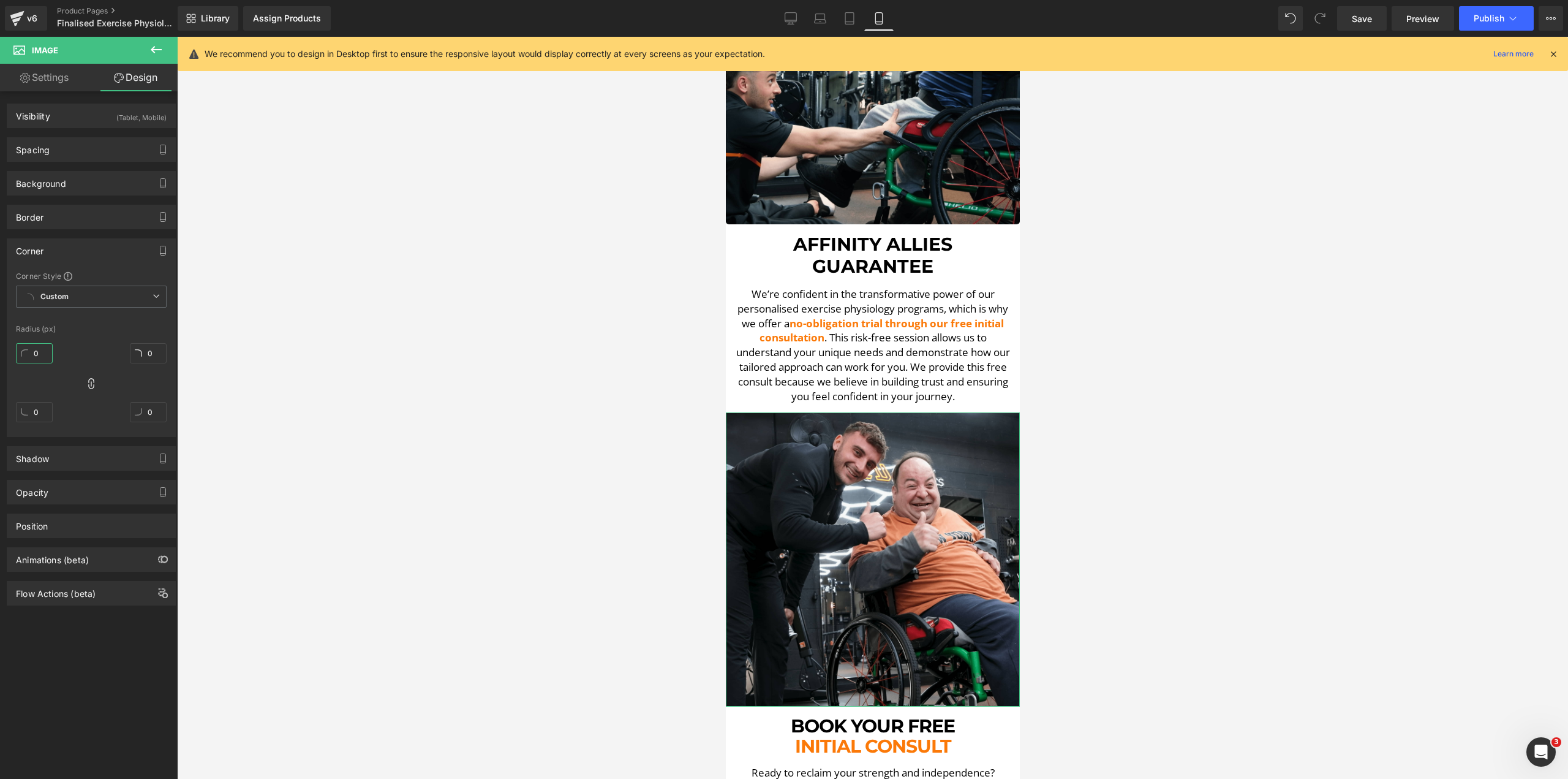
click at [38, 352] on input "0" at bounding box center [34, 353] width 37 height 20
type input "5"
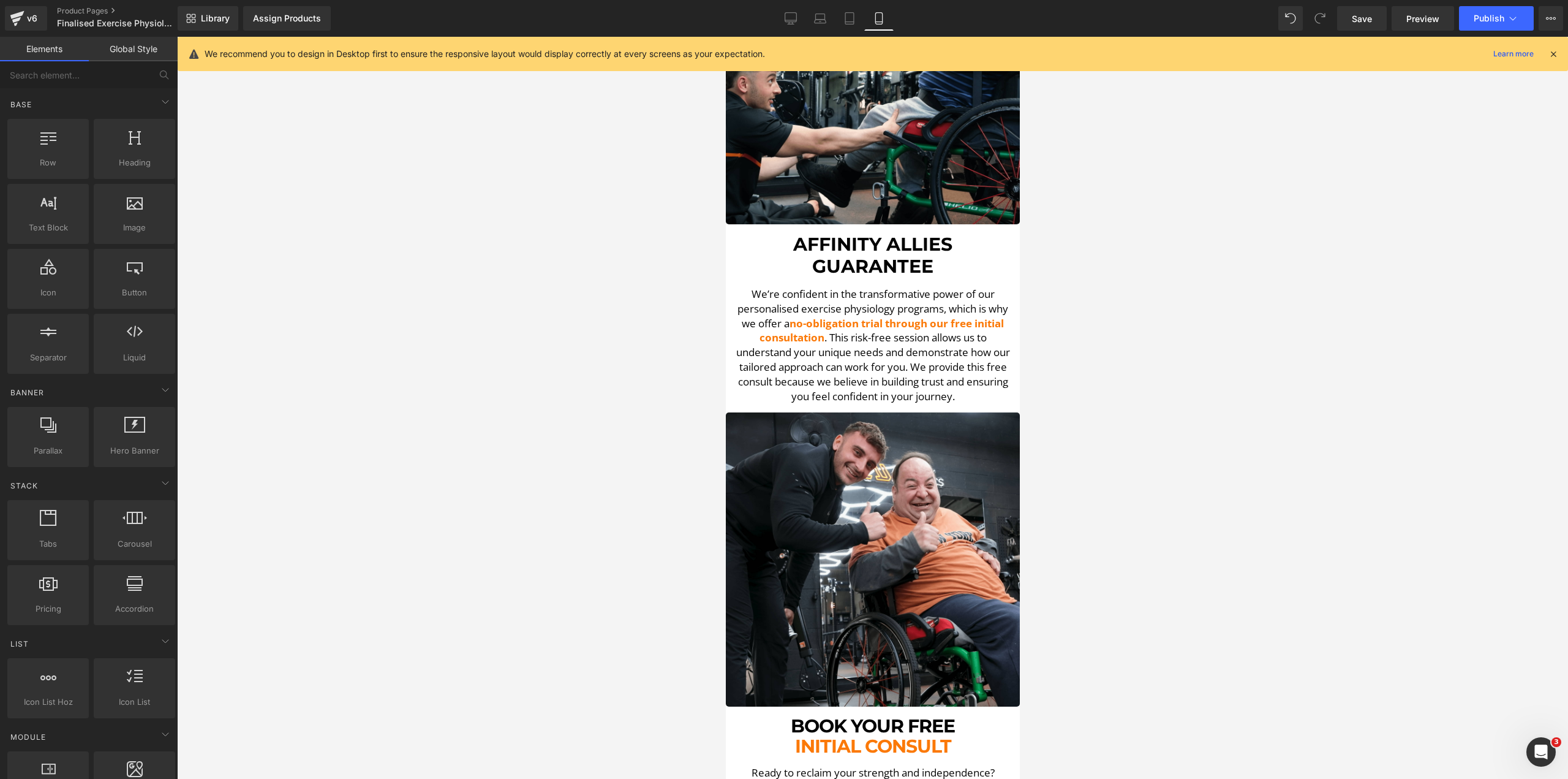
click at [384, 413] on div at bounding box center [873, 408] width 1391 height 742
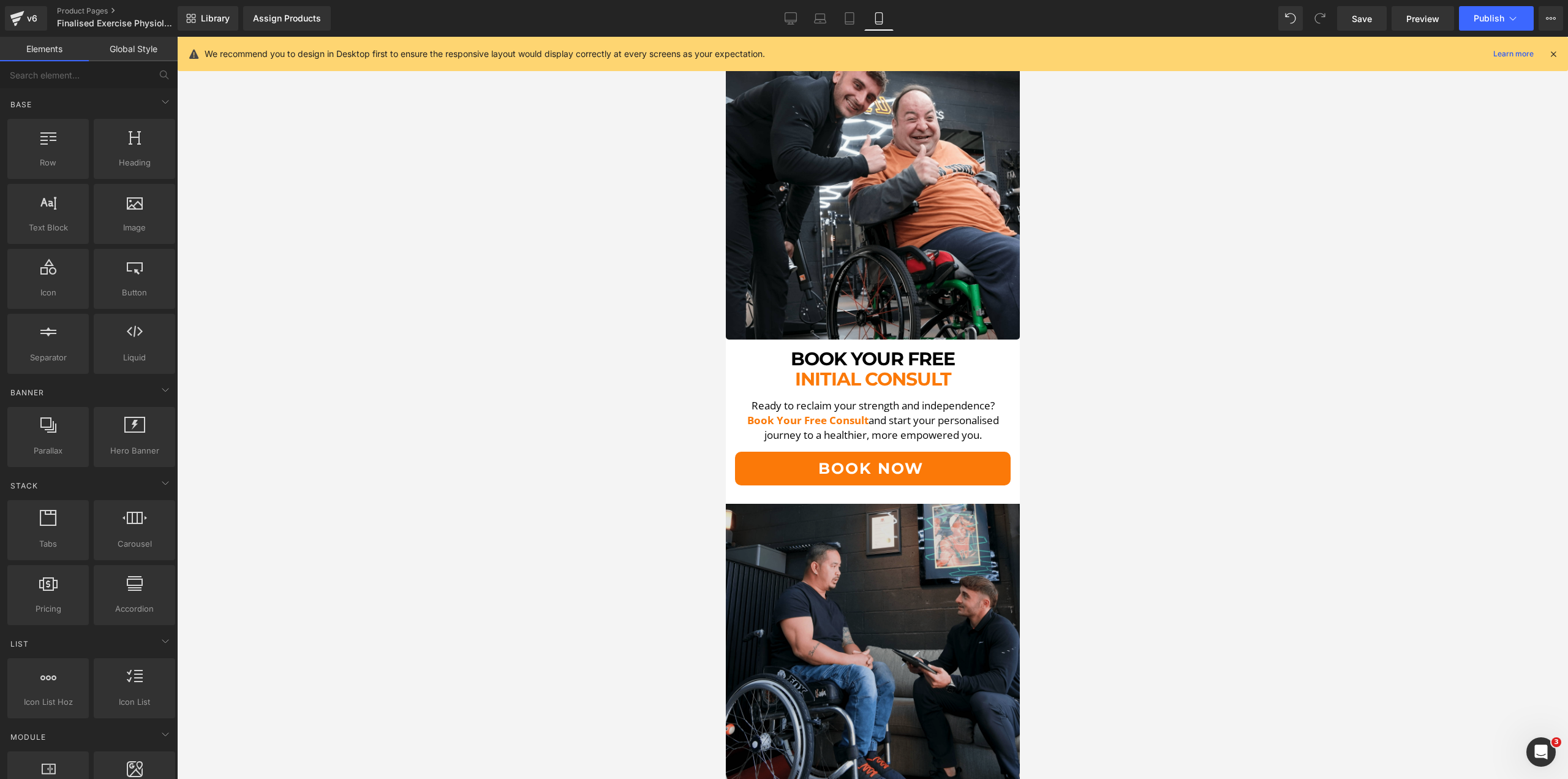
scroll to position [4056, 0]
click at [856, 503] on img at bounding box center [872, 650] width 294 height 294
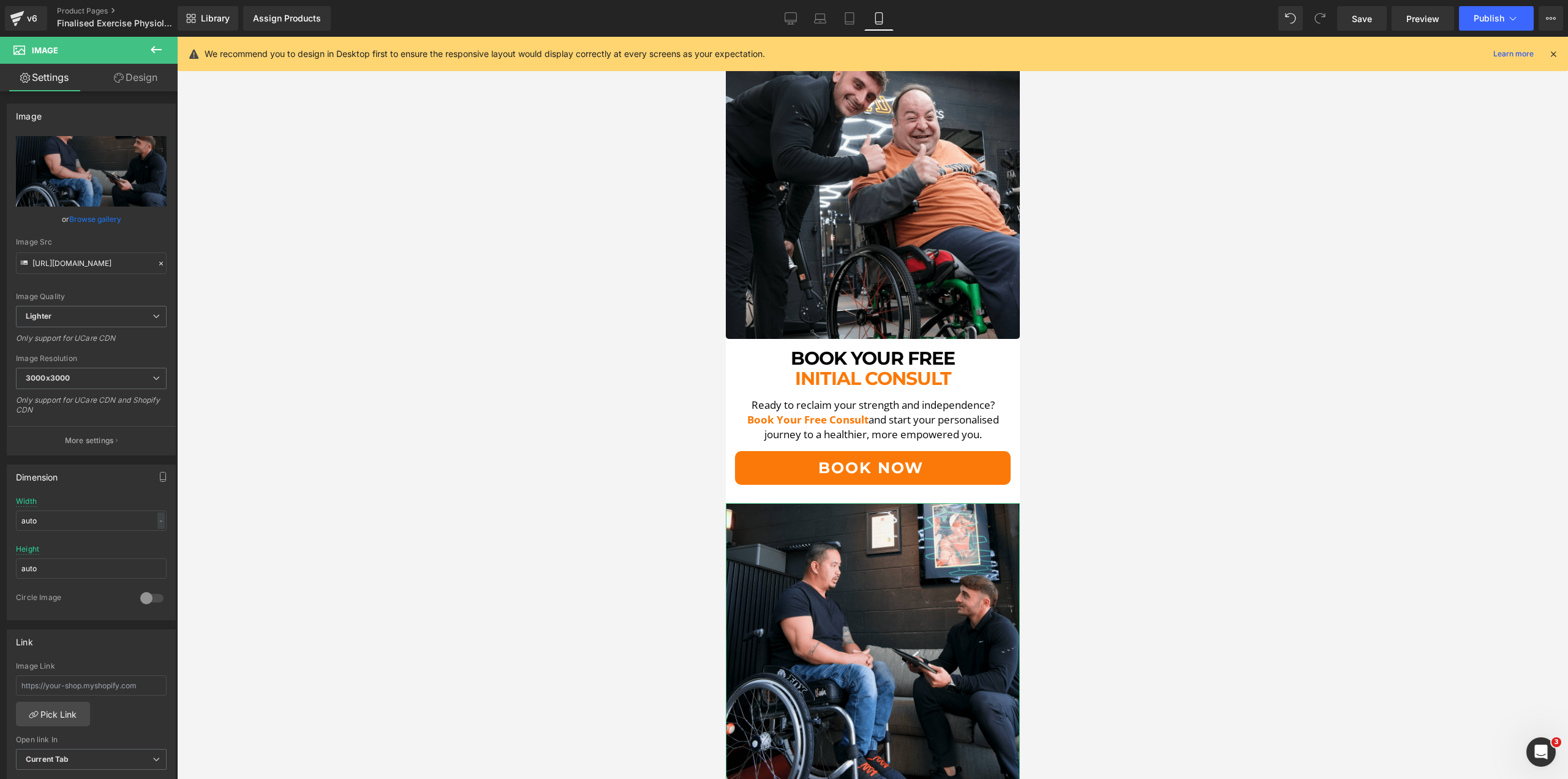
click at [149, 76] on link "Design" at bounding box center [135, 77] width 89 height 28
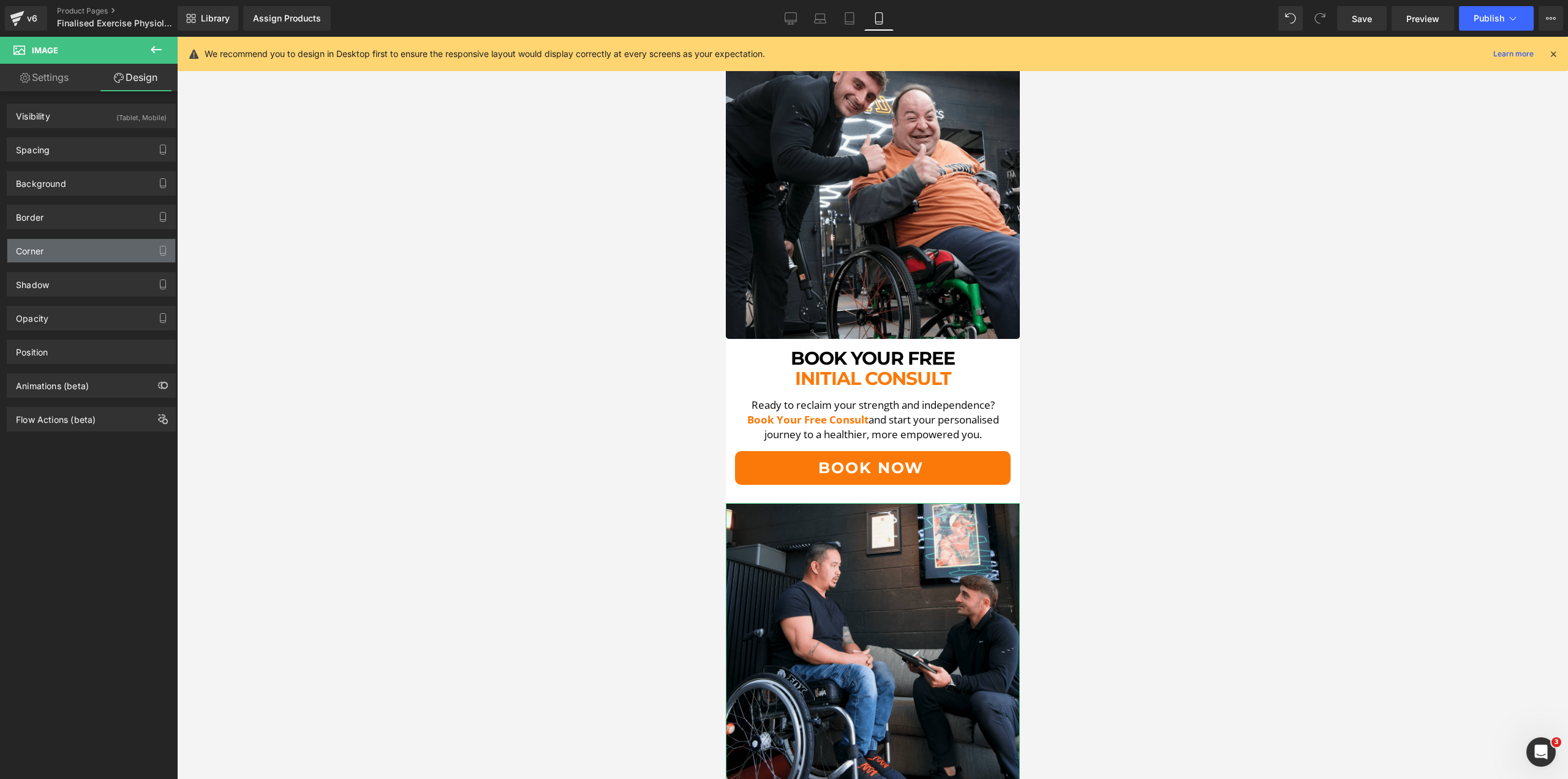
click at [80, 256] on div "Corner" at bounding box center [91, 250] width 168 height 23
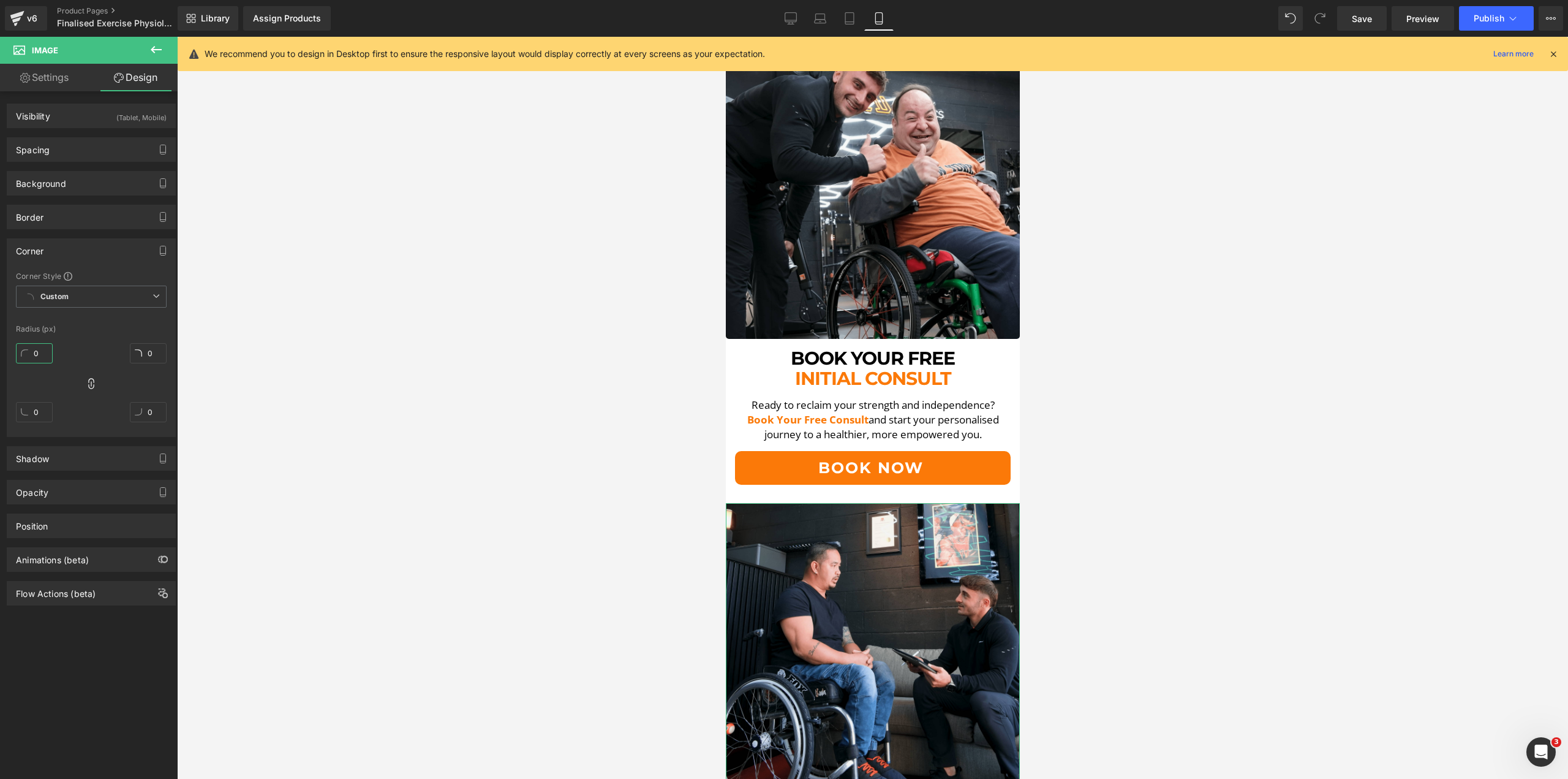
click at [43, 350] on input "0" at bounding box center [34, 353] width 37 height 20
type input "5"
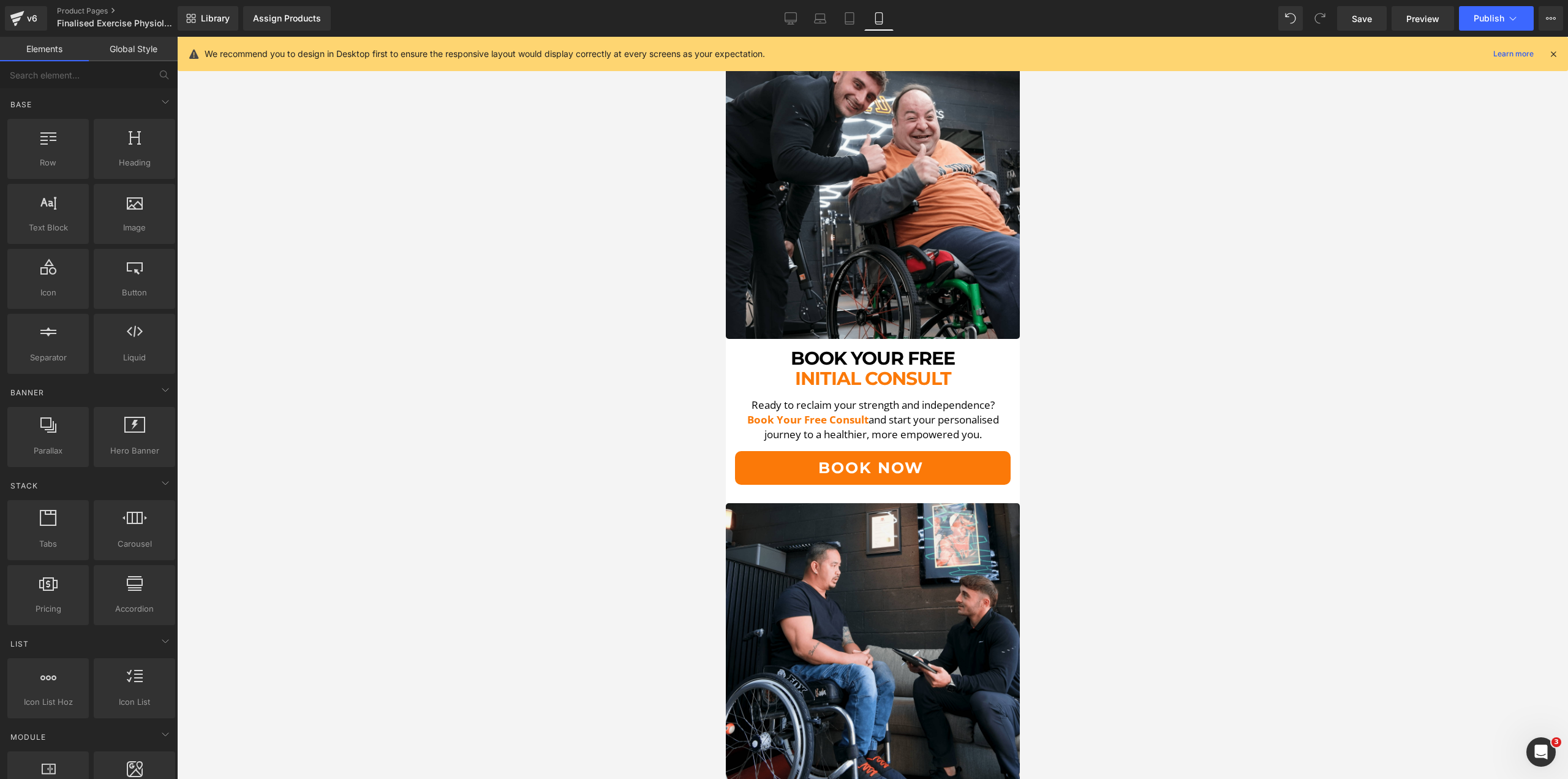
click at [510, 363] on div at bounding box center [873, 408] width 1391 height 742
click at [634, 416] on div at bounding box center [873, 408] width 1391 height 742
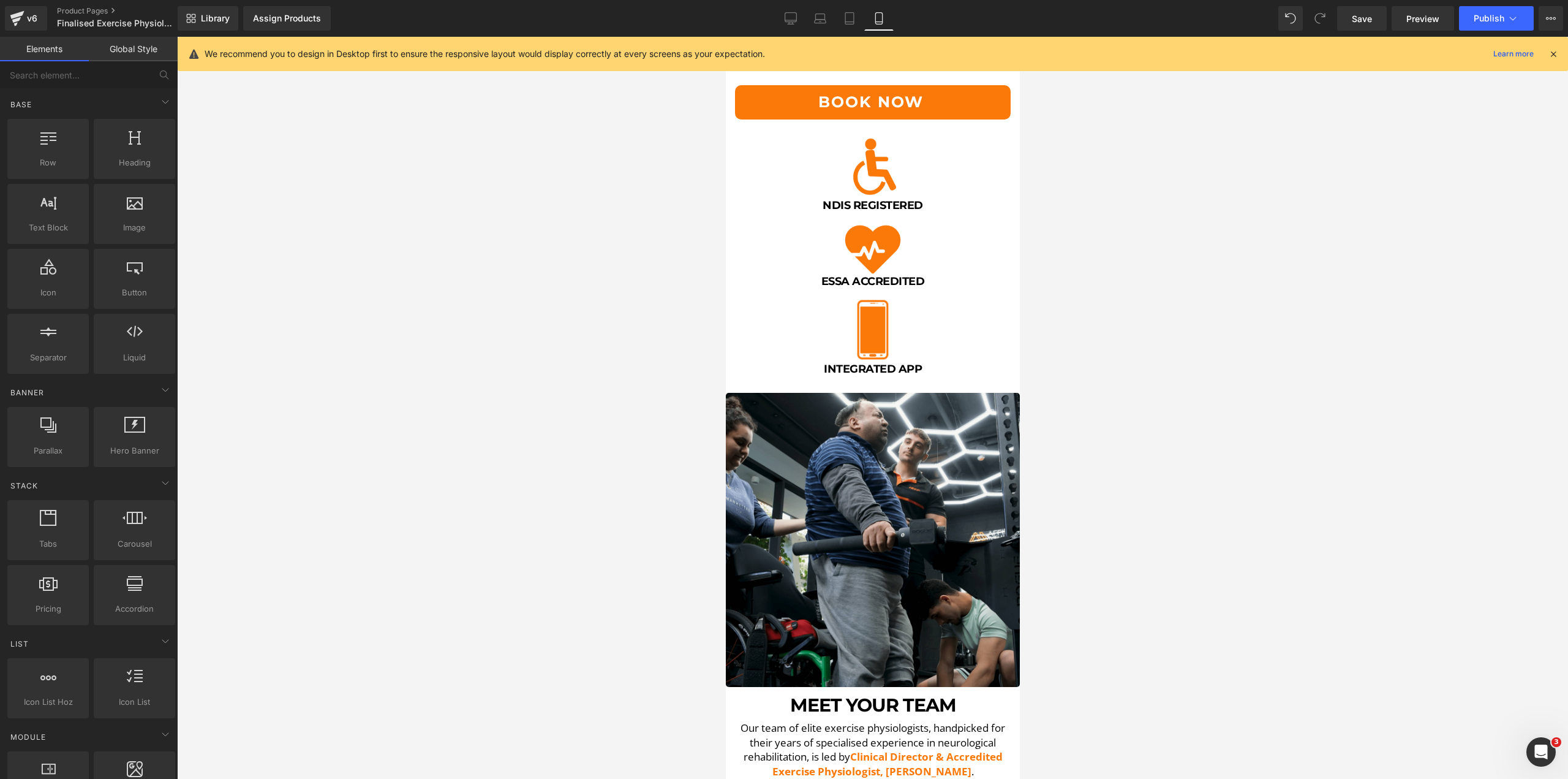
scroll to position [429, 0]
click at [1177, 520] on div at bounding box center [873, 408] width 1391 height 742
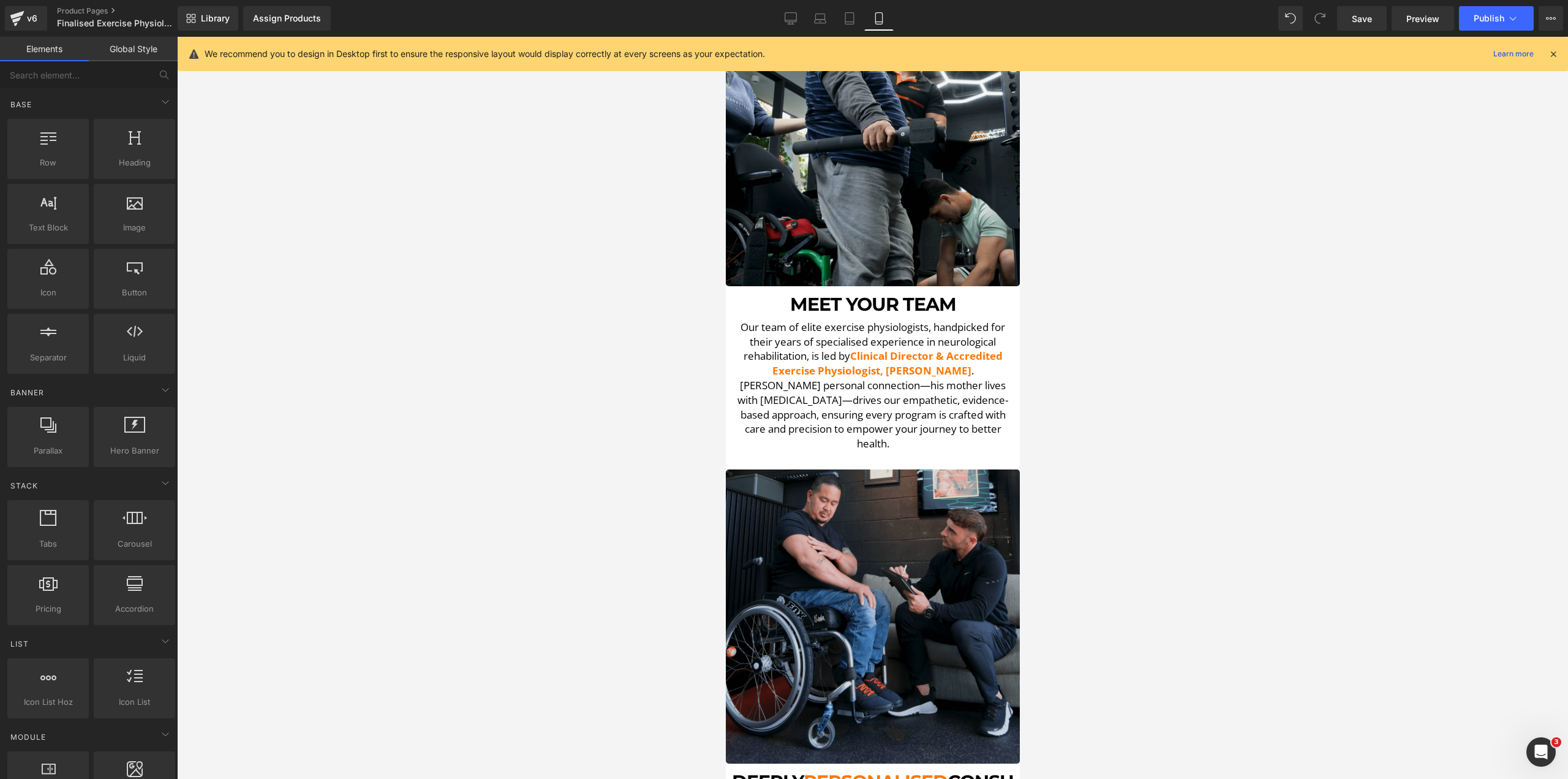
scroll to position [858, 0]
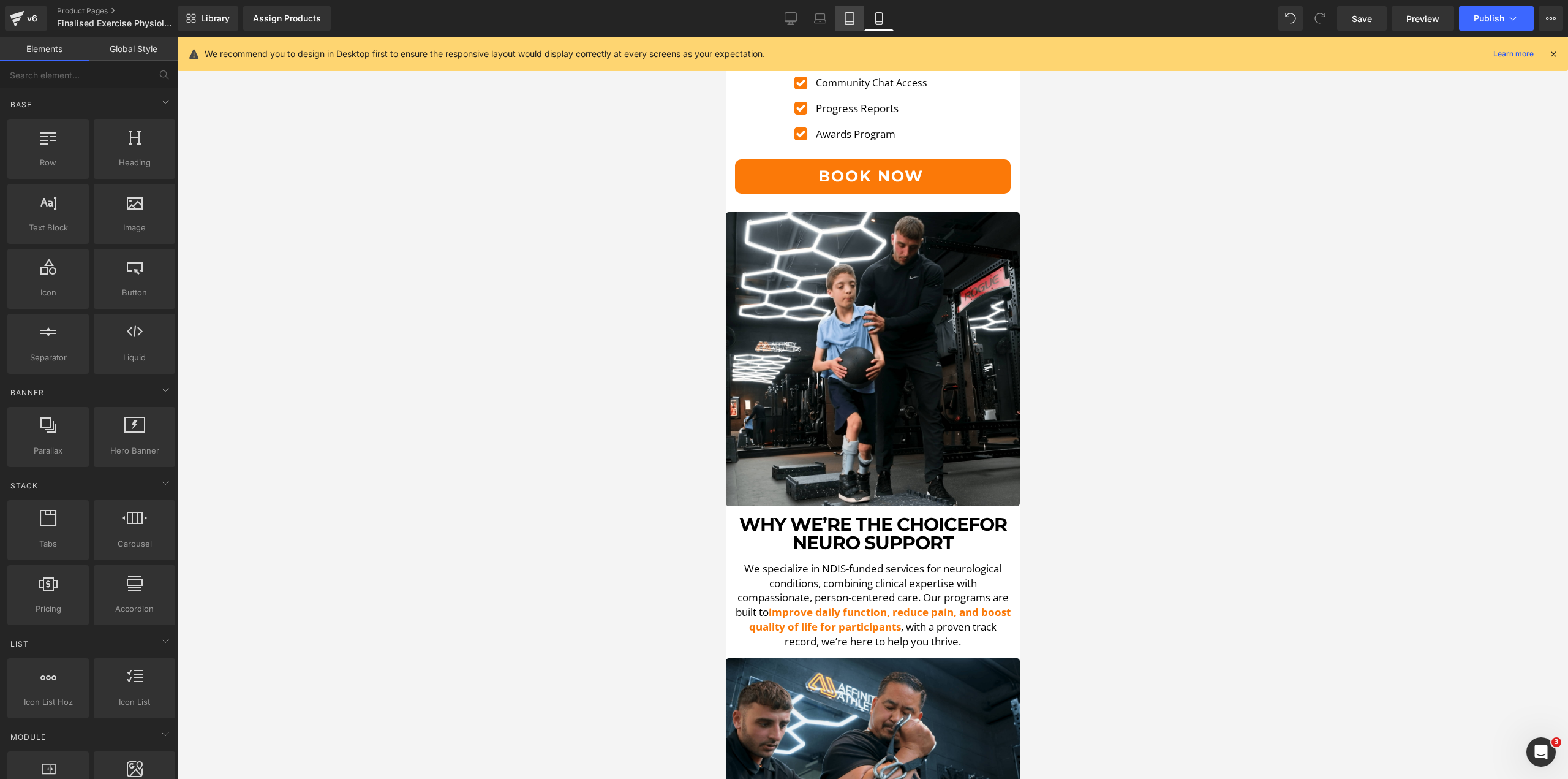
click at [844, 14] on icon at bounding box center [849, 18] width 12 height 12
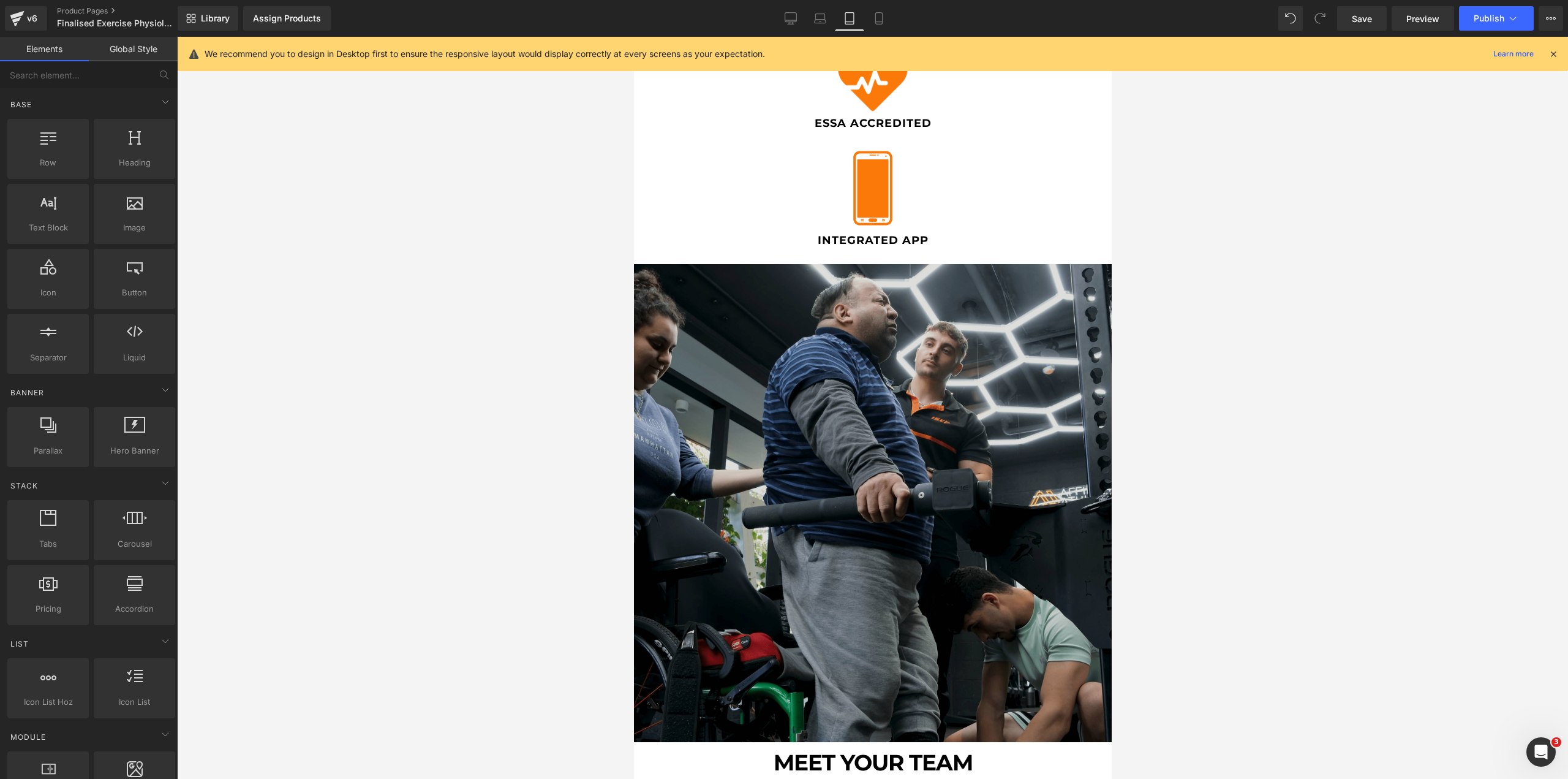
scroll to position [782, 0]
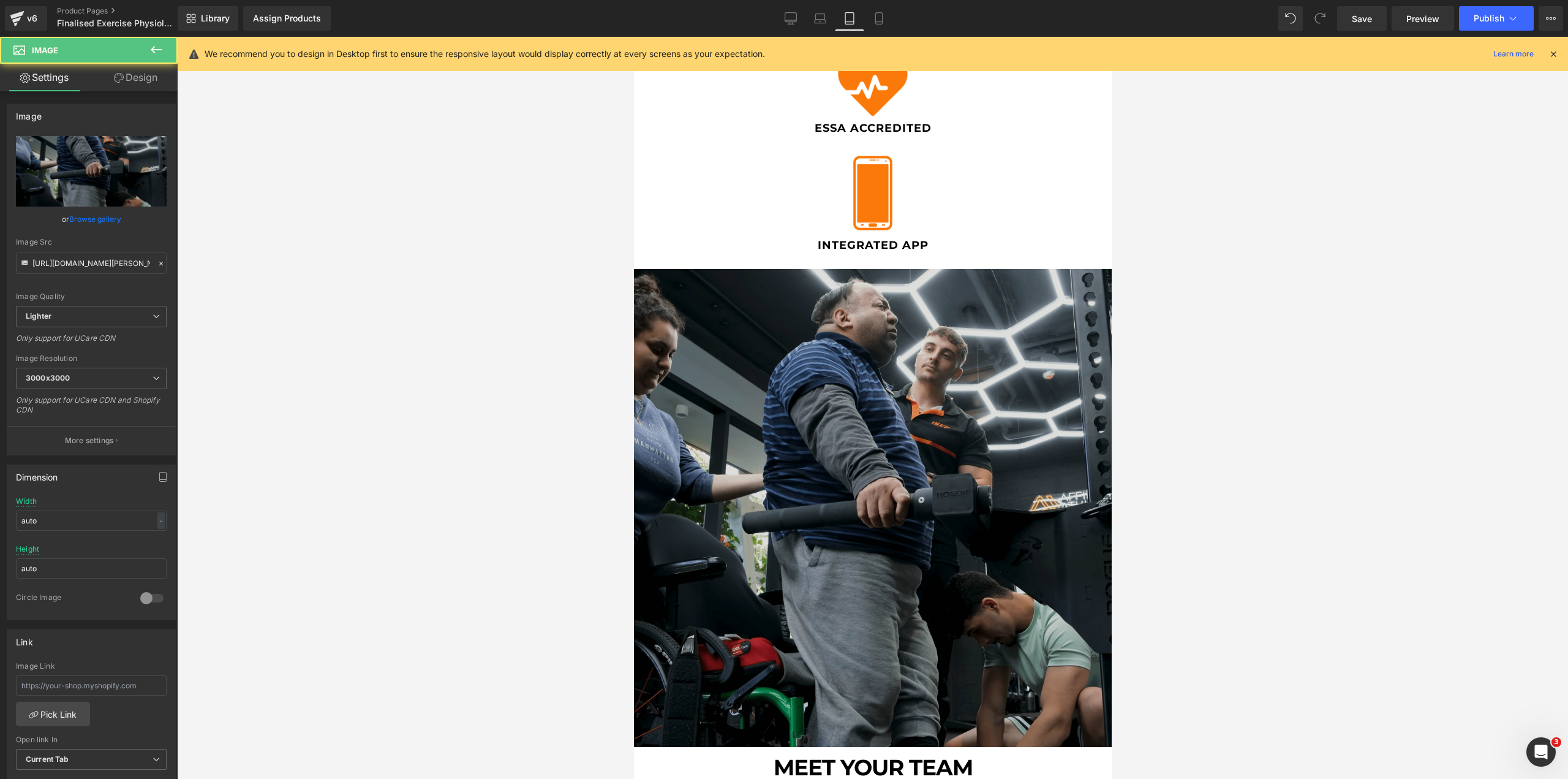
click at [870, 460] on img at bounding box center [872, 508] width 478 height 478
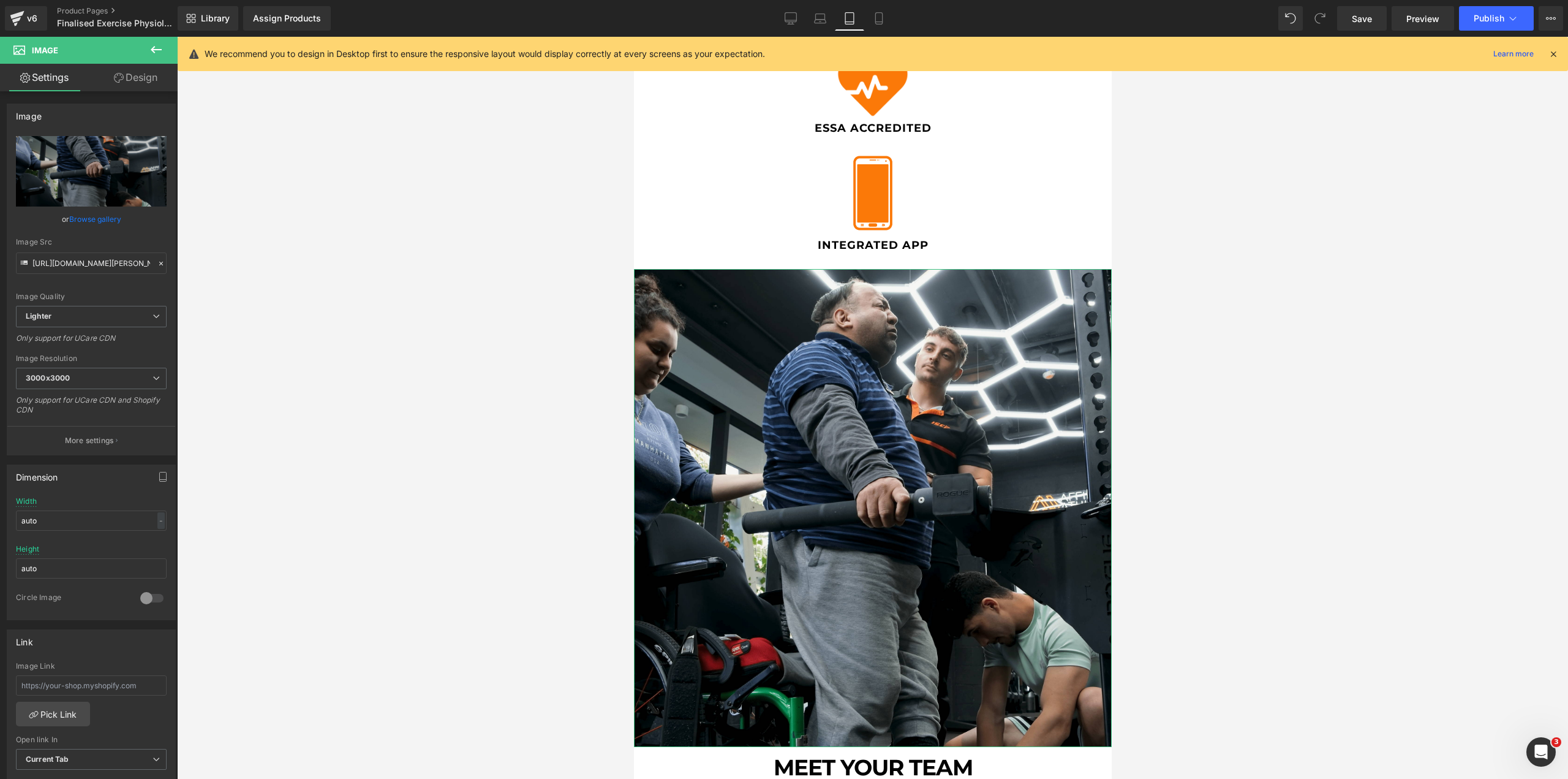
click at [137, 83] on link "Design" at bounding box center [135, 77] width 89 height 28
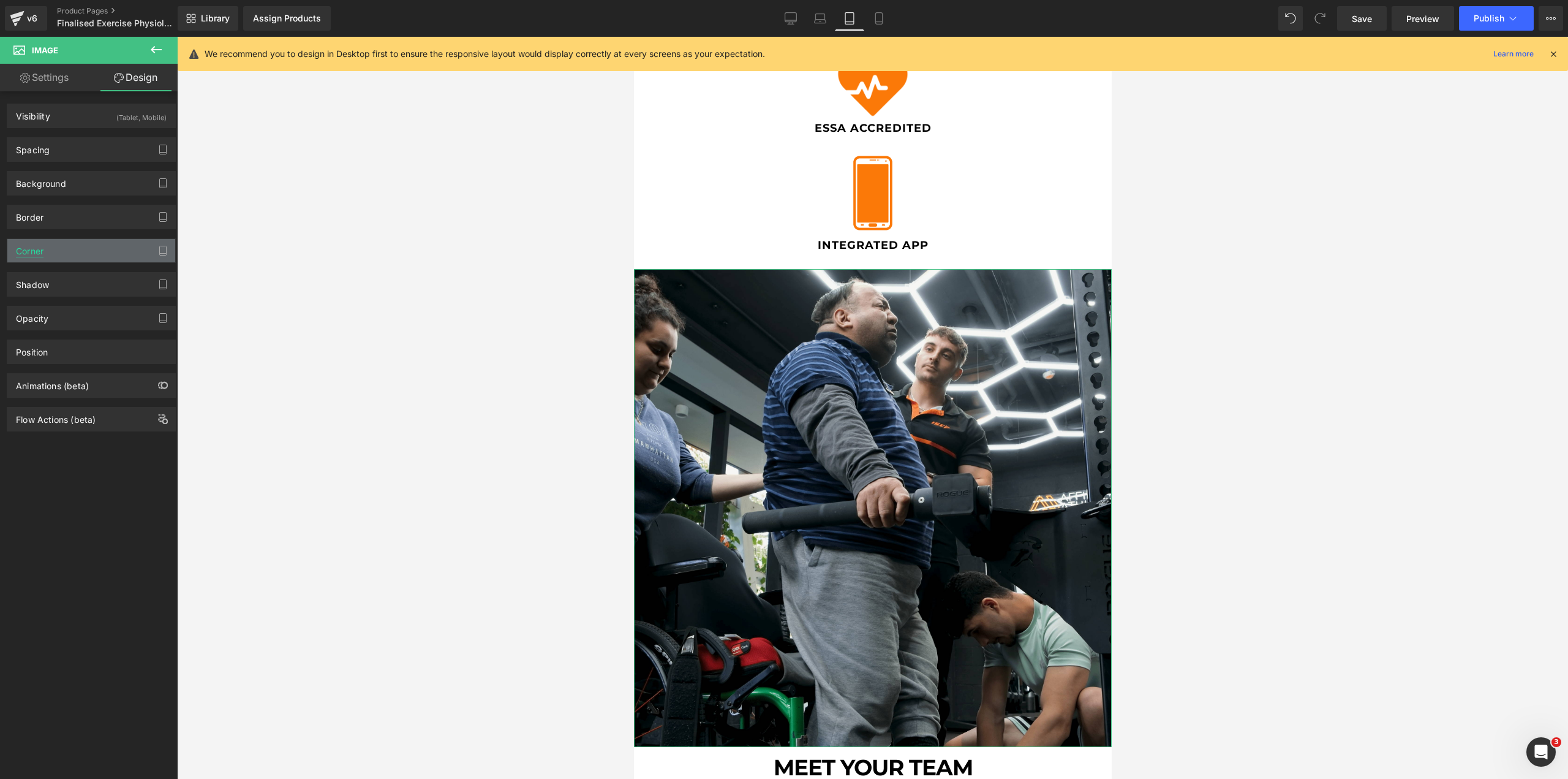
click at [37, 245] on div "Corner" at bounding box center [30, 248] width 28 height 17
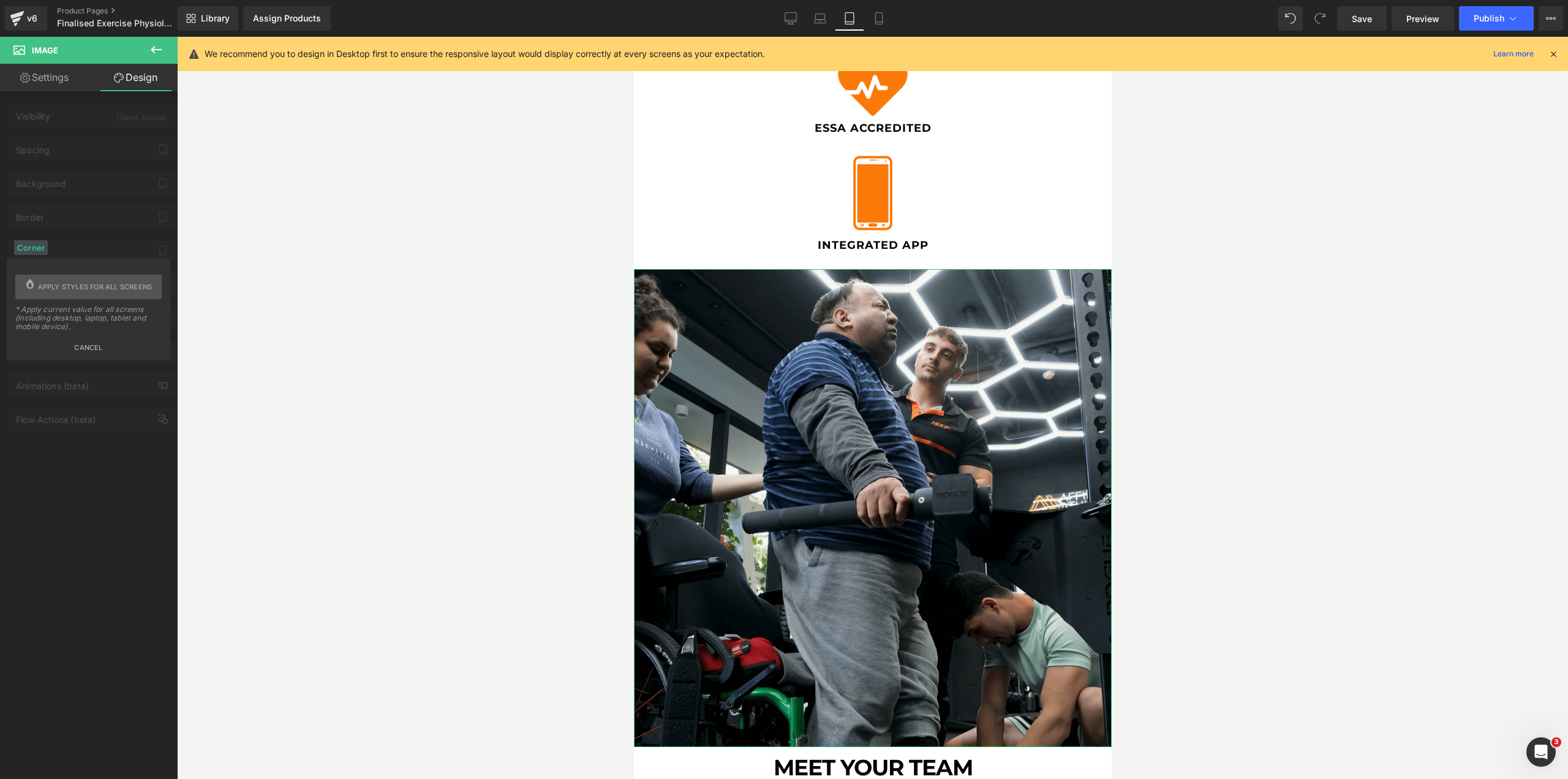
click at [90, 347] on button "Cancel" at bounding box center [88, 343] width 161 height 14
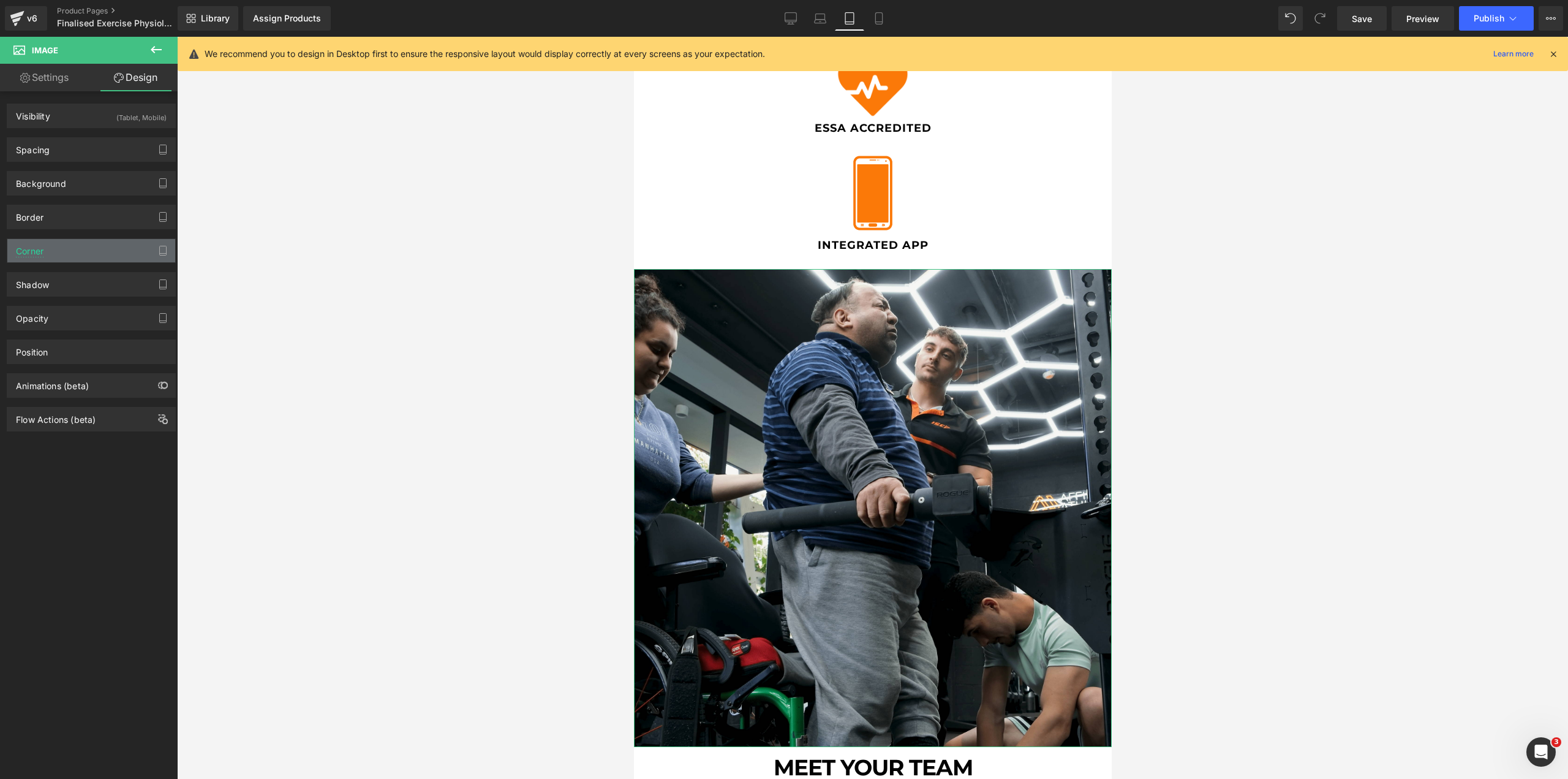
click at [70, 250] on div "Corner" at bounding box center [91, 250] width 168 height 23
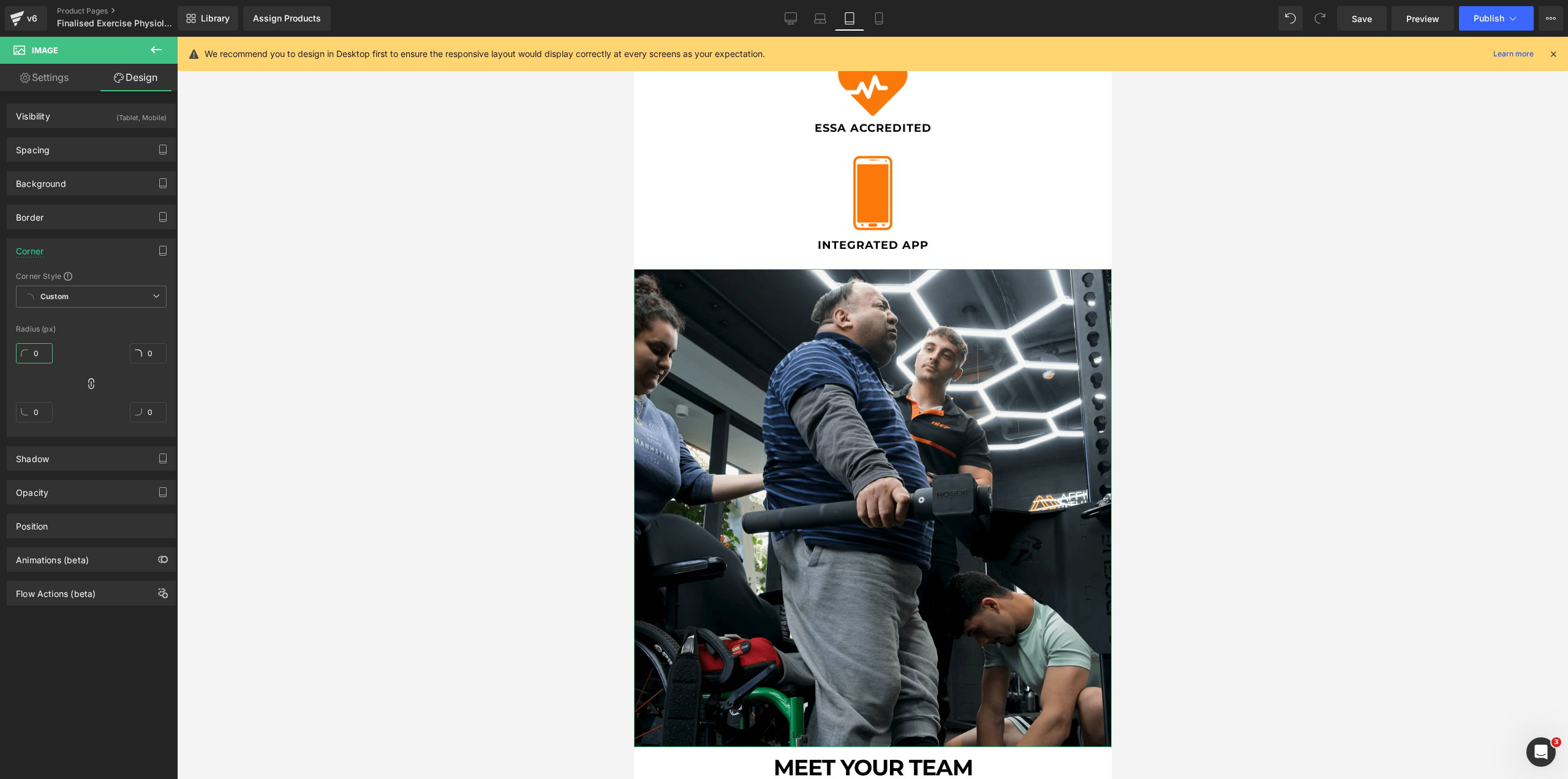
click at [38, 352] on input "0" at bounding box center [34, 353] width 37 height 20
type input "5"
click at [523, 387] on div at bounding box center [873, 408] width 1391 height 742
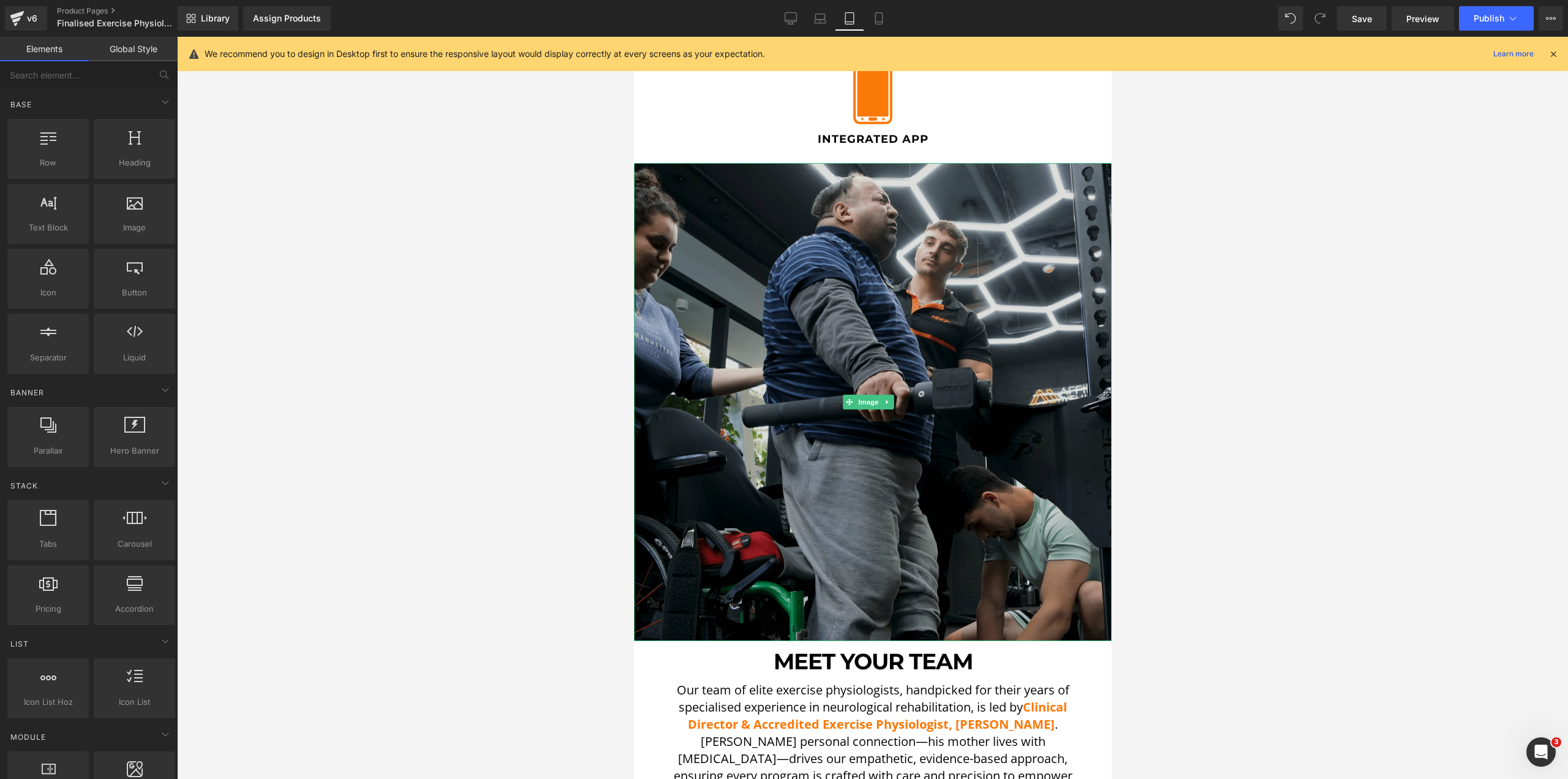
scroll to position [1333, 0]
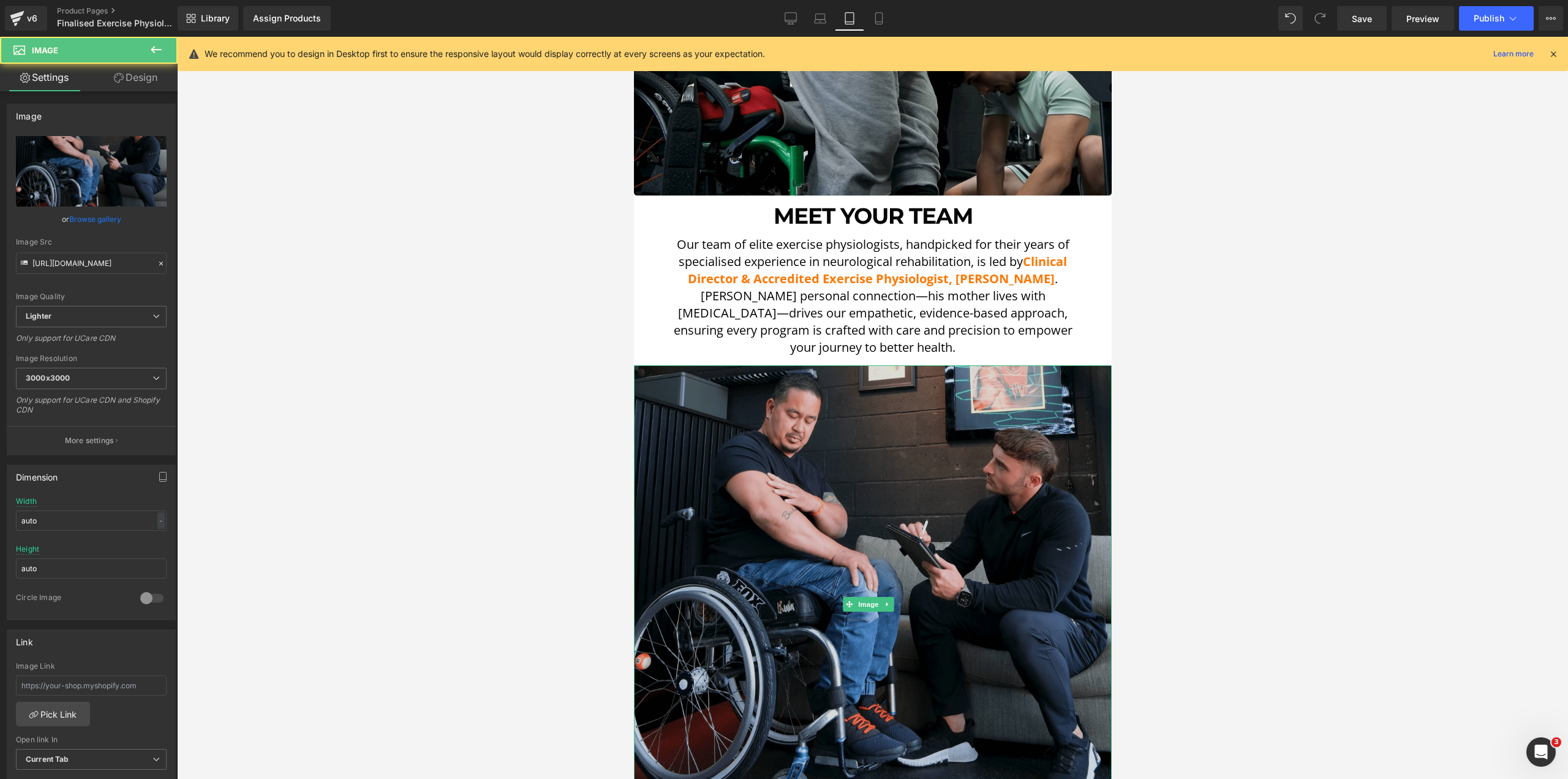
click at [771, 444] on img at bounding box center [872, 604] width 478 height 478
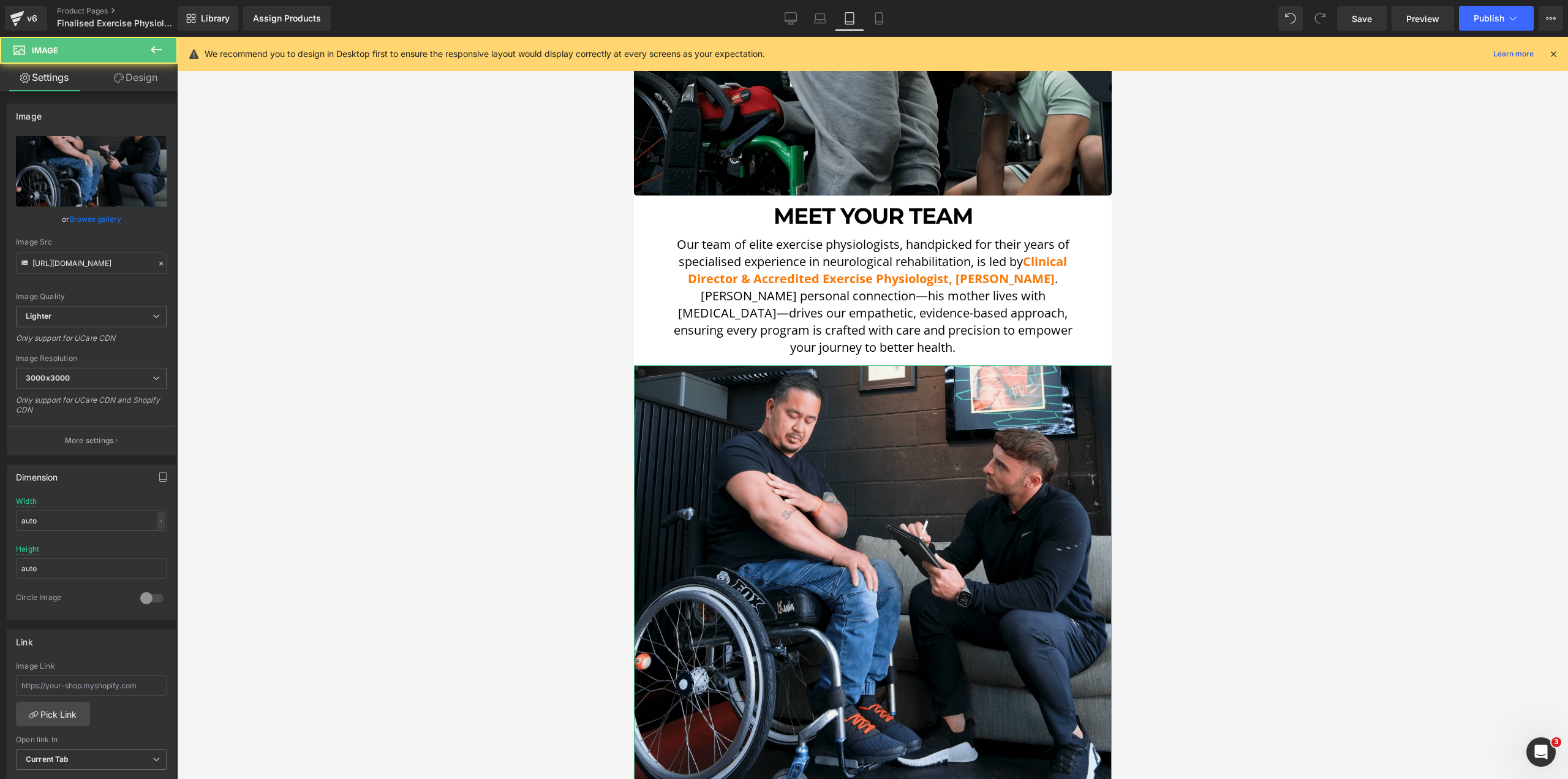
click at [142, 77] on link "Design" at bounding box center [135, 77] width 89 height 28
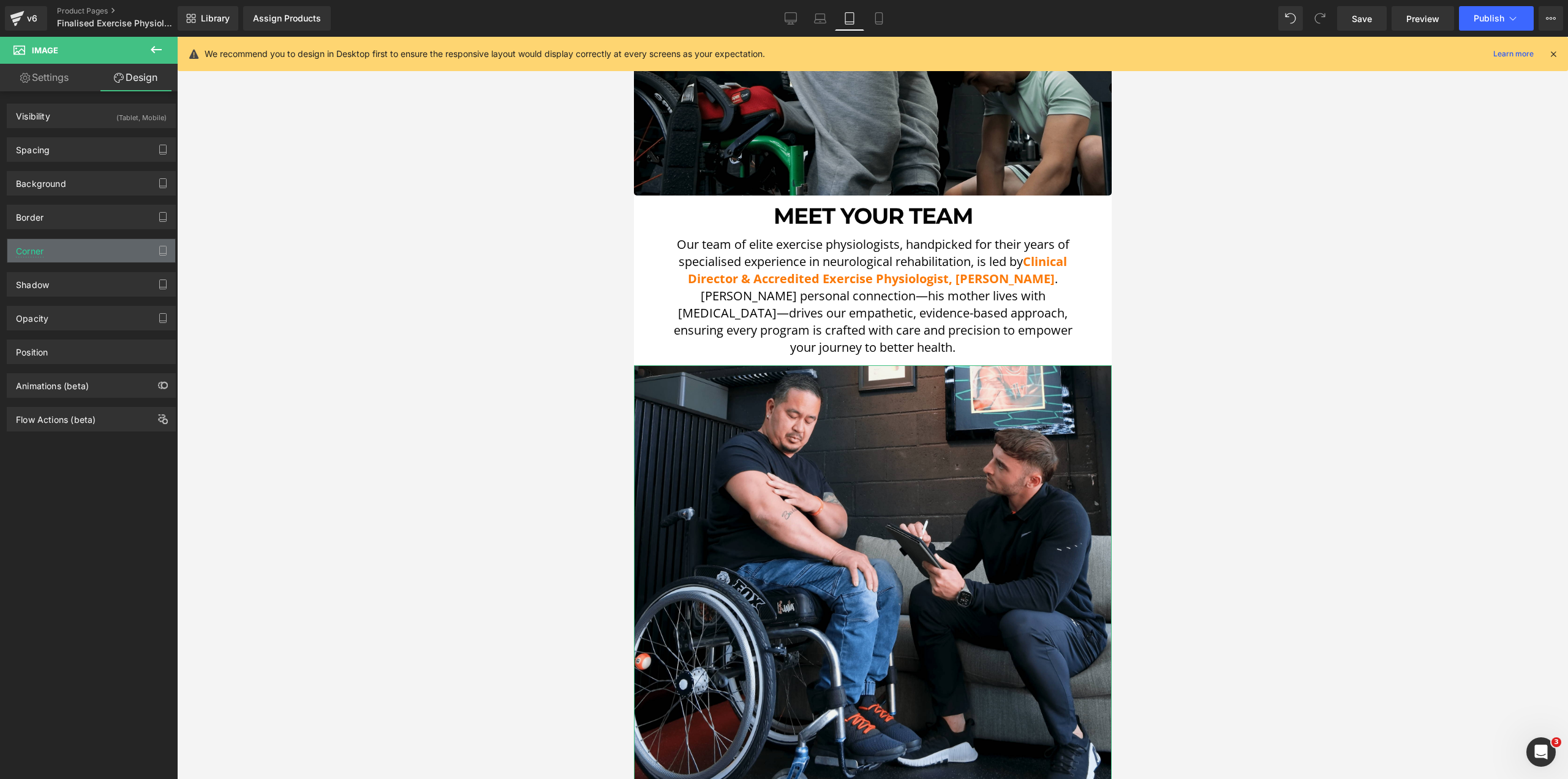
click at [45, 249] on div "Corner" at bounding box center [91, 250] width 168 height 23
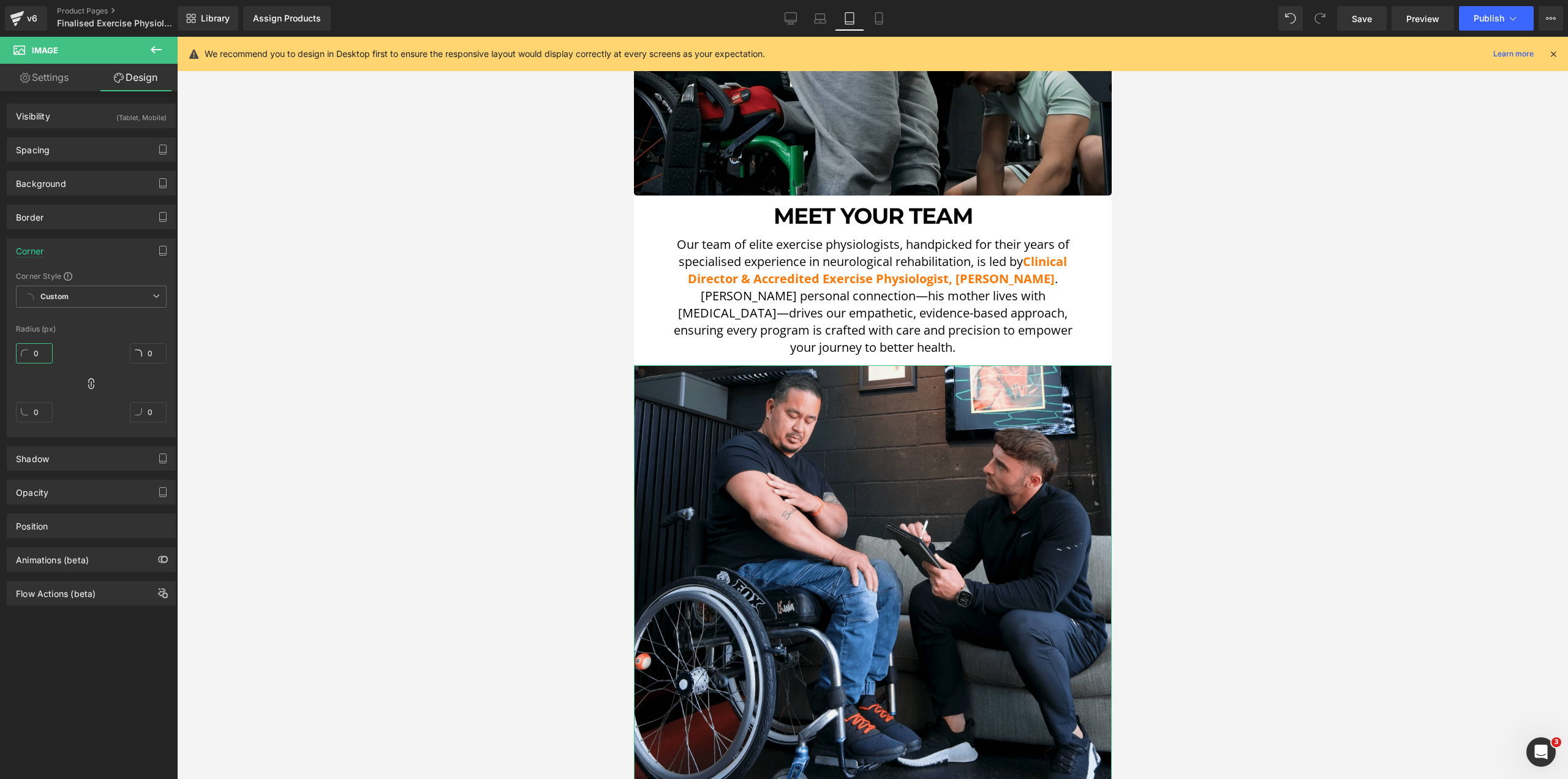
click at [34, 353] on input "0" at bounding box center [34, 353] width 37 height 20
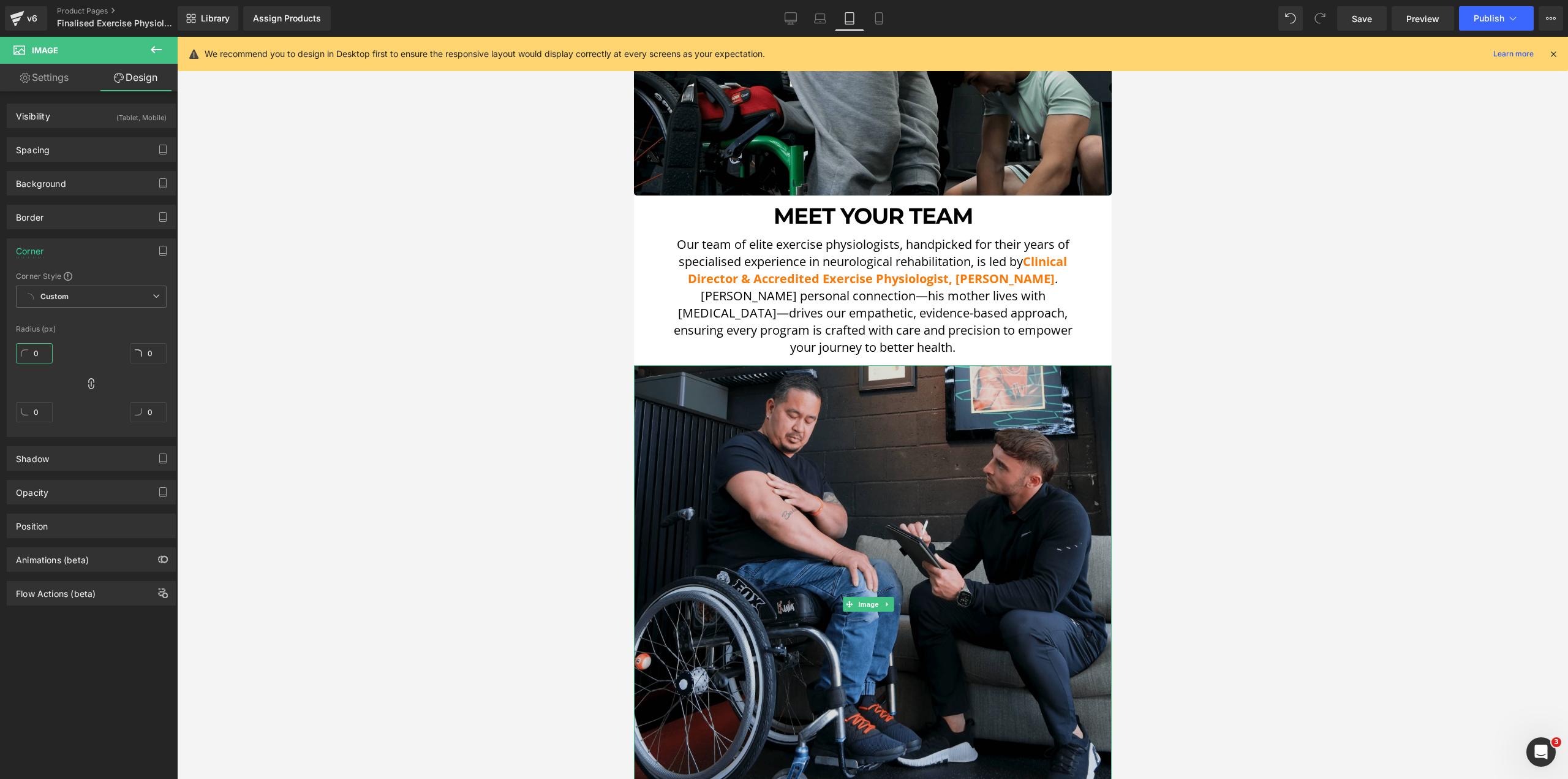
type input "5"
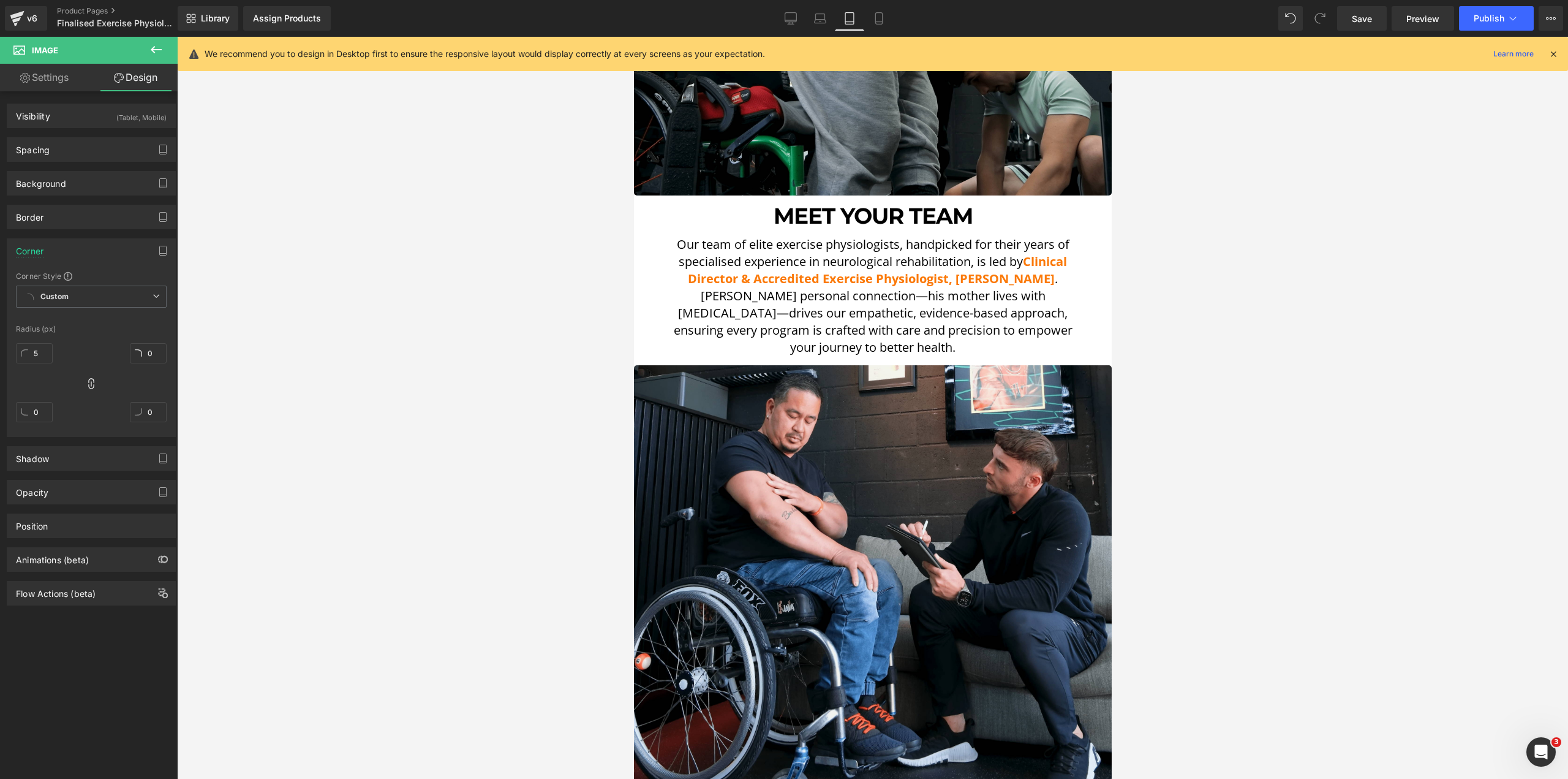
click at [471, 378] on div at bounding box center [873, 408] width 1391 height 742
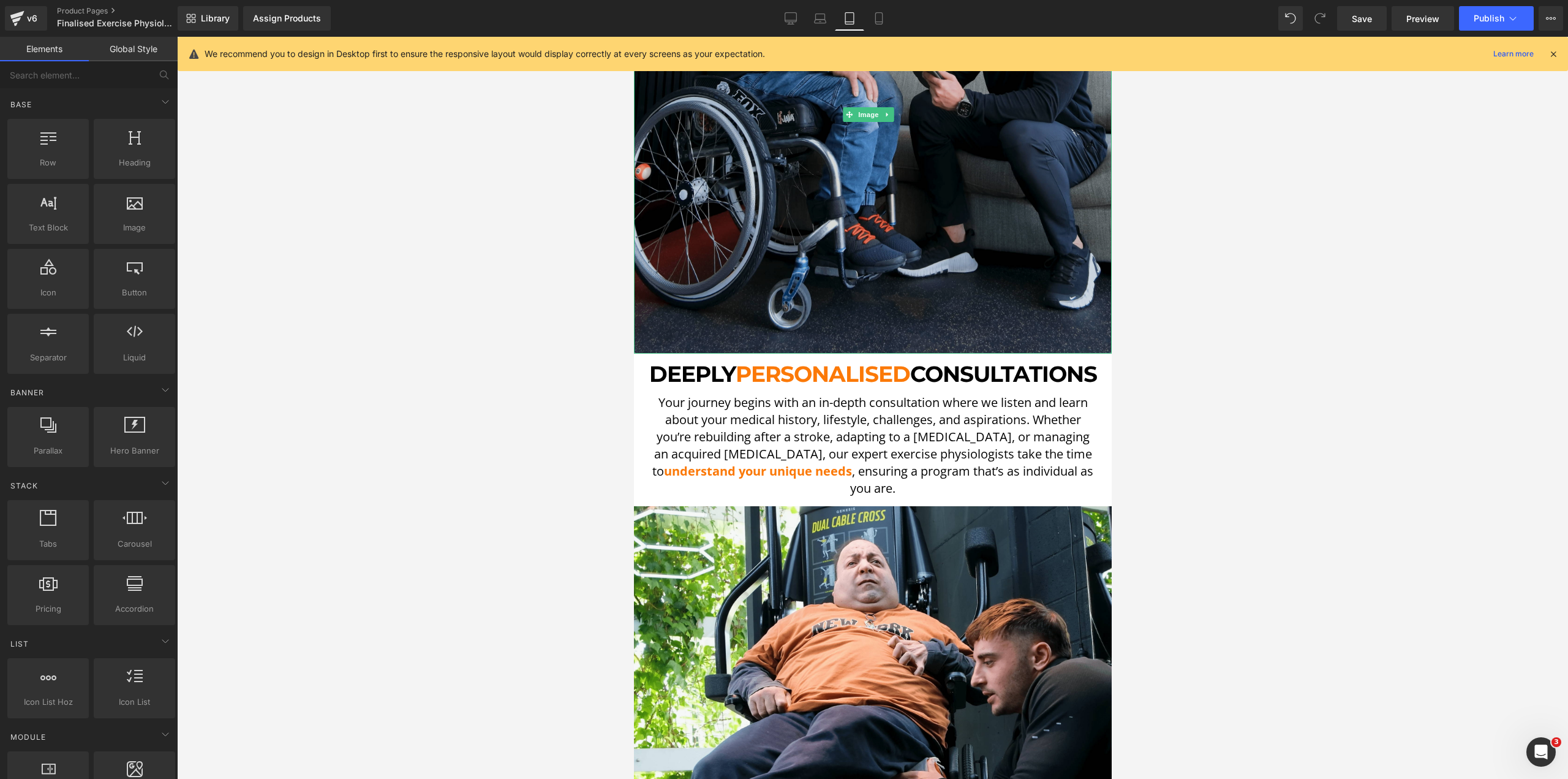
scroll to position [1823, 0]
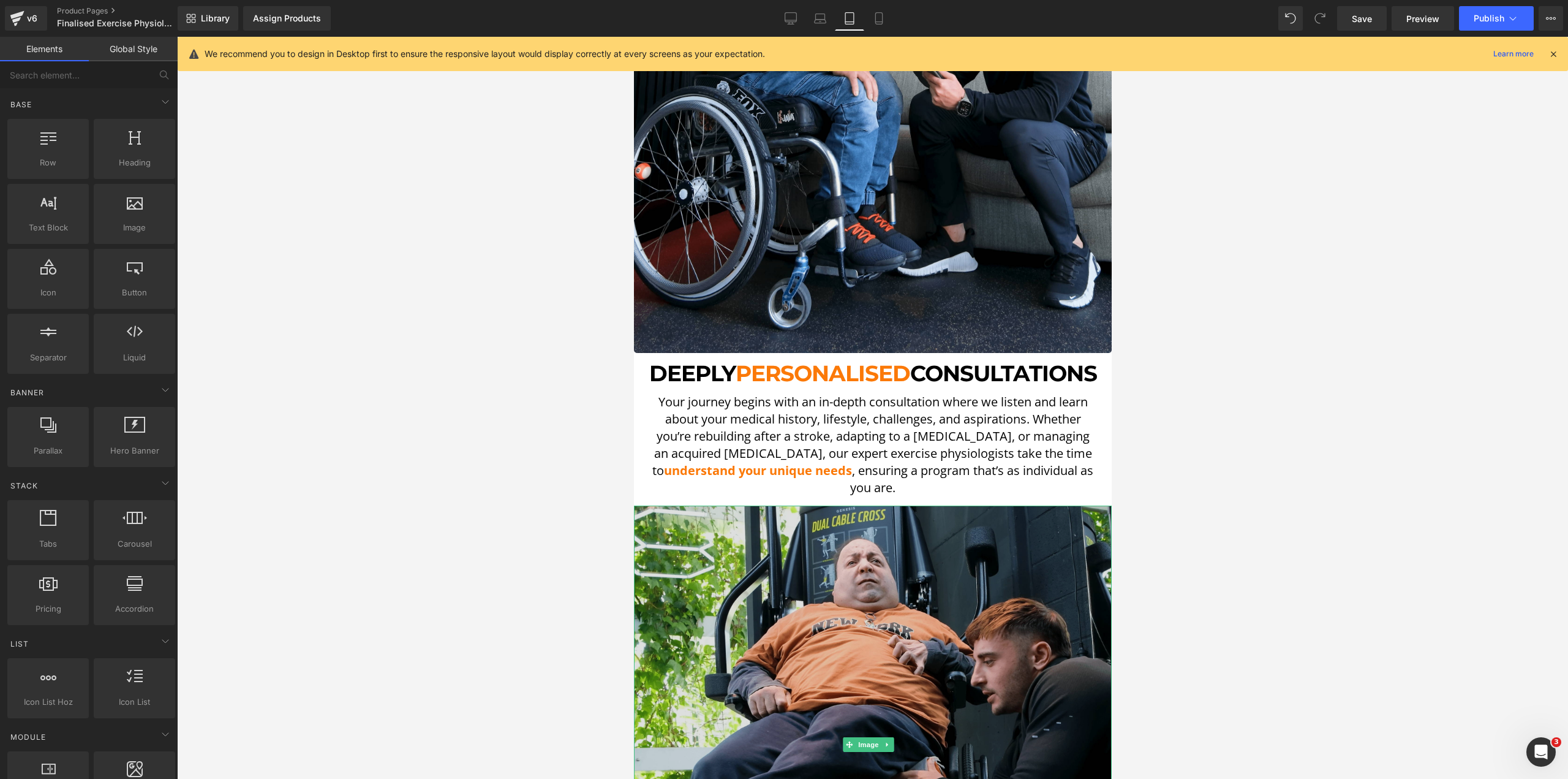
click at [717, 518] on img at bounding box center [872, 744] width 478 height 478
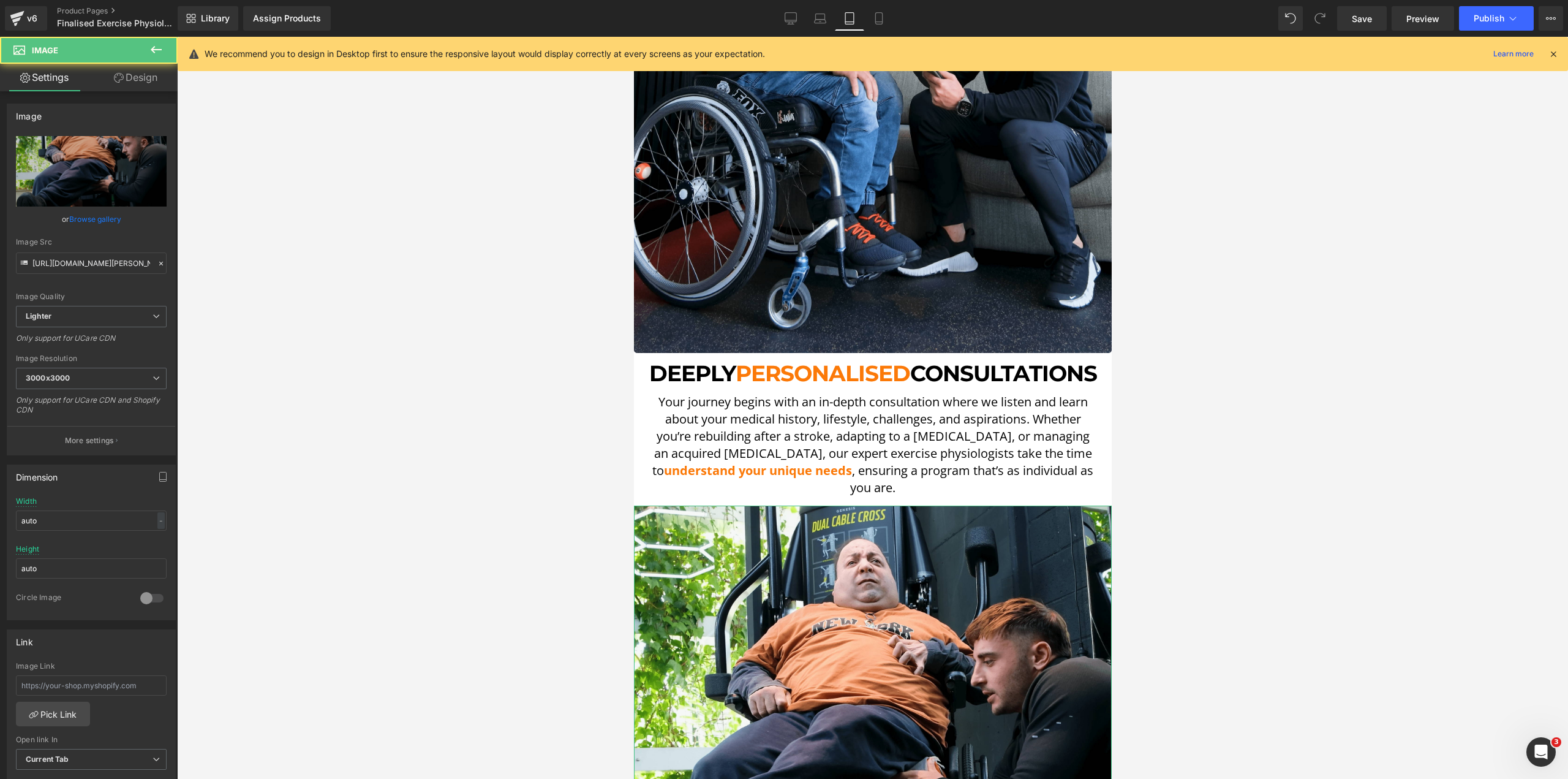
click at [137, 70] on link "Design" at bounding box center [135, 77] width 89 height 28
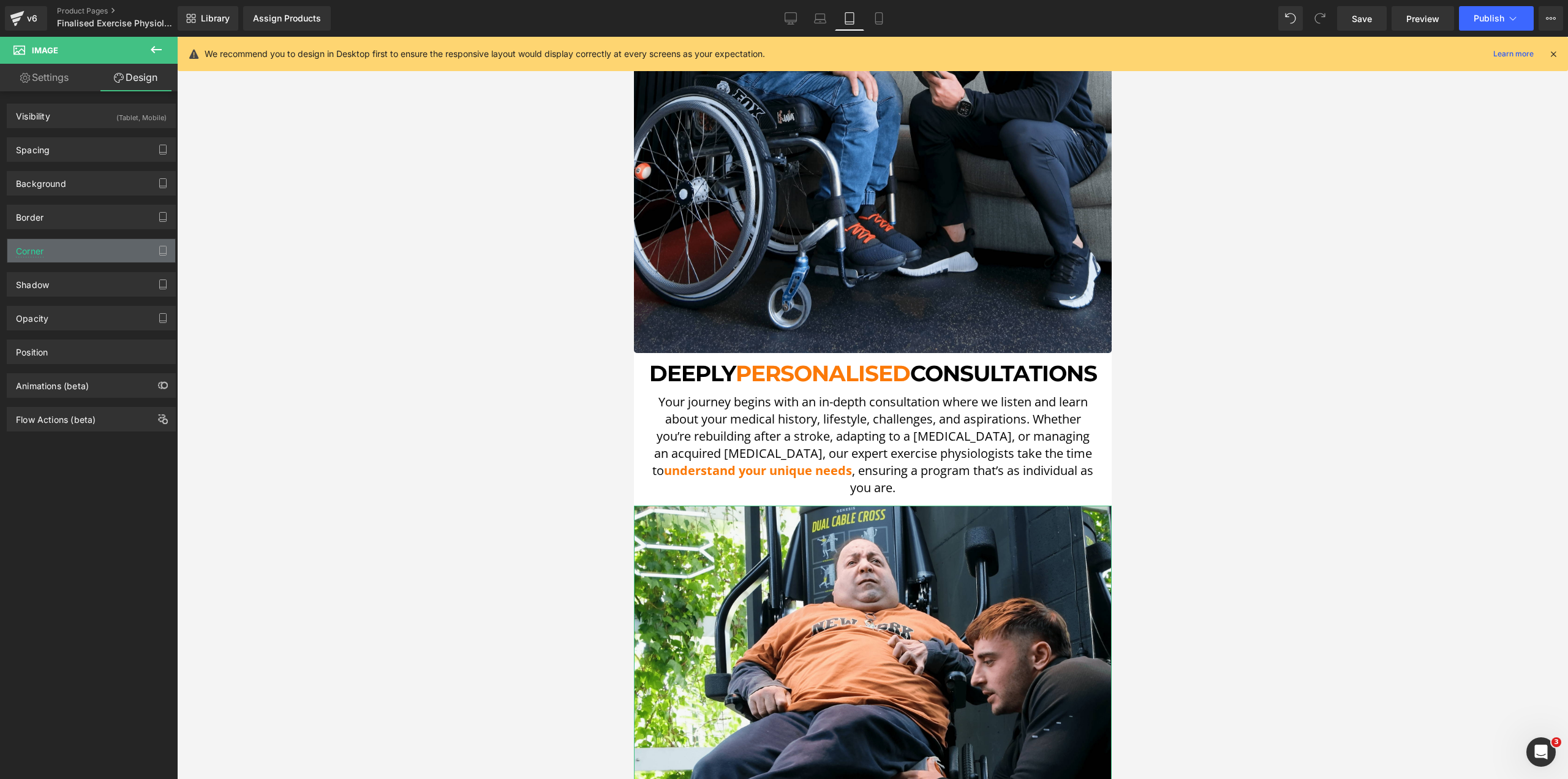
click at [46, 255] on div "Corner" at bounding box center [91, 250] width 168 height 23
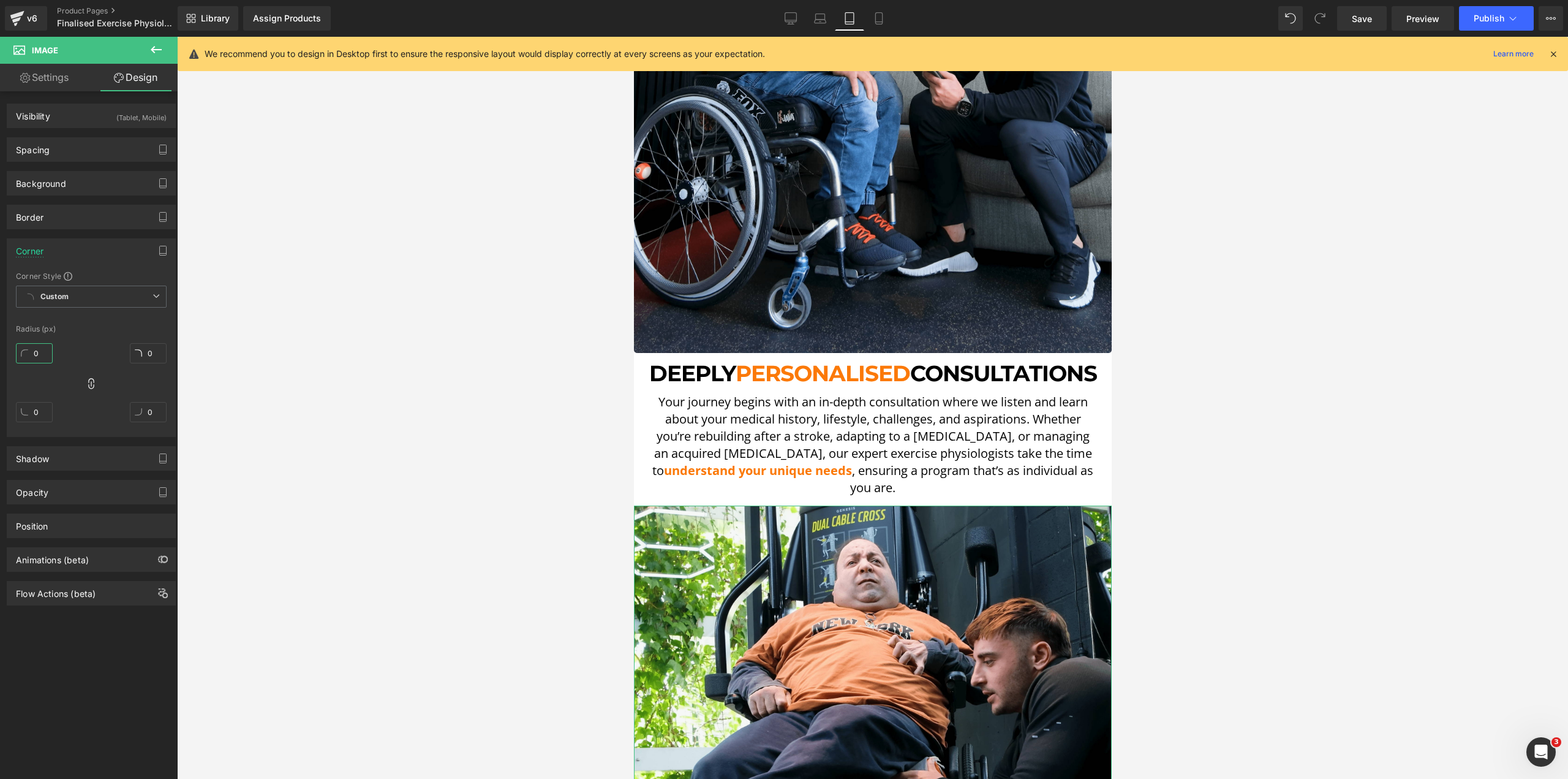
drag, startPoint x: 35, startPoint y: 354, endPoint x: 106, endPoint y: 348, distance: 71.3
click at [37, 354] on input "0" at bounding box center [34, 353] width 37 height 20
type input "5"
drag, startPoint x: 318, startPoint y: 371, endPoint x: 346, endPoint y: 368, distance: 28.2
click at [321, 369] on div at bounding box center [873, 408] width 1391 height 742
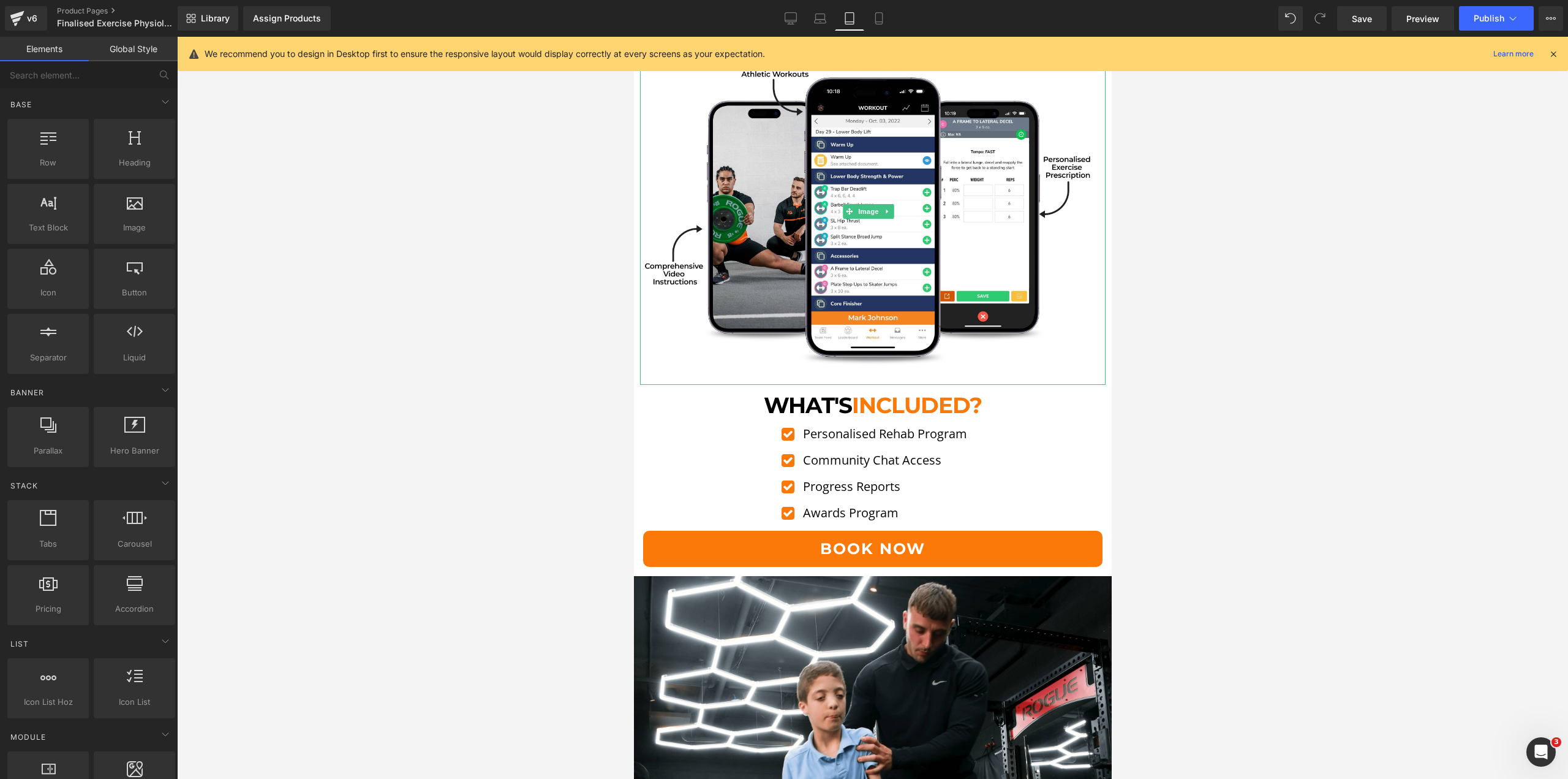
scroll to position [3109, 0]
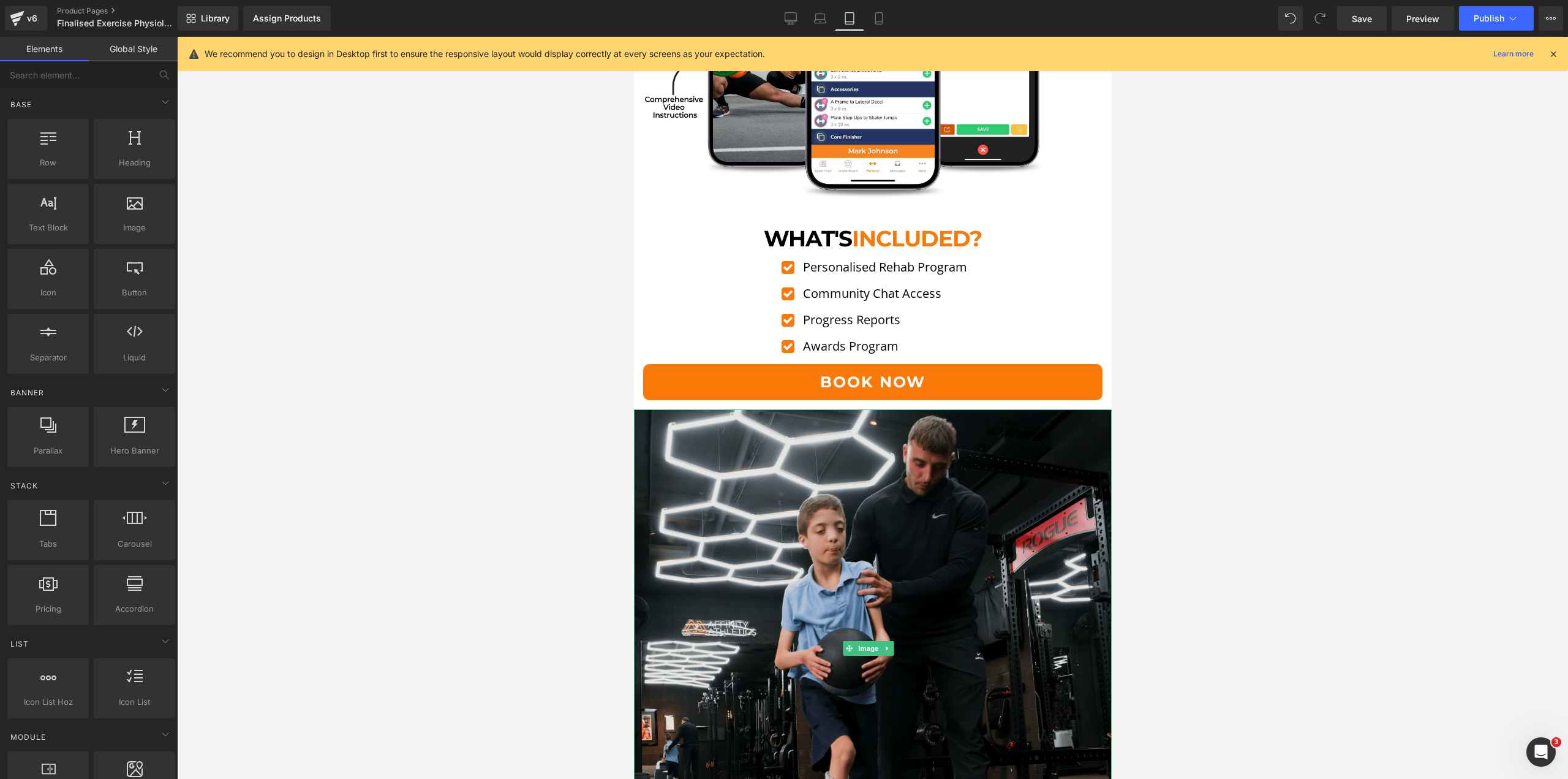
click at [739, 417] on img at bounding box center [872, 648] width 478 height 478
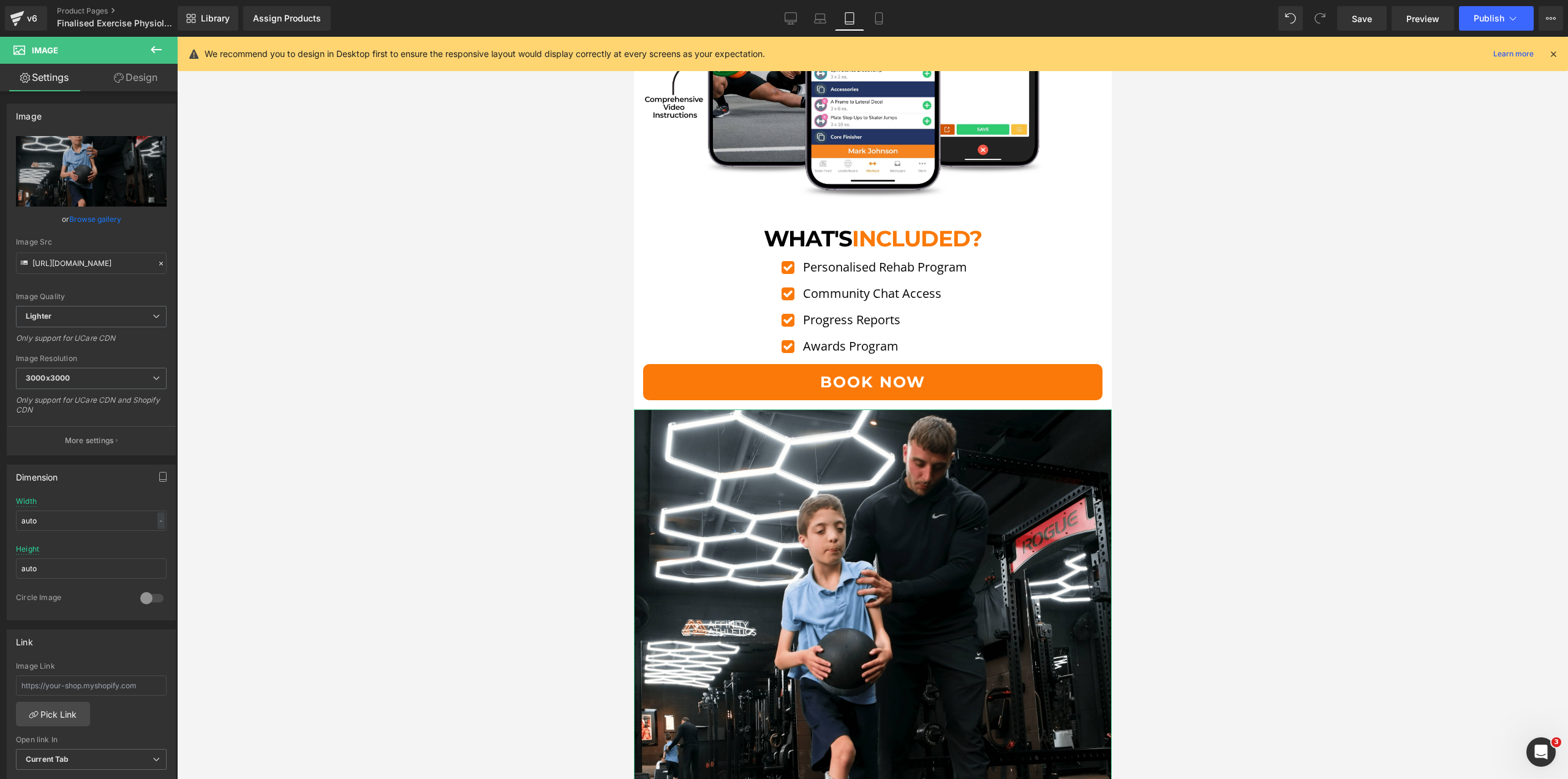
click at [139, 81] on link "Design" at bounding box center [135, 77] width 89 height 28
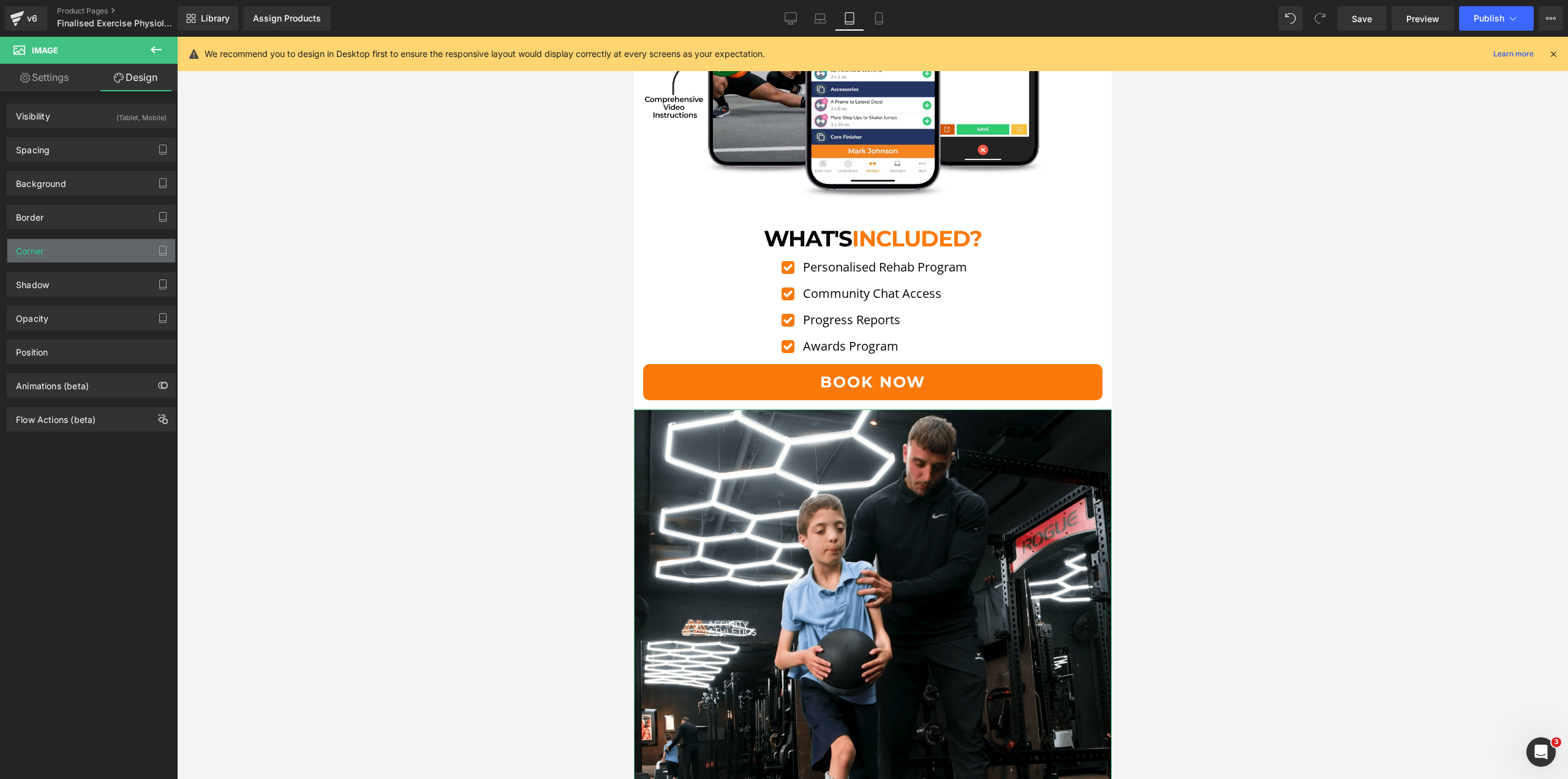
click at [64, 242] on div "Corner" at bounding box center [91, 250] width 168 height 23
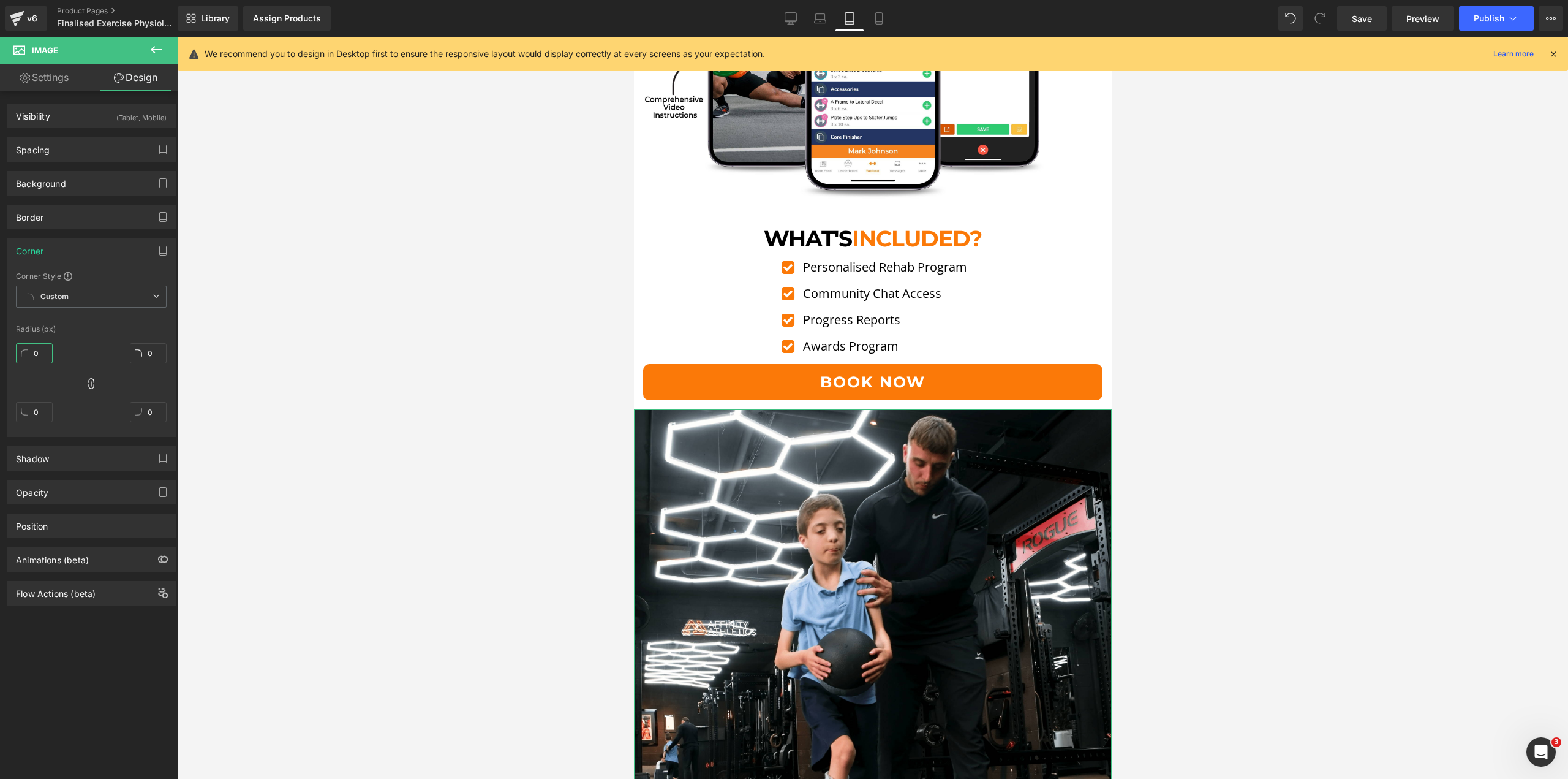
click at [30, 352] on input "0" at bounding box center [34, 353] width 37 height 20
type input "5"
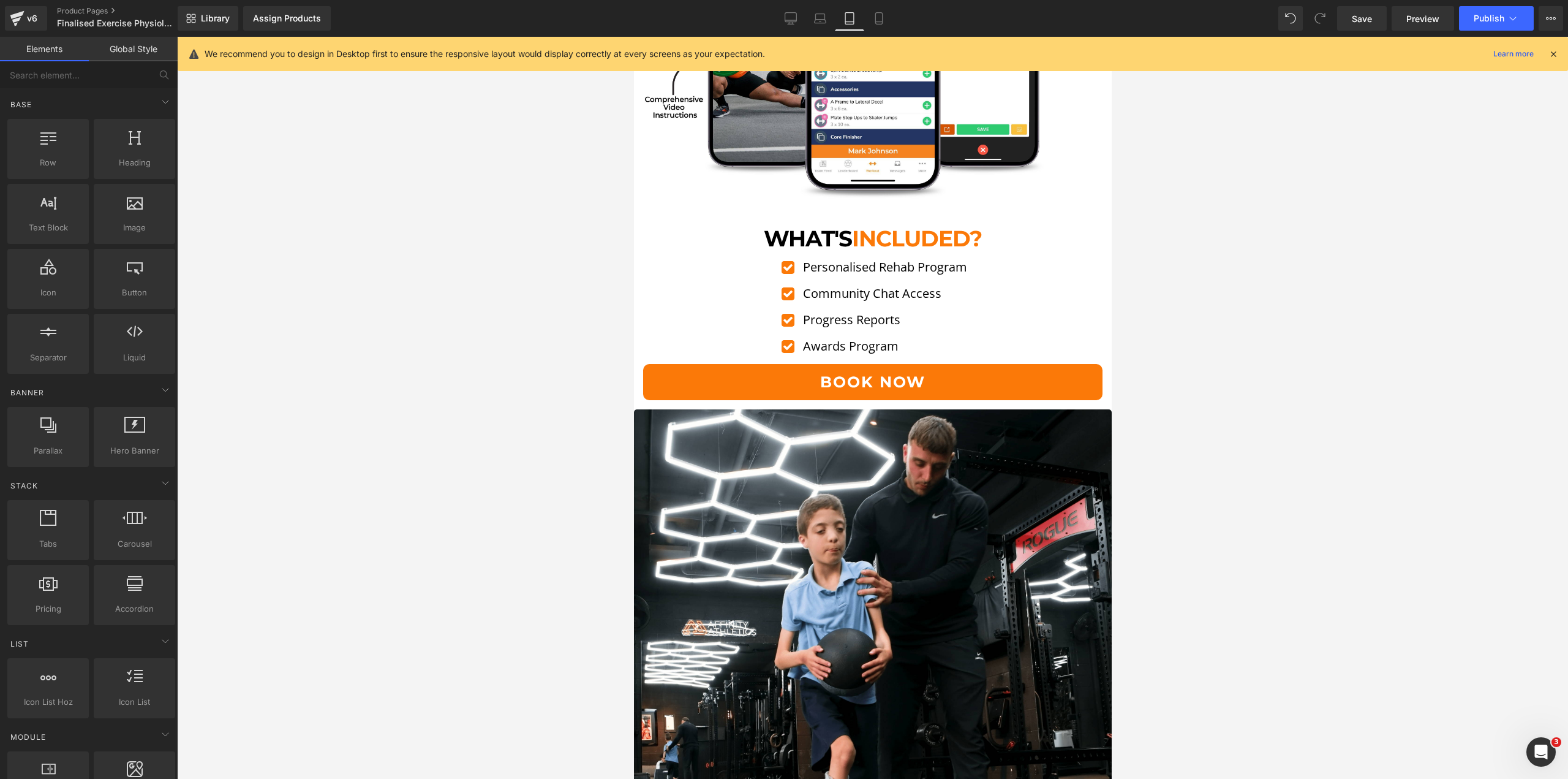
drag, startPoint x: 345, startPoint y: 378, endPoint x: 492, endPoint y: 379, distance: 147.0
click at [349, 378] on div at bounding box center [873, 408] width 1391 height 742
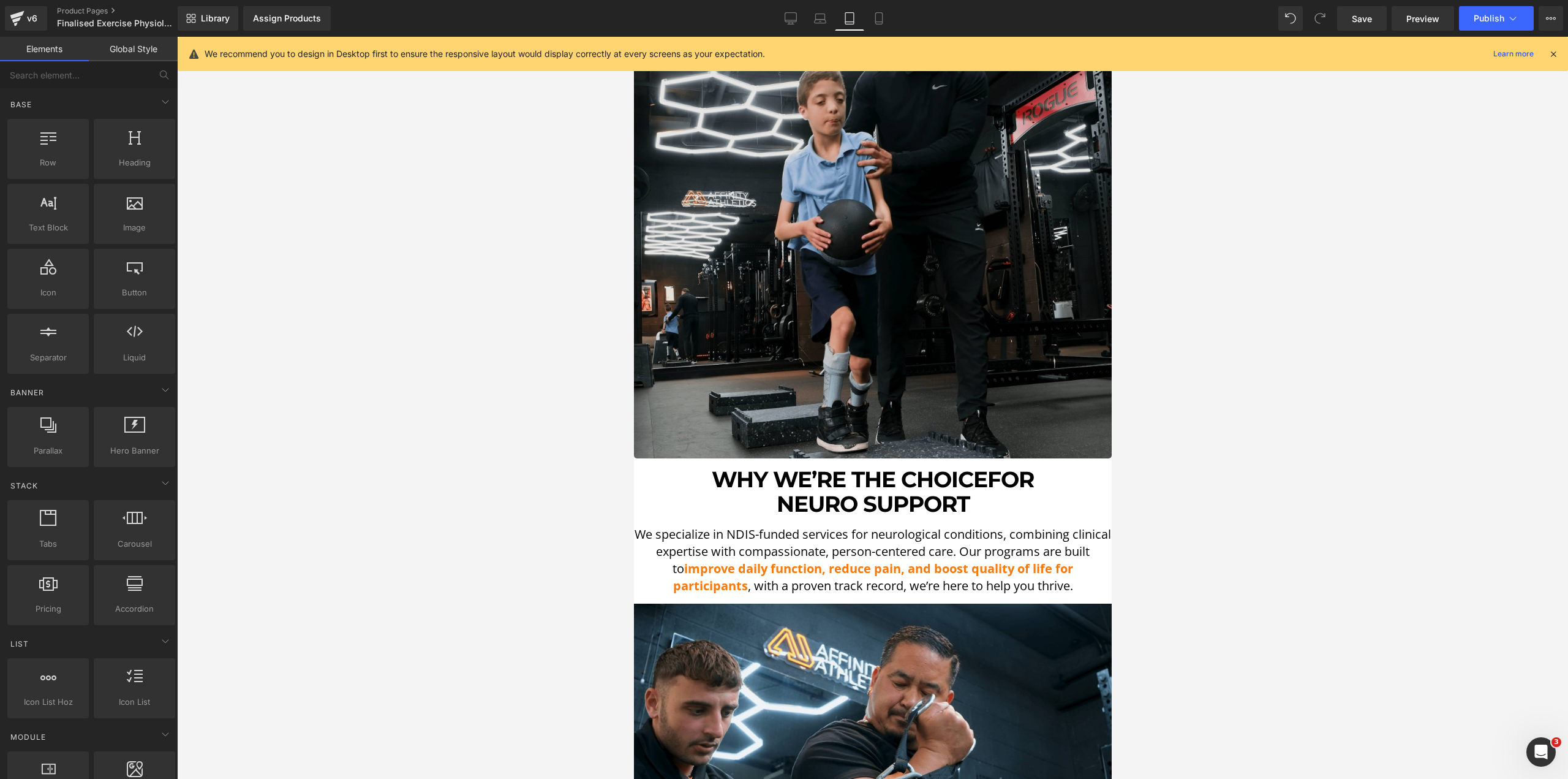
scroll to position [3845, 0]
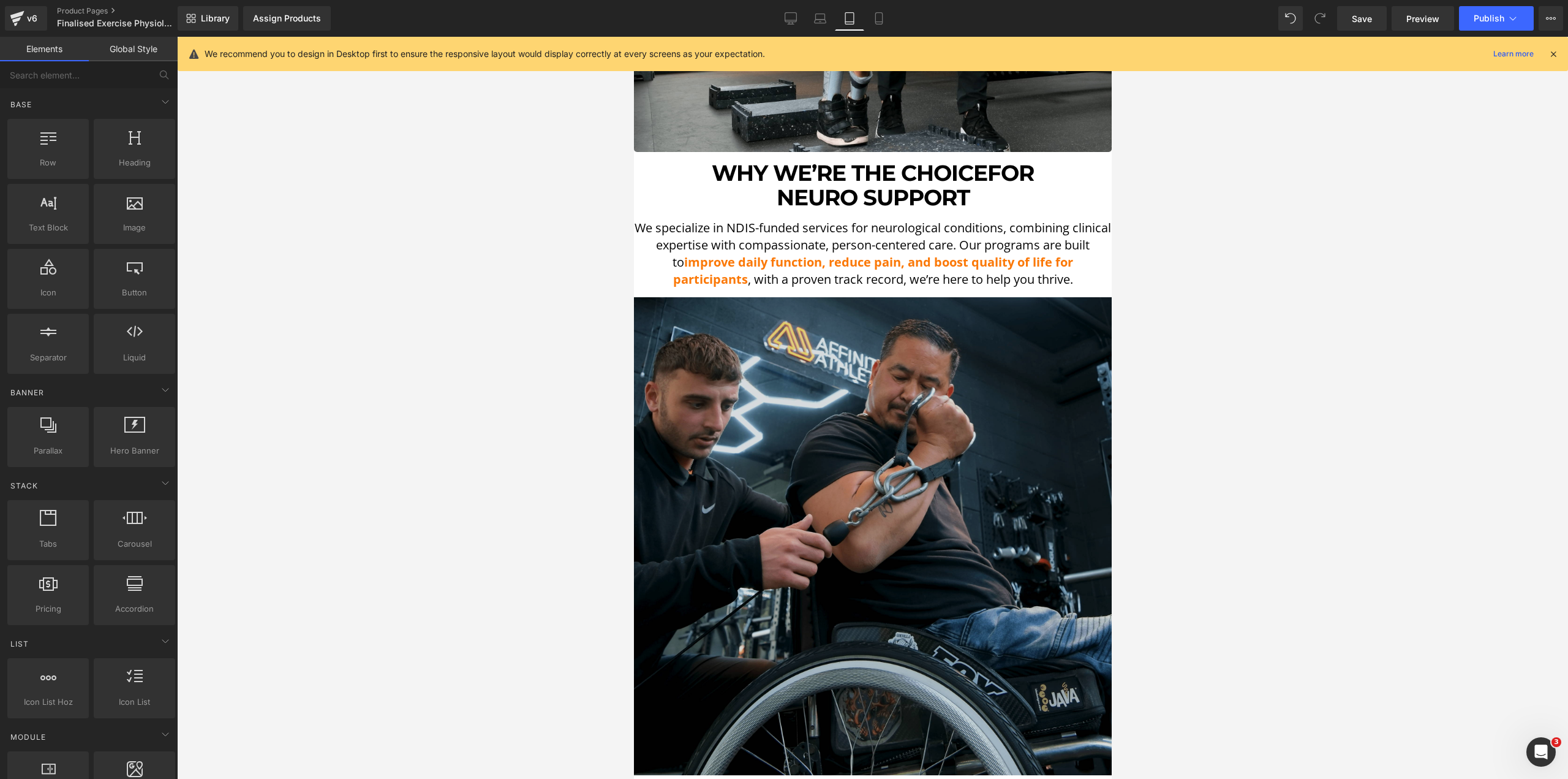
click at [747, 337] on img at bounding box center [872, 536] width 478 height 478
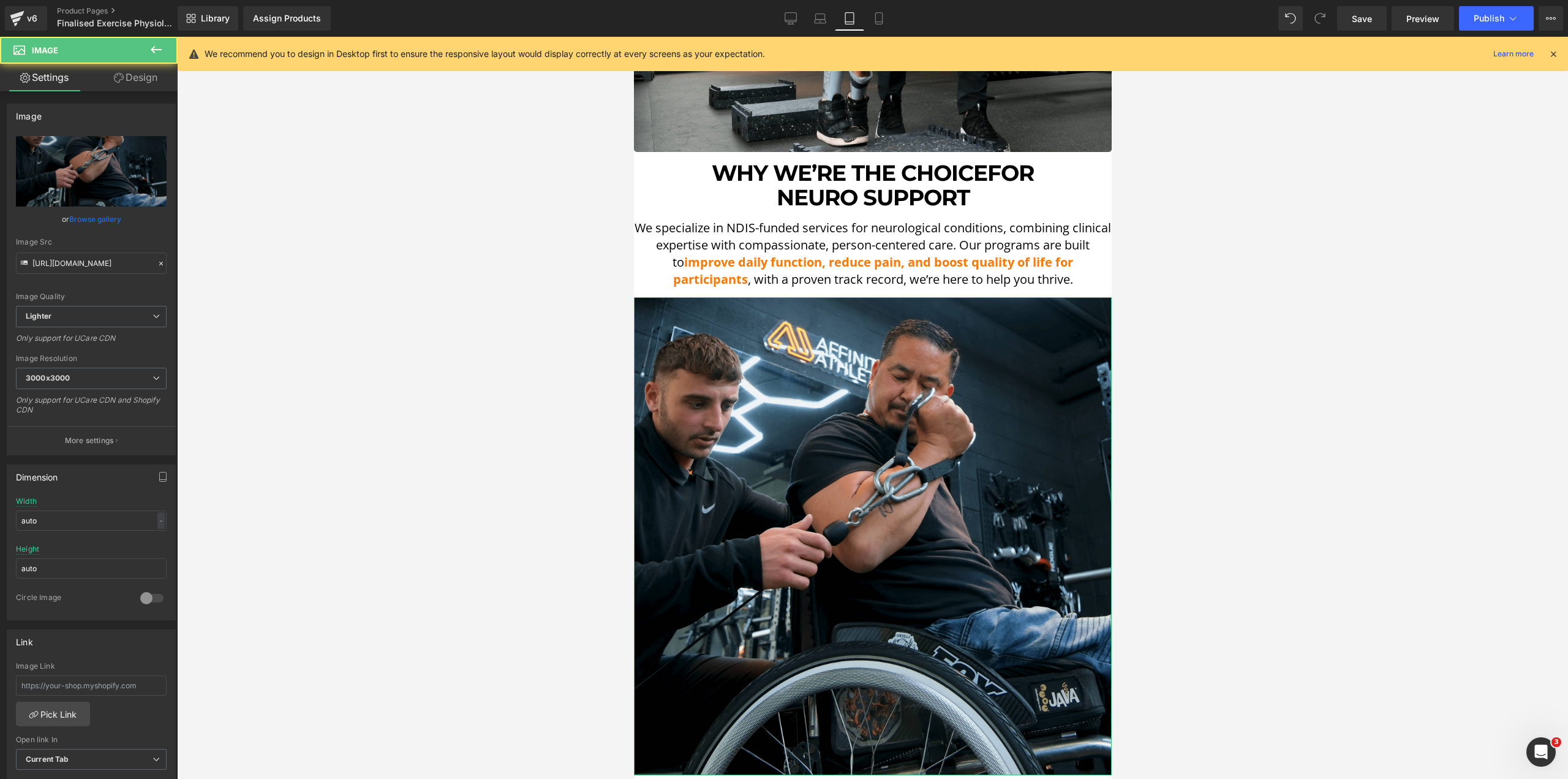
click at [112, 70] on link "Design" at bounding box center [135, 77] width 89 height 28
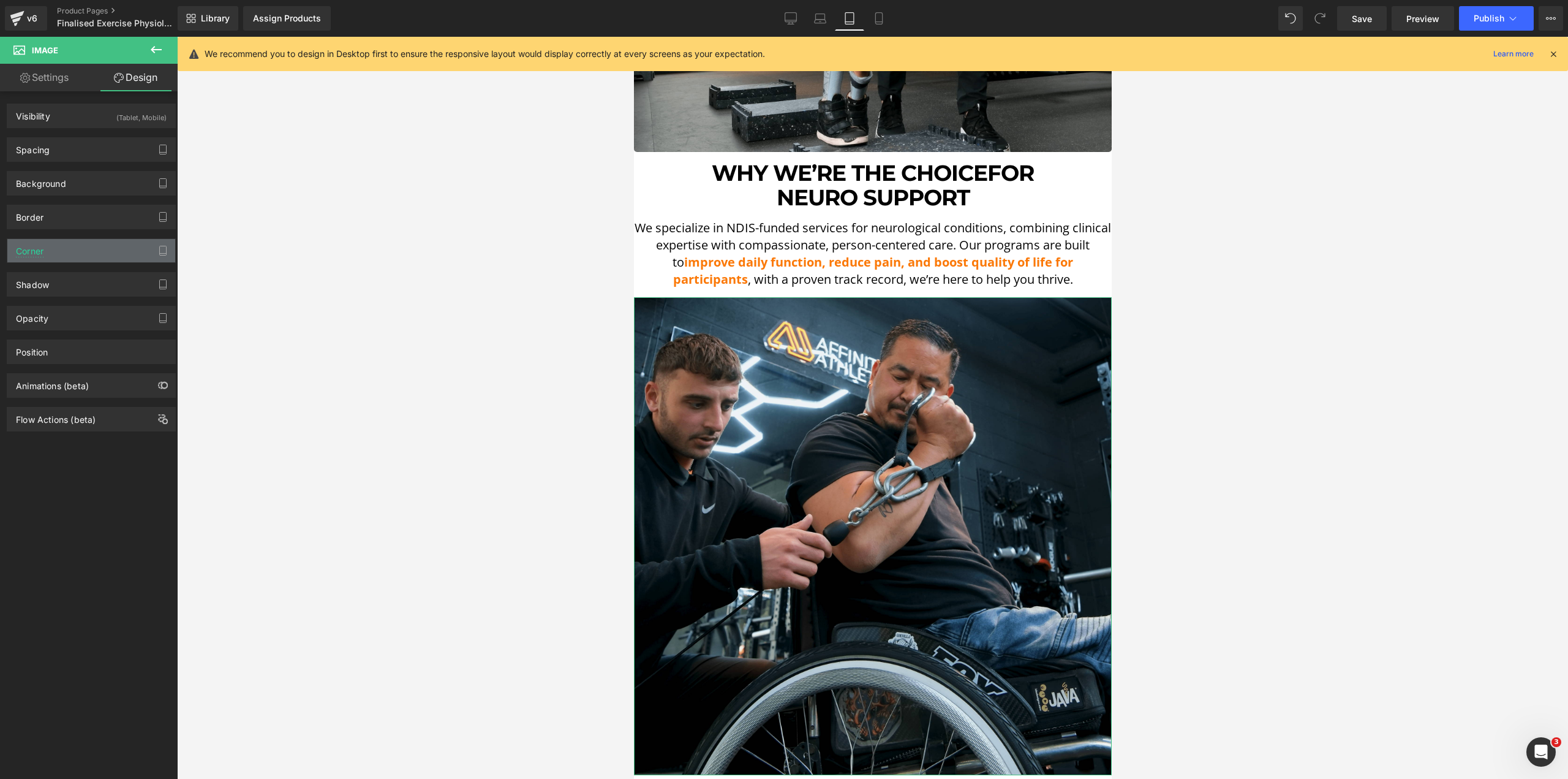
click at [72, 248] on div "Corner" at bounding box center [91, 250] width 168 height 23
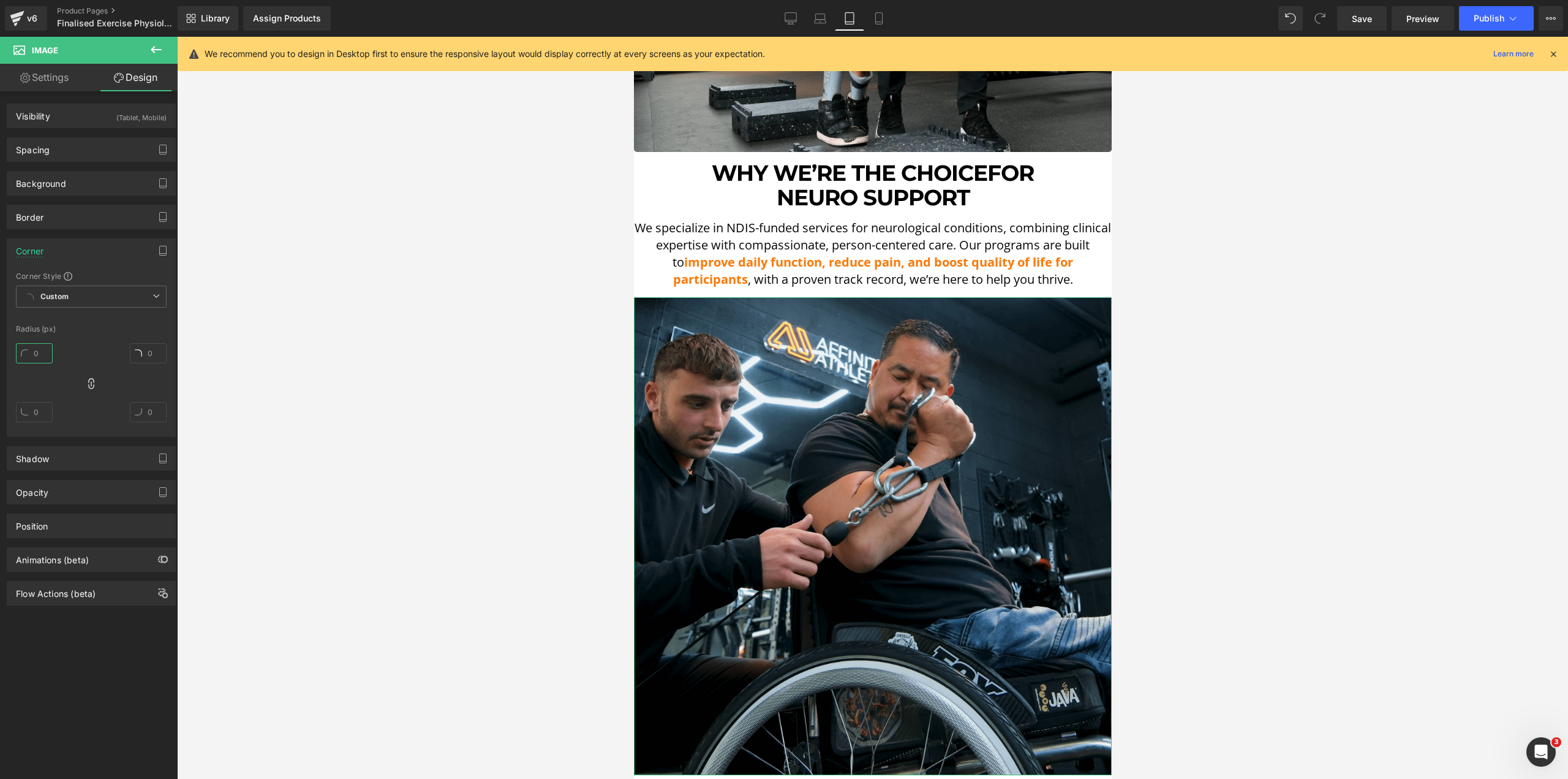
click at [50, 360] on input "text" at bounding box center [34, 353] width 37 height 20
type input "5"
click at [416, 356] on div at bounding box center [873, 408] width 1391 height 742
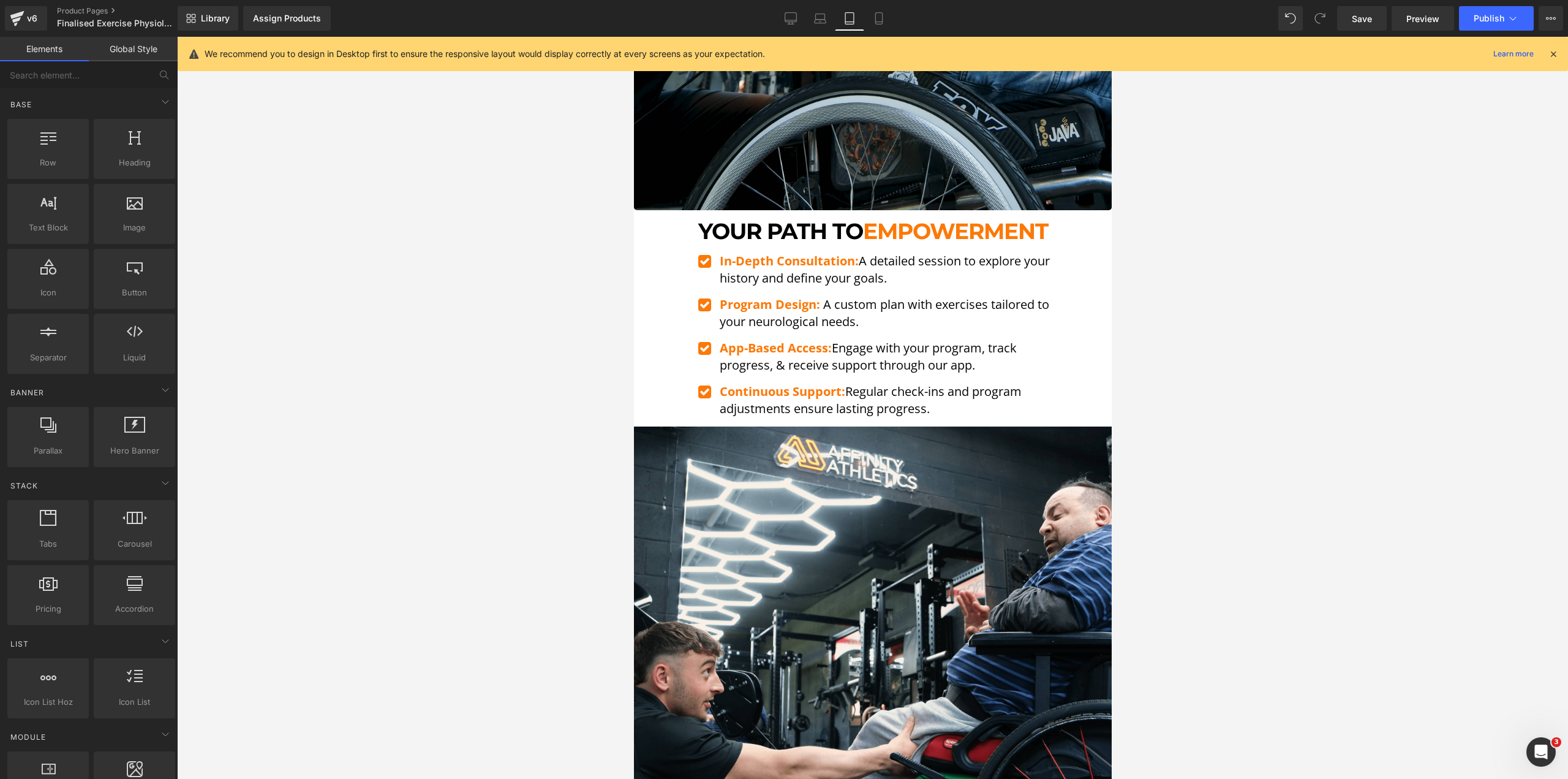
scroll to position [4458, 0]
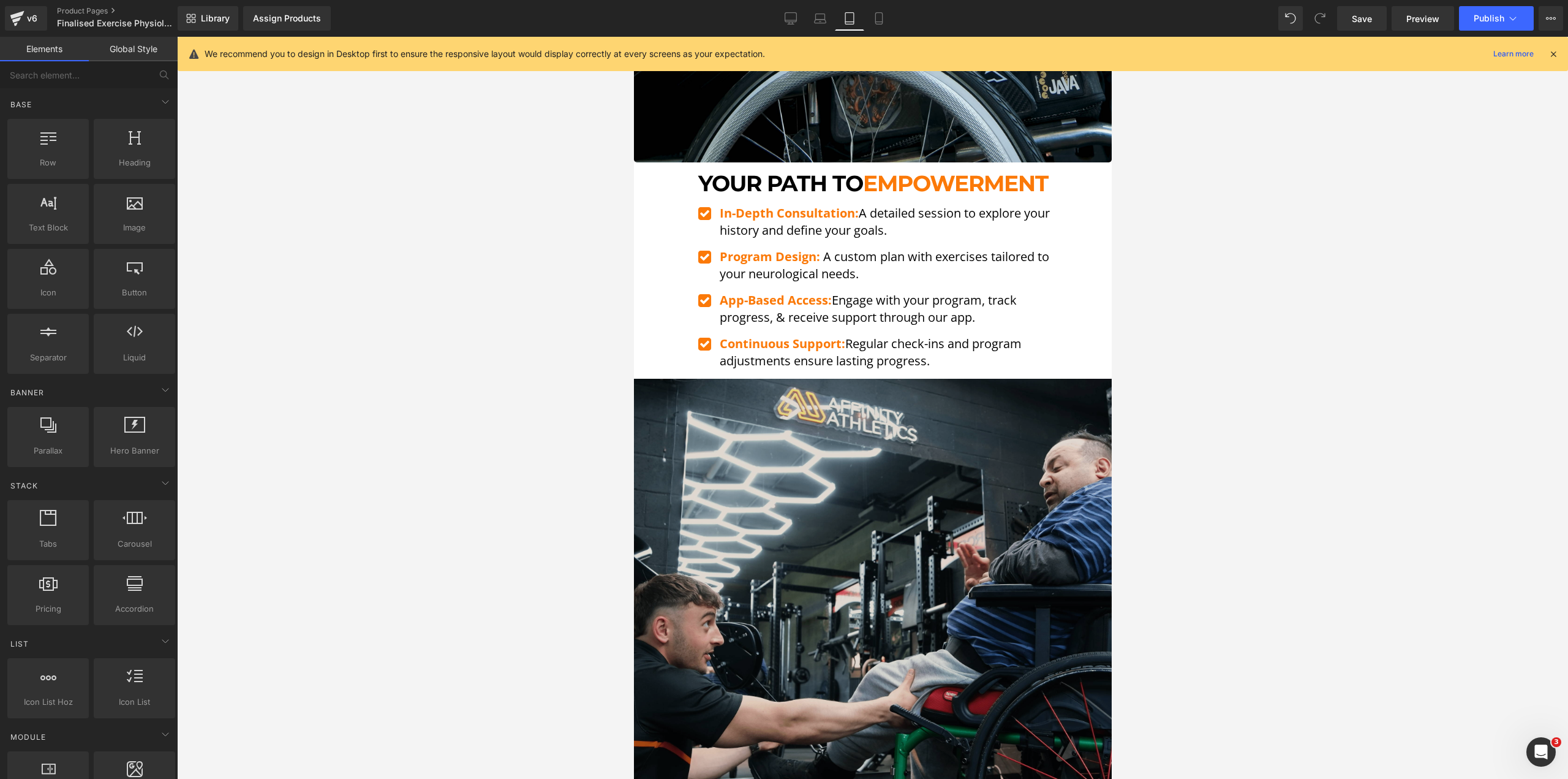
click at [786, 454] on img at bounding box center [872, 618] width 478 height 478
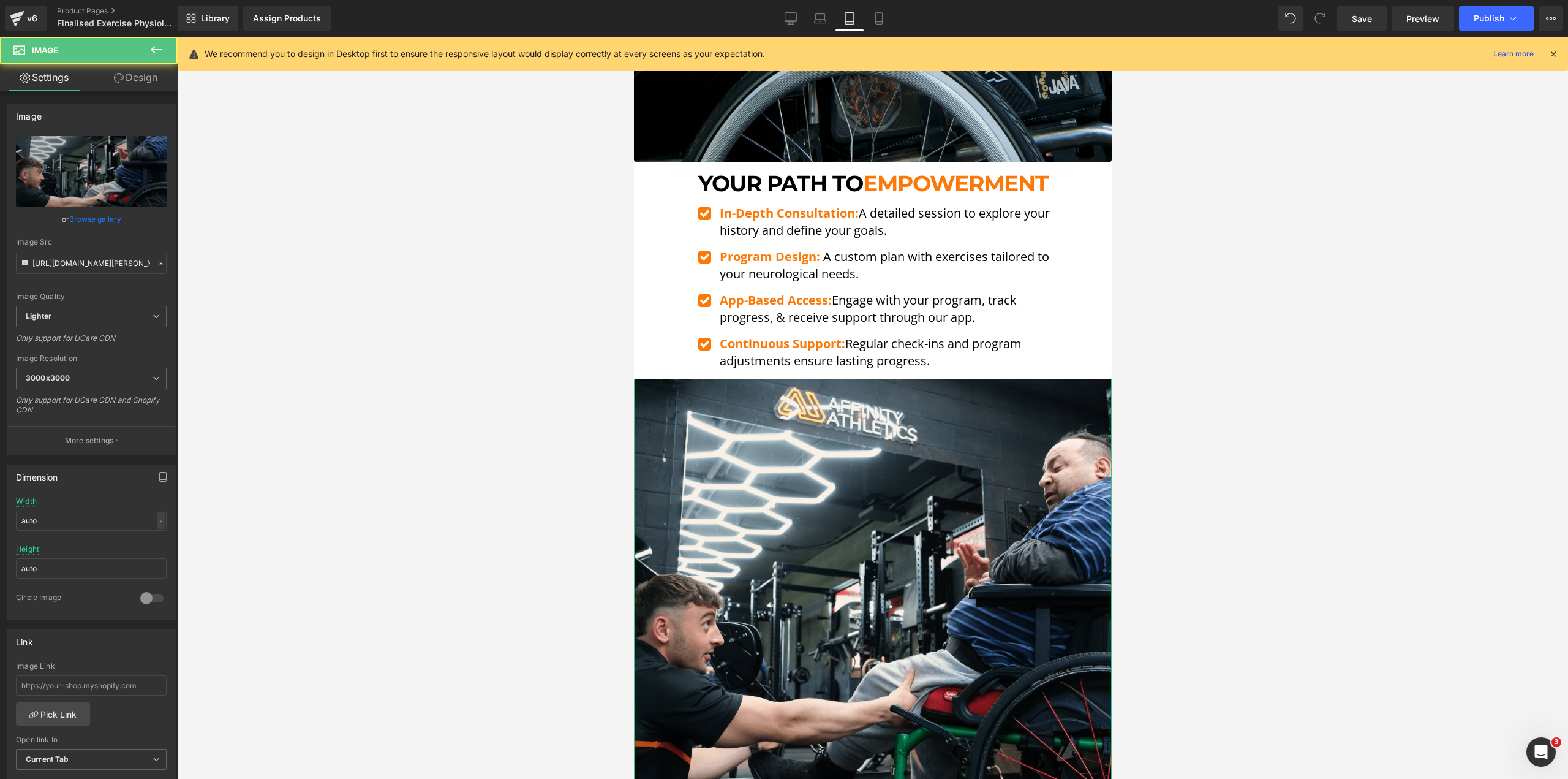
click at [146, 90] on link "Design" at bounding box center [135, 77] width 89 height 28
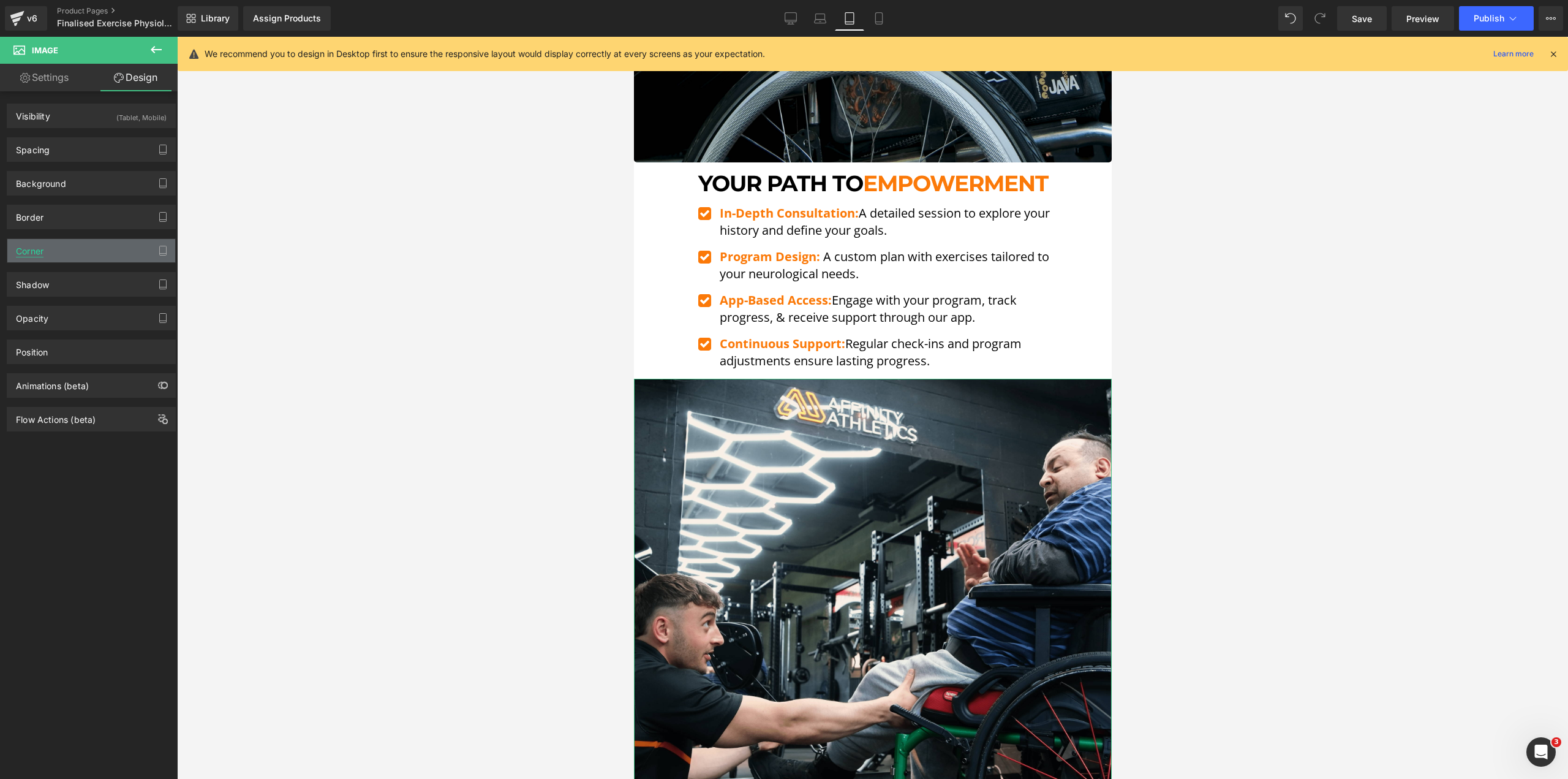
click at [38, 256] on div "Corner" at bounding box center [30, 248] width 28 height 17
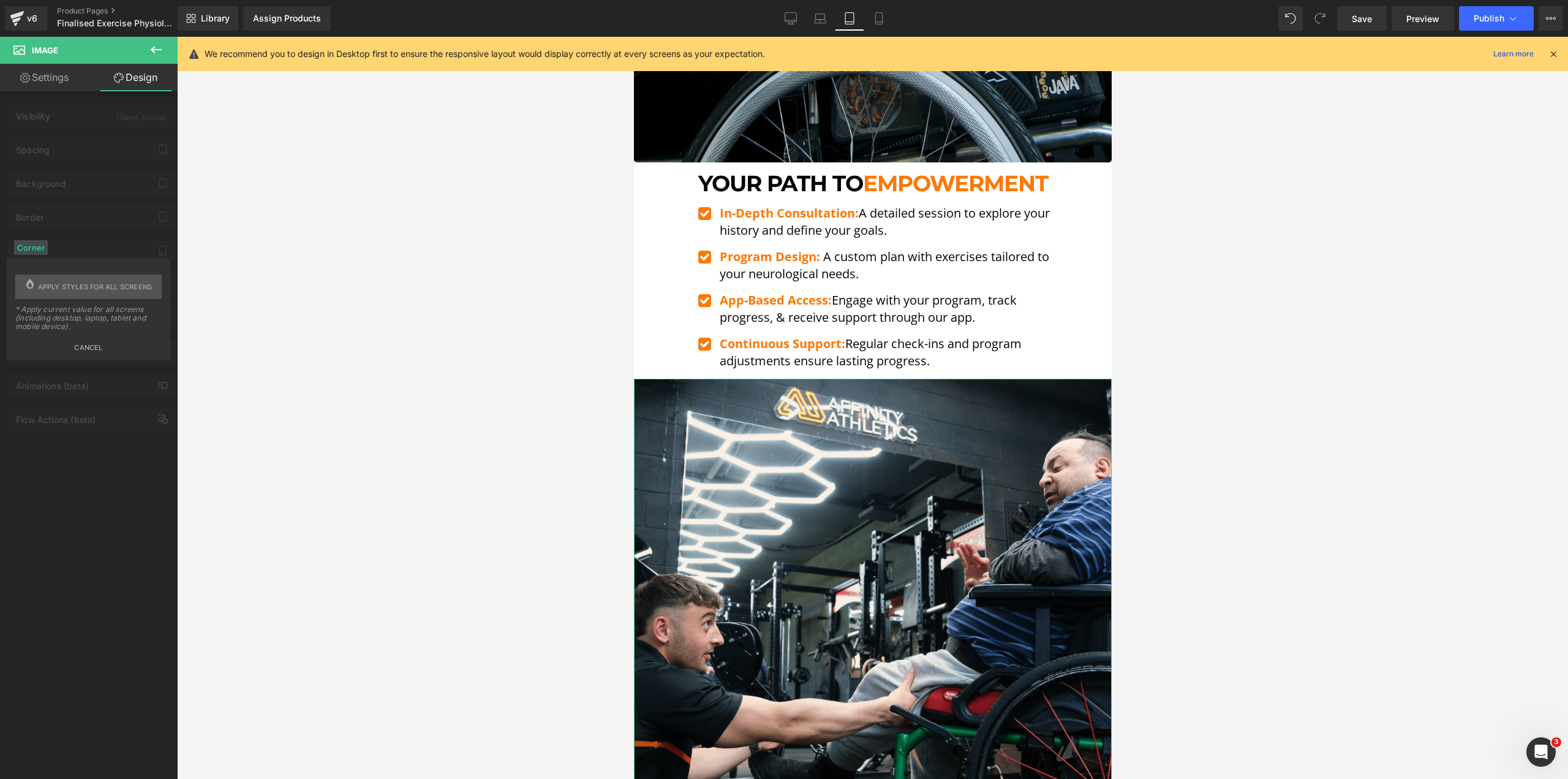
click at [80, 342] on button "Cancel" at bounding box center [88, 343] width 161 height 14
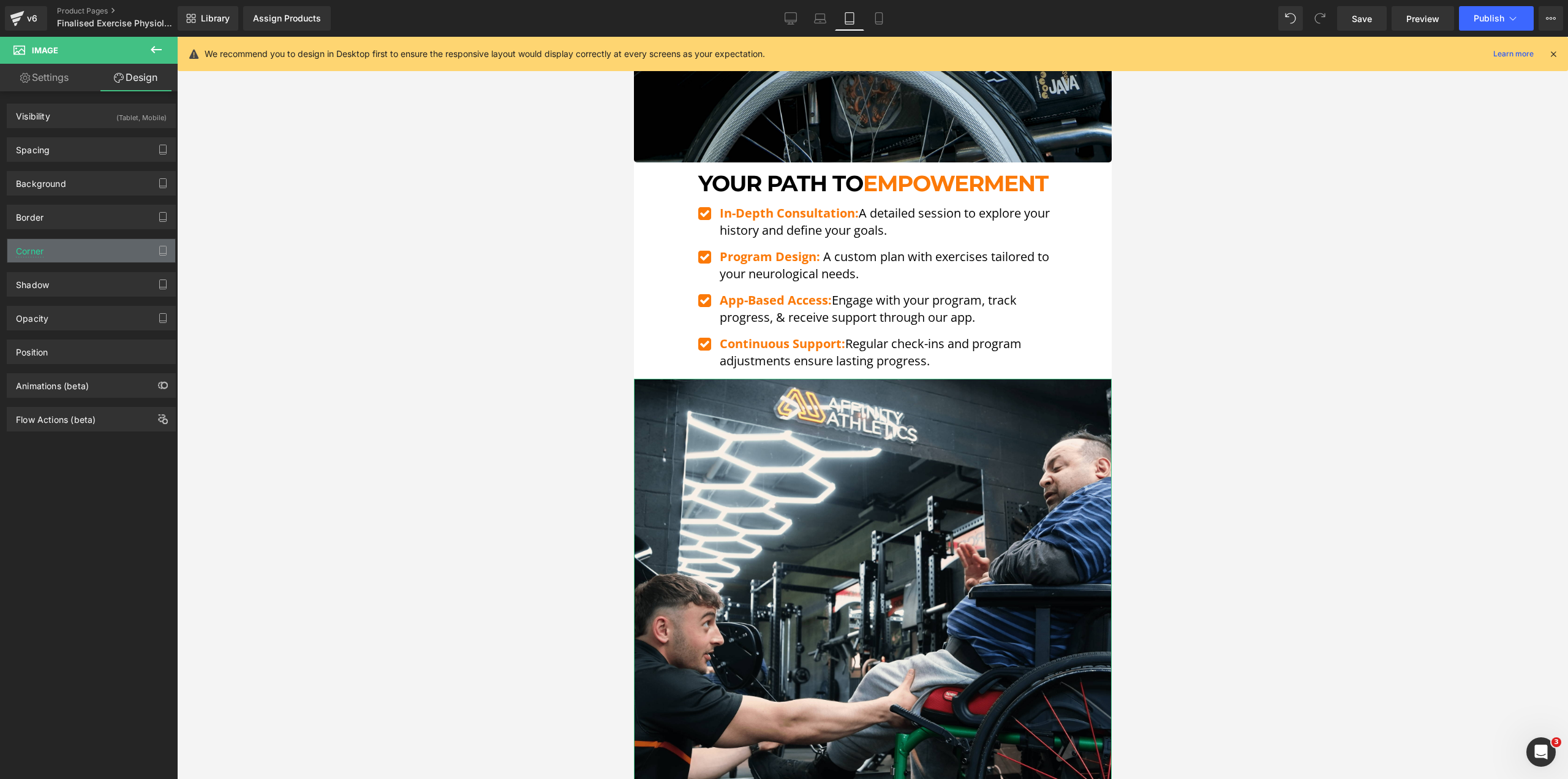
click at [80, 254] on div "Corner" at bounding box center [91, 250] width 168 height 23
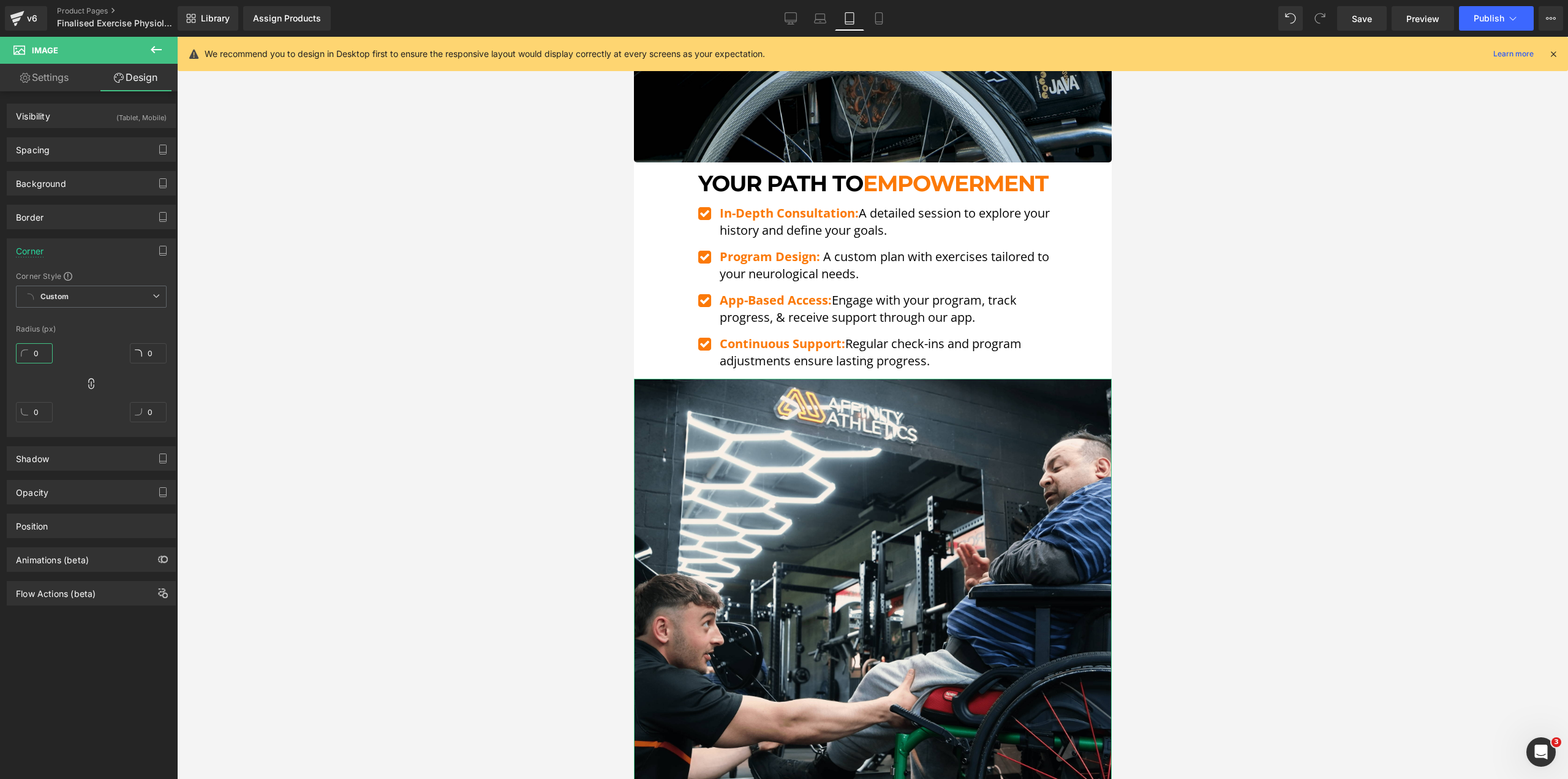
click at [32, 351] on input "0" at bounding box center [34, 353] width 37 height 20
type input "5"
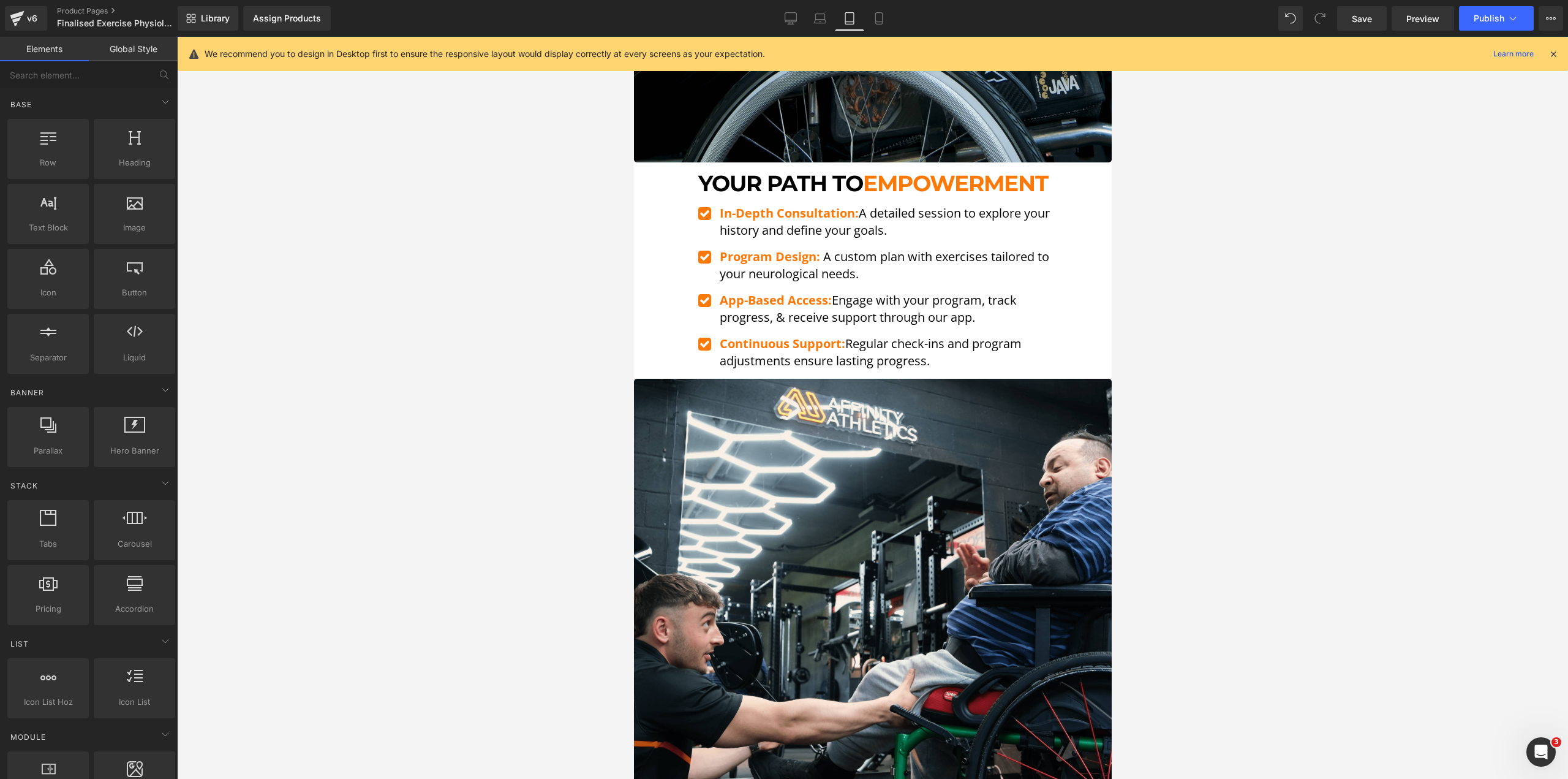
click at [264, 360] on div at bounding box center [873, 408] width 1391 height 742
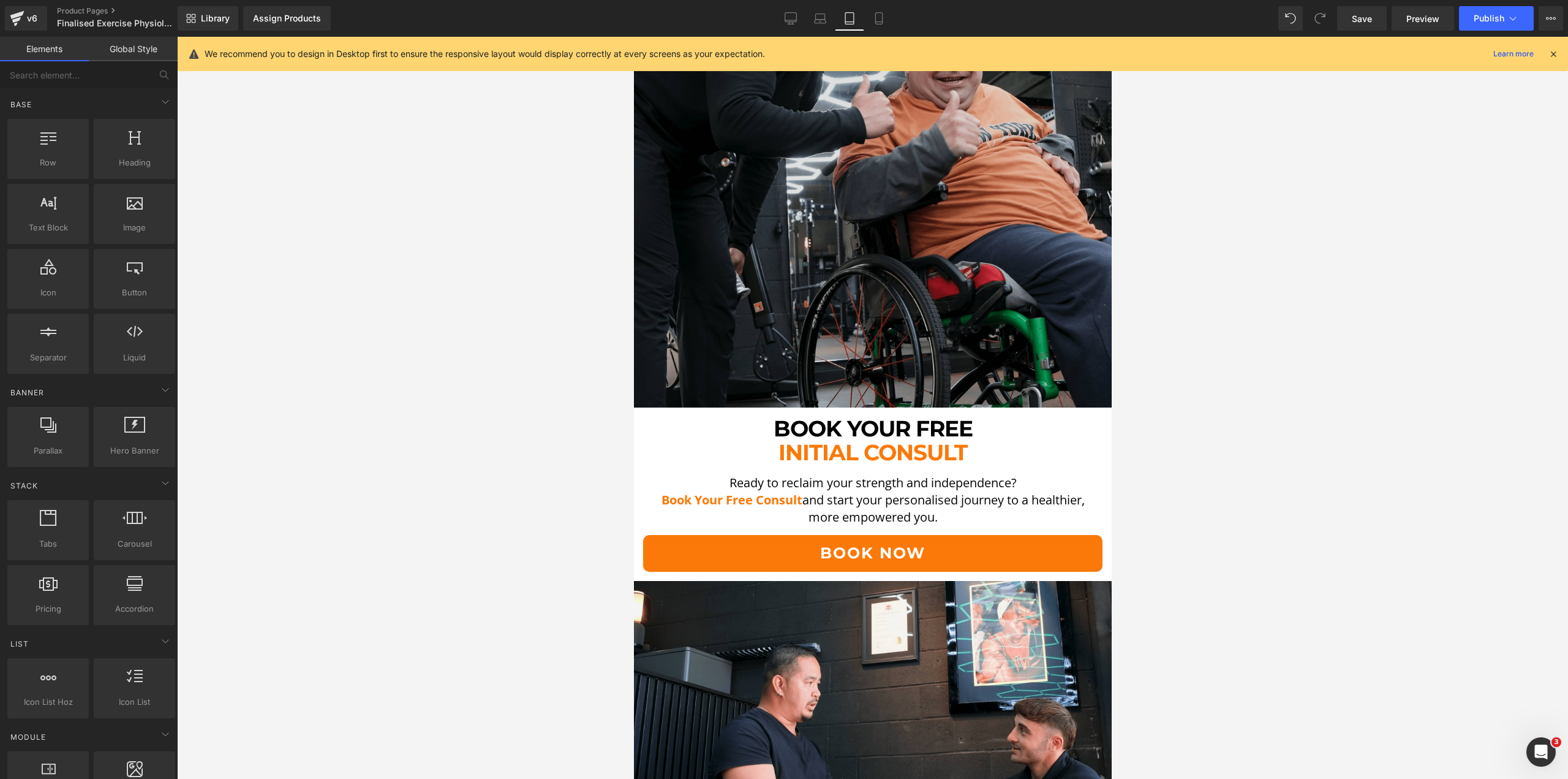
scroll to position [5377, 0]
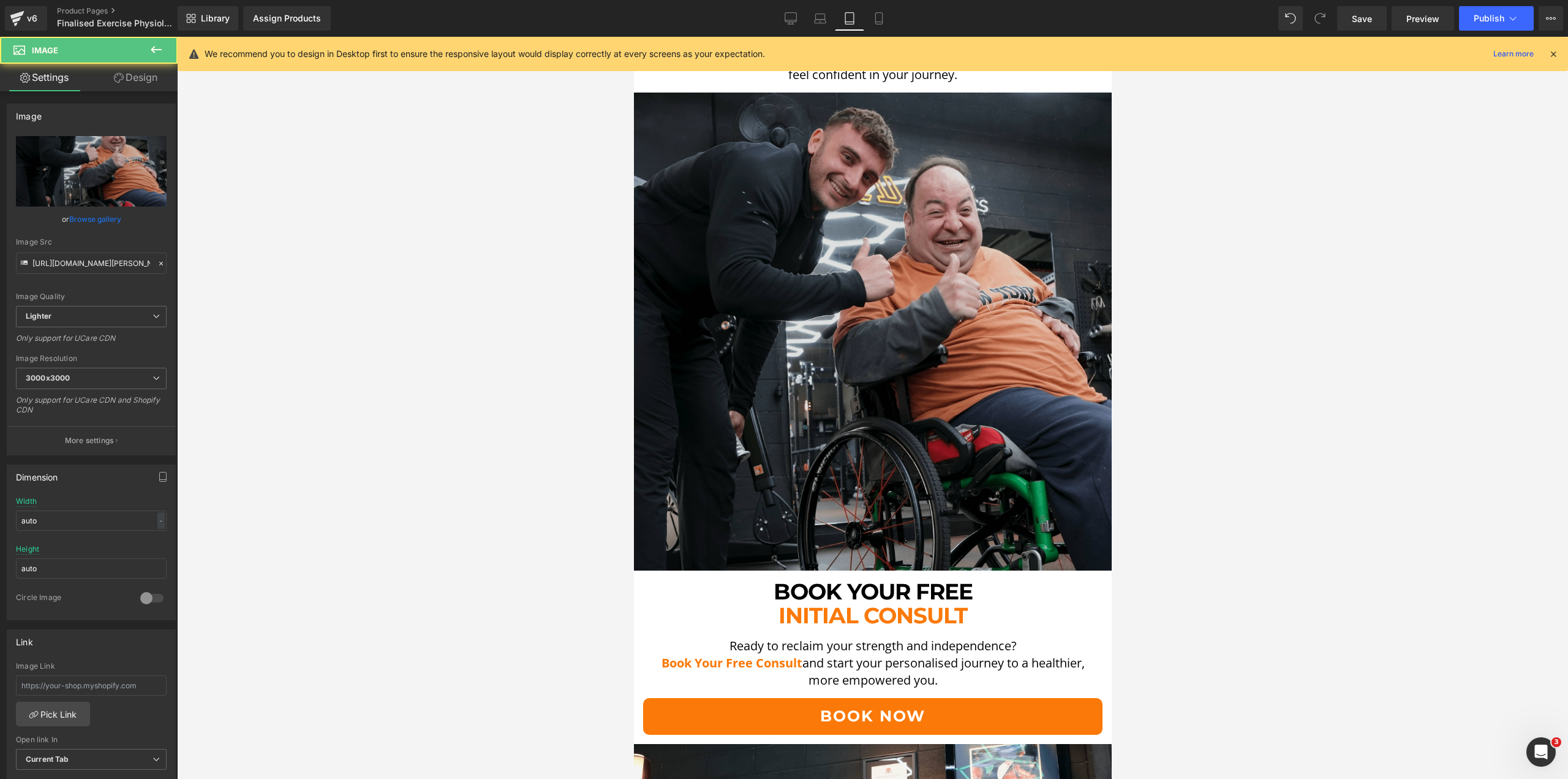
click at [733, 157] on img at bounding box center [872, 332] width 478 height 478
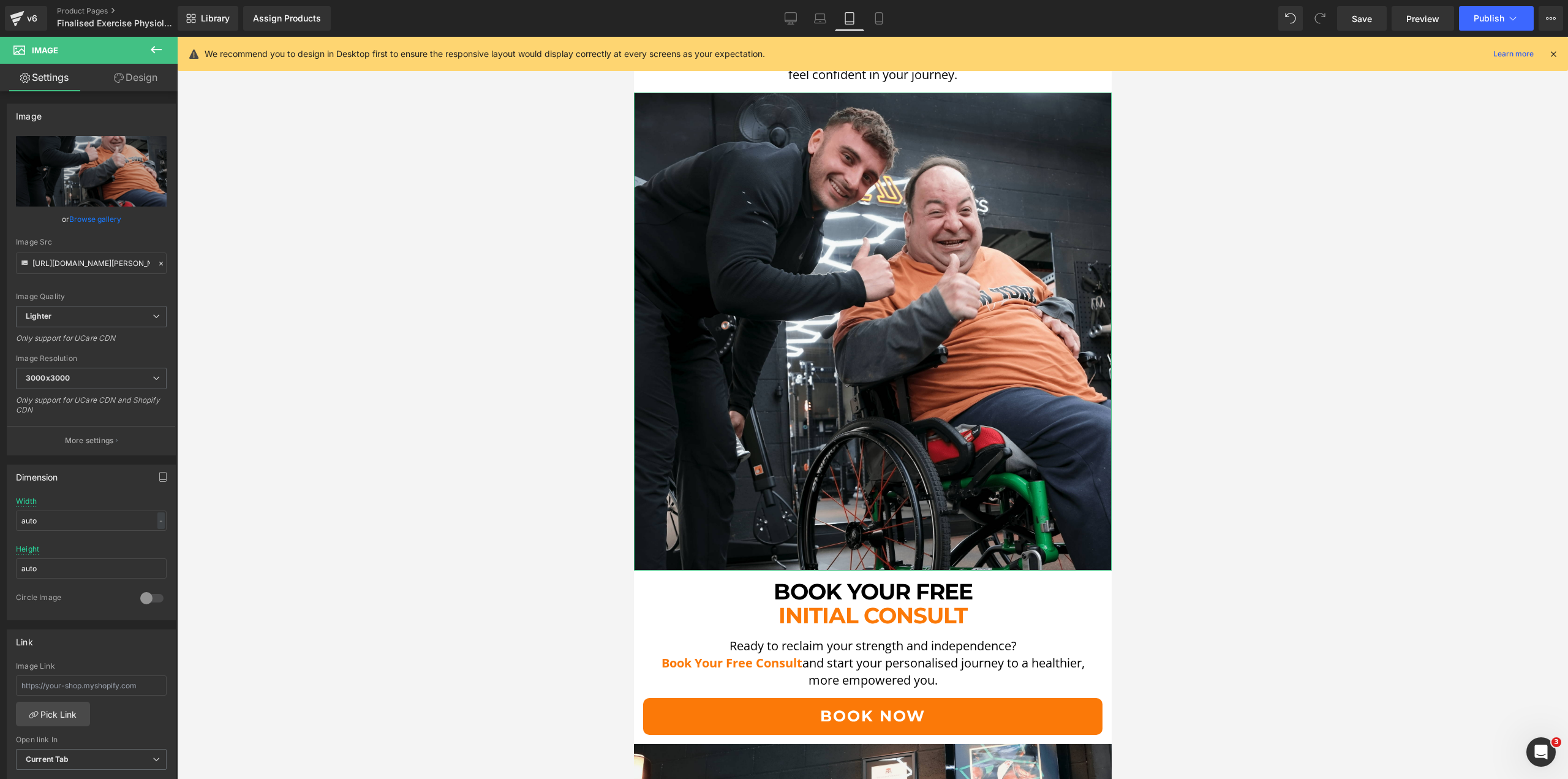
click at [141, 66] on link "Design" at bounding box center [135, 77] width 89 height 28
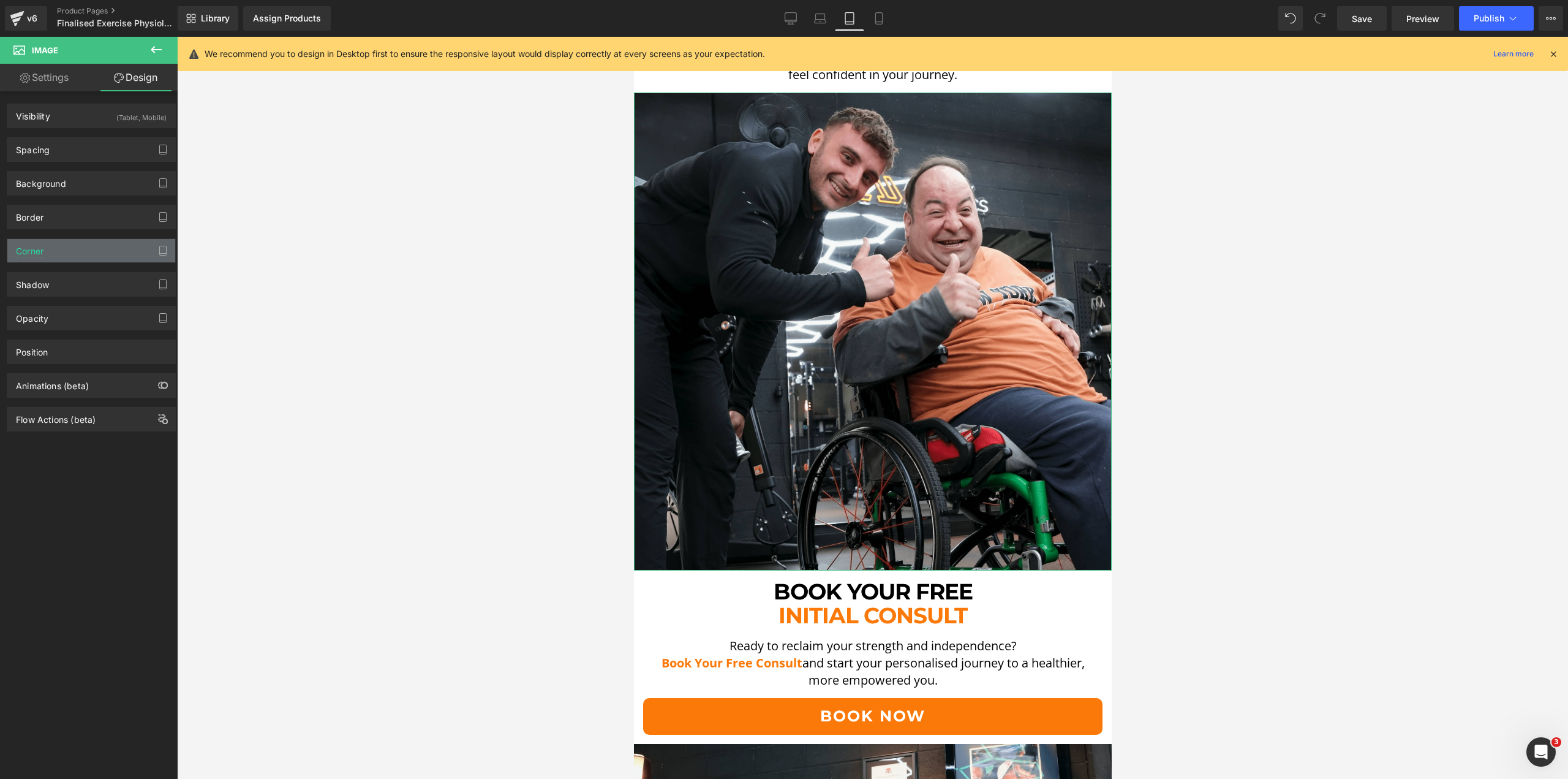
click at [89, 248] on div "Corner" at bounding box center [91, 250] width 168 height 23
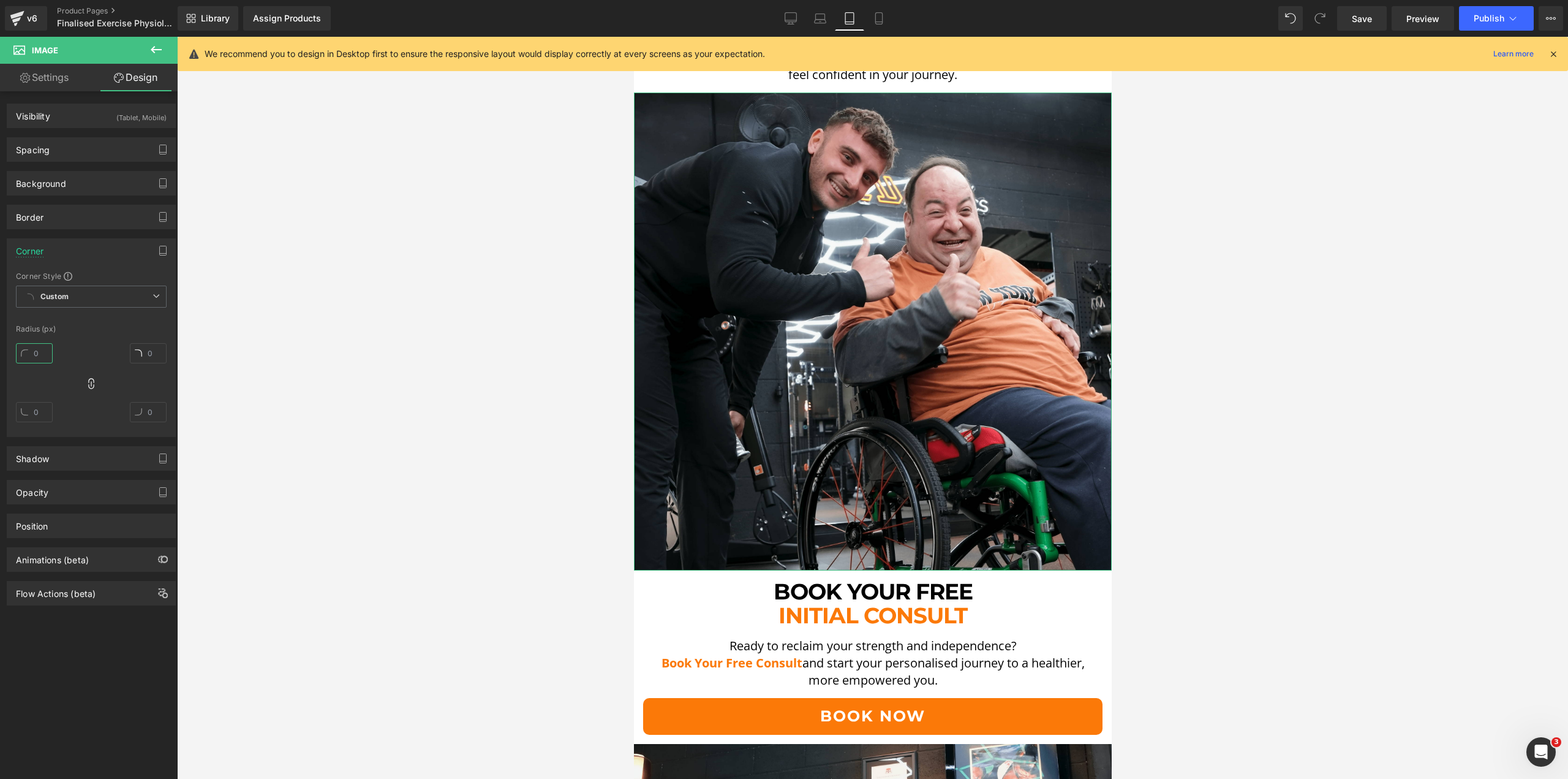
click at [34, 350] on input "text" at bounding box center [34, 353] width 37 height 20
type input "5"
drag, startPoint x: 284, startPoint y: 357, endPoint x: 489, endPoint y: 396, distance: 208.7
click at [289, 358] on div at bounding box center [873, 408] width 1391 height 742
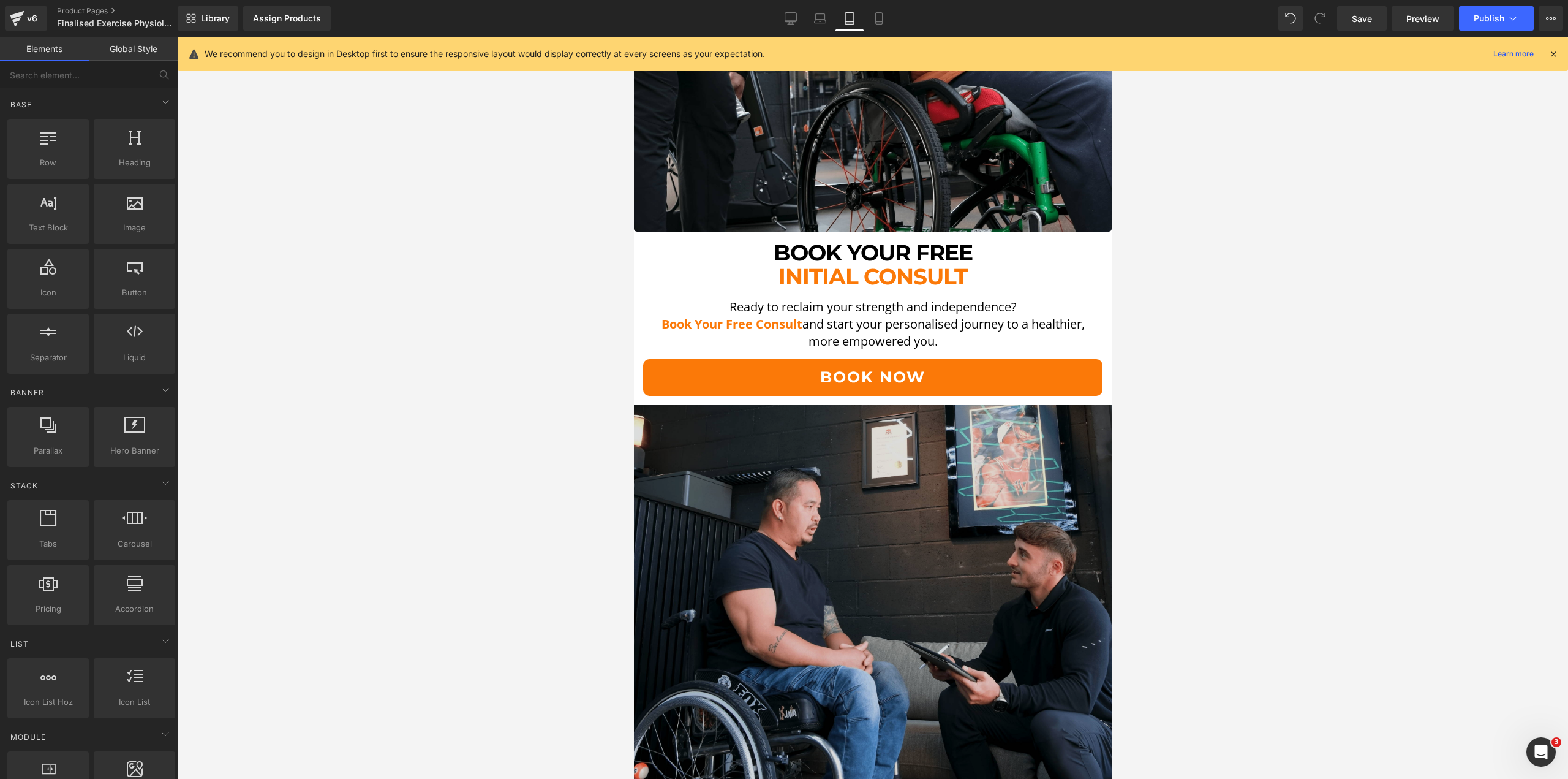
scroll to position [5806, 0]
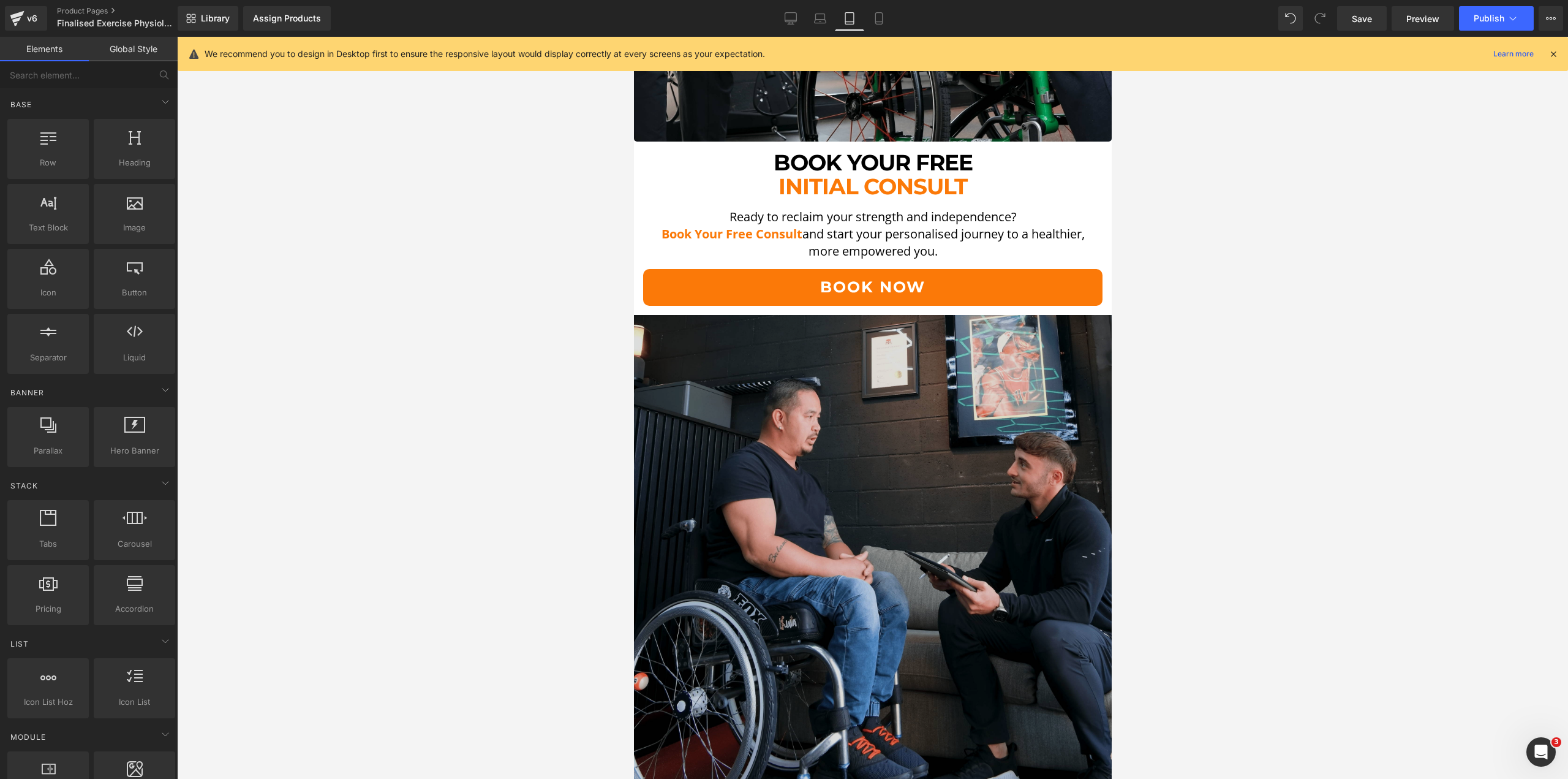
click at [787, 464] on img at bounding box center [872, 554] width 478 height 478
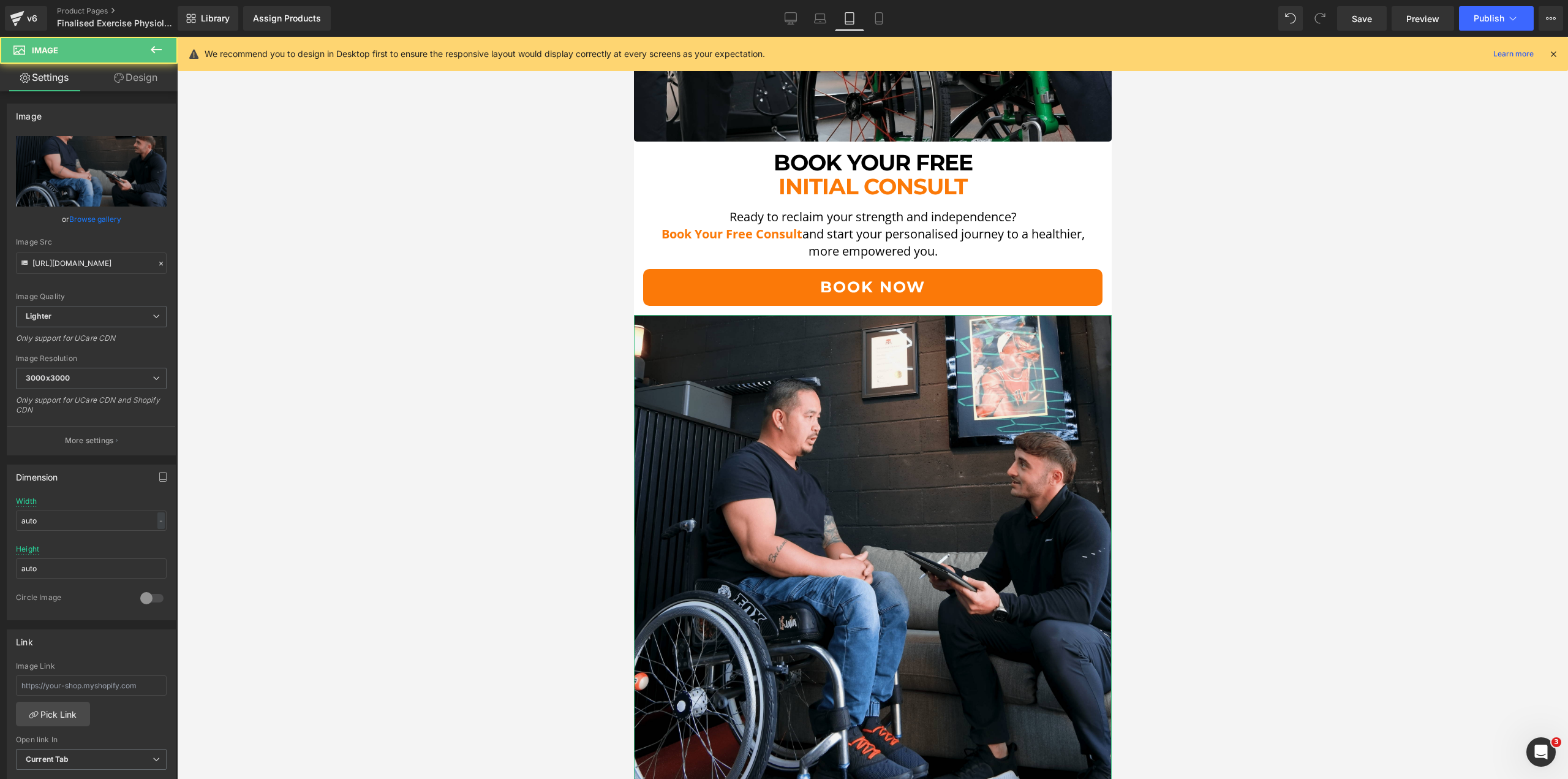
click at [156, 81] on link "Design" at bounding box center [135, 77] width 89 height 28
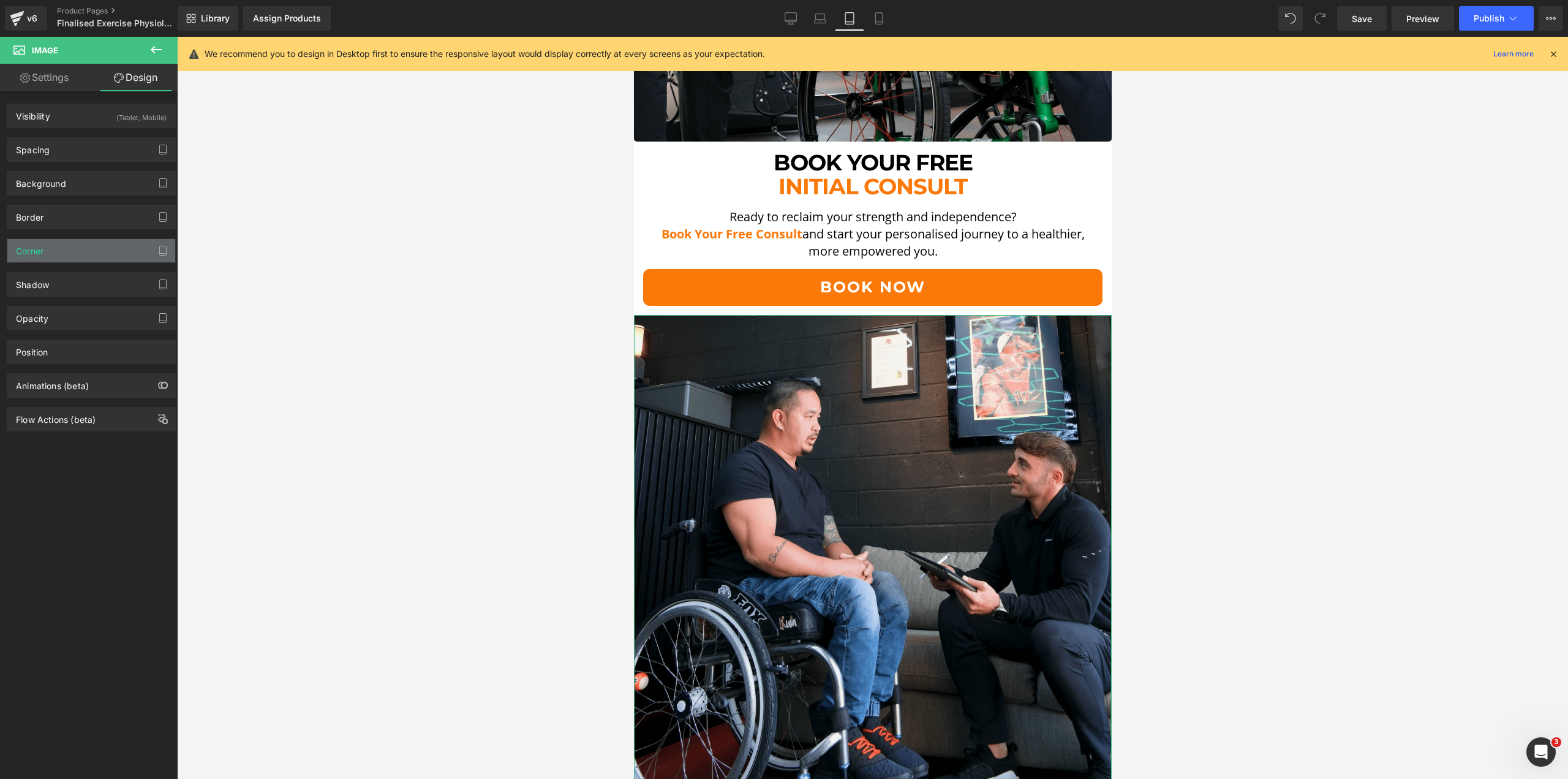
drag, startPoint x: 69, startPoint y: 248, endPoint x: 70, endPoint y: 257, distance: 9.1
click at [69, 248] on div "Corner" at bounding box center [91, 250] width 168 height 23
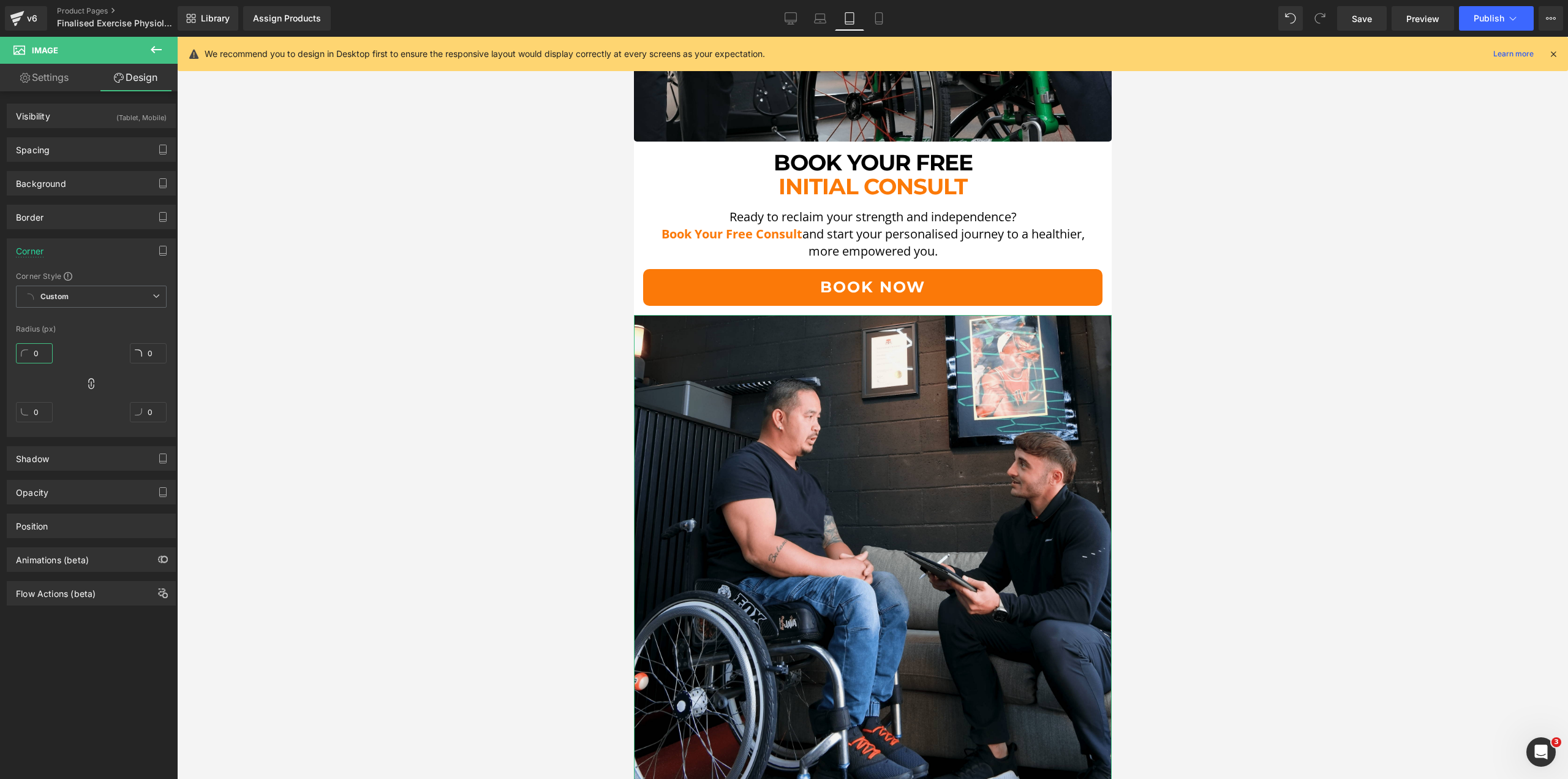
click at [42, 353] on input "0" at bounding box center [34, 353] width 37 height 20
type input "5"
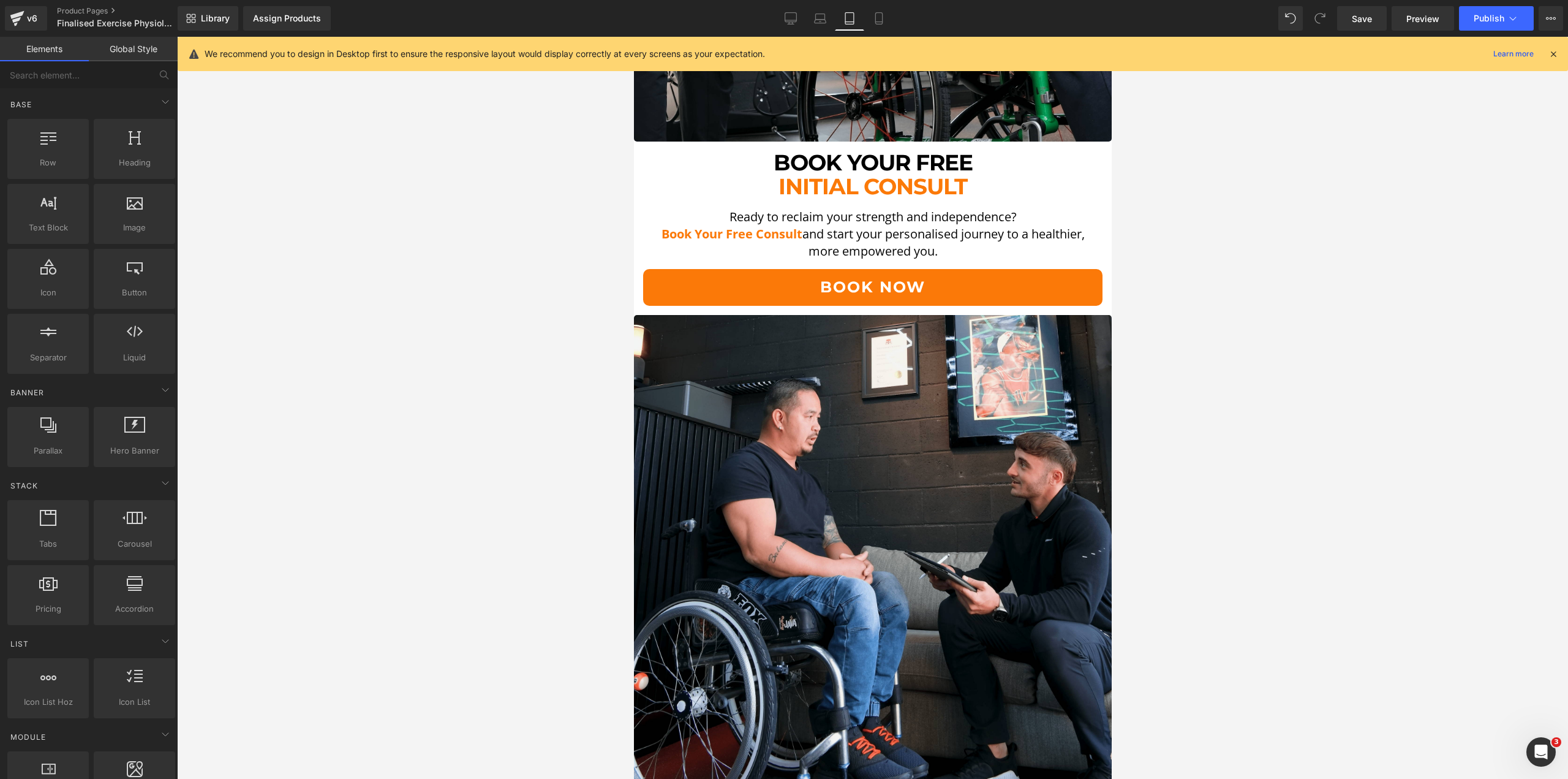
click at [313, 375] on div at bounding box center [873, 408] width 1391 height 742
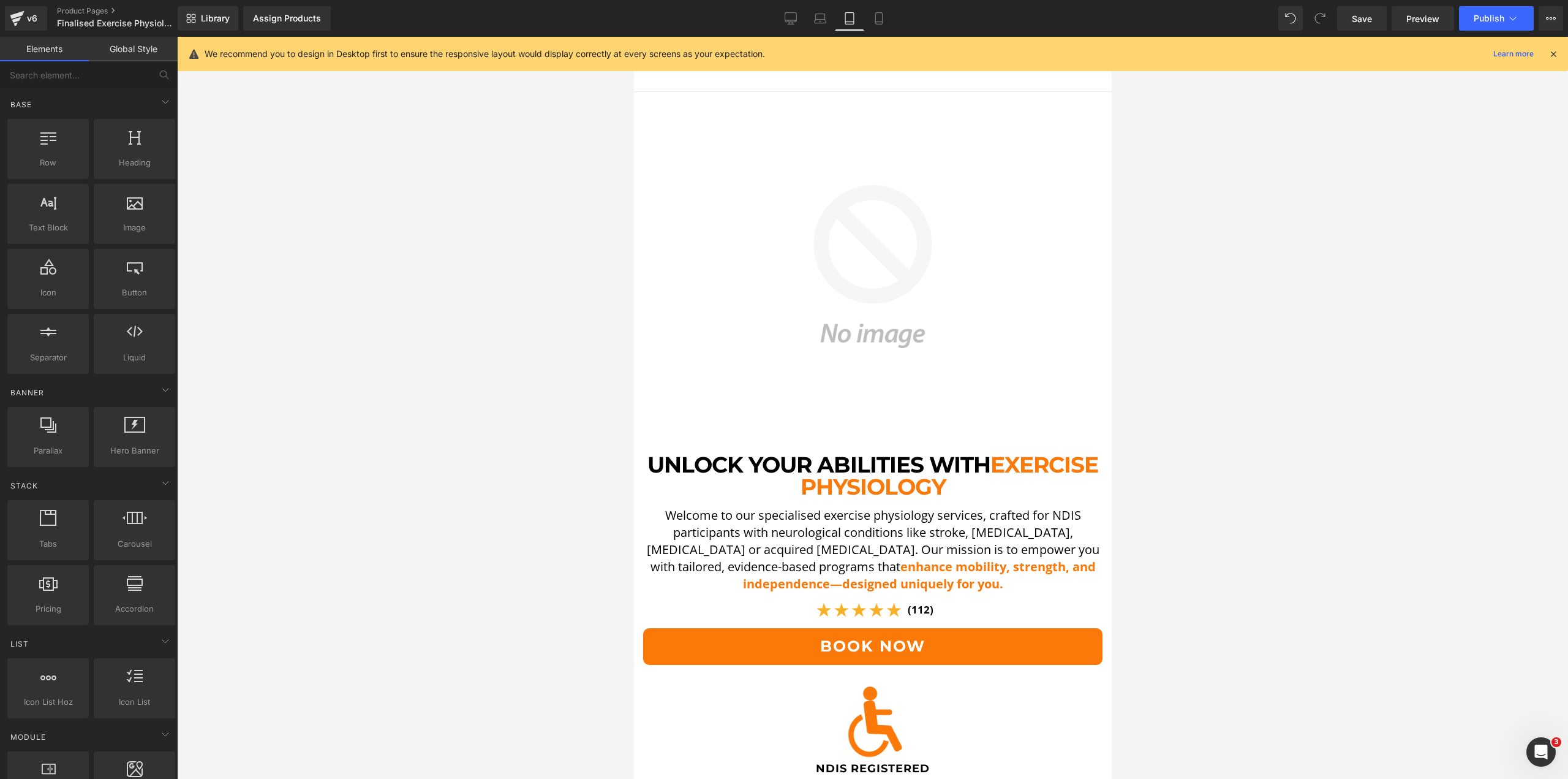
scroll to position [0, 0]
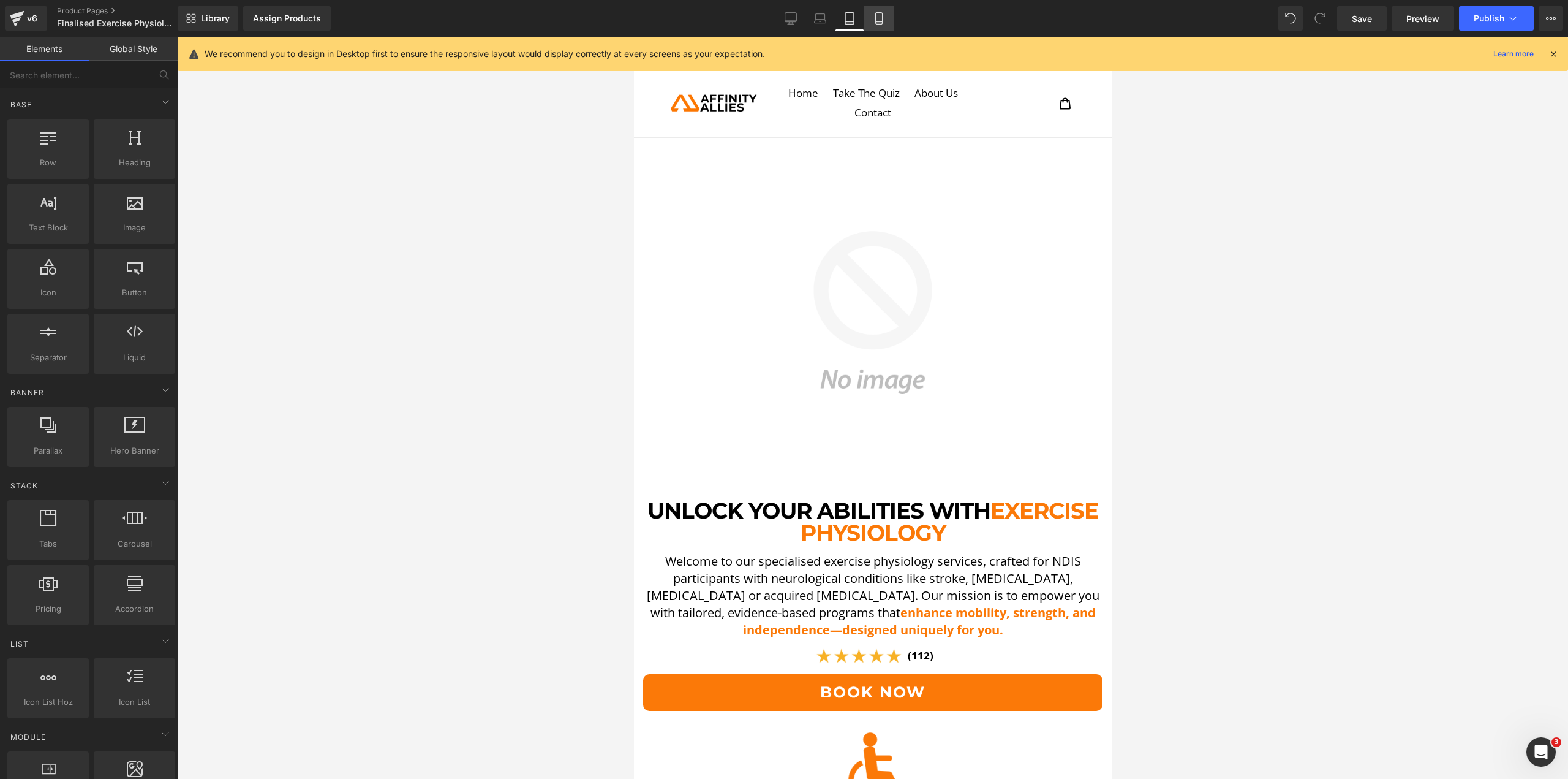
click at [891, 15] on link "Mobile" at bounding box center [879, 18] width 30 height 25
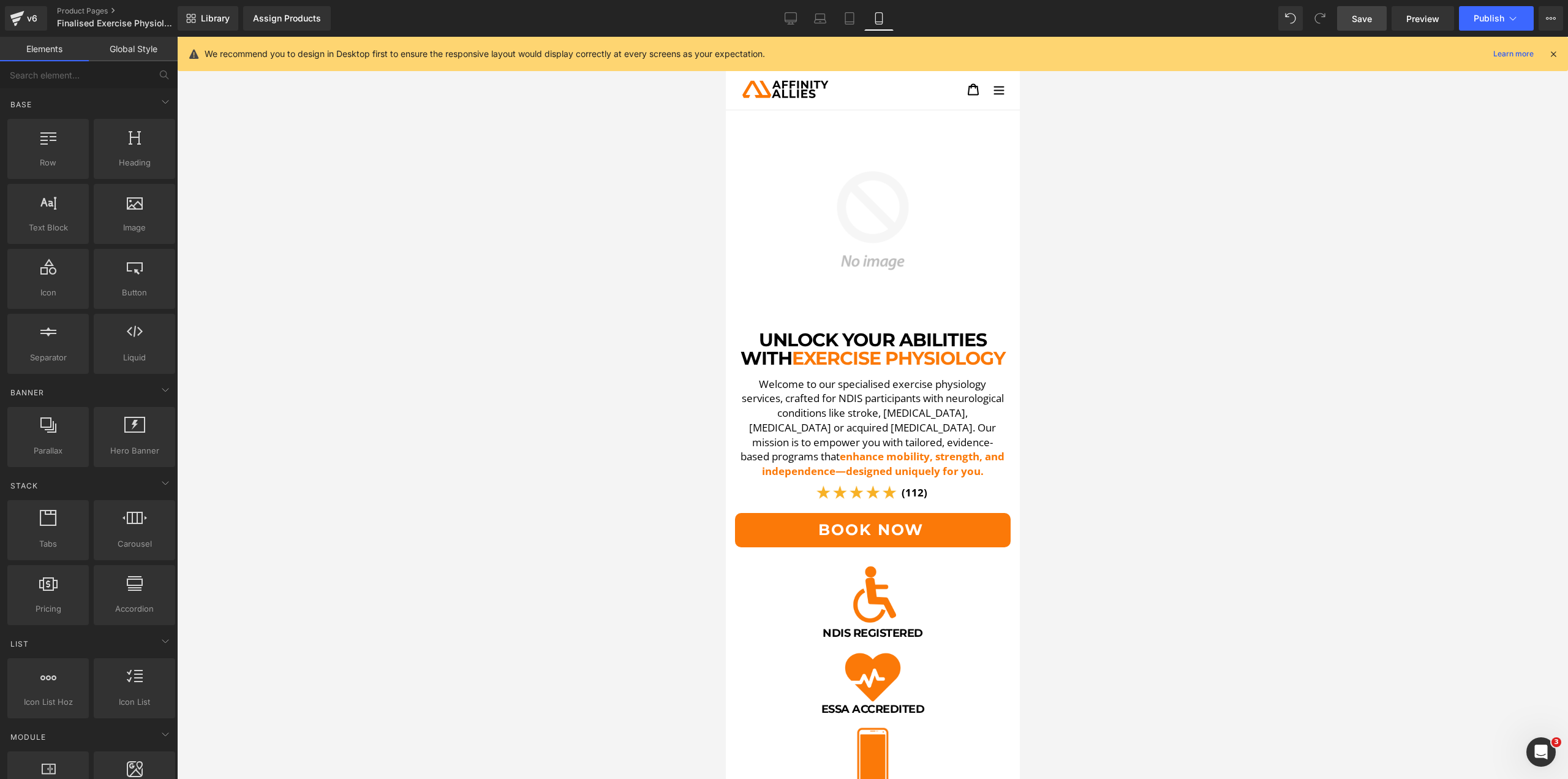
click at [1383, 17] on link "Save" at bounding box center [1362, 18] width 50 height 25
click at [1344, 30] on link "Save" at bounding box center [1362, 18] width 50 height 25
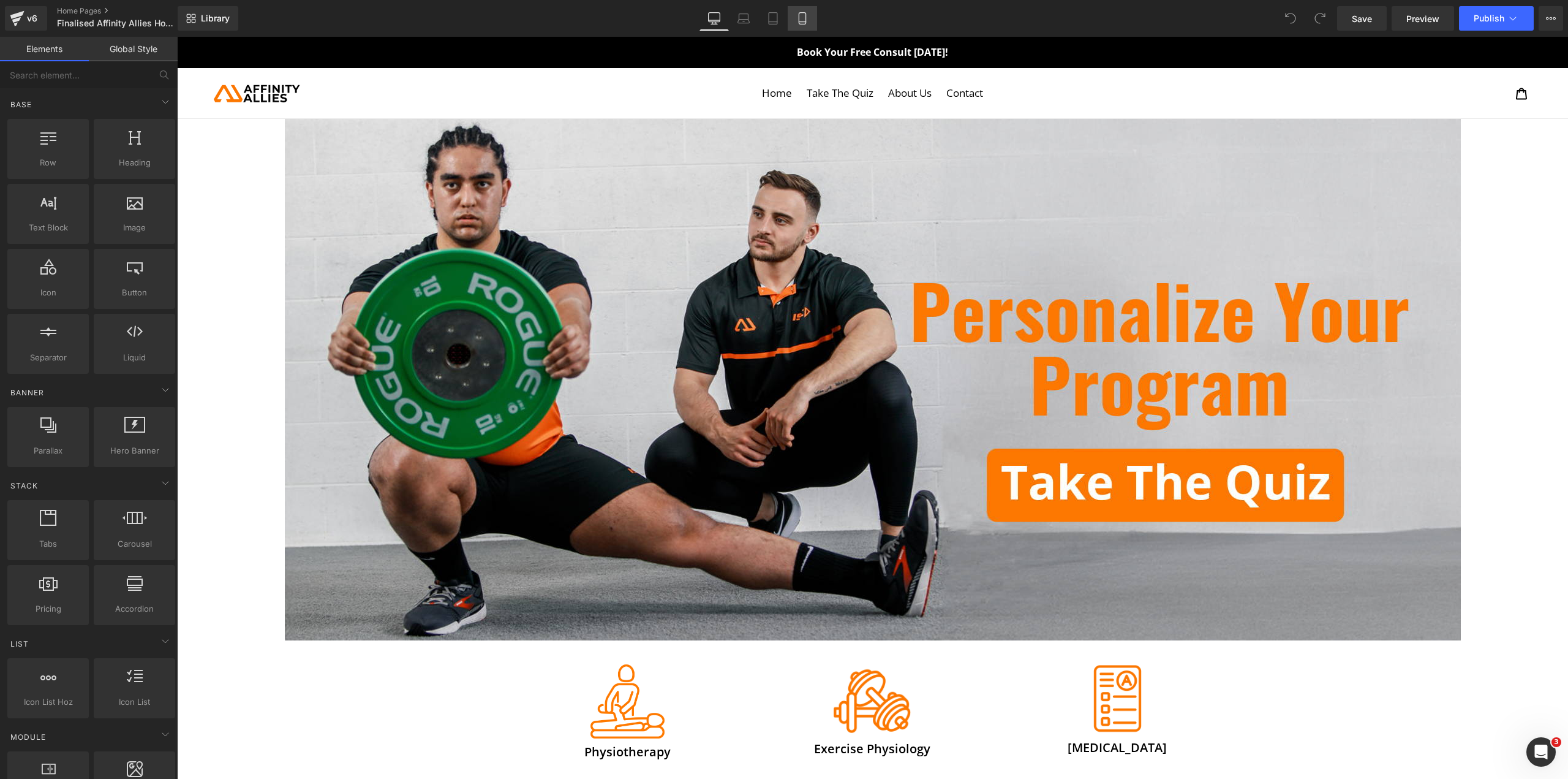
click at [795, 14] on link "Mobile" at bounding box center [802, 18] width 30 height 25
